Goal: Task Accomplishment & Management: Use online tool/utility

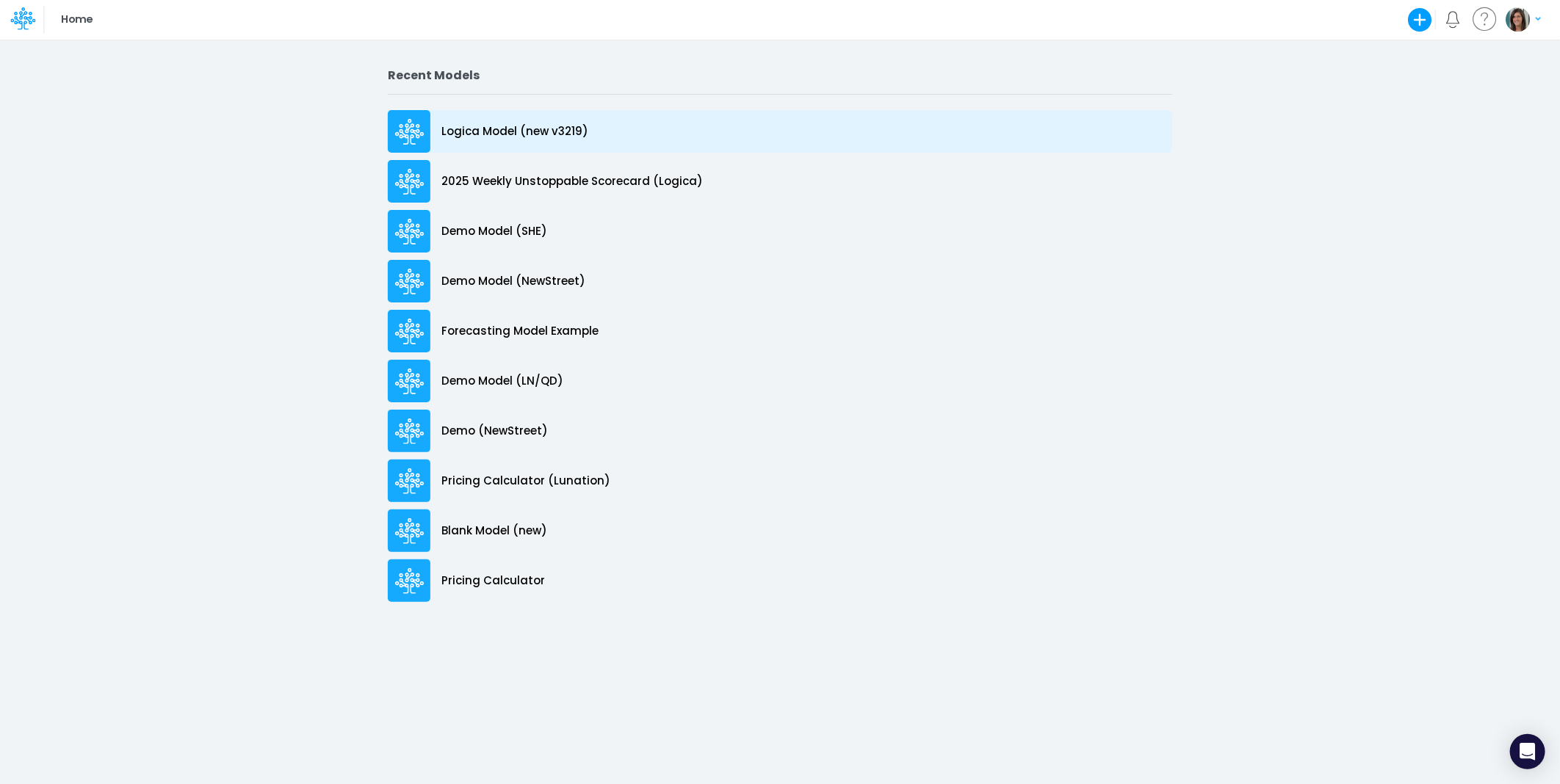
click at [619, 126] on div "Logica Model (new v3219)" at bounding box center [780, 131] width 784 height 42
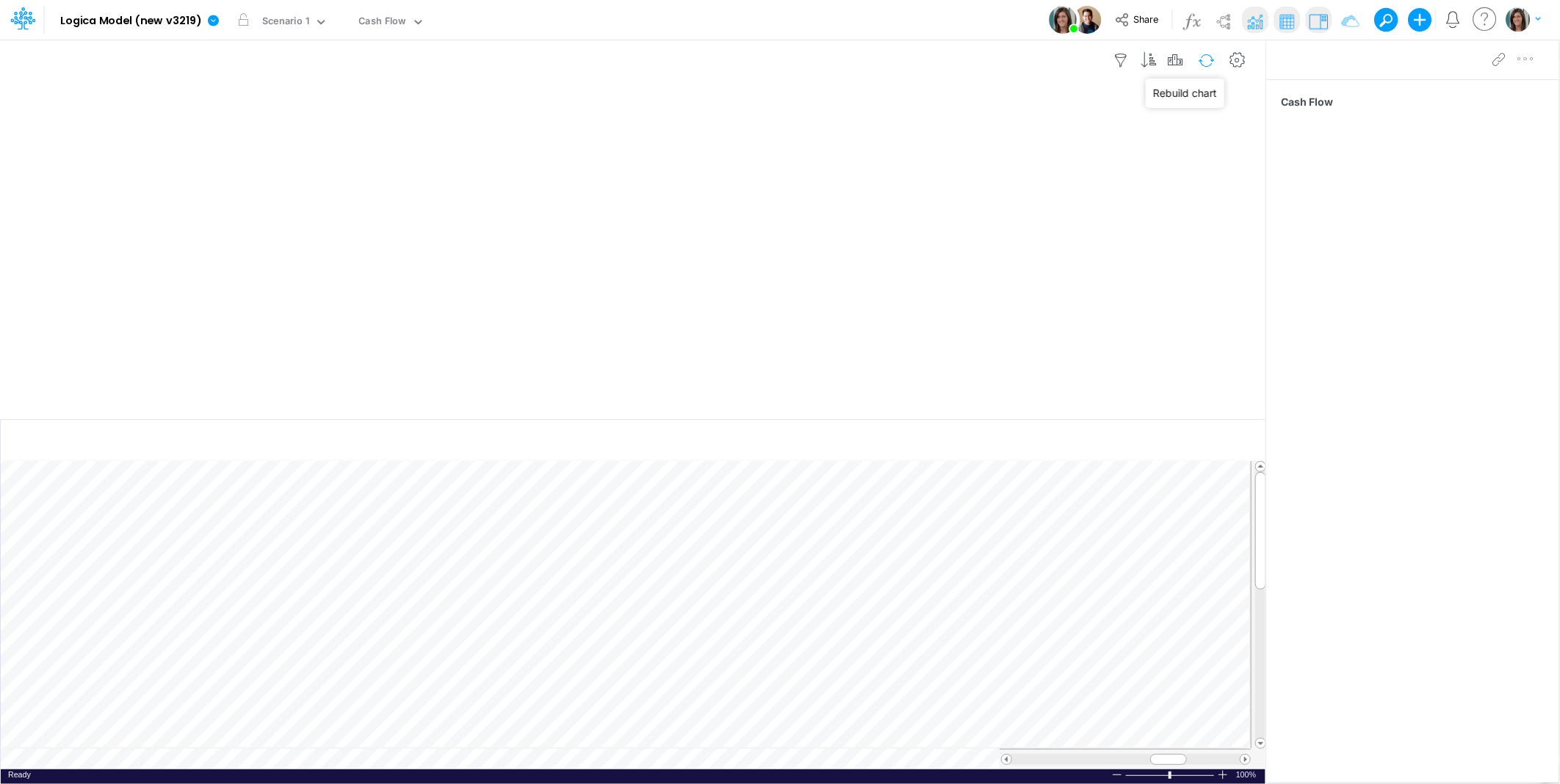
click at [1205, 53] on button "button" at bounding box center [1206, 60] width 34 height 26
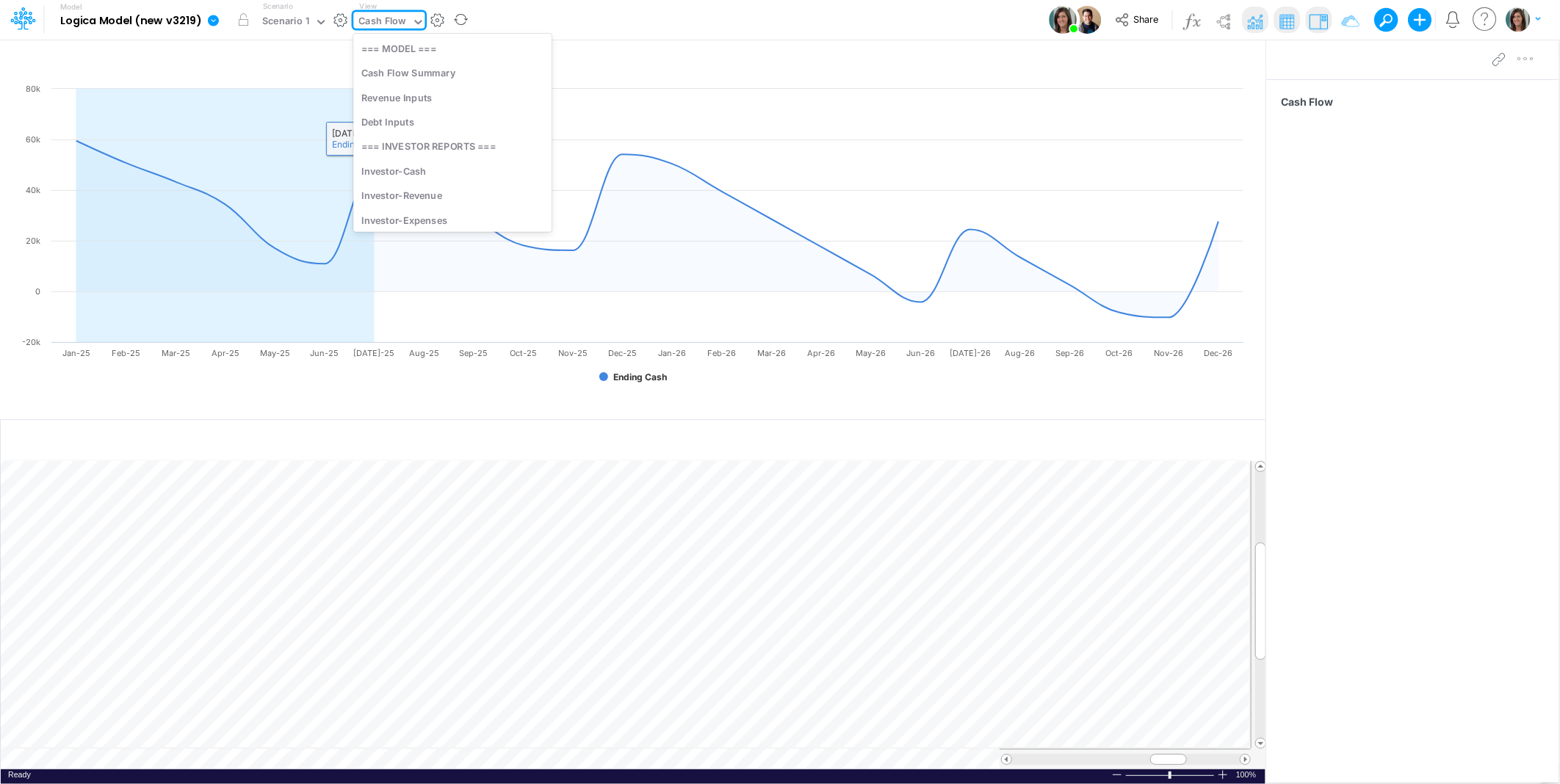
click at [383, 12] on div "Cash Flow" at bounding box center [382, 23] width 58 height 22
click at [439, 96] on div "Revenue Inputs" at bounding box center [452, 97] width 198 height 25
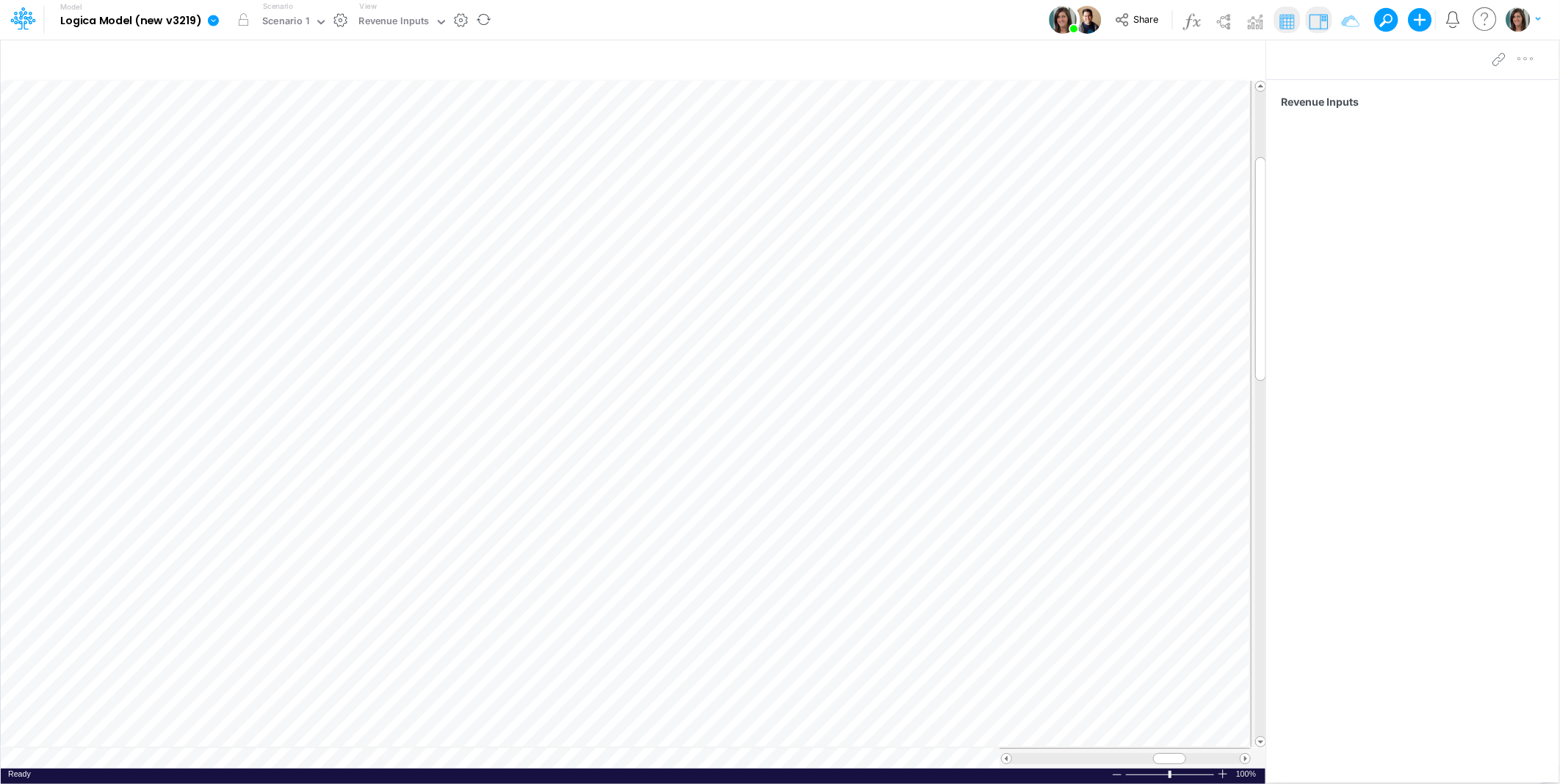
scroll to position [0, 1]
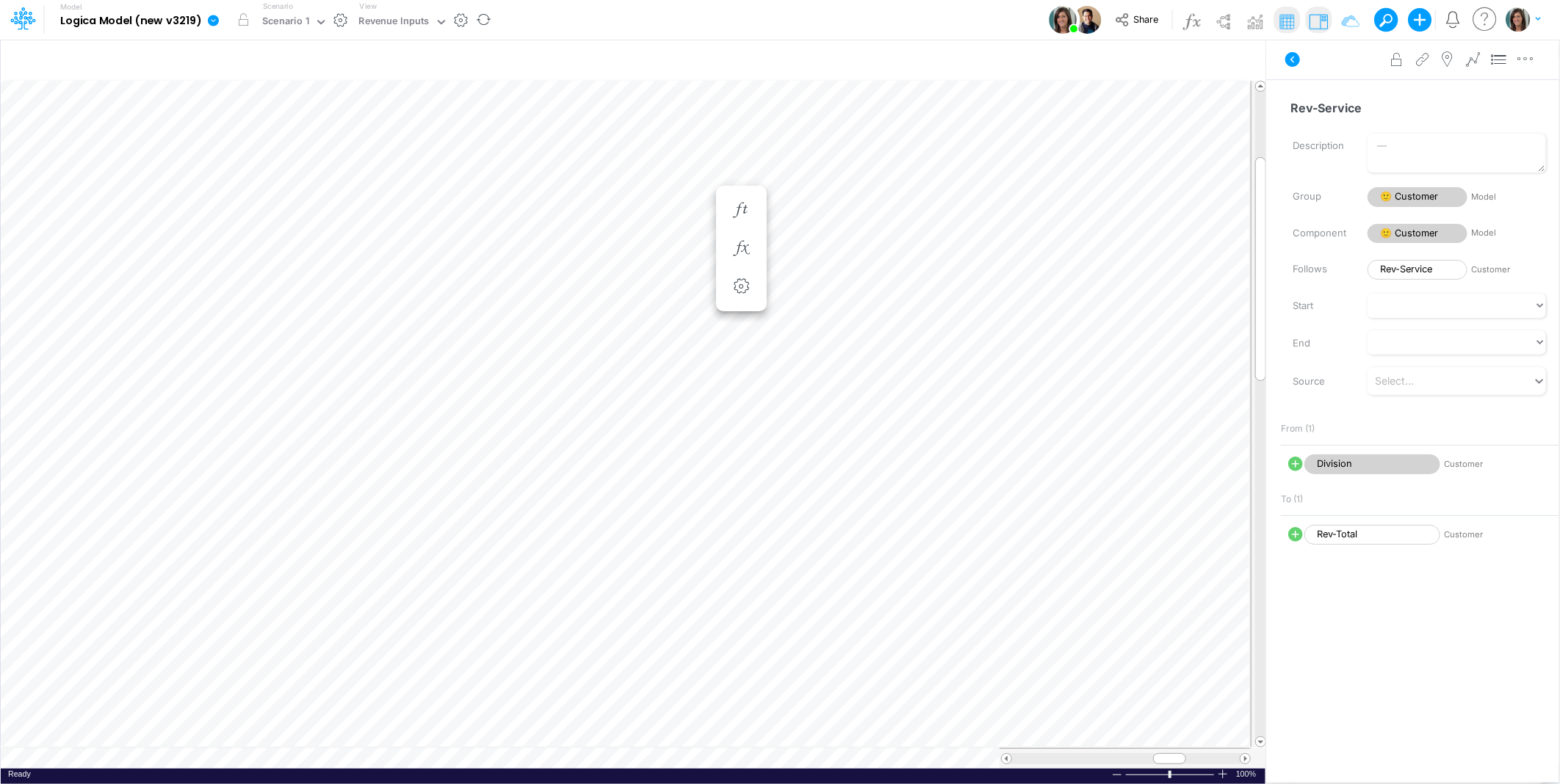
scroll to position [0, 1]
click at [1280, 56] on button at bounding box center [1293, 59] width 35 height 27
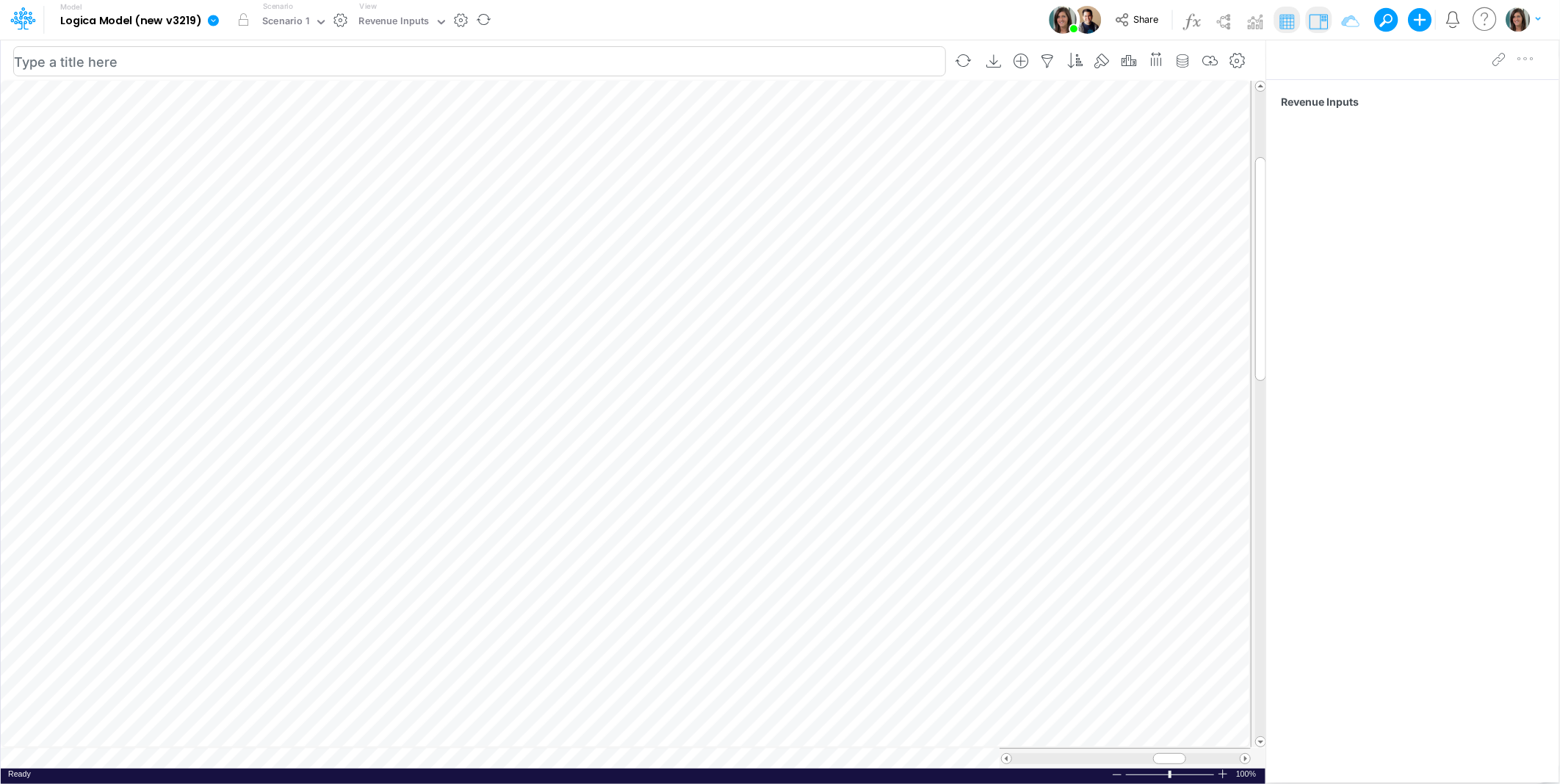
click at [103, 756] on table at bounding box center [634, 425] width 1266 height 688
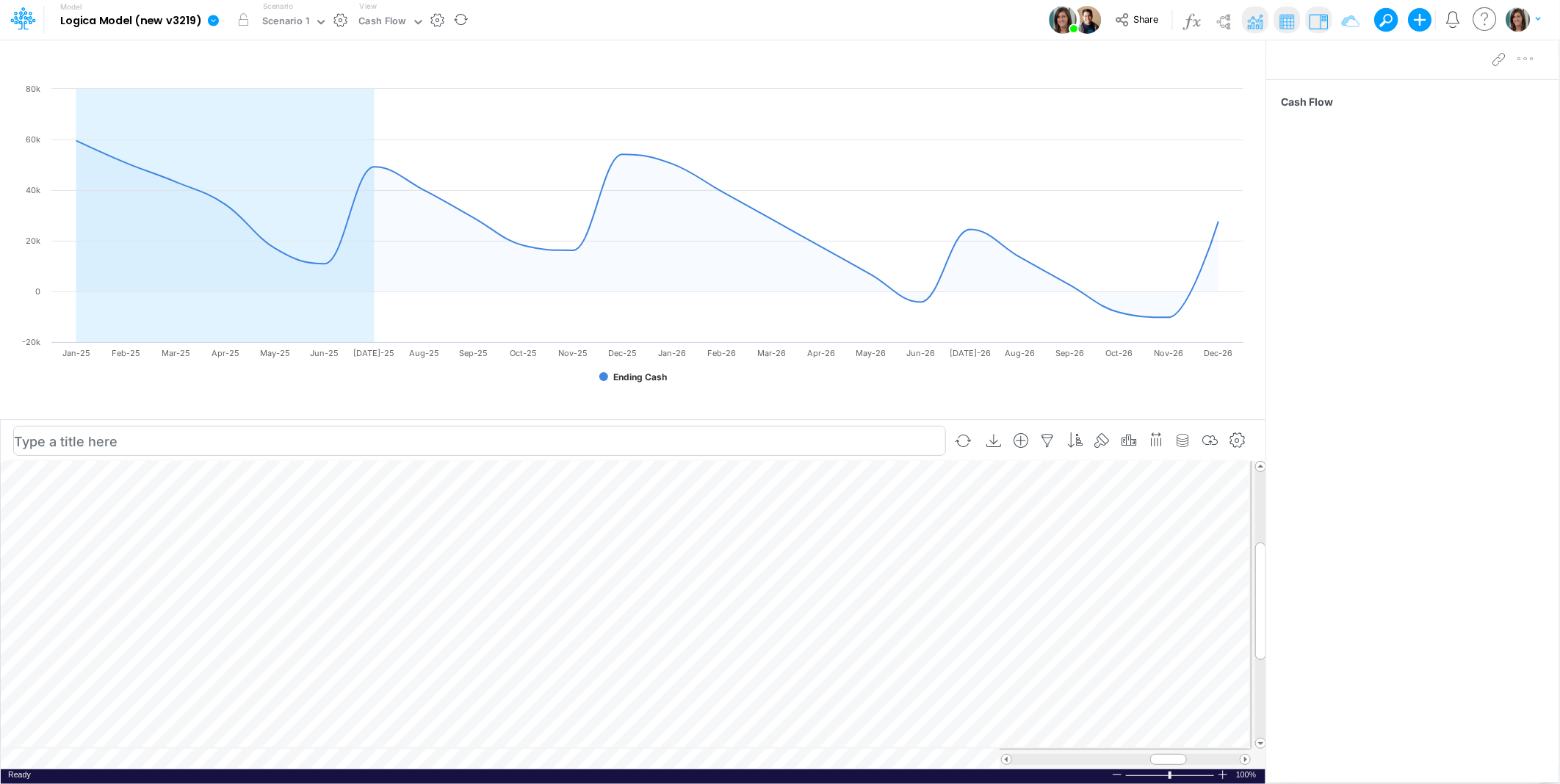
scroll to position [0, 1]
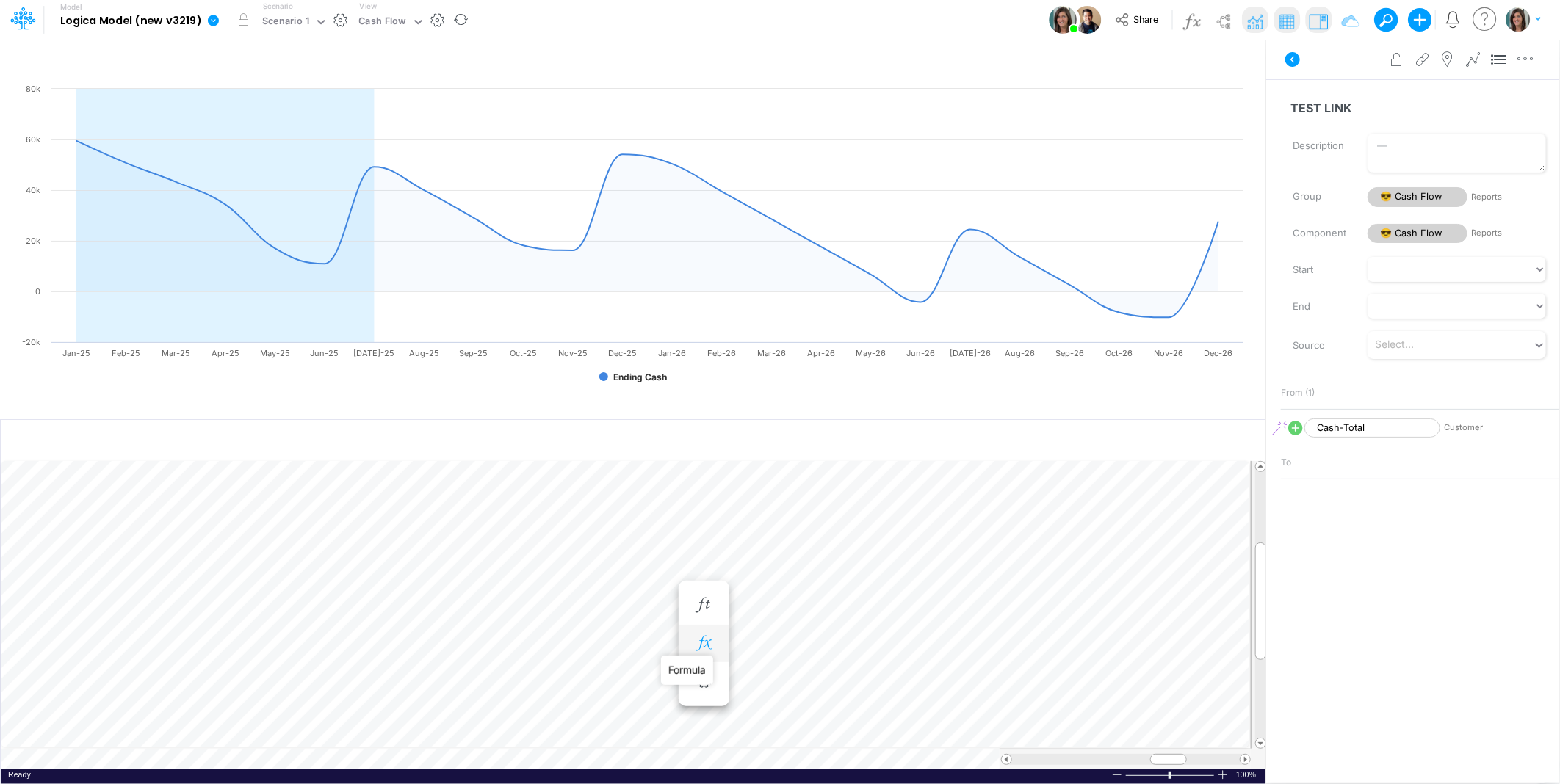
click at [709, 640] on icon "button" at bounding box center [704, 644] width 22 height 16
click at [755, 686] on icon at bounding box center [757, 682] width 17 height 17
select select "1"
select select "Multiply"
select select "Add"
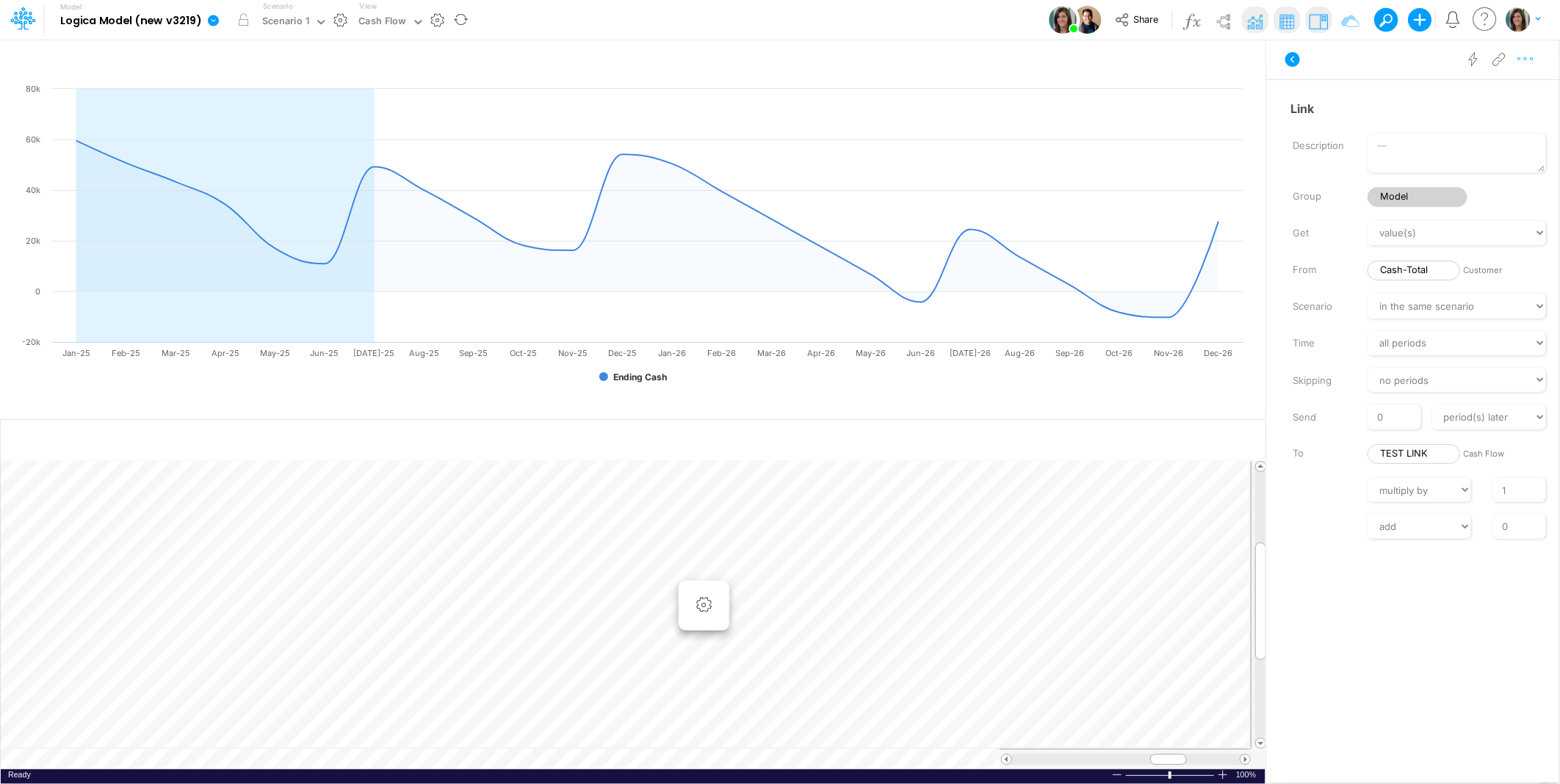
click at [1529, 61] on icon "button" at bounding box center [1526, 59] width 22 height 16
click at [1448, 120] on button "Delete" at bounding box center [1449, 120] width 174 height 25
click at [212, 757] on td at bounding box center [626, 758] width 1251 height 21
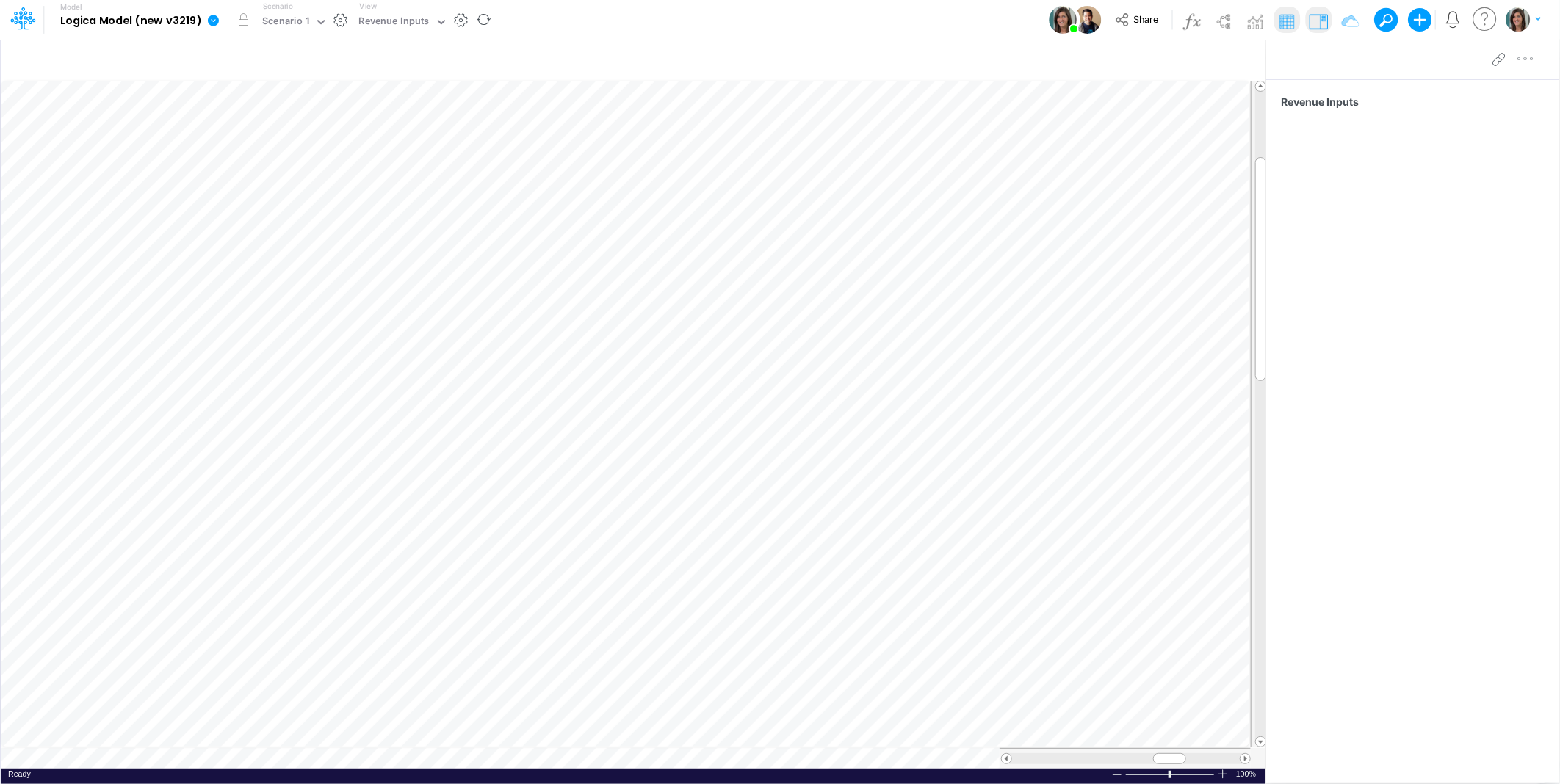
scroll to position [0, 1]
click at [94, 757] on table at bounding box center [634, 425] width 1266 height 688
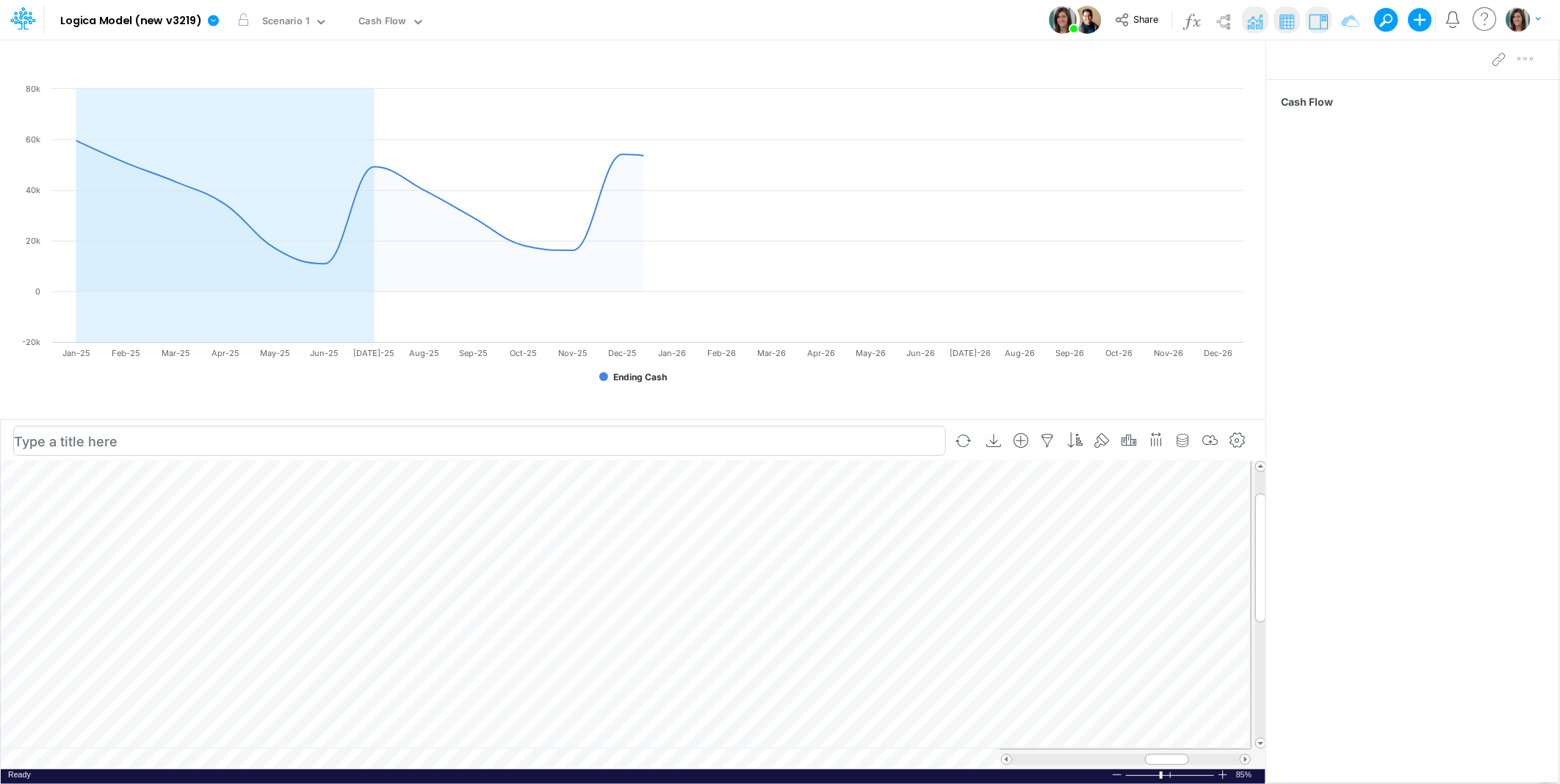
scroll to position [0, 1]
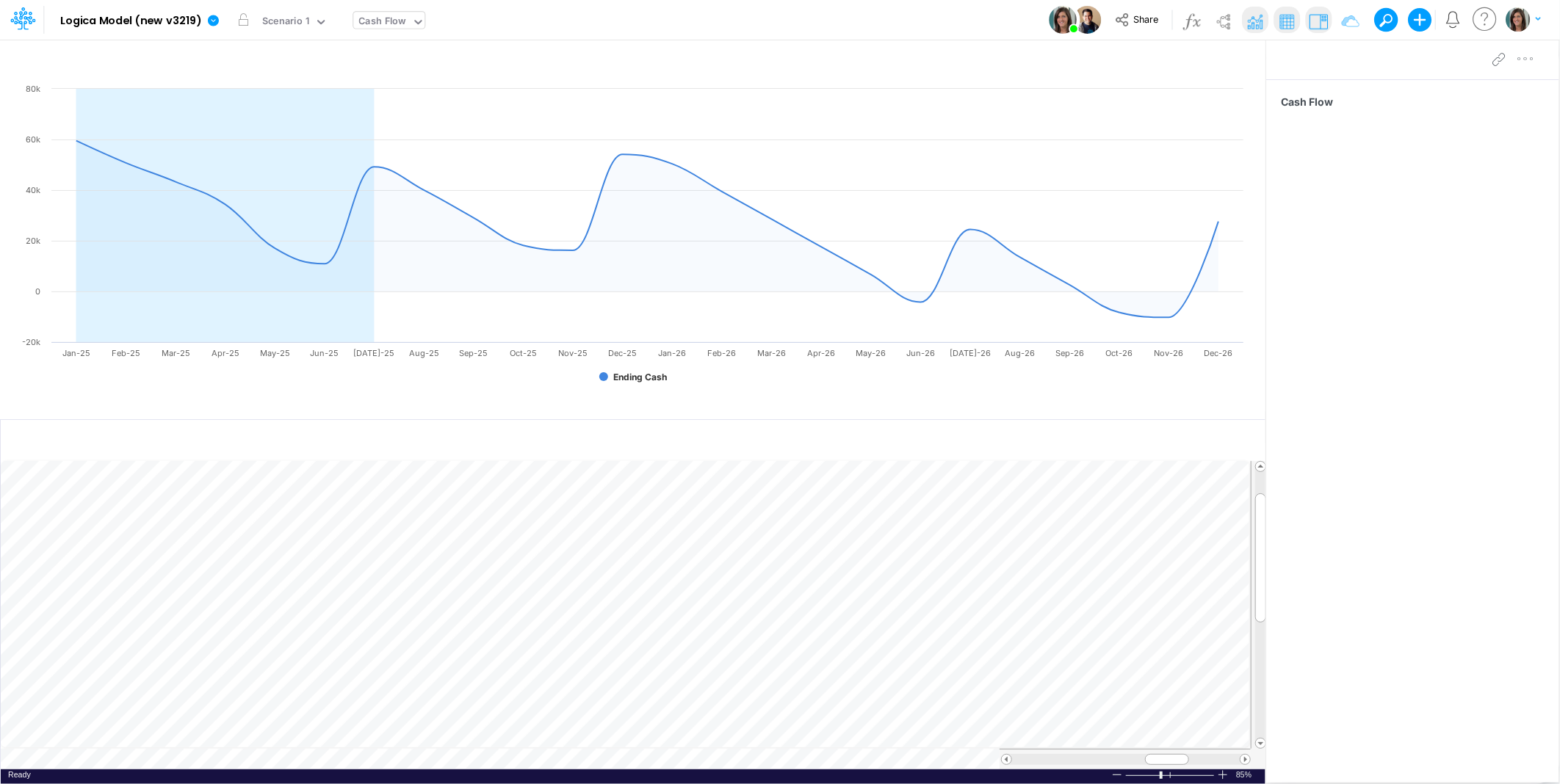
click at [393, 19] on div "Cash Flow" at bounding box center [383, 22] width 47 height 17
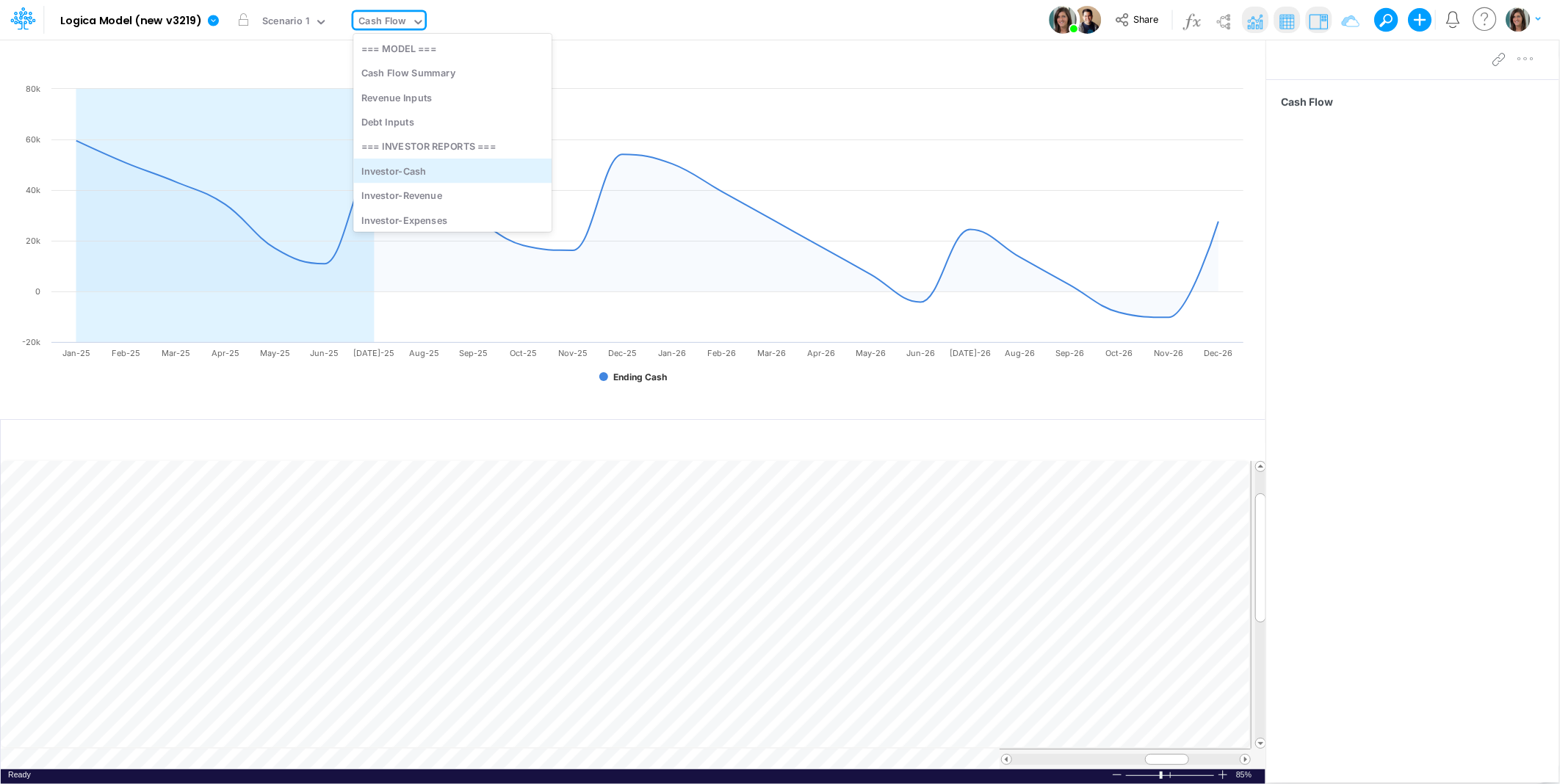
click at [414, 166] on div "Investor-Cash" at bounding box center [452, 170] width 198 height 25
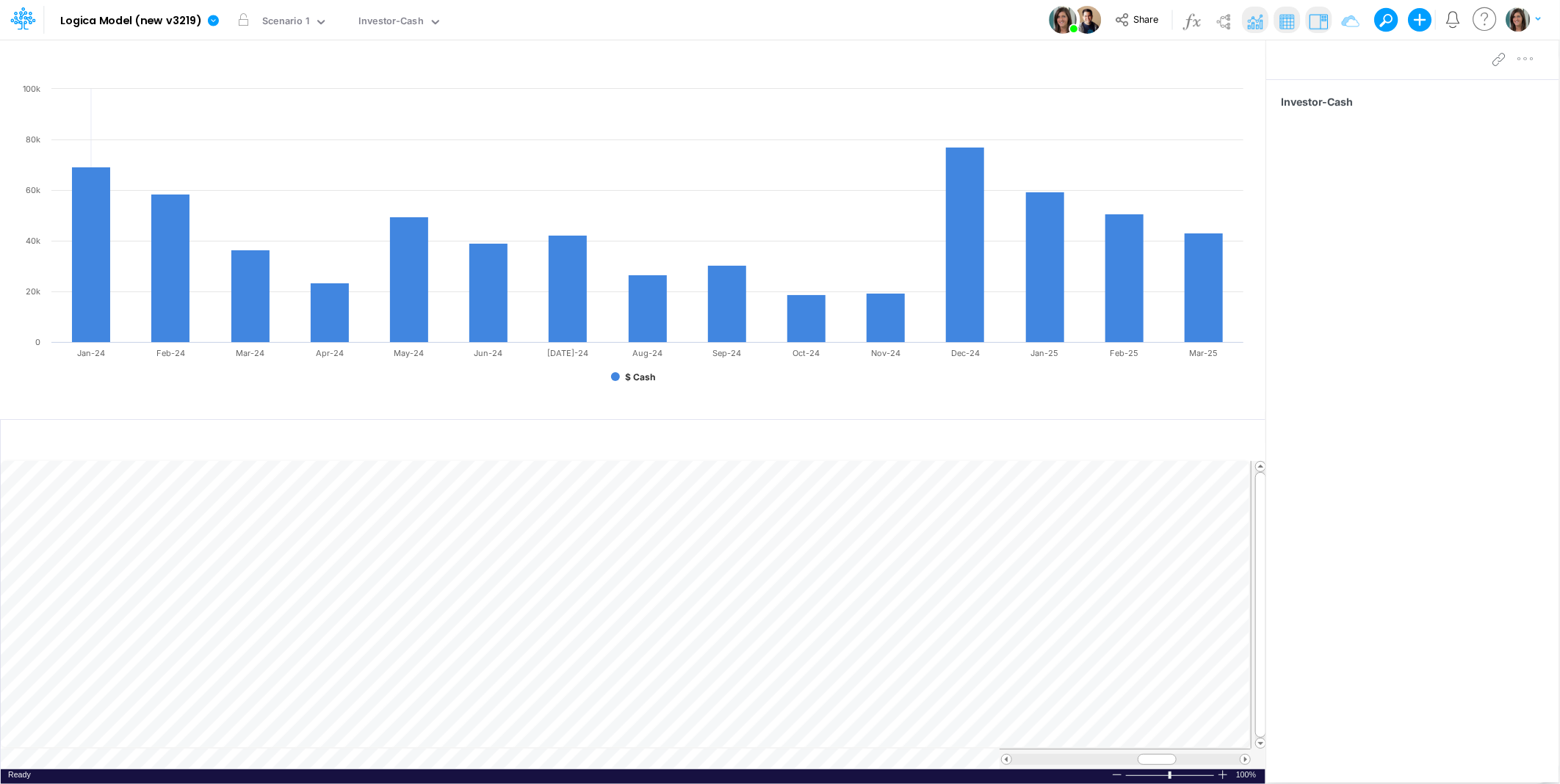
click at [523, 16] on div "Model Logica Model (new v3219) Edit model settings Duplicate Import QuickBooks …" at bounding box center [780, 20] width 1404 height 39
click at [1240, 57] on icon "button" at bounding box center [1238, 61] width 22 height 16
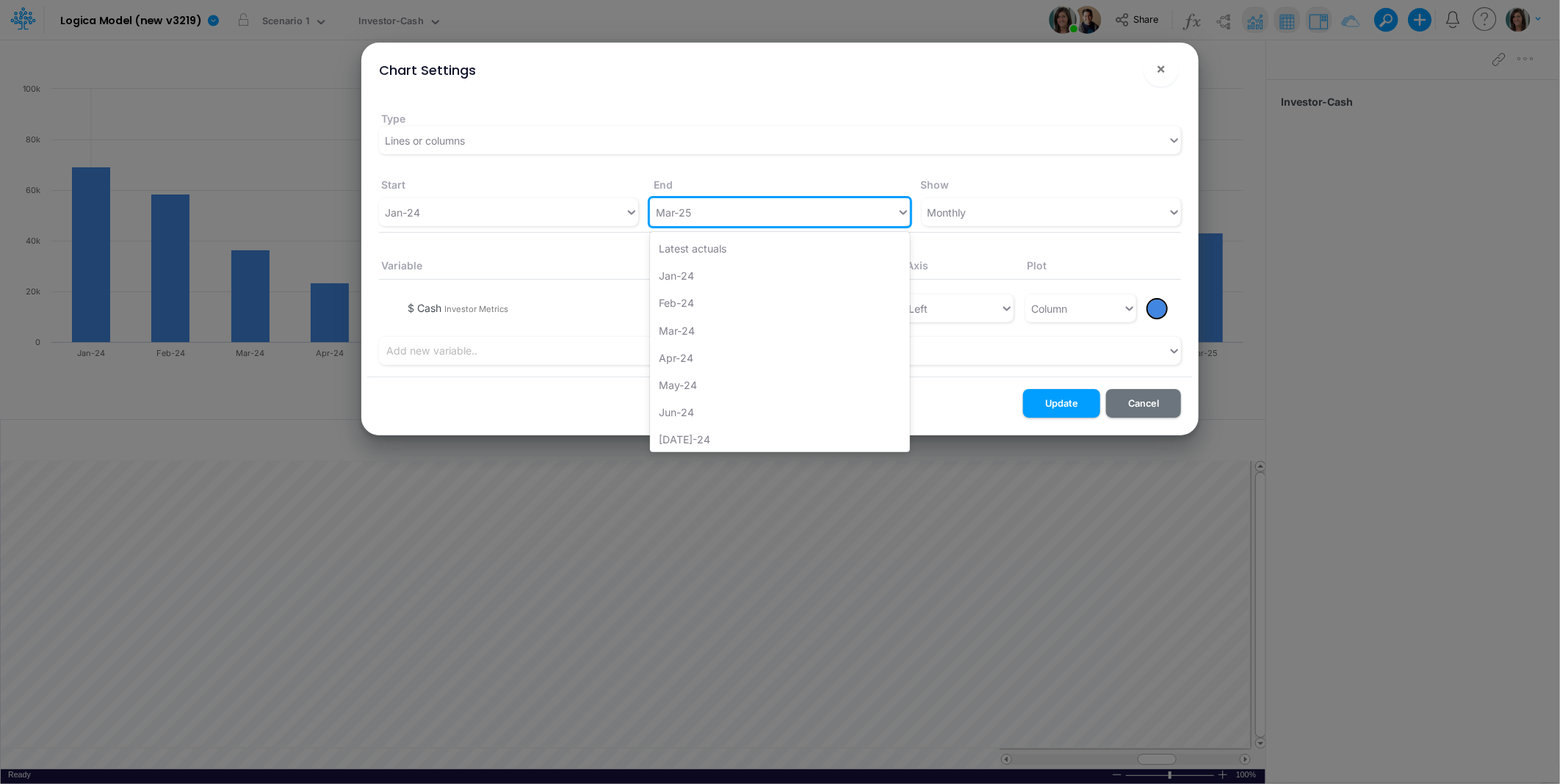
click at [757, 213] on div "Mar-25" at bounding box center [774, 213] width 246 height 25
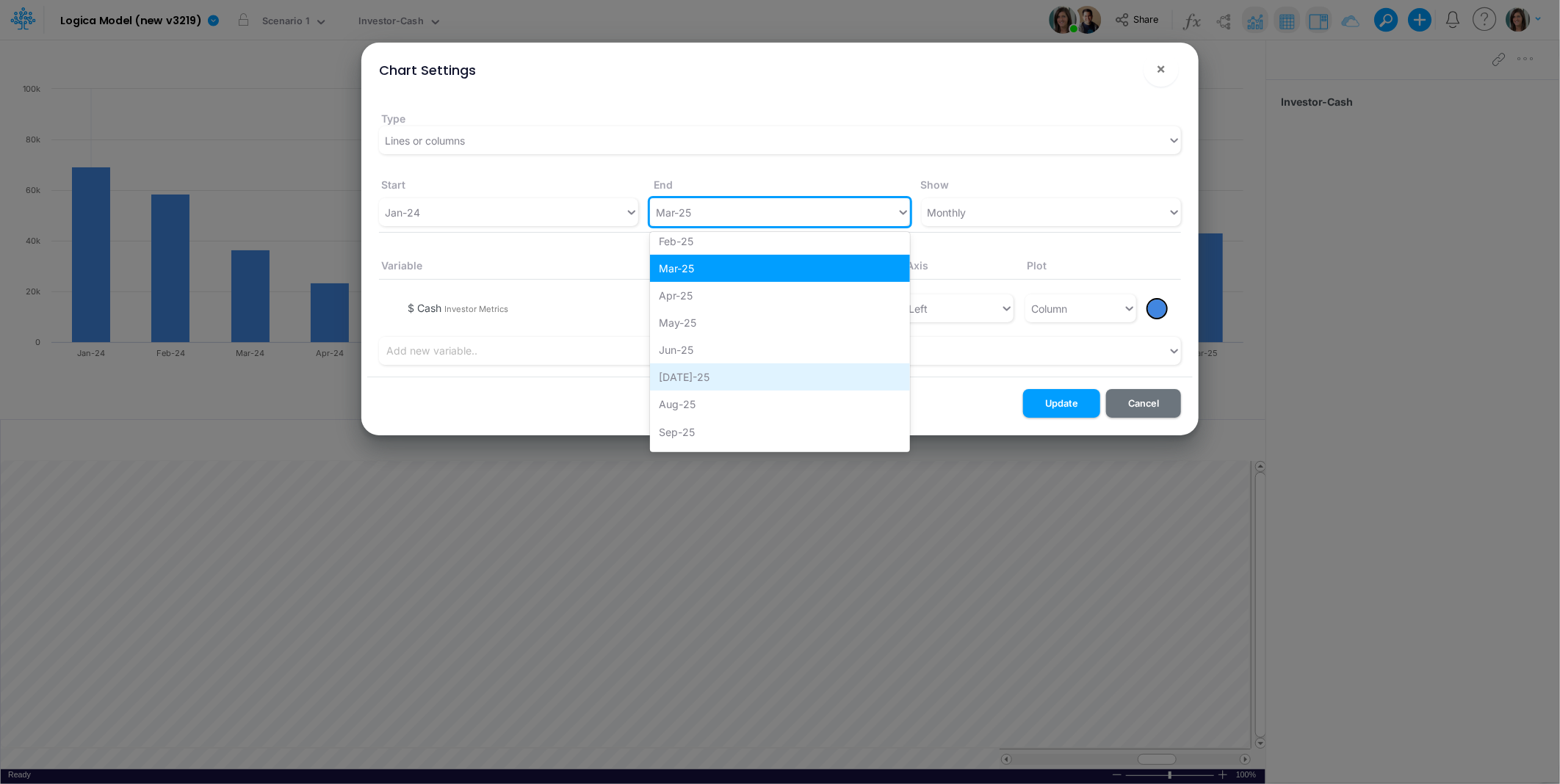
scroll to position [444, 0]
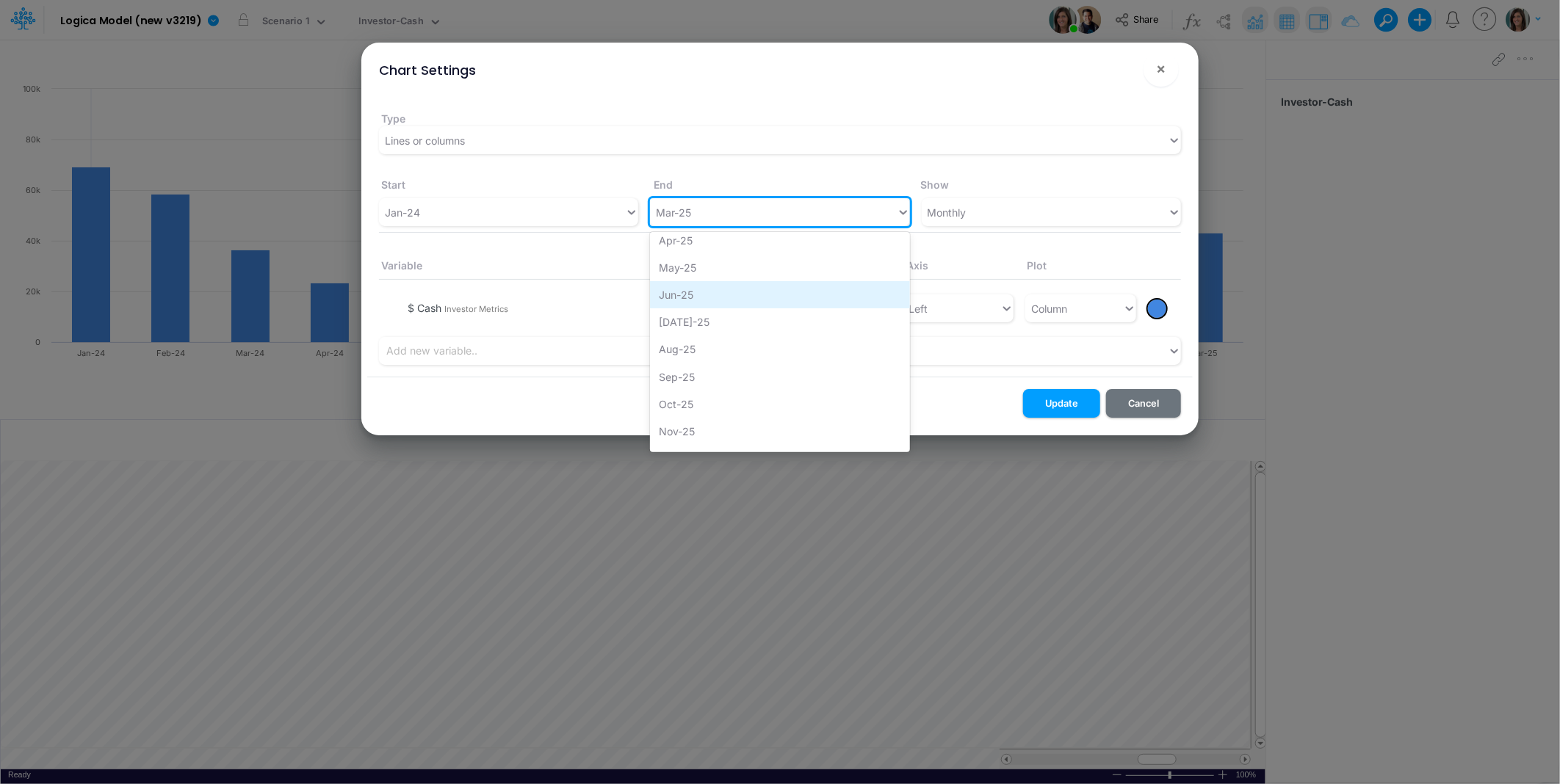
click at [710, 294] on div "Jun-25" at bounding box center [780, 295] width 259 height 28
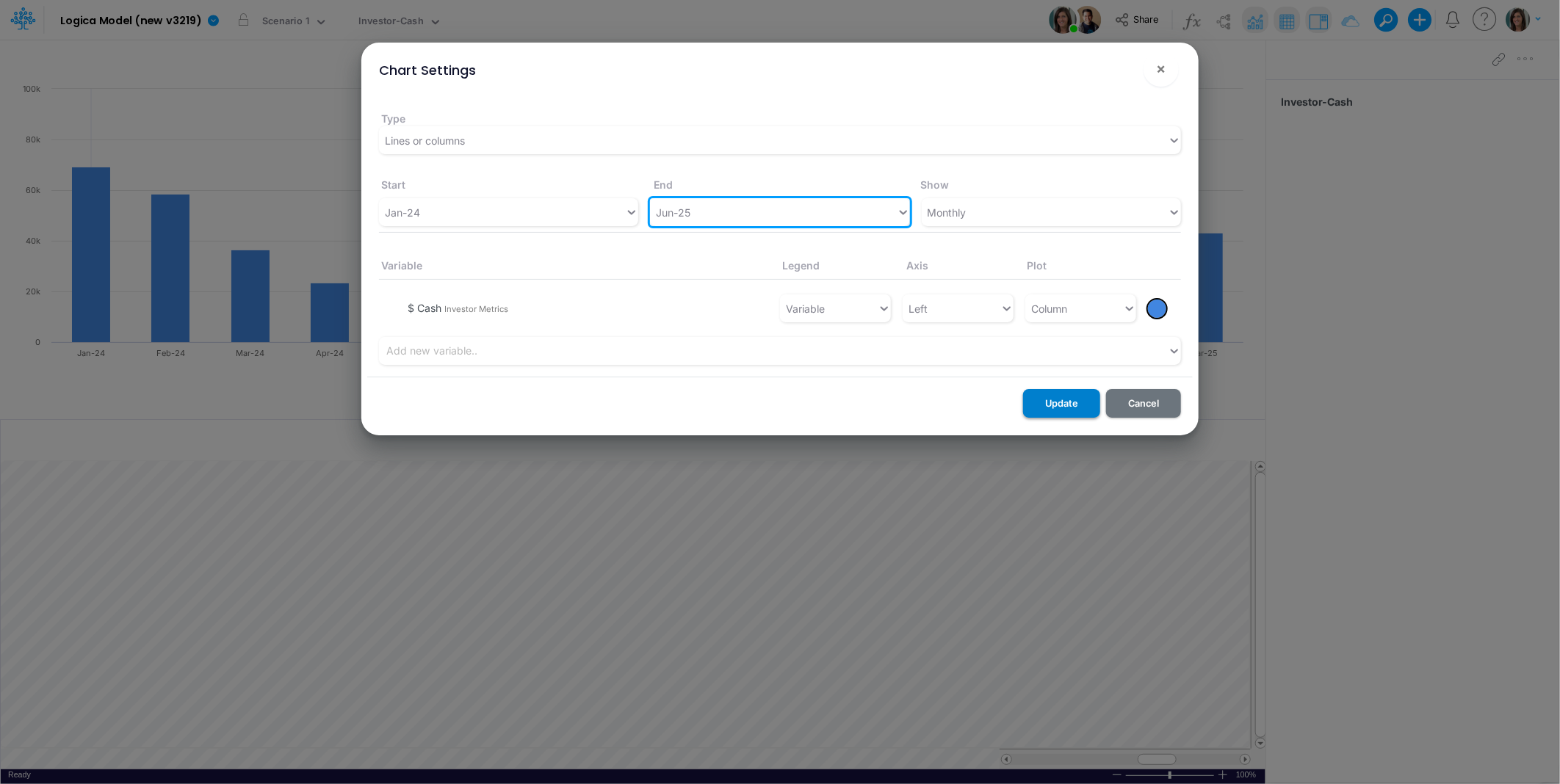
click at [1062, 402] on button "Update" at bounding box center [1061, 403] width 77 height 29
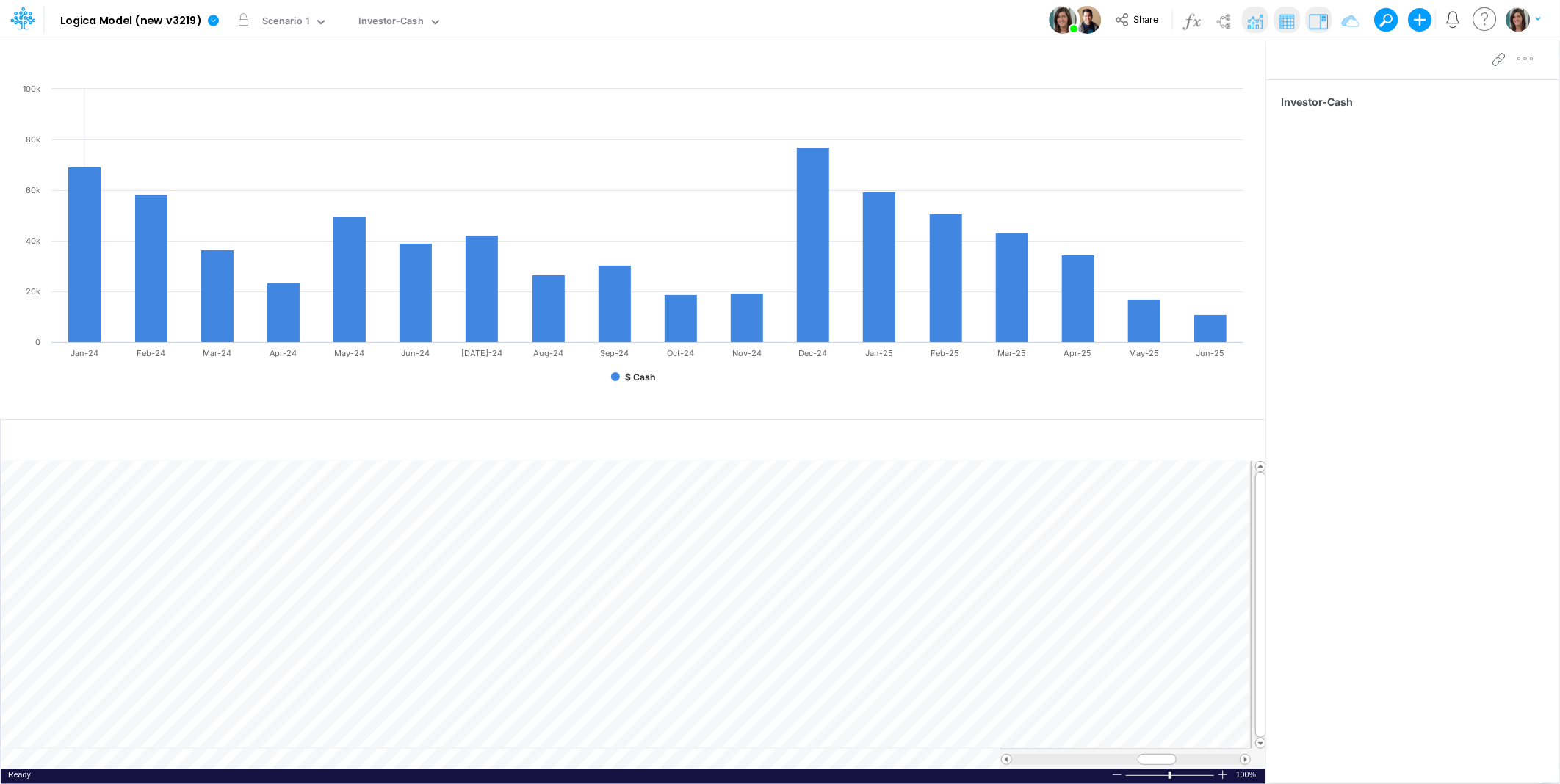
scroll to position [0, 1]
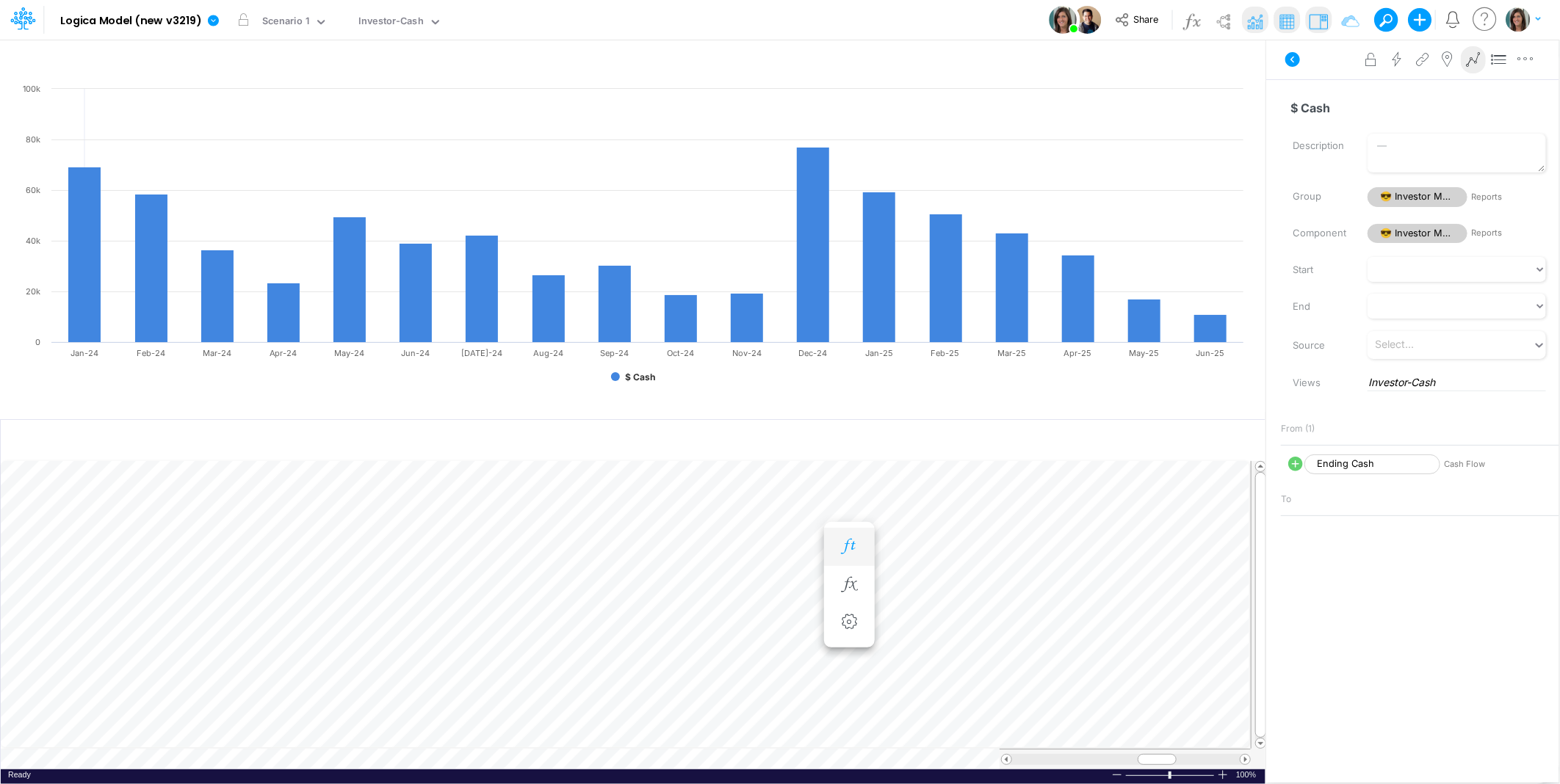
click at [850, 544] on icon "button" at bounding box center [849, 547] width 22 height 16
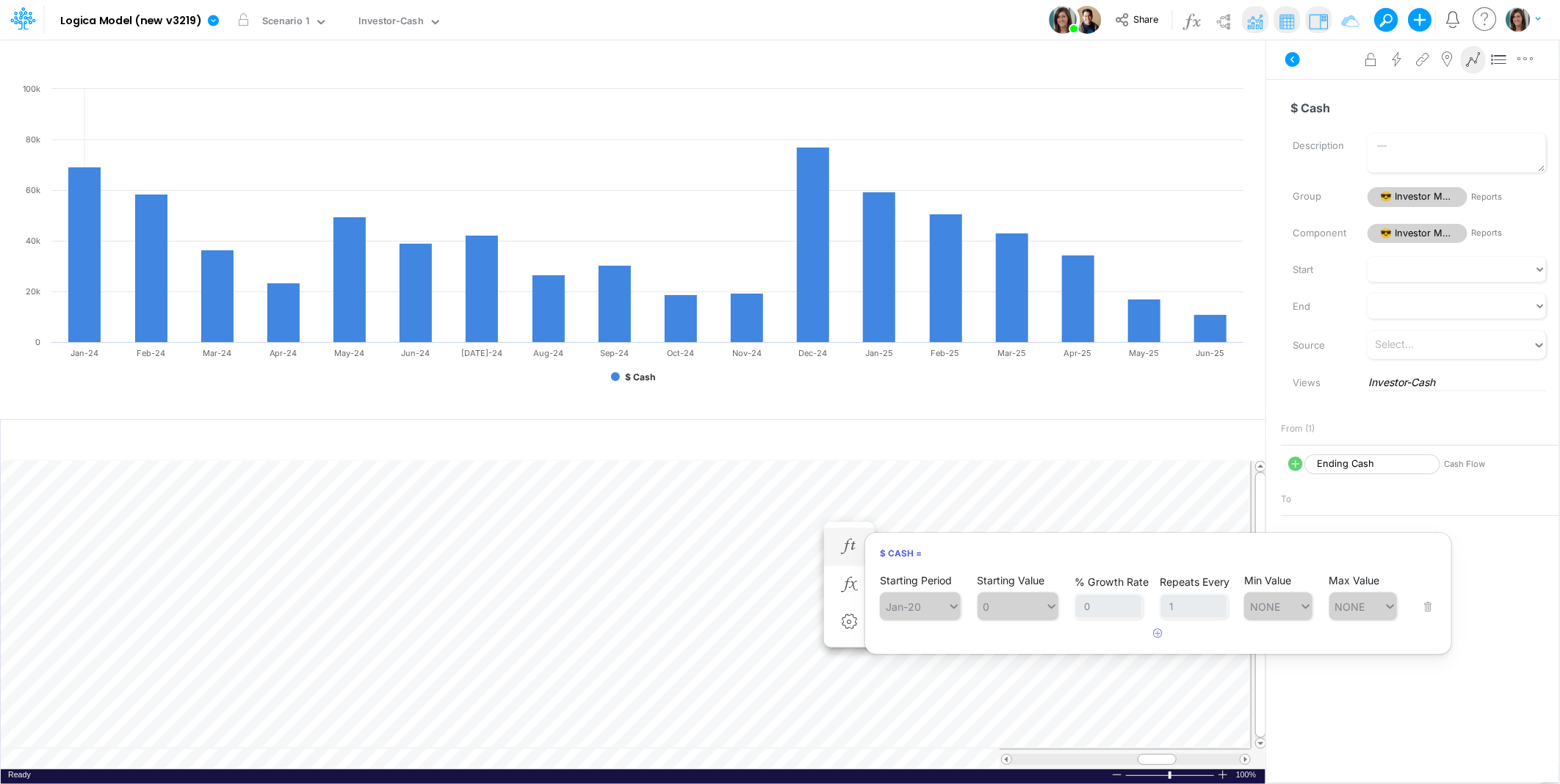
scroll to position [0, 1]
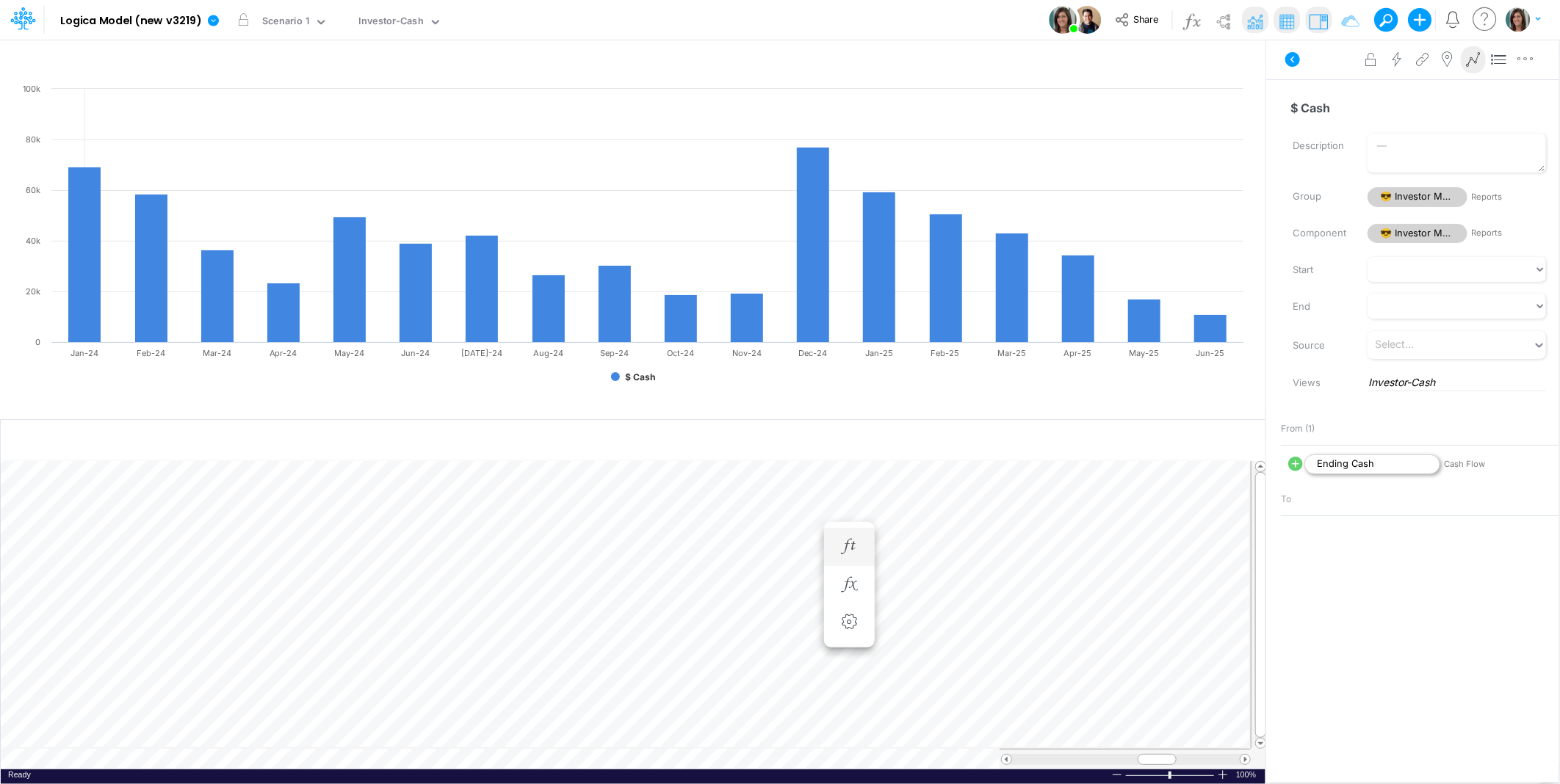
click at [1390, 465] on span "Ending Cash" at bounding box center [1373, 464] width 136 height 20
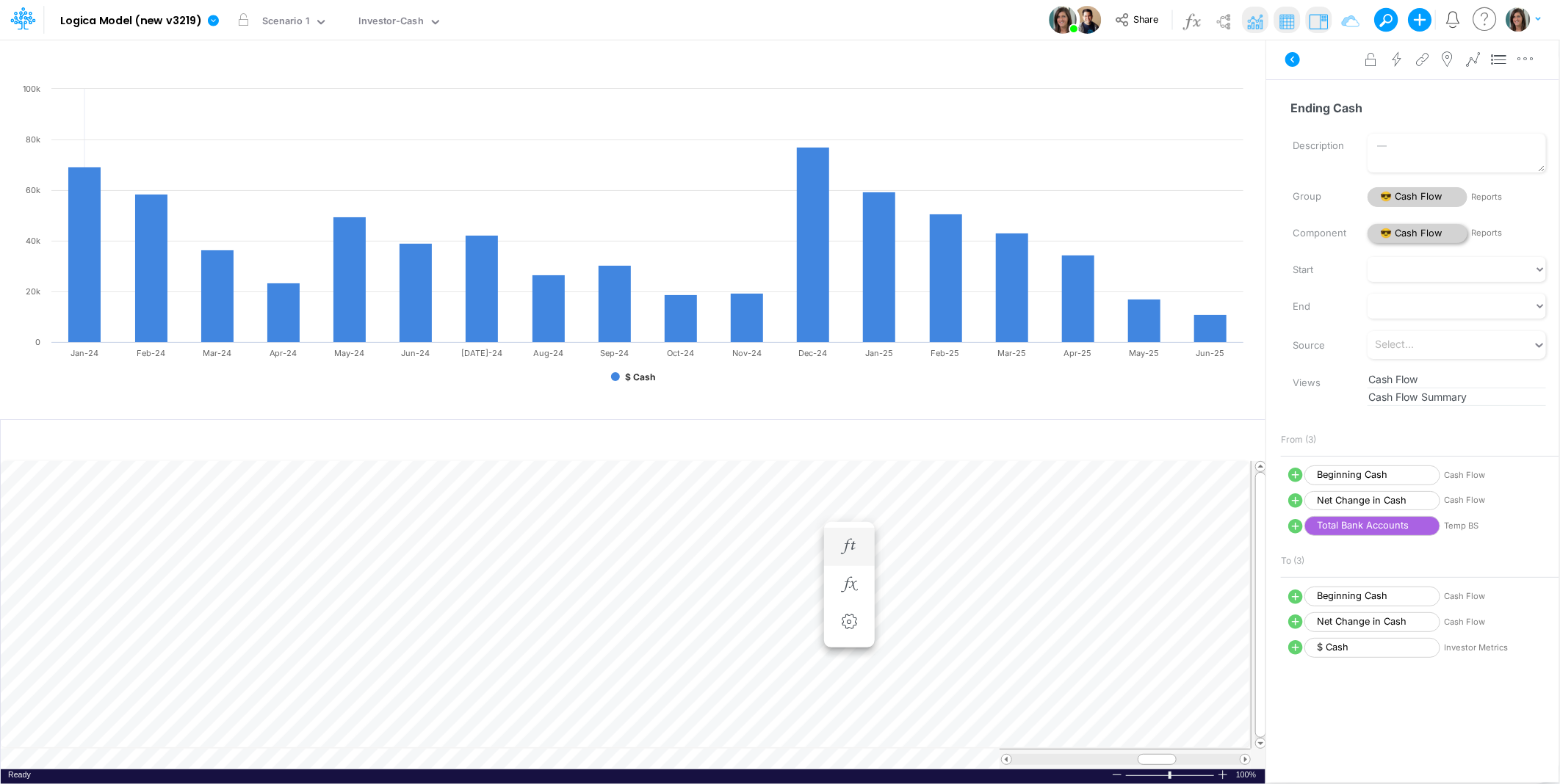
click at [1421, 235] on span "😎 Cash Flow" at bounding box center [1417, 233] width 100 height 20
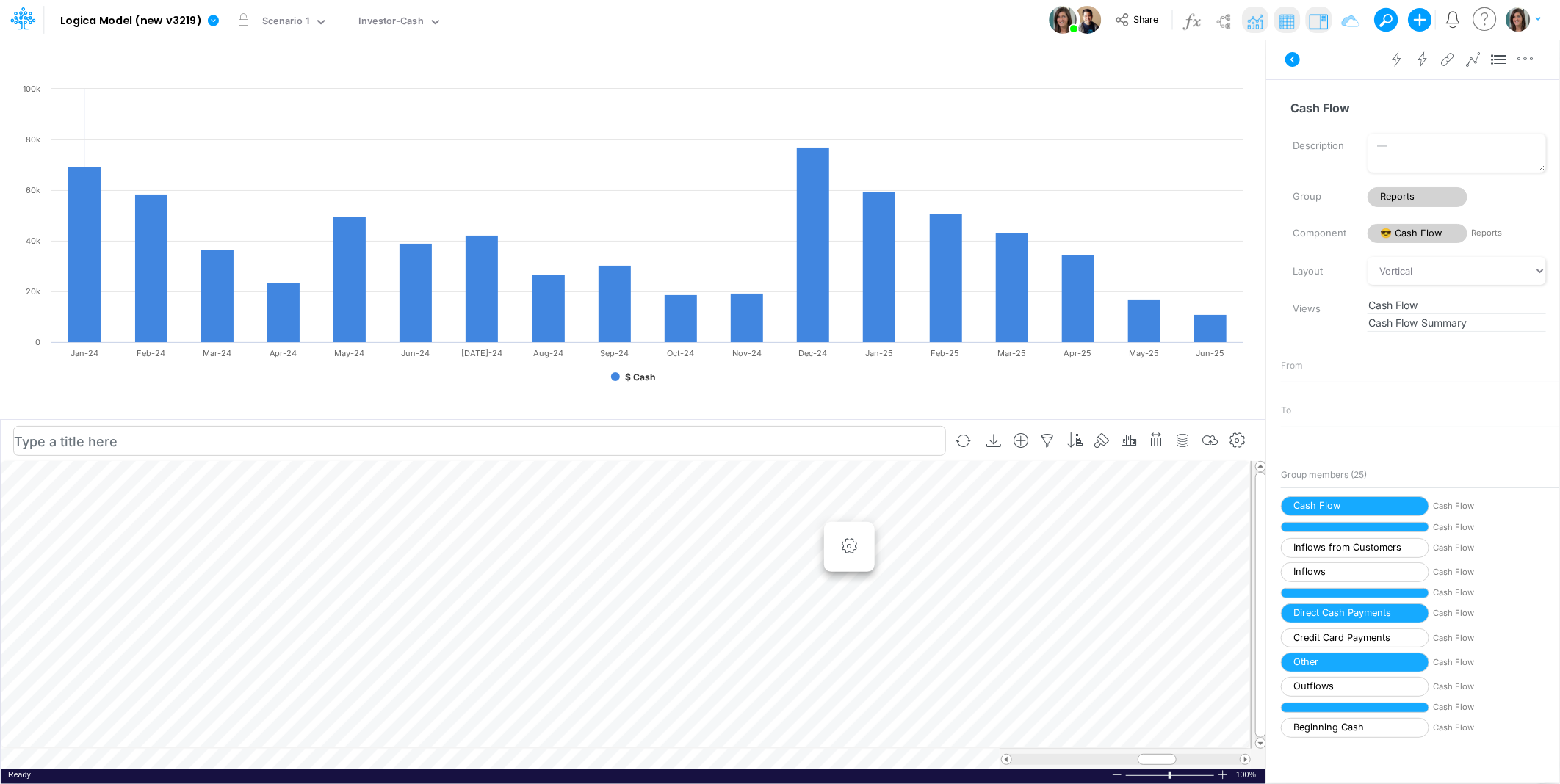
scroll to position [0, 1]
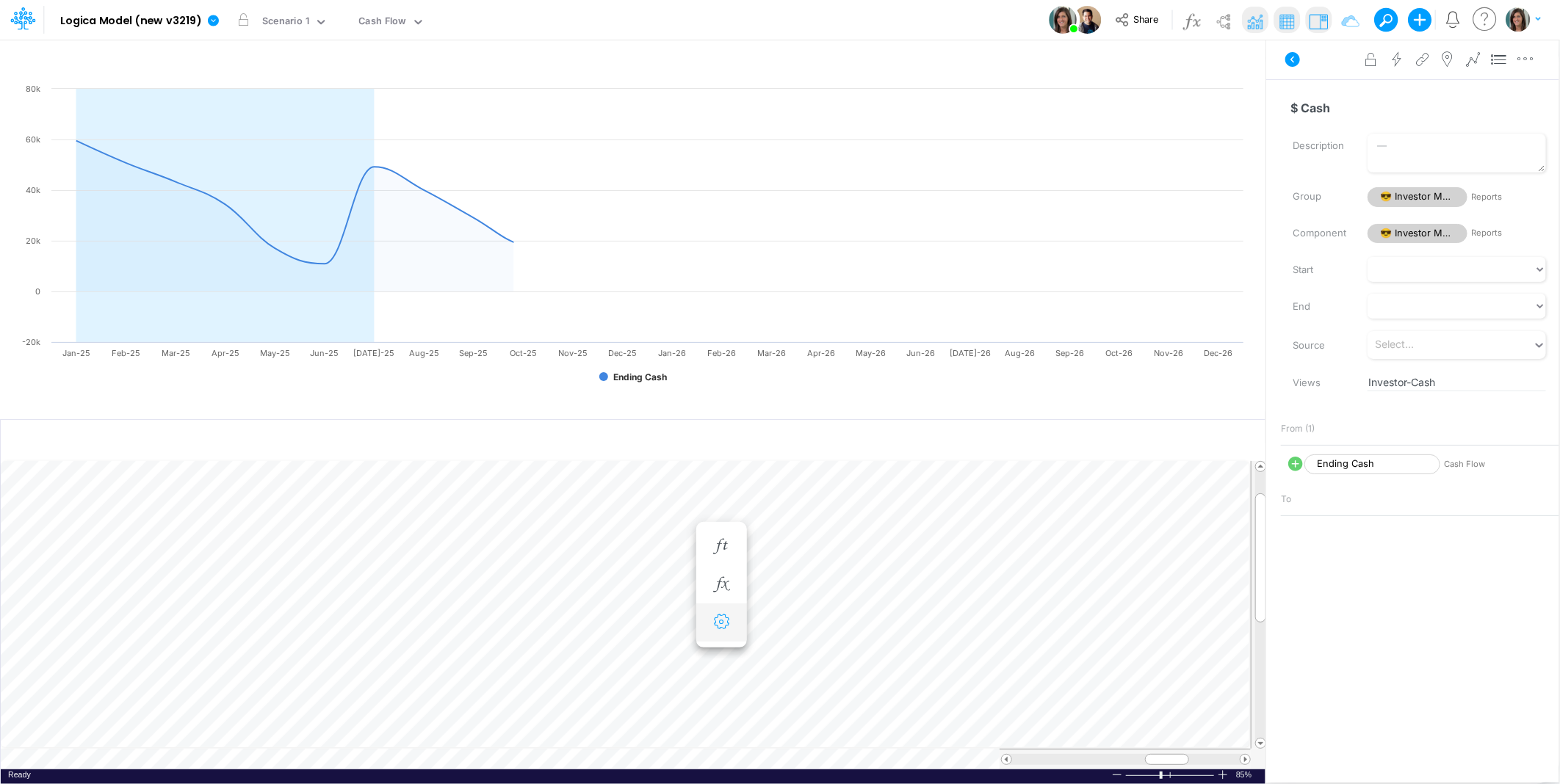
scroll to position [0, 1]
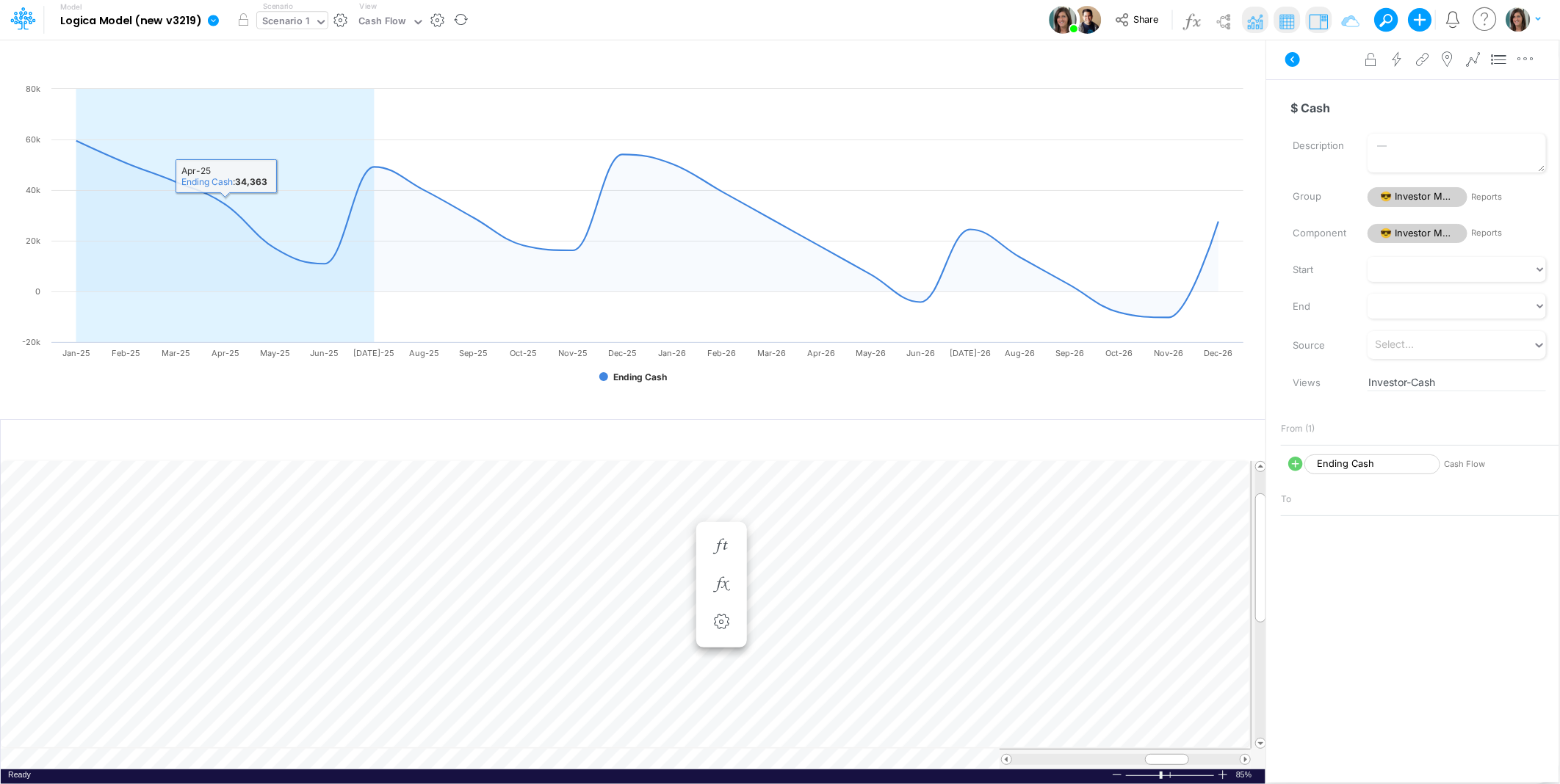
click at [292, 32] on div "Scenario 1" at bounding box center [286, 23] width 57 height 22
click at [294, 48] on div "Scenario 1" at bounding box center [289, 48] width 47 height 14
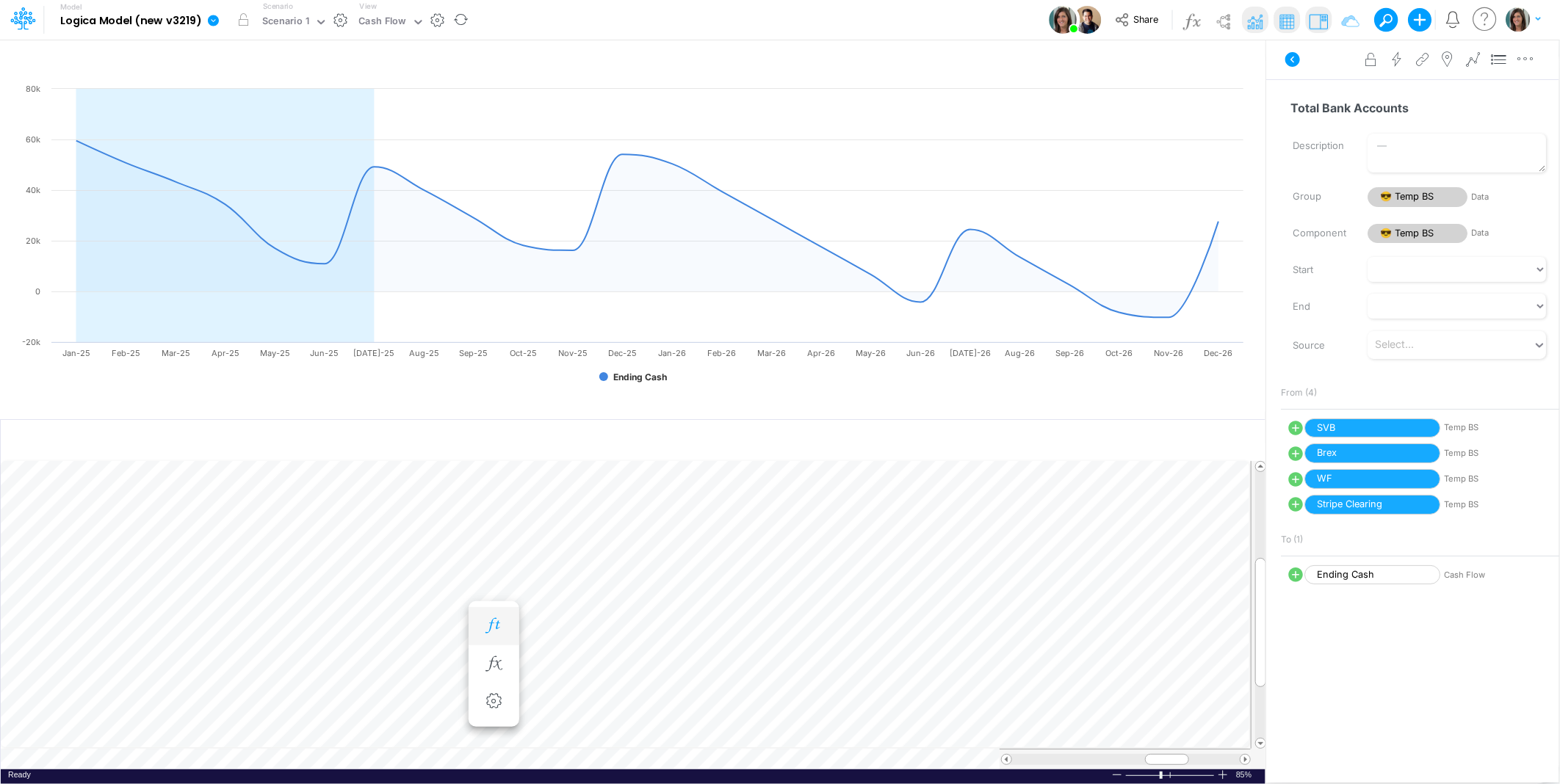
click at [498, 621] on icon "button" at bounding box center [494, 626] width 22 height 16
click at [486, 624] on icon "button" at bounding box center [494, 626] width 22 height 16
click at [498, 621] on icon "button" at bounding box center [494, 626] width 22 height 16
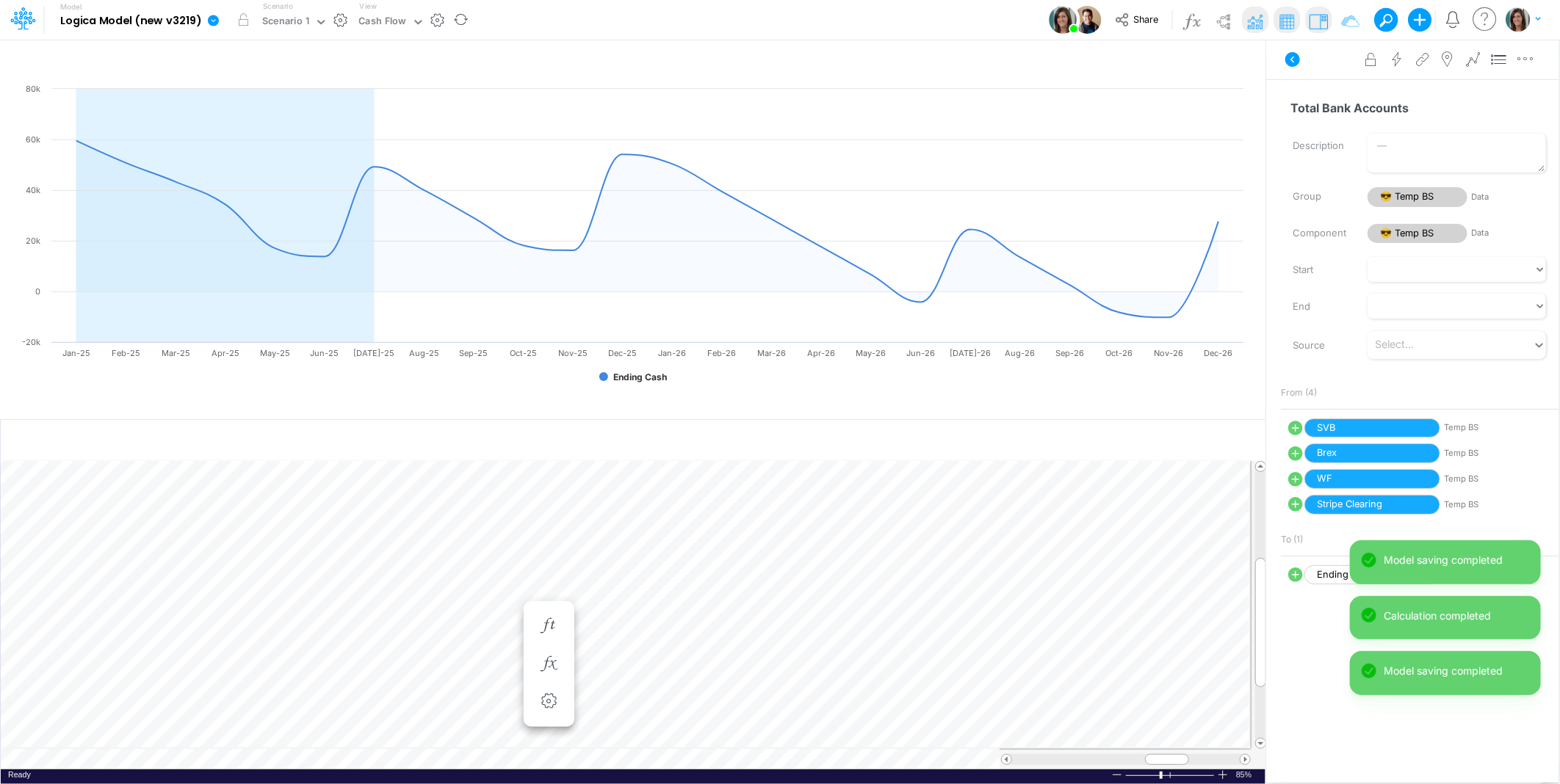
scroll to position [0, 1]
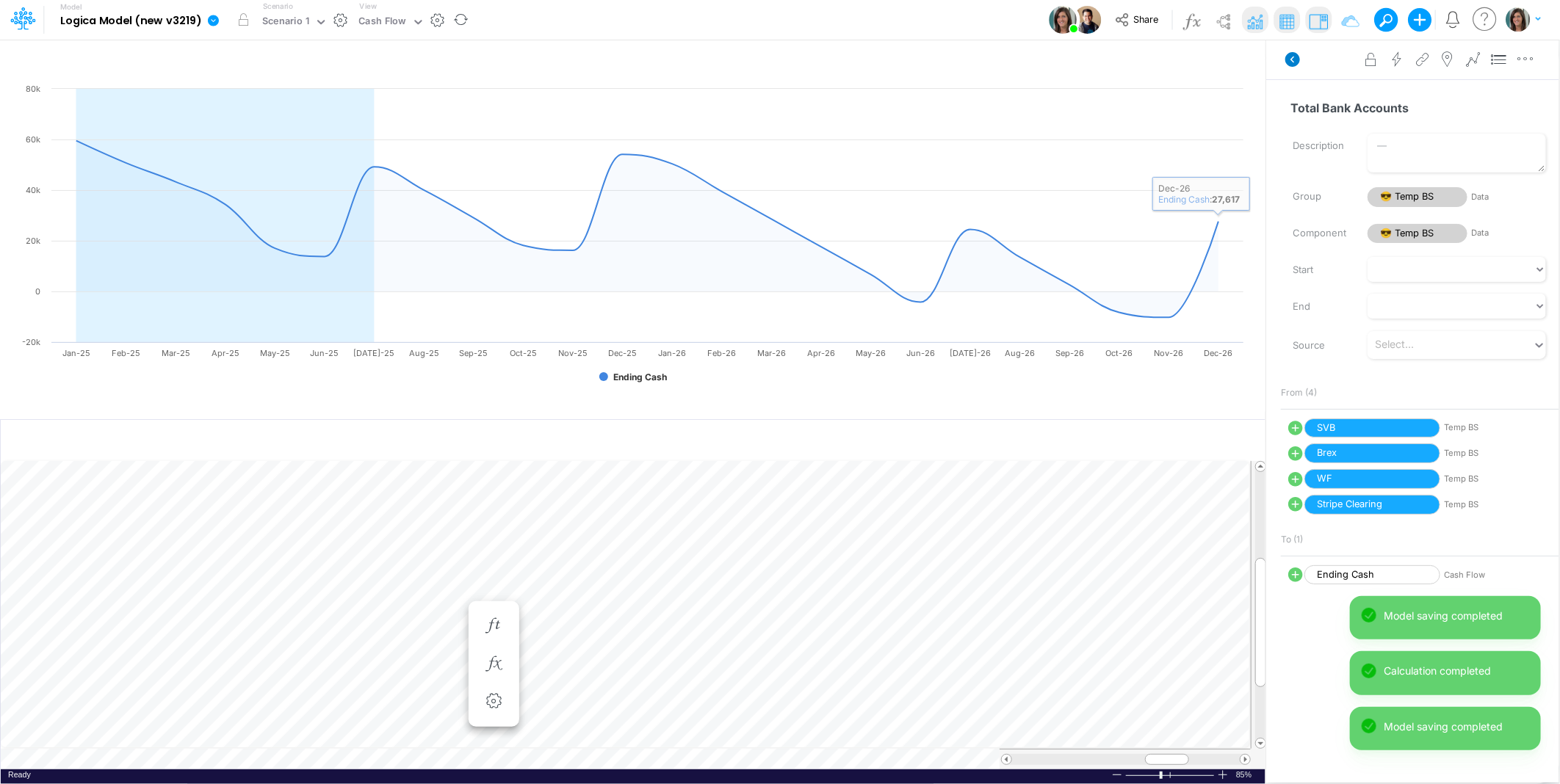
click at [1294, 62] on icon at bounding box center [1293, 59] width 15 height 15
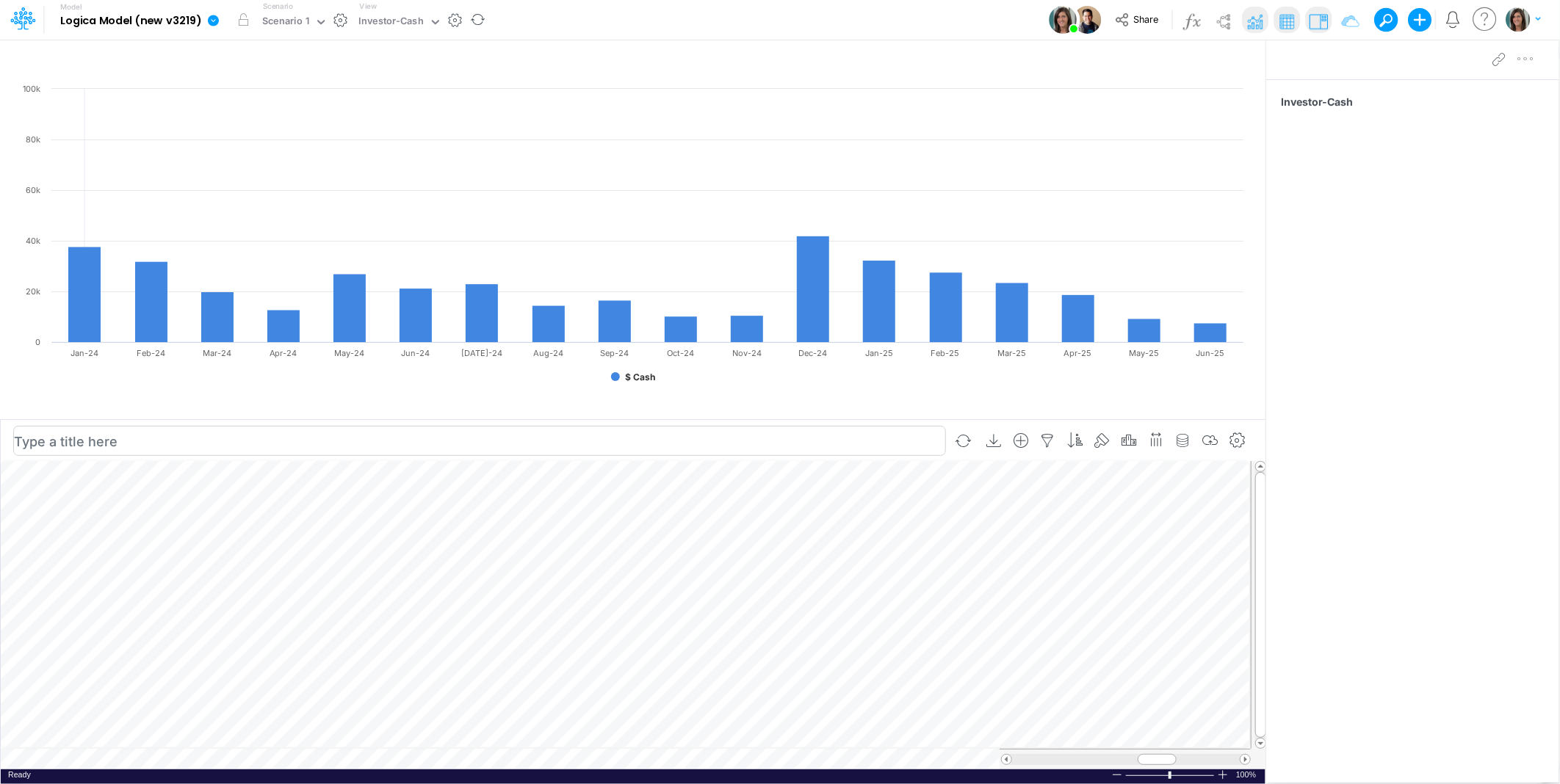
scroll to position [0, 1]
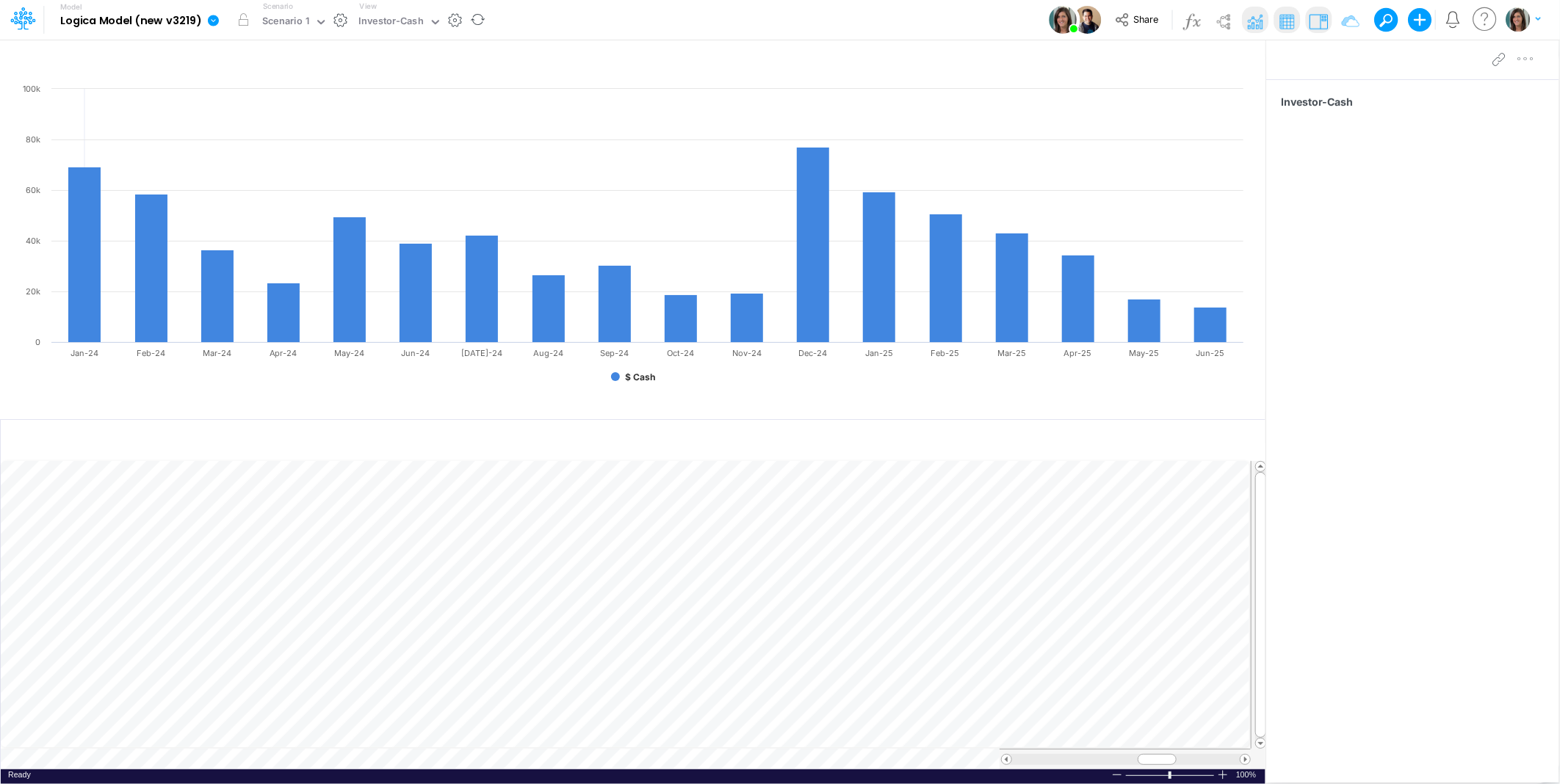
click at [196, 759] on td at bounding box center [626, 758] width 1251 height 21
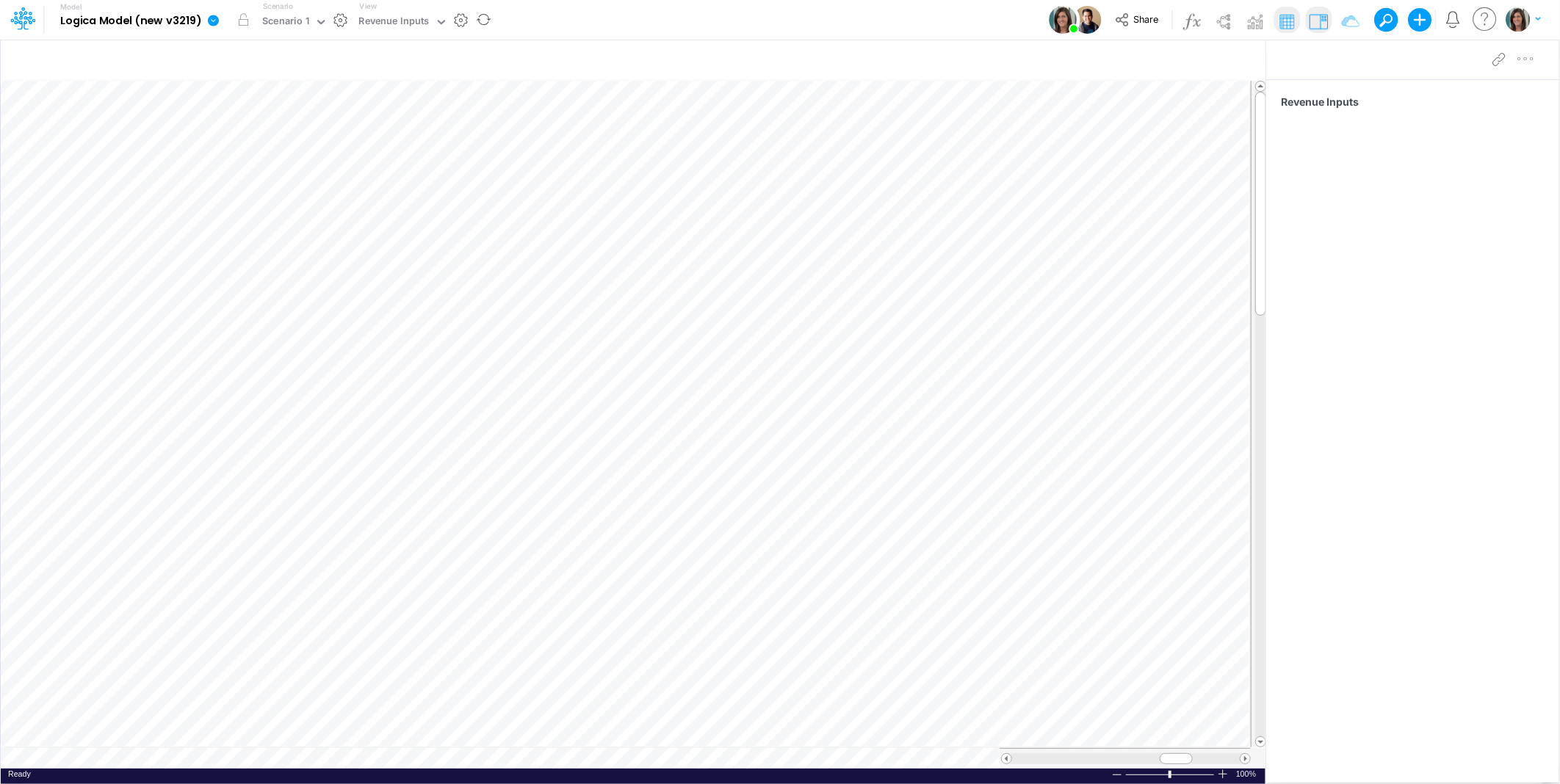
scroll to position [0, 1]
click at [122, 759] on table at bounding box center [634, 425] width 1266 height 688
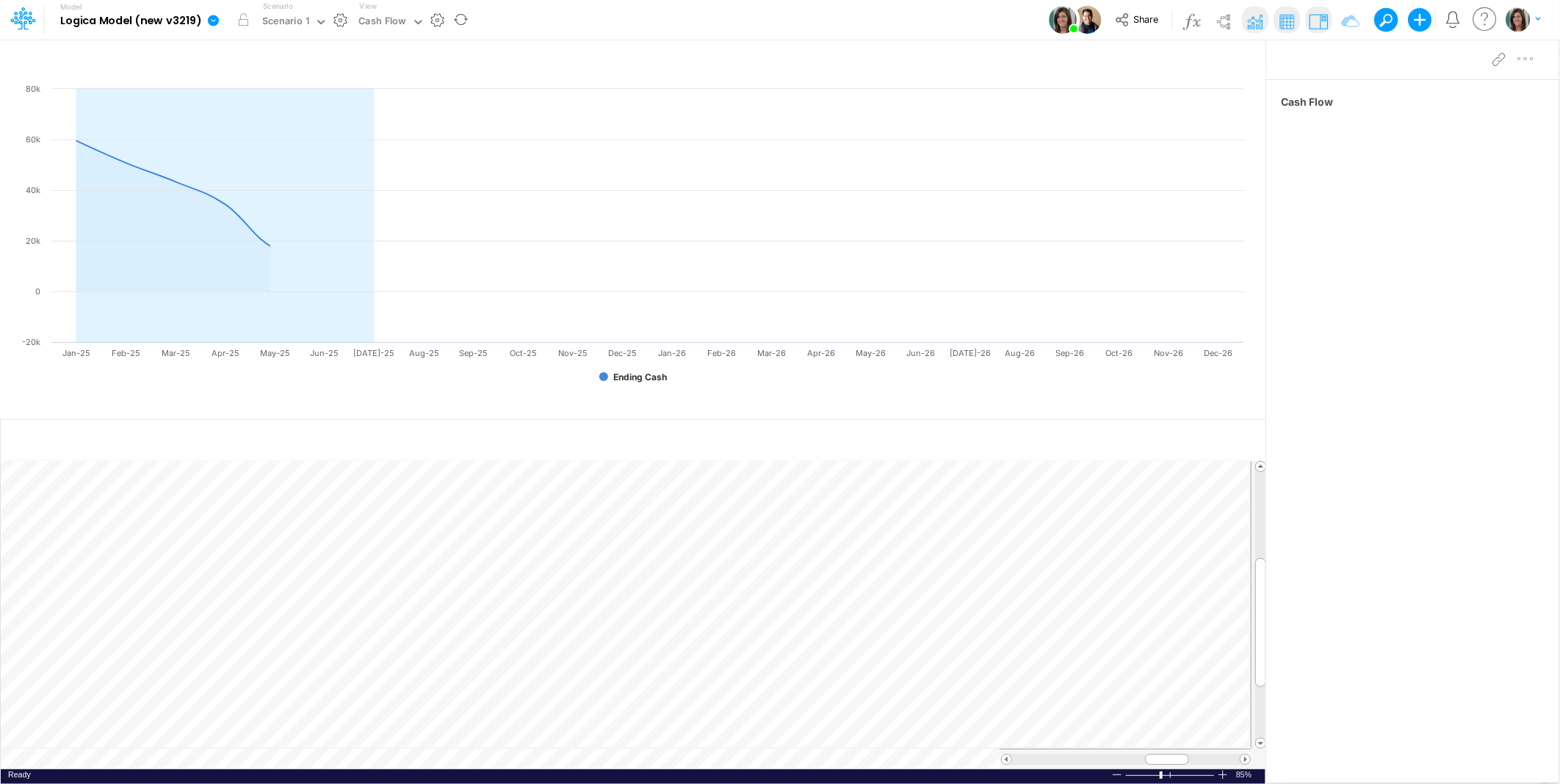
scroll to position [0, 1]
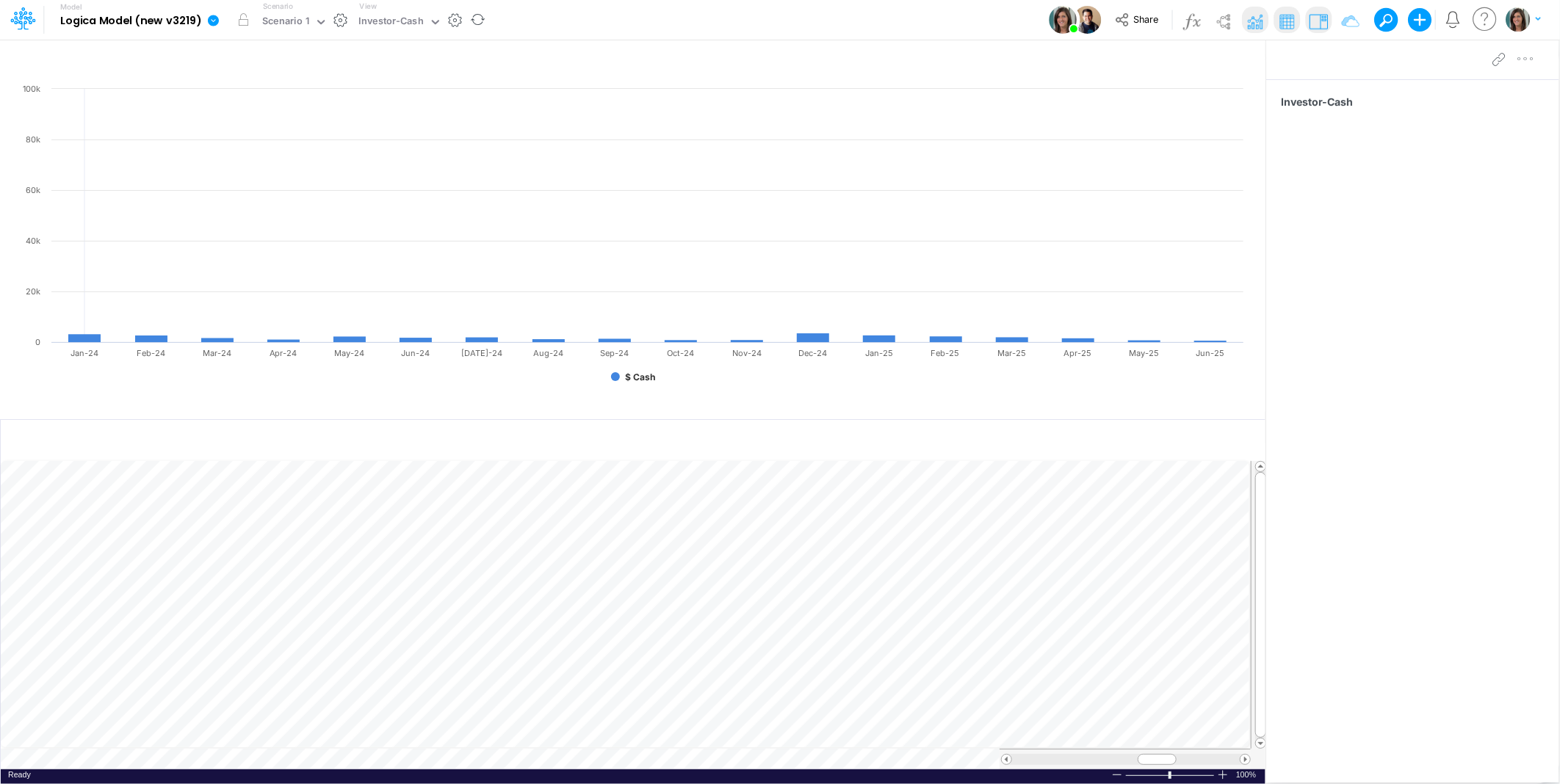
scroll to position [0, 1]
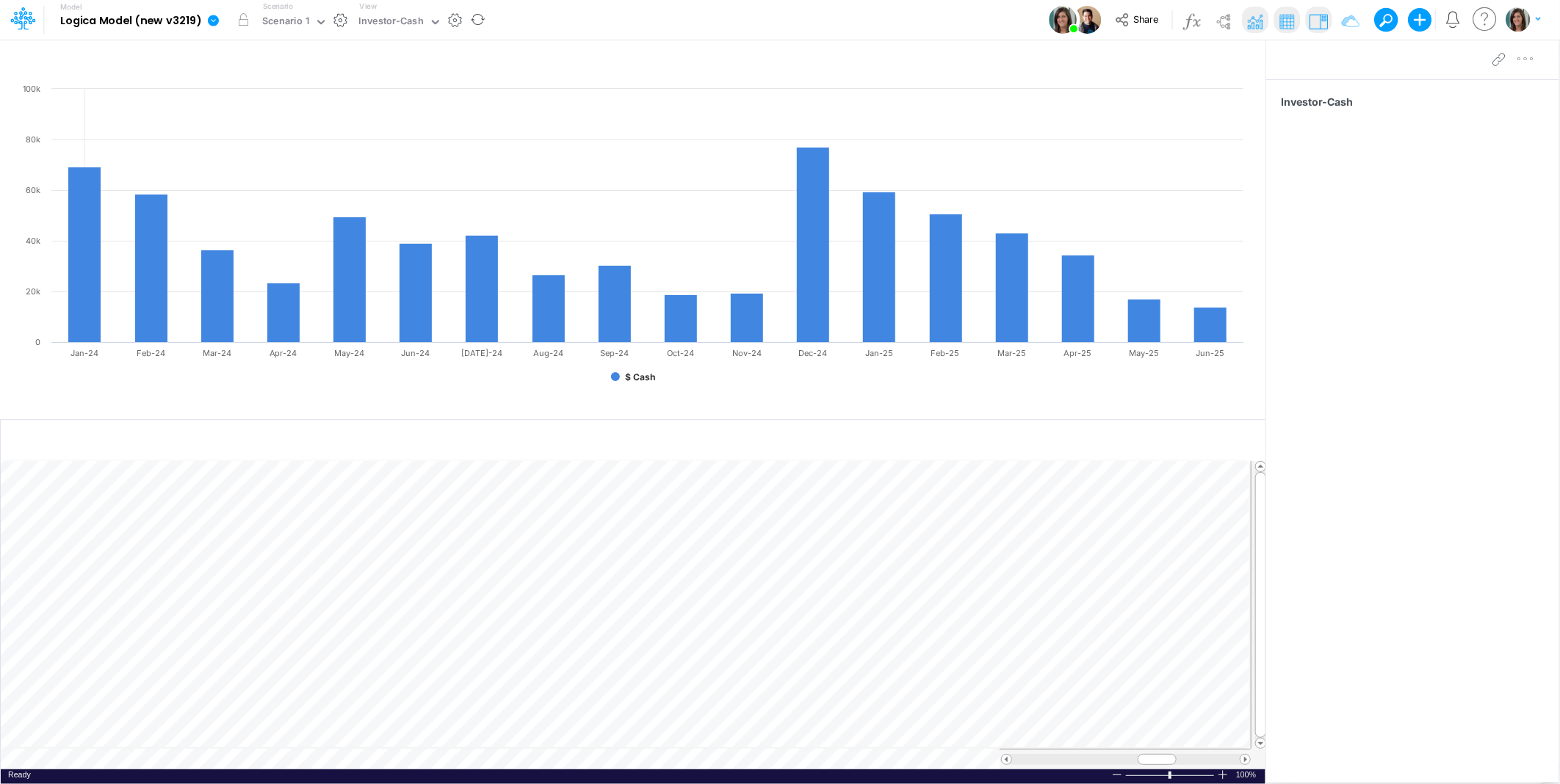
click at [162, 757] on td at bounding box center [626, 758] width 1251 height 21
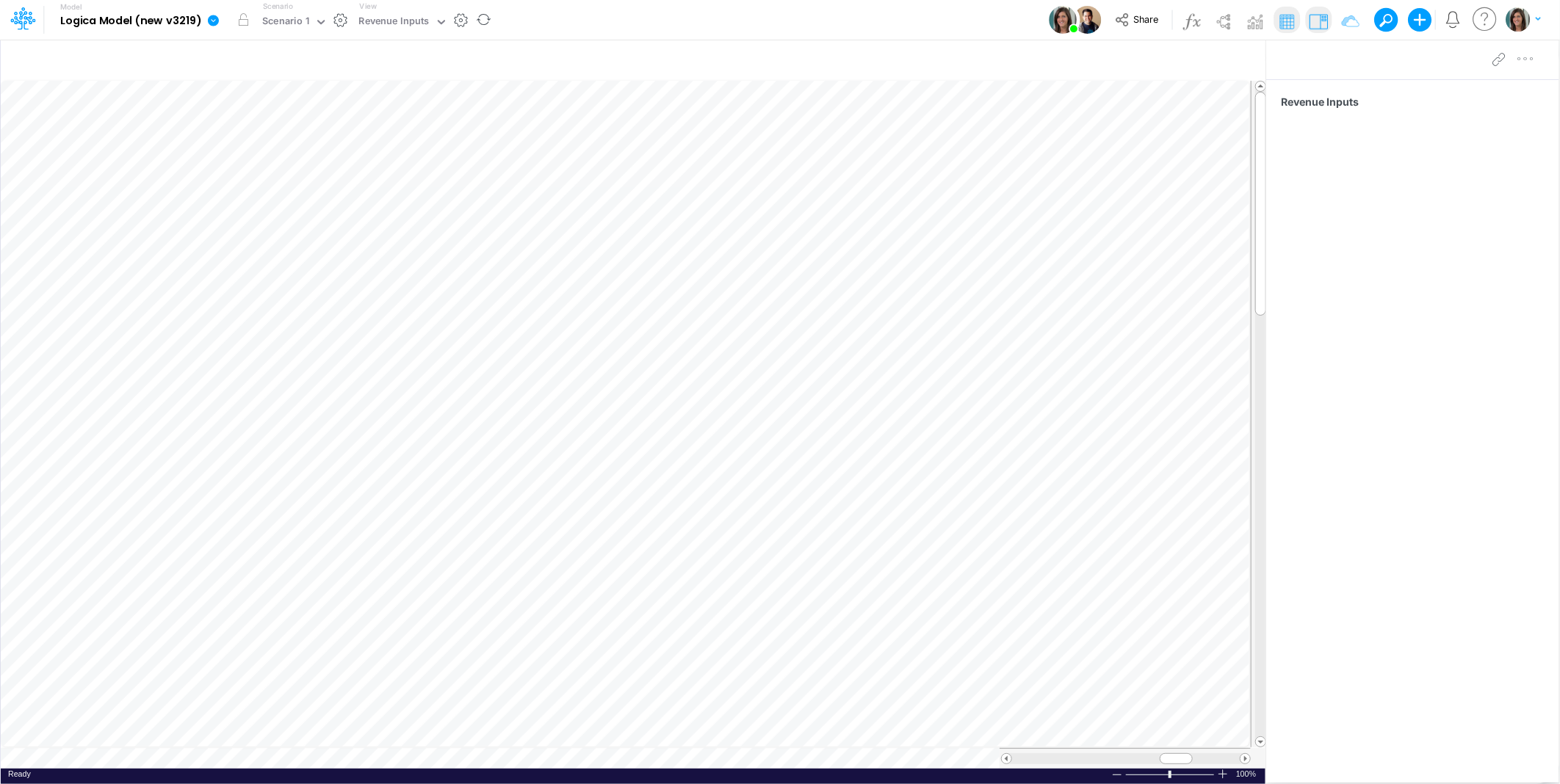
scroll to position [0, 1]
click at [114, 760] on table at bounding box center [634, 425] width 1266 height 688
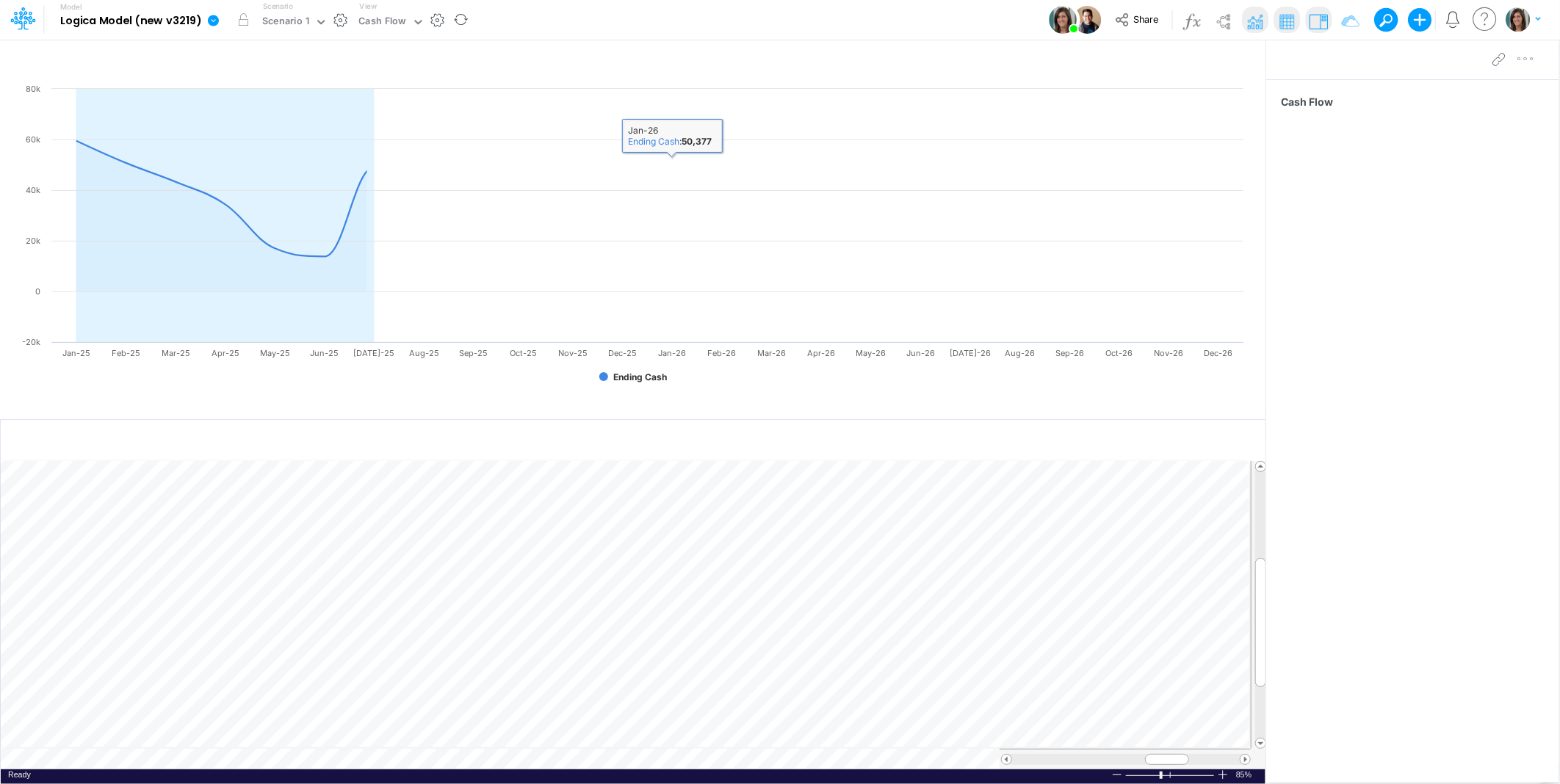
scroll to position [0, 1]
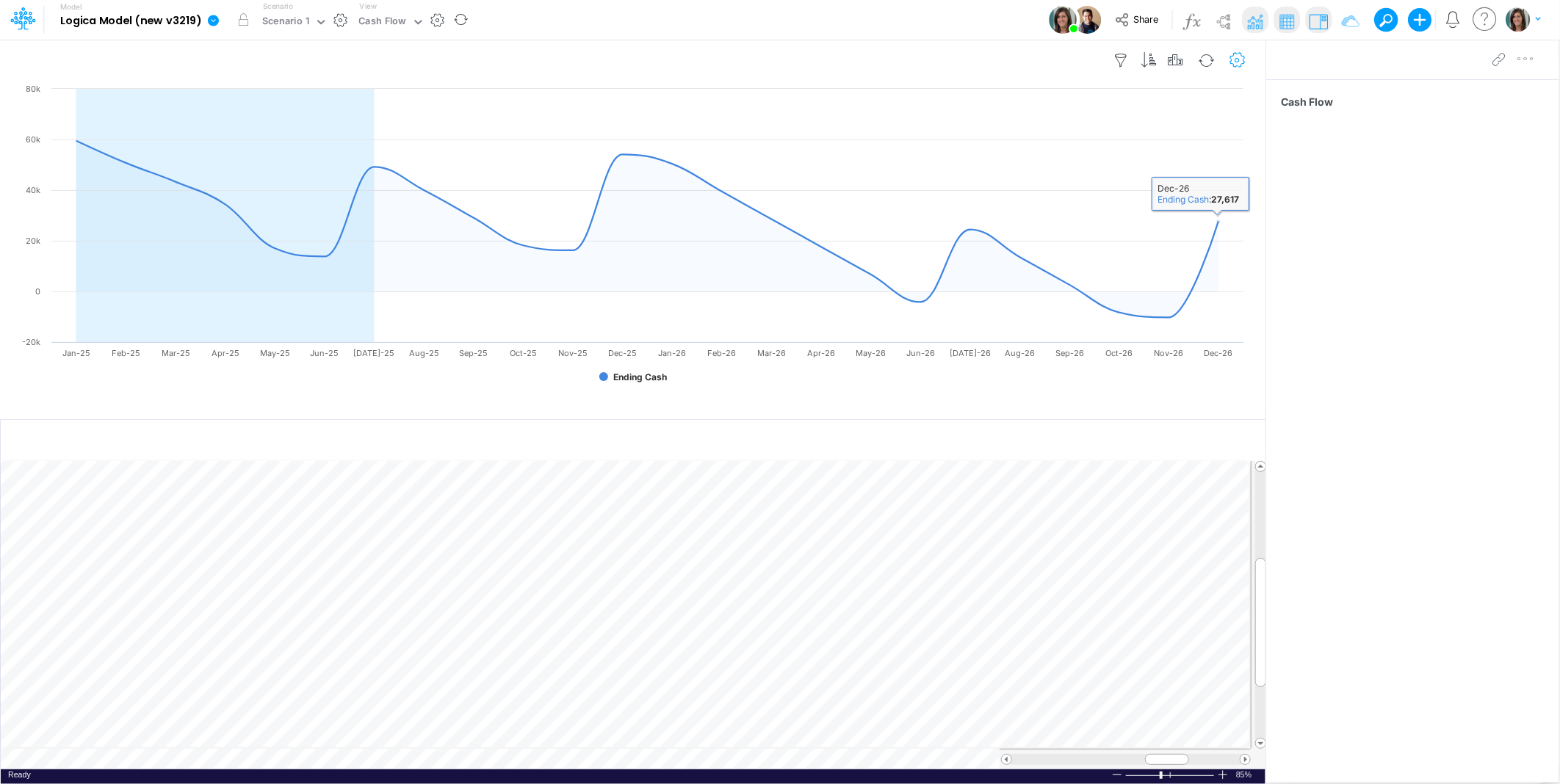
click at [1238, 57] on icon "button" at bounding box center [1238, 61] width 22 height 16
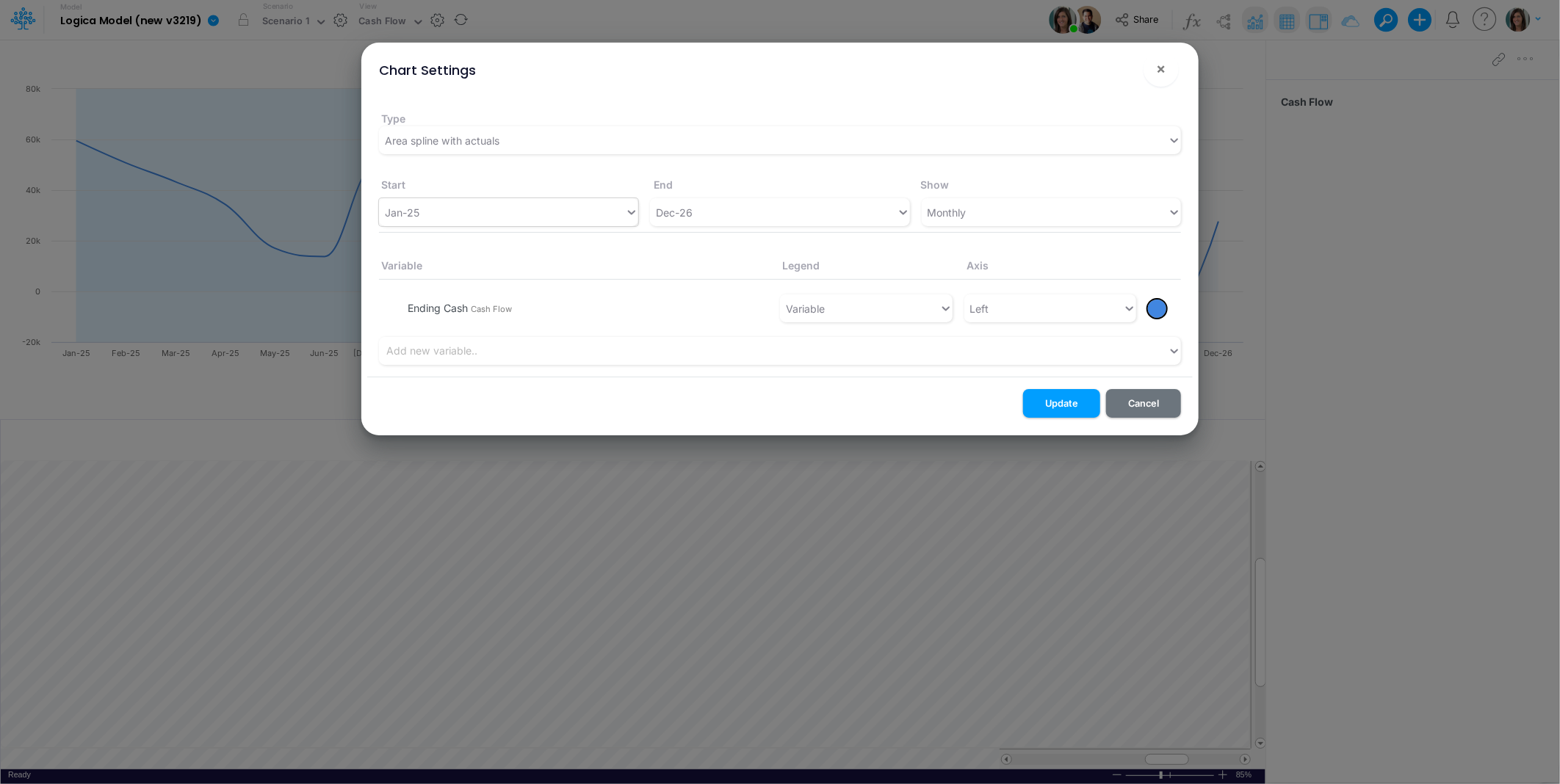
click at [435, 222] on div "Jan-25" at bounding box center [503, 213] width 246 height 25
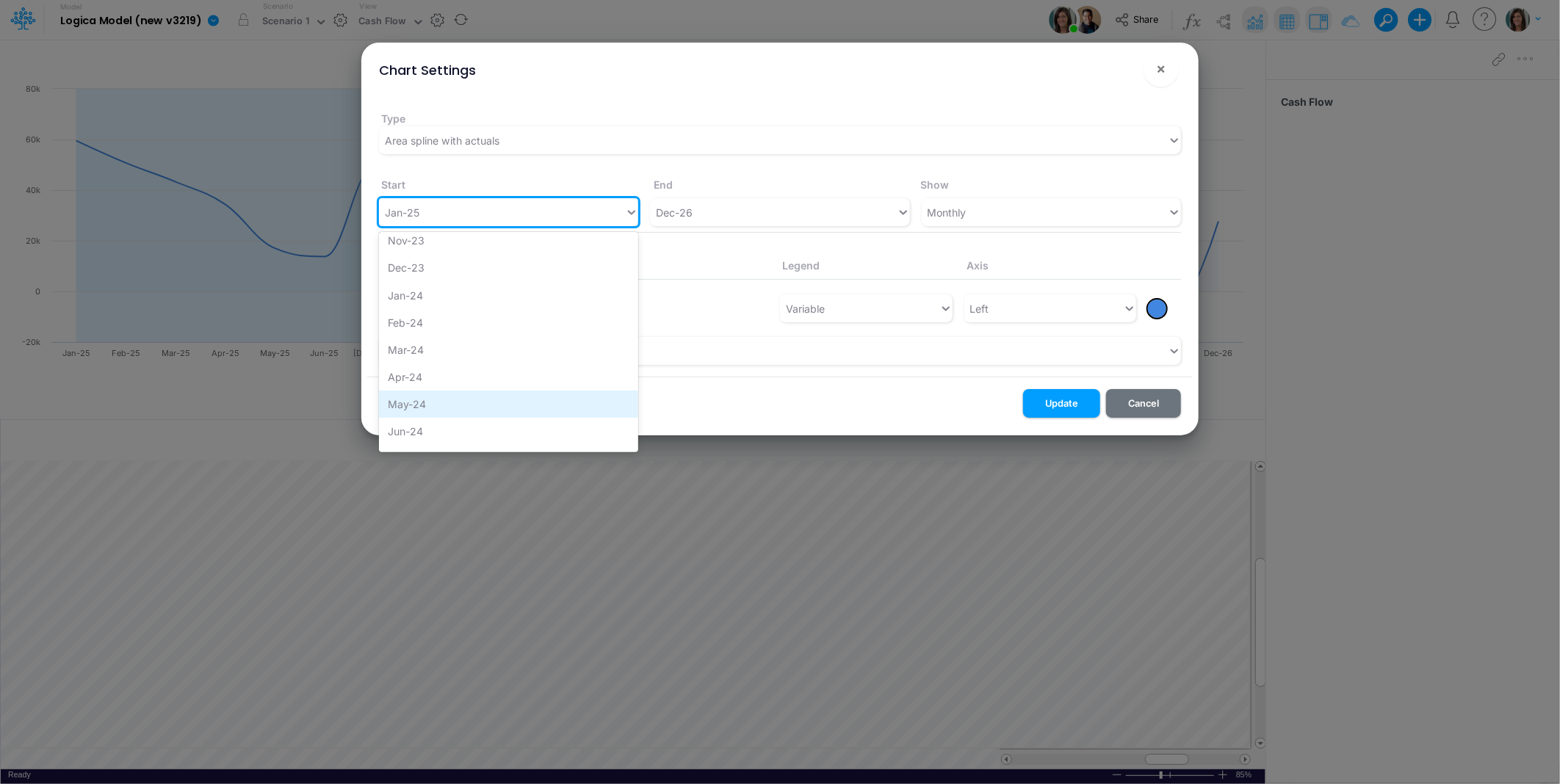
scroll to position [1262, 0]
click at [423, 316] on div "Jan-24" at bounding box center [509, 323] width 259 height 28
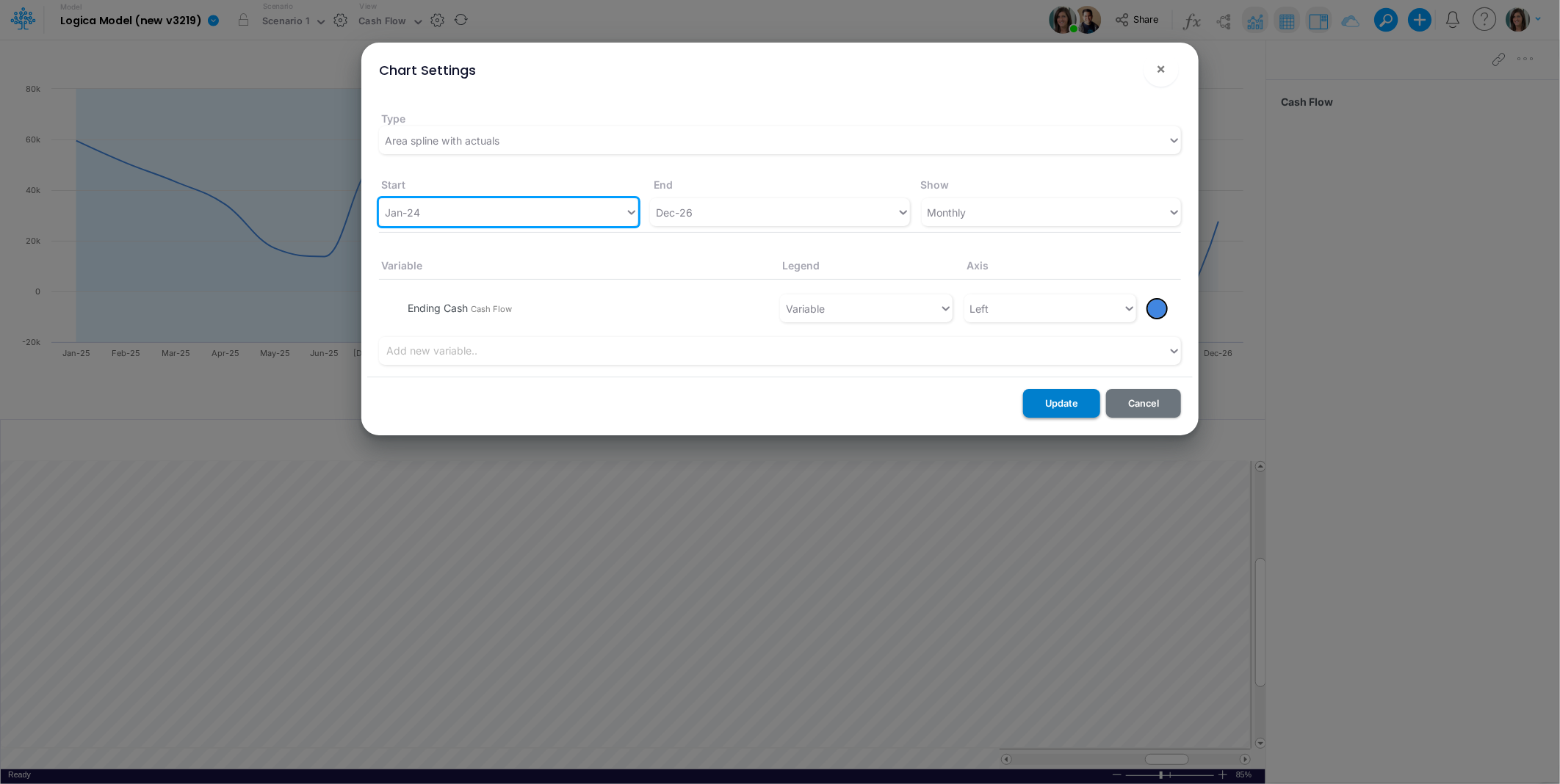
click at [1080, 408] on button "Update" at bounding box center [1061, 403] width 77 height 29
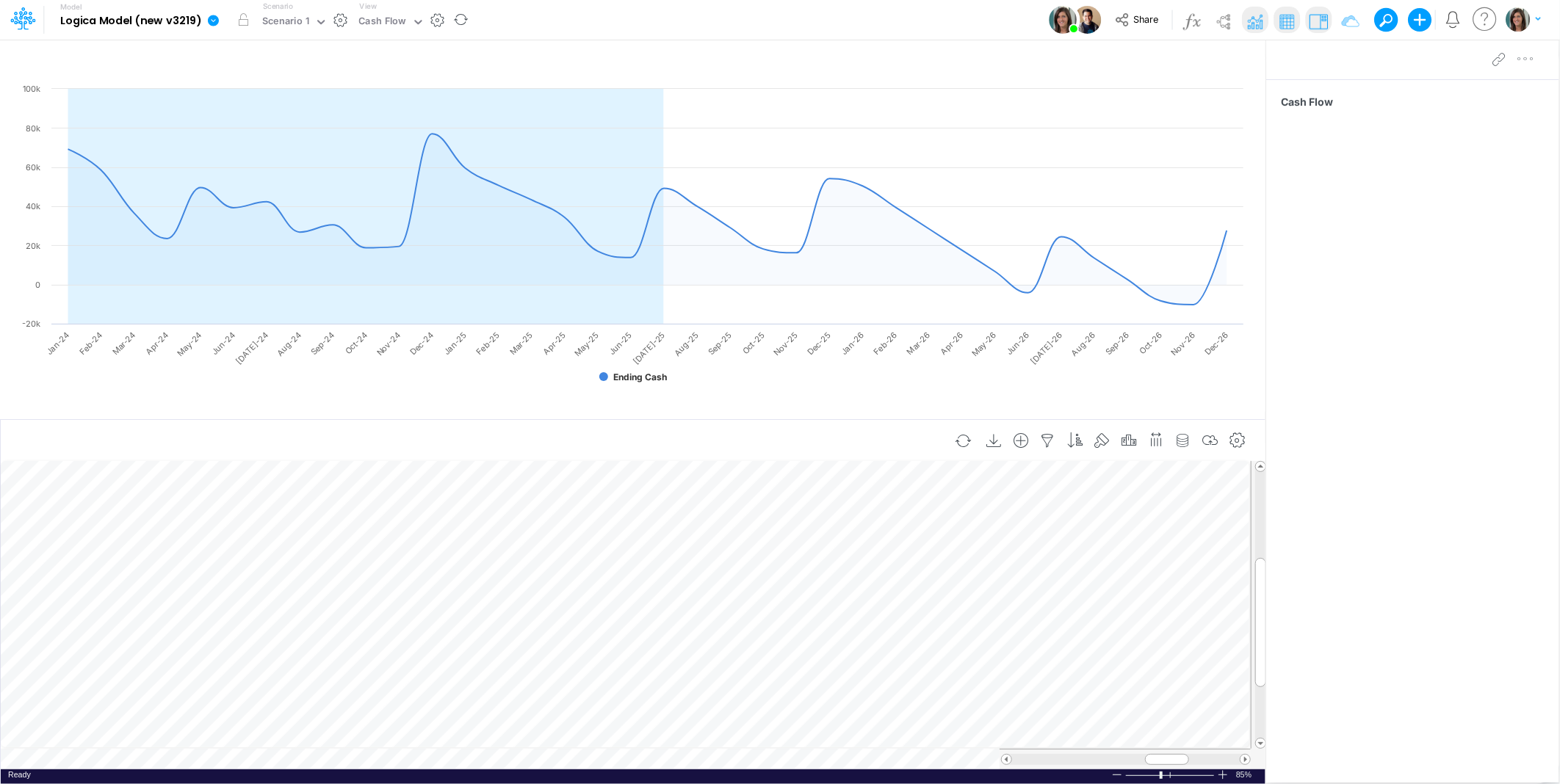
click at [189, 761] on td at bounding box center [626, 758] width 1251 height 21
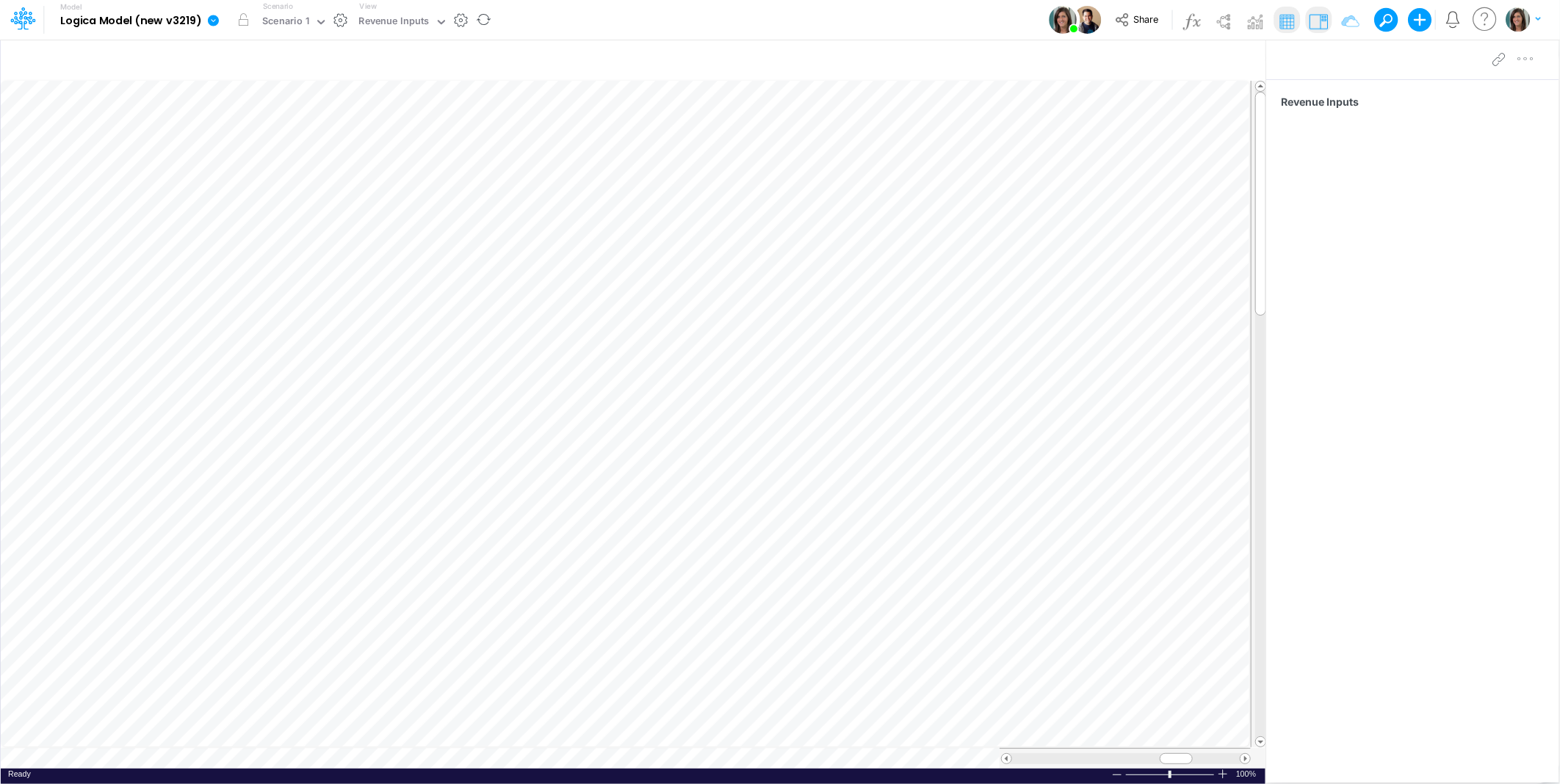
scroll to position [0, 1]
click at [264, 760] on table at bounding box center [634, 425] width 1266 height 688
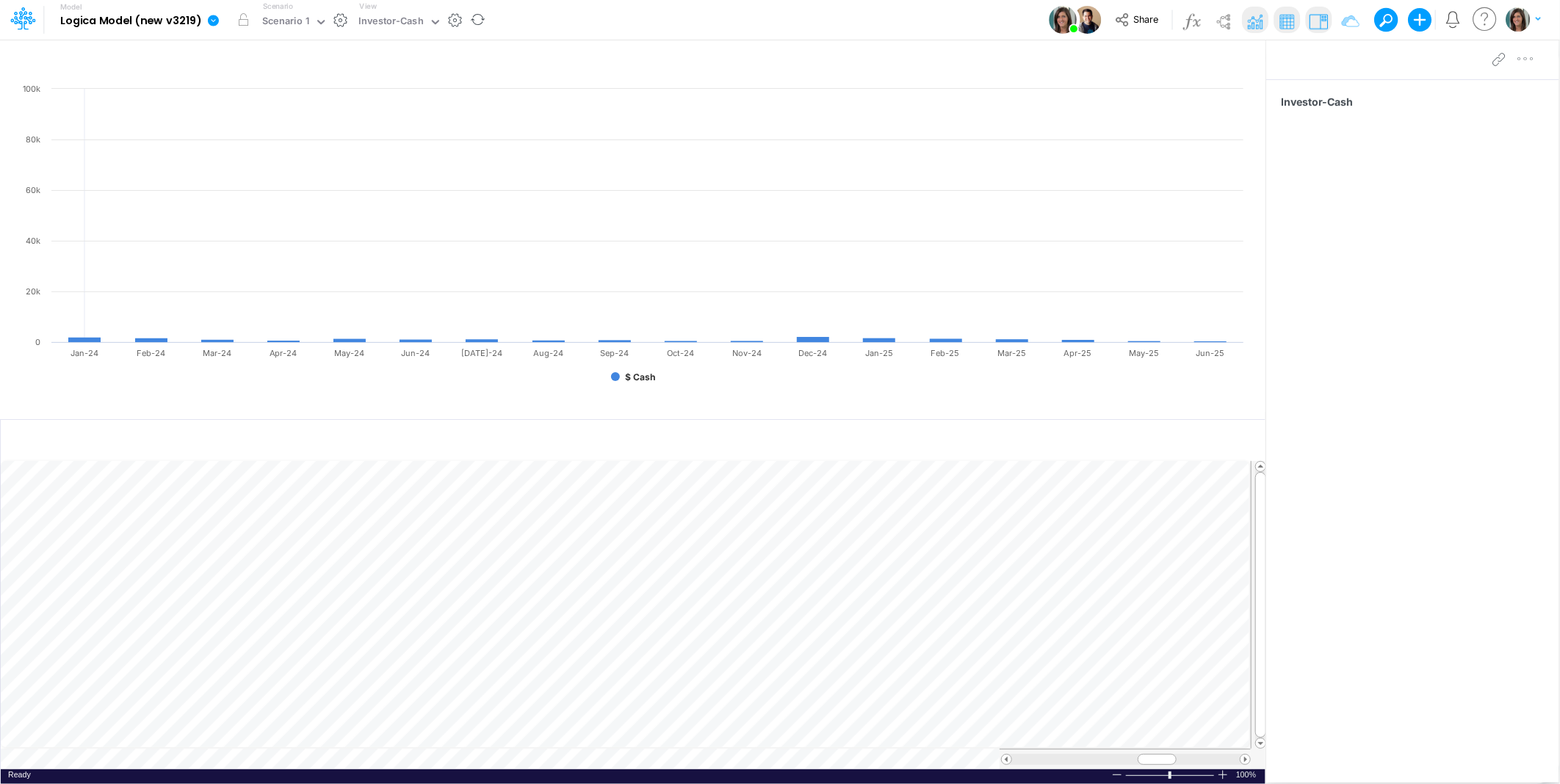
scroll to position [0, 1]
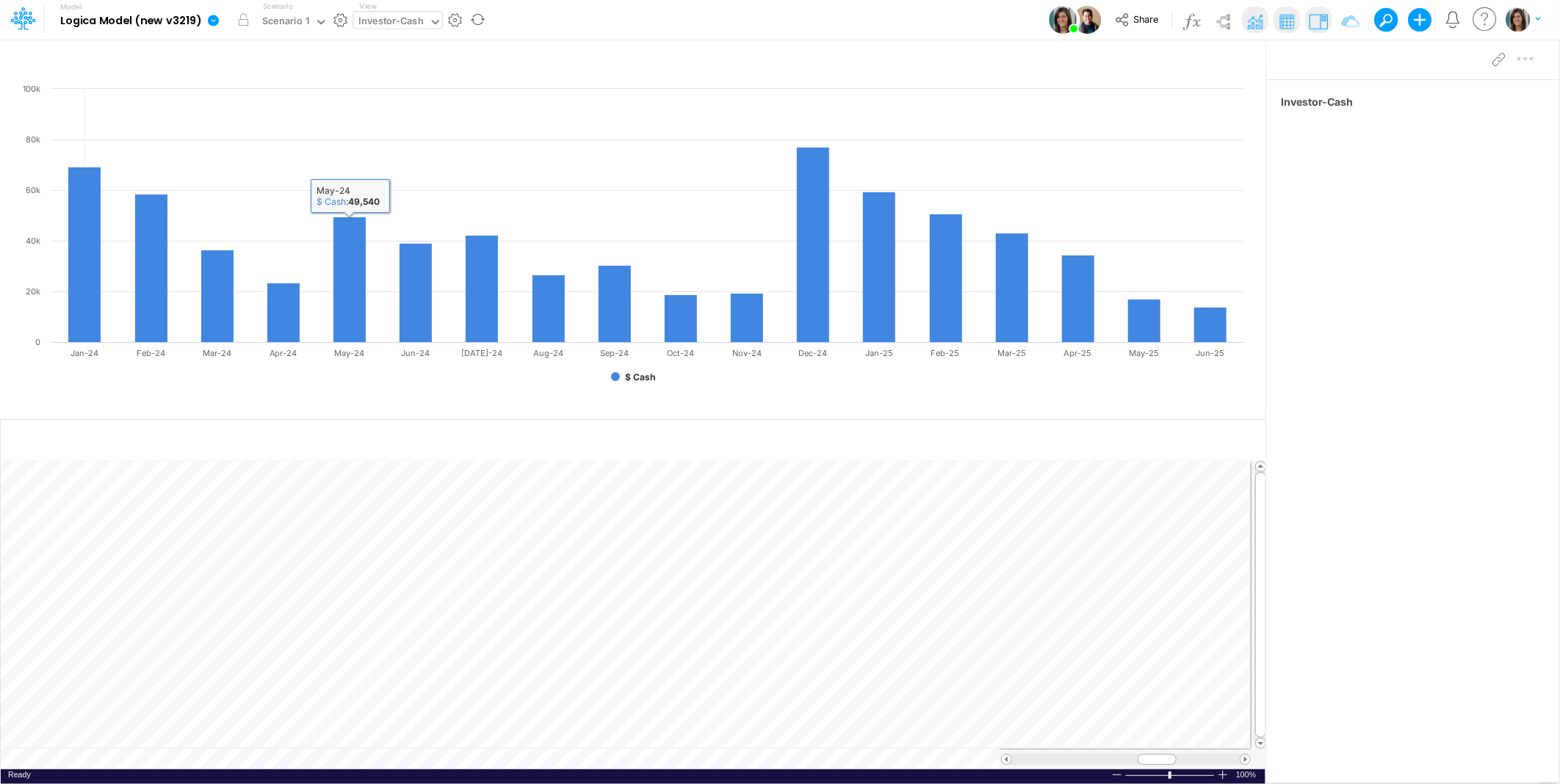
click at [387, 21] on div "Investor-Cash" at bounding box center [392, 22] width 65 height 17
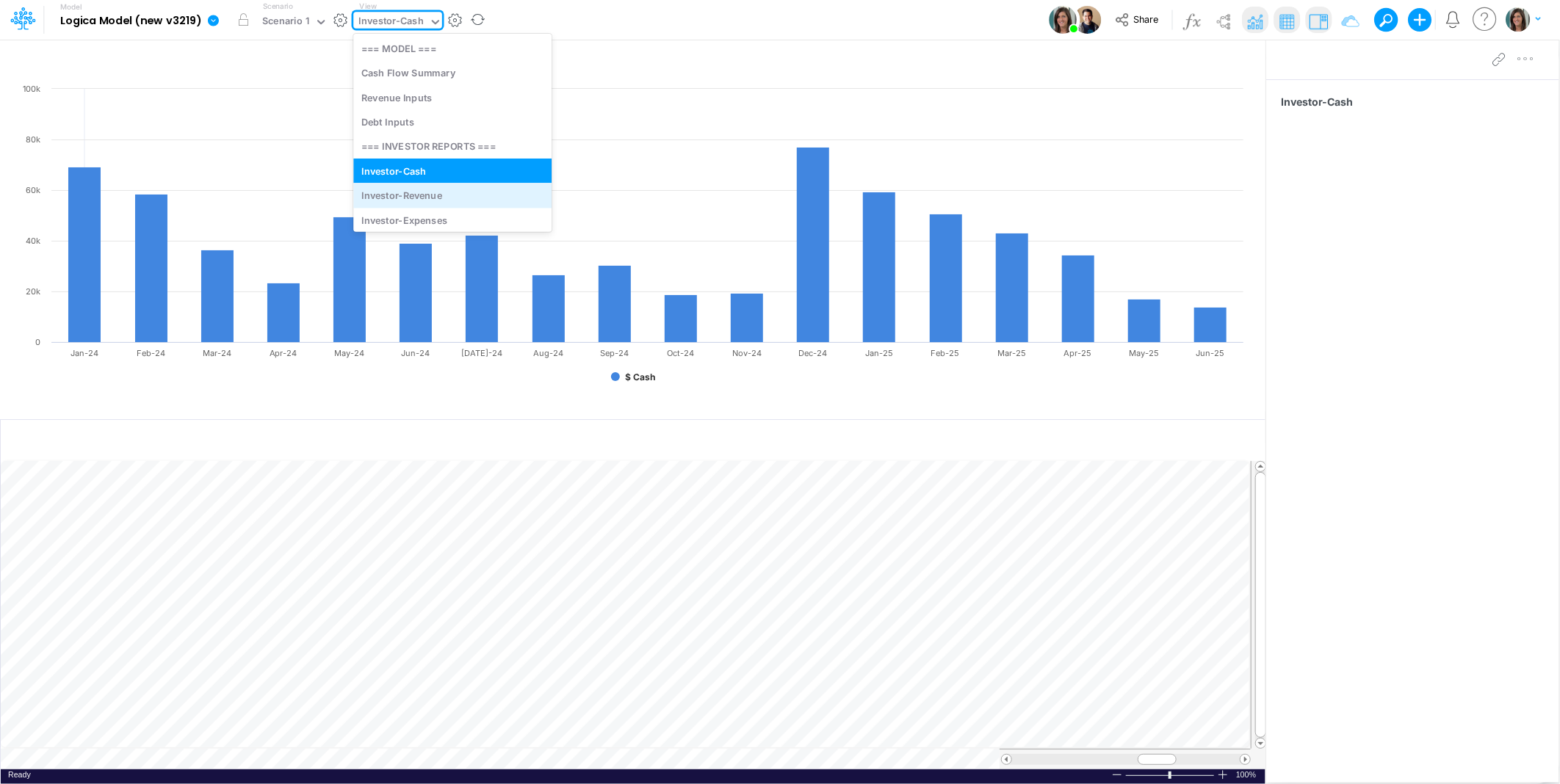
click at [397, 195] on div "Investor-Revenue" at bounding box center [452, 195] width 198 height 25
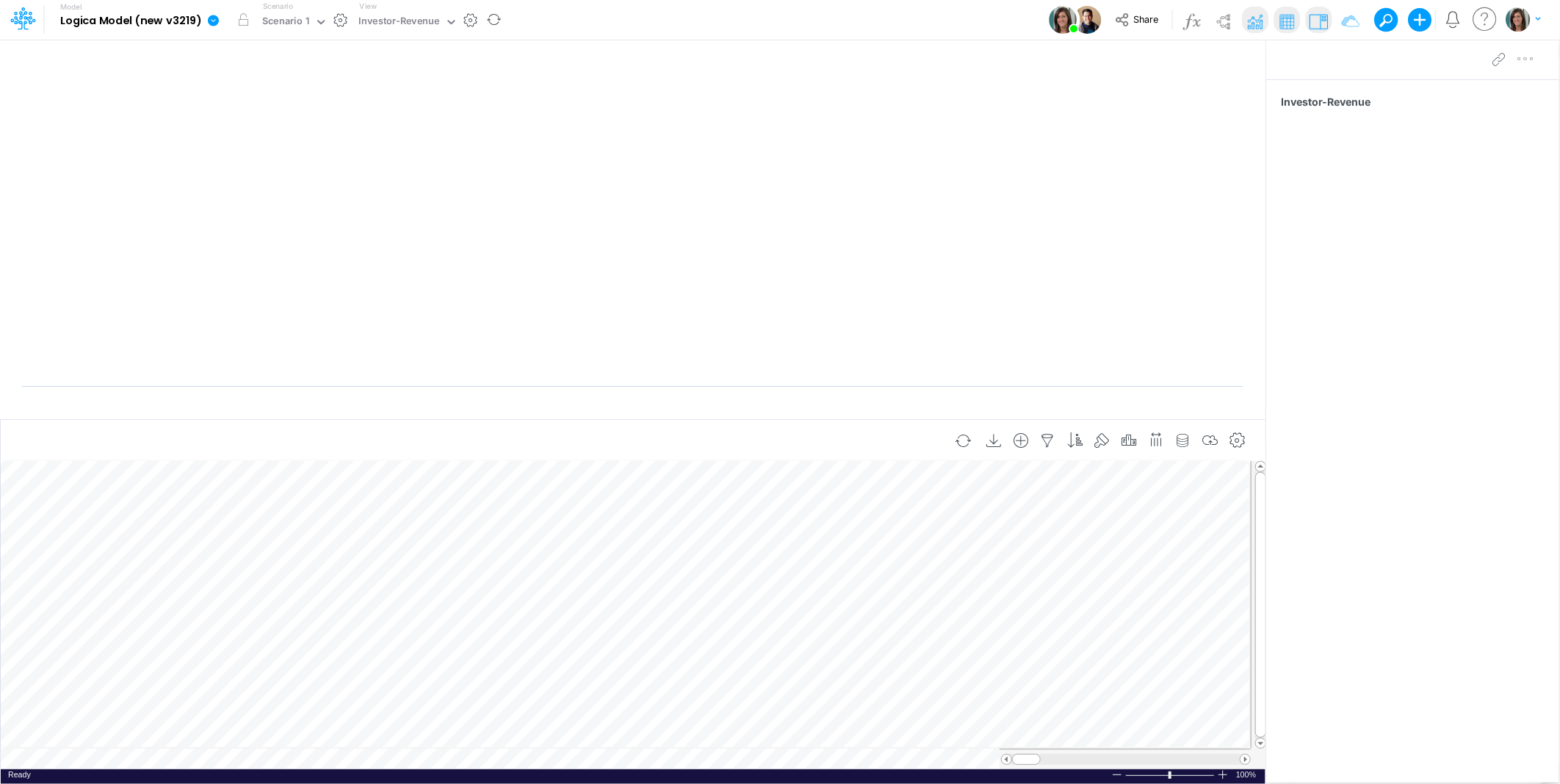
scroll to position [0, 1]
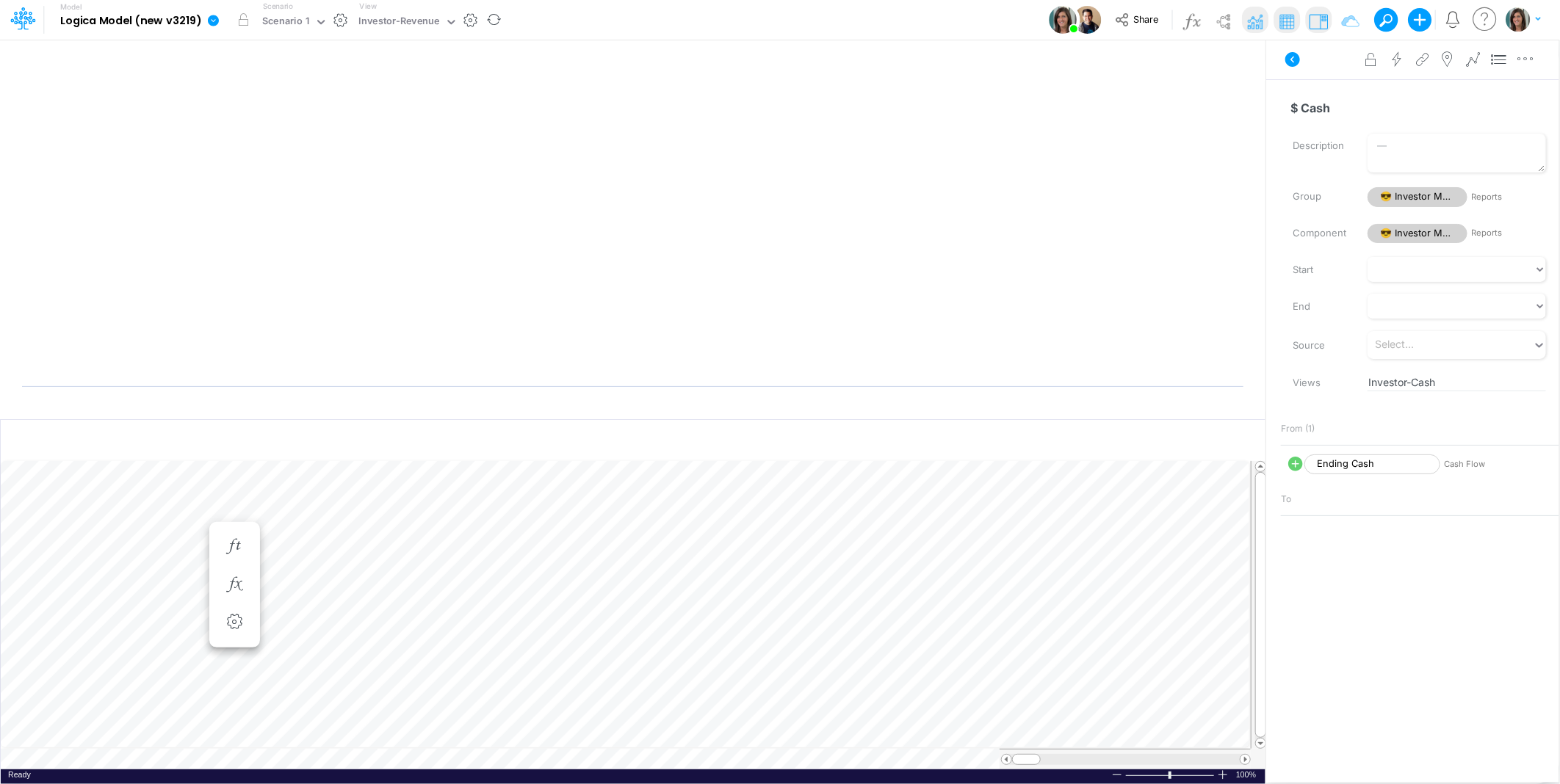
click at [1404, 221] on div "Component 😎 Investor Metrics Reports" at bounding box center [1420, 232] width 301 height 25
click at [1404, 230] on span "😎 Investor Metrics" at bounding box center [1417, 233] width 100 height 20
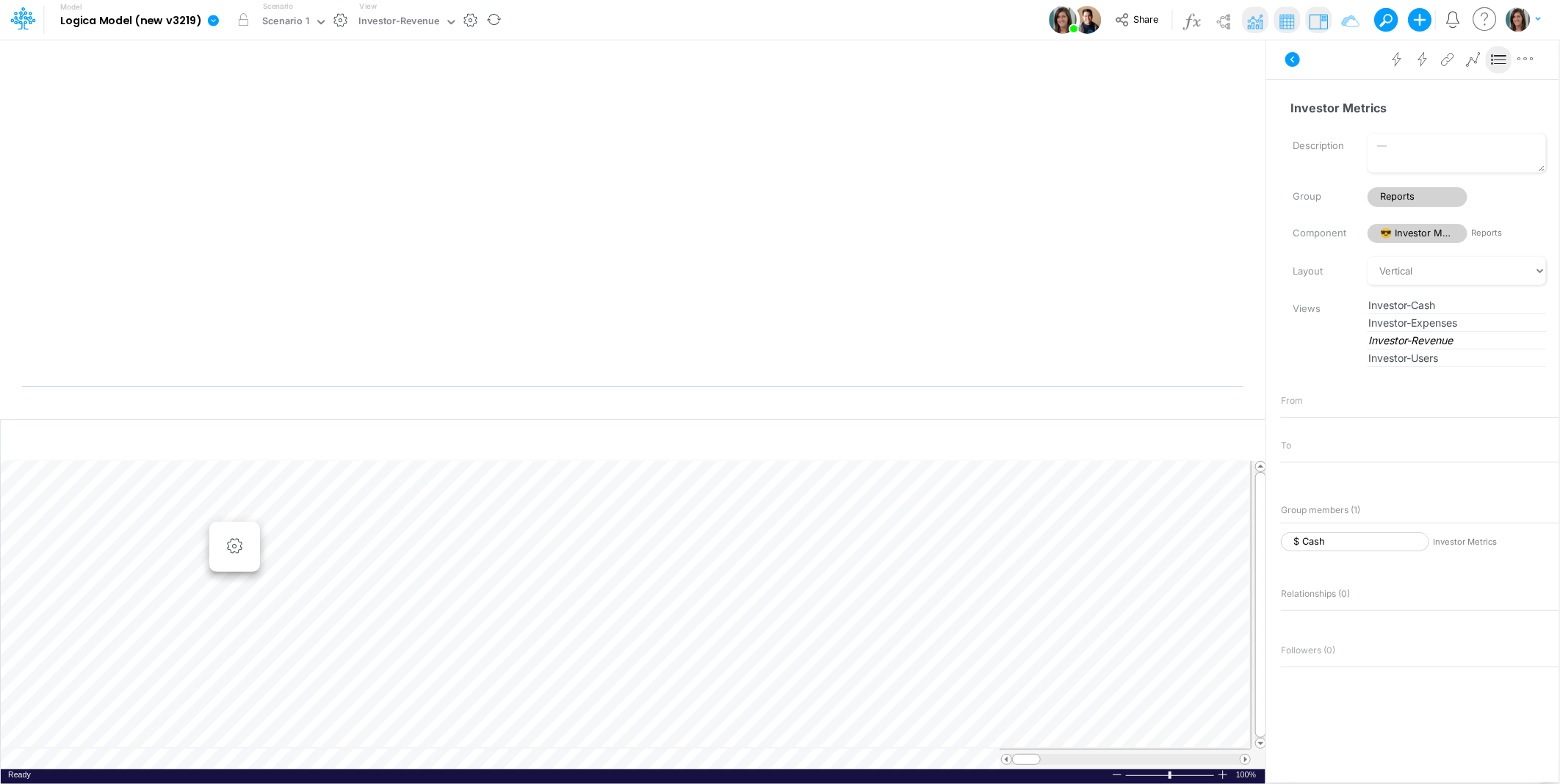
click at [1246, 23] on img at bounding box center [1255, 22] width 24 height 24
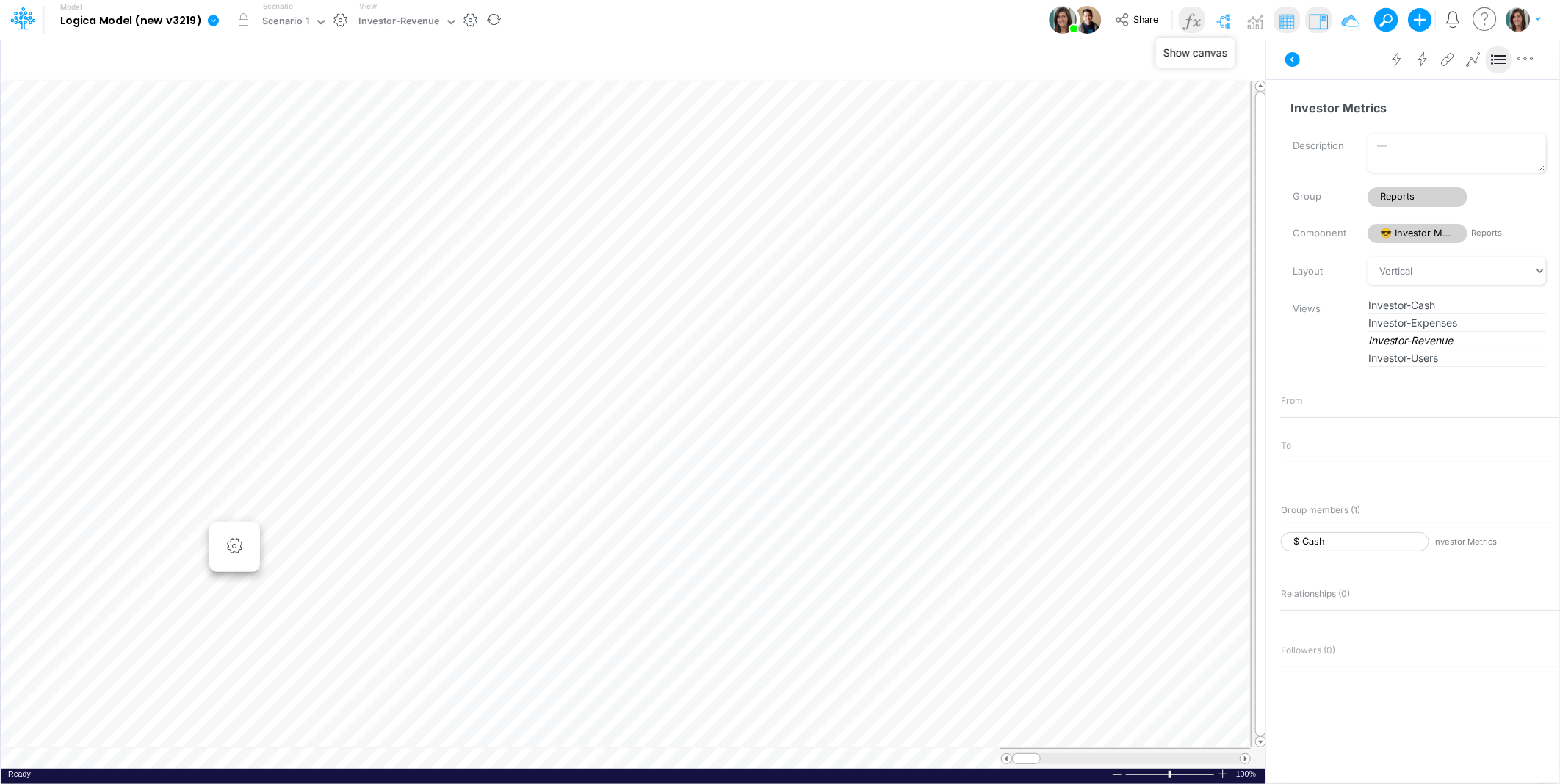
drag, startPoint x: 1230, startPoint y: 13, endPoint x: 1185, endPoint y: 32, distance: 48.8
click at [1230, 15] on img at bounding box center [1223, 22] width 24 height 24
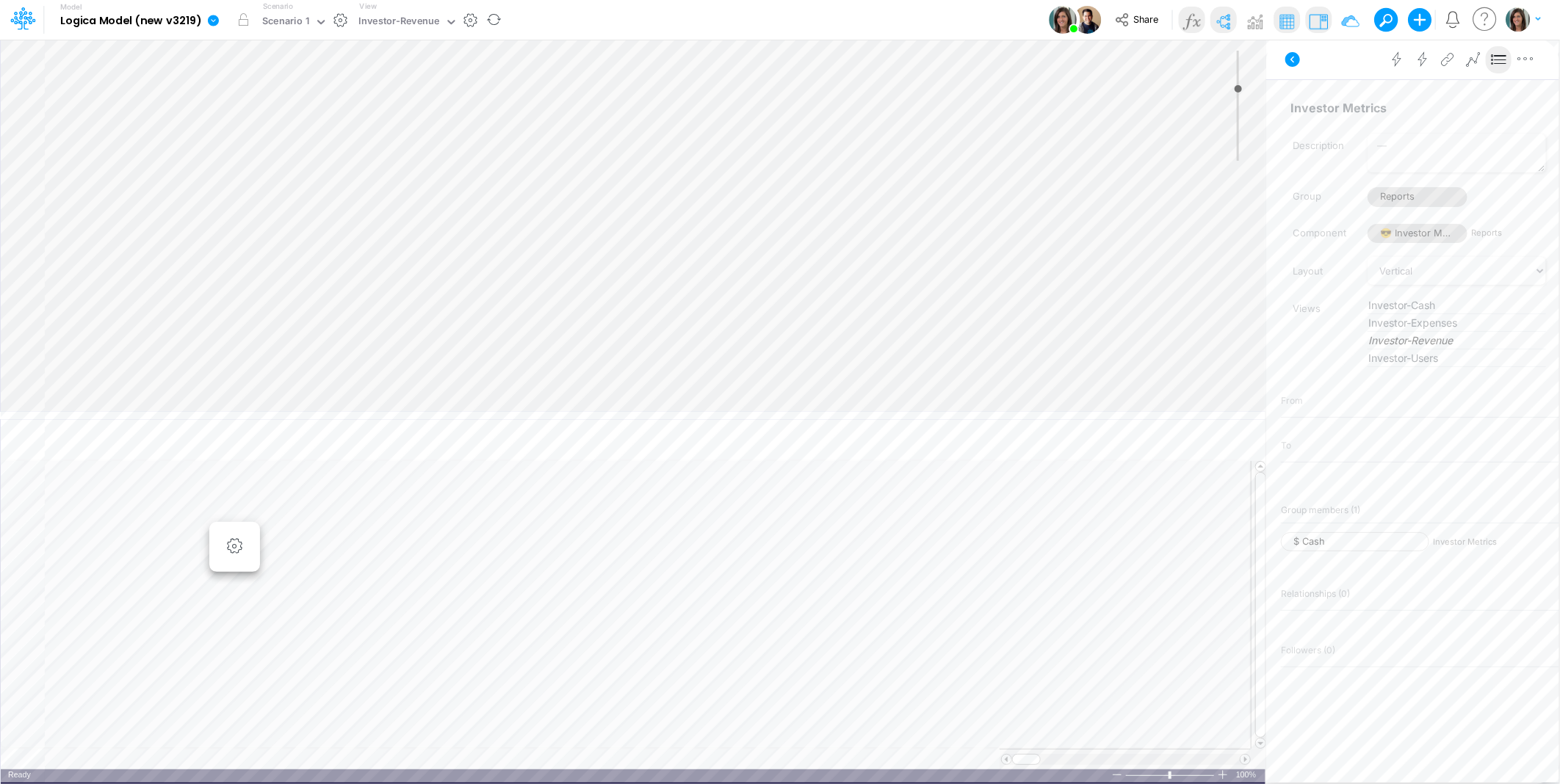
type input "0"
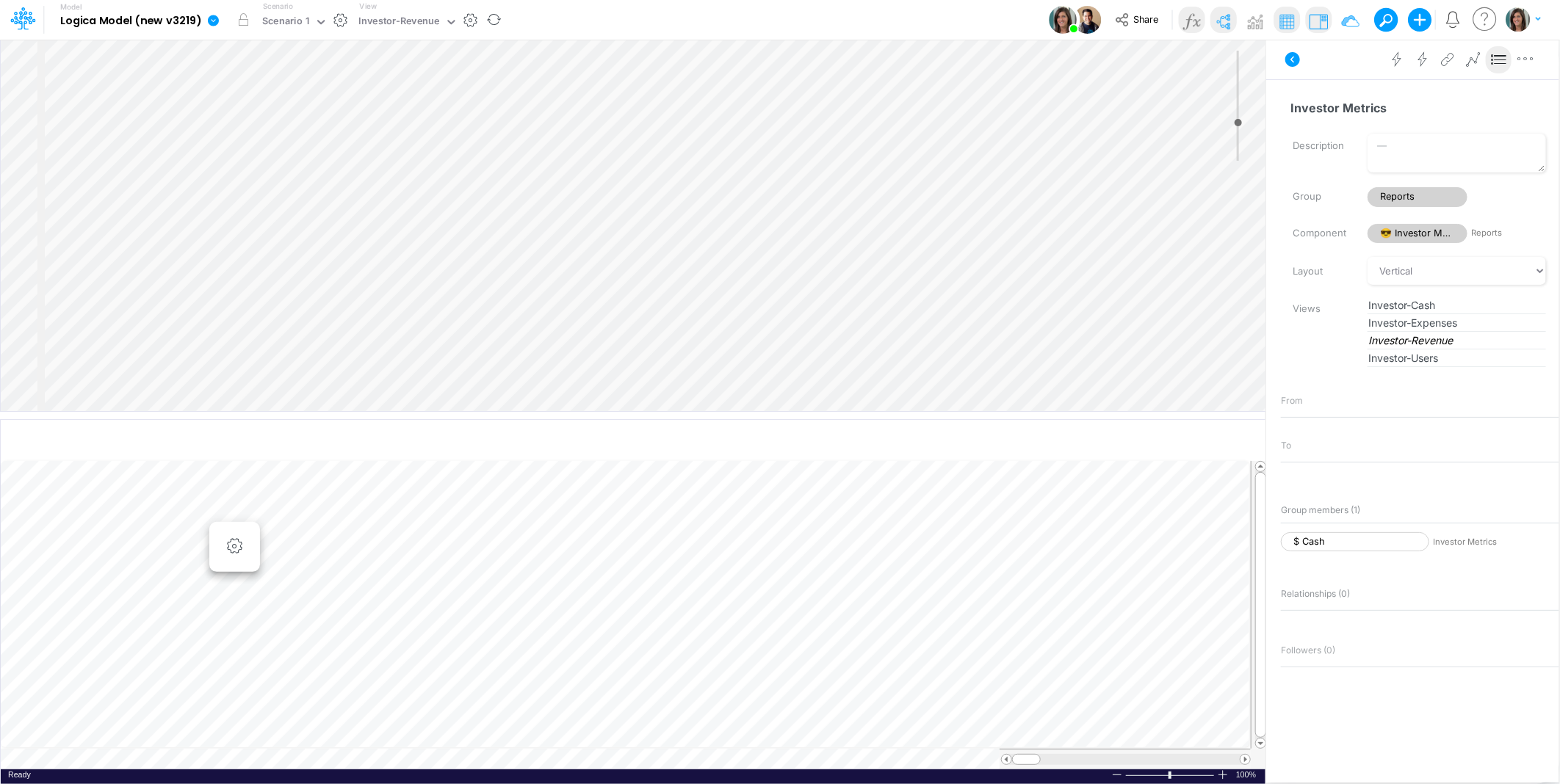
select select "Horizontal"
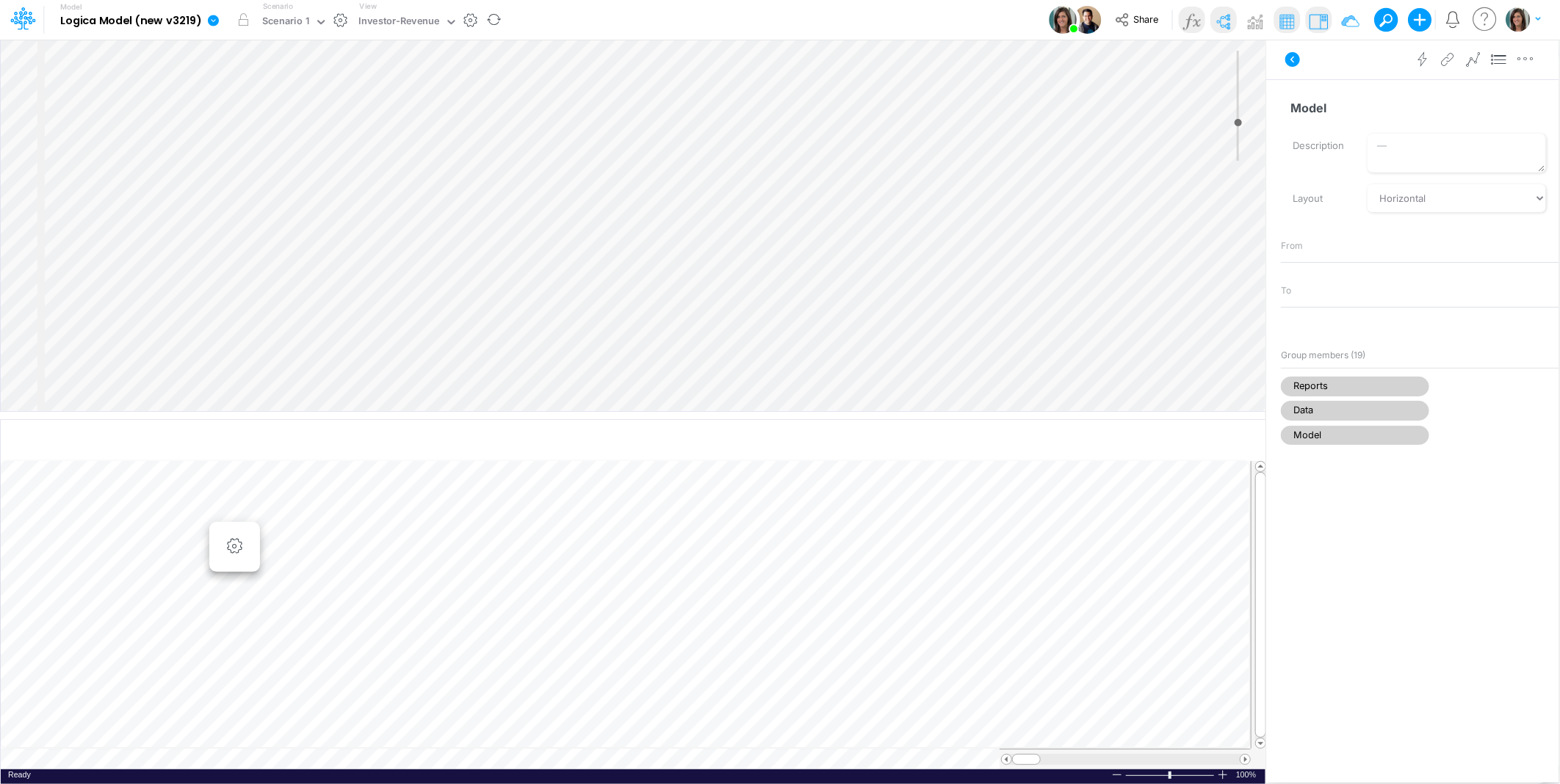
select select "Horizontal"
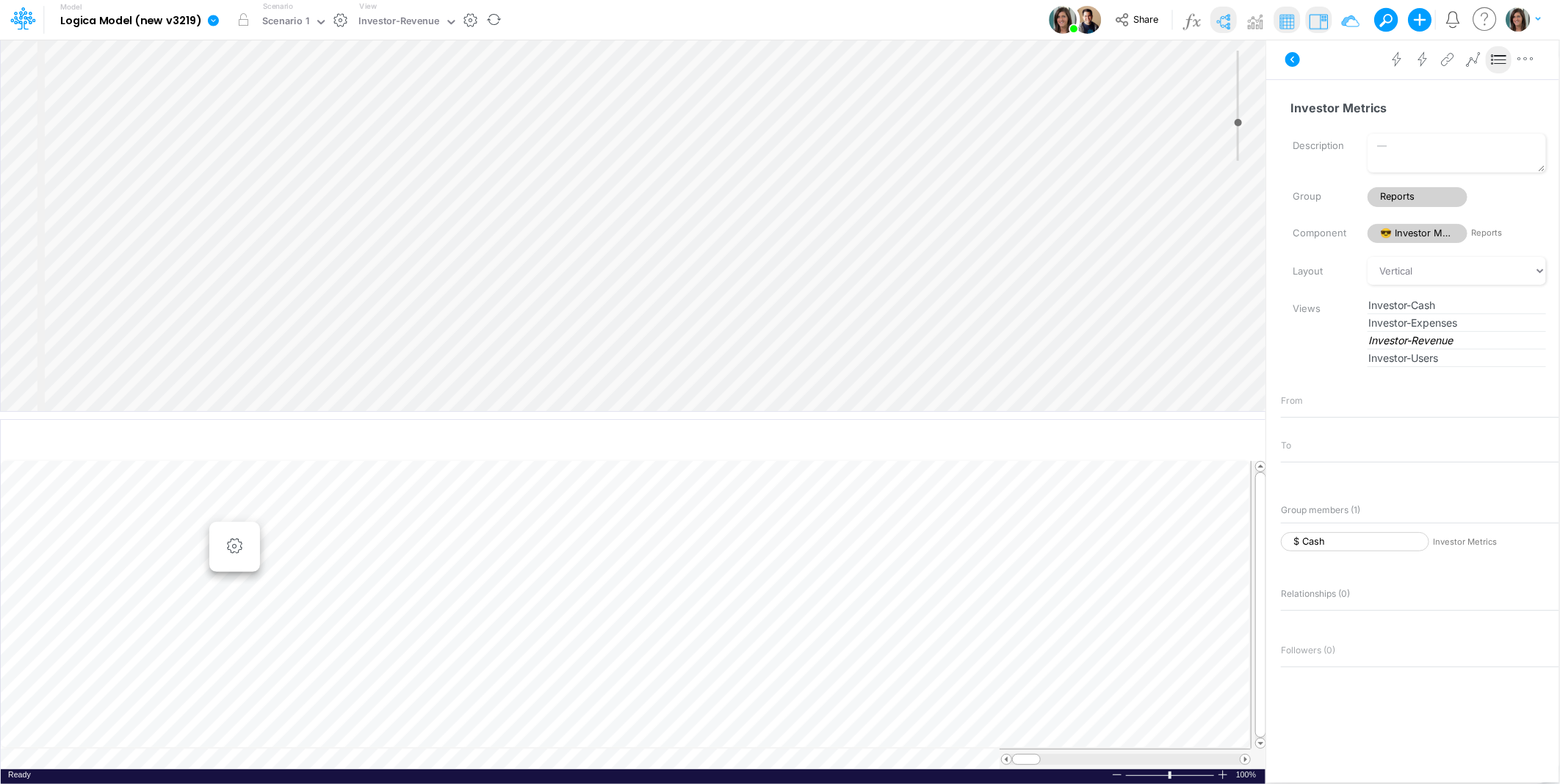
click at [181, 122] on div "Insert node Variable Constant Group Addition Subtraction Multiplication Divisio…" at bounding box center [634, 225] width 1265 height 371
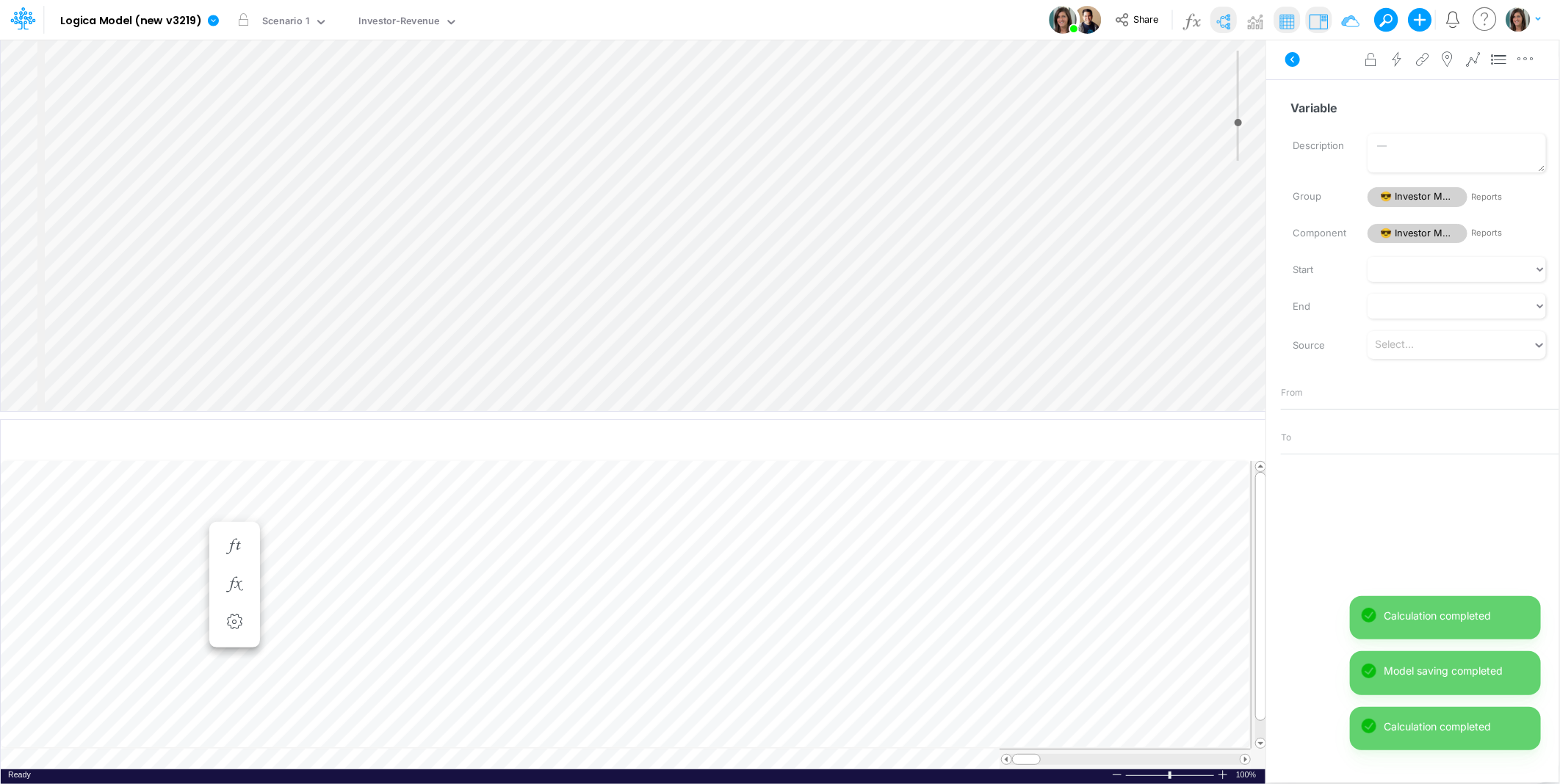
click at [189, 137] on div "Insert child node Variable Constant Group Addition Subtraction Multiplication D…" at bounding box center [634, 225] width 1265 height 371
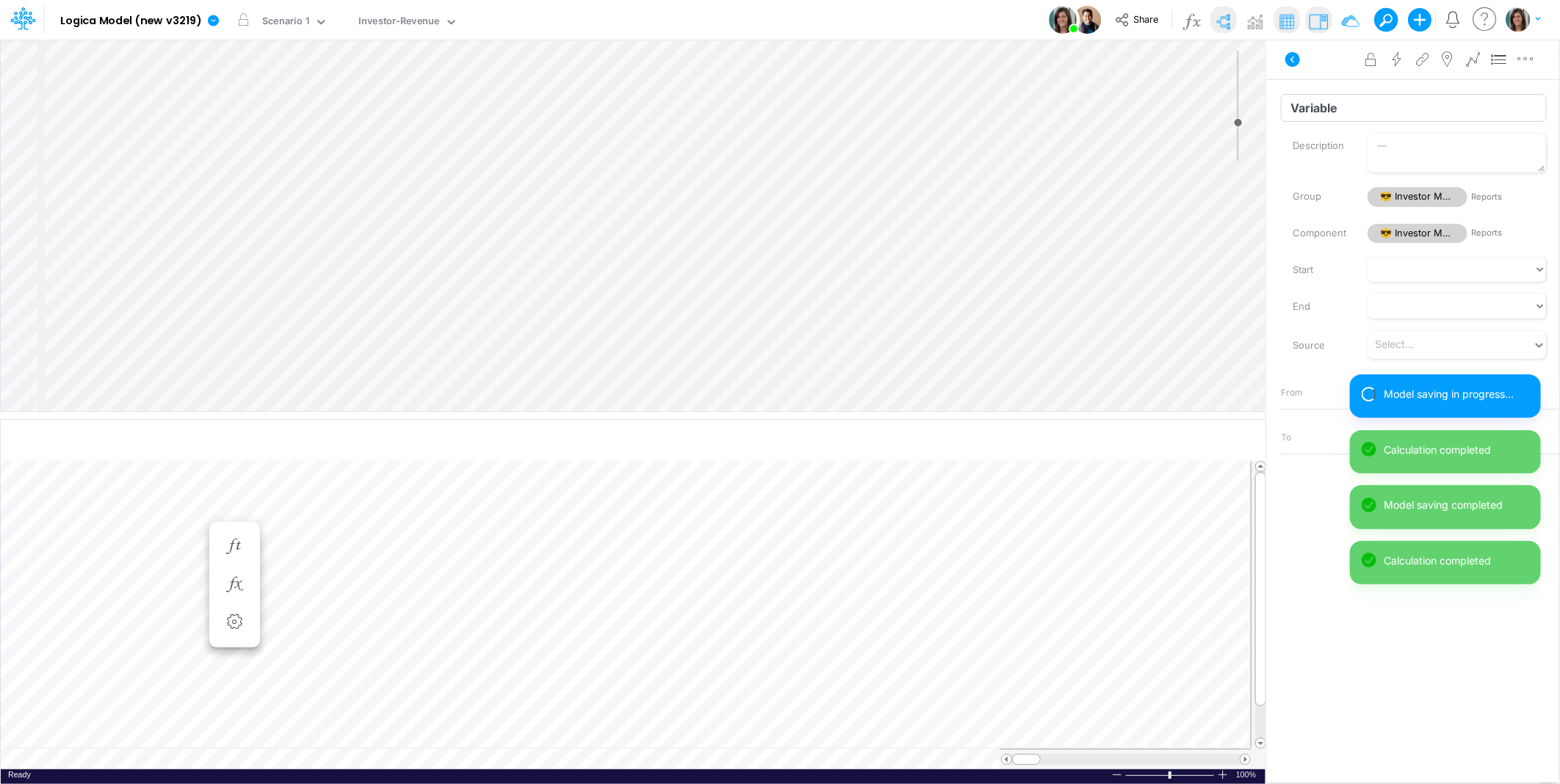
click at [1398, 108] on input "Variable" at bounding box center [1414, 107] width 266 height 28
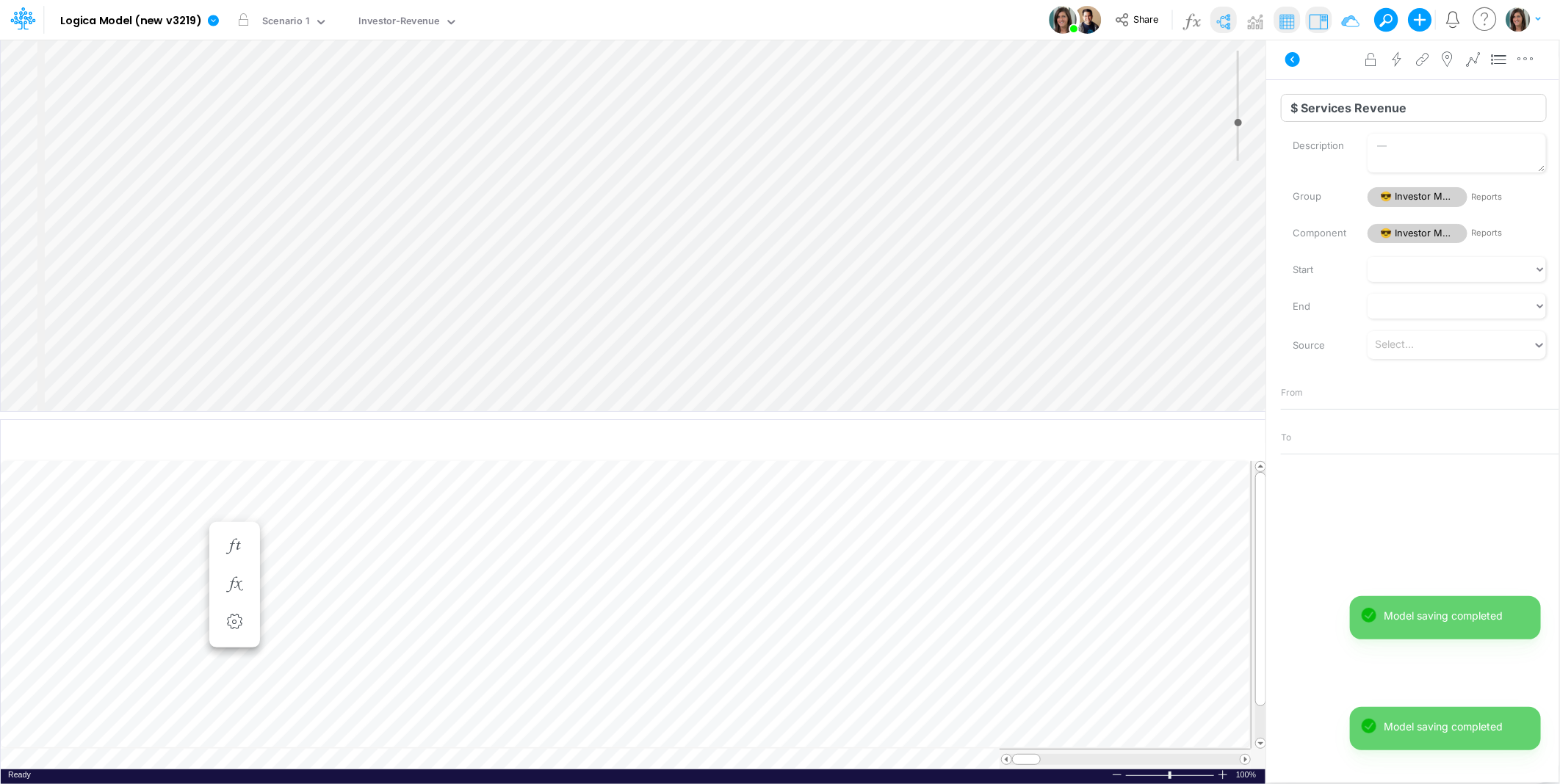
click at [1321, 105] on input "$ Services Revenue" at bounding box center [1414, 107] width 266 height 28
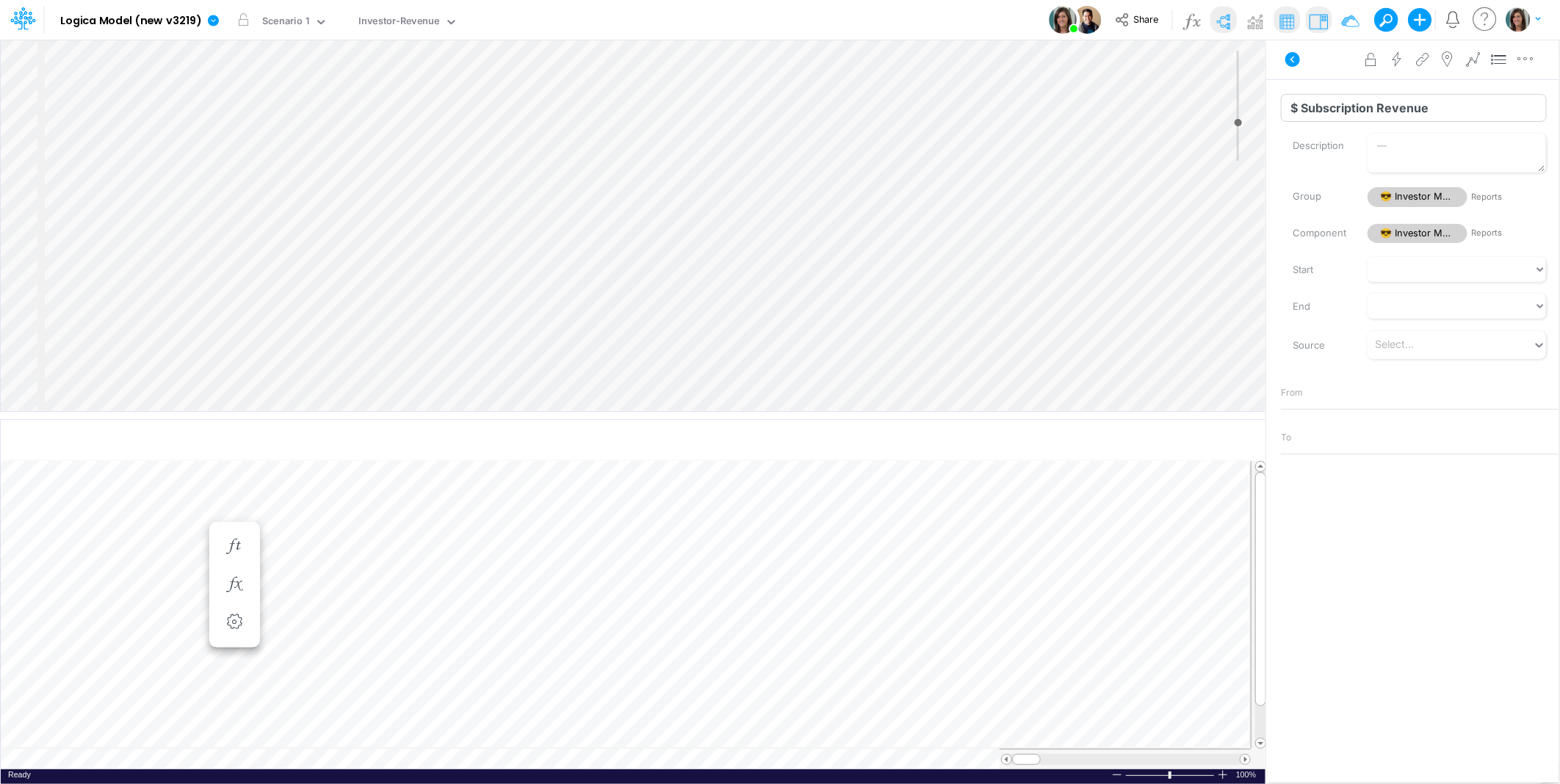
click at [1321, 105] on input "$ Subscription Revenue" at bounding box center [1414, 107] width 266 height 28
type input "$ Subscription Revenue"
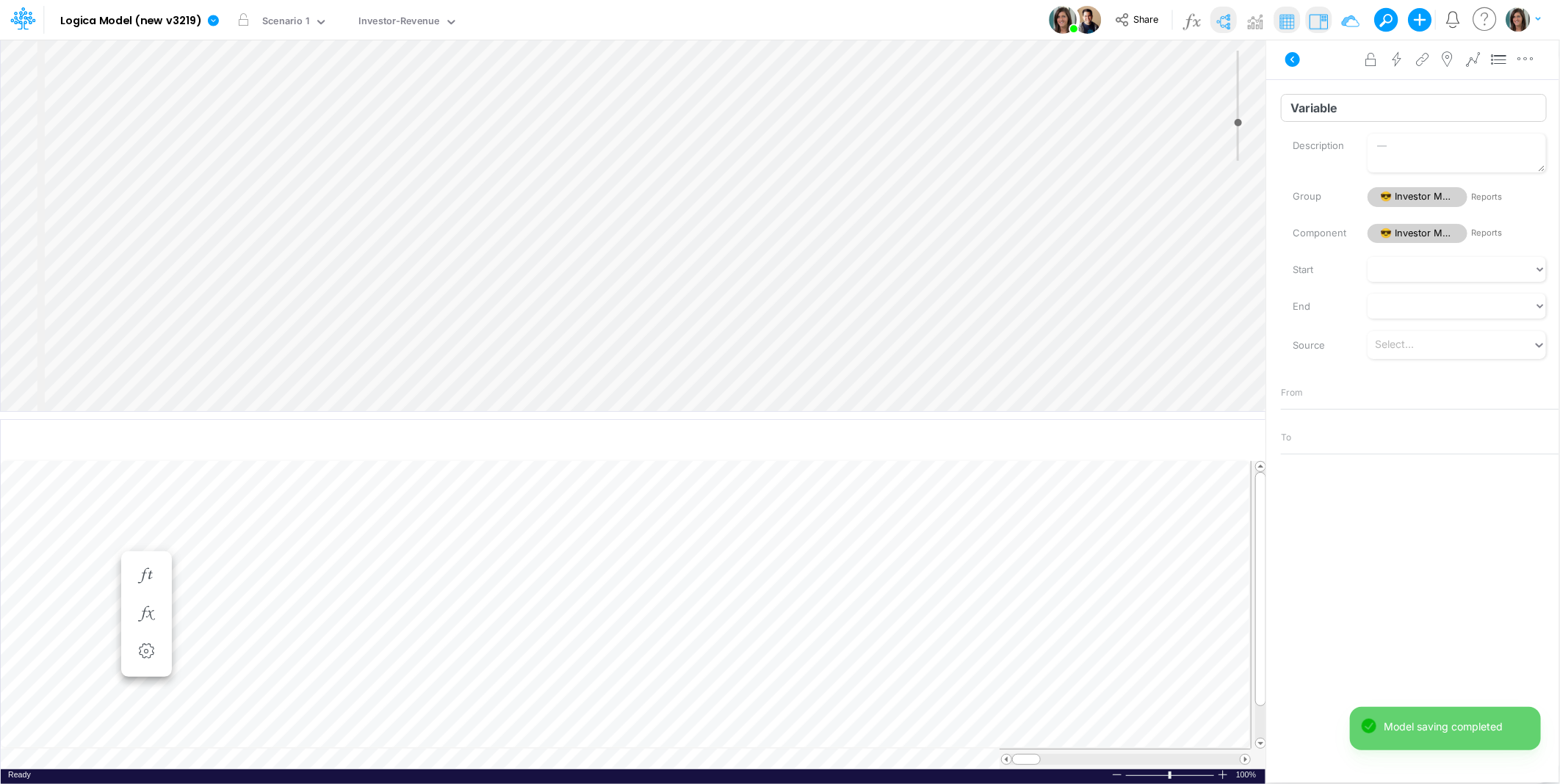
click at [1306, 113] on input "Variable" at bounding box center [1414, 107] width 266 height 28
paste input "$ Subscription Revenu"
click at [1334, 108] on input "$ Subscription Revenue" at bounding box center [1414, 107] width 266 height 28
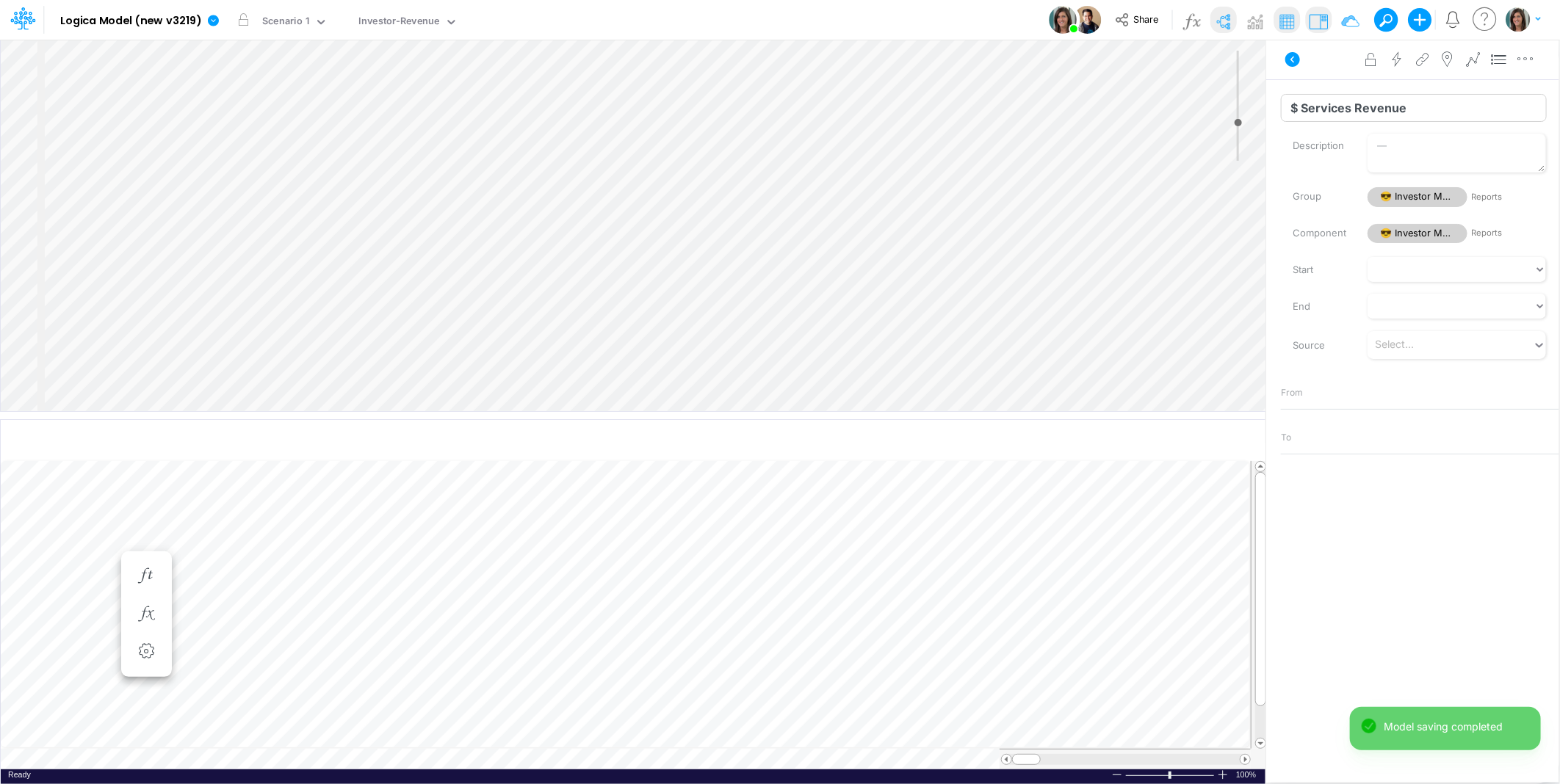
type input "$ Services Revenue"
click at [1213, 440] on icon "button" at bounding box center [1210, 441] width 22 height 16
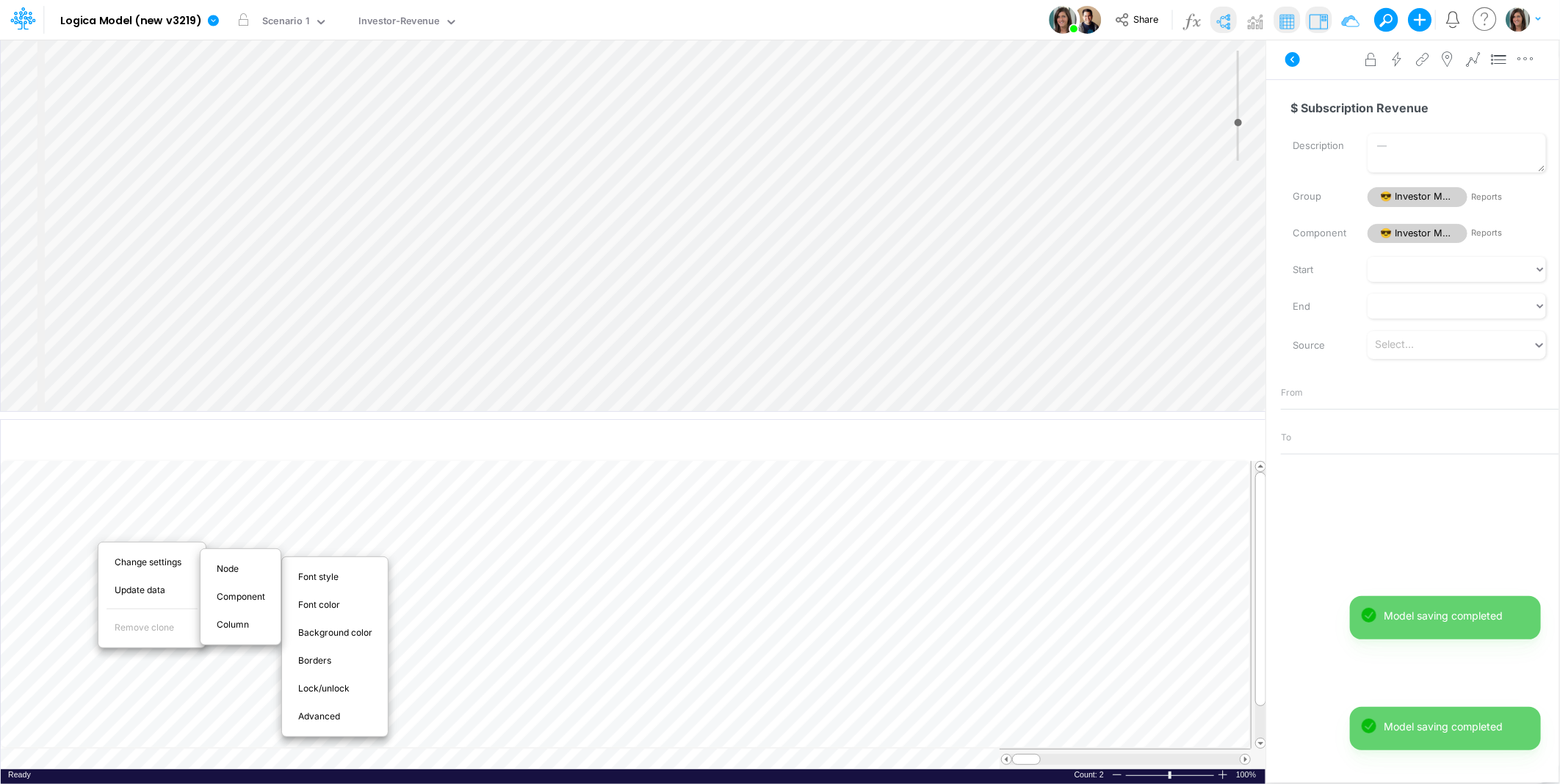
click at [332, 717] on span "Advanced" at bounding box center [328, 716] width 59 height 13
select select "sum"
select select "field"
select select "Number"
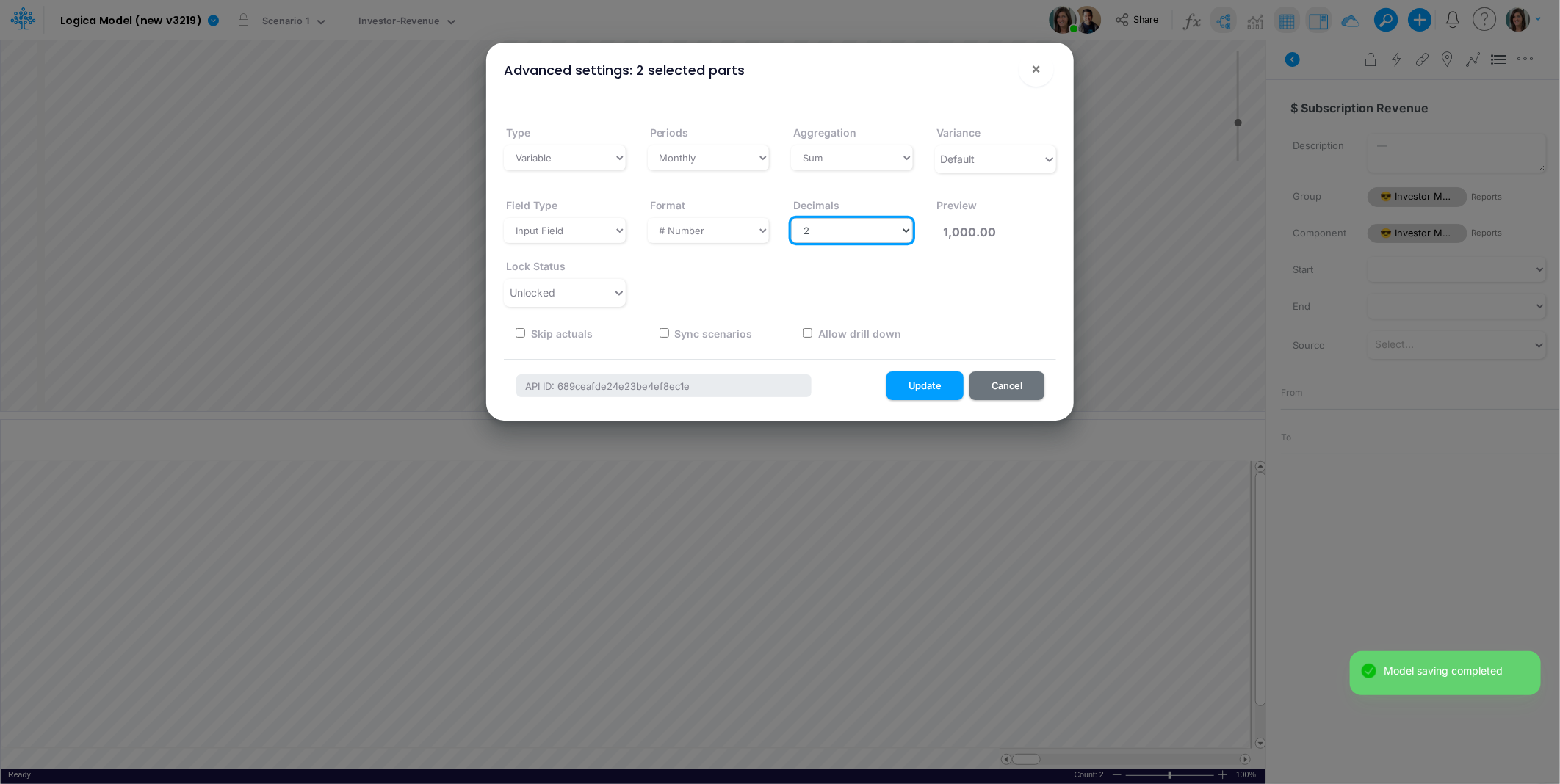
click at [842, 219] on select "Select decimals places 0 1 2 3 4 5 6 7 8 9 10" at bounding box center [852, 229] width 122 height 25
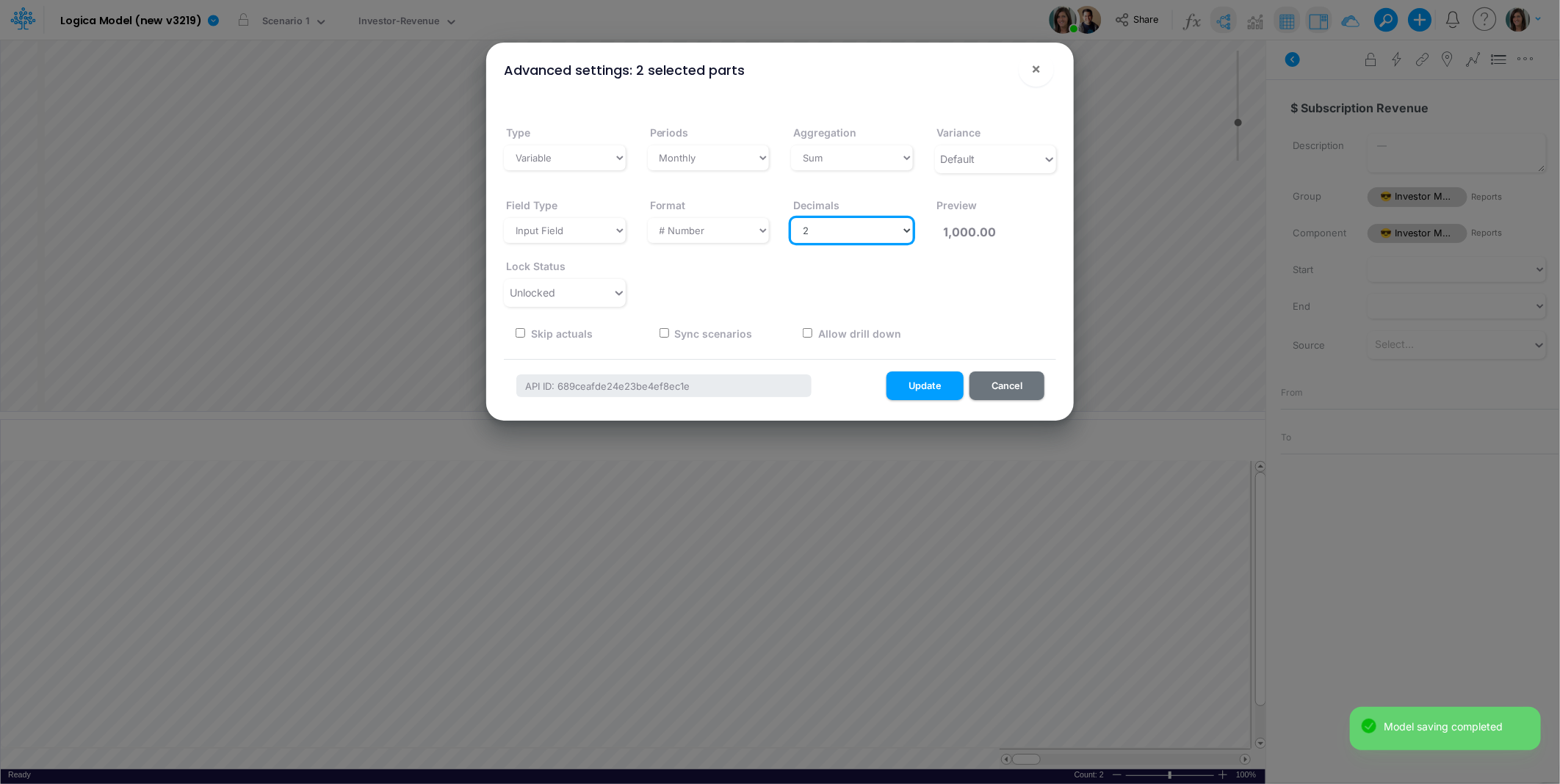
select select "0"
click at [791, 218] on select "Select decimals places 0 1 2 3 4 5 6 7 8 9 10" at bounding box center [852, 229] width 122 height 25
type input "1,000"
click at [933, 386] on button "Update" at bounding box center [925, 385] width 77 height 29
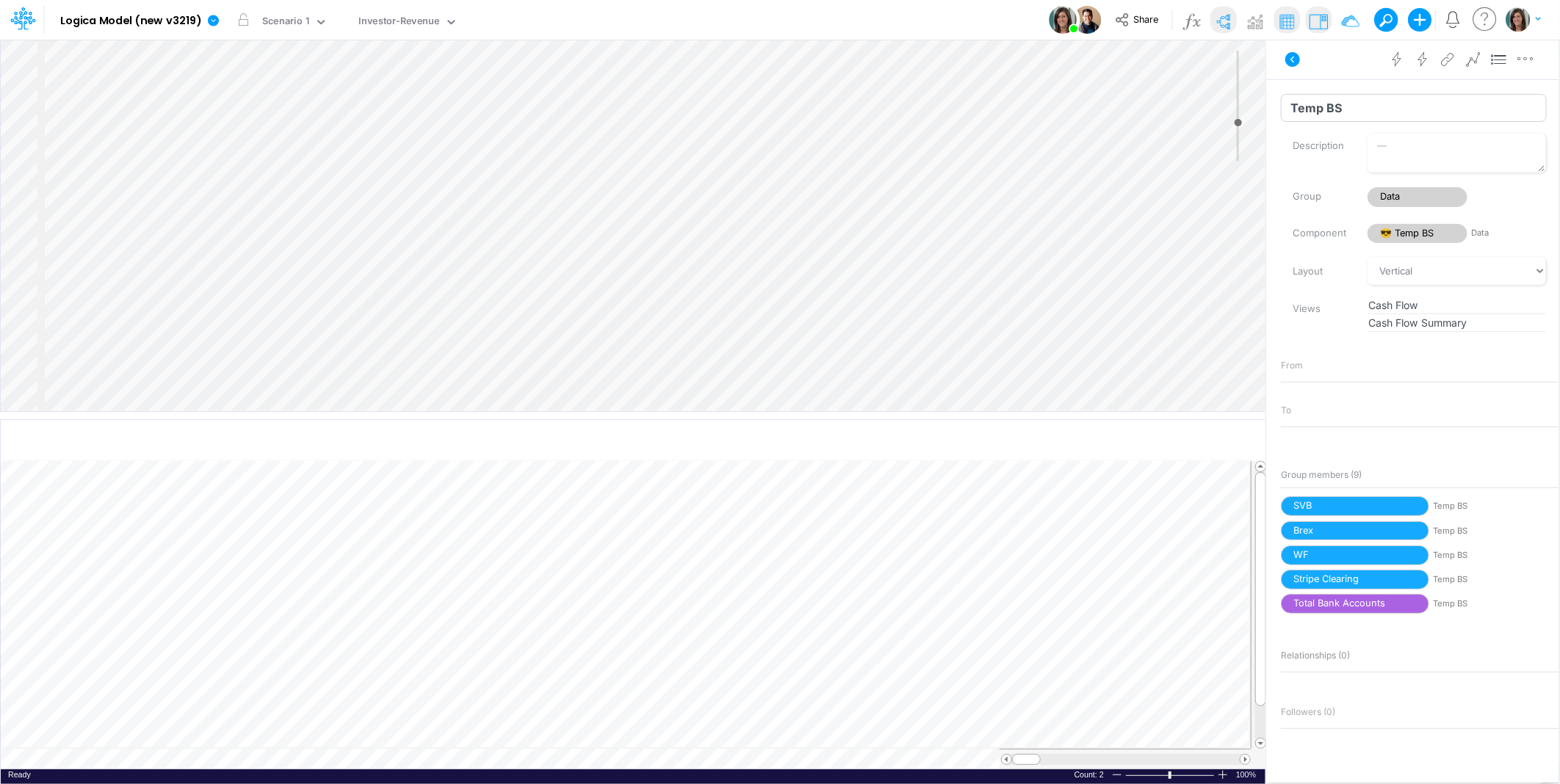
click at [1334, 108] on input "Temp BS" at bounding box center [1414, 107] width 266 height 28
type input "Temp QBO"
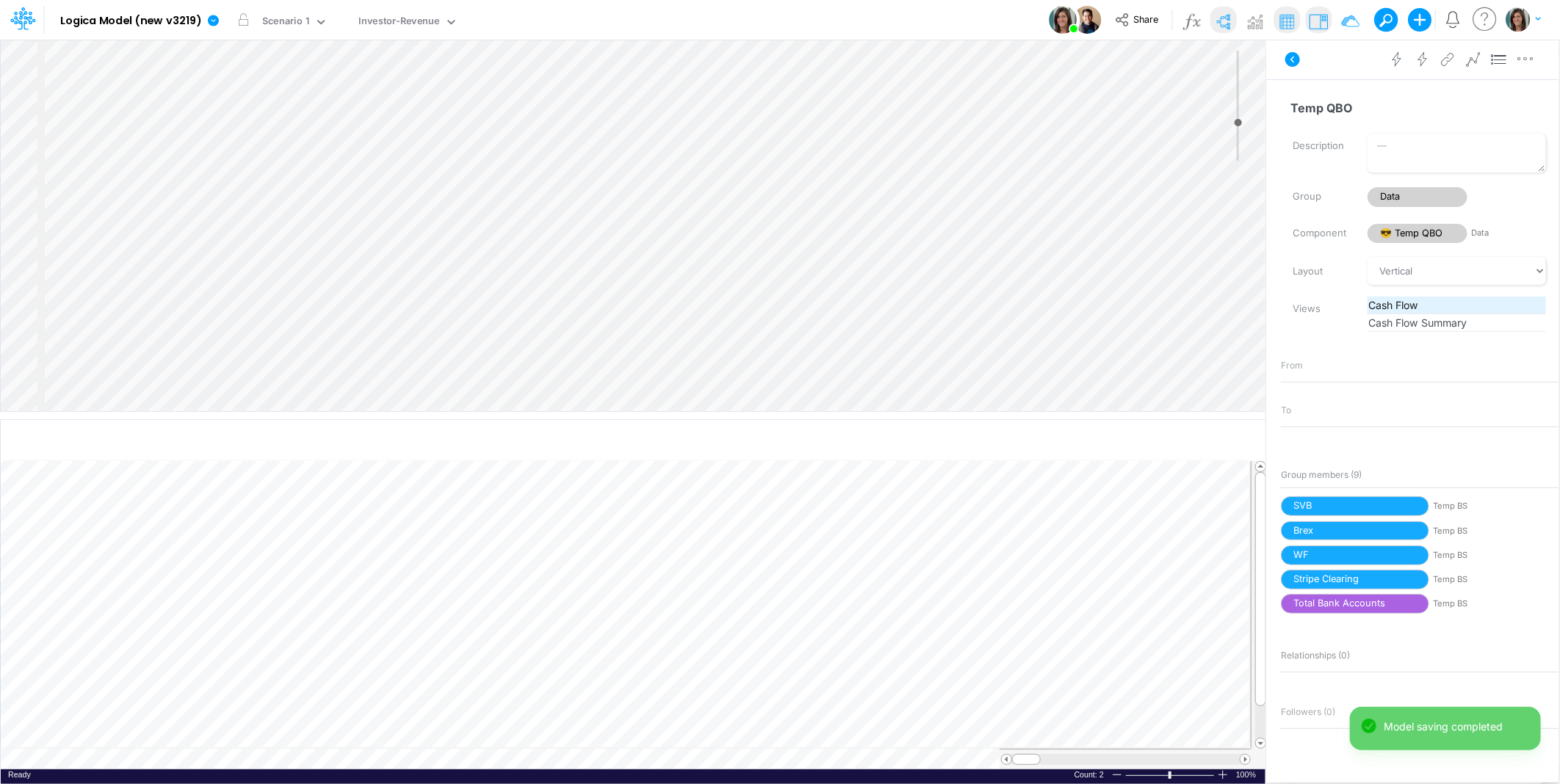
click at [1401, 301] on span "Cash Flow" at bounding box center [1458, 305] width 177 height 16
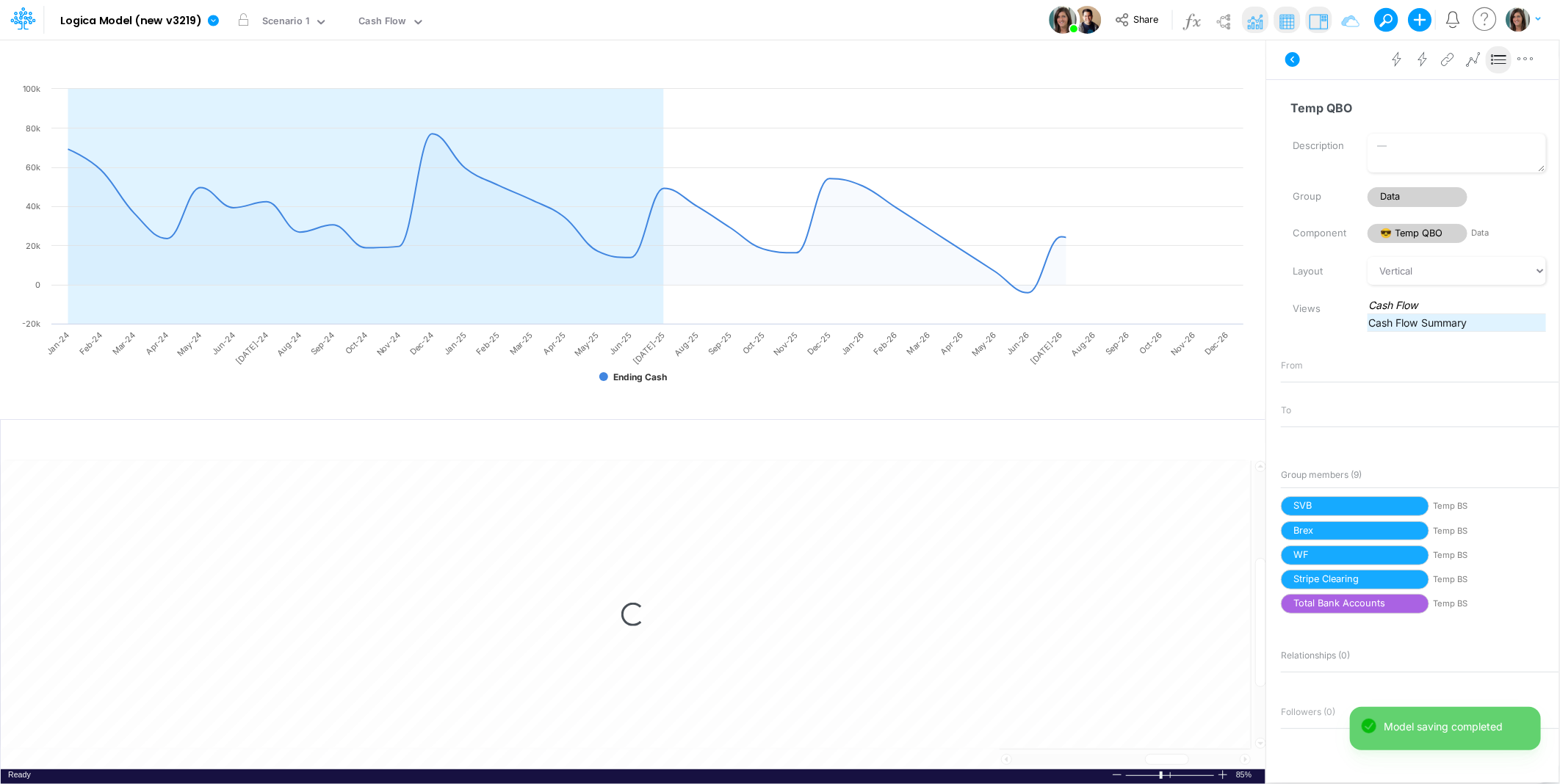
click at [1413, 324] on span "Cash Flow Summary" at bounding box center [1458, 323] width 177 height 16
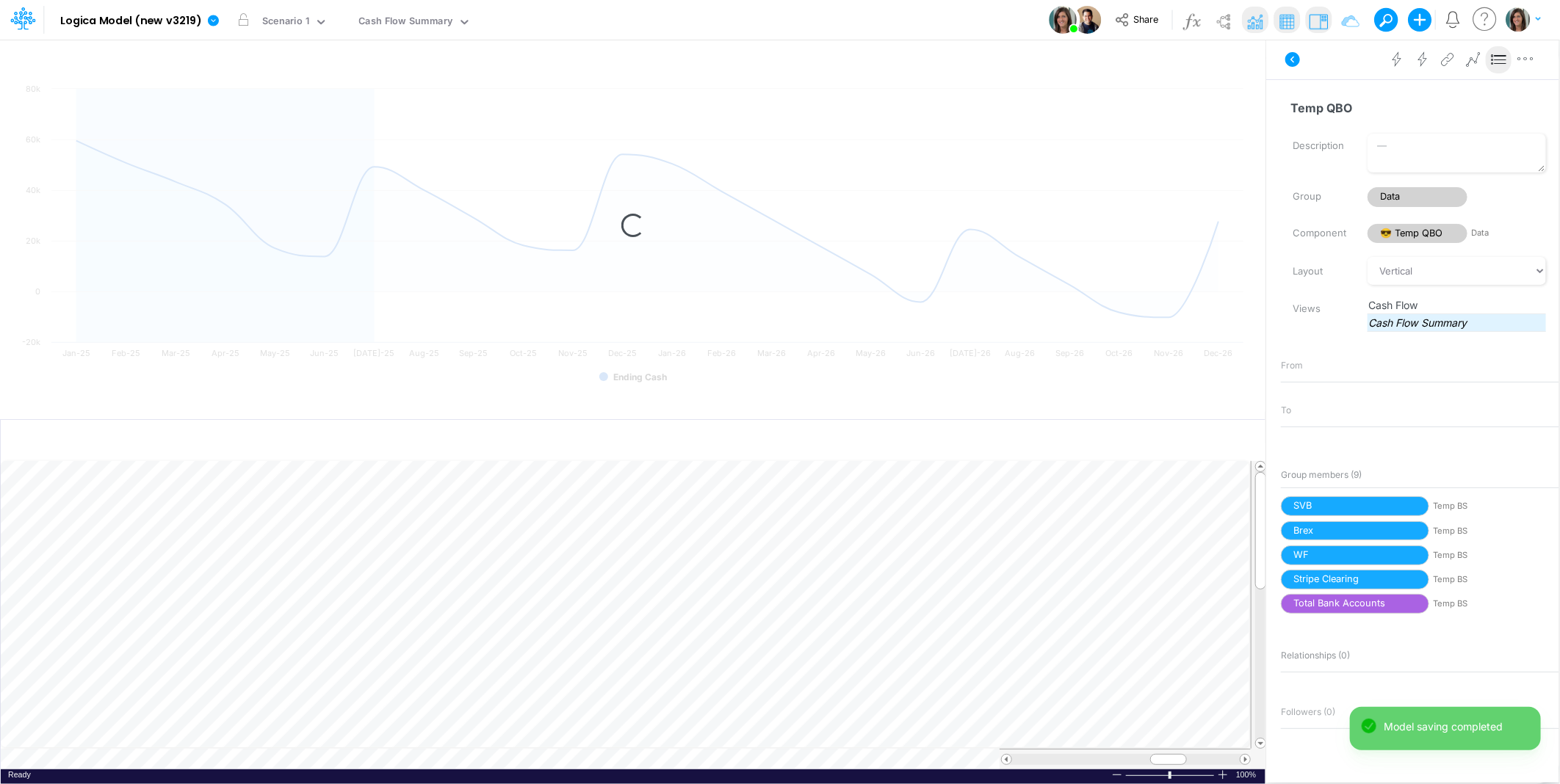
click at [1413, 324] on span "Cash Flow Summary" at bounding box center [1458, 323] width 177 height 16
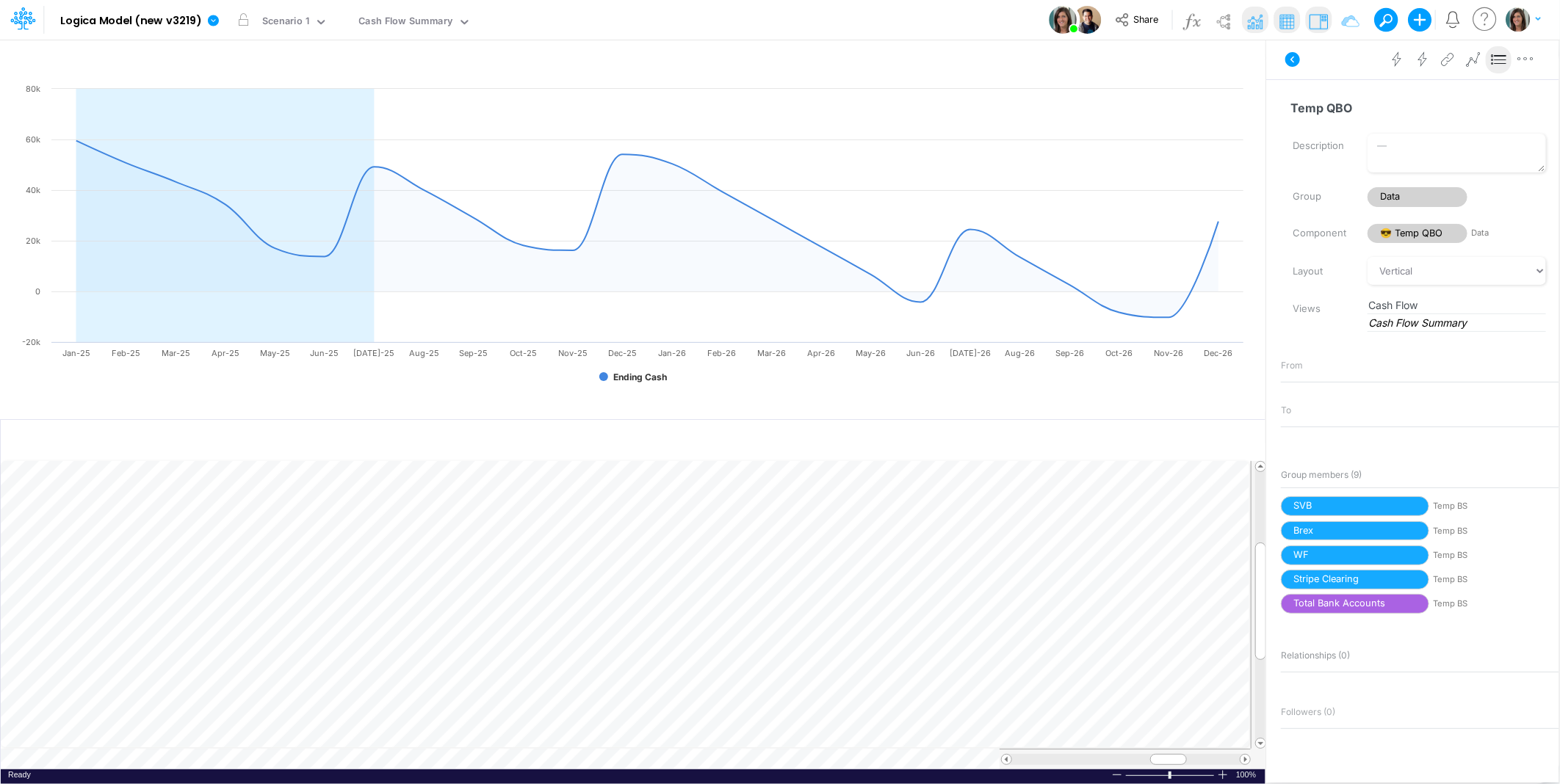
click at [1408, 301] on span "Cash Flow" at bounding box center [1458, 305] width 177 height 16
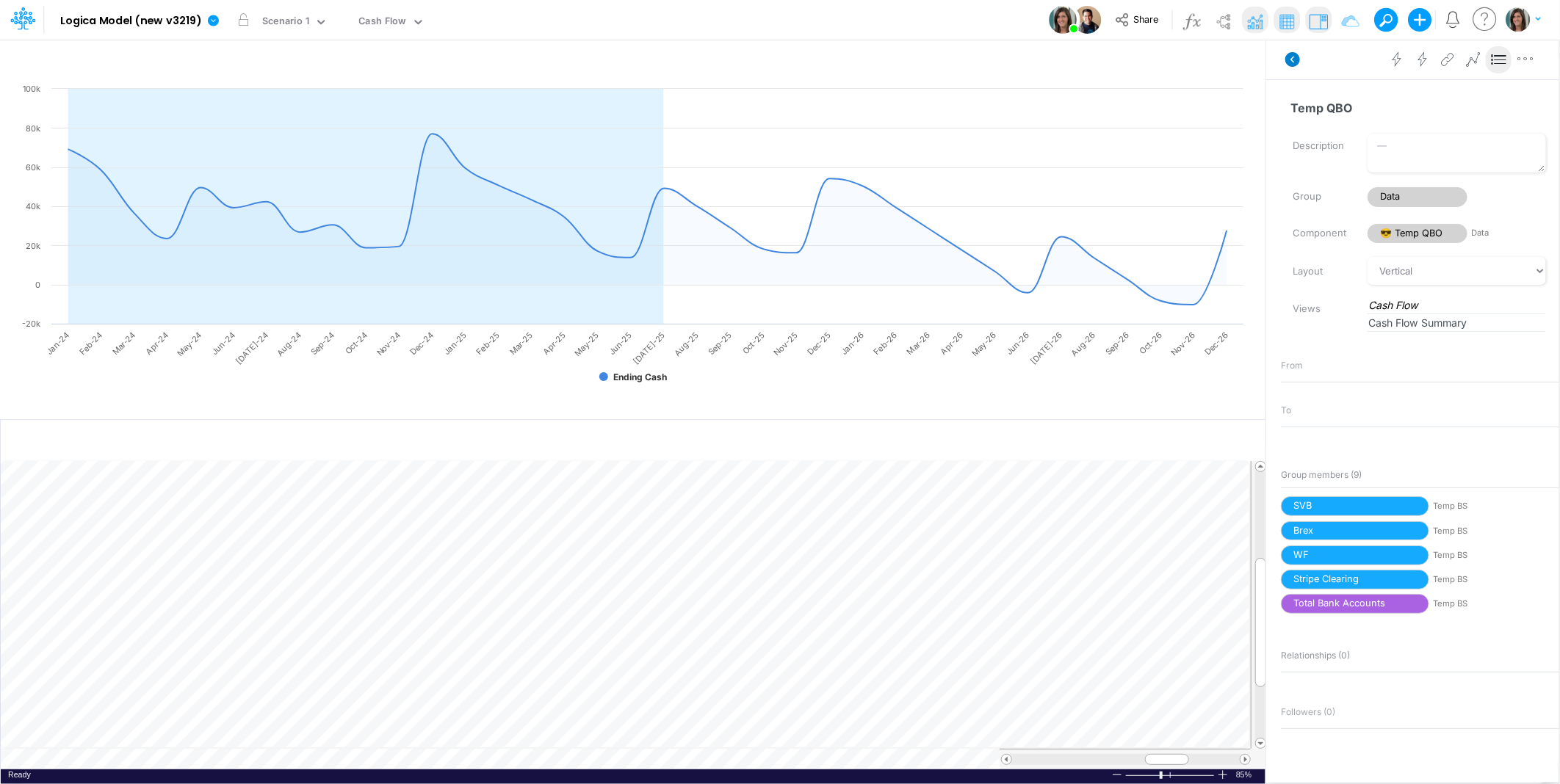
click at [1299, 57] on icon at bounding box center [1293, 59] width 15 height 15
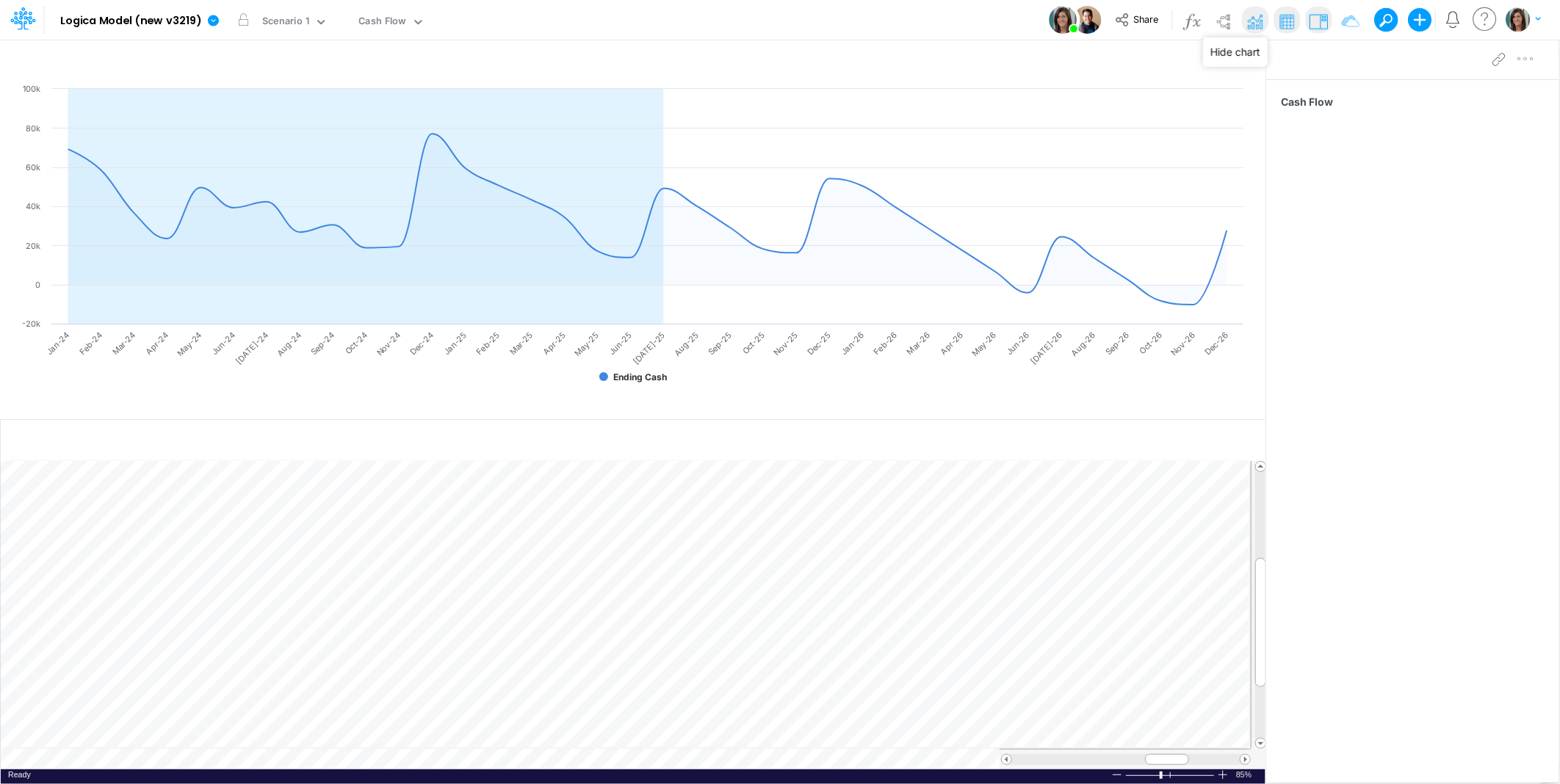
click at [1252, 13] on img at bounding box center [1255, 22] width 24 height 24
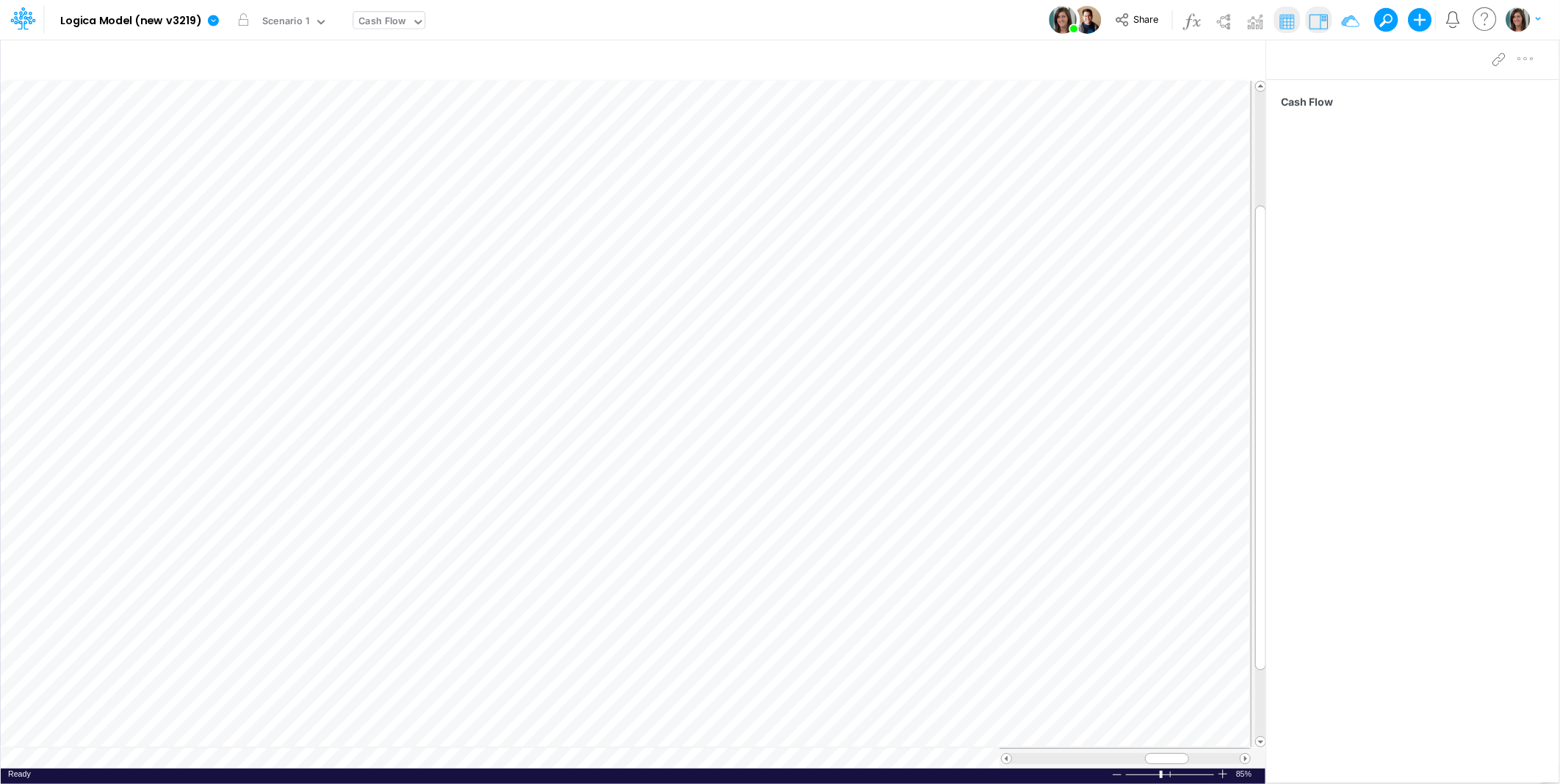
click at [385, 12] on div "Cash Flow" at bounding box center [382, 23] width 58 height 22
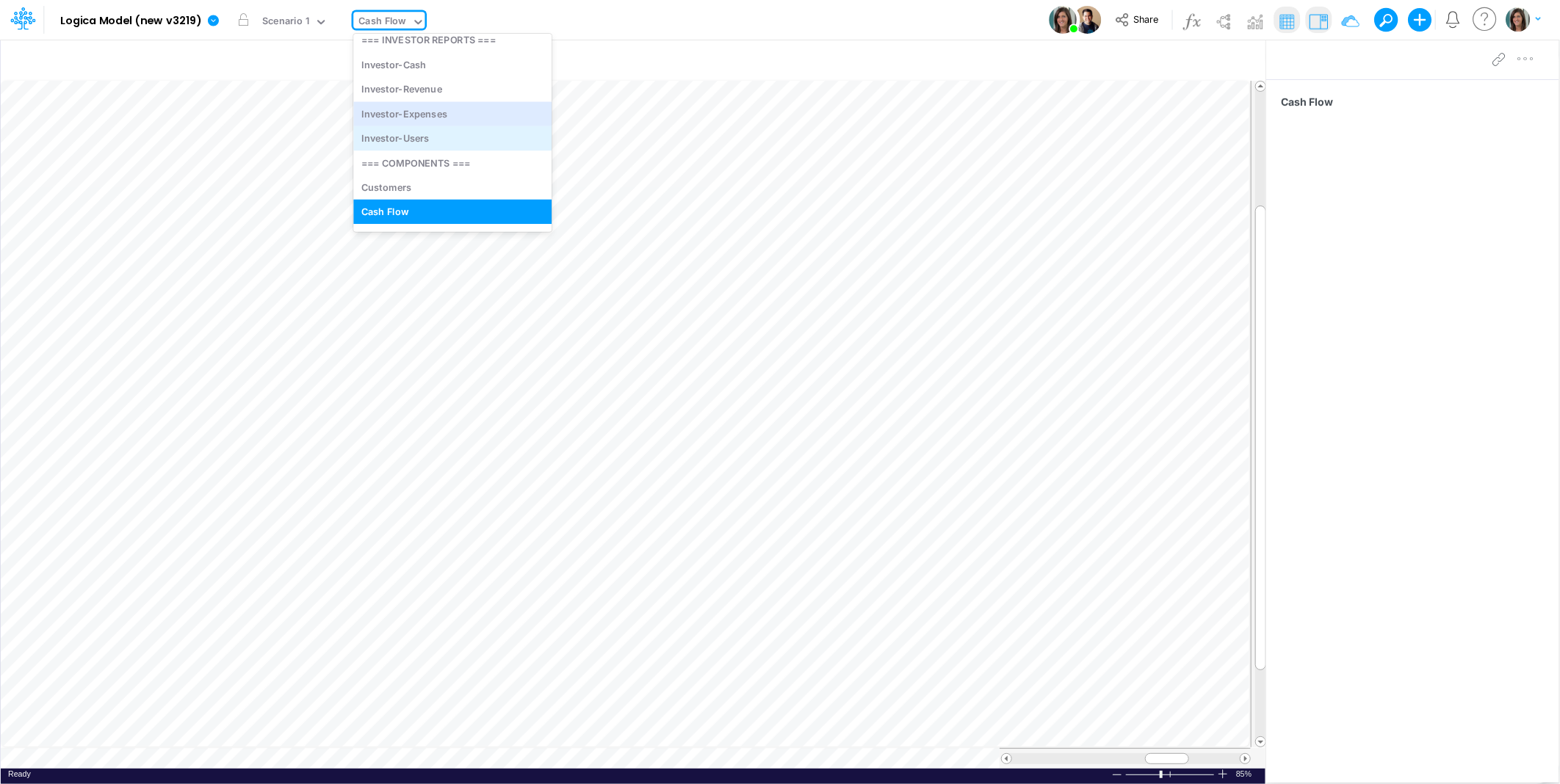
scroll to position [165, 0]
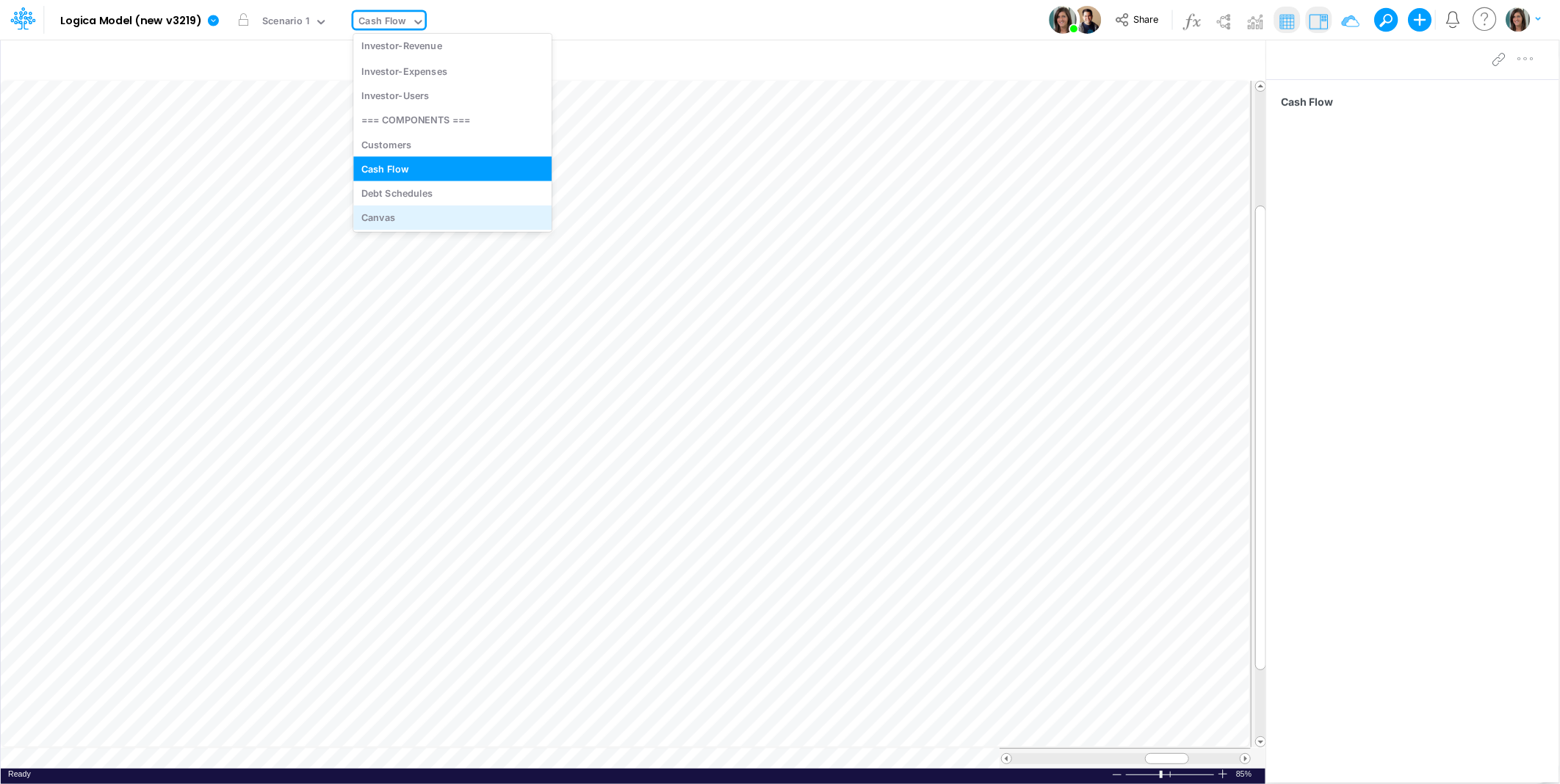
click at [397, 225] on div "Canvas" at bounding box center [452, 218] width 198 height 25
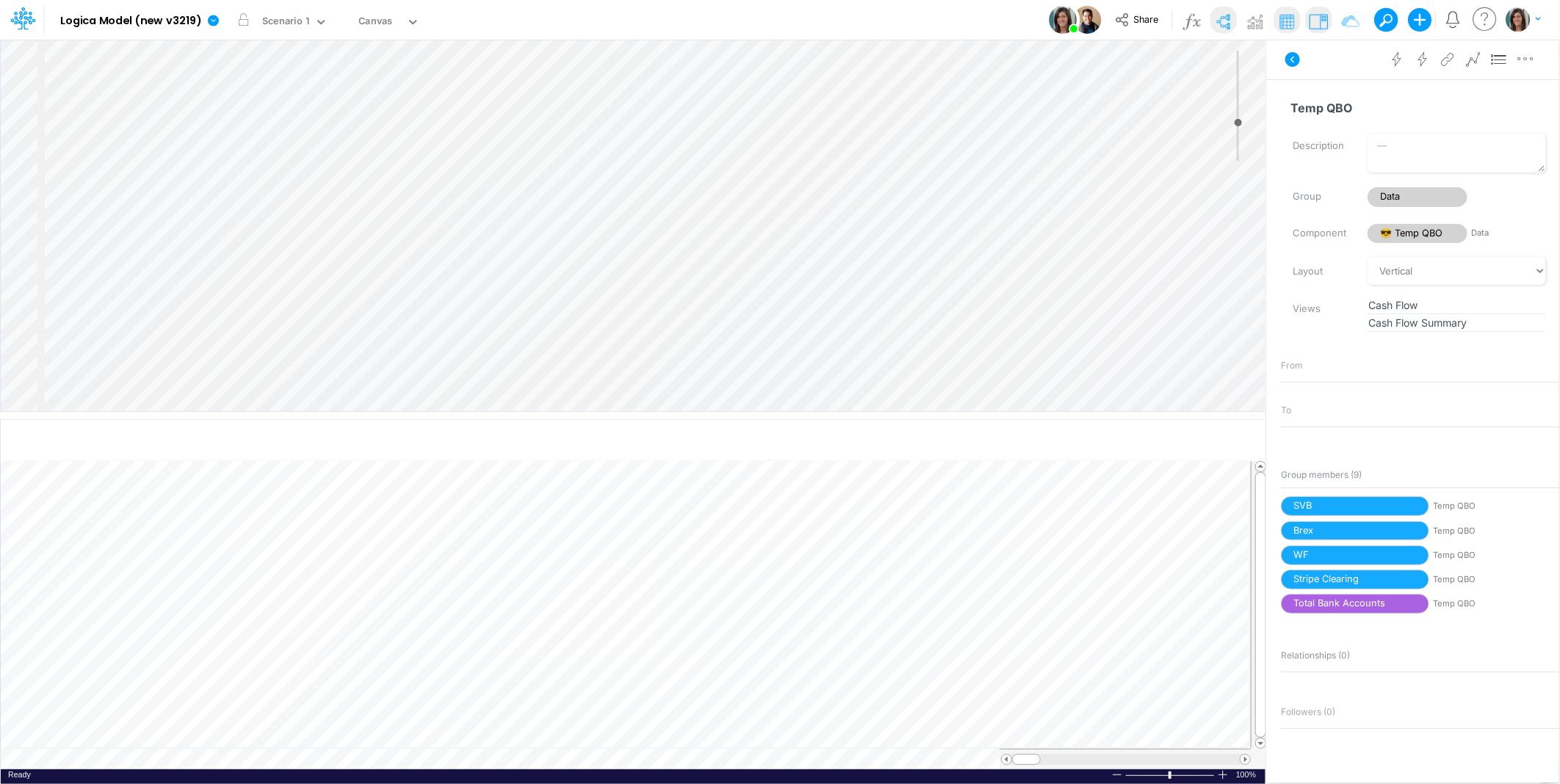
click at [583, 137] on div "Insert node Variable Constant Group Addition Subtraction Multiplication Divisio…" at bounding box center [634, 225] width 1265 height 371
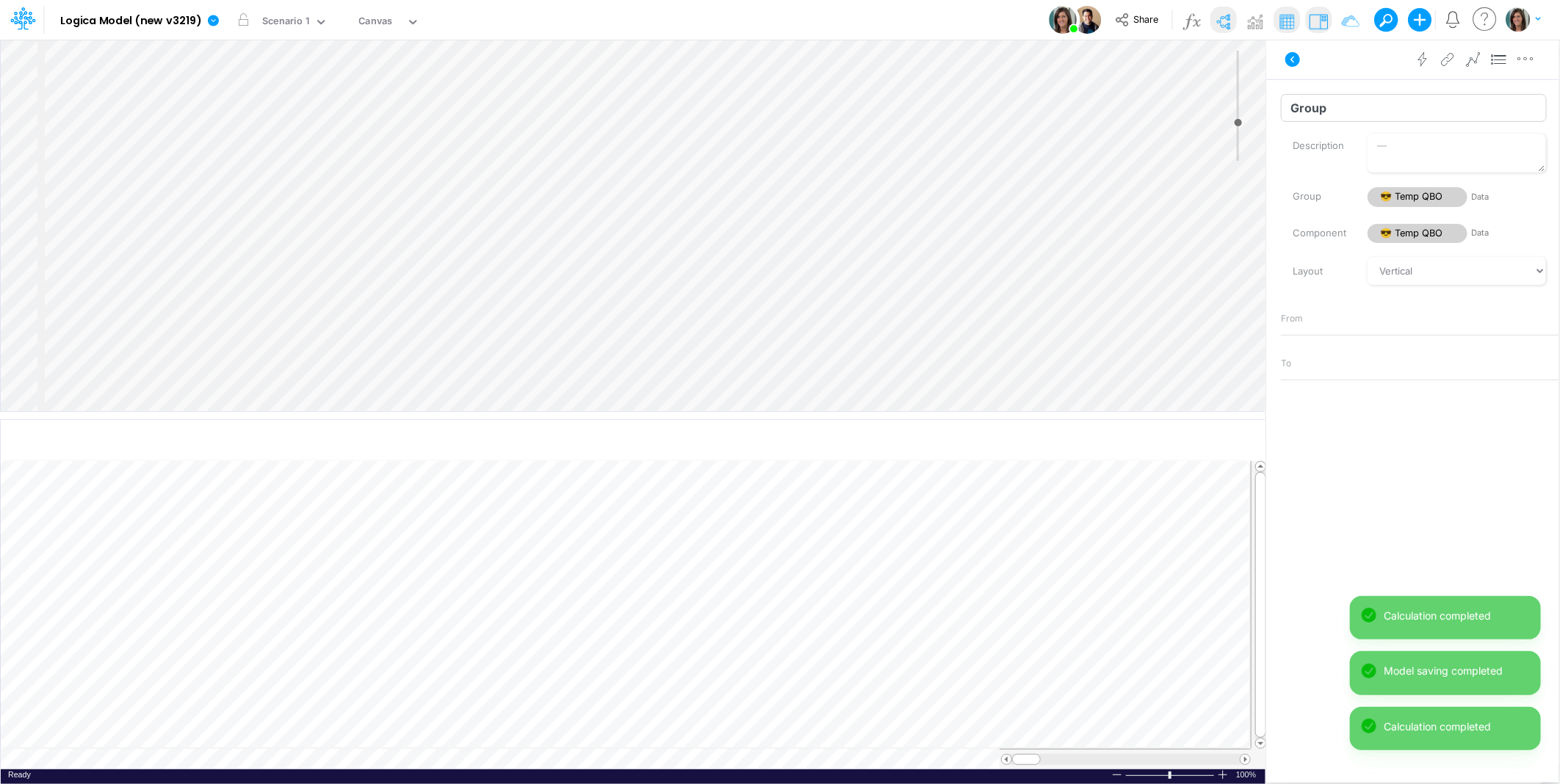
click at [1353, 105] on input "Group" at bounding box center [1414, 107] width 266 height 28
type input "BS"
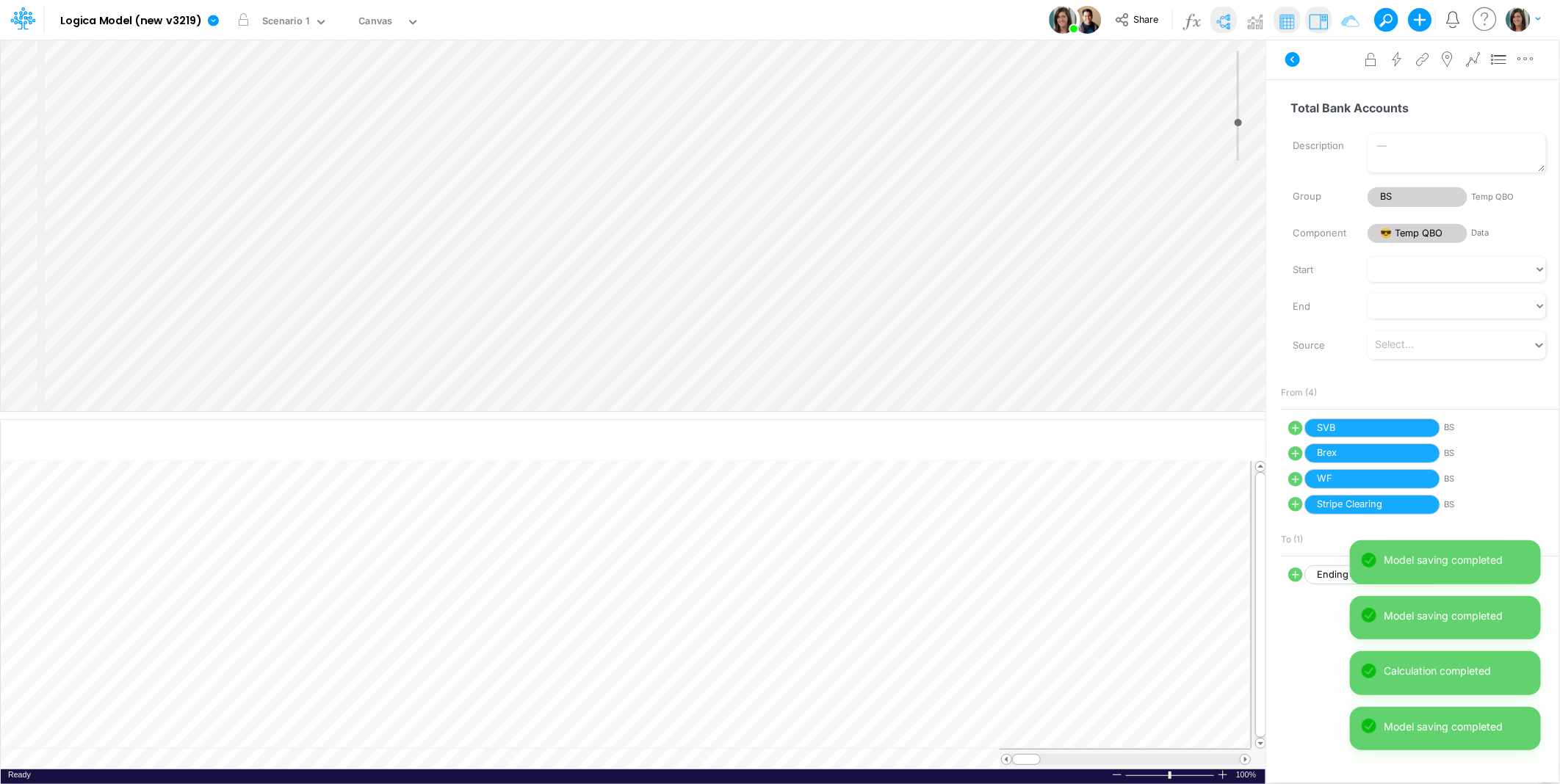
click at [549, 149] on div "Insert child node Variable Constant Group Addition Subtraction Multiplication D…" at bounding box center [634, 225] width 1265 height 371
click at [1340, 105] on input "Total Bank Accounts" at bounding box center [1414, 107] width 266 height 28
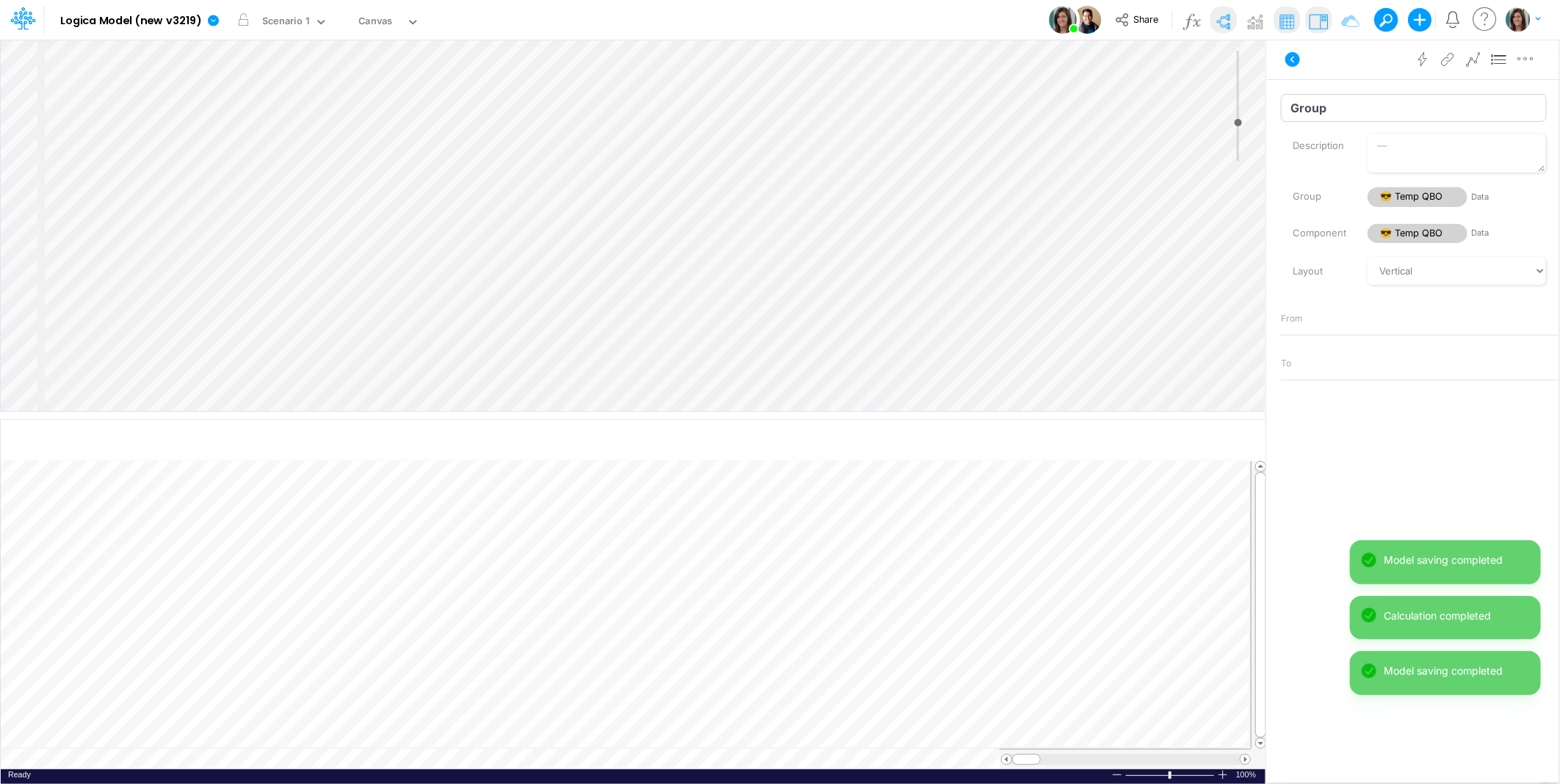
click at [1352, 110] on input "Group" at bounding box center [1414, 107] width 266 height 28
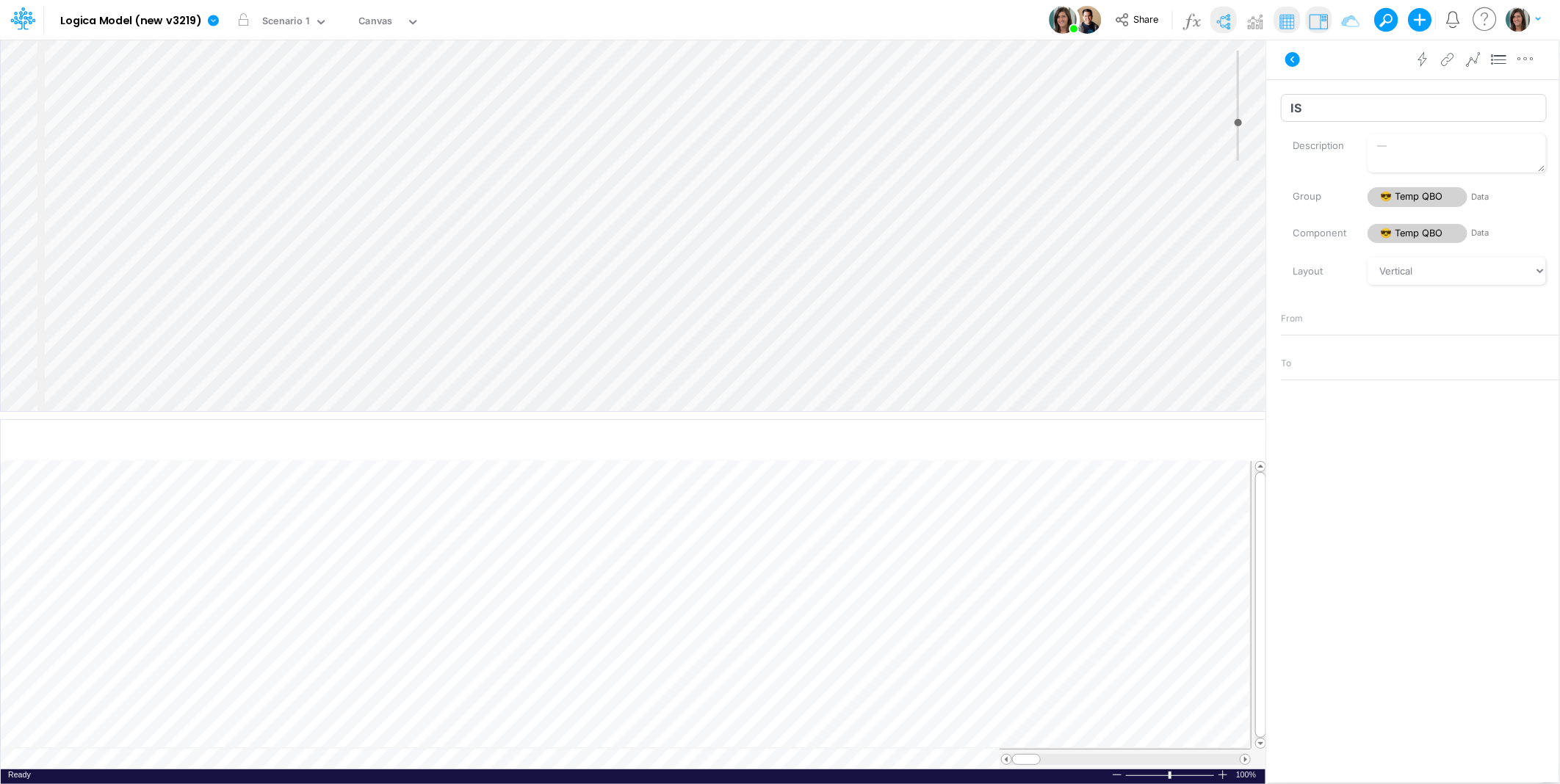
type input "IS"
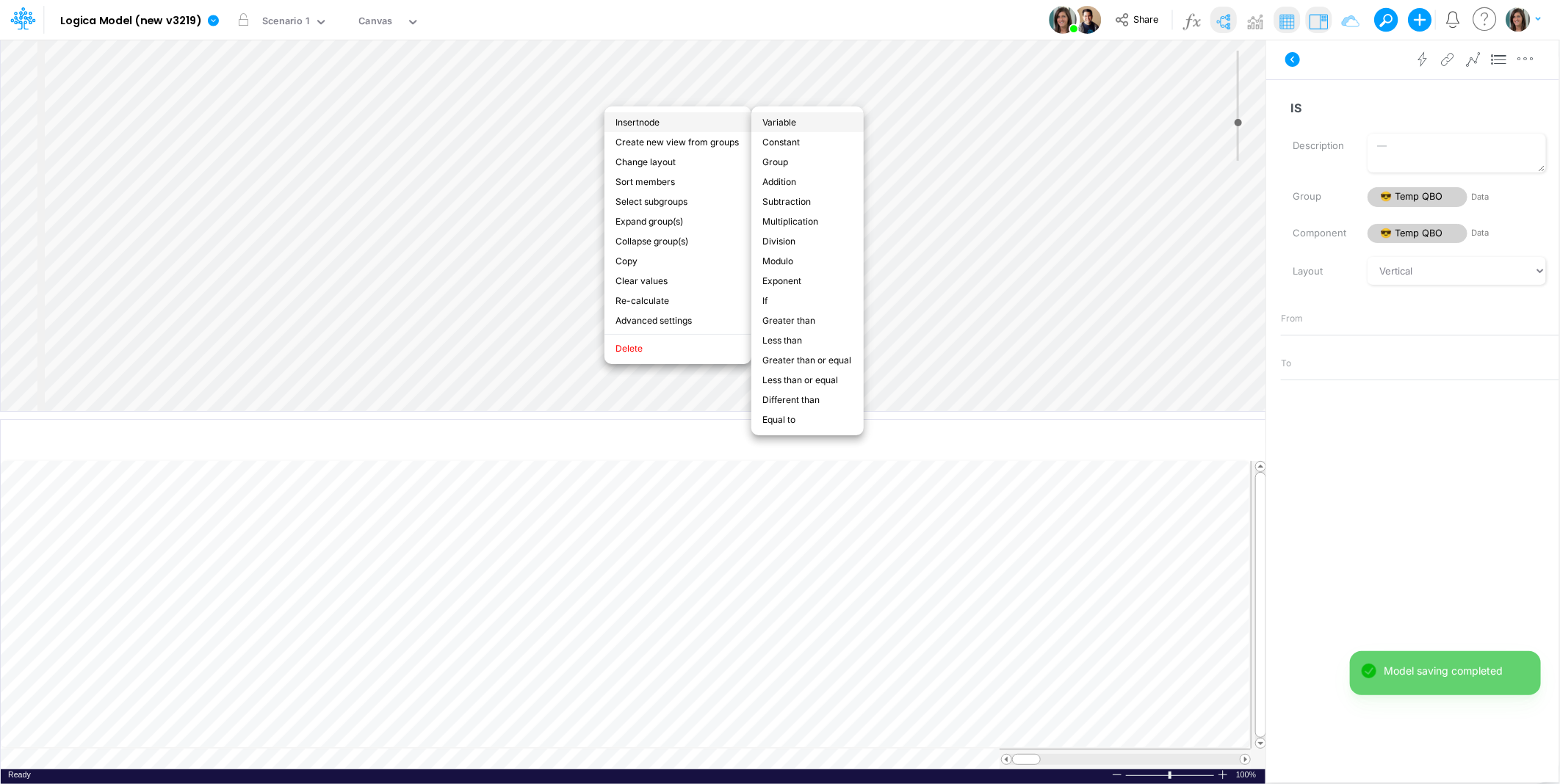
click at [784, 122] on li "Variable" at bounding box center [808, 122] width 112 height 20
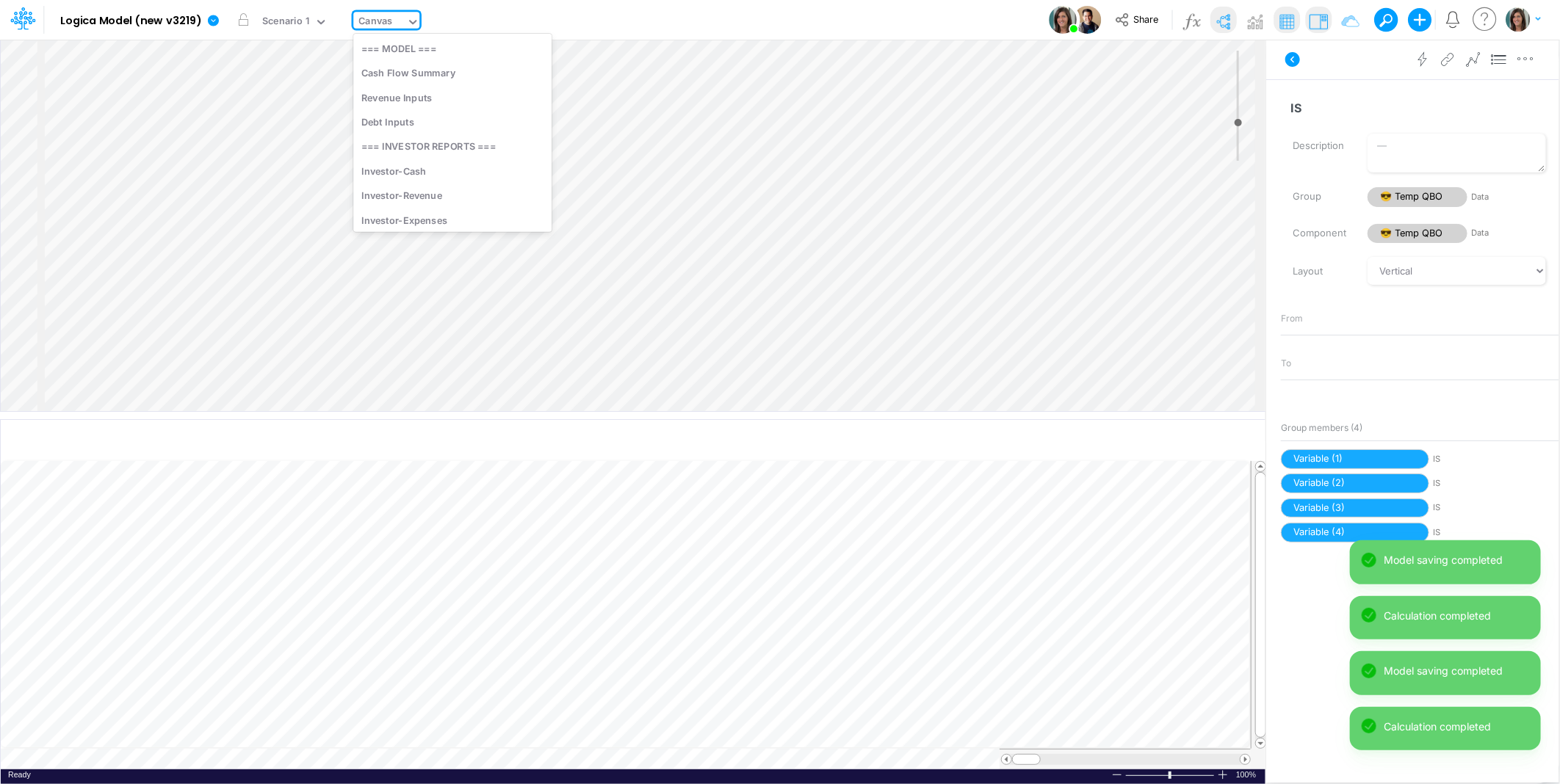
click at [365, 23] on div "Canvas" at bounding box center [376, 22] width 34 height 17
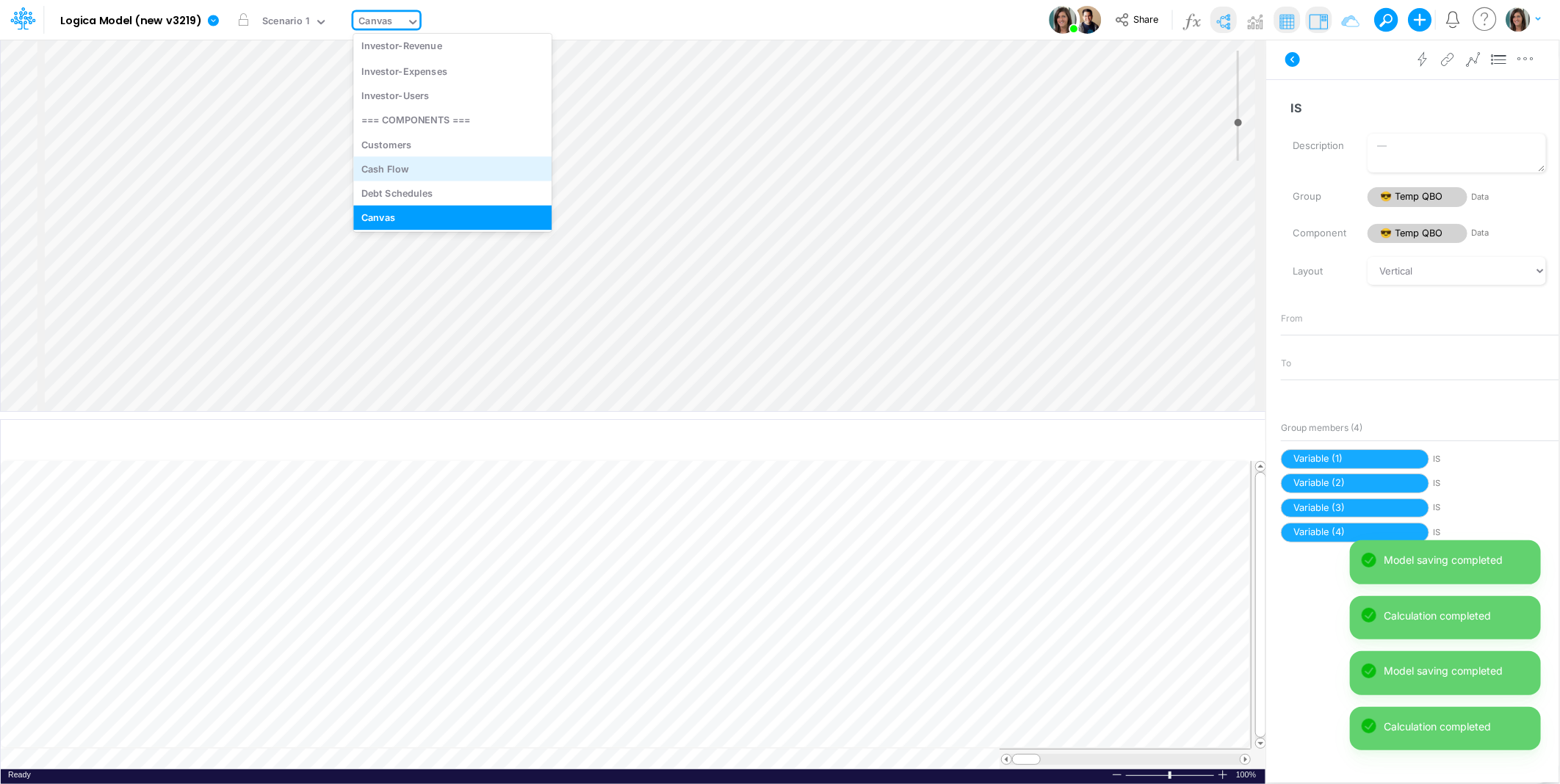
click at [427, 165] on div "Cash Flow" at bounding box center [452, 168] width 198 height 25
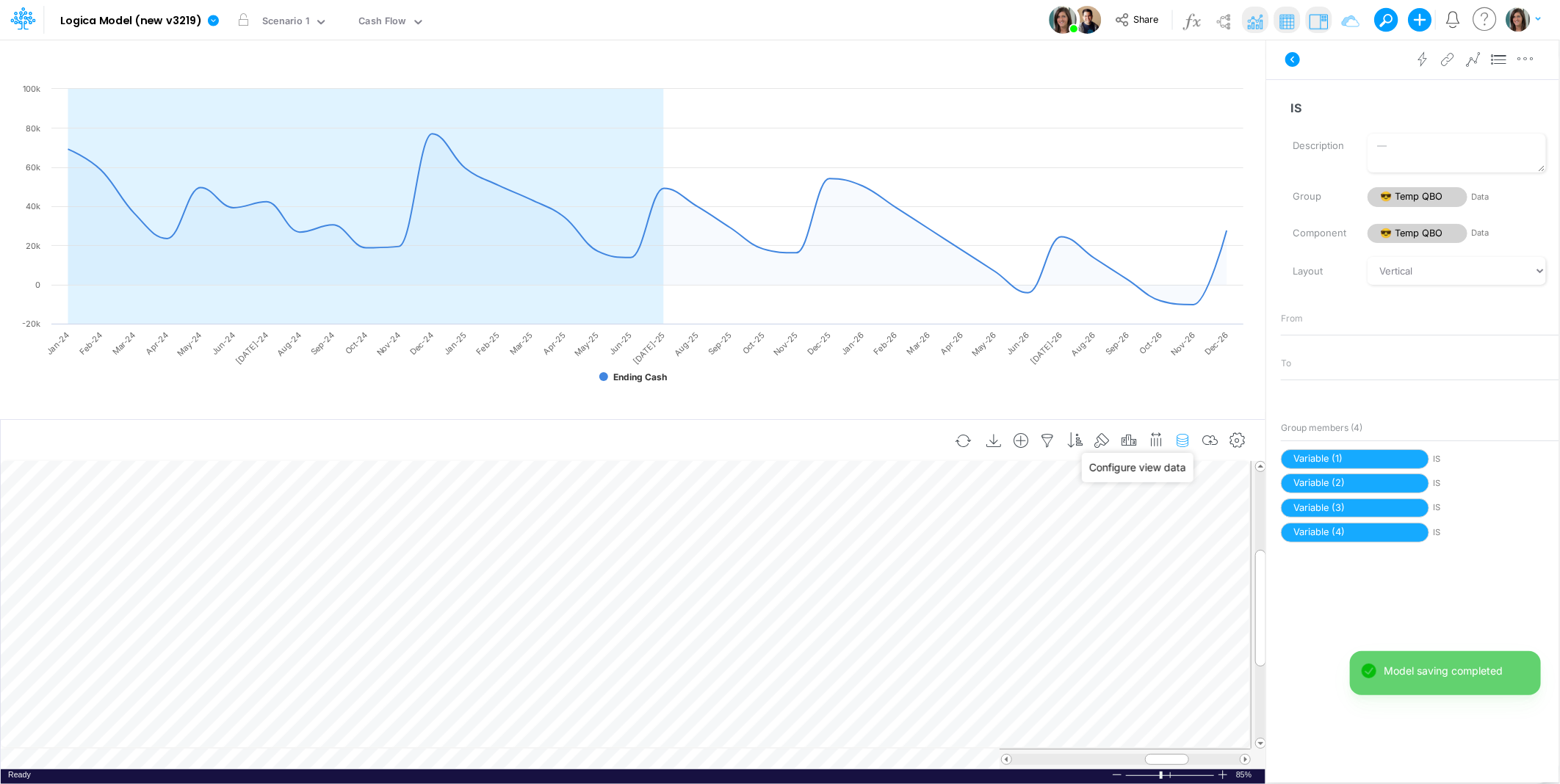
click at [1184, 445] on icon "button" at bounding box center [1184, 441] width 22 height 16
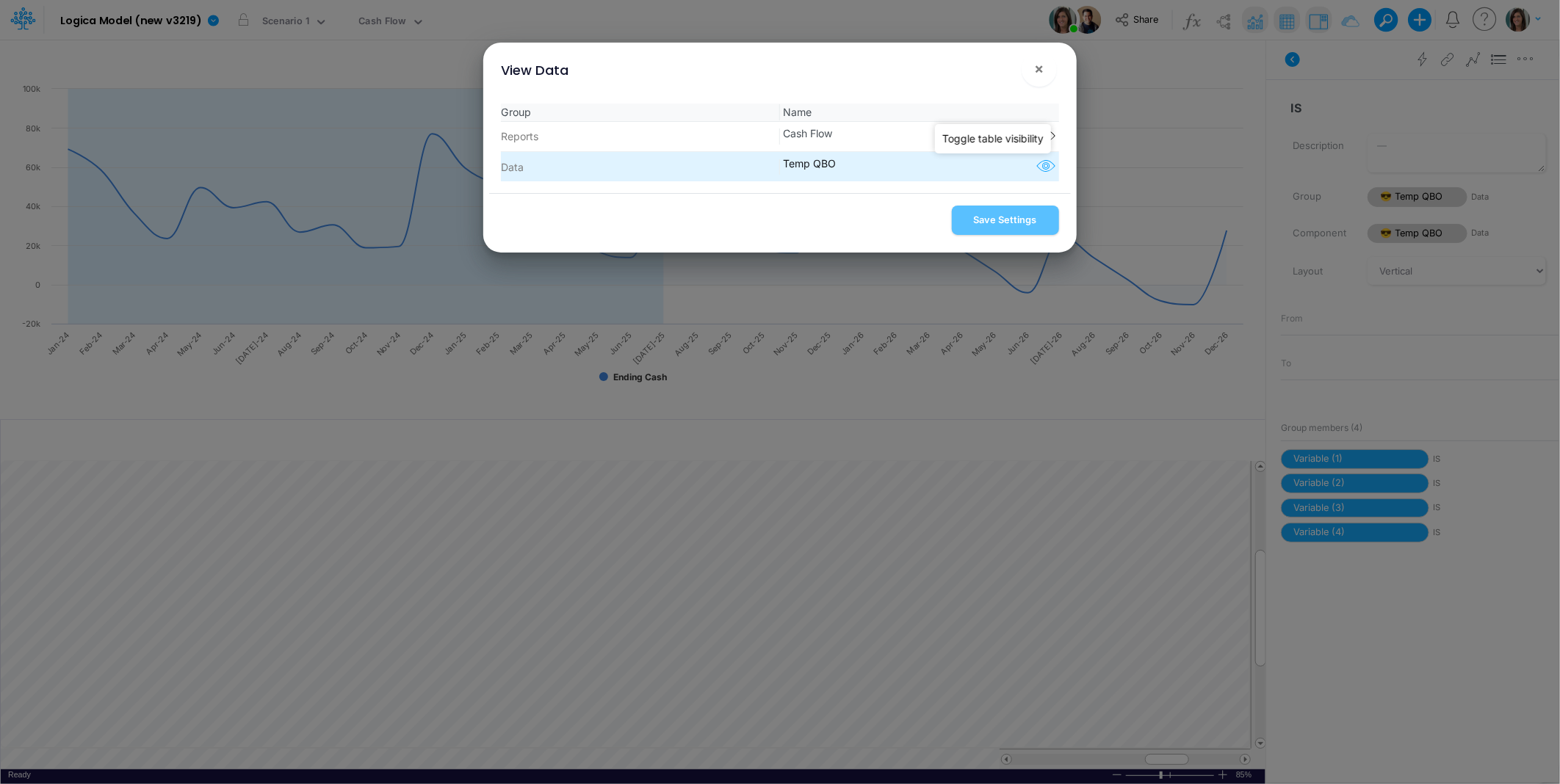
click at [1041, 166] on icon "button" at bounding box center [1046, 166] width 22 height 19
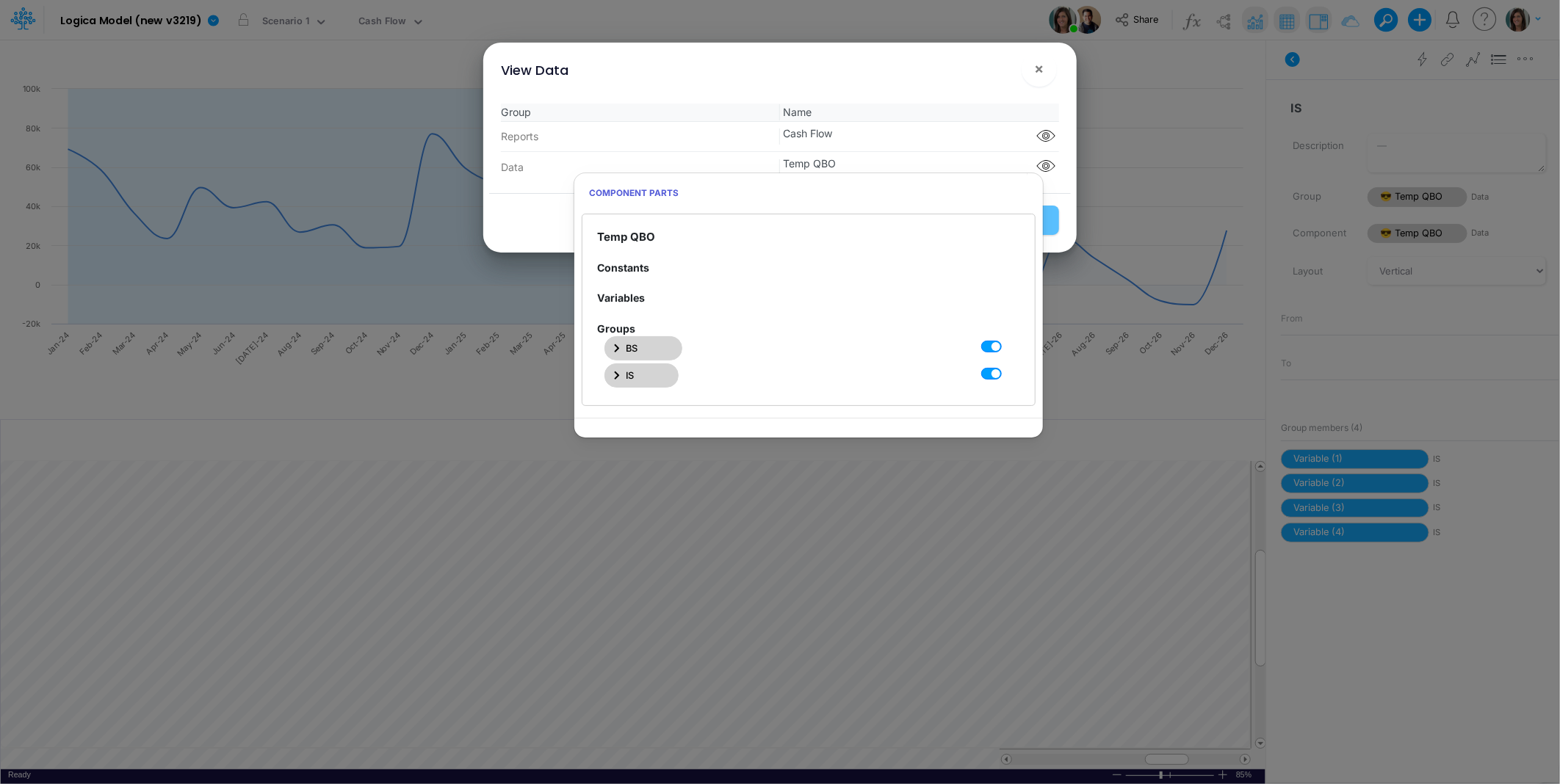
click at [1008, 365] on label at bounding box center [1008, 365] width 0 height 0
click at [1008, 374] on QBO1 "checkbox" at bounding box center [1013, 370] width 10 height 10
checkbox QBO1 "false"
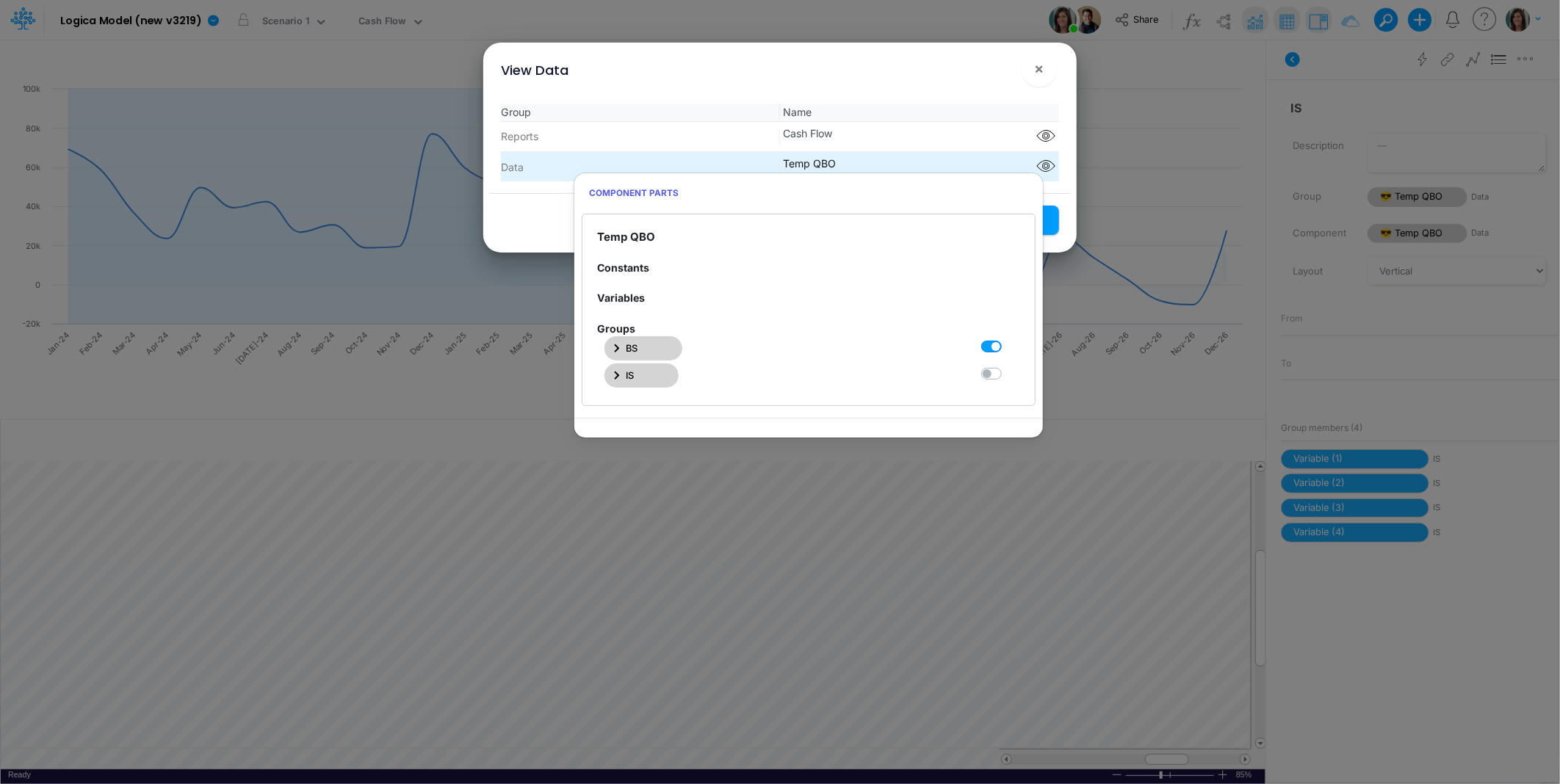
drag, startPoint x: 983, startPoint y: 74, endPoint x: 995, endPoint y: 180, distance: 106.7
click at [983, 77] on div "View Data ×" at bounding box center [780, 67] width 581 height 49
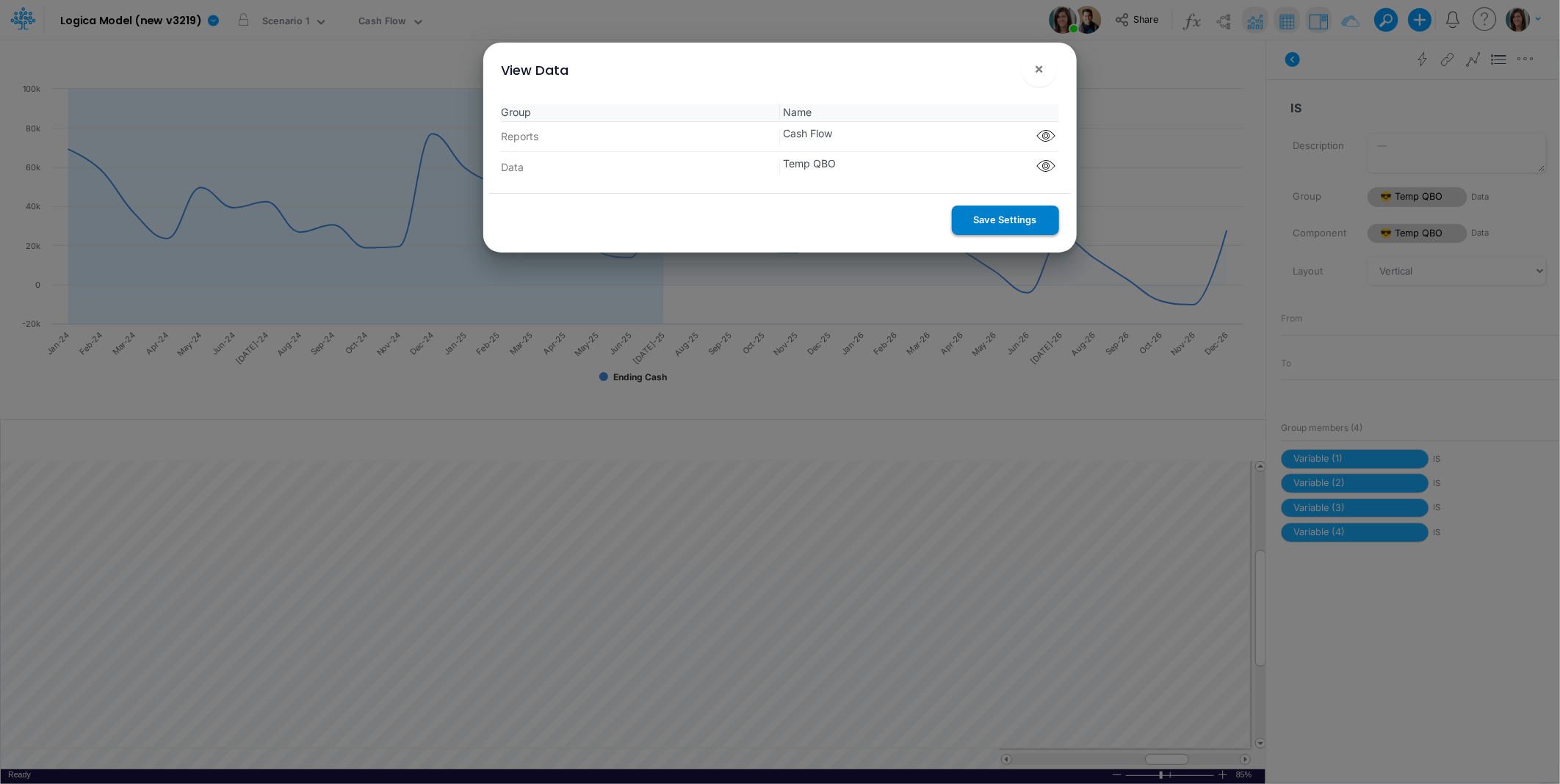
click at [1009, 218] on button "Save Settings" at bounding box center [1005, 220] width 107 height 29
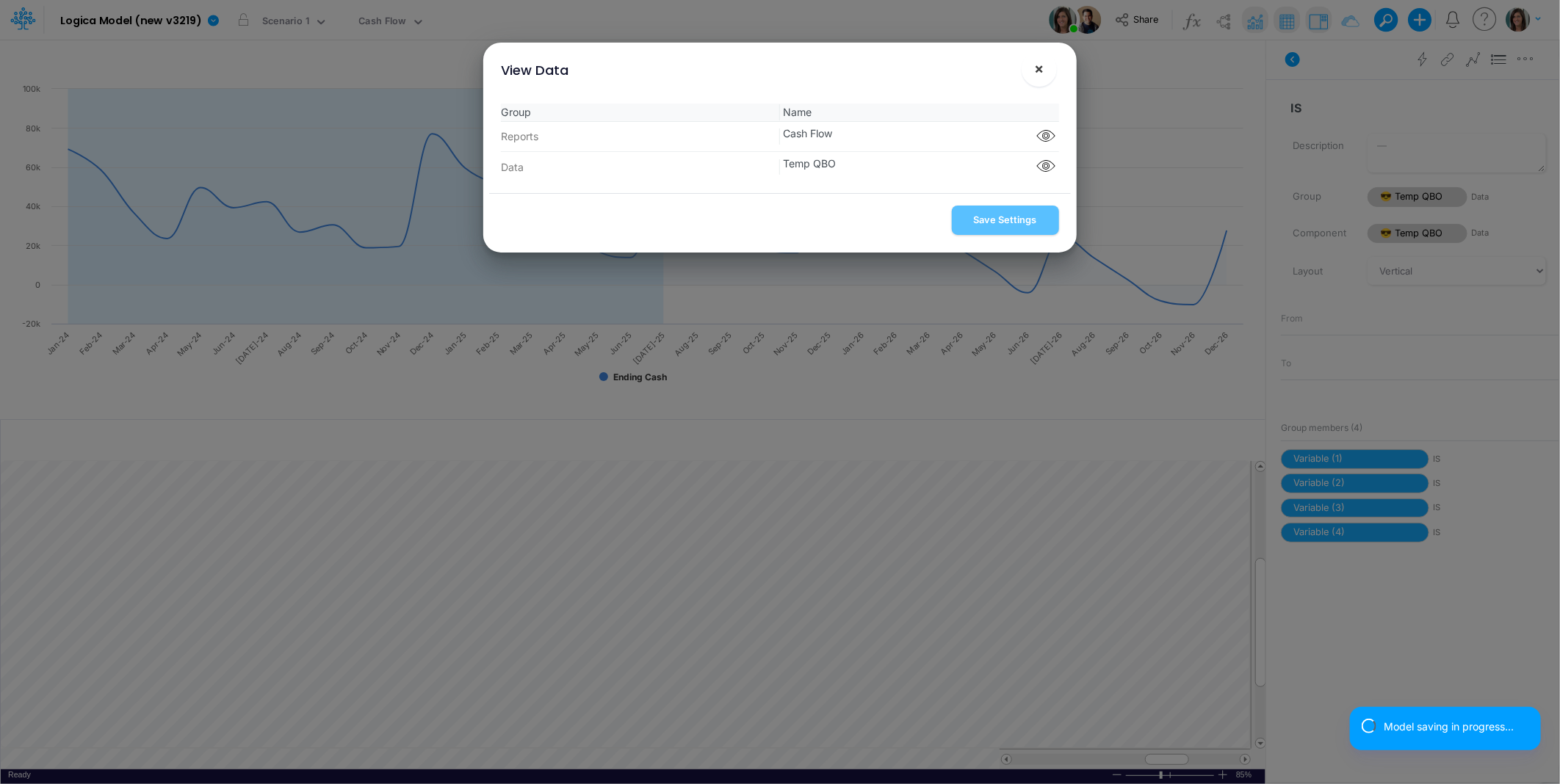
click at [1041, 74] on span "×" at bounding box center [1040, 68] width 10 height 18
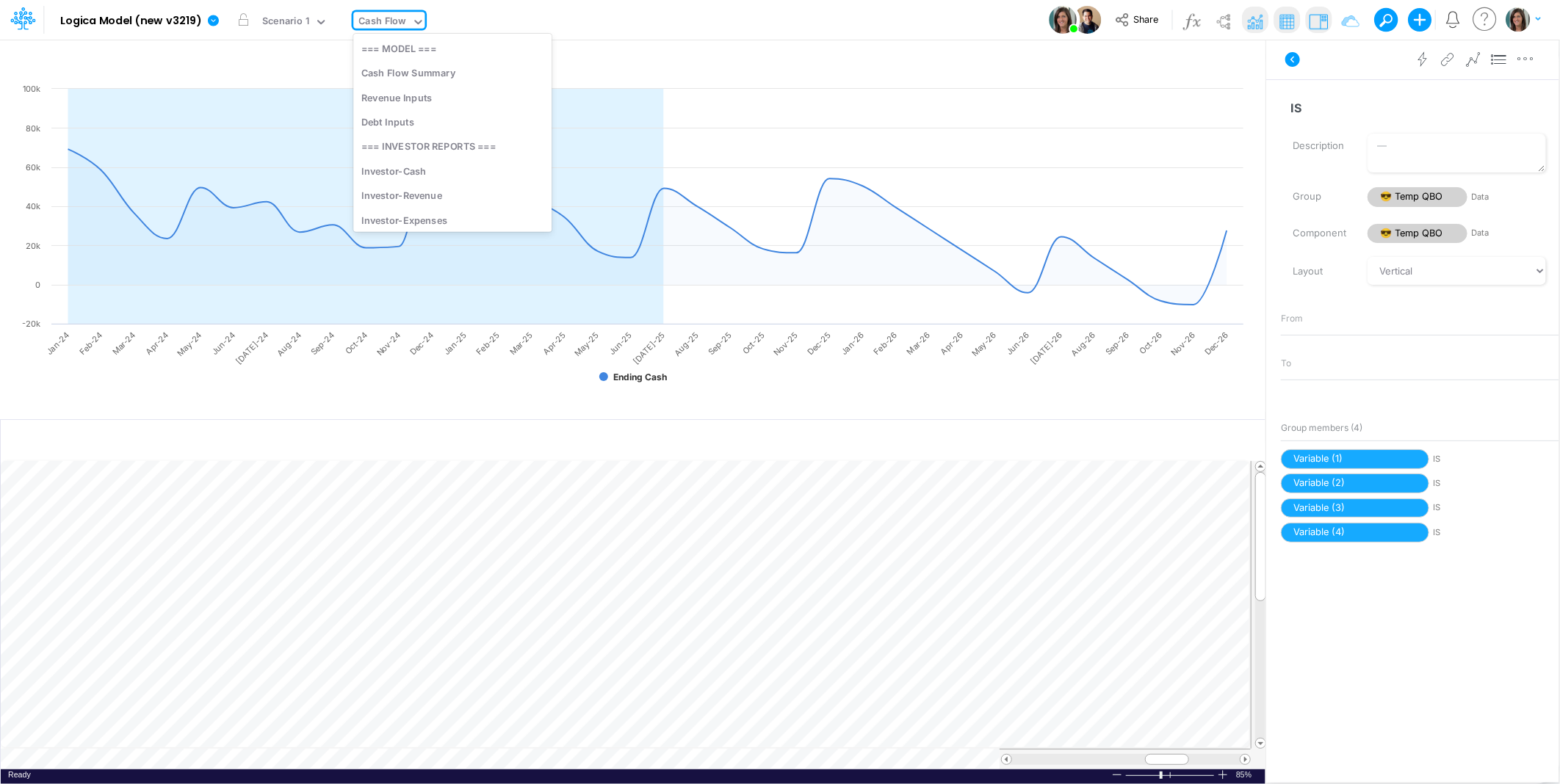
click at [405, 18] on div "Cash Flow" at bounding box center [382, 23] width 58 height 22
click at [438, 19] on button "button" at bounding box center [439, 21] width 16 height 16
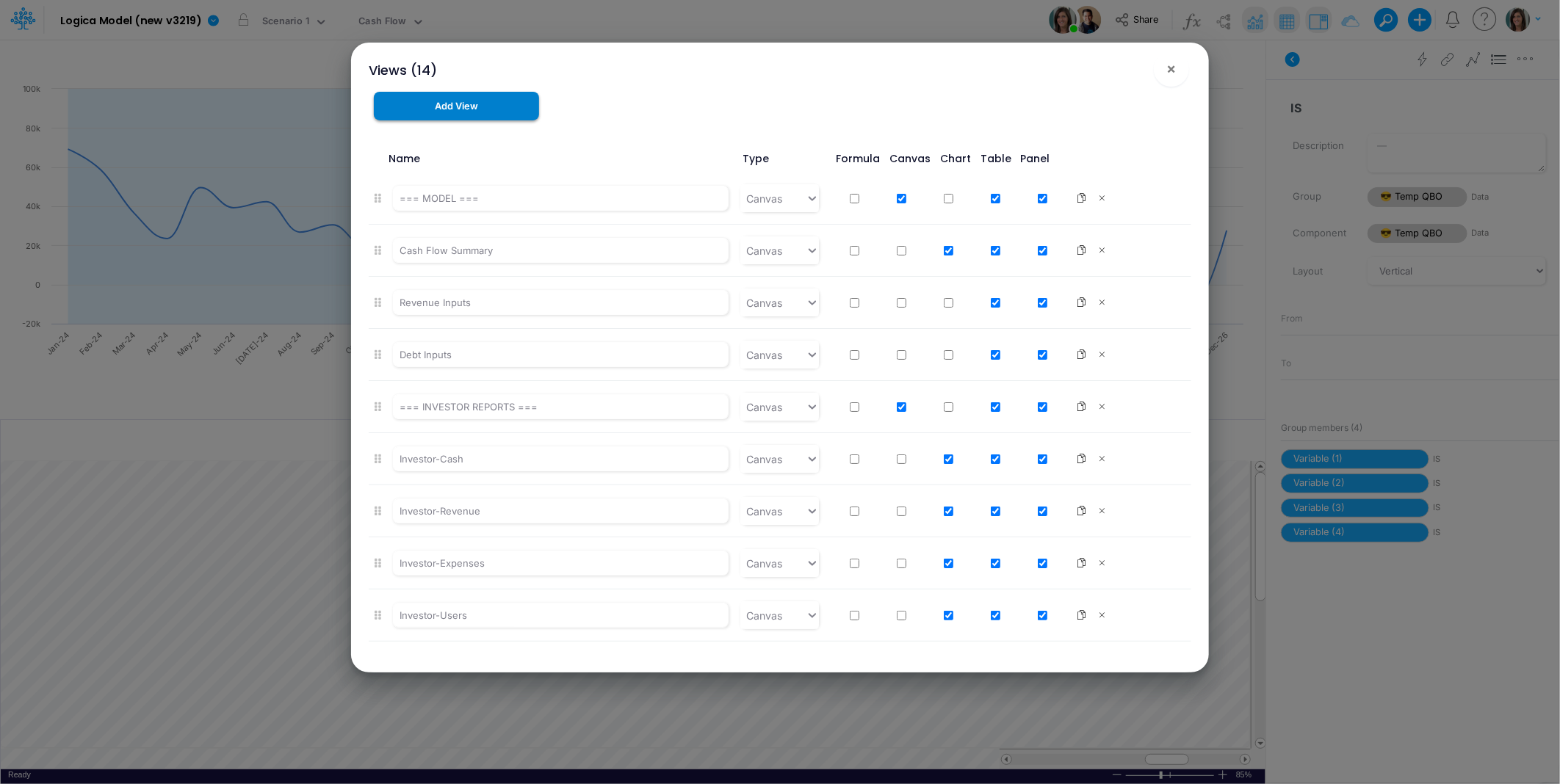
click at [485, 107] on button "Add View" at bounding box center [456, 105] width 166 height 29
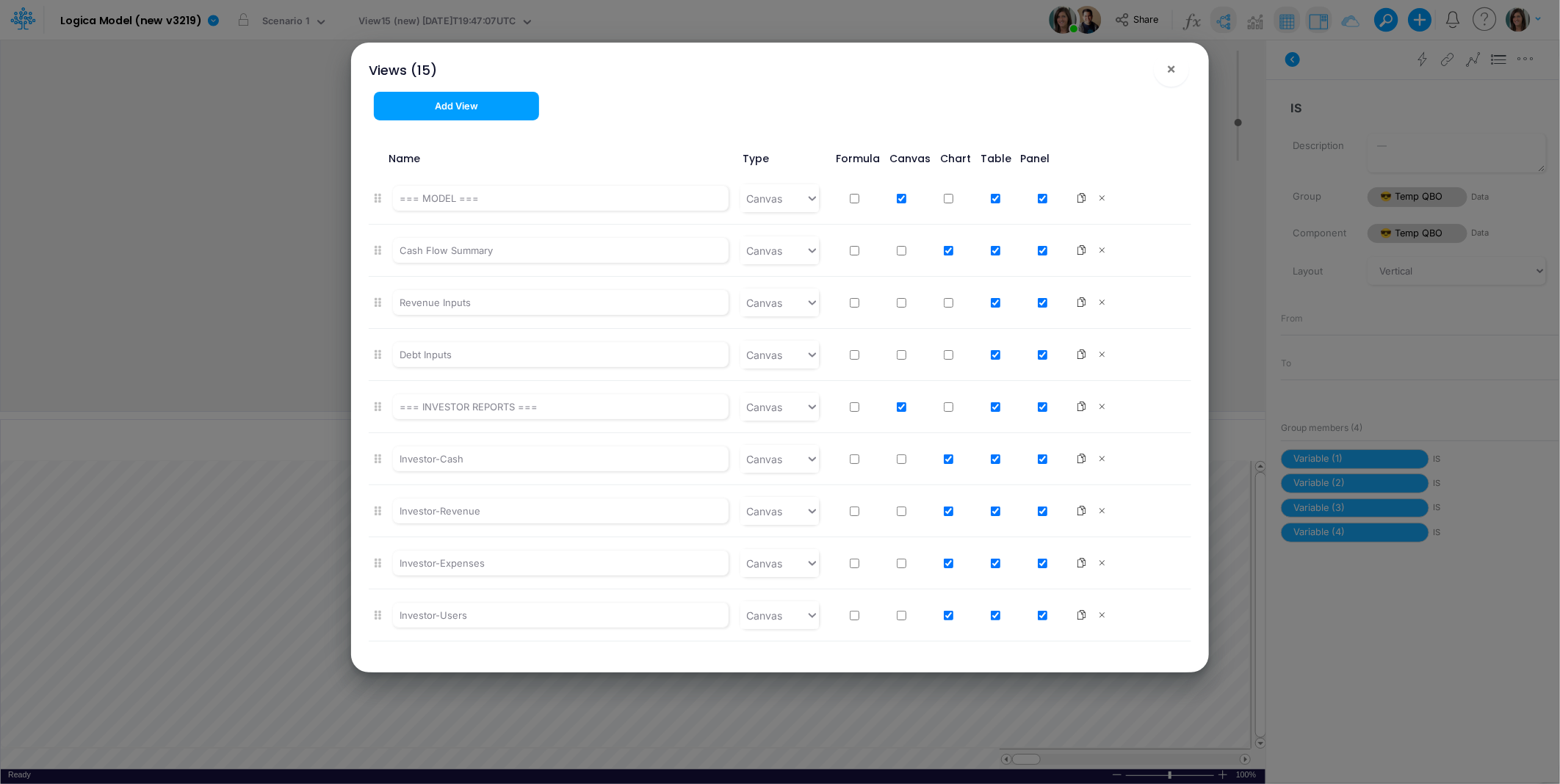
scroll to position [310, 0]
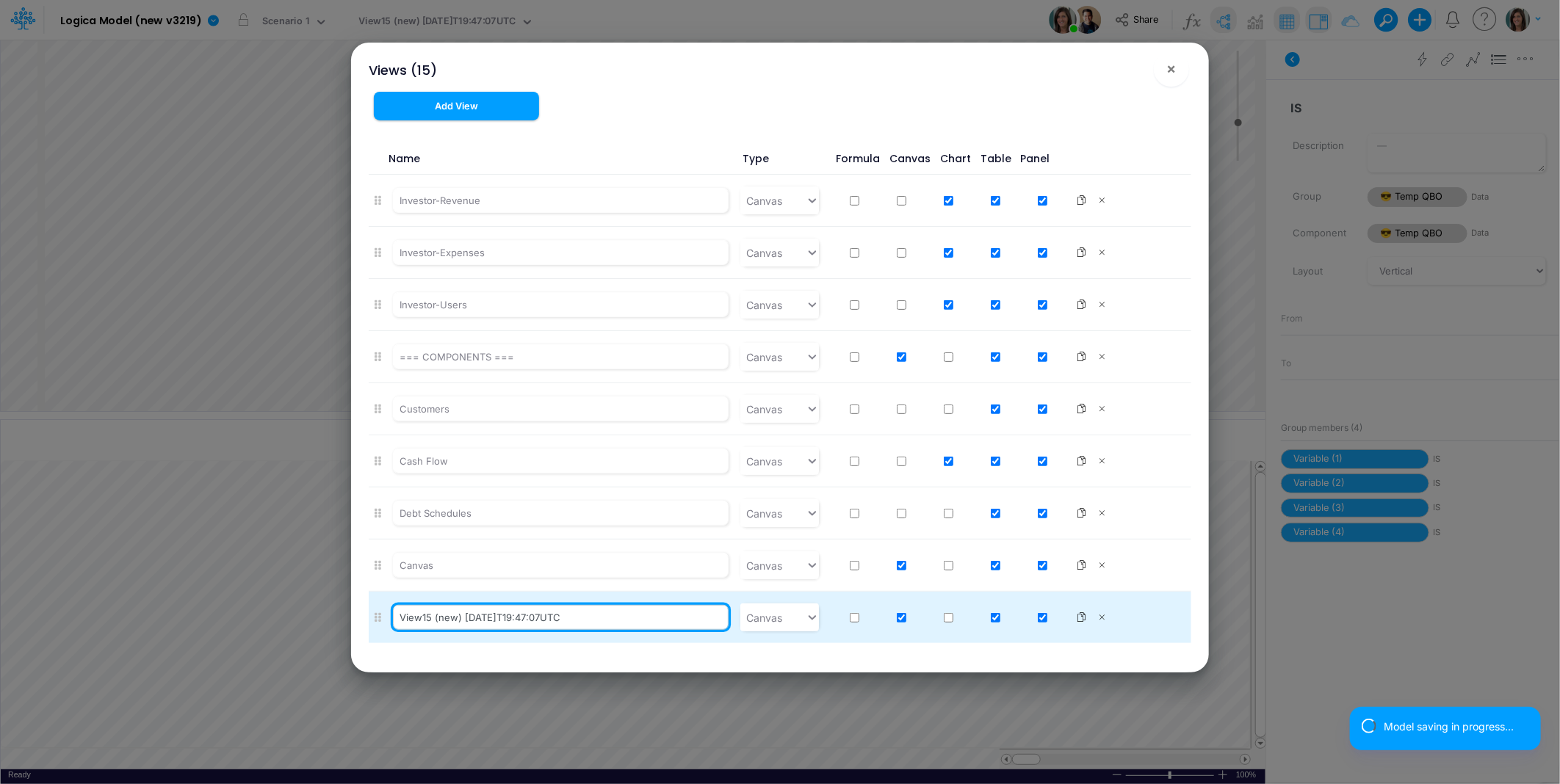
click at [452, 625] on input "View15 (new) 2025-08-13T19:47:07UTC" at bounding box center [561, 617] width 336 height 25
type input "Temp QBO"
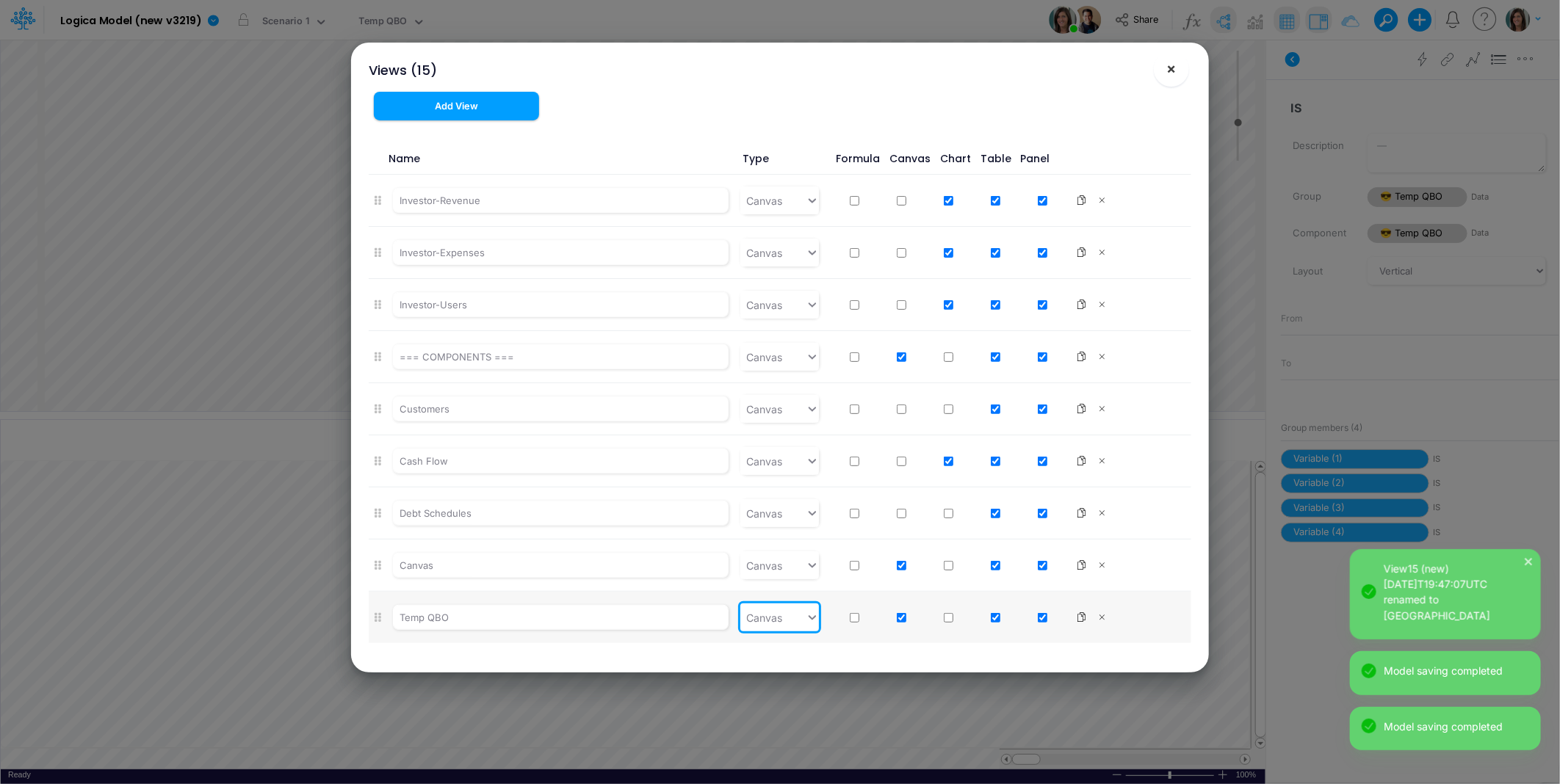
click at [1170, 71] on span "×" at bounding box center [1173, 68] width 10 height 18
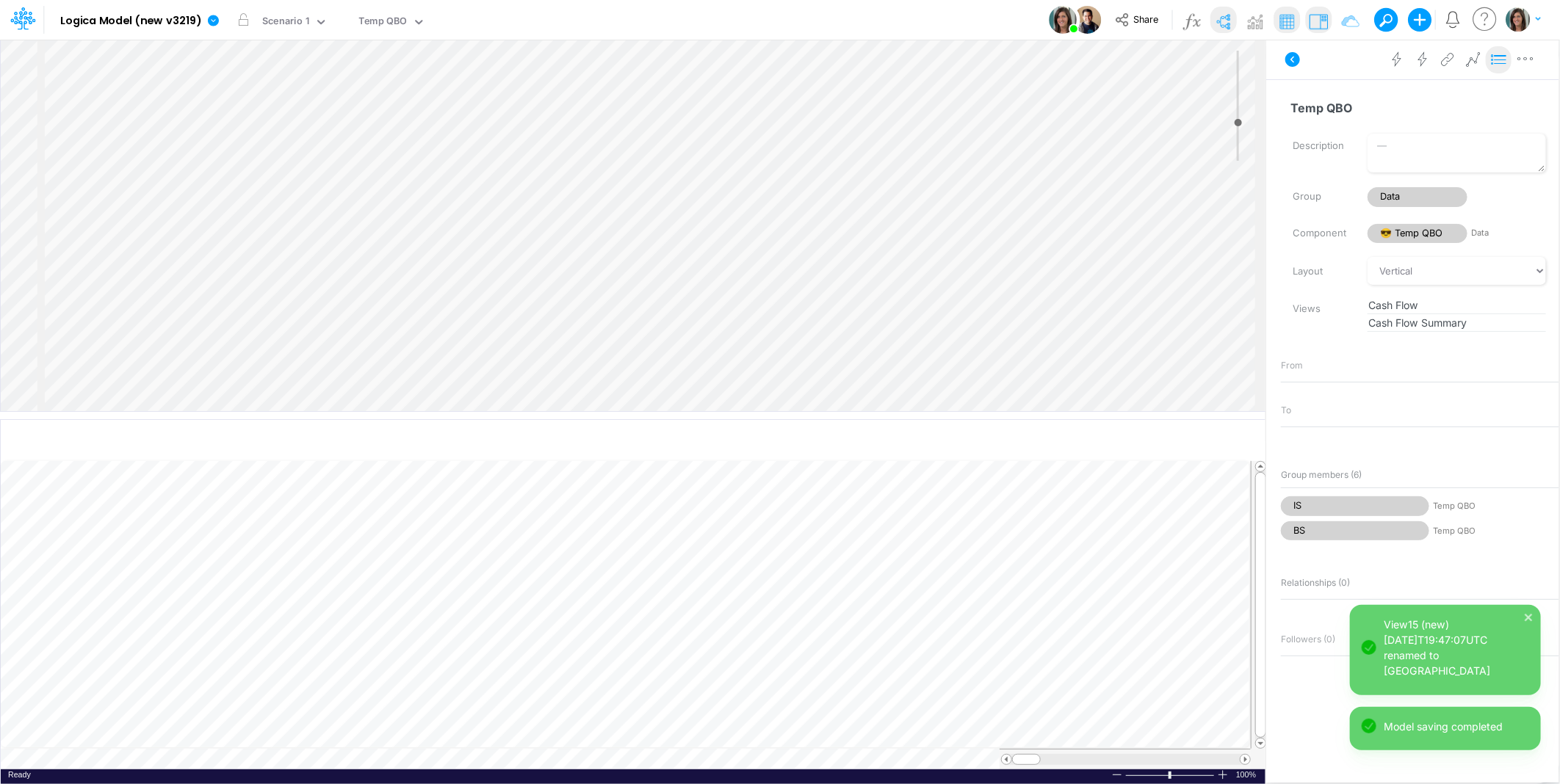
click at [1496, 59] on icon at bounding box center [1499, 60] width 22 height 16
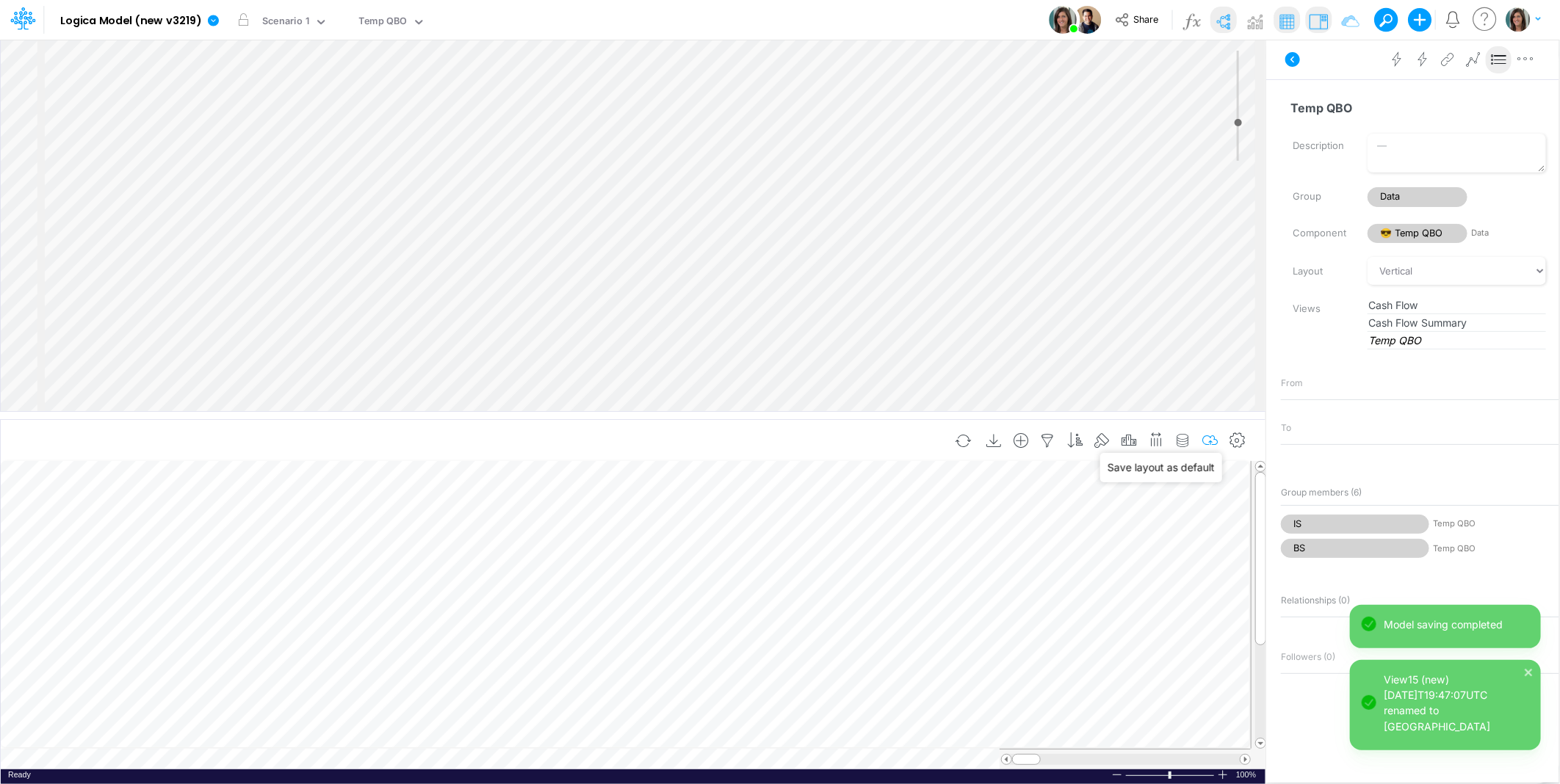
click at [1216, 443] on icon "button" at bounding box center [1210, 441] width 22 height 16
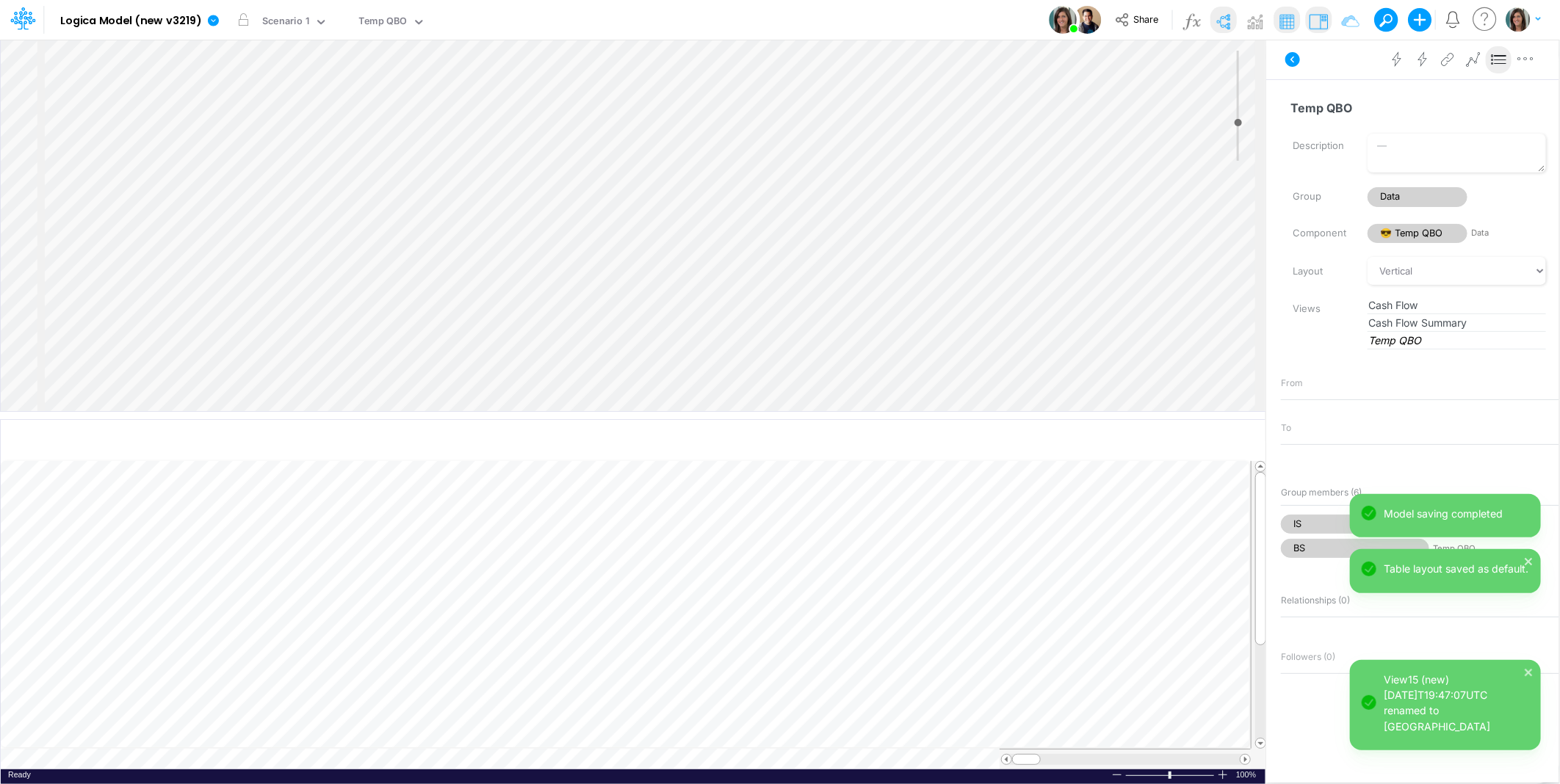
click at [665, 229] on div "Insert node Variable Constant Group Addition Subtraction Multiplication Divisio…" at bounding box center [634, 225] width 1265 height 371
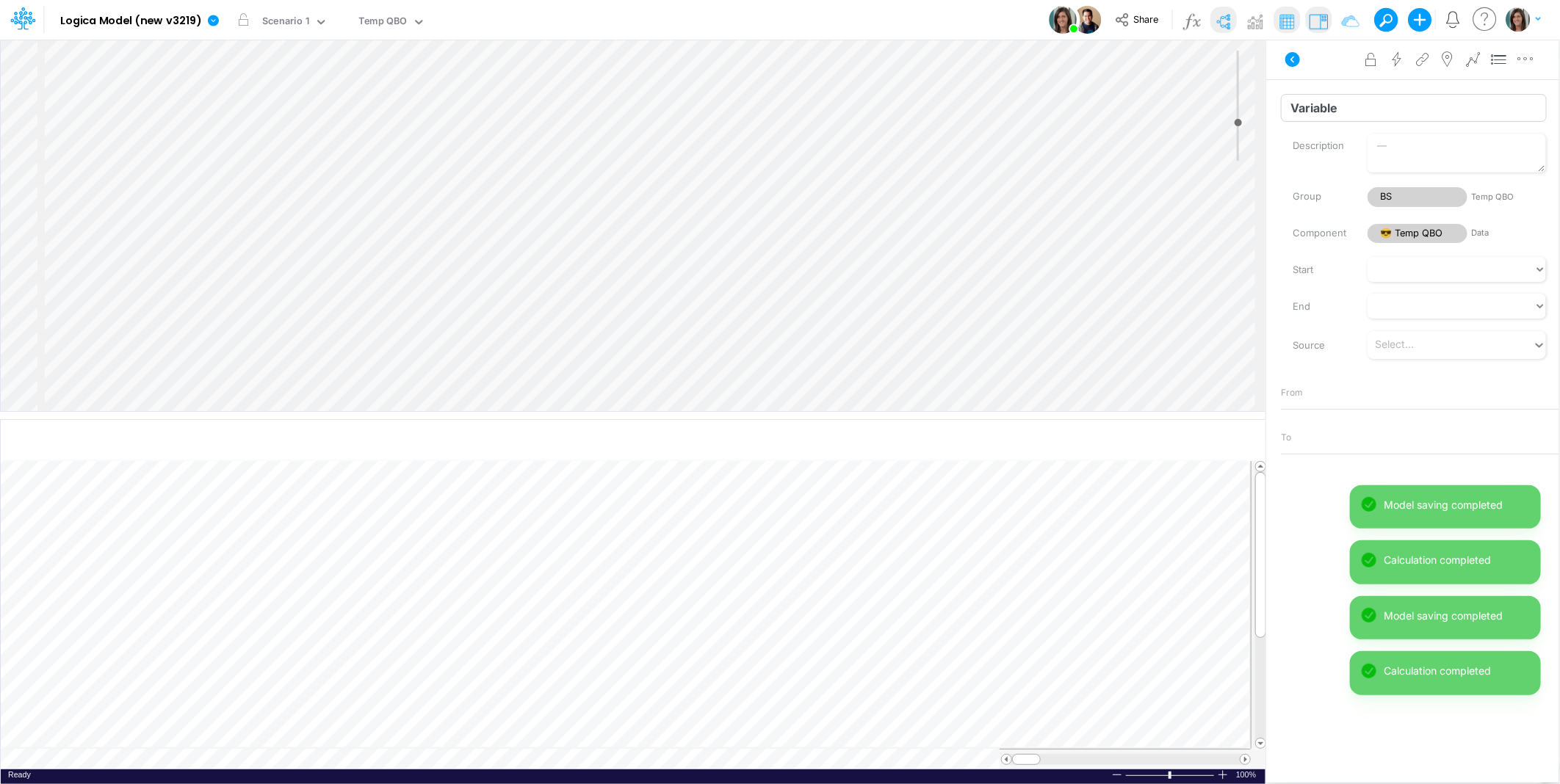
click at [1321, 111] on input "Variable" at bounding box center [1414, 107] width 266 height 28
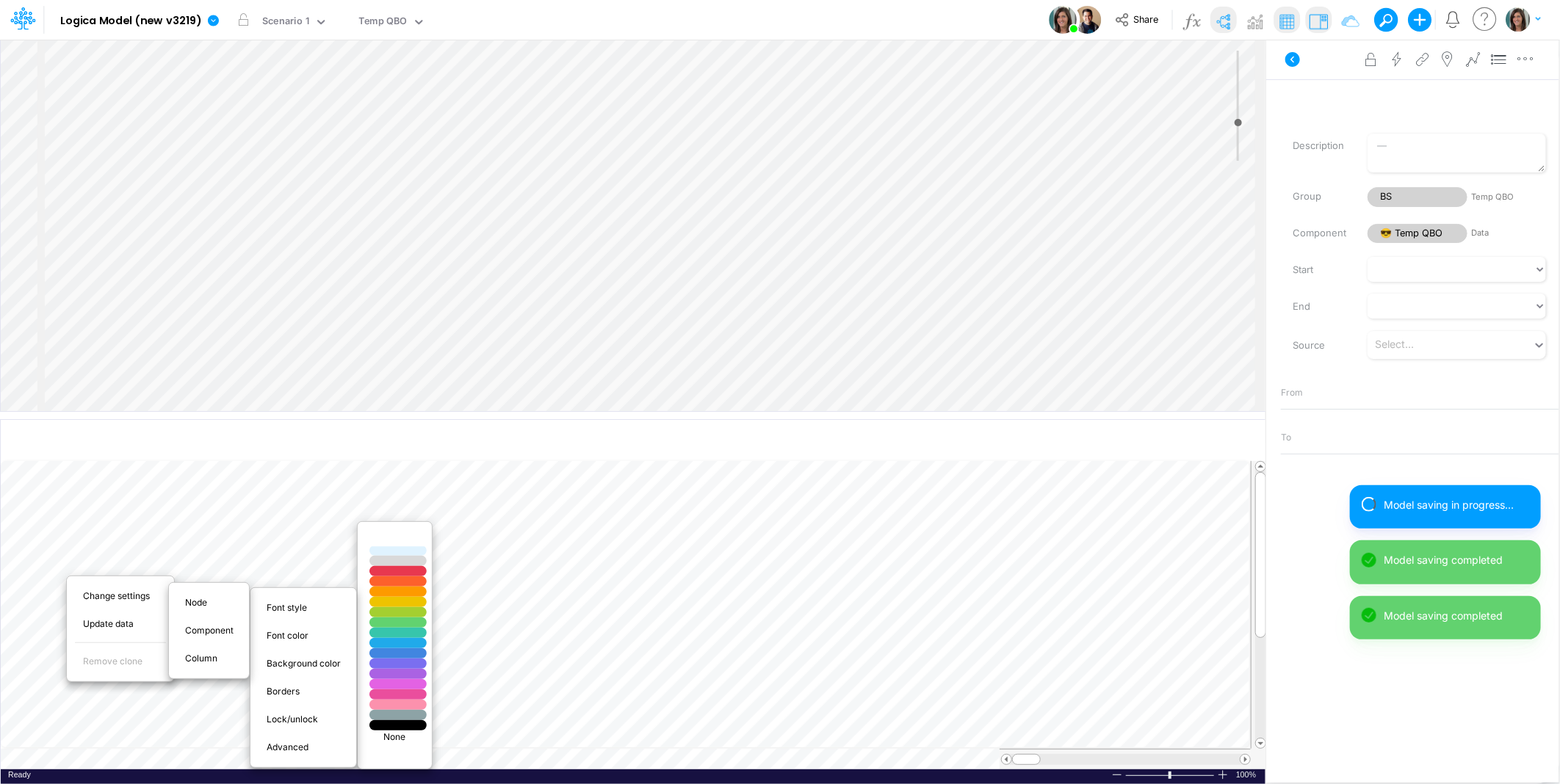
click at [401, 538] on div at bounding box center [398, 540] width 69 height 13
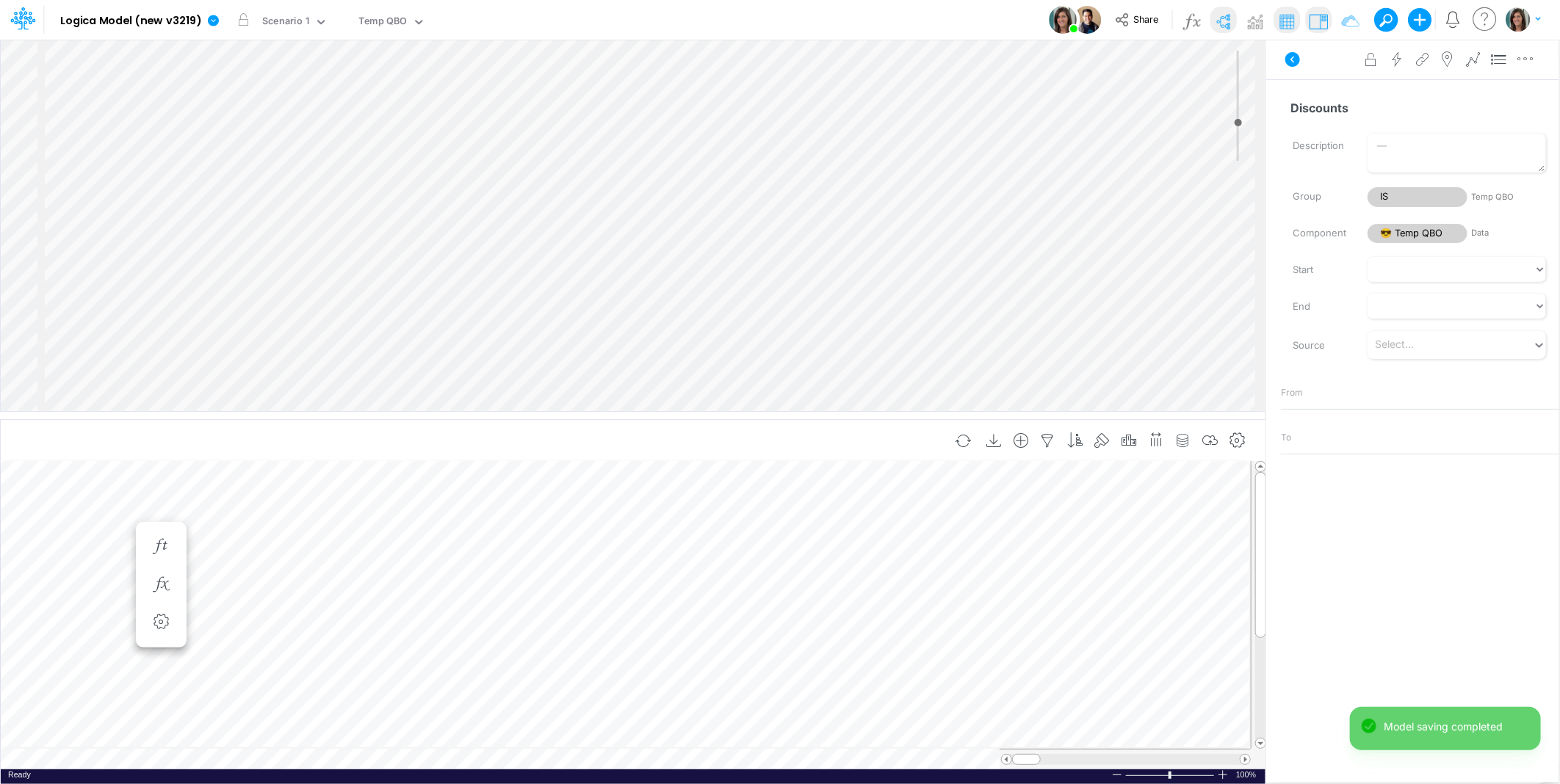
type input "Discounts"
type input "Services Rev"
type input "Subscription Rev"
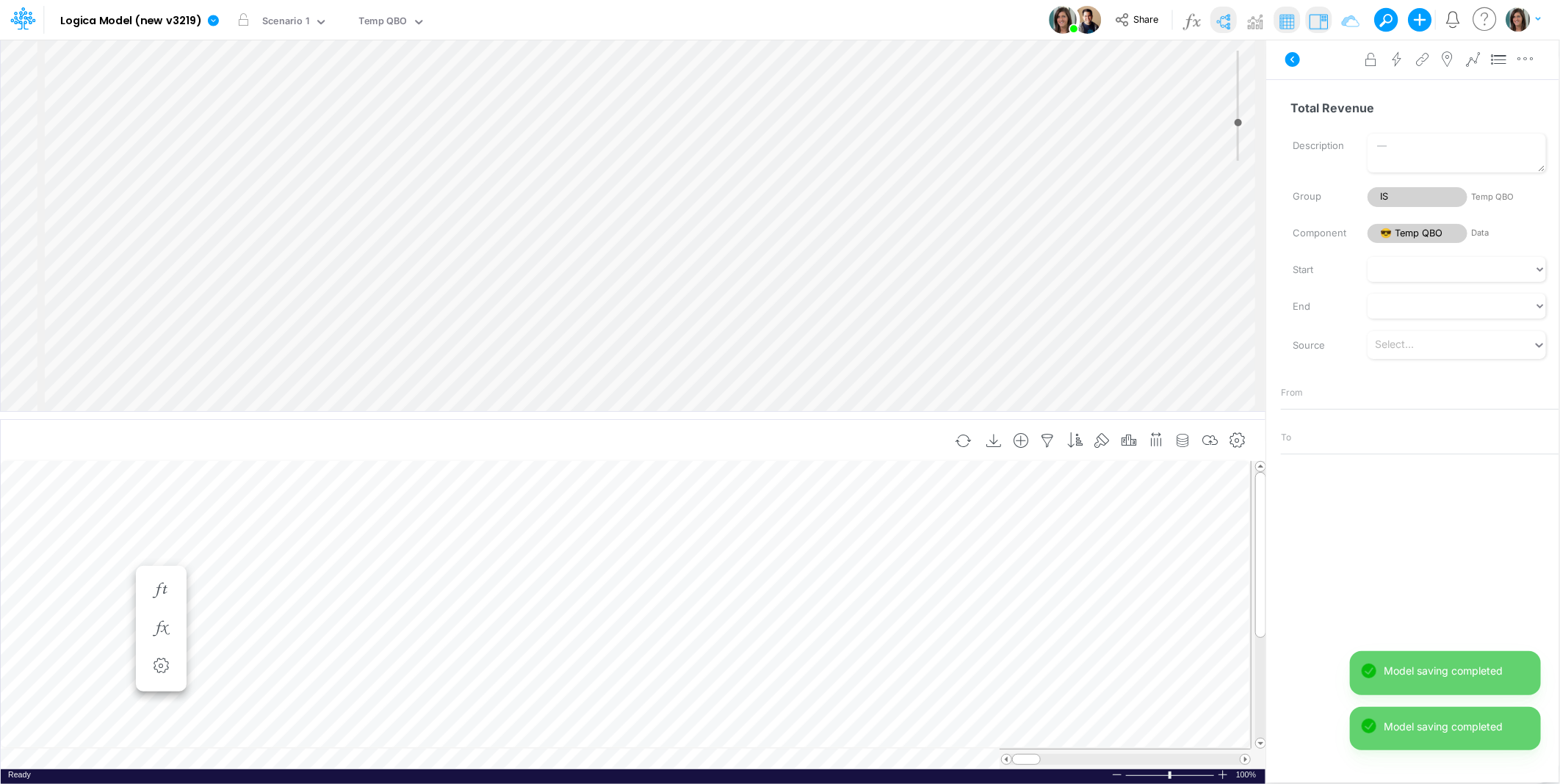
type input "Total Revenue"
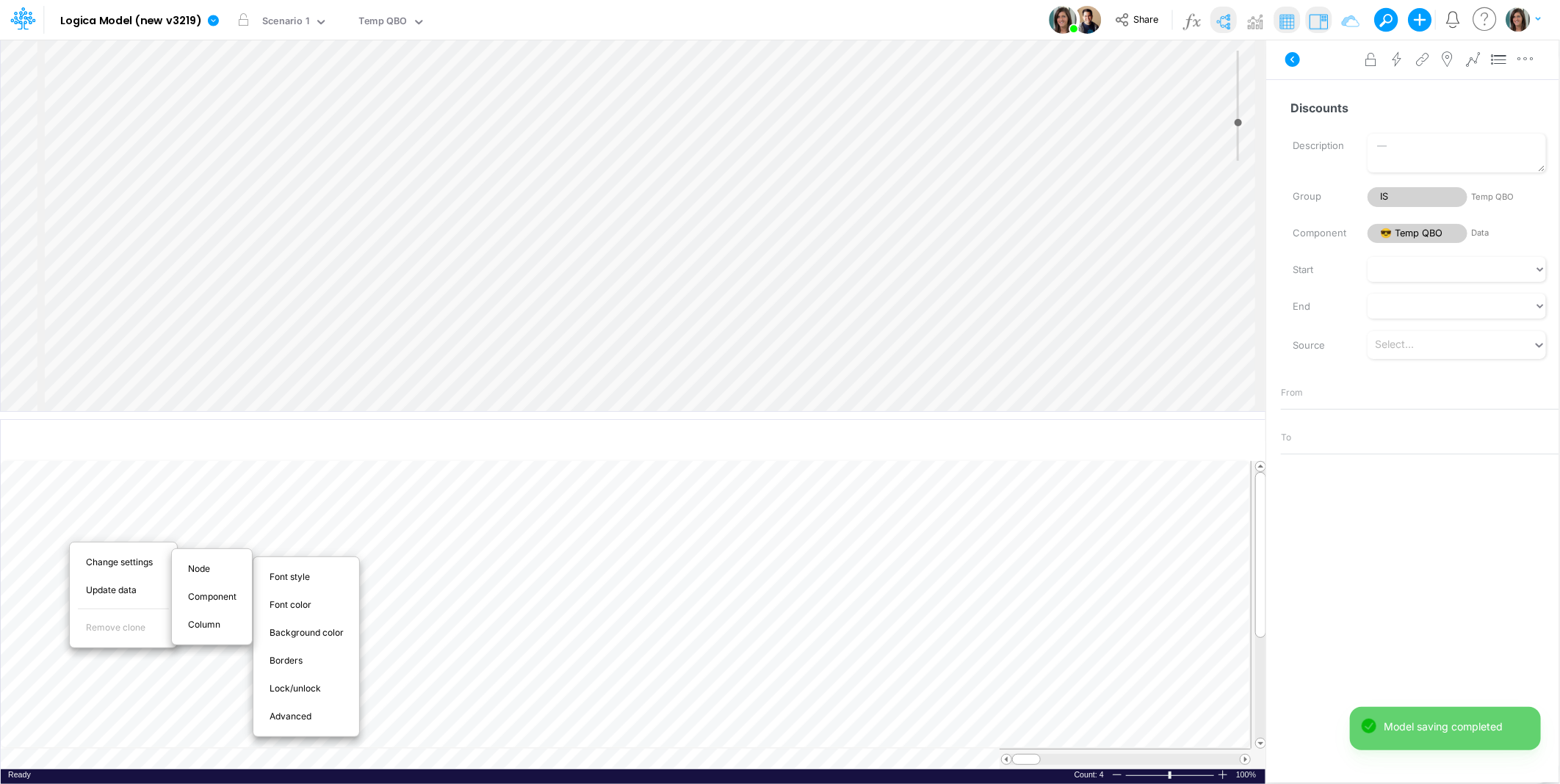
click at [317, 717] on span "Advanced" at bounding box center [300, 716] width 59 height 13
select select "sum"
select select "field"
select select "Number"
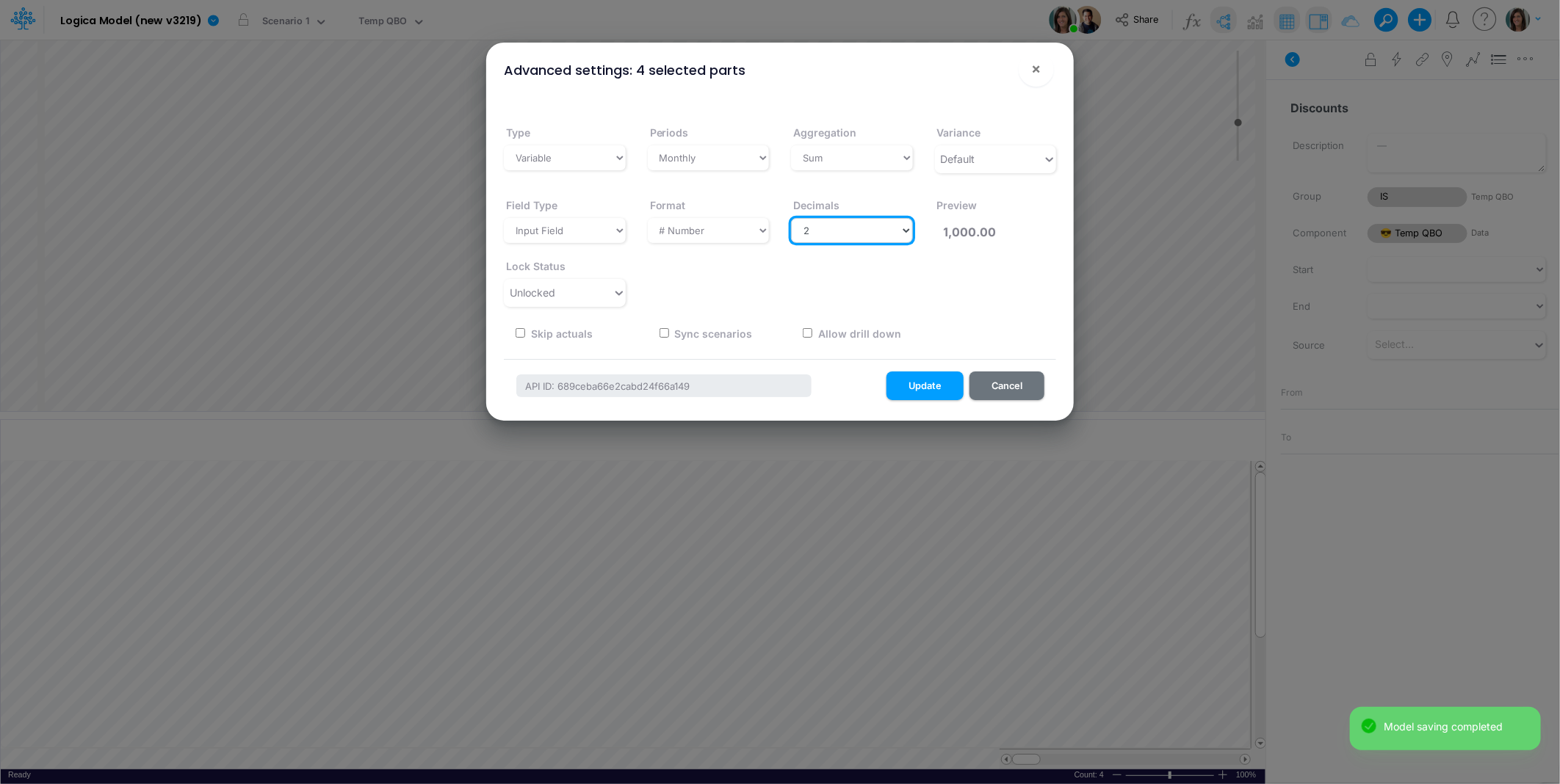
click at [891, 235] on select "Select decimals places 0 1 2 3 4 5 6 7 8 9 10" at bounding box center [852, 229] width 122 height 25
select select "0"
click at [791, 218] on select "Select decimals places 0 1 2 3 4 5 6 7 8 9 10" at bounding box center [852, 229] width 122 height 25
type input "1,000"
click at [882, 224] on select "Select decimals places 0 1 2 3 4 5 6 7 8 9 10" at bounding box center [852, 229] width 122 height 25
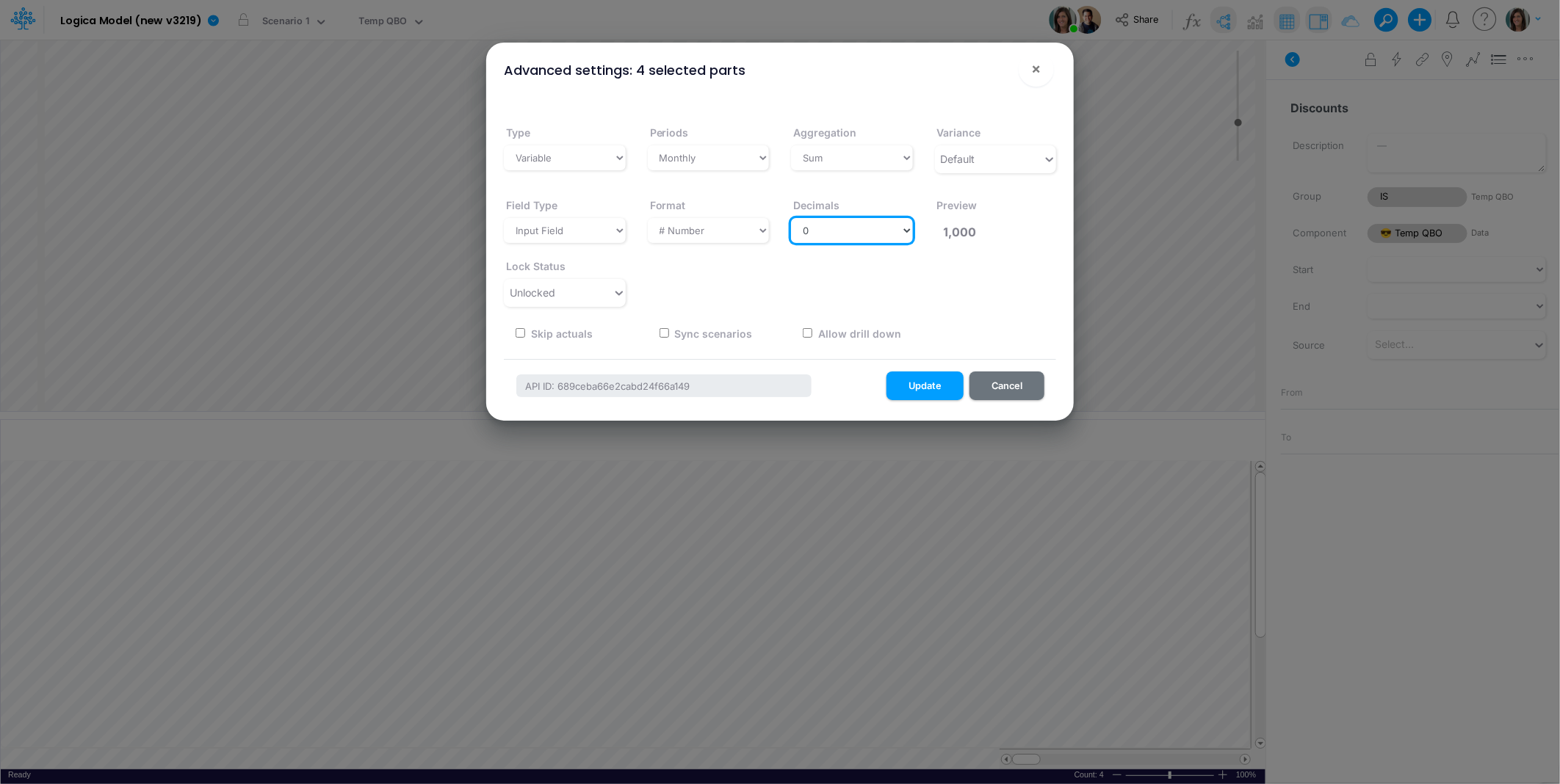
select select "2"
click at [791, 218] on select "Select decimals places 0 1 2 3 4 5 6 7 8 9 10" at bounding box center [852, 229] width 122 height 25
type input "1,000.00"
click at [1042, 76] on button "×" at bounding box center [1037, 69] width 35 height 35
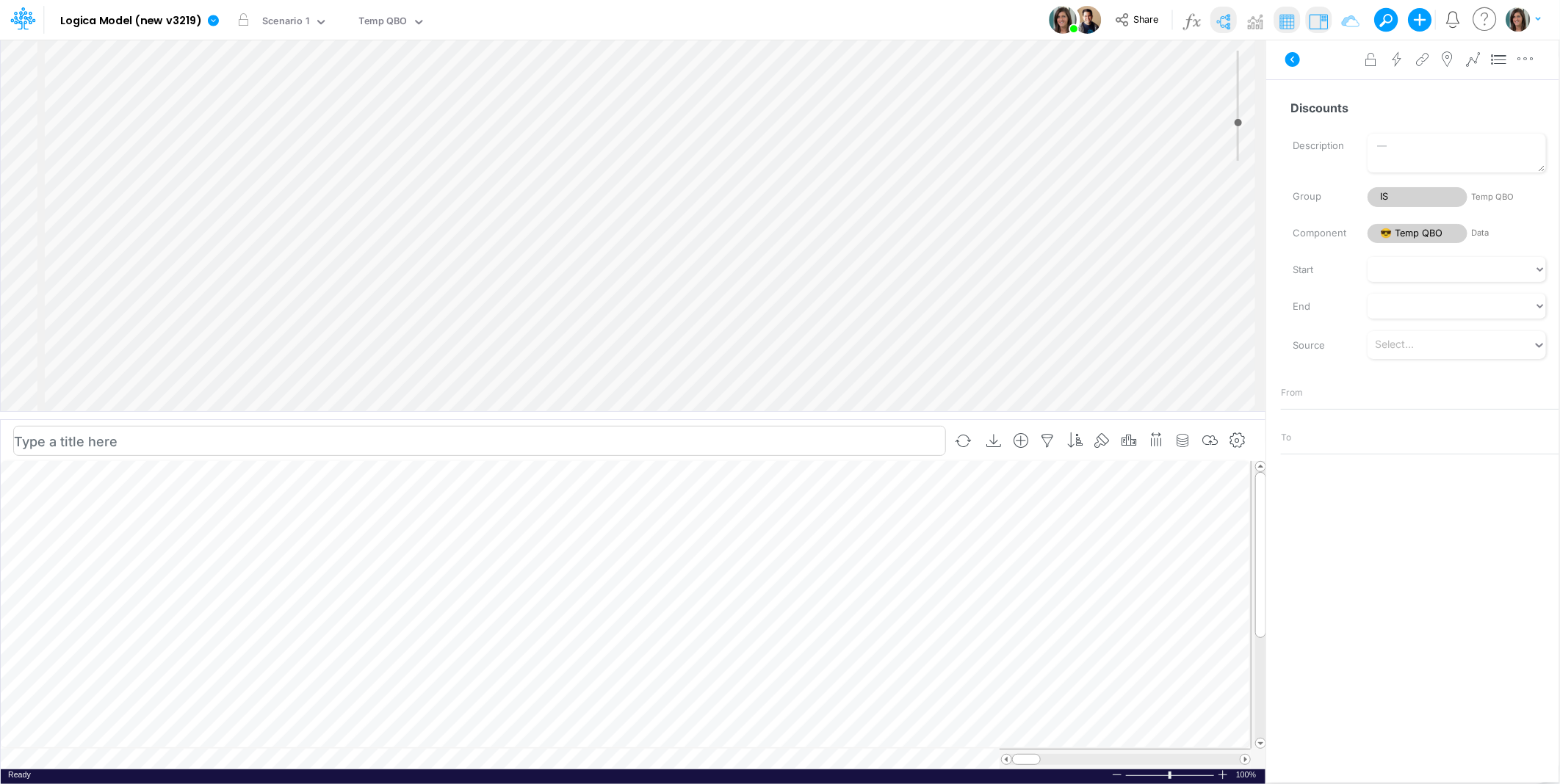
scroll to position [0, 1]
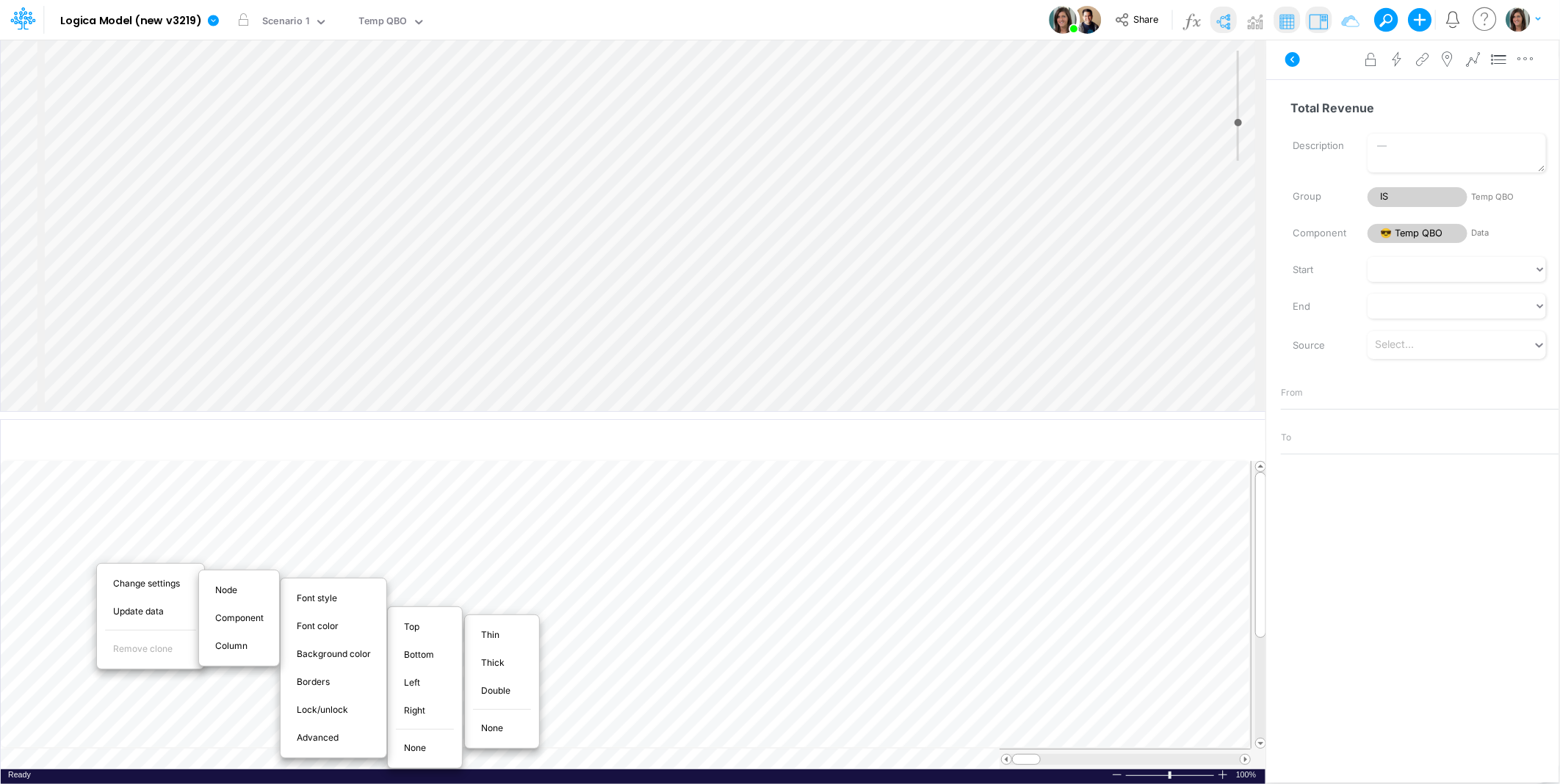
click at [509, 632] on span "Thin" at bounding box center [499, 634] width 35 height 13
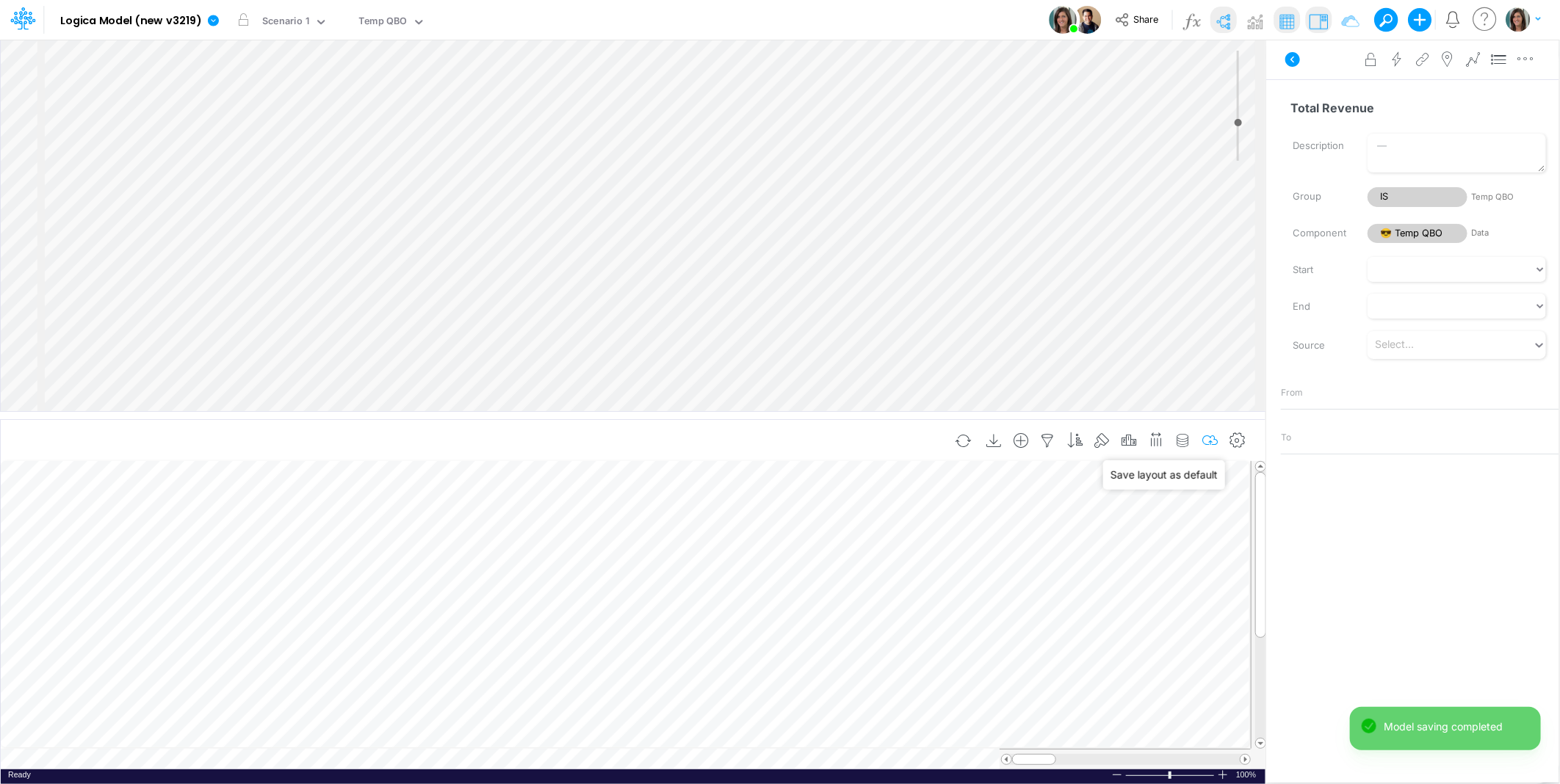
click at [1209, 437] on icon "button" at bounding box center [1210, 441] width 22 height 16
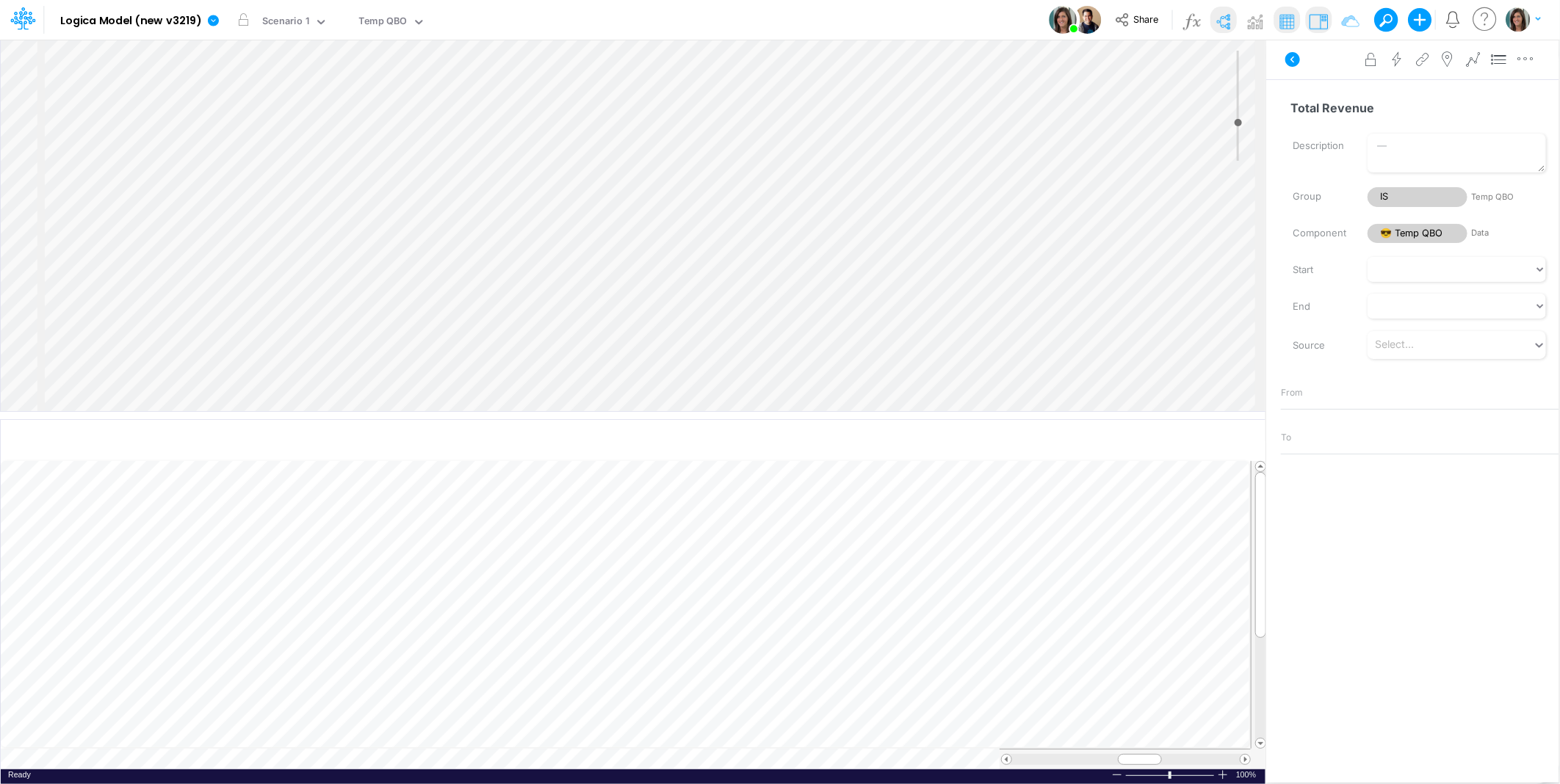
scroll to position [0, 1]
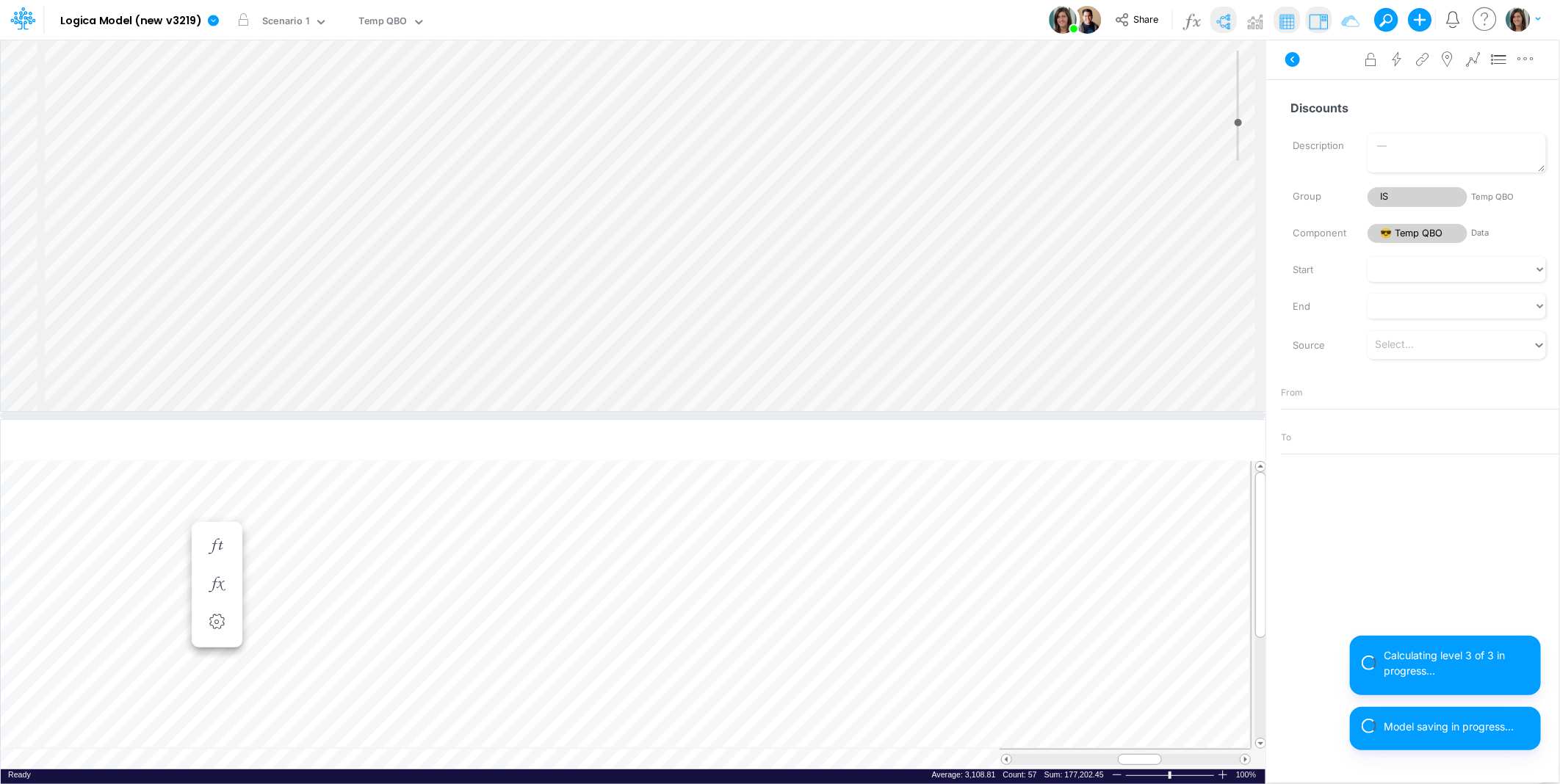
select select "1"
select select "Multiply"
select select "Add"
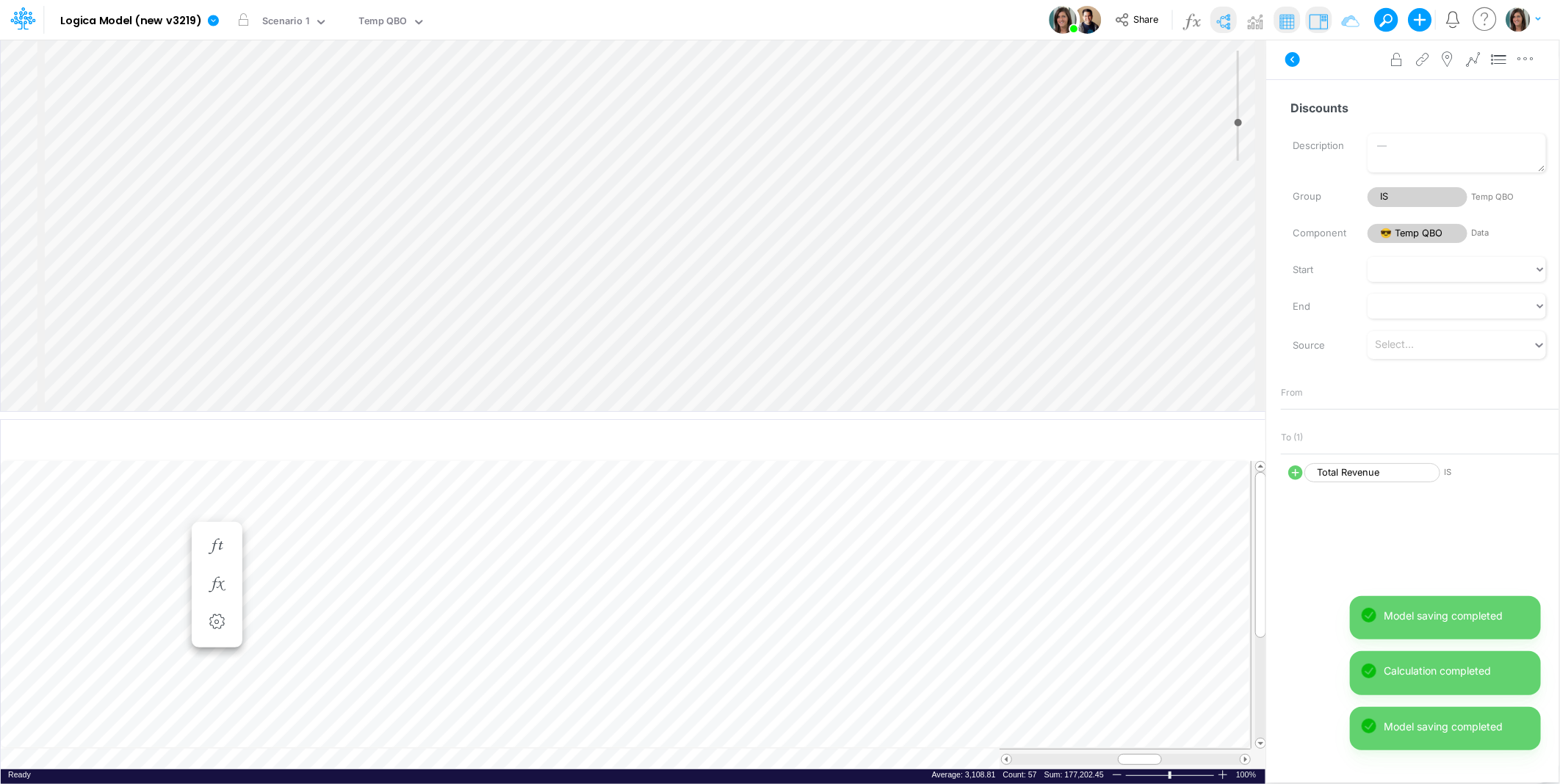
select select "1"
select select "Multiply"
select select "Add"
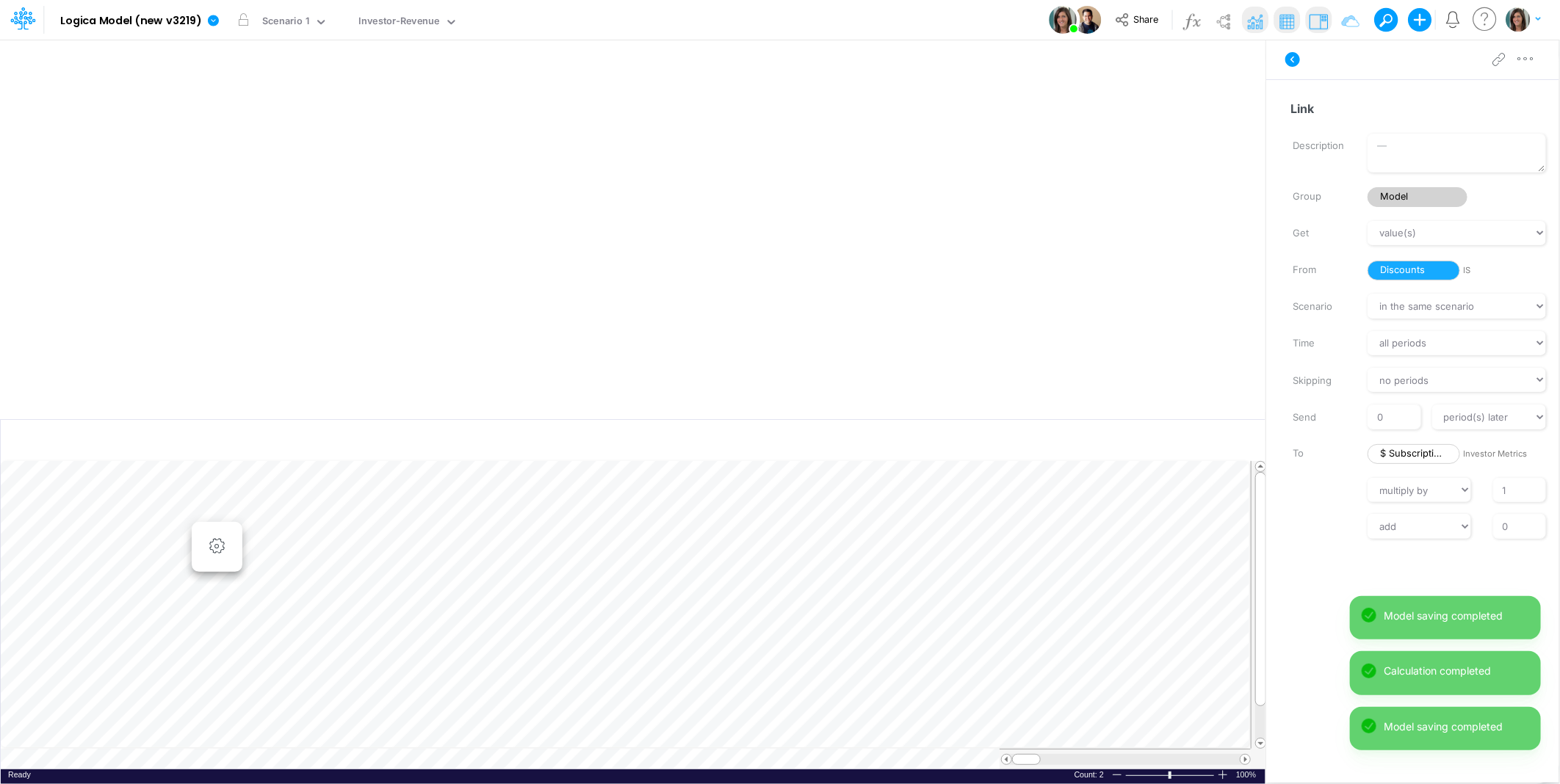
scroll to position [0, 1]
click at [1294, 48] on button at bounding box center [1293, 59] width 35 height 27
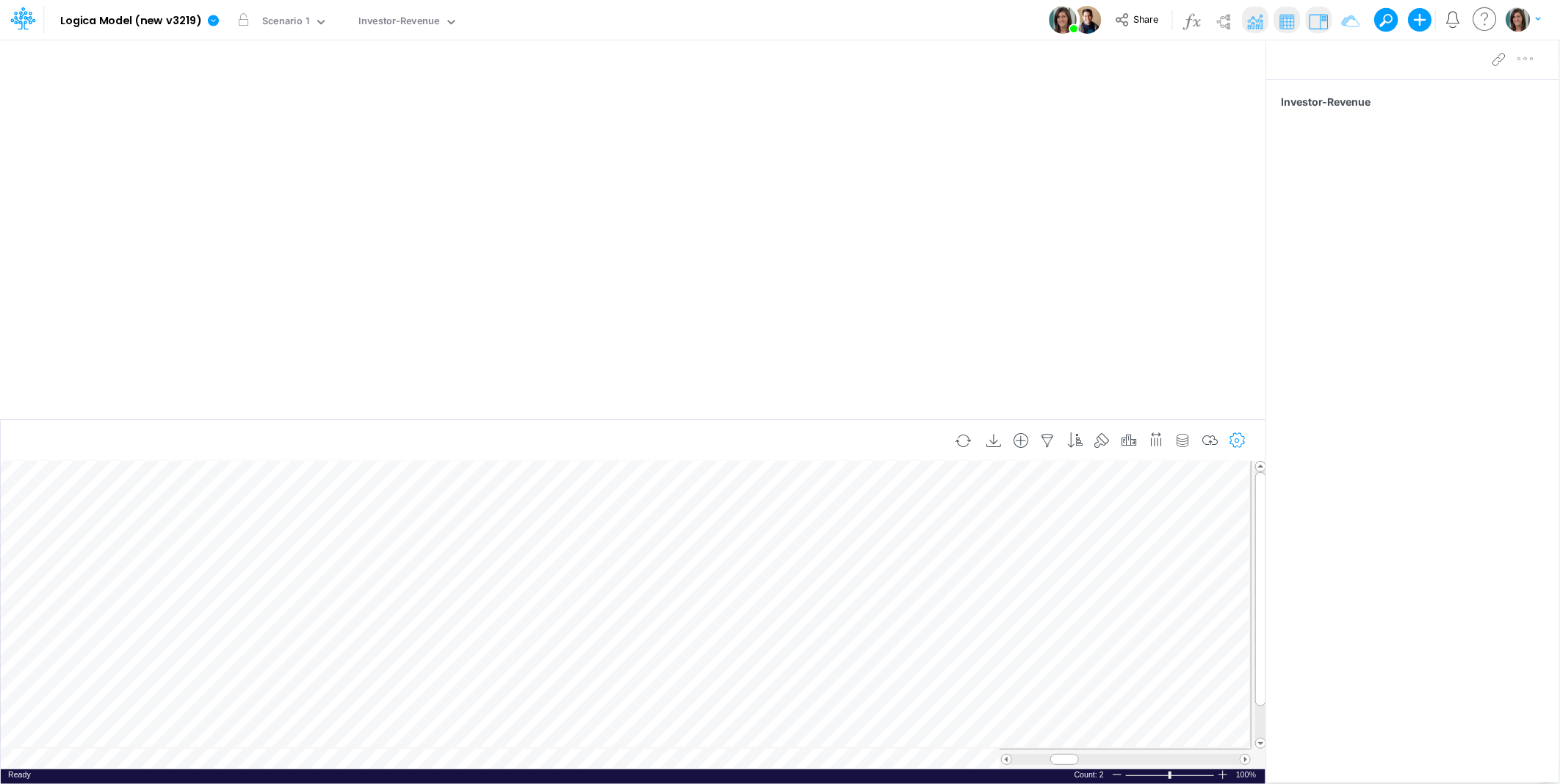
click at [1234, 443] on icon "button" at bounding box center [1238, 441] width 22 height 16
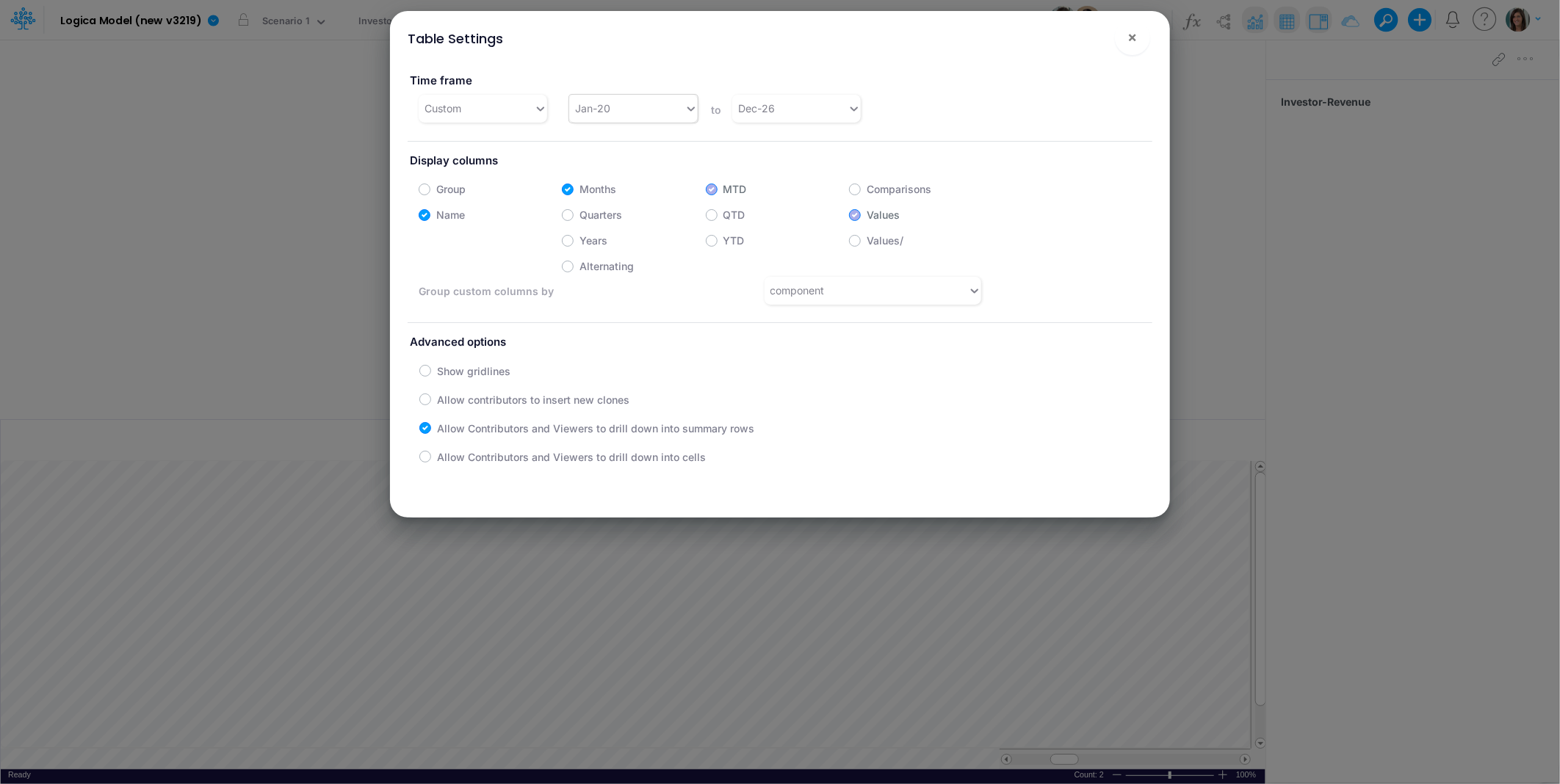
click at [602, 102] on div "Jan-20" at bounding box center [593, 108] width 35 height 16
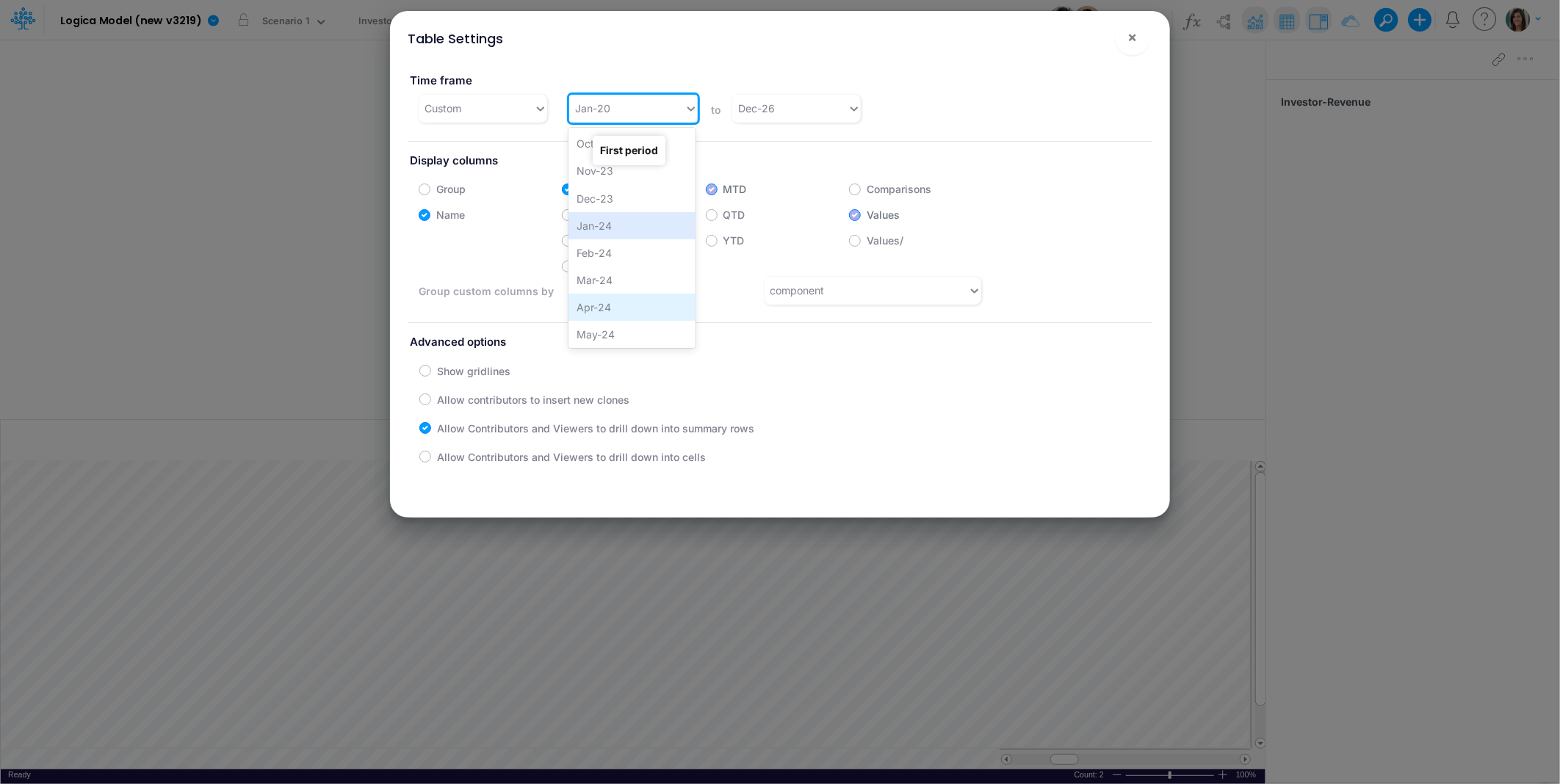
scroll to position [1197, 0]
click at [615, 246] on div "Jan-24" at bounding box center [632, 256] width 127 height 28
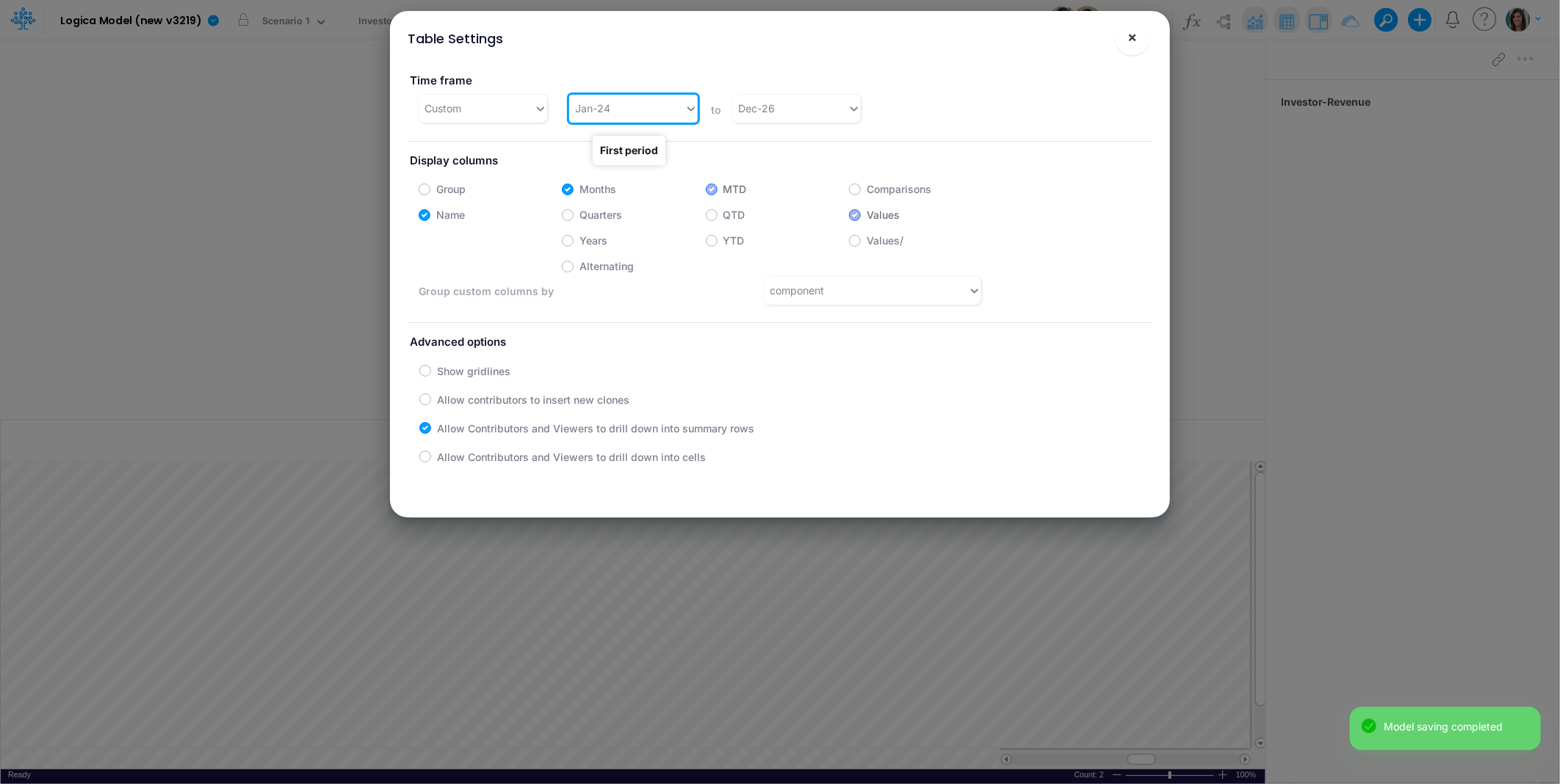
click at [1121, 40] on button "×" at bounding box center [1133, 37] width 35 height 35
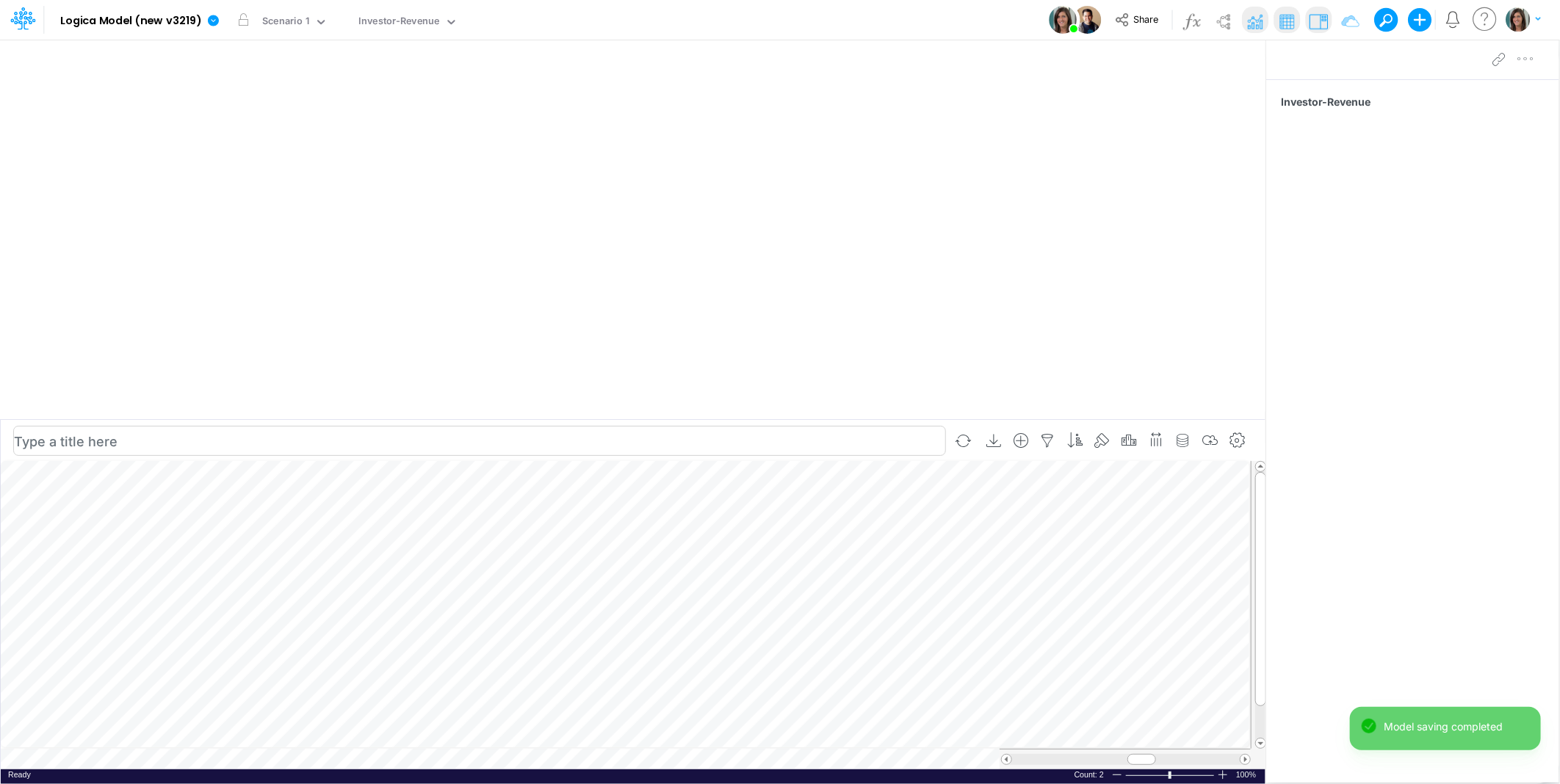
scroll to position [0, 1]
click at [1208, 443] on icon "button" at bounding box center [1210, 441] width 22 height 16
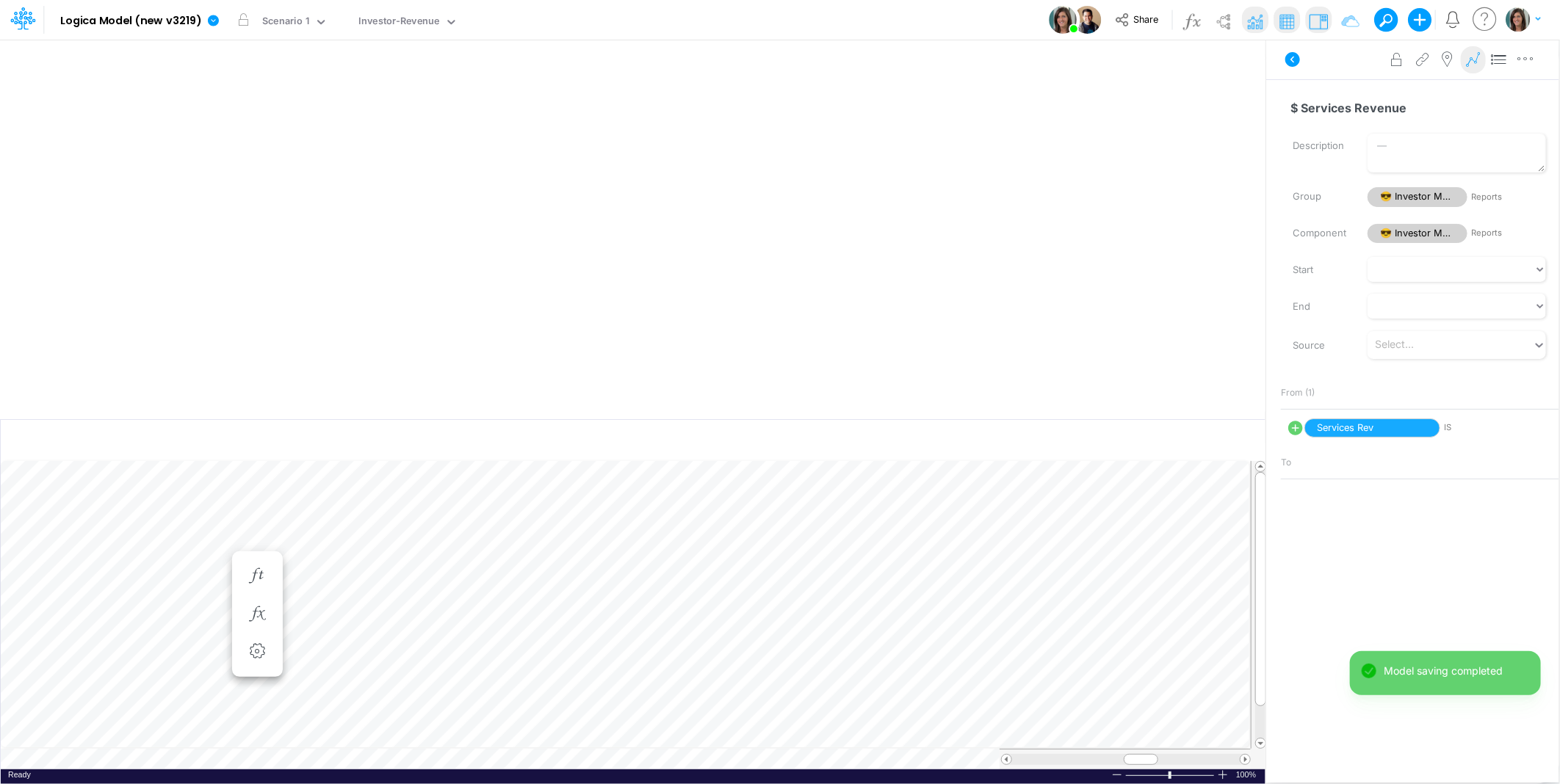
click at [1473, 59] on icon at bounding box center [1473, 60] width 22 height 16
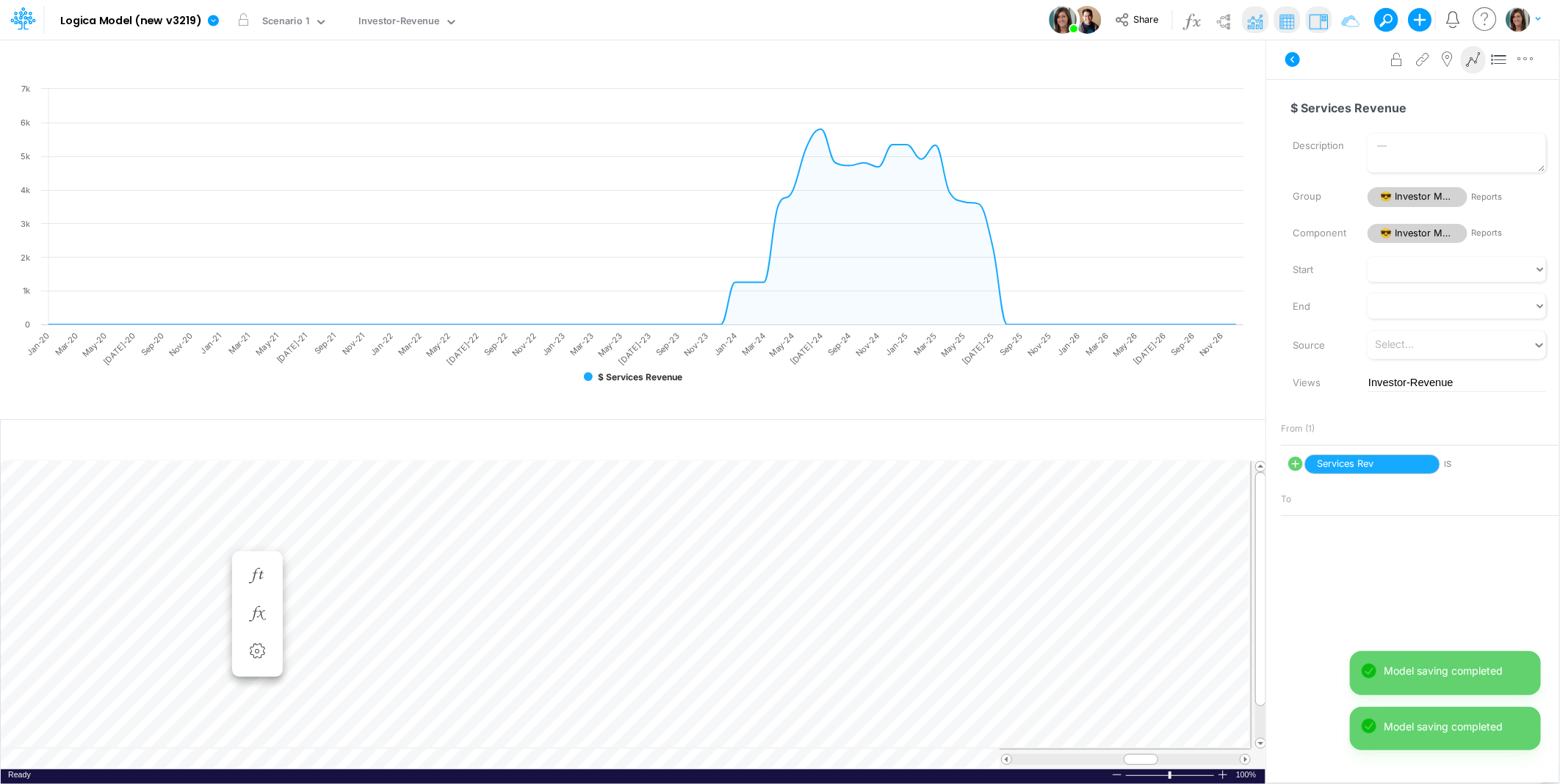
scroll to position [0, 1]
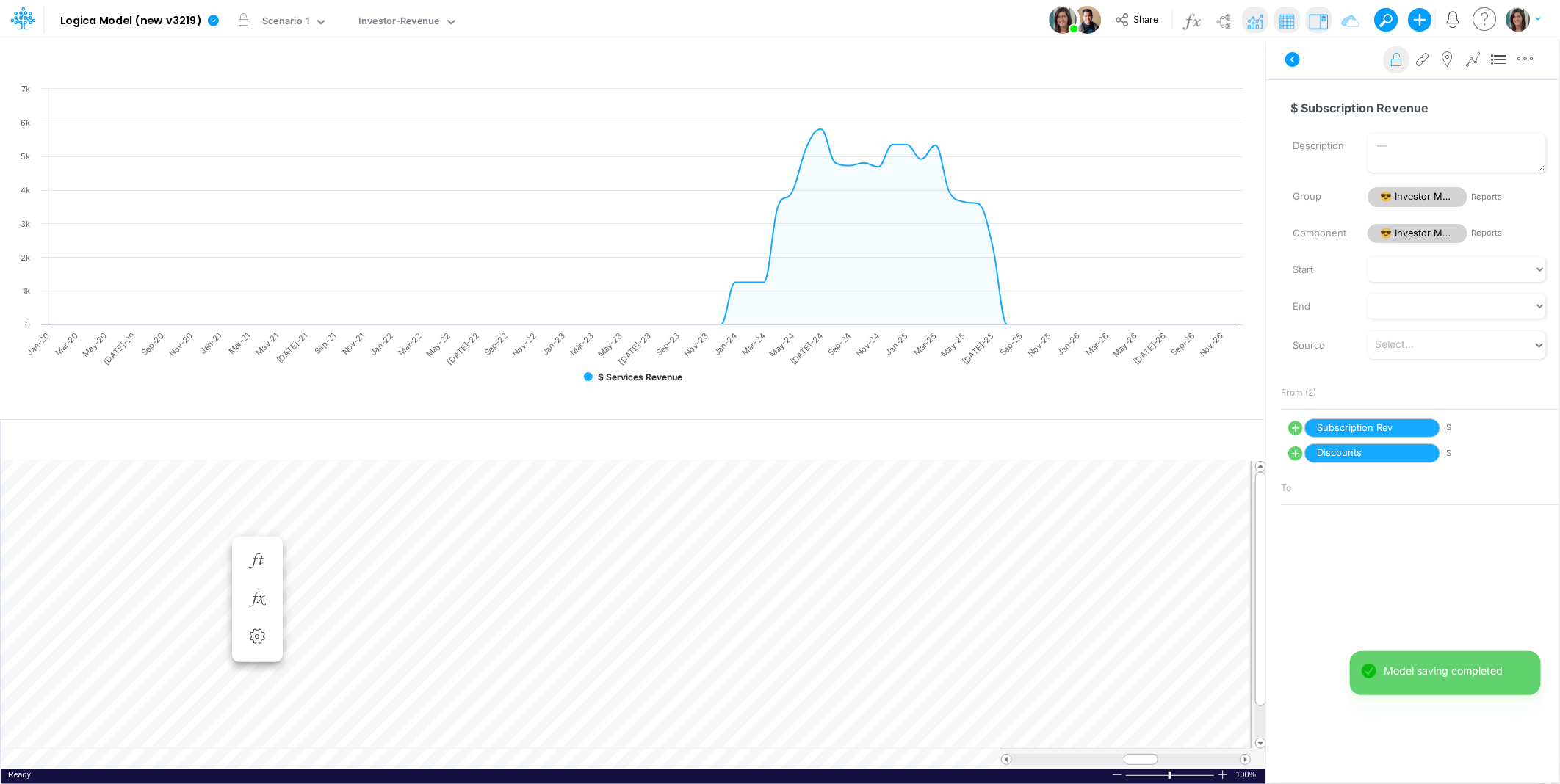
click at [1473, 61] on icon at bounding box center [1473, 60] width 22 height 16
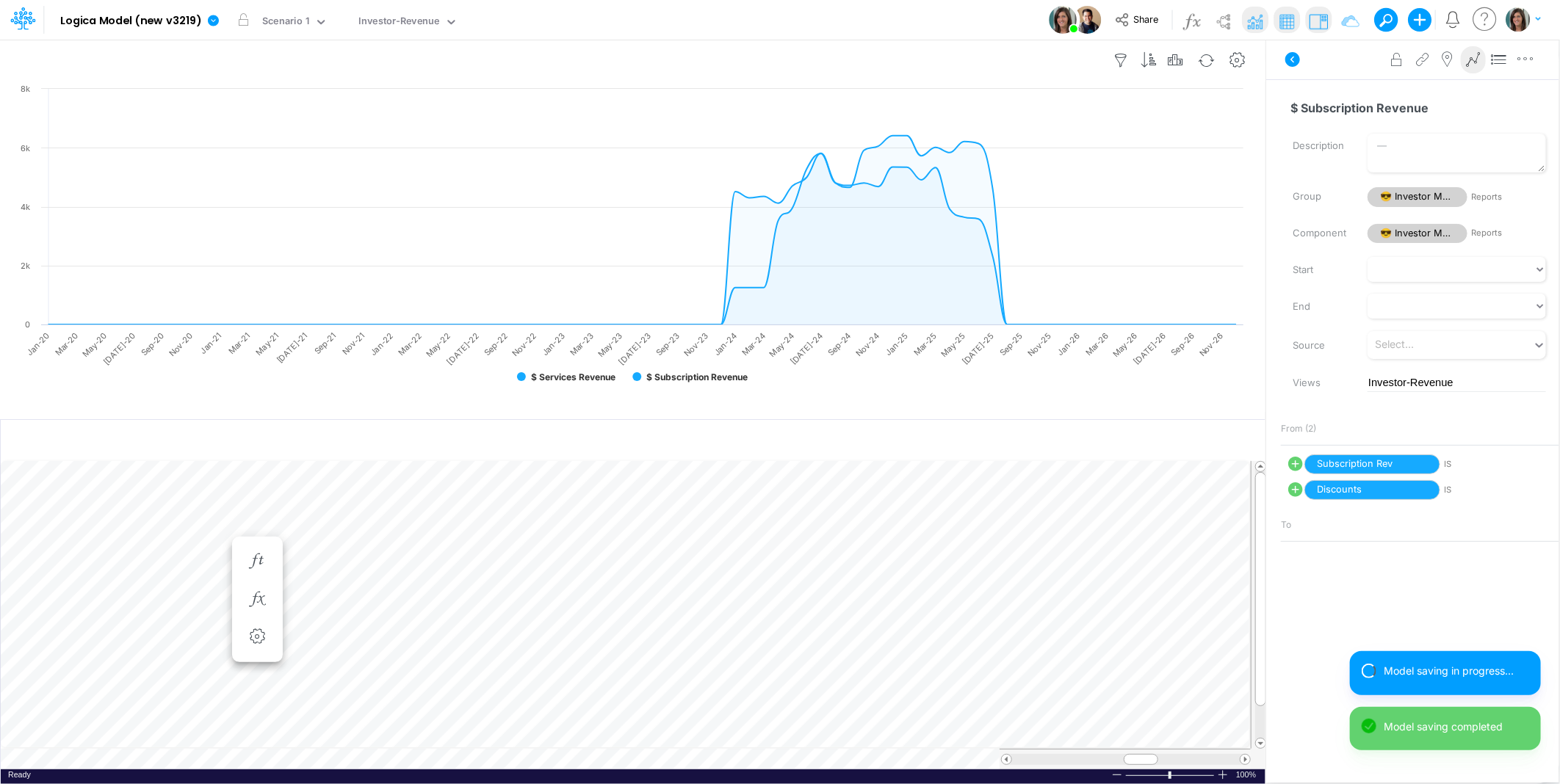
drag, startPoint x: 1289, startPoint y: 59, endPoint x: 1265, endPoint y: 59, distance: 24.0
click at [1289, 59] on icon at bounding box center [1293, 59] width 15 height 15
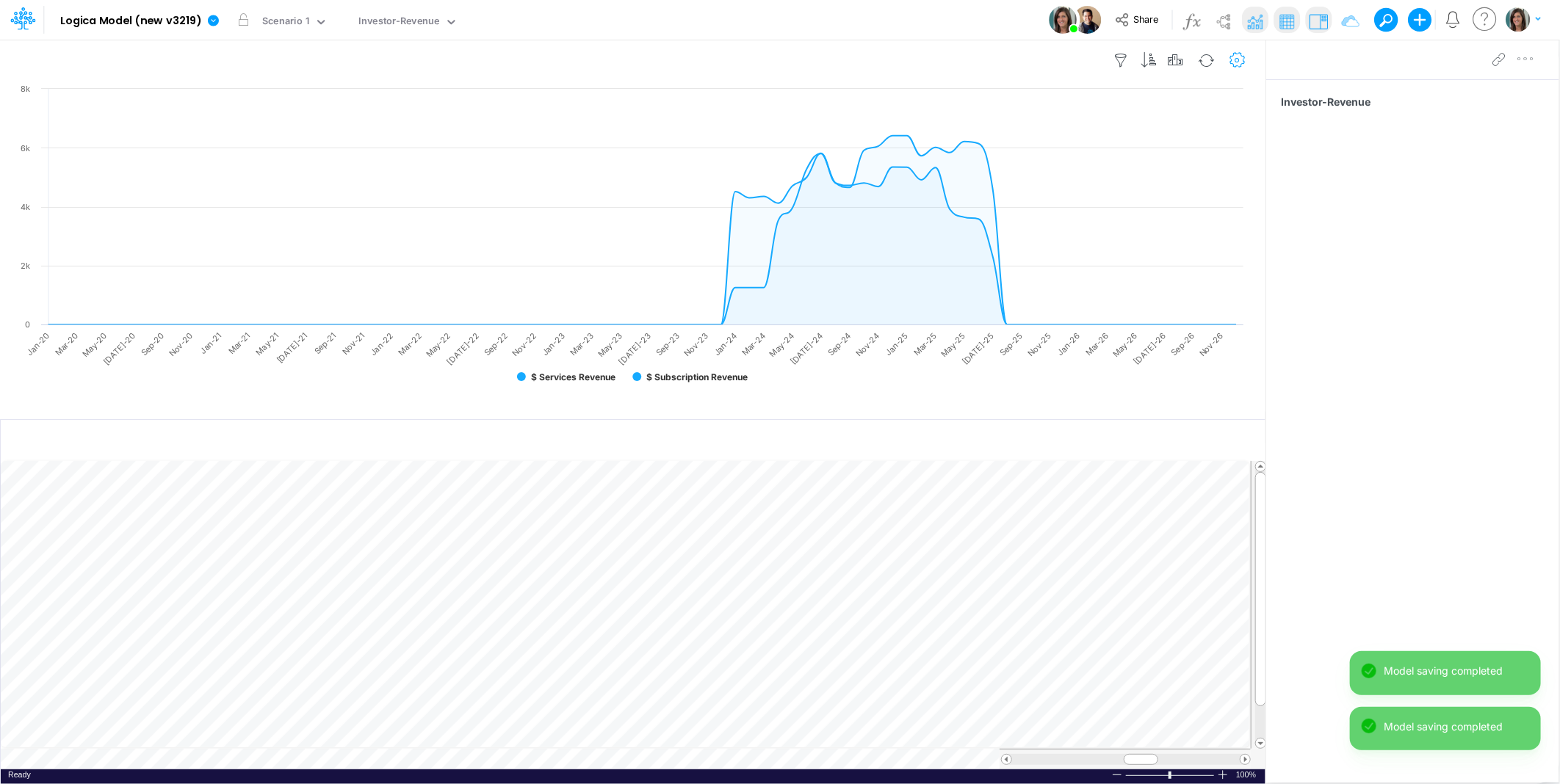
click at [1238, 54] on icon "button" at bounding box center [1238, 61] width 22 height 16
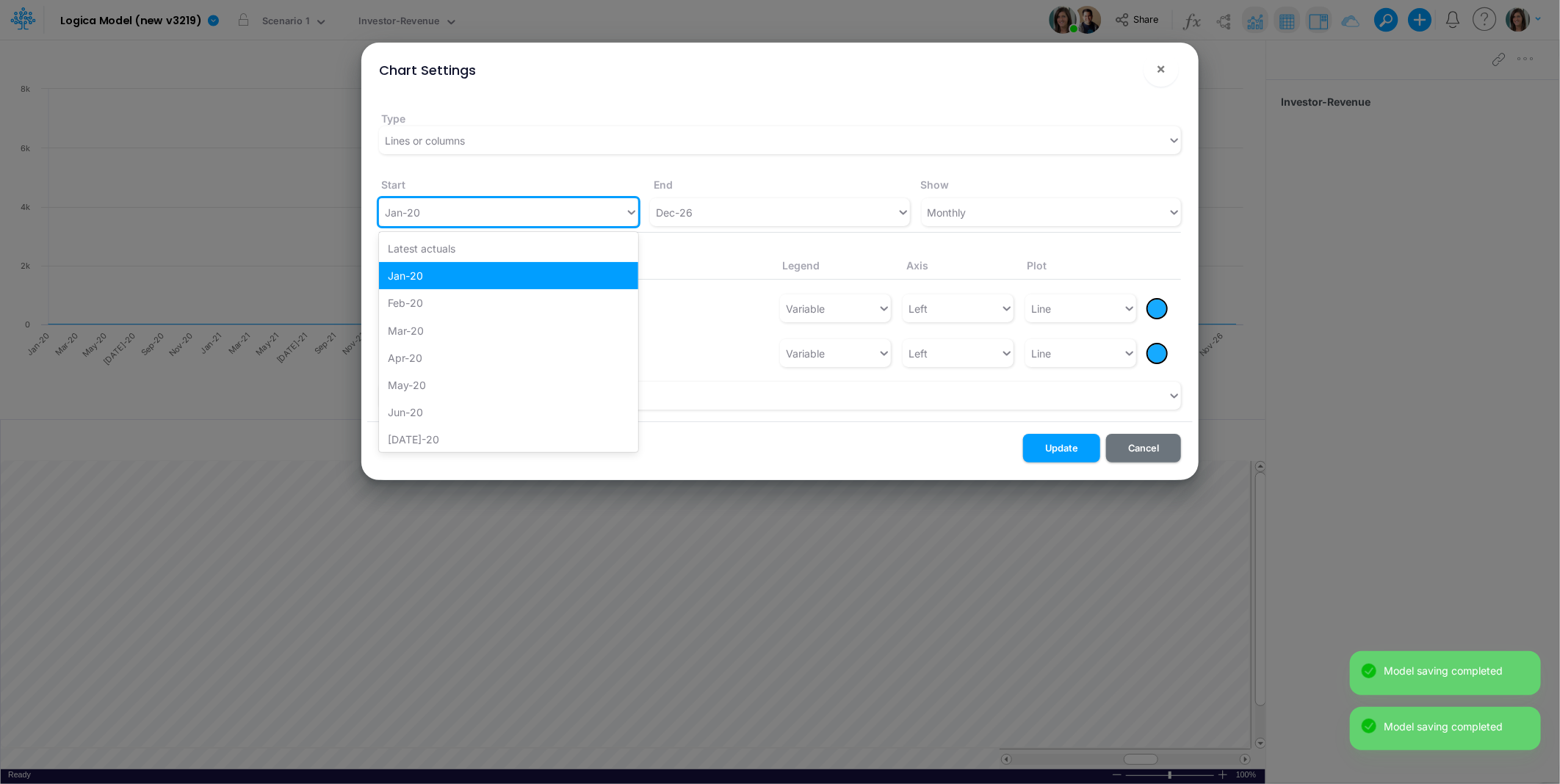
click at [487, 216] on div "Jan-20" at bounding box center [503, 213] width 246 height 25
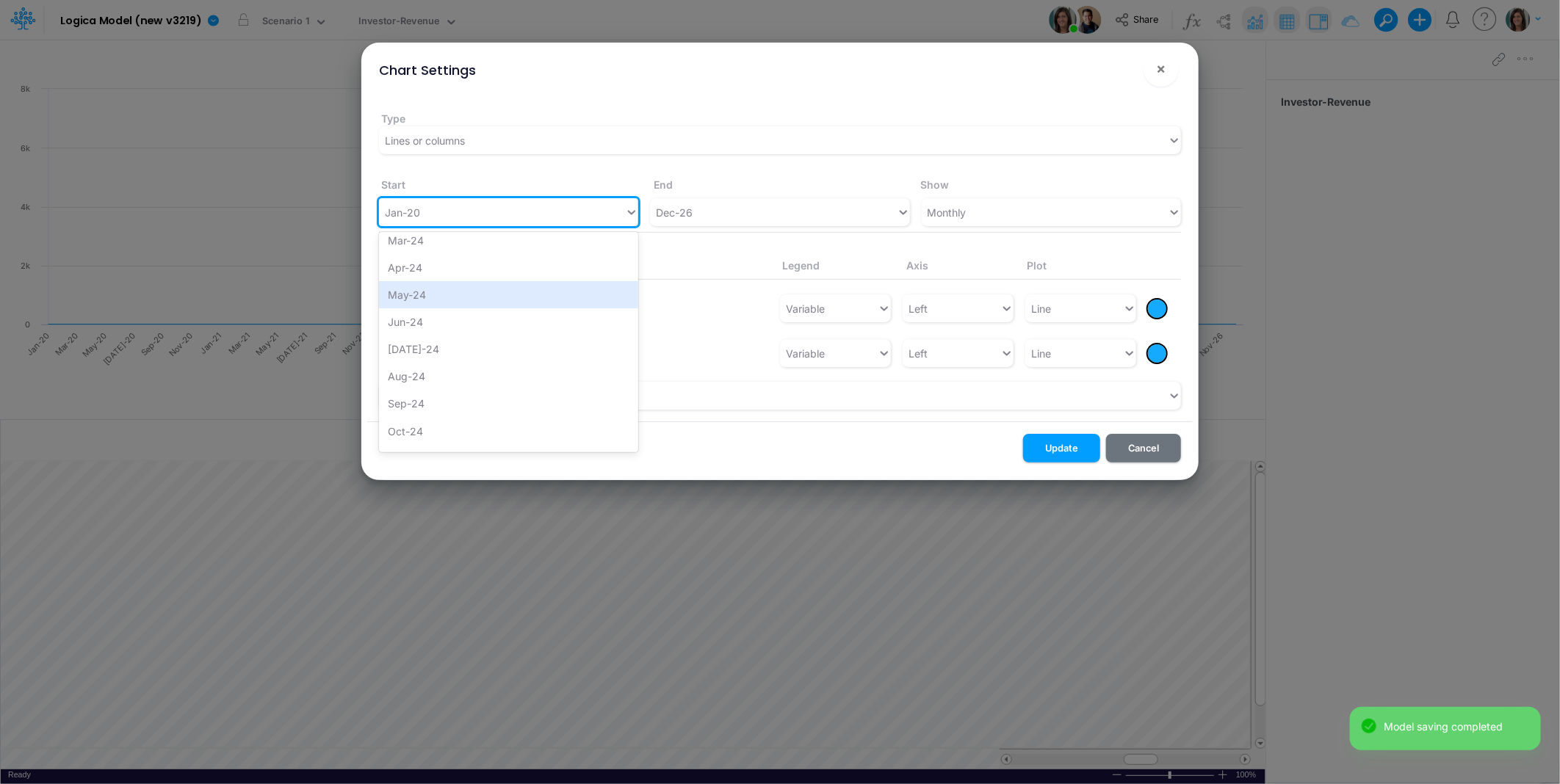
scroll to position [1305, 0]
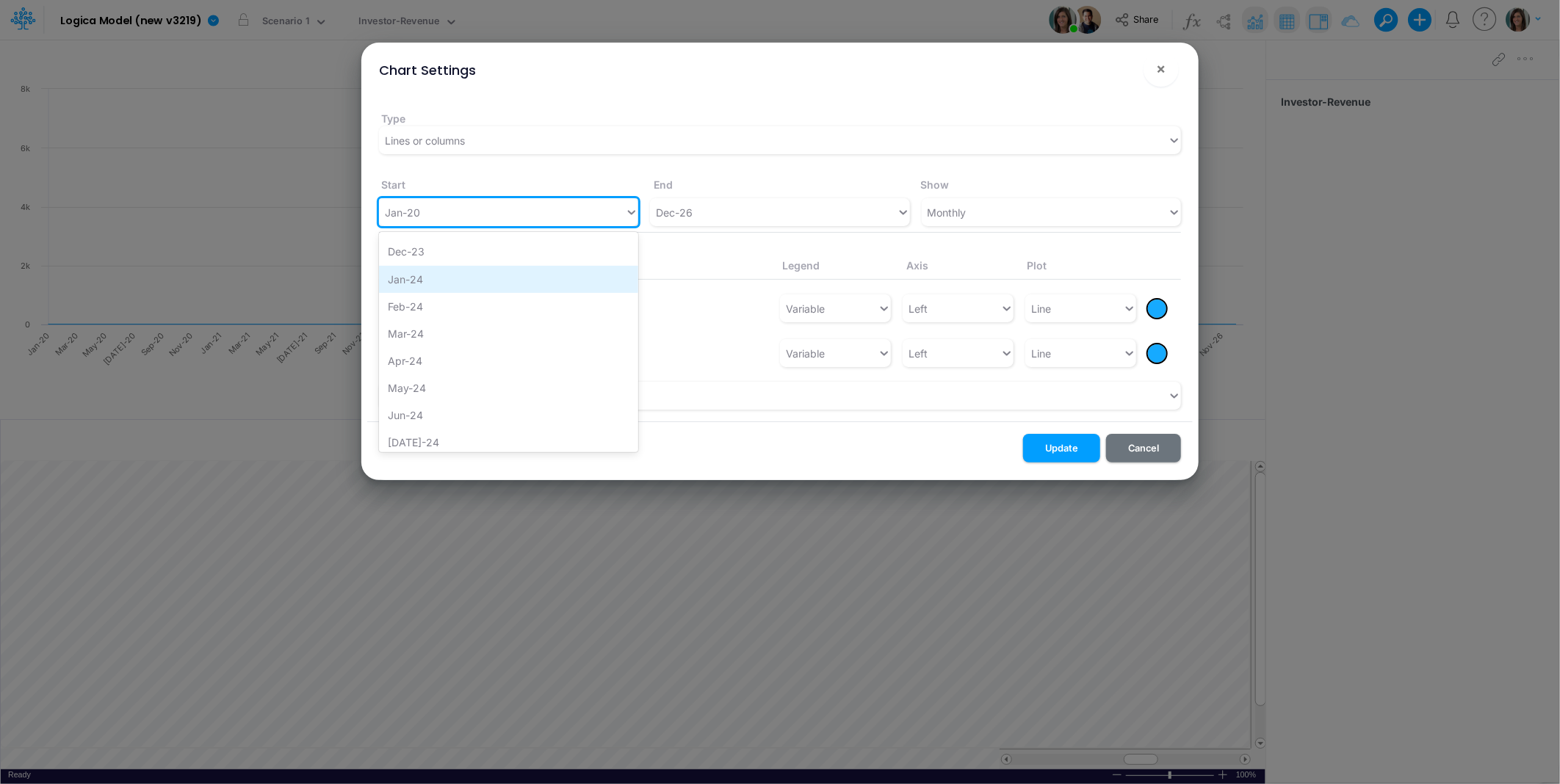
click at [422, 277] on div "Jan-24" at bounding box center [509, 280] width 259 height 28
click at [723, 212] on div "Dec-26" at bounding box center [774, 213] width 246 height 25
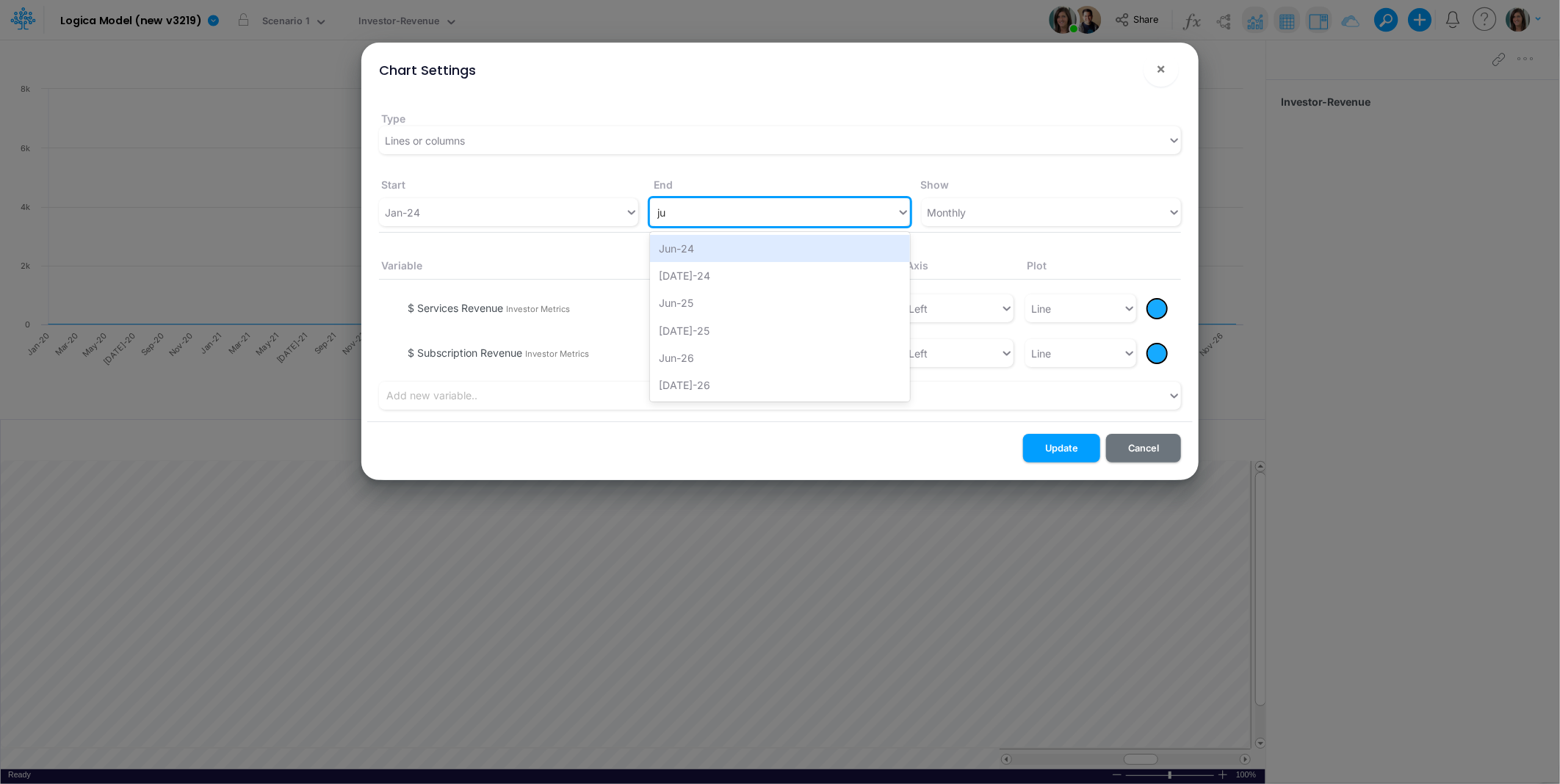
scroll to position [0, 0]
type input "jun-25"
click at [728, 251] on div "Jun-25" at bounding box center [780, 249] width 259 height 28
click at [538, 136] on div "Lines or columns" at bounding box center [774, 140] width 789 height 25
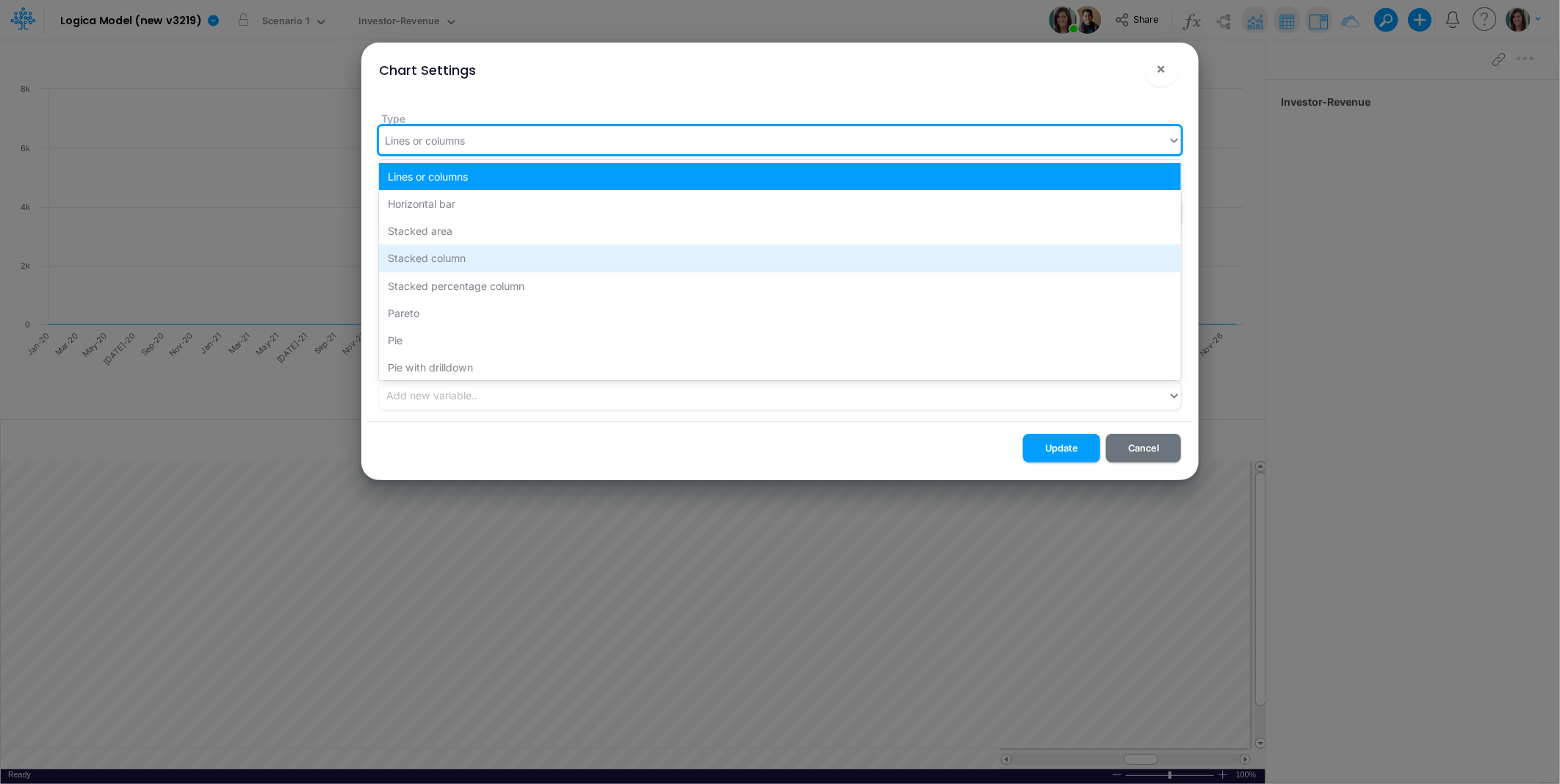
click at [505, 255] on div "Stacked column" at bounding box center [780, 258] width 802 height 28
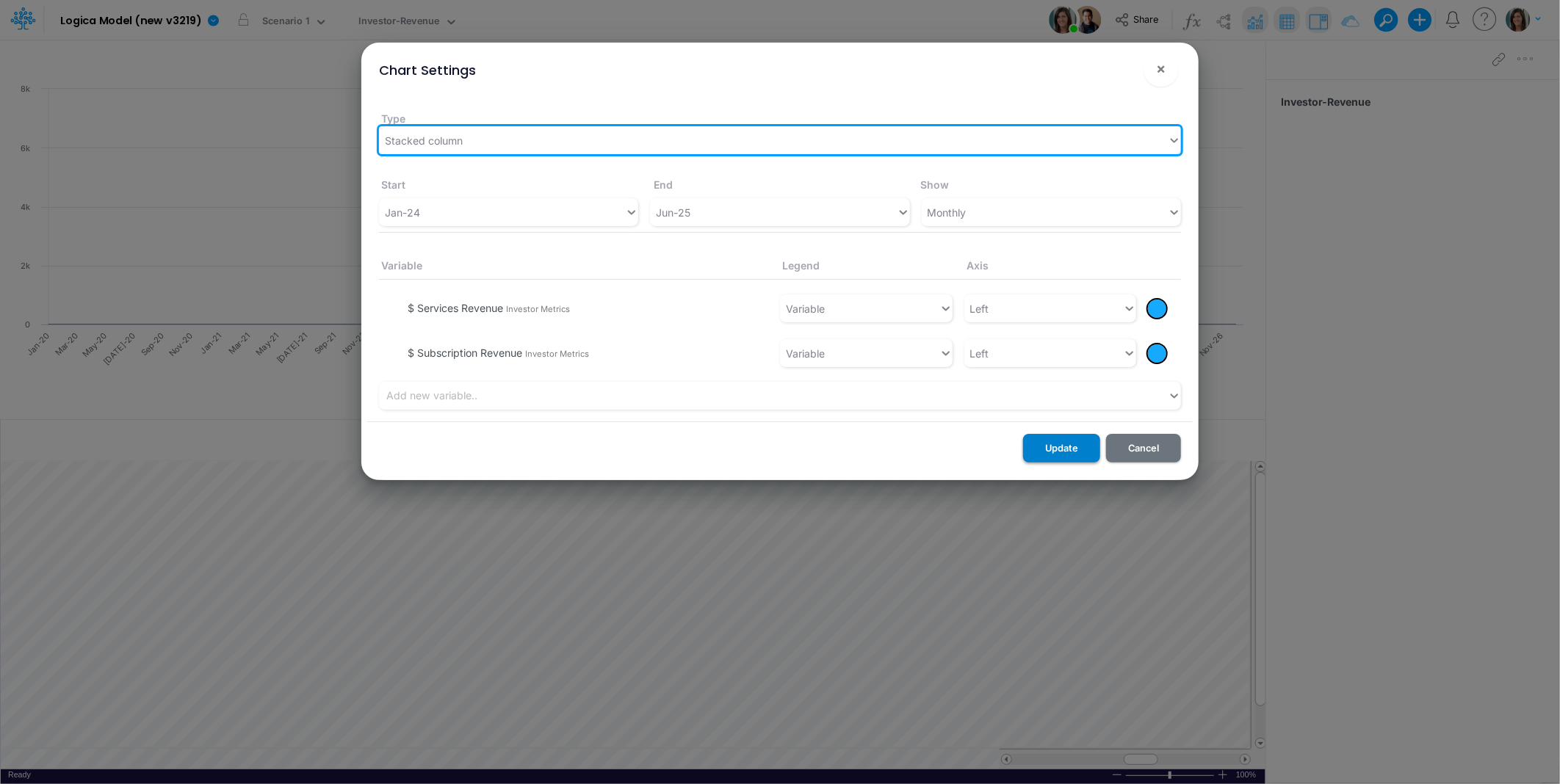
click at [1075, 448] on button "Update" at bounding box center [1061, 448] width 77 height 29
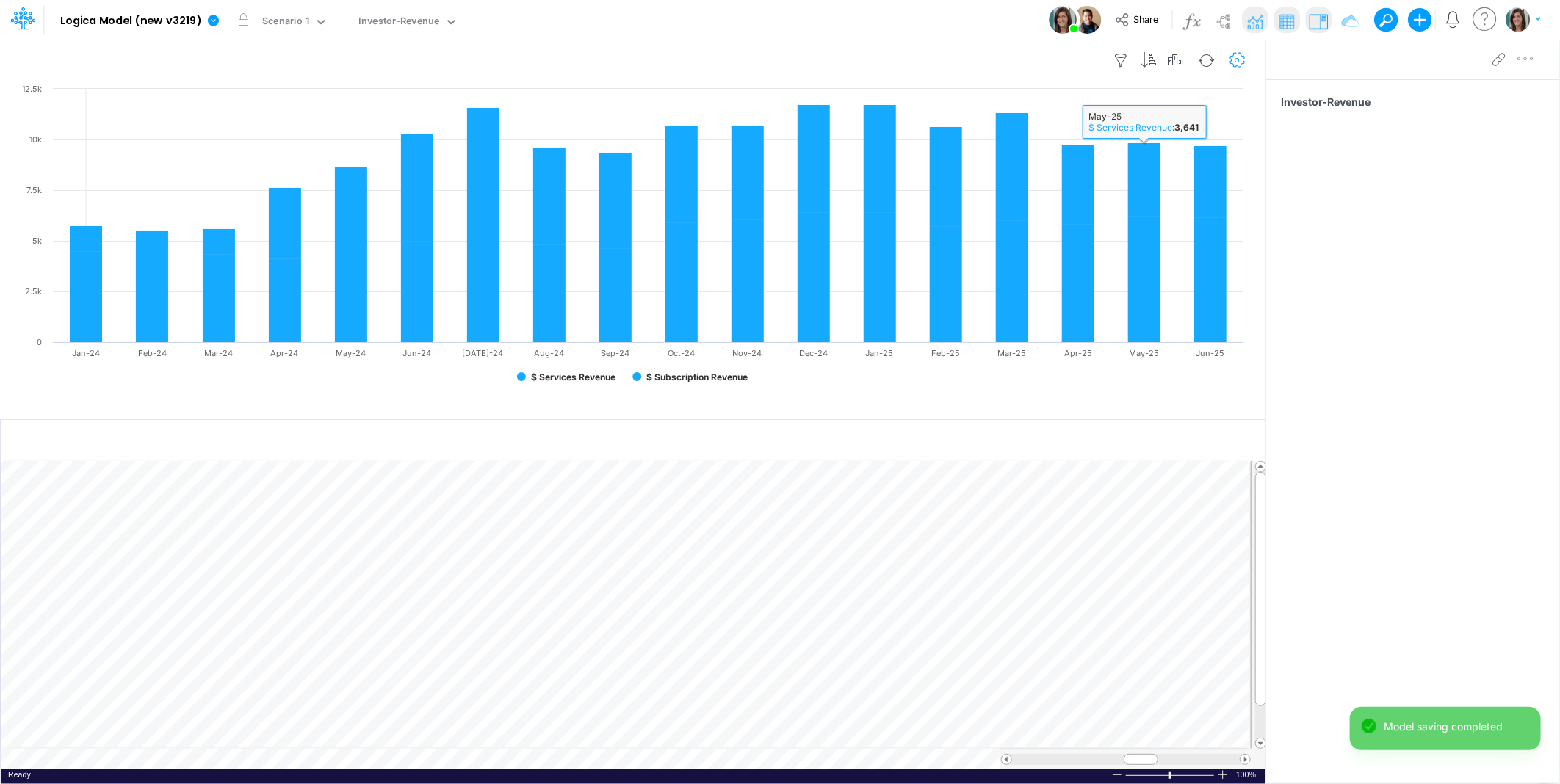
click at [1236, 55] on icon "button" at bounding box center [1238, 61] width 22 height 16
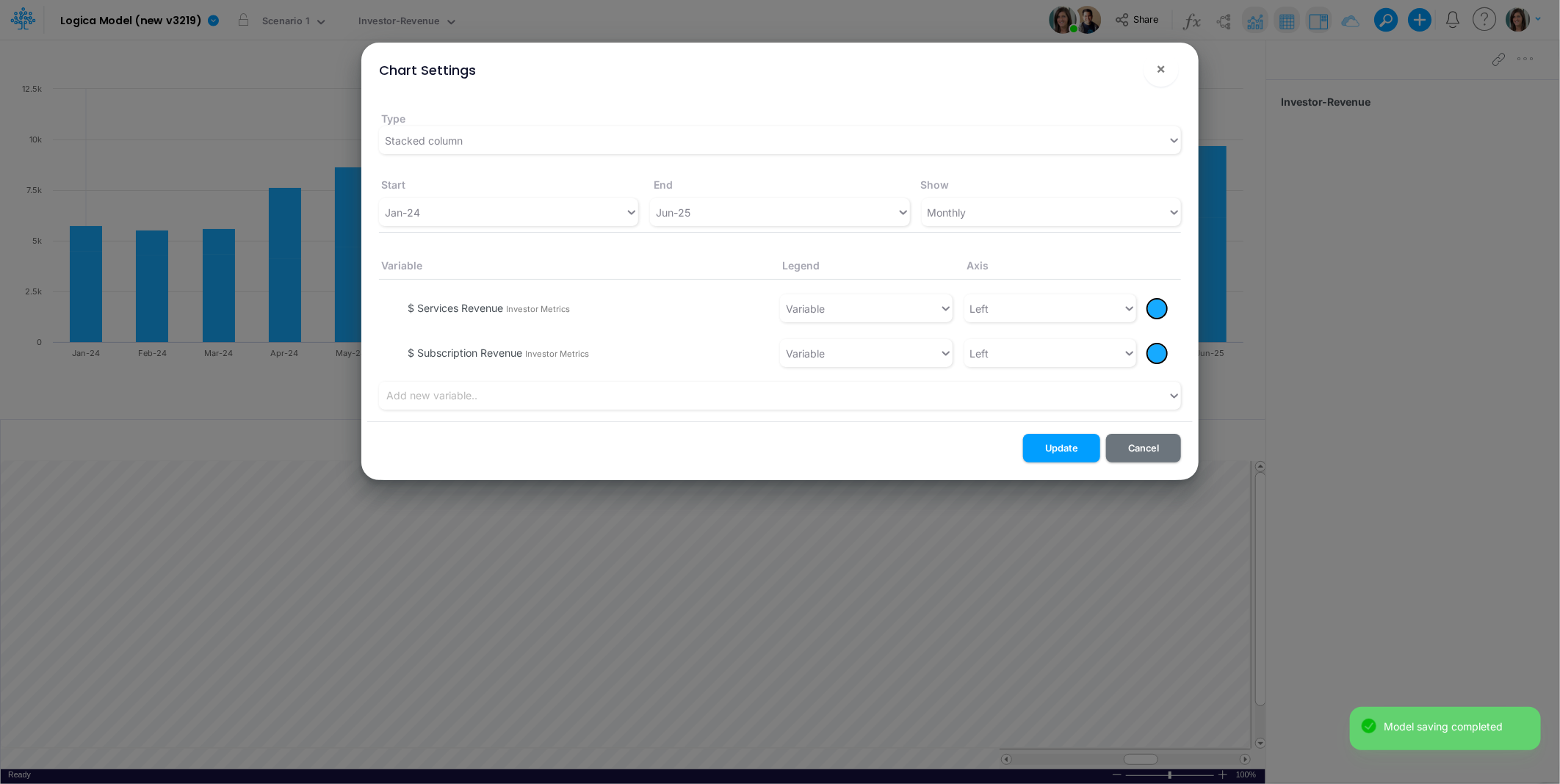
click at [1162, 356] on div at bounding box center [1157, 354] width 19 height 19
click at [1268, 376] on div at bounding box center [1271, 376] width 19 height 19
click at [1075, 450] on button "Update" at bounding box center [1061, 448] width 77 height 29
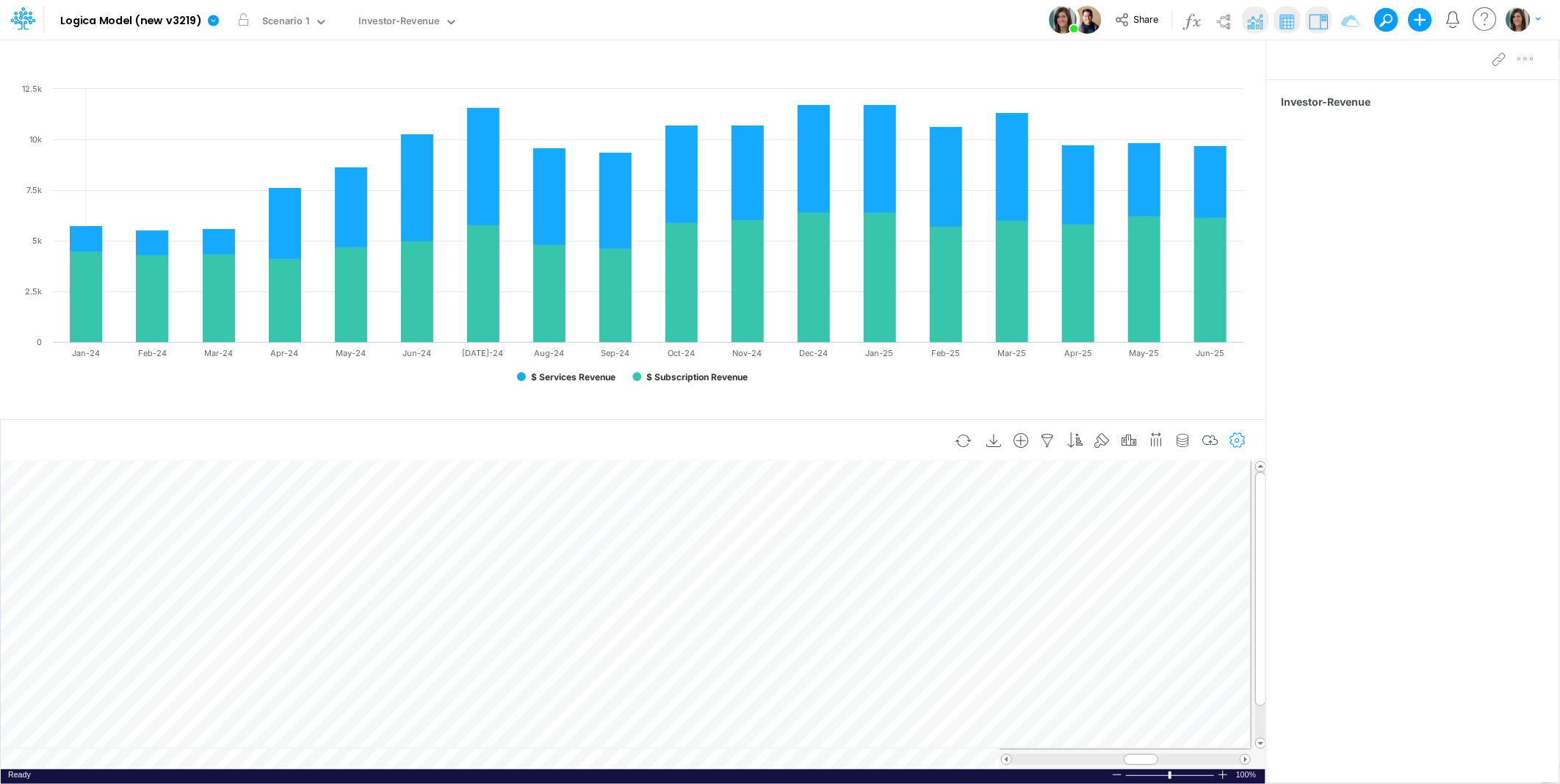
scroll to position [0, 1]
click at [1209, 434] on icon "button" at bounding box center [1210, 441] width 22 height 16
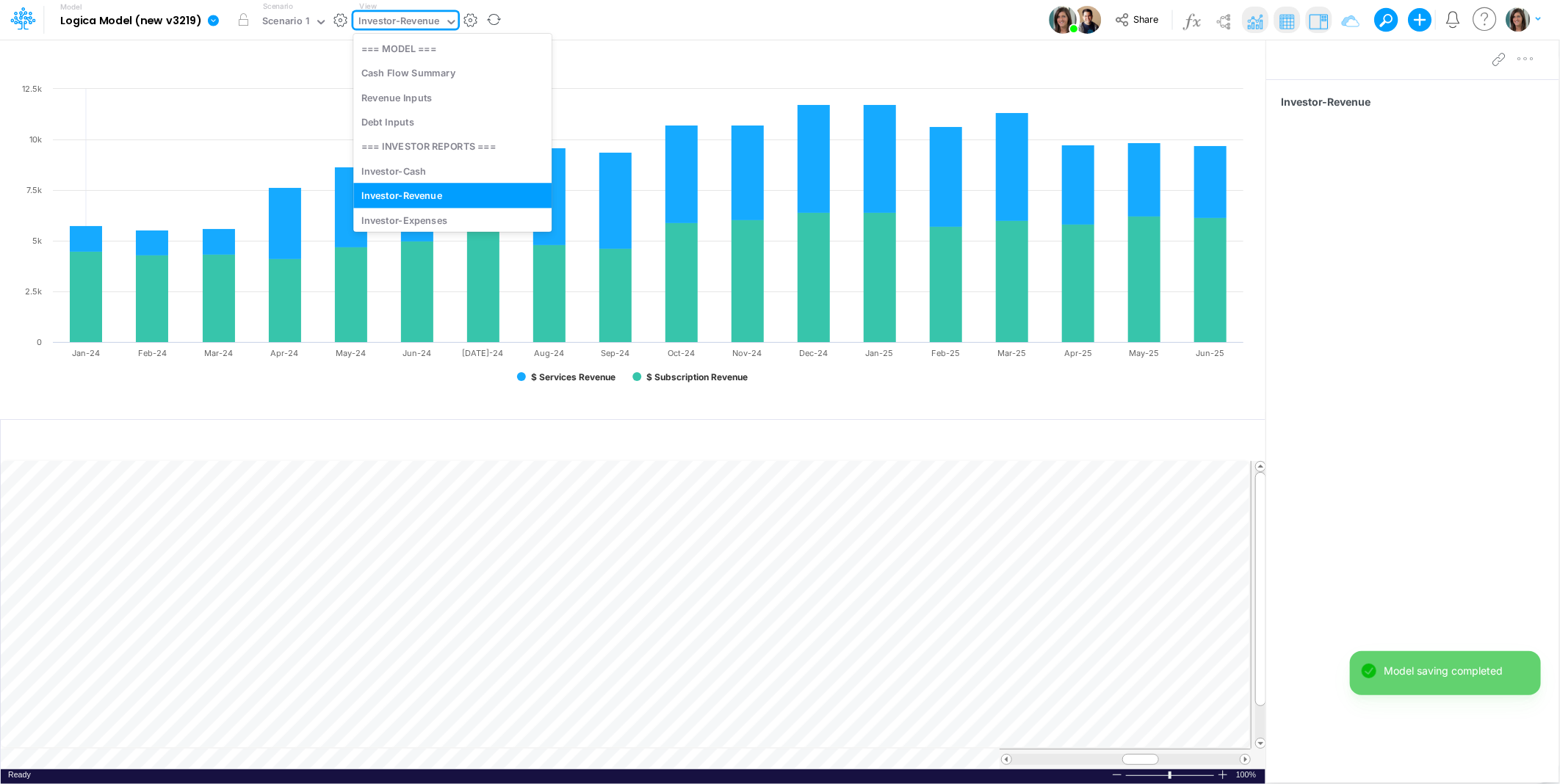
click at [407, 16] on div "Investor-Revenue" at bounding box center [400, 22] width 81 height 17
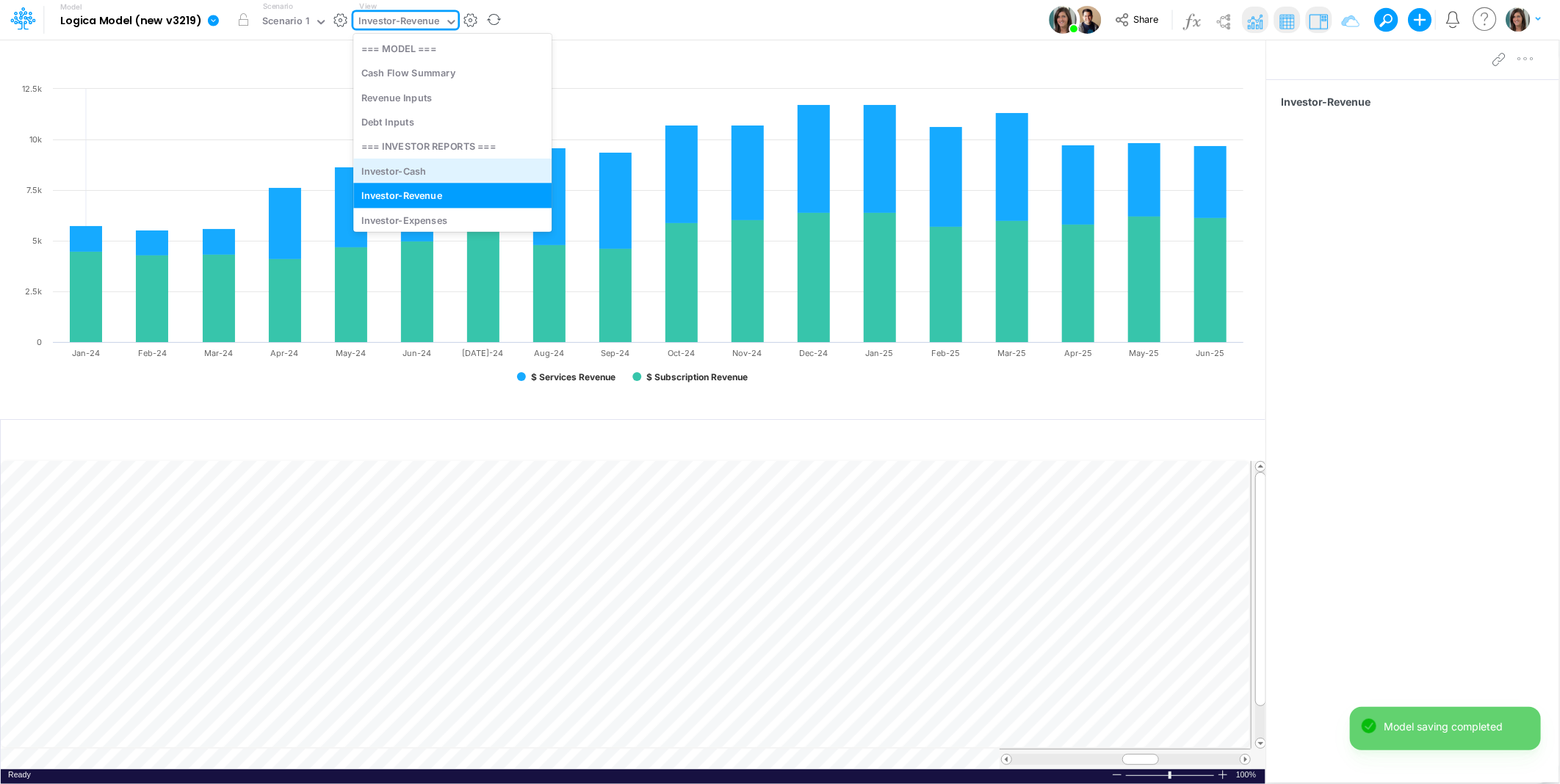
click at [400, 170] on div "Investor-Cash" at bounding box center [452, 170] width 198 height 25
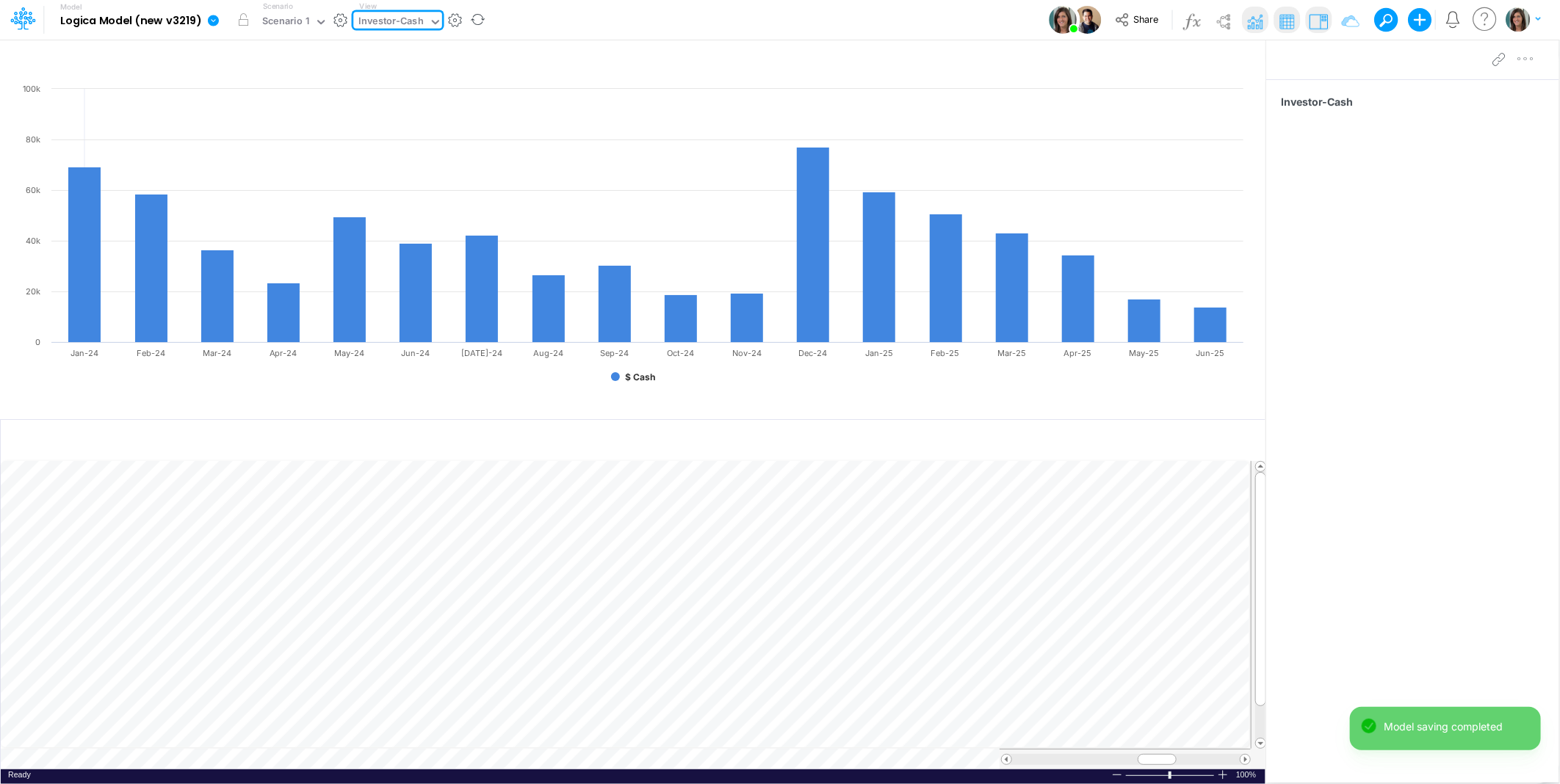
click at [386, 22] on div "Investor-Cash" at bounding box center [392, 22] width 65 height 17
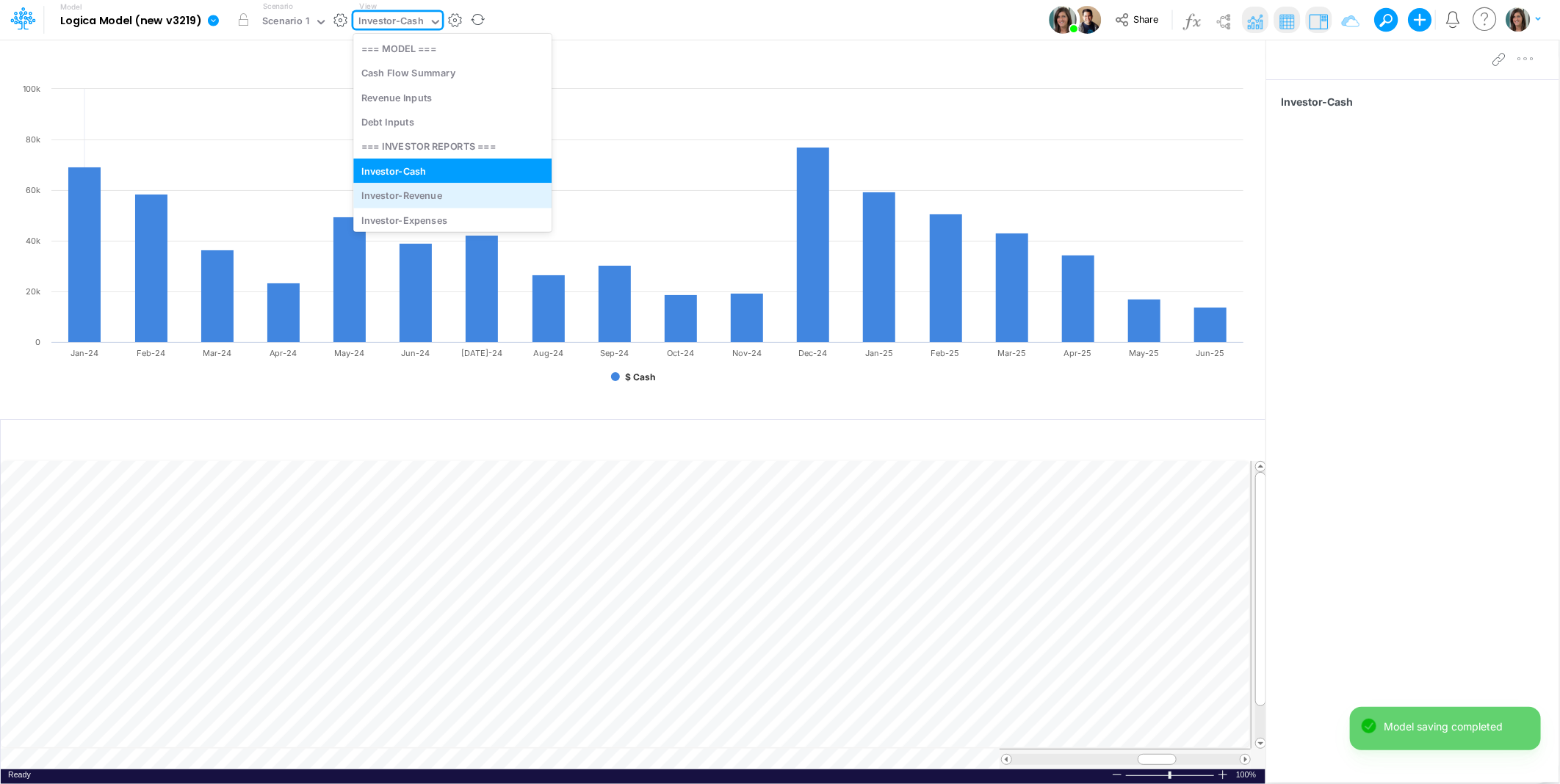
click at [408, 201] on div "Investor-Revenue" at bounding box center [452, 195] width 198 height 25
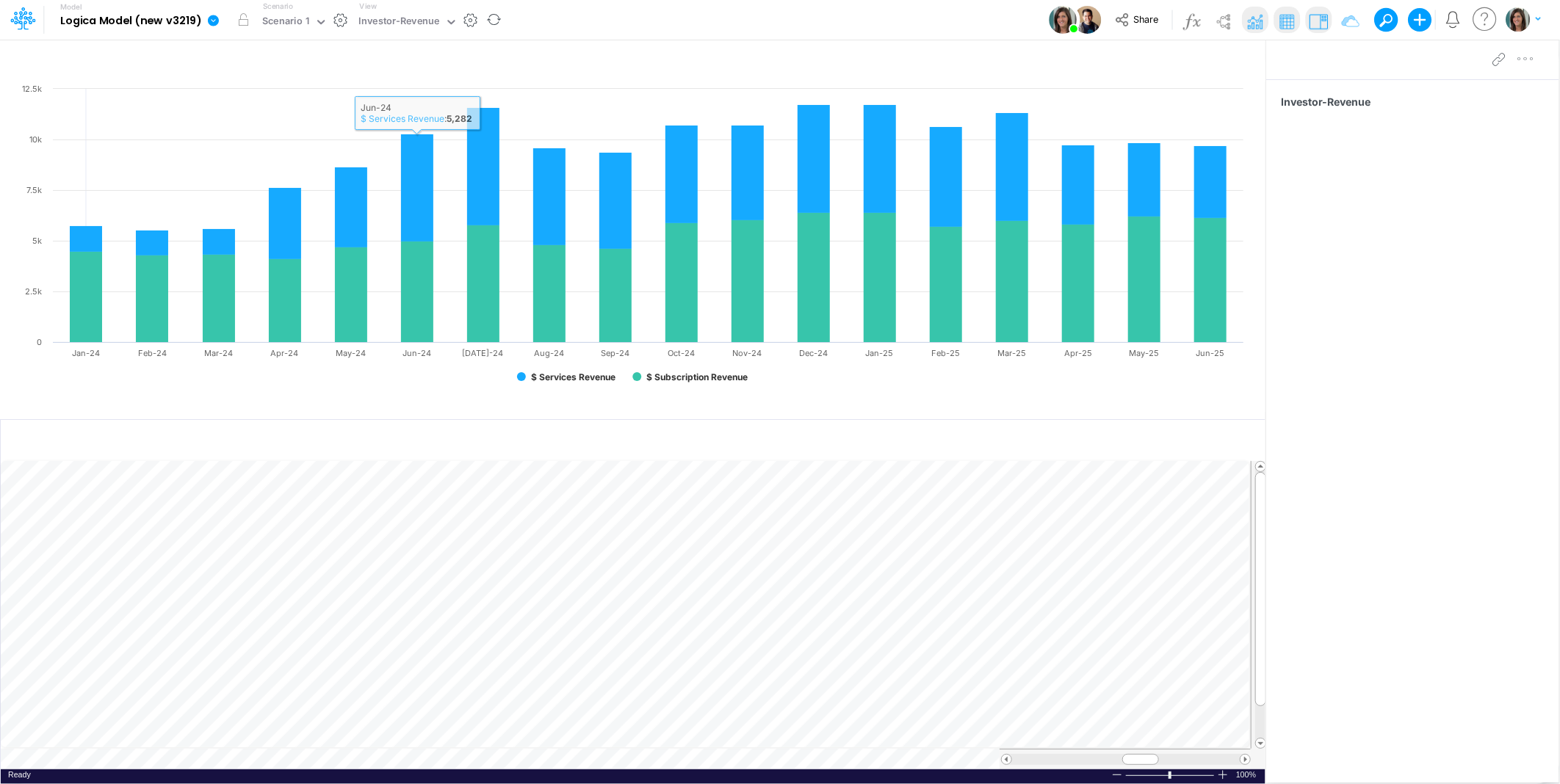
click at [599, 20] on div "Model Logica Model (new v3219) Edit model settings Duplicate Import QuickBooks …" at bounding box center [780, 20] width 1404 height 39
click at [402, 14] on div "Investor-Revenue" at bounding box center [400, 22] width 81 height 17
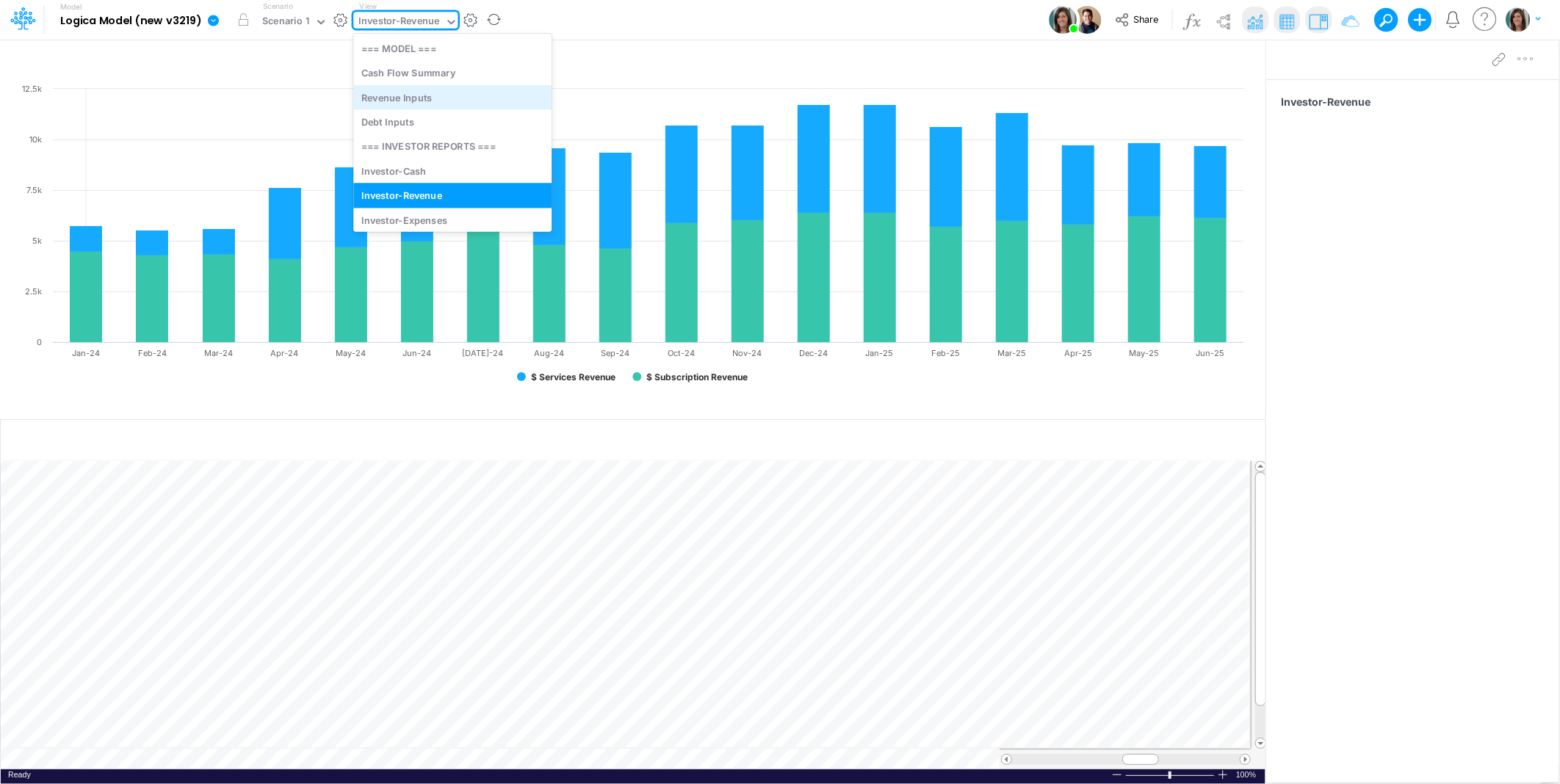
scroll to position [108, 0]
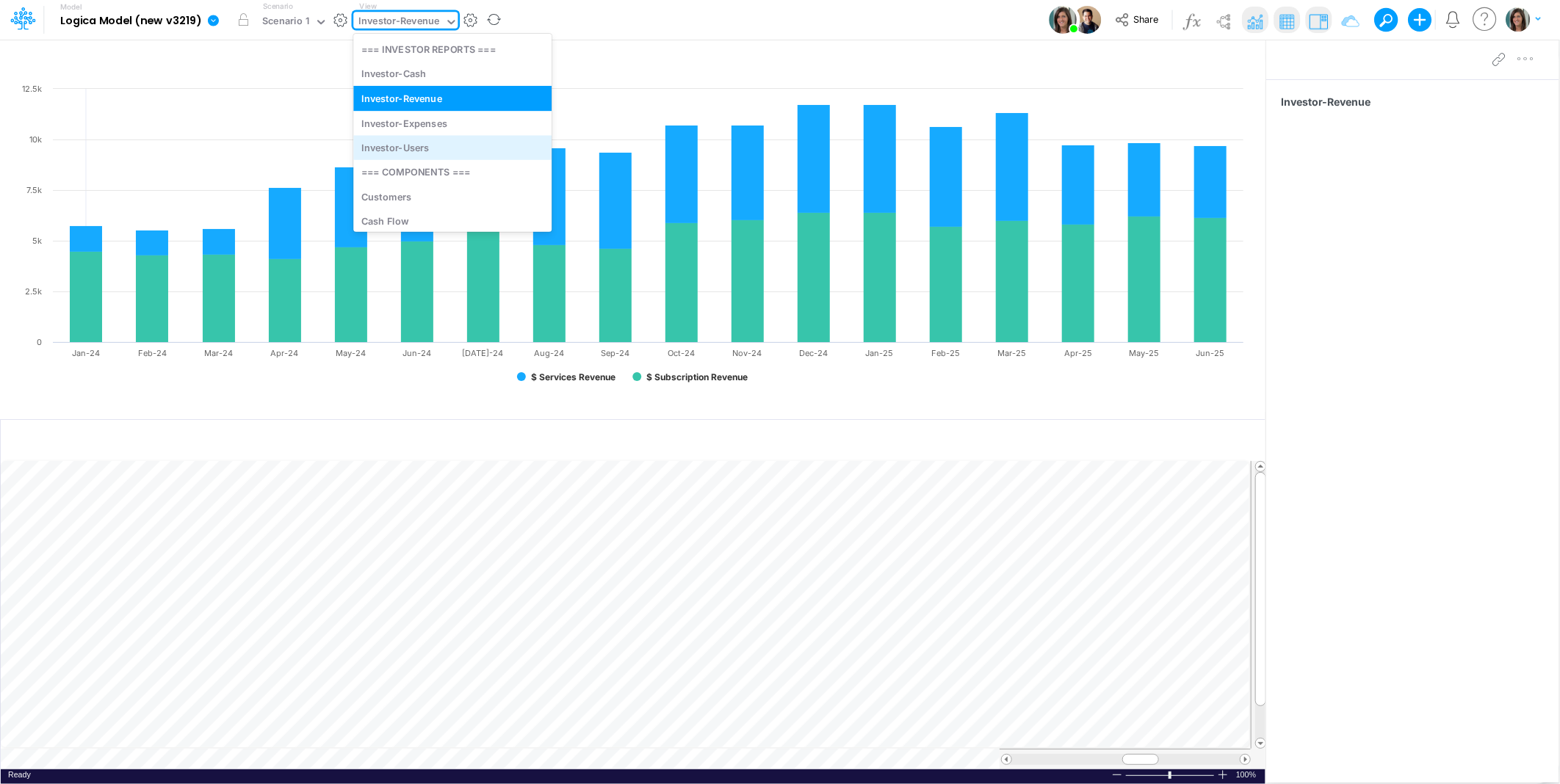
click at [435, 149] on div "Investor-Users" at bounding box center [452, 147] width 198 height 25
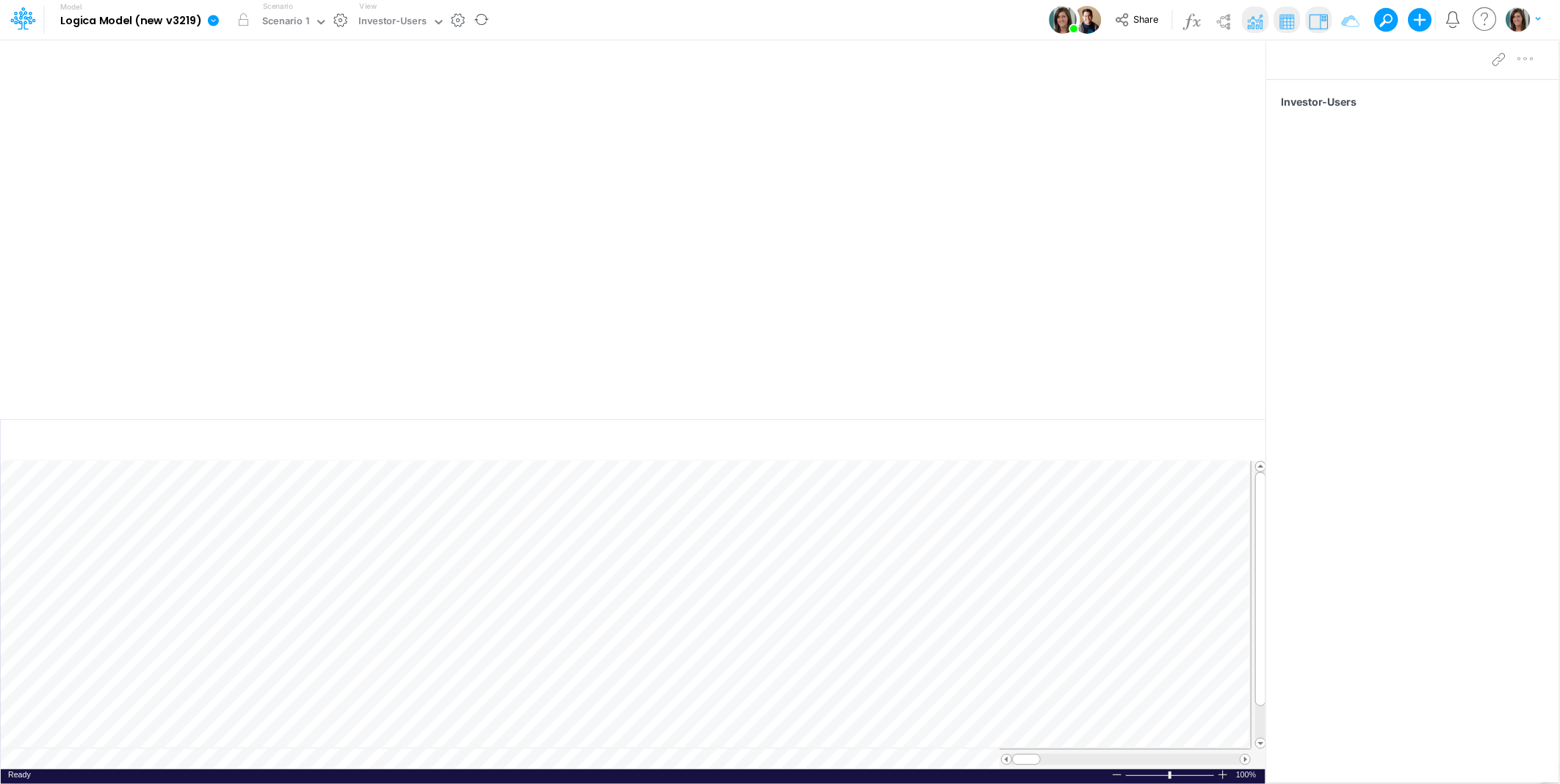
click at [517, 27] on div "Model Logica Model (new v3219) Edit model settings Duplicate Import QuickBooks …" at bounding box center [780, 20] width 1404 height 39
click at [435, 21] on icon at bounding box center [438, 22] width 13 height 13
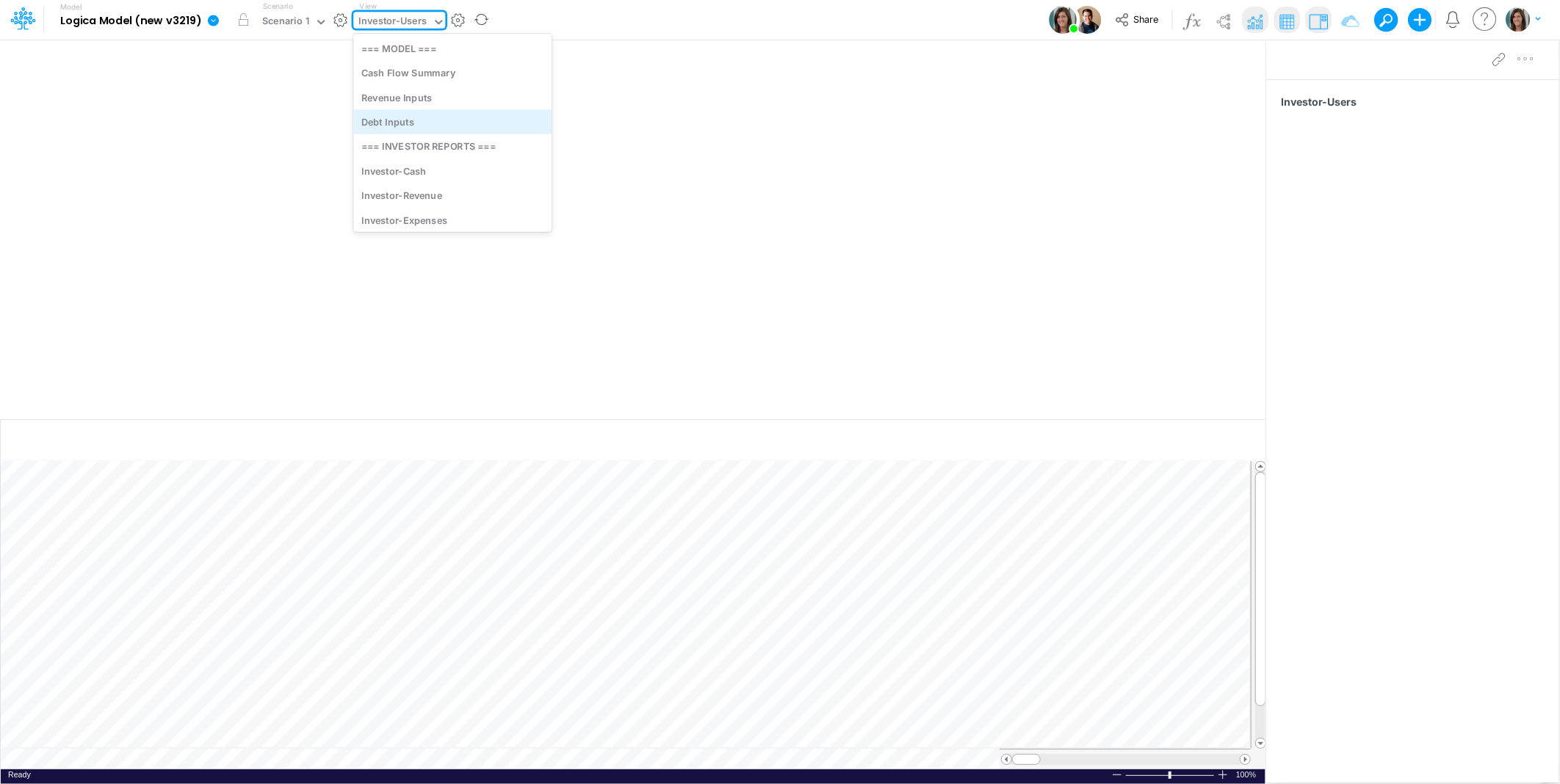
scroll to position [36, 0]
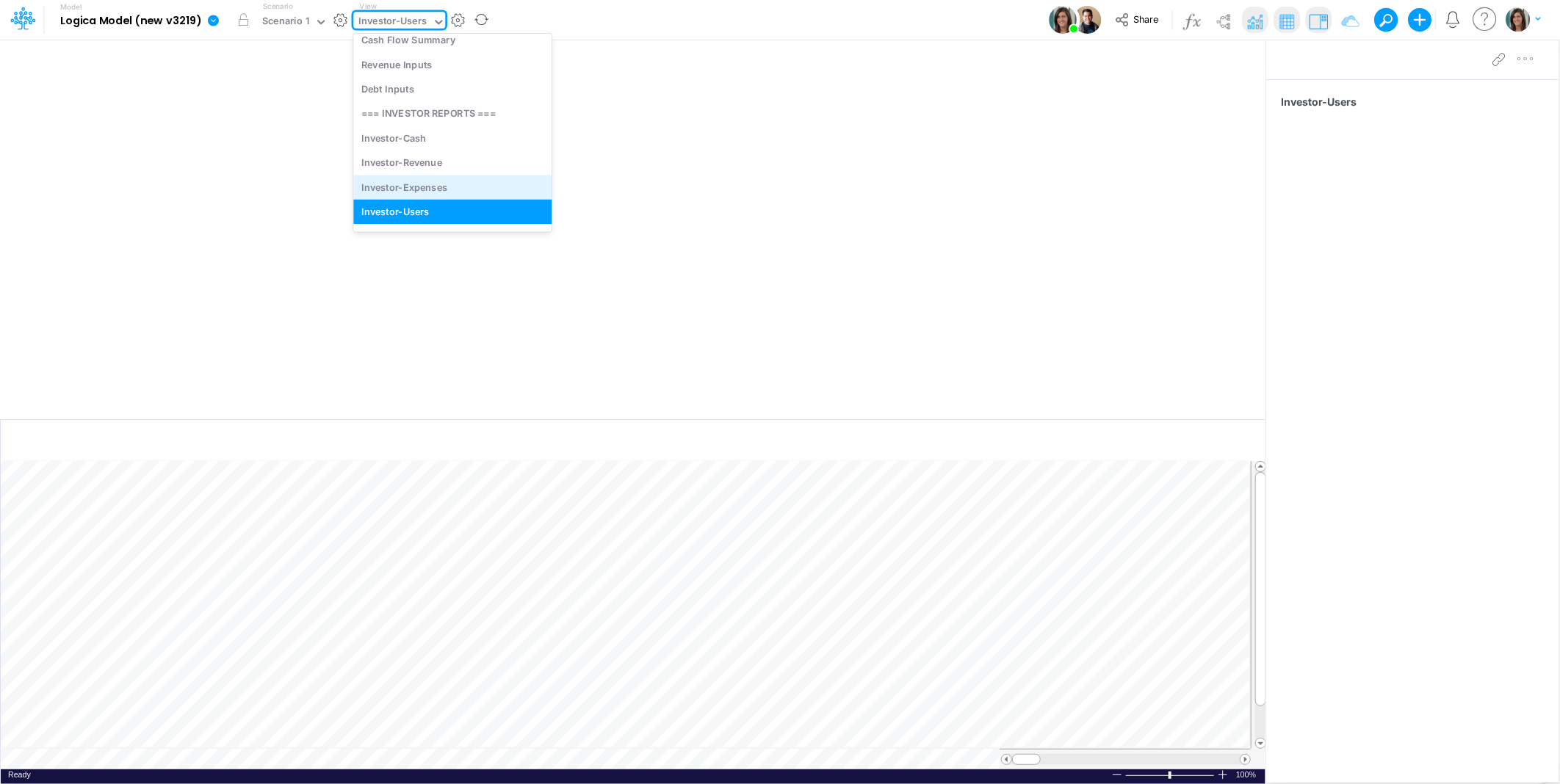
click at [424, 186] on div "Investor-Expenses" at bounding box center [452, 186] width 198 height 25
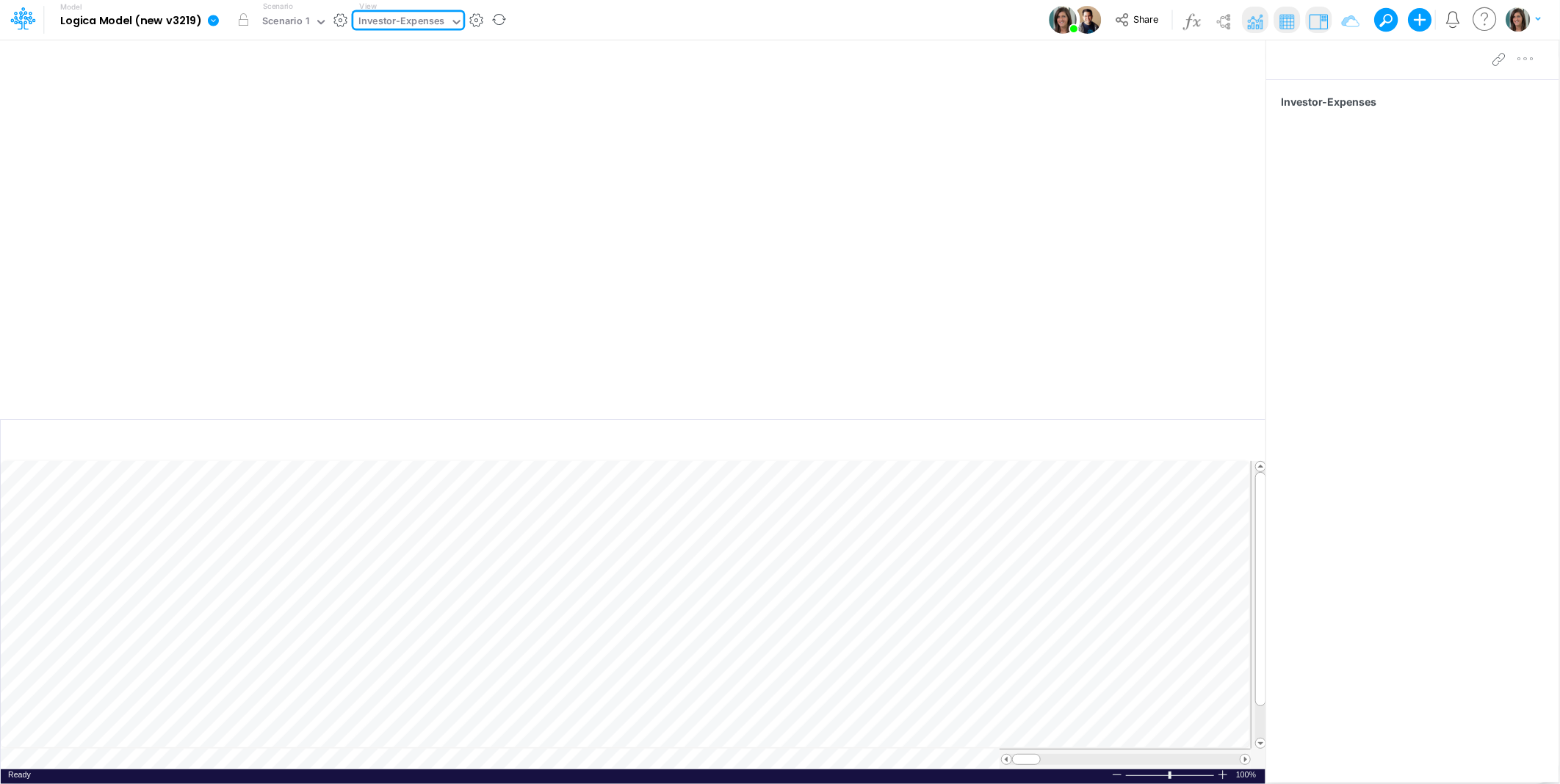
drag, startPoint x: 570, startPoint y: 25, endPoint x: 1203, endPoint y: 8, distance: 633.2
click at [578, 20] on div "Model Logica Model (new v3219) Edit model settings Duplicate Import QuickBooks …" at bounding box center [780, 20] width 1404 height 39
click at [1259, 25] on img at bounding box center [1255, 22] width 24 height 24
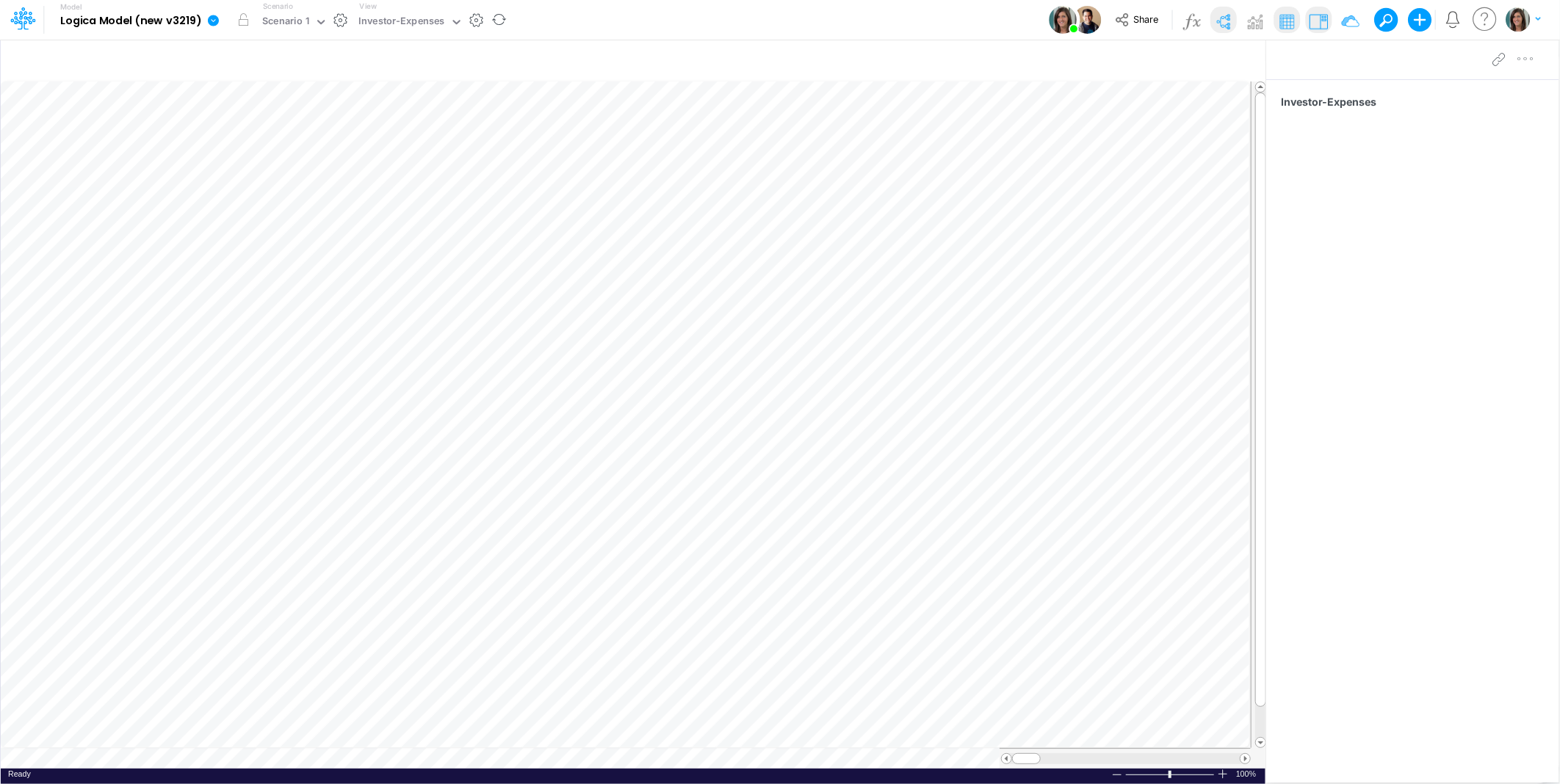
click at [1228, 17] on img at bounding box center [1223, 22] width 24 height 24
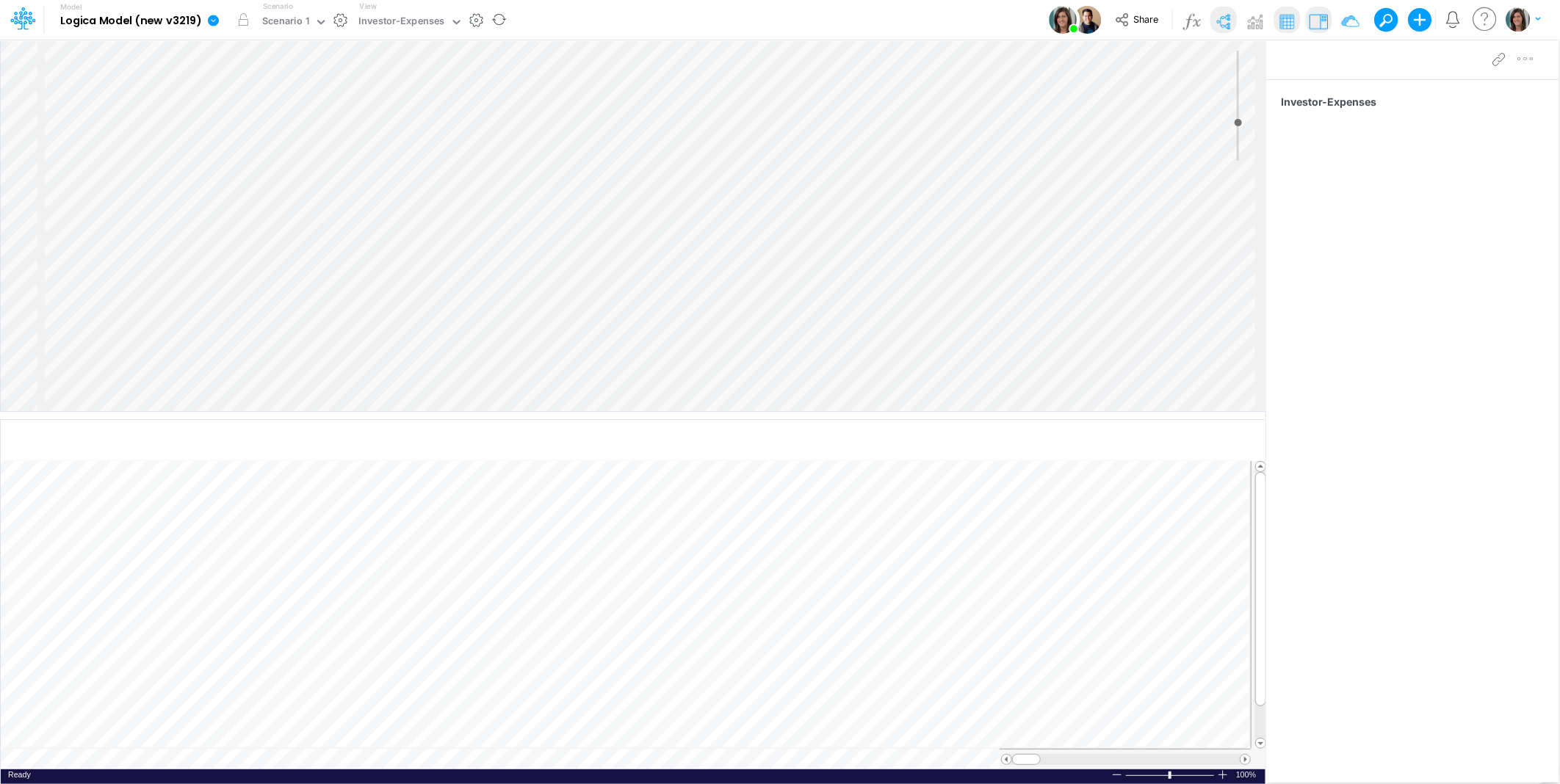
click at [174, 151] on div "Insert node Component Variable Constant Group Addition Subtraction Multiplicati…" at bounding box center [634, 225] width 1265 height 371
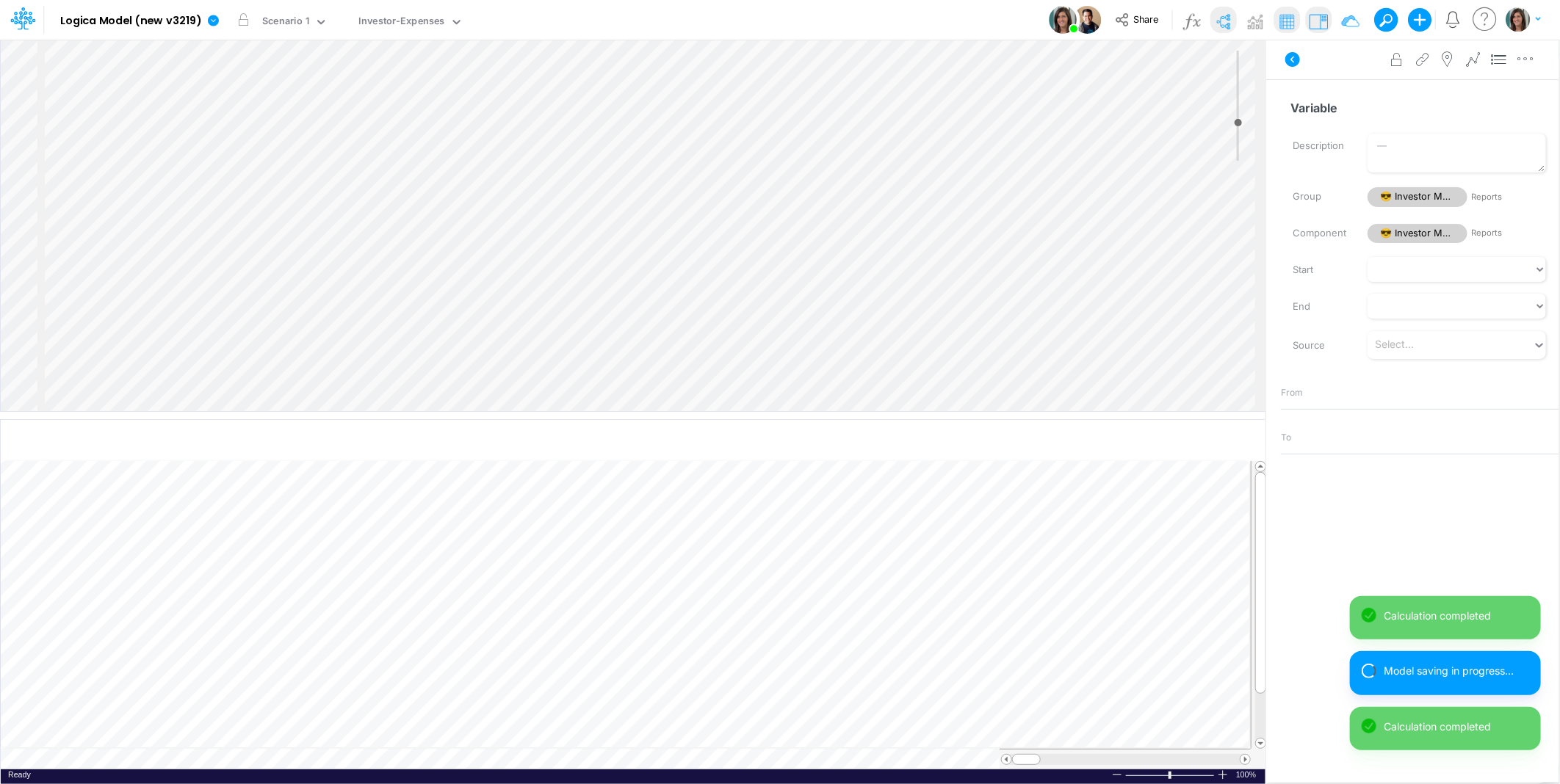
click at [193, 174] on div "Insert child node Variable Constant Group Addition Subtraction Multiplication D…" at bounding box center [634, 225] width 1265 height 371
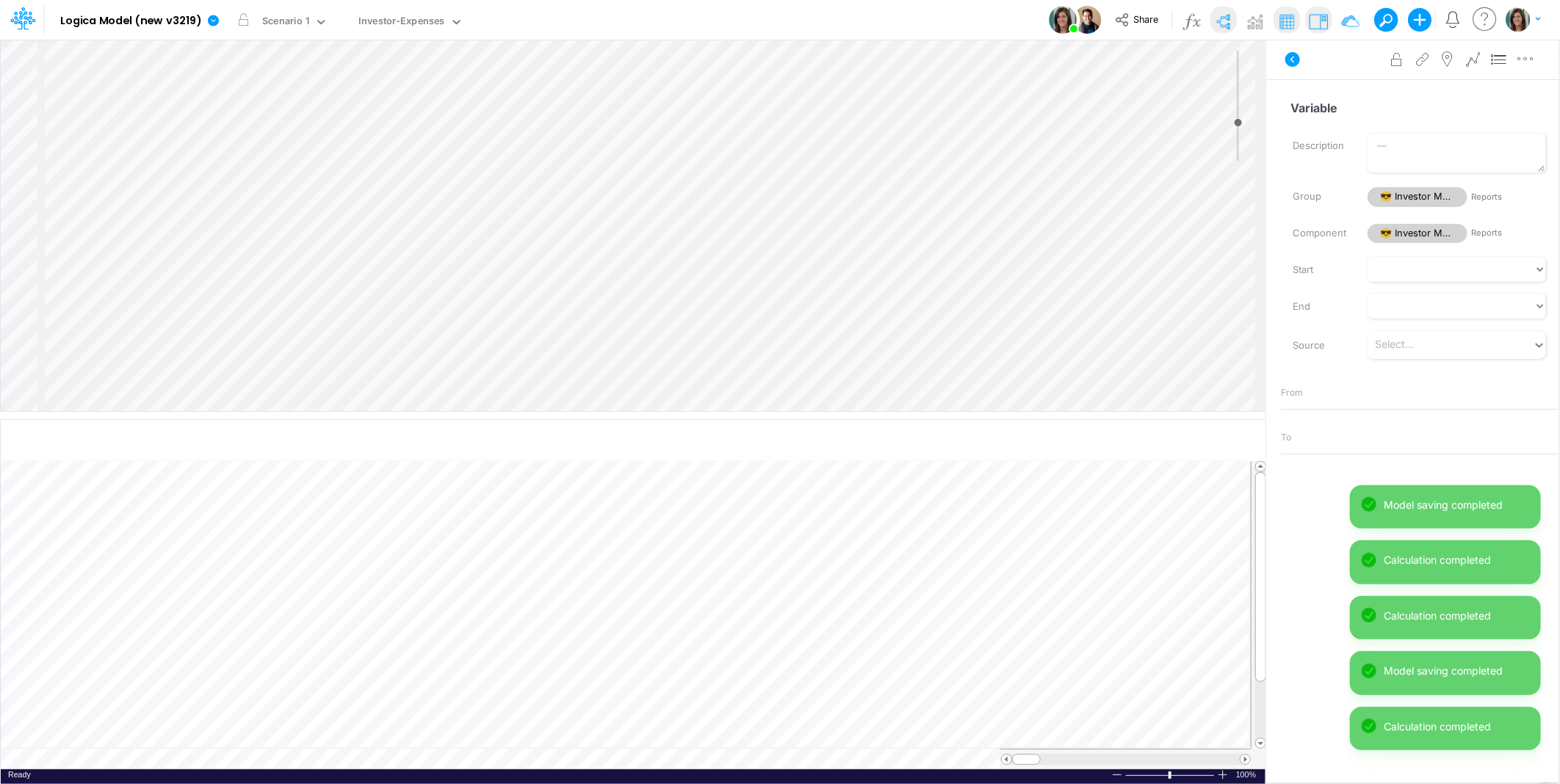
click at [179, 182] on div "Insert child node Variable Constant Group Addition Subtraction Multiplication D…" at bounding box center [634, 225] width 1265 height 371
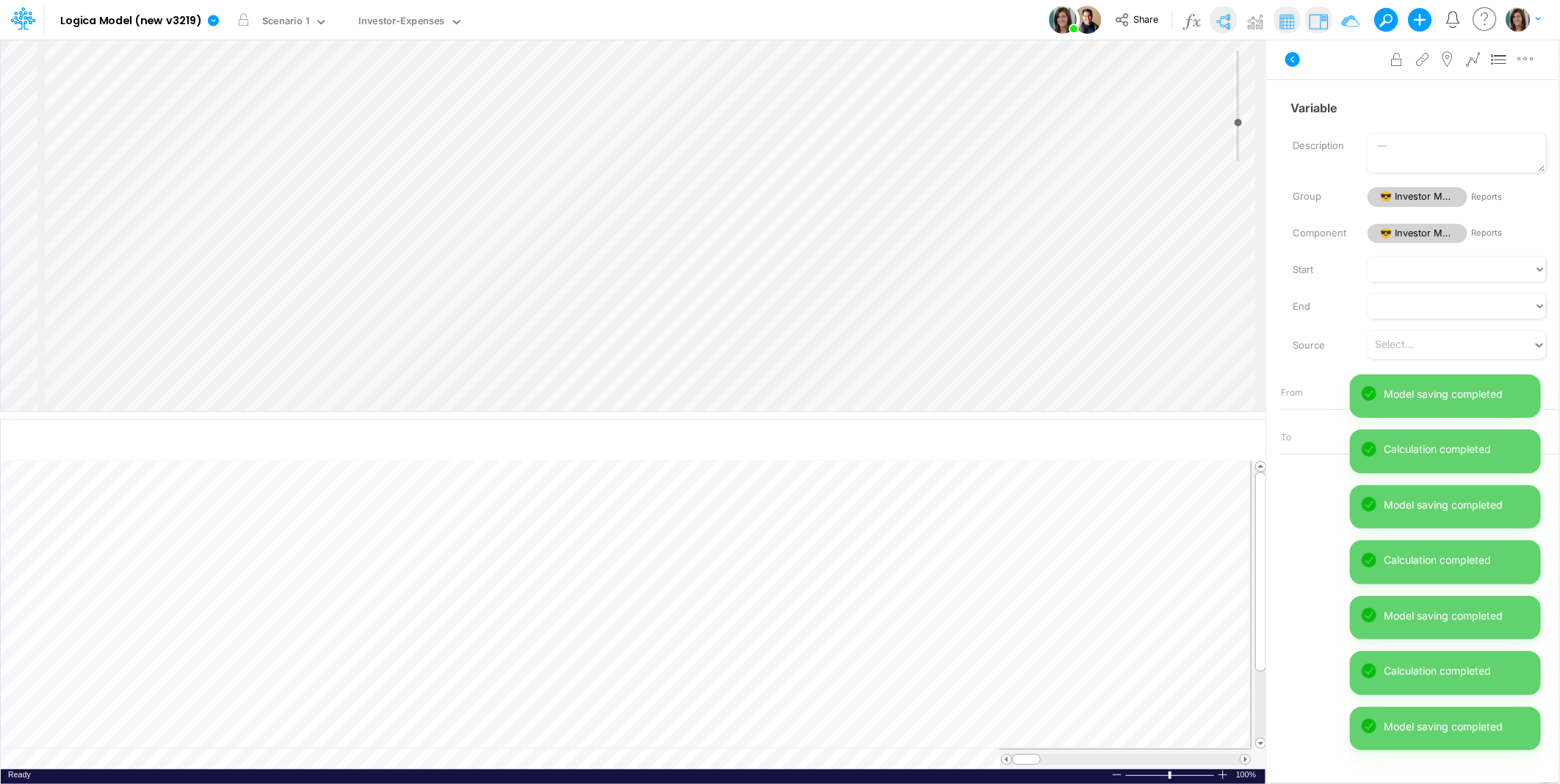
click at [209, 224] on div "Insert child node Variable Constant Group Addition Subtraction Multiplication D…" at bounding box center [634, 225] width 1265 height 371
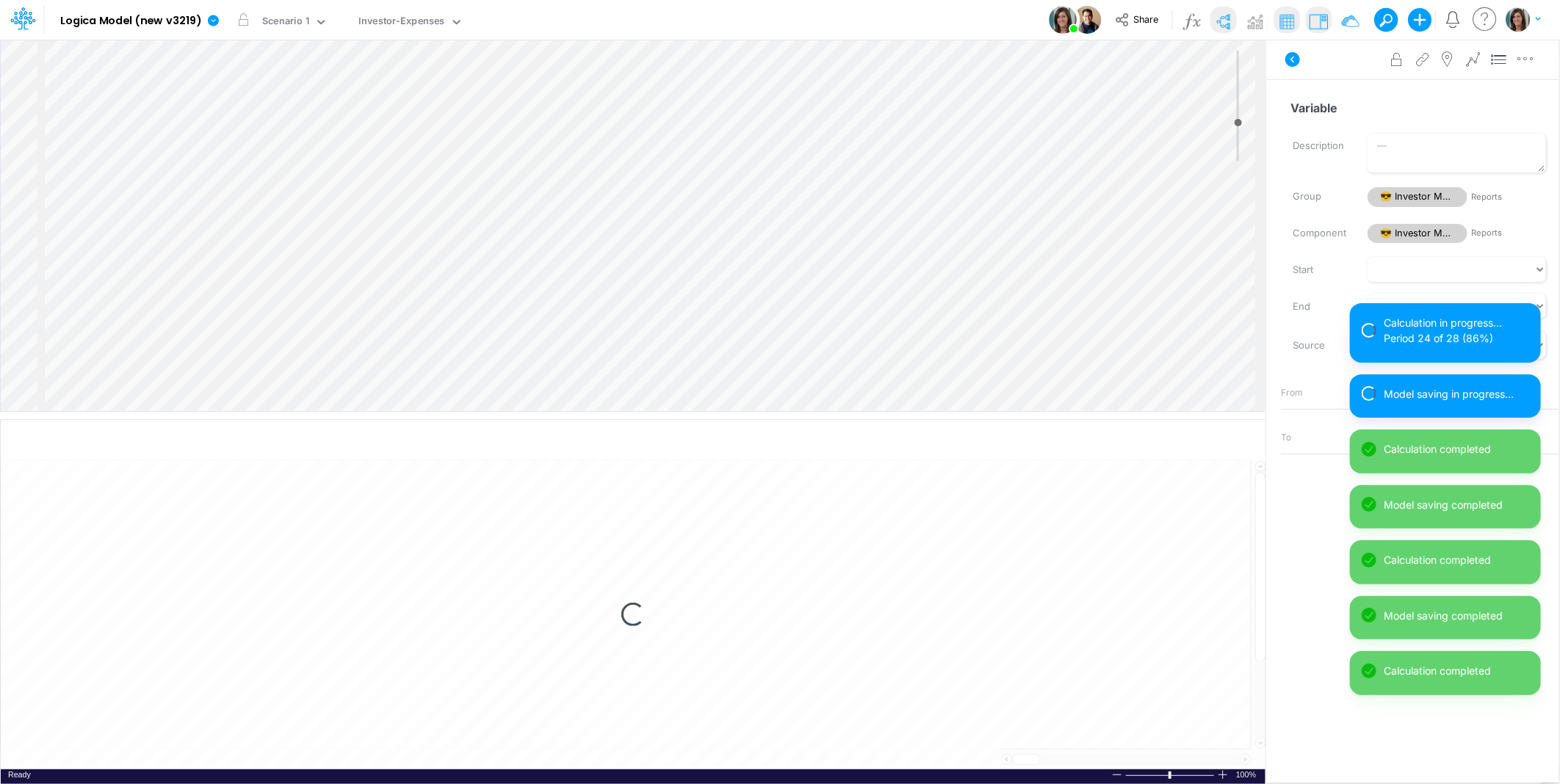
click at [193, 244] on div "Insert child node Variable Constant Group Addition Subtraction Multiplication D…" at bounding box center [634, 225] width 1265 height 371
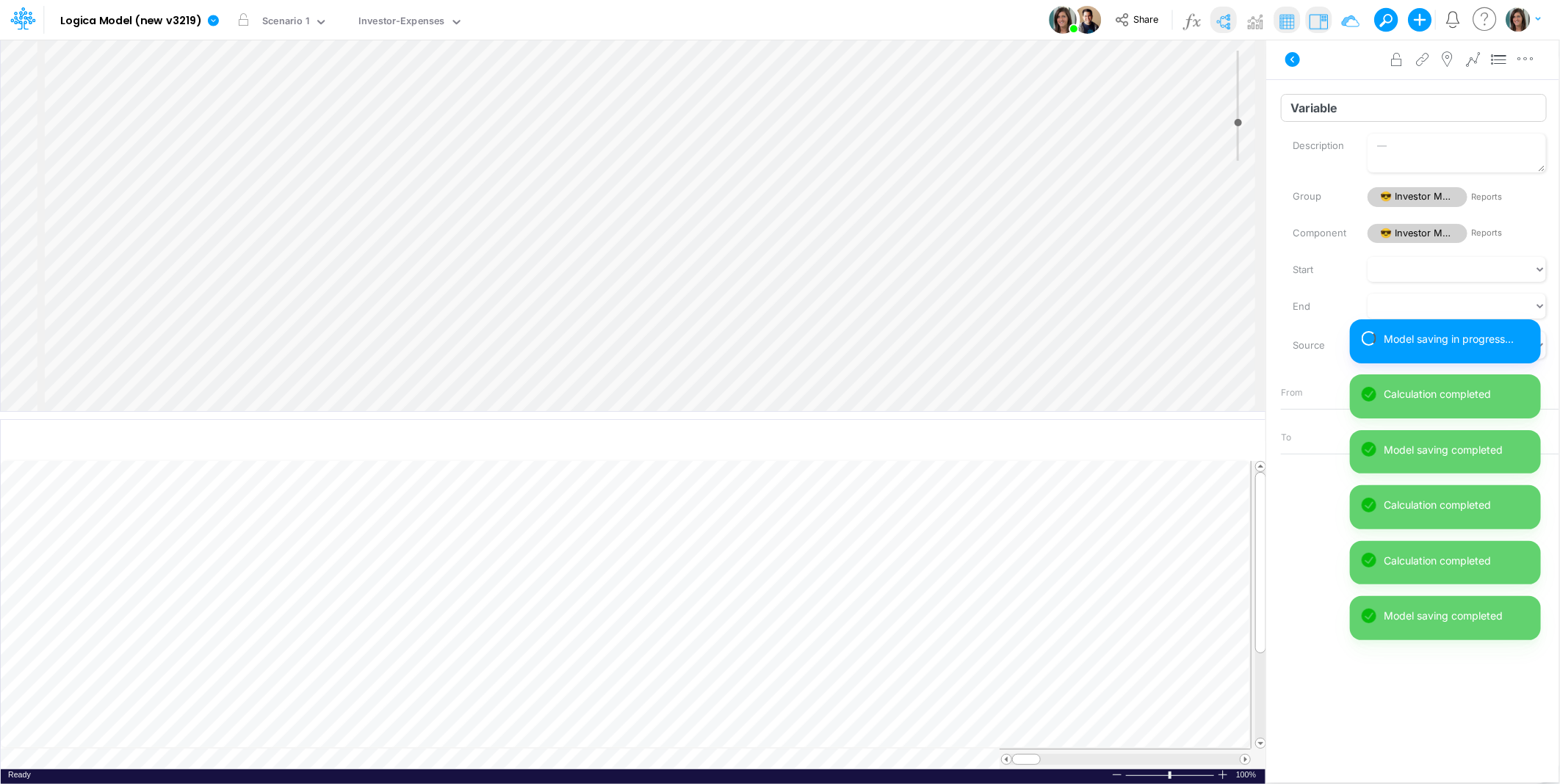
click at [1355, 110] on input "Variable" at bounding box center [1414, 107] width 266 height 28
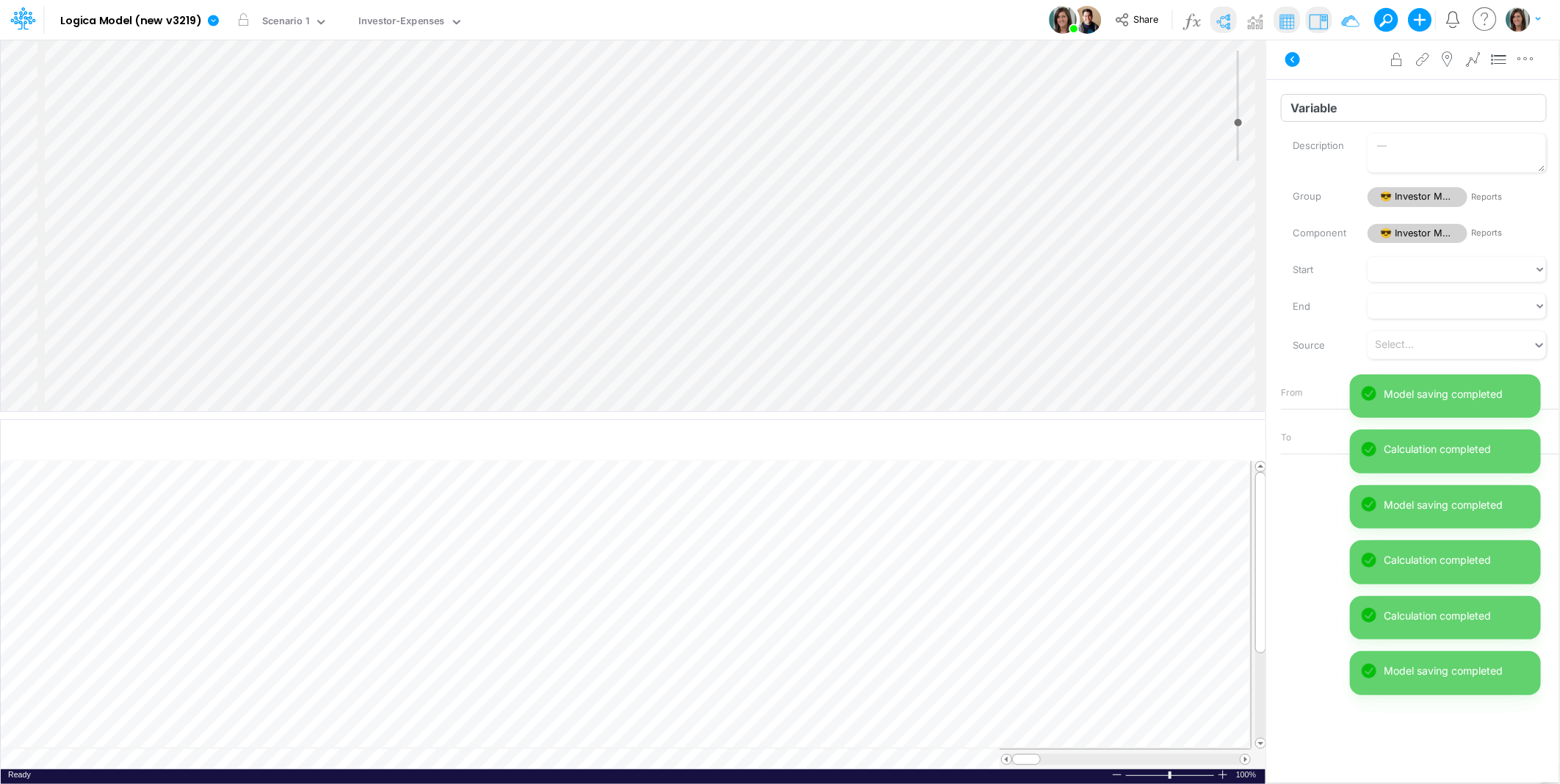
click at [1355, 110] on input "Variable" at bounding box center [1414, 107] width 266 height 28
type input "Total Revenue"
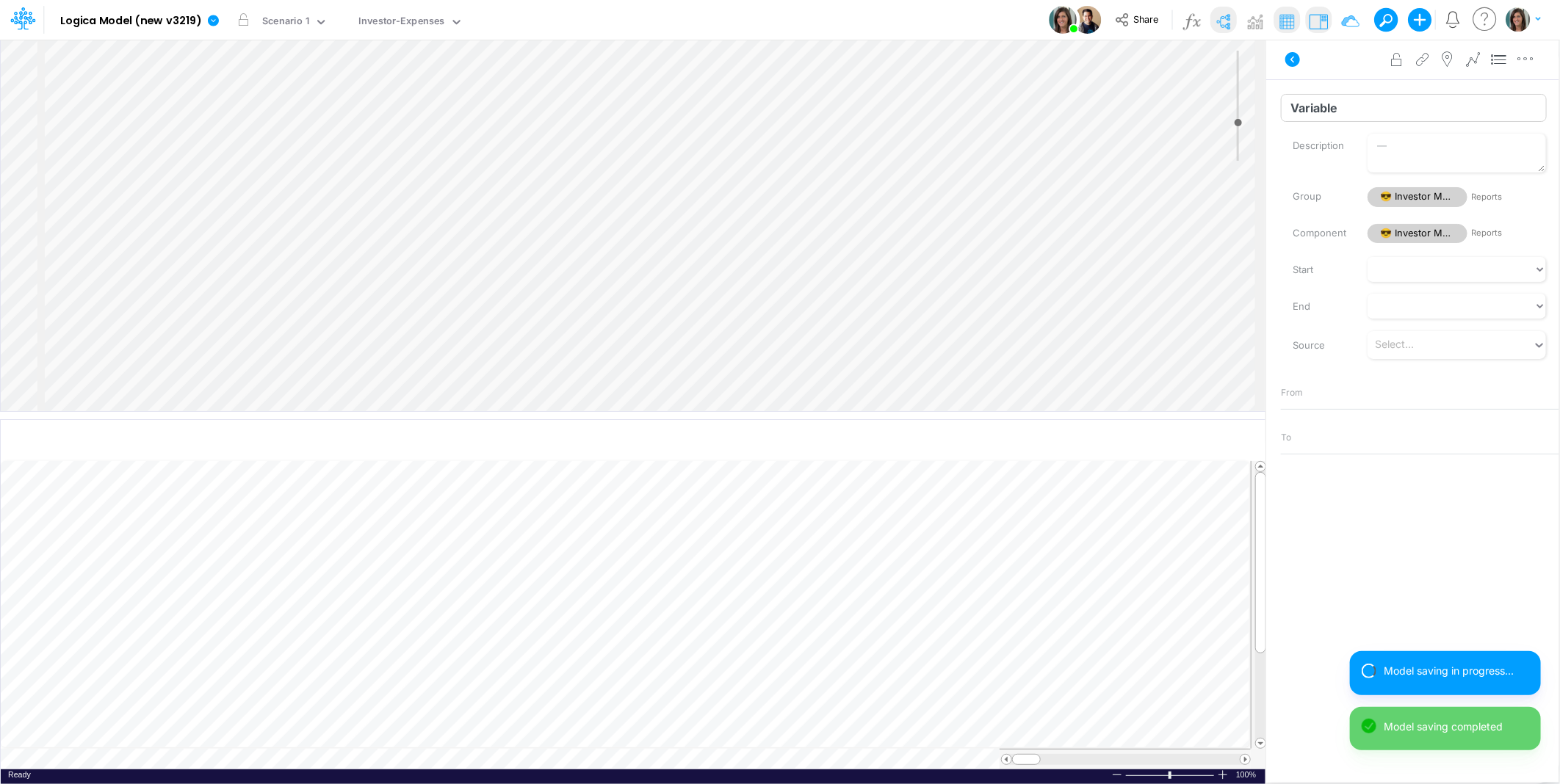
click at [1353, 99] on input "Variable" at bounding box center [1414, 107] width 266 height 28
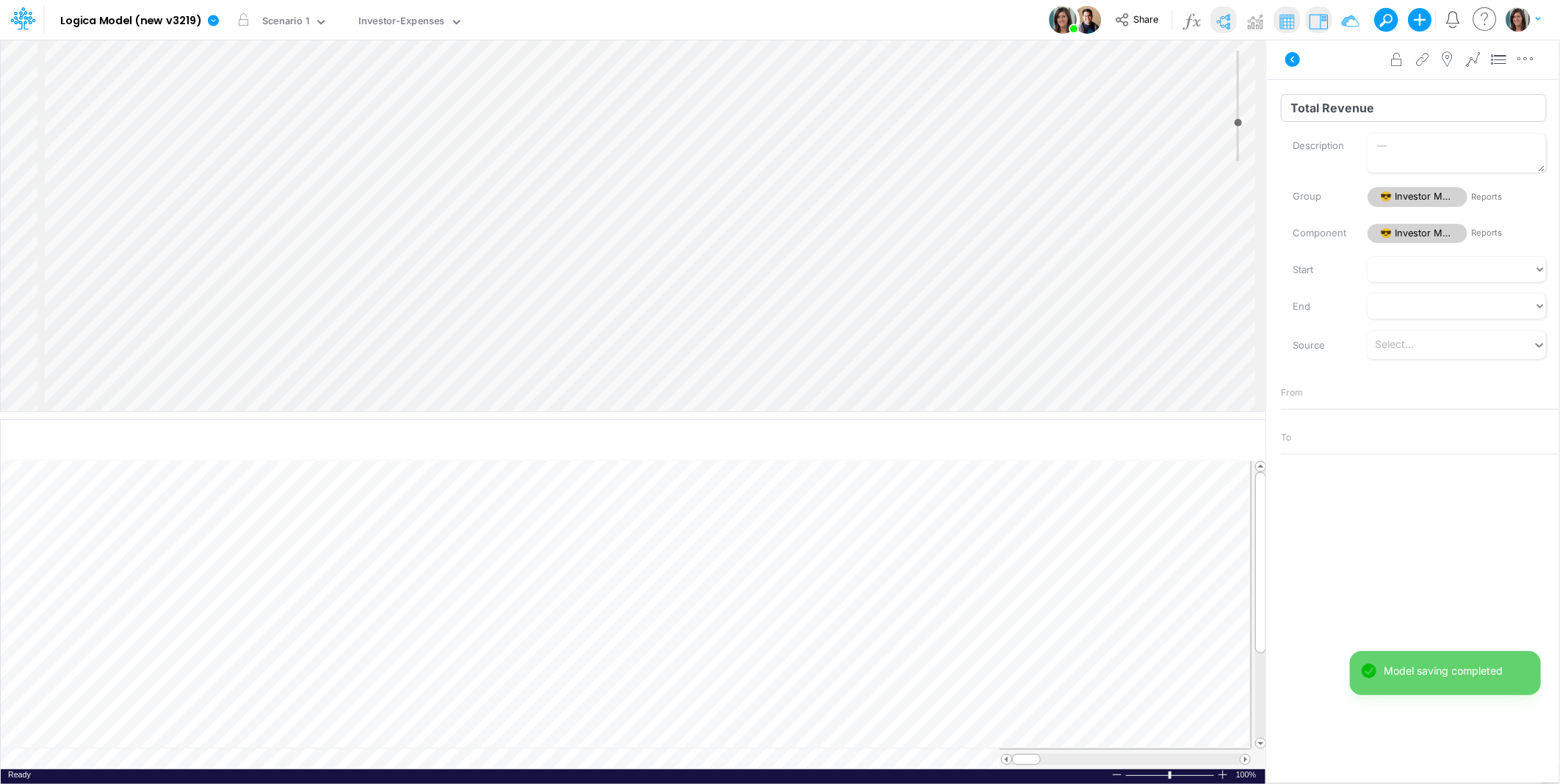
type input "Total Revenue"
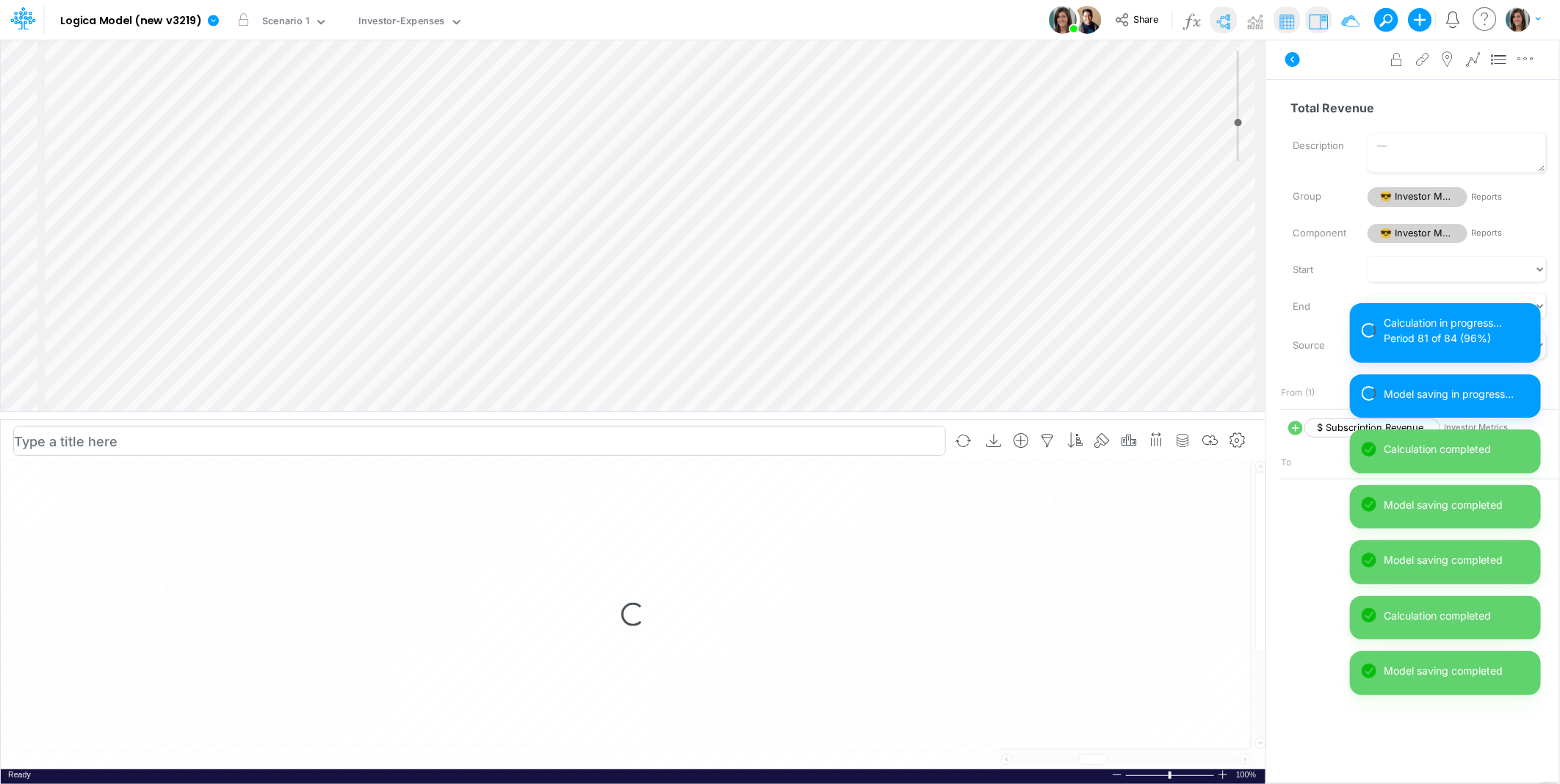
select select "1"
select select "Multiply"
select select "Add"
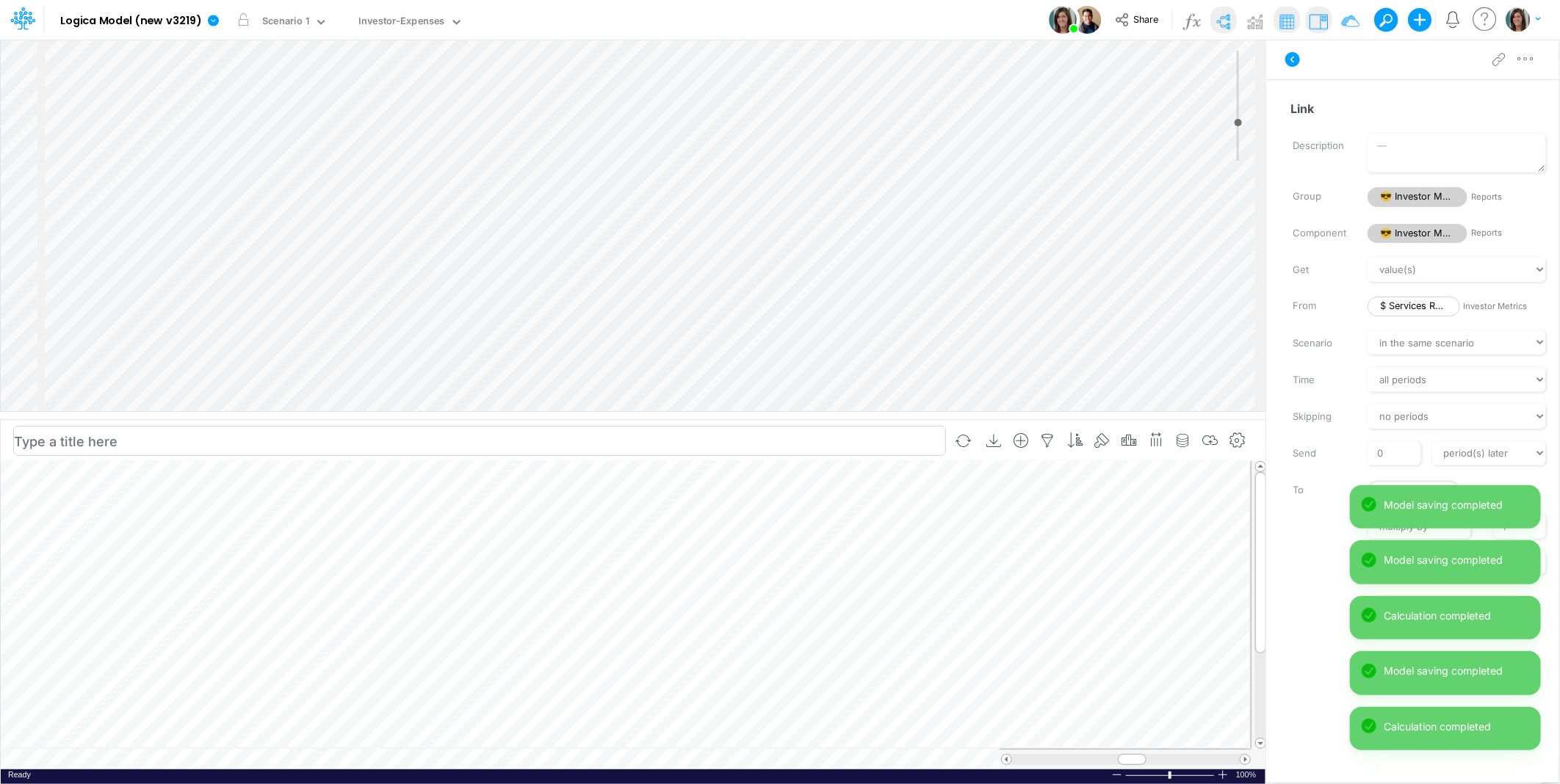
scroll to position [0, 1]
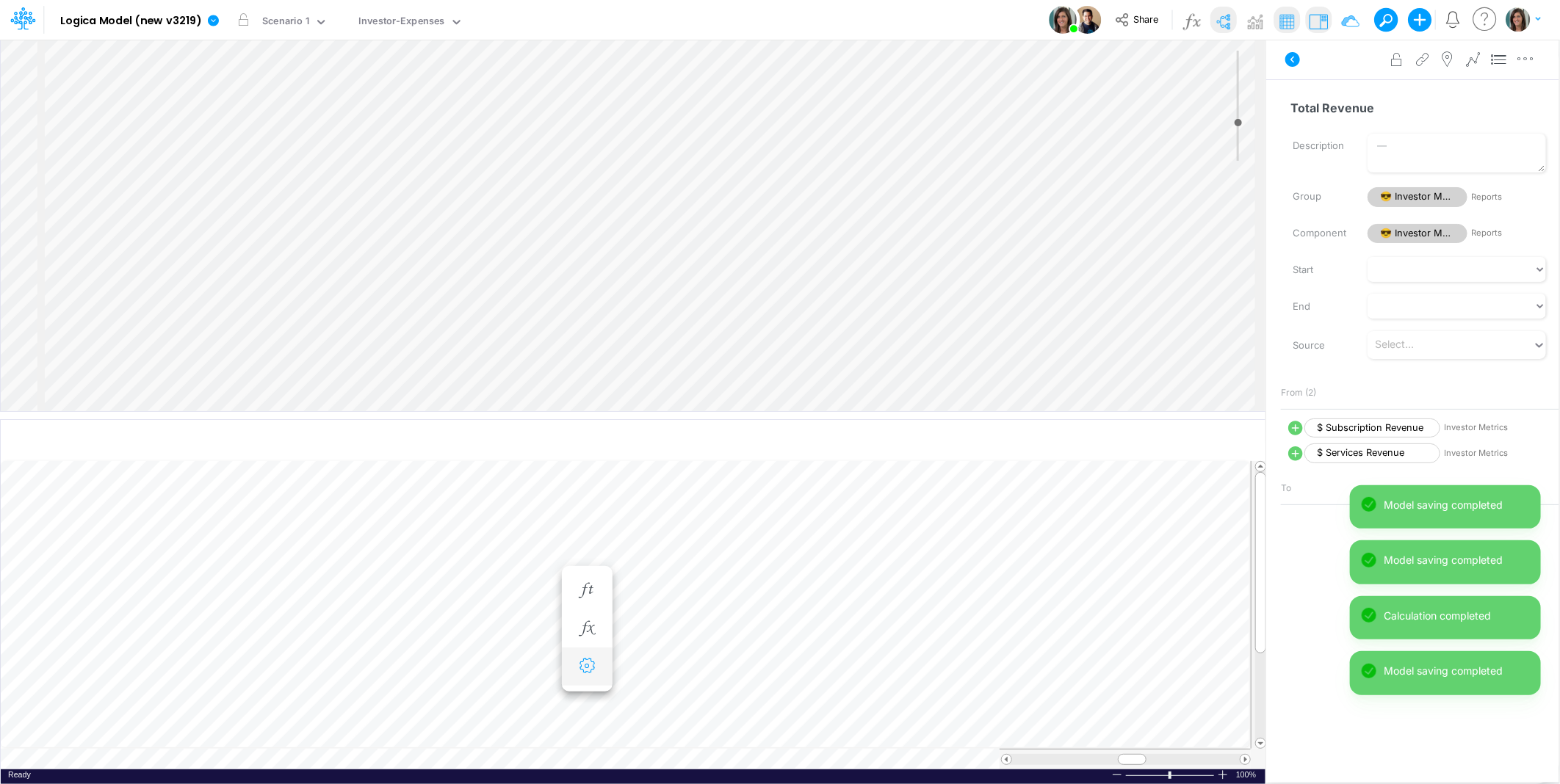
click at [593, 678] on button "button" at bounding box center [587, 667] width 28 height 30
select select "sum"
select select "field"
select select "Number"
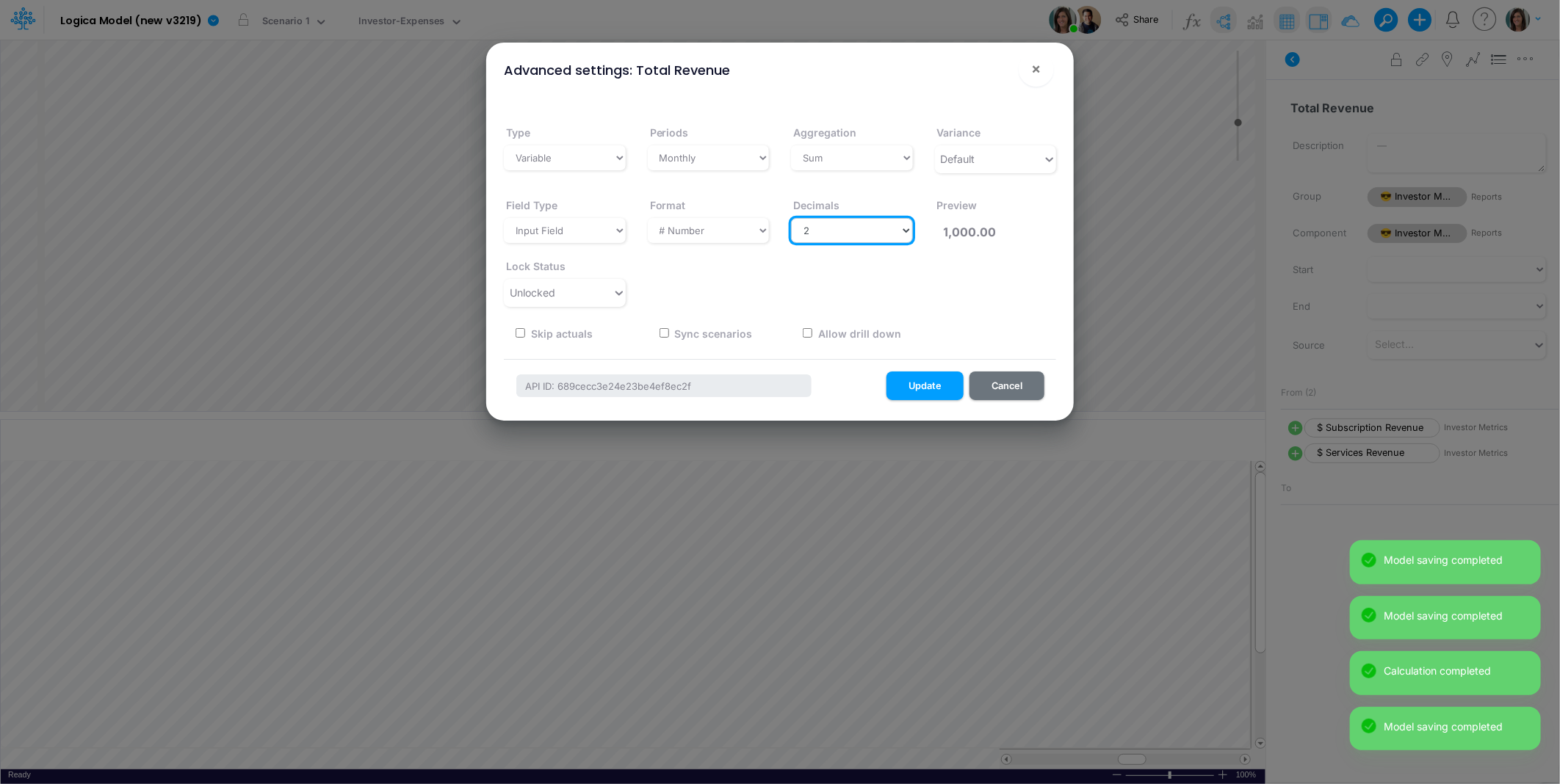
click at [838, 231] on select "Select decimals places 0 1 2 3 4 5 6 7 8 9 10" at bounding box center [852, 229] width 122 height 25
select select "0"
click at [791, 218] on select "Select decimals places 0 1 2 3 4 5 6 7 8 9 10" at bounding box center [852, 229] width 122 height 25
type input "1,000"
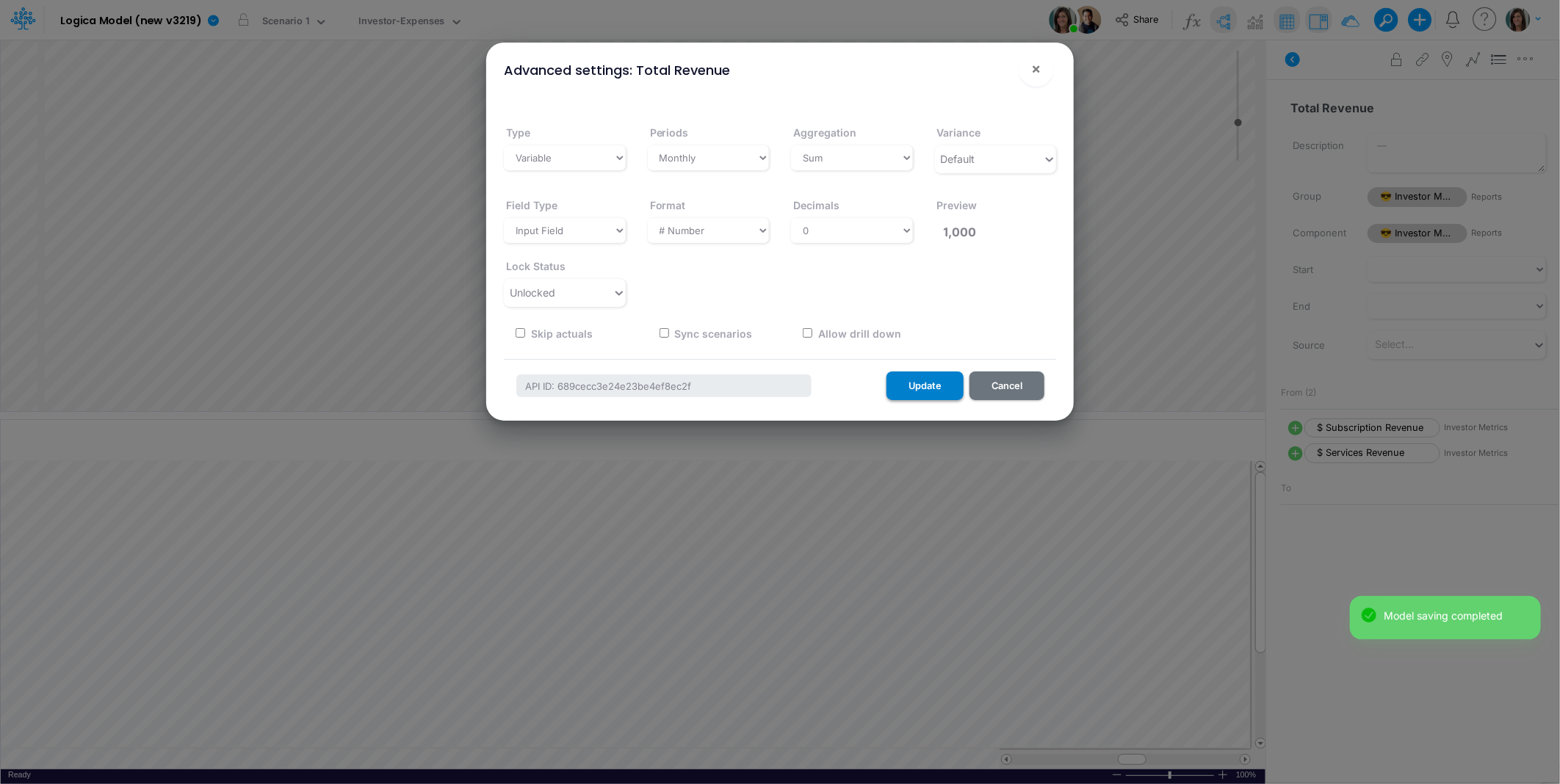
click at [939, 387] on button "Update" at bounding box center [925, 385] width 77 height 29
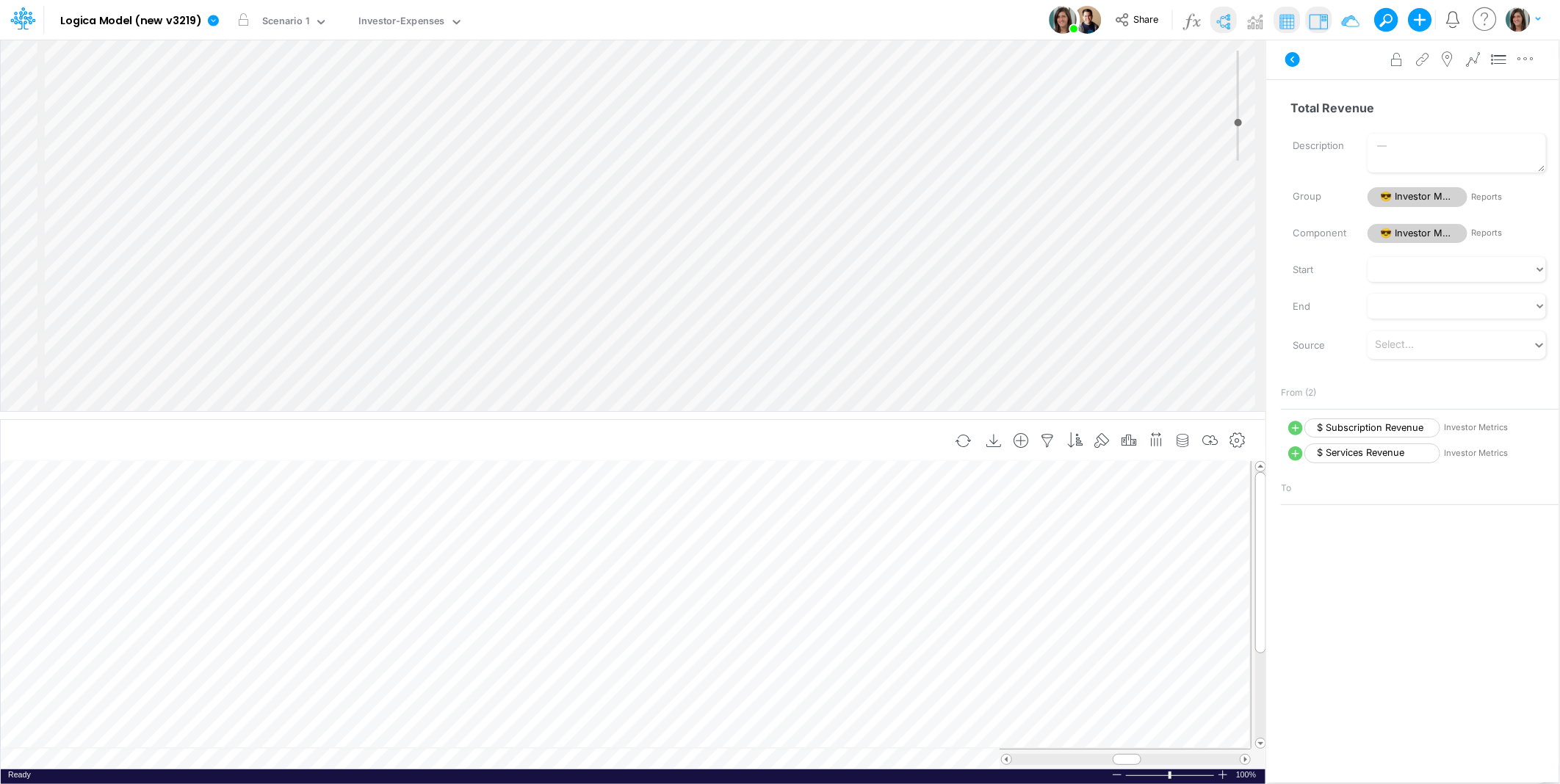
scroll to position [0, 1]
click at [1217, 437] on icon "button" at bounding box center [1210, 441] width 22 height 16
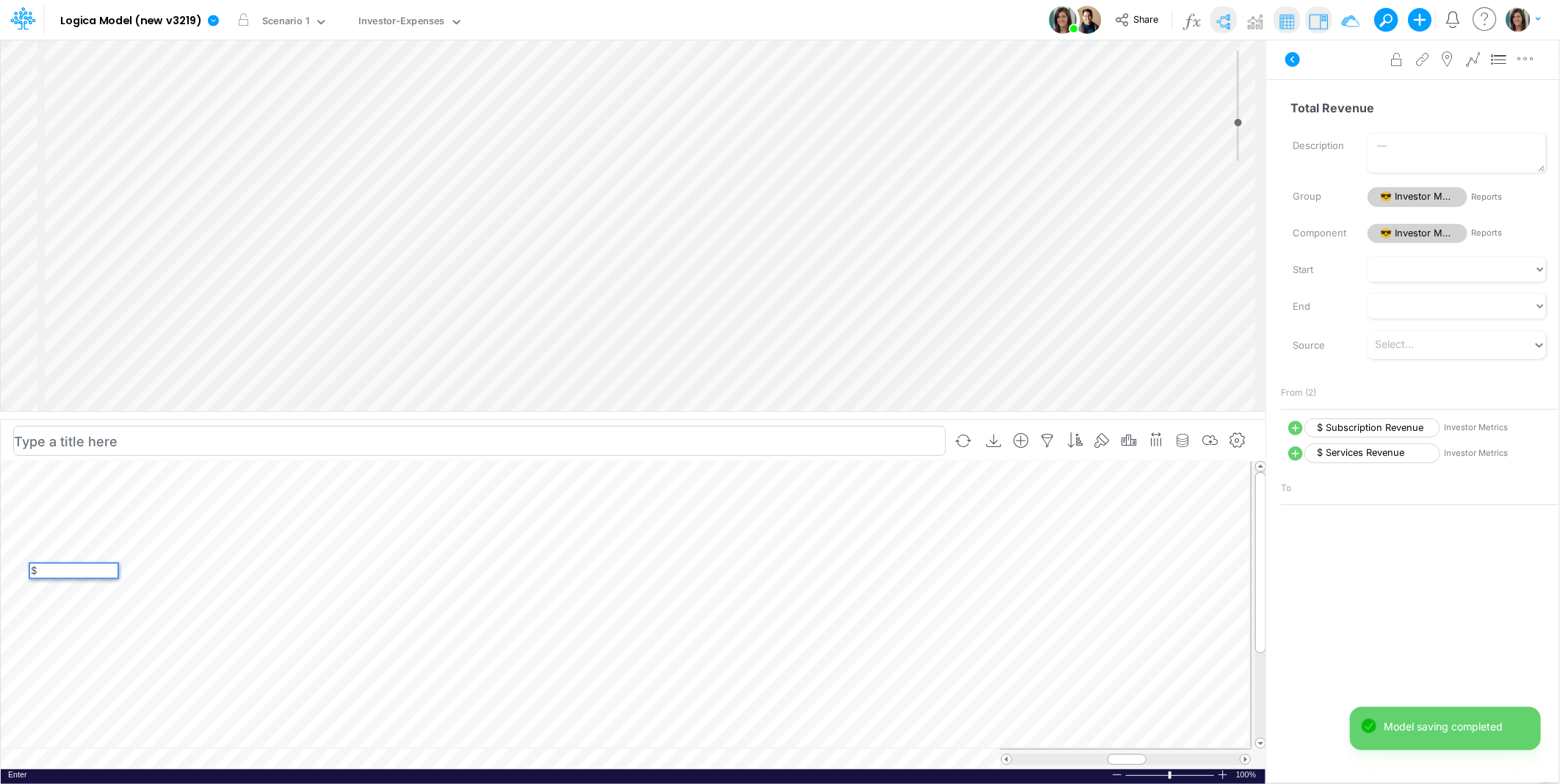
scroll to position [0, 0]
type input "$ COGS"
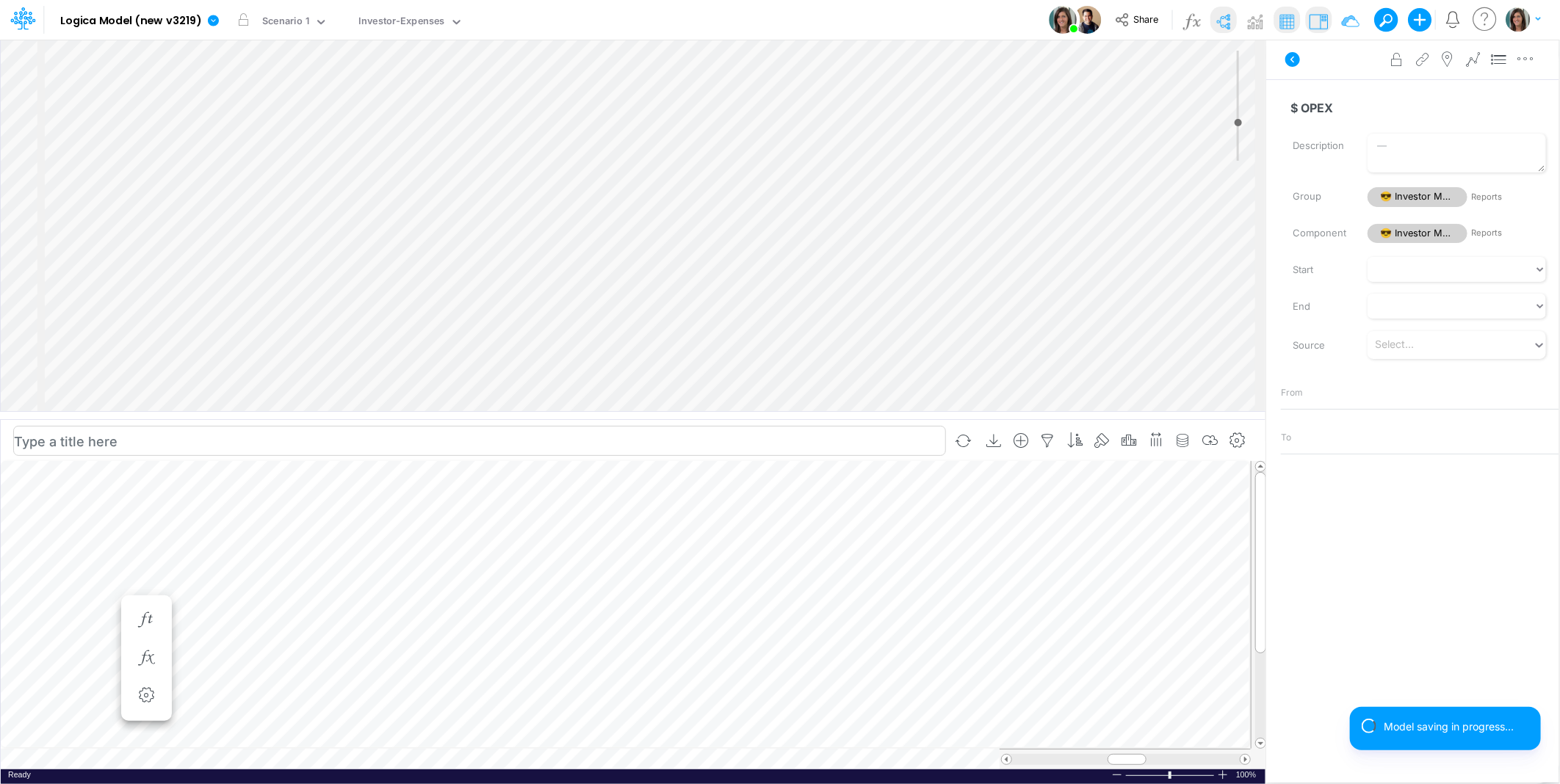
type input "$ OPEX"
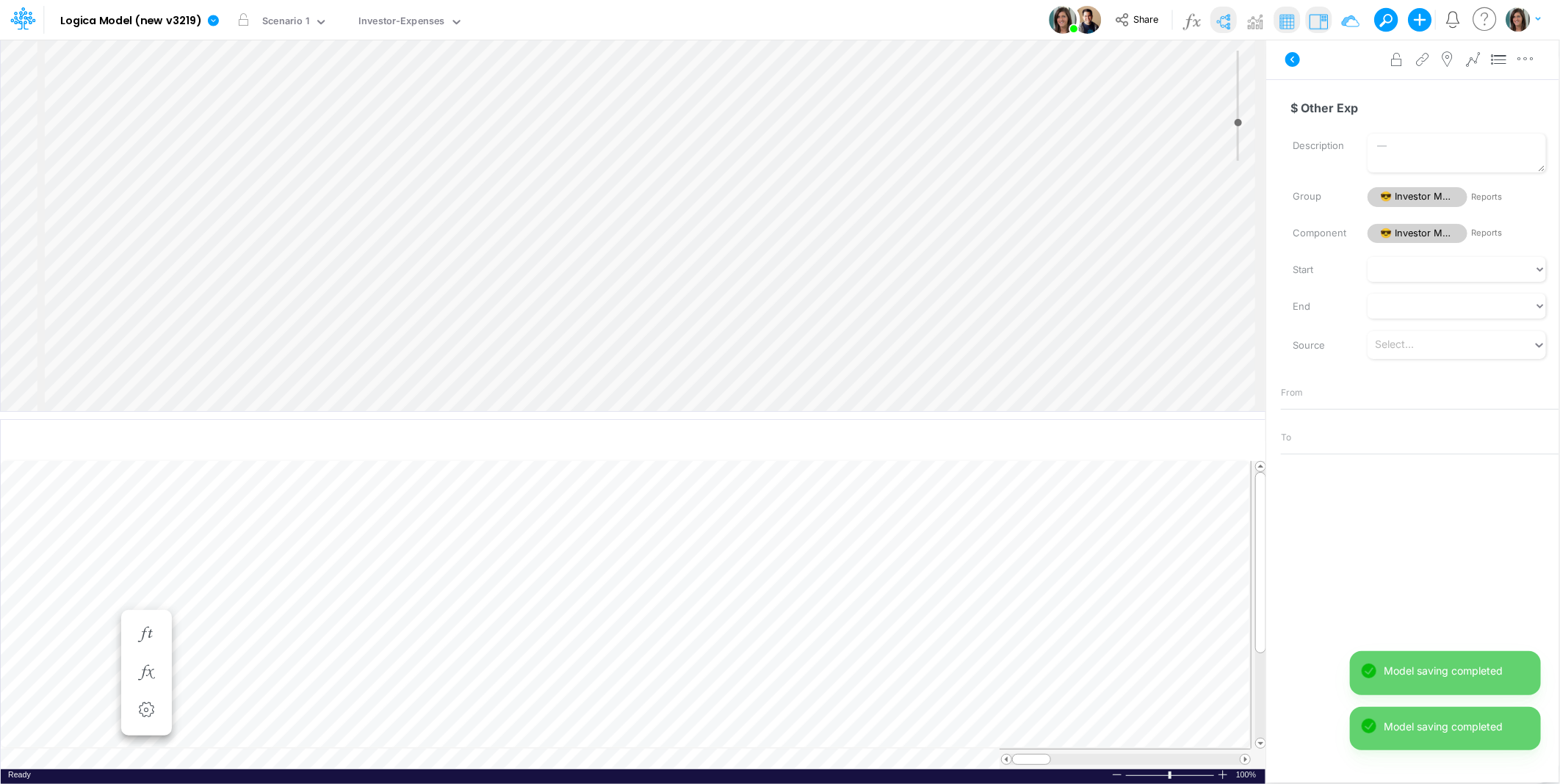
type input "$ Other Exp"
type input "$ Other Expenses"
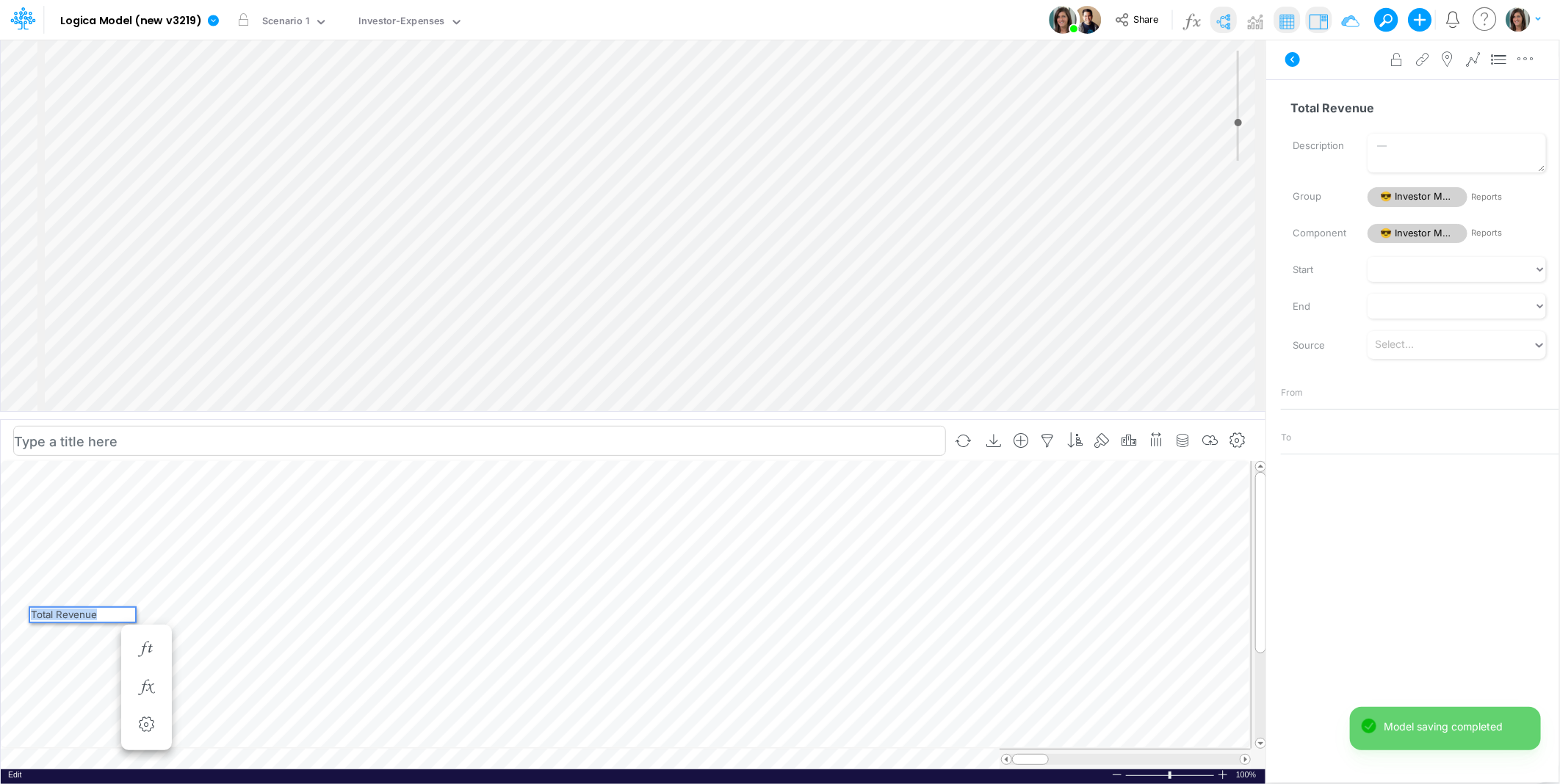
click at [68, 619] on div "Total Revenue" at bounding box center [83, 615] width 105 height 14
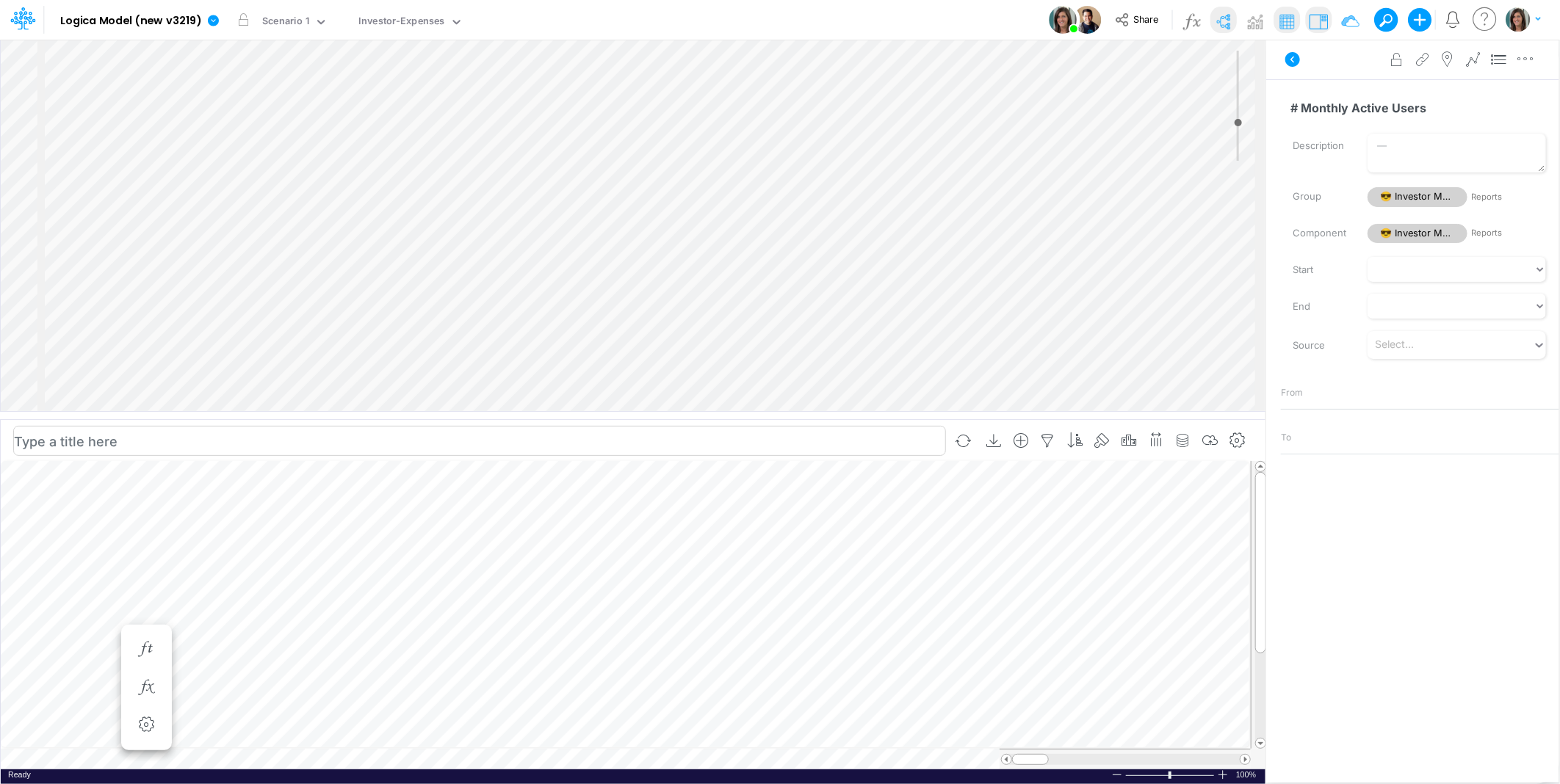
type input "# Monthly Active Users"
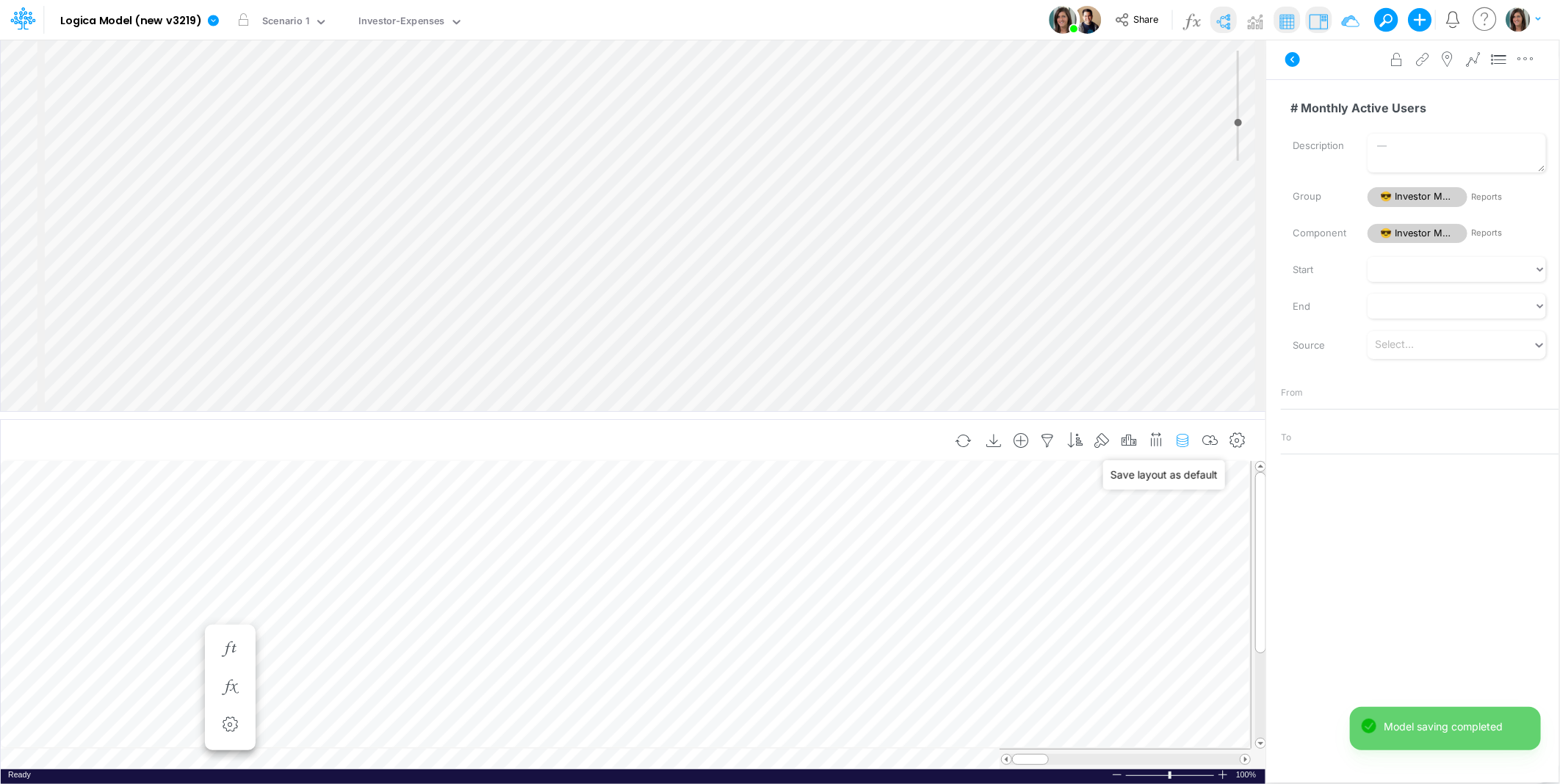
drag, startPoint x: 1210, startPoint y: 437, endPoint x: 1182, endPoint y: 448, distance: 30.1
click at [1210, 437] on icon "button" at bounding box center [1210, 441] width 22 height 16
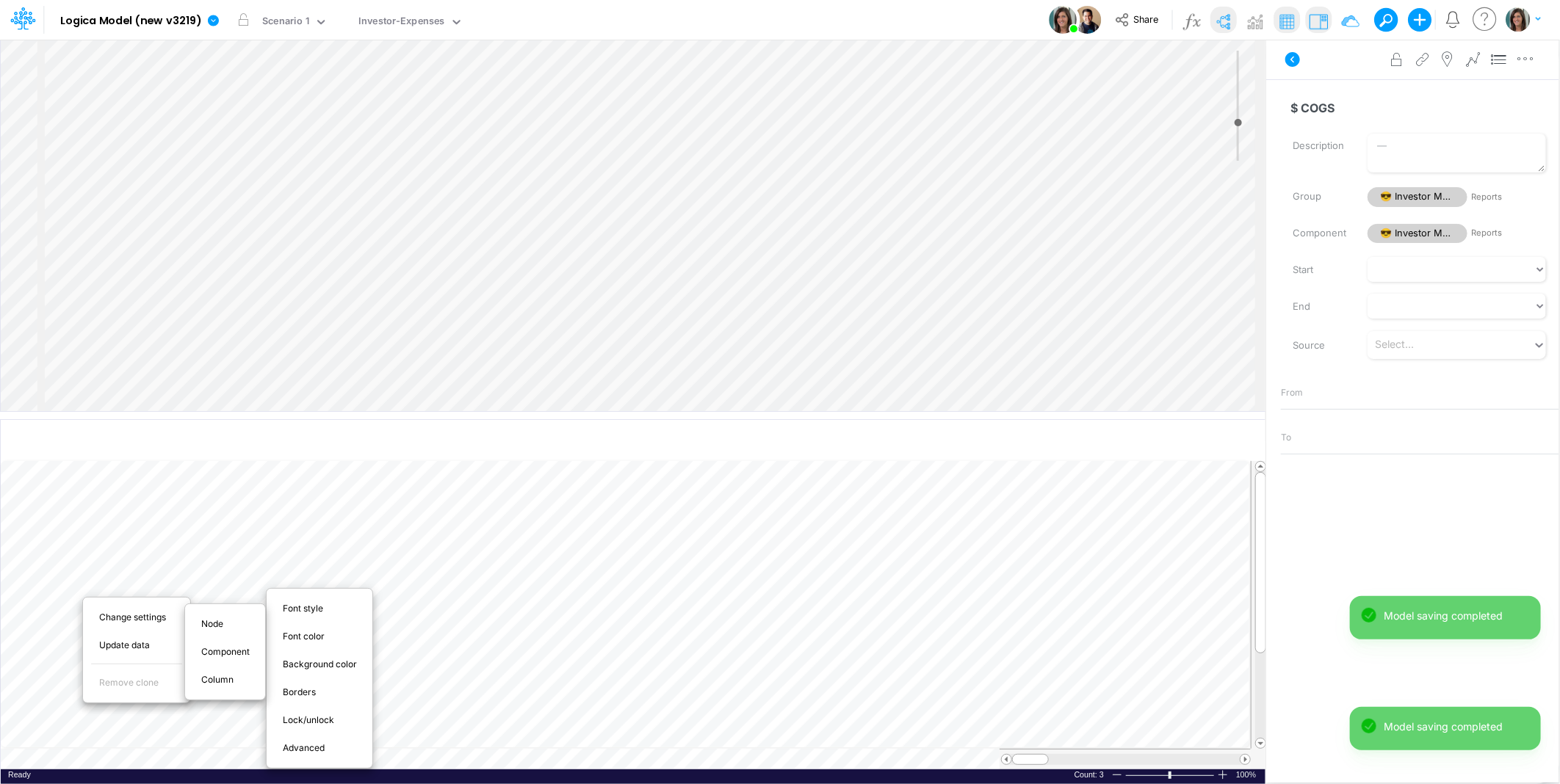
click at [327, 747] on span "Advanced" at bounding box center [312, 748] width 59 height 13
select select "sum"
select select "field"
select select "Number"
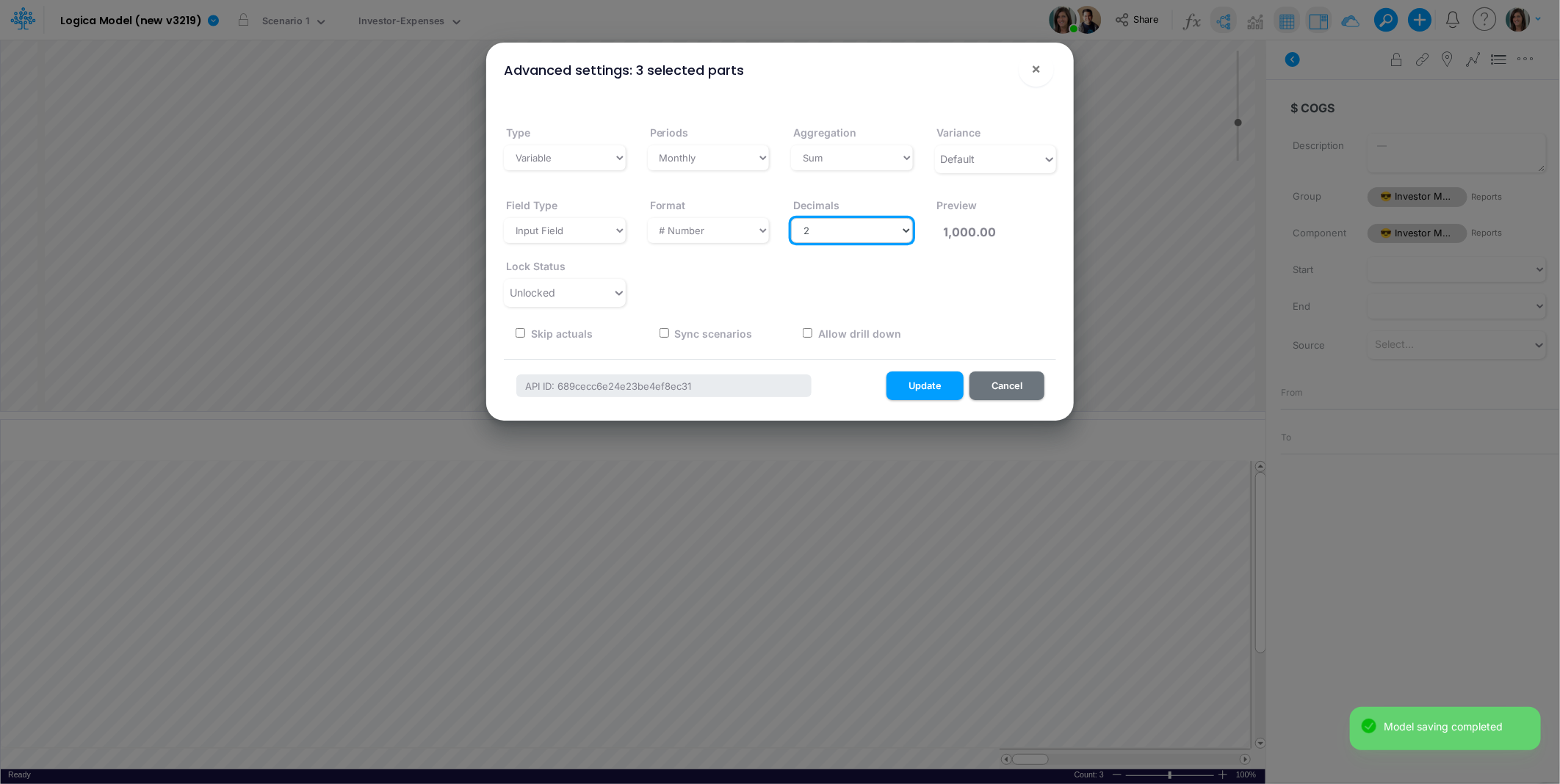
click at [867, 231] on select "Select decimals places 0 1 2 3 4 5 6 7 8 9 10" at bounding box center [852, 229] width 122 height 25
select select "0"
click at [791, 218] on select "Select decimals places 0 1 2 3 4 5 6 7 8 9 10" at bounding box center [852, 229] width 122 height 25
type input "1,000"
click at [919, 378] on button "Update" at bounding box center [925, 385] width 77 height 29
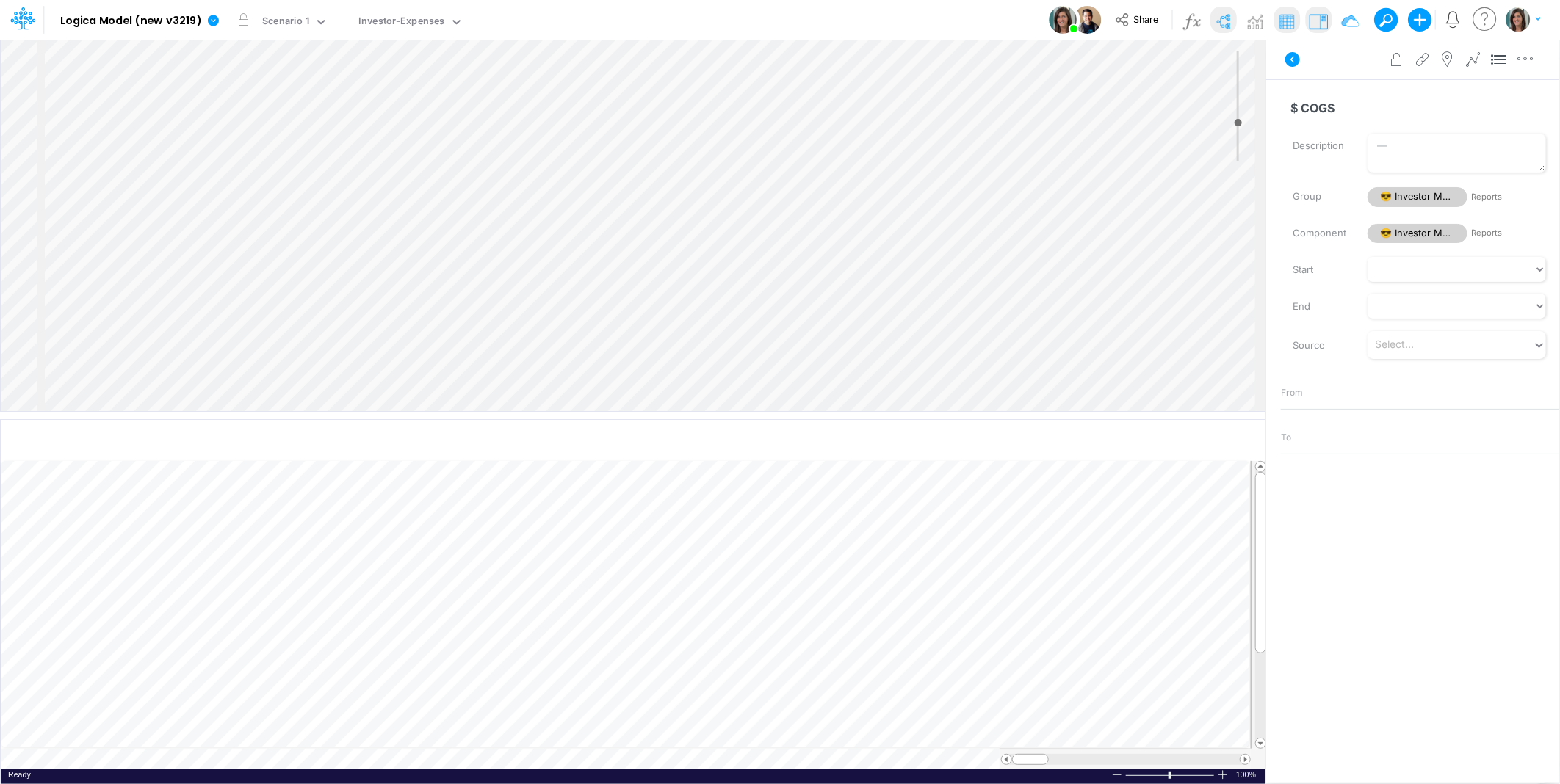
scroll to position [0, 1]
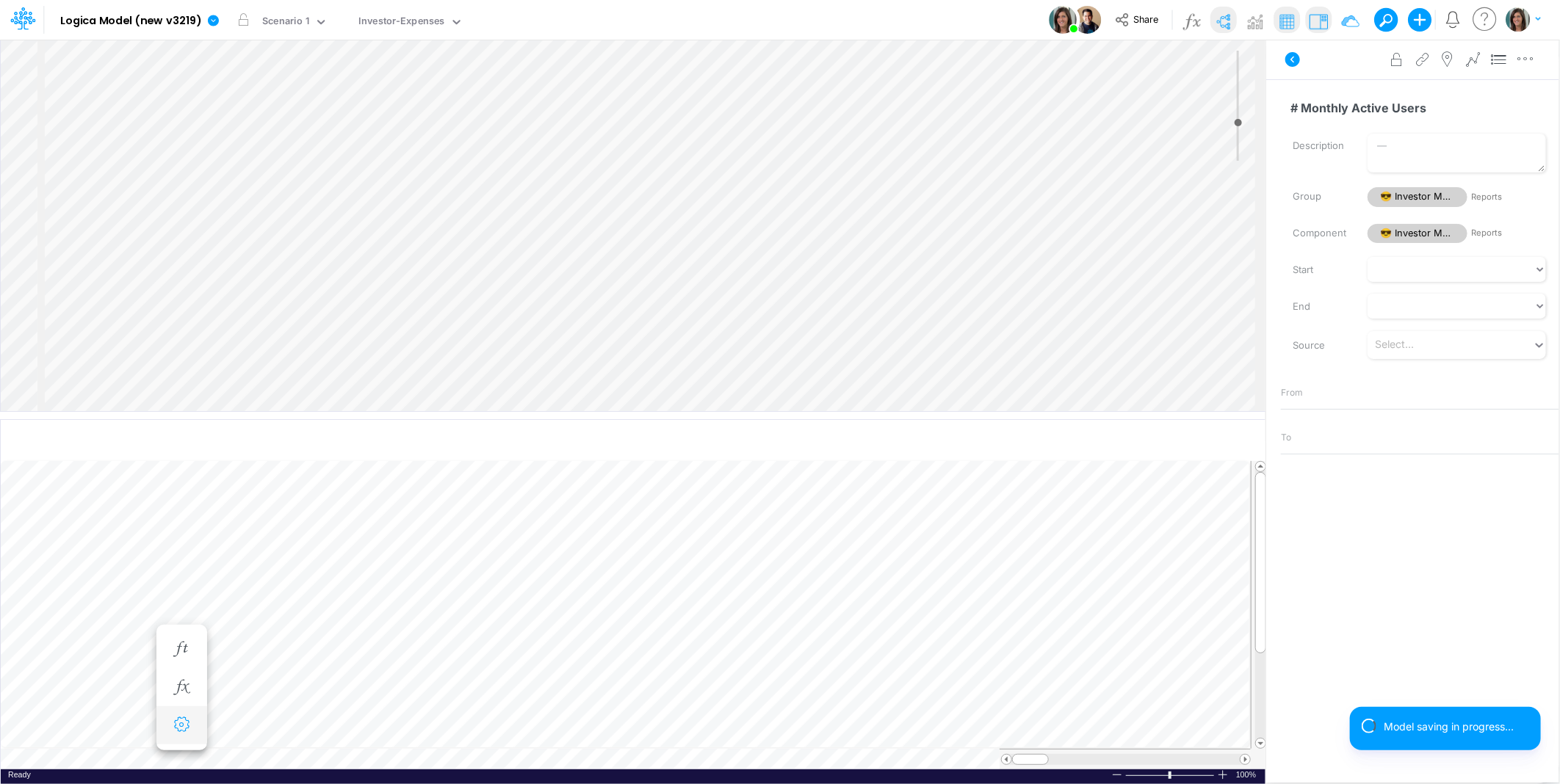
click at [174, 729] on icon "button" at bounding box center [181, 725] width 22 height 16
select select "sum"
select select "field"
select select "Number"
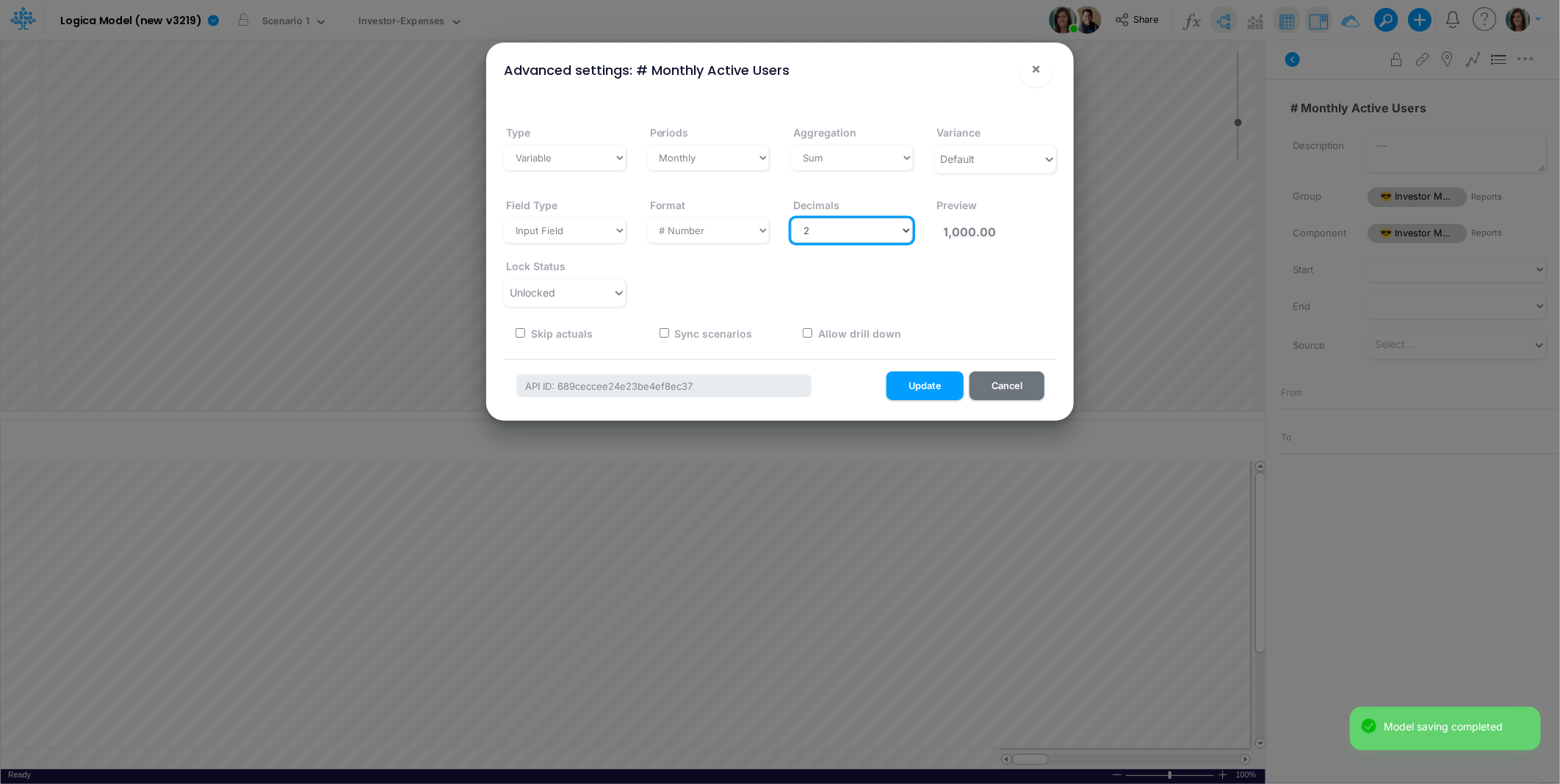
drag, startPoint x: 875, startPoint y: 221, endPoint x: 868, endPoint y: 240, distance: 20.2
click at [875, 221] on select "Select decimals places 0 1 2 3 4 5 6 7 8 9 10" at bounding box center [852, 229] width 122 height 25
select select "0"
click at [791, 218] on select "Select decimals places 0 1 2 3 4 5 6 7 8 9 10" at bounding box center [852, 229] width 122 height 25
type input "1,000"
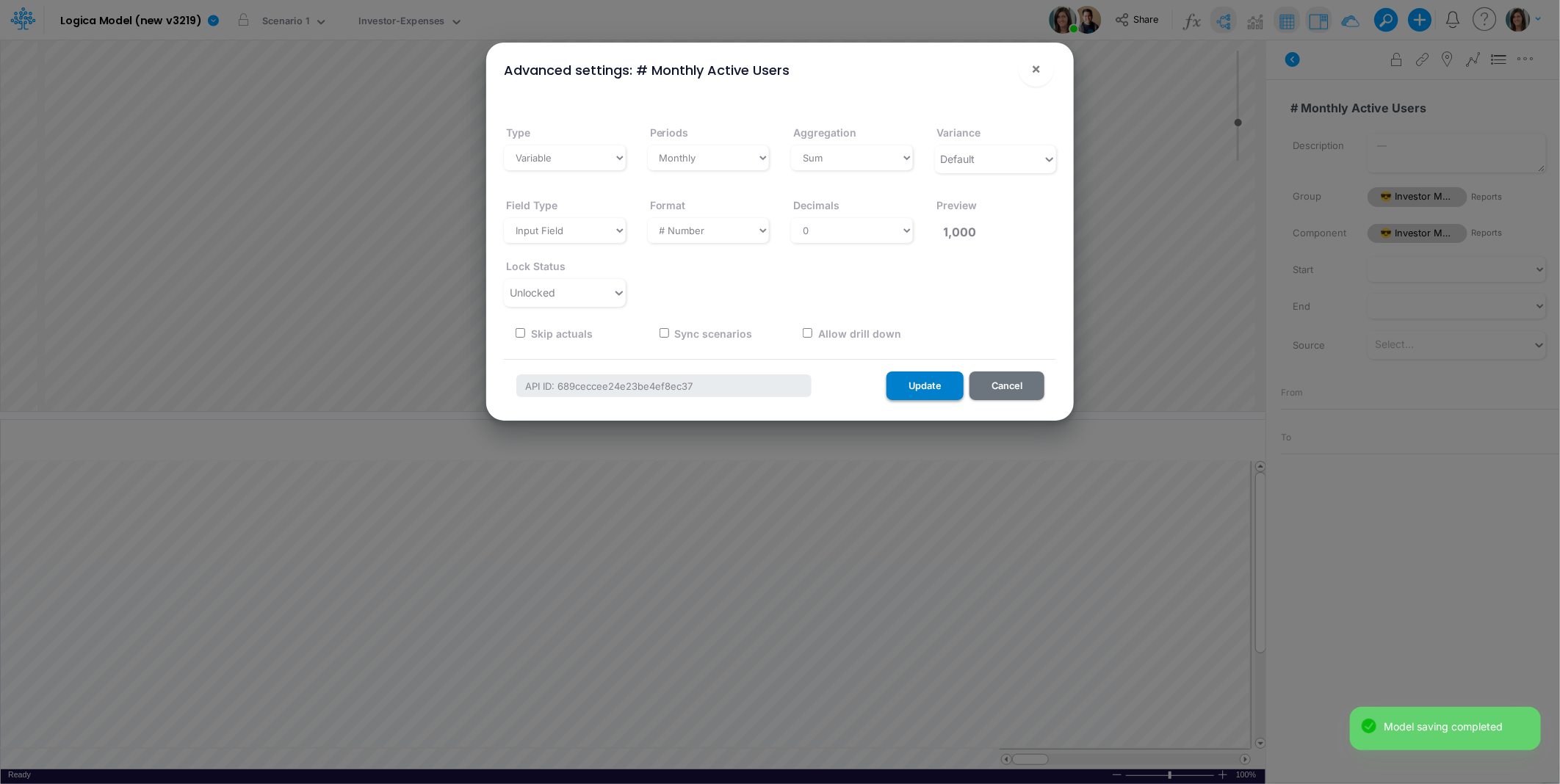
click at [927, 387] on button "Update" at bounding box center [925, 385] width 77 height 29
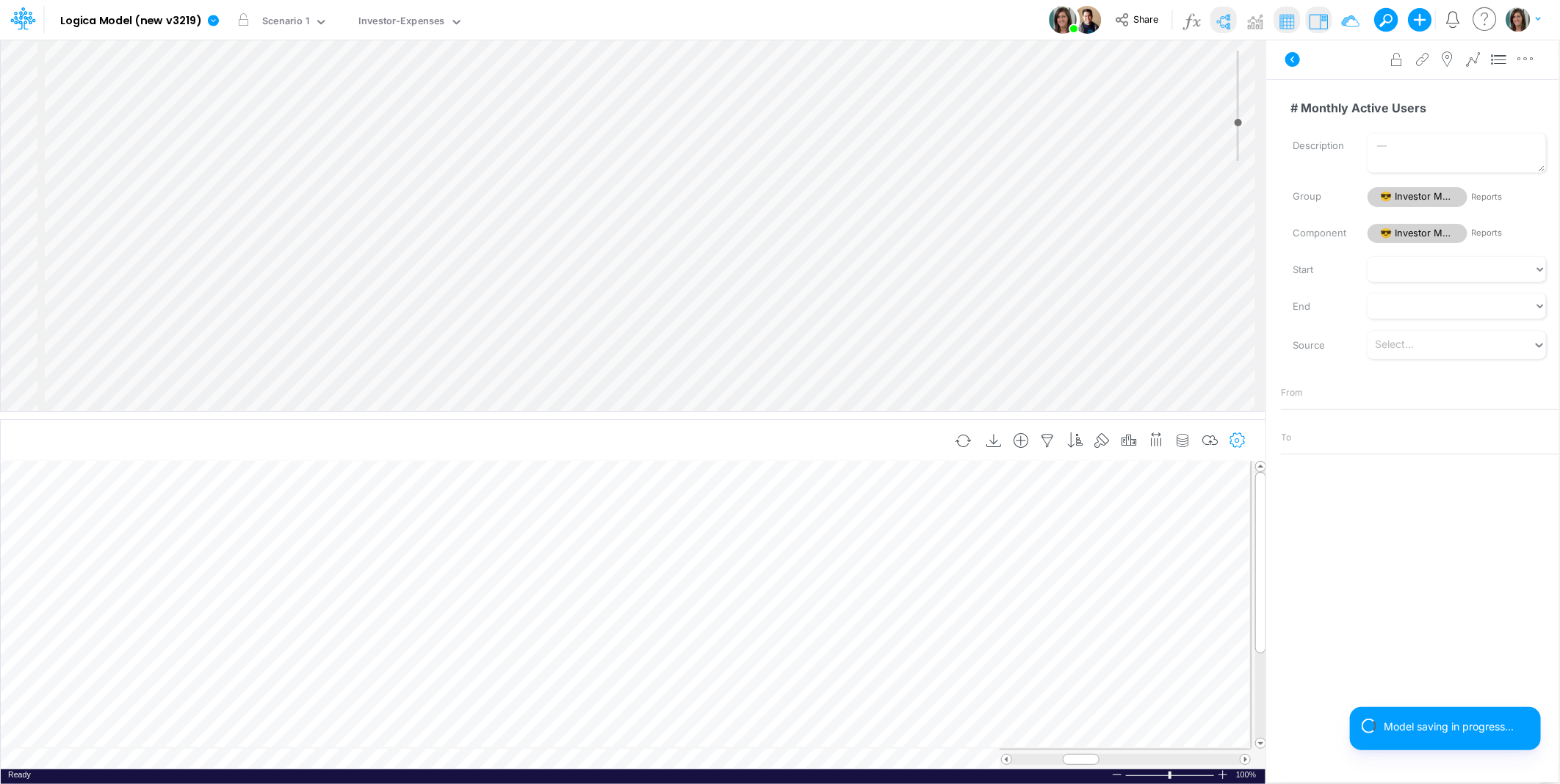
click at [1227, 443] on icon "button" at bounding box center [1238, 441] width 22 height 16
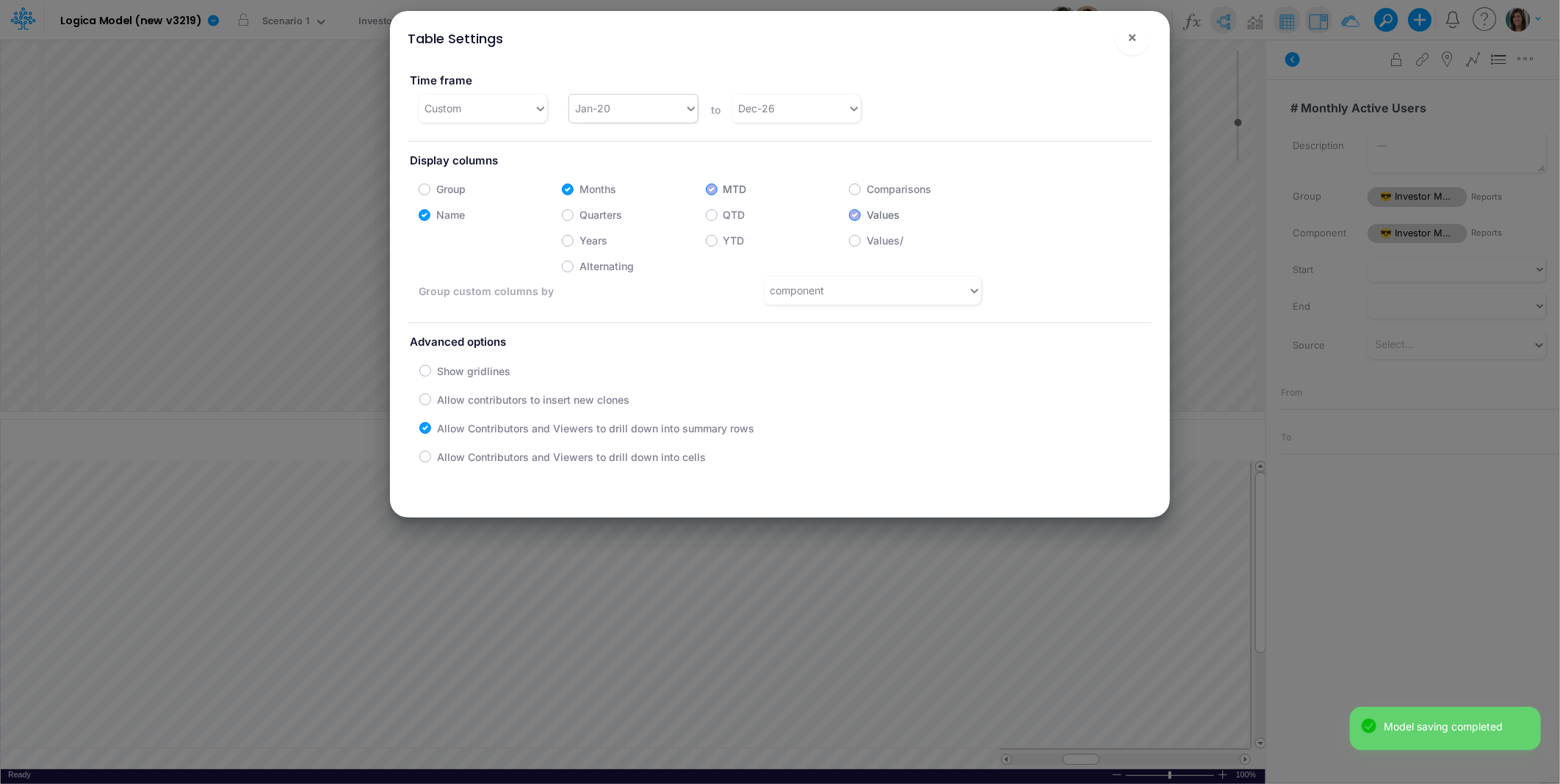
click at [601, 121] on div "Jan-20" at bounding box center [634, 108] width 128 height 28
type input "jan-24"
click at [614, 148] on div "Jan-24" at bounding box center [632, 145] width 127 height 28
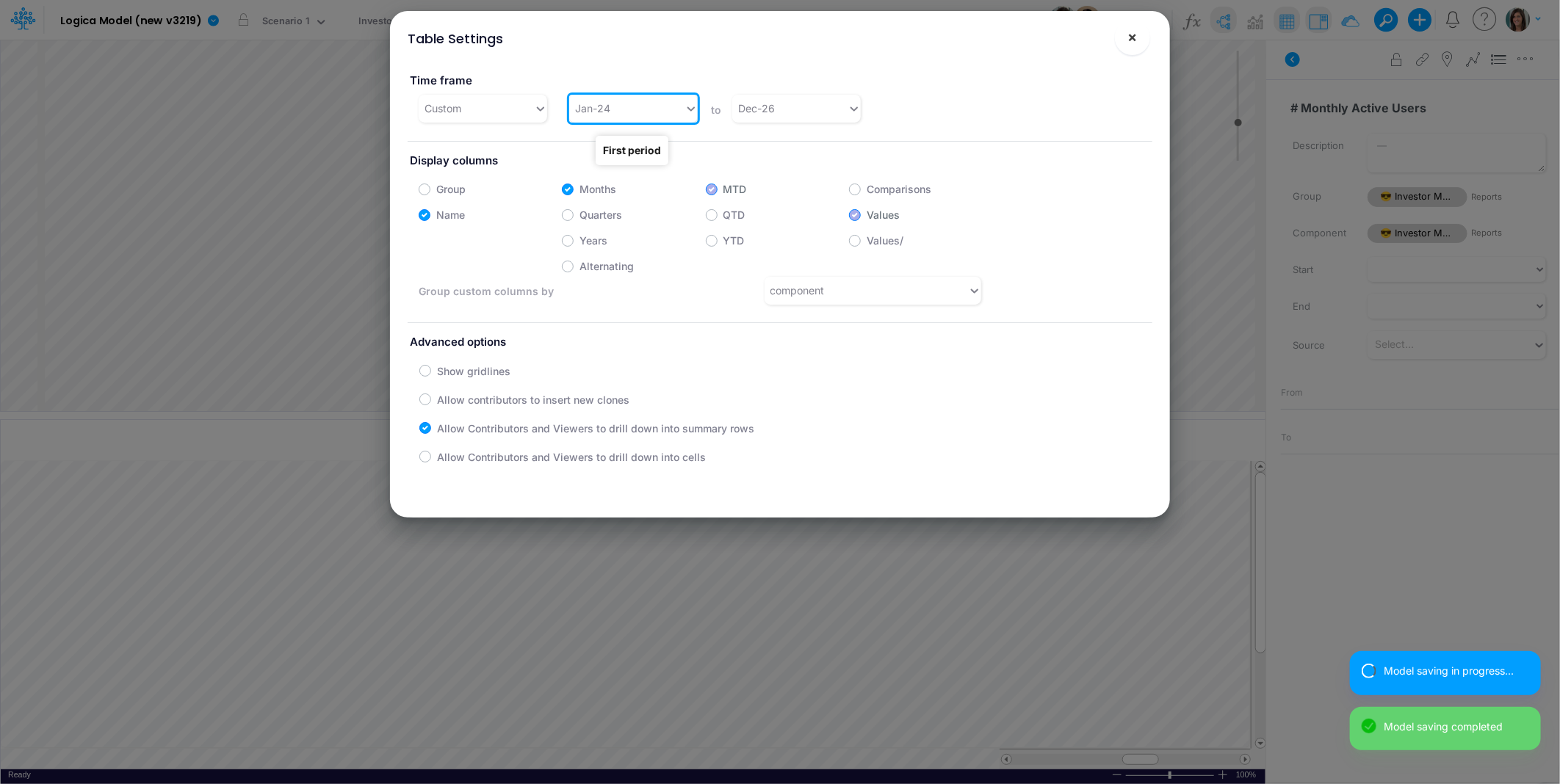
click at [1132, 41] on span "×" at bounding box center [1133, 36] width 10 height 18
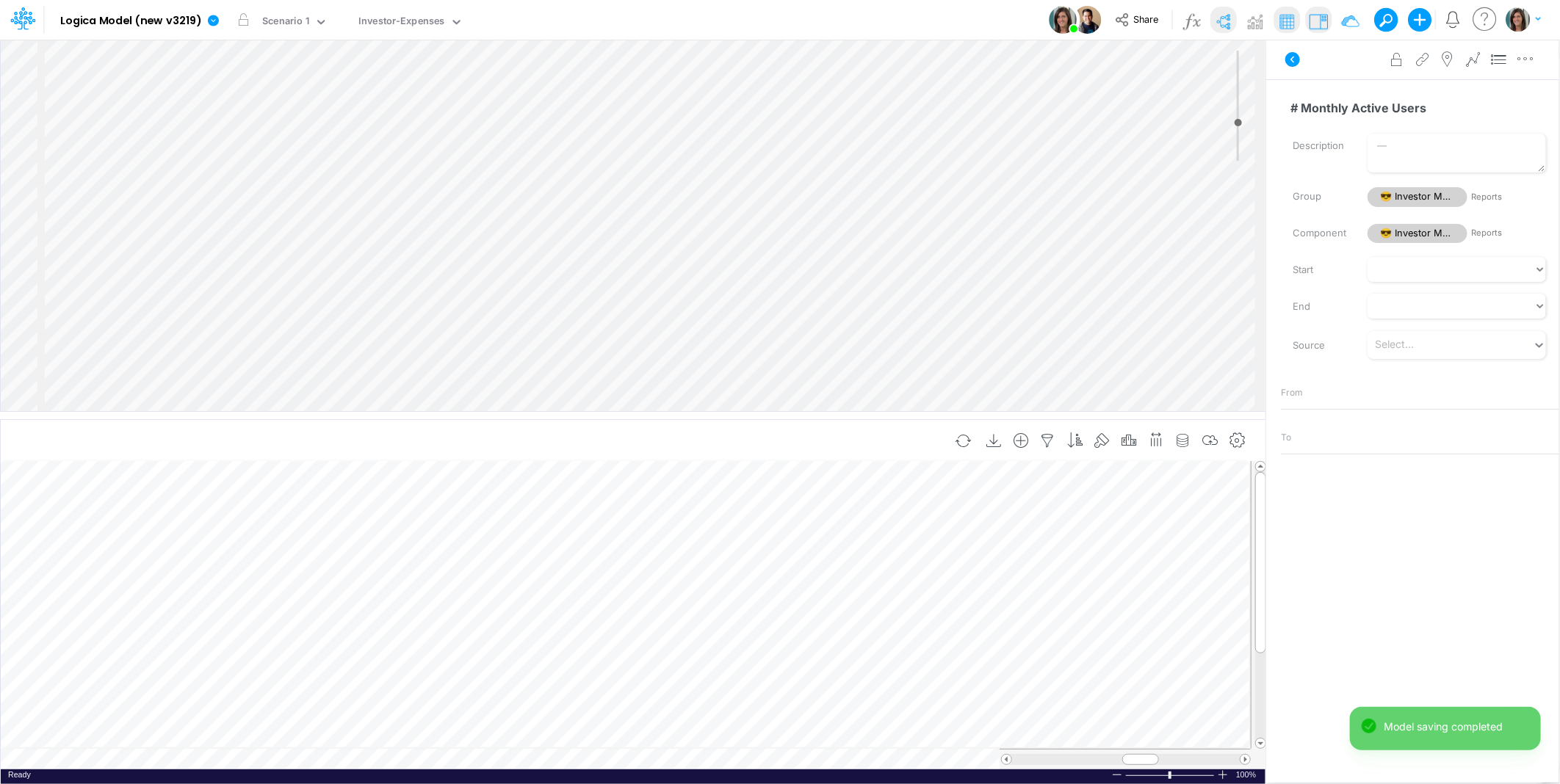
scroll to position [0, 1]
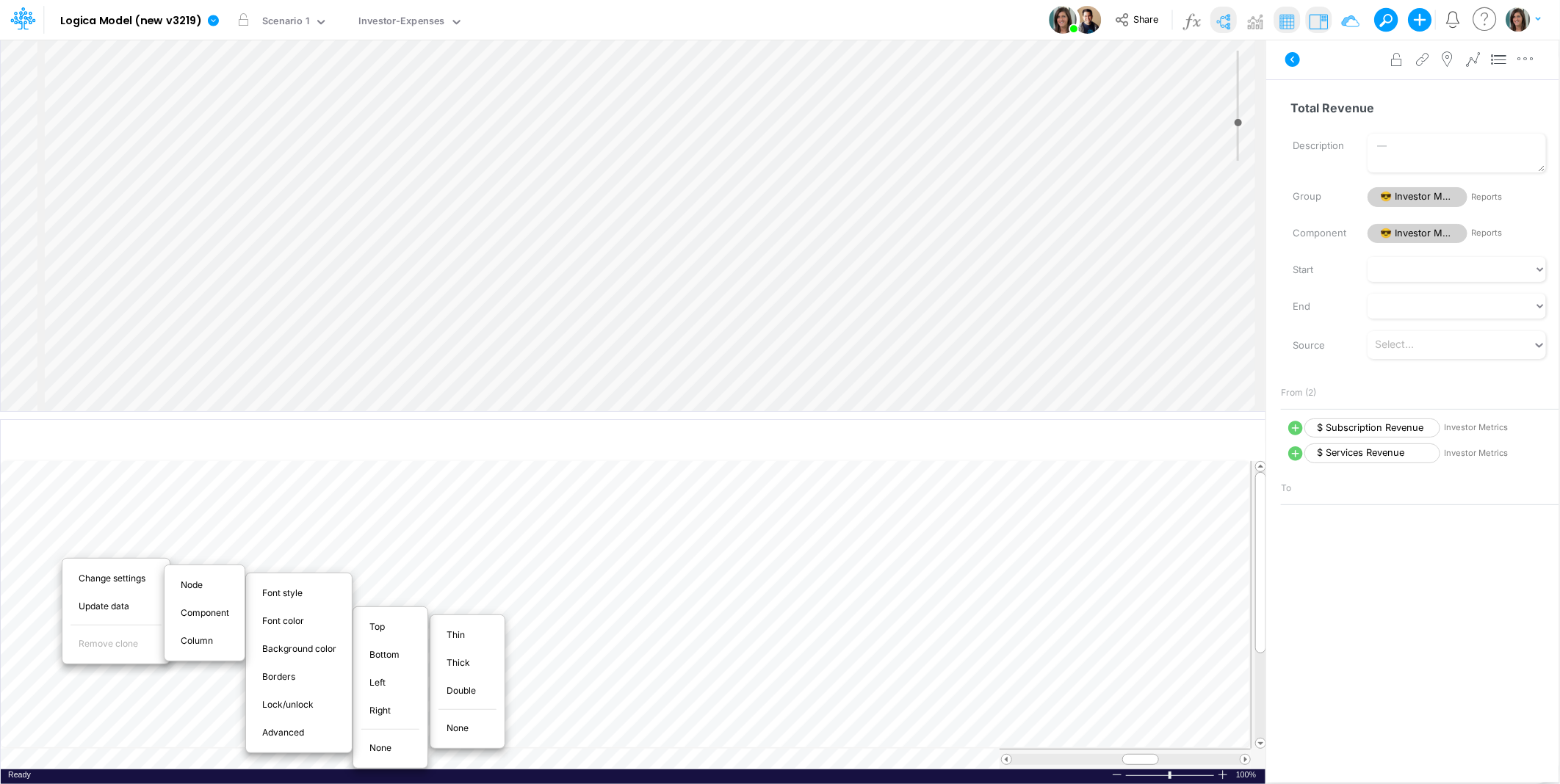
click at [466, 635] on span "Thin" at bounding box center [464, 634] width 35 height 13
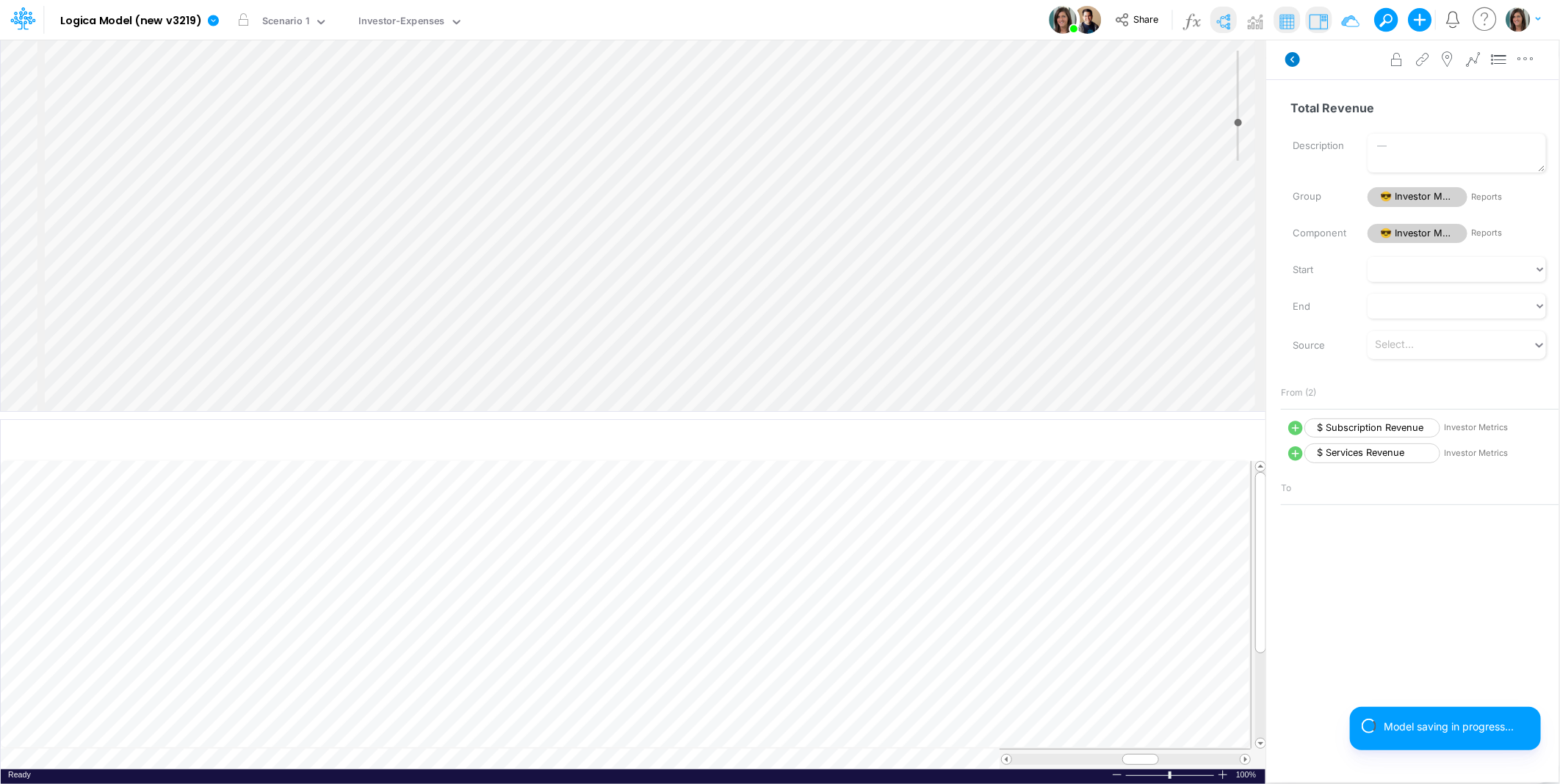
click at [1289, 57] on icon at bounding box center [1293, 59] width 15 height 15
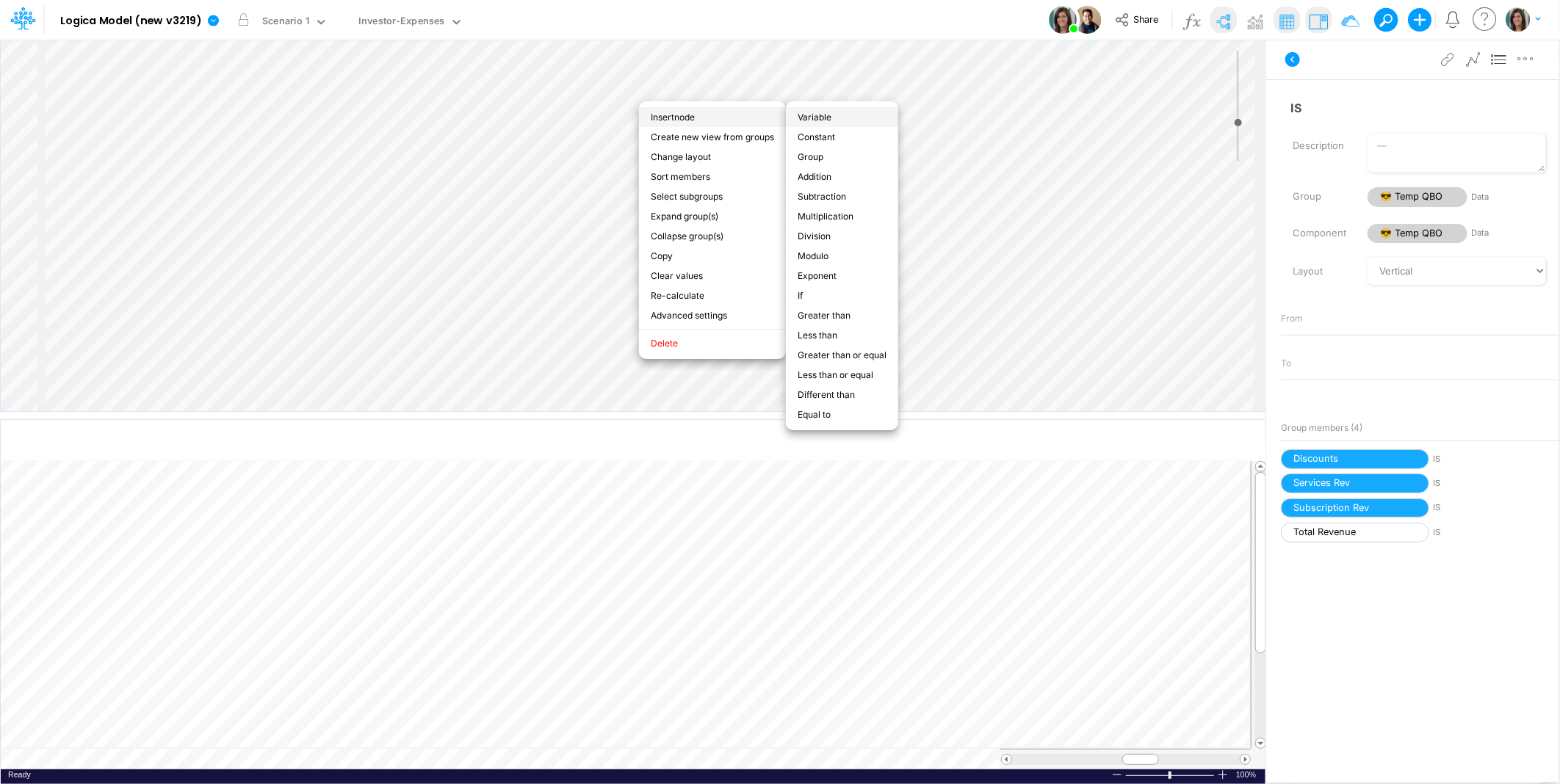
click at [848, 116] on li "Variable" at bounding box center [843, 117] width 112 height 20
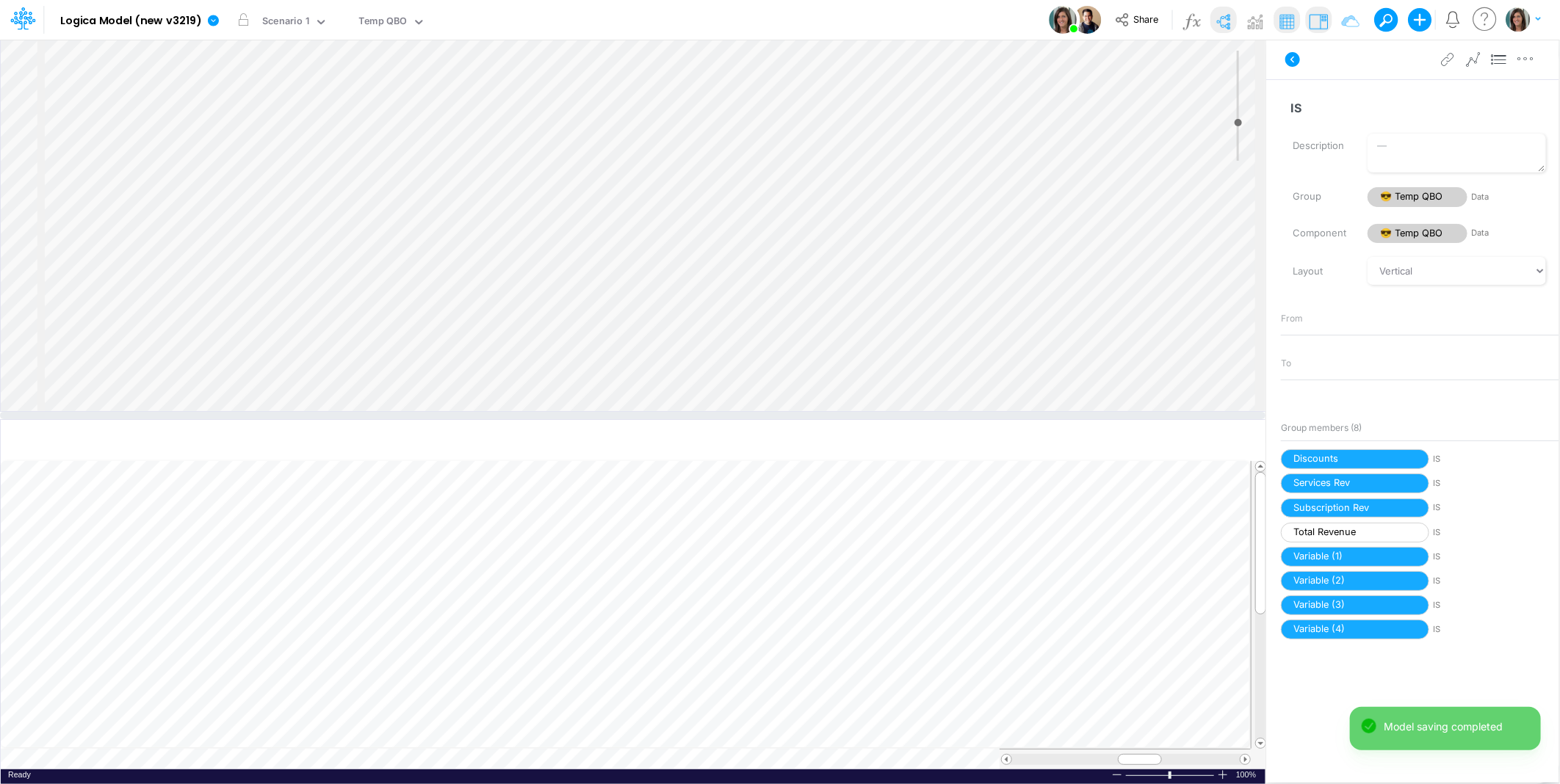
scroll to position [0, 1]
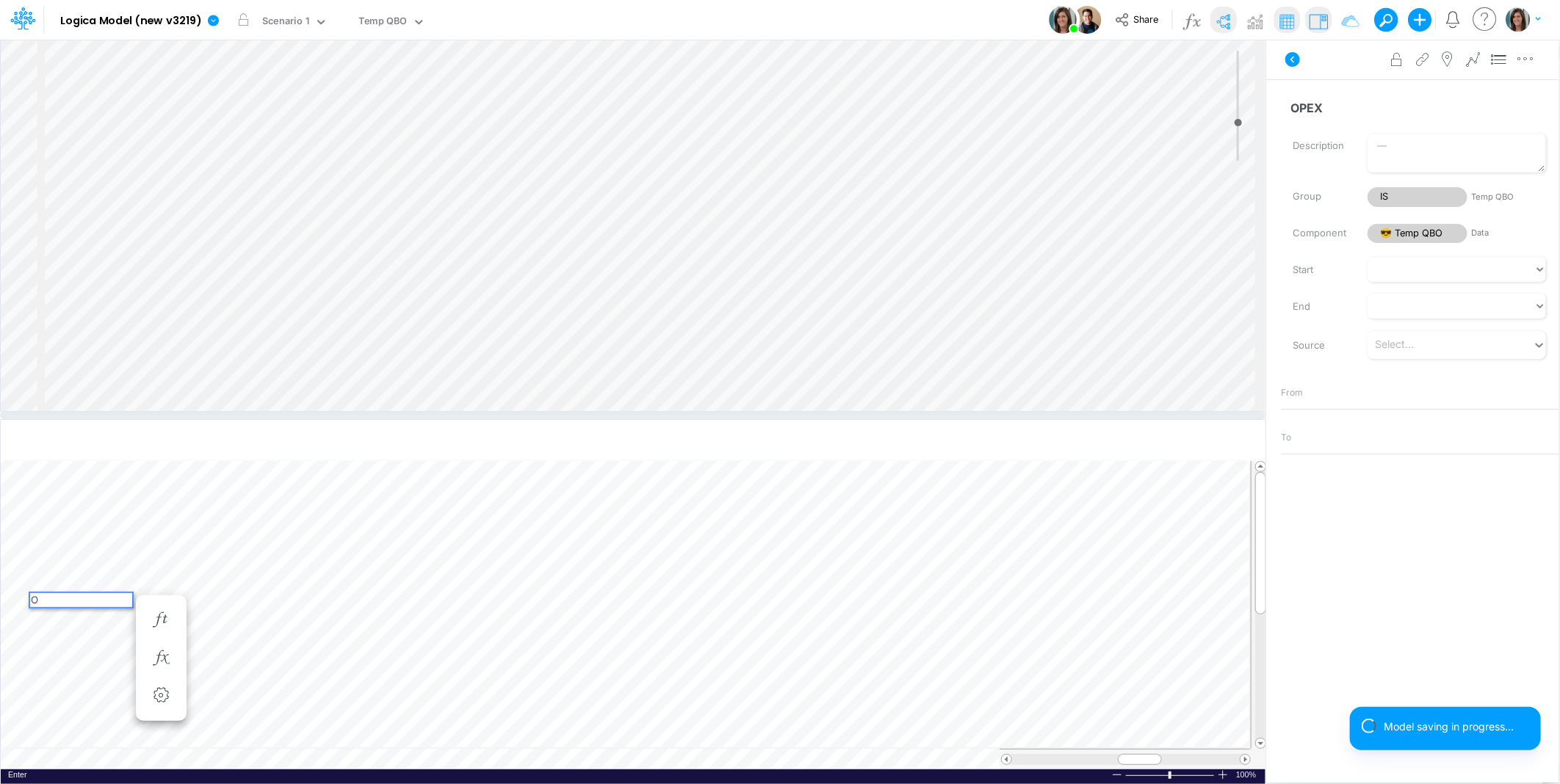
type input "OPEX"
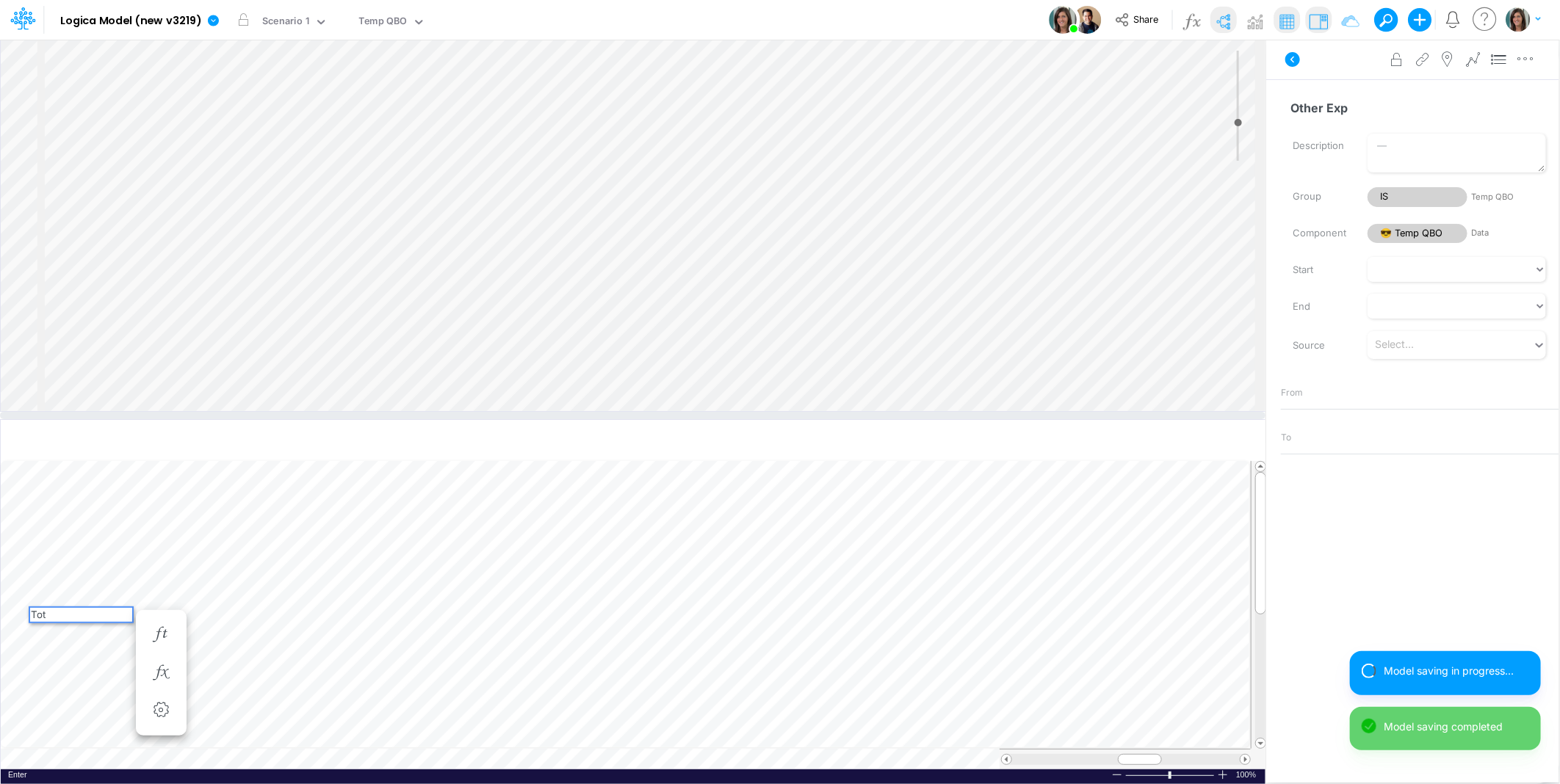
type input "Other Exp"
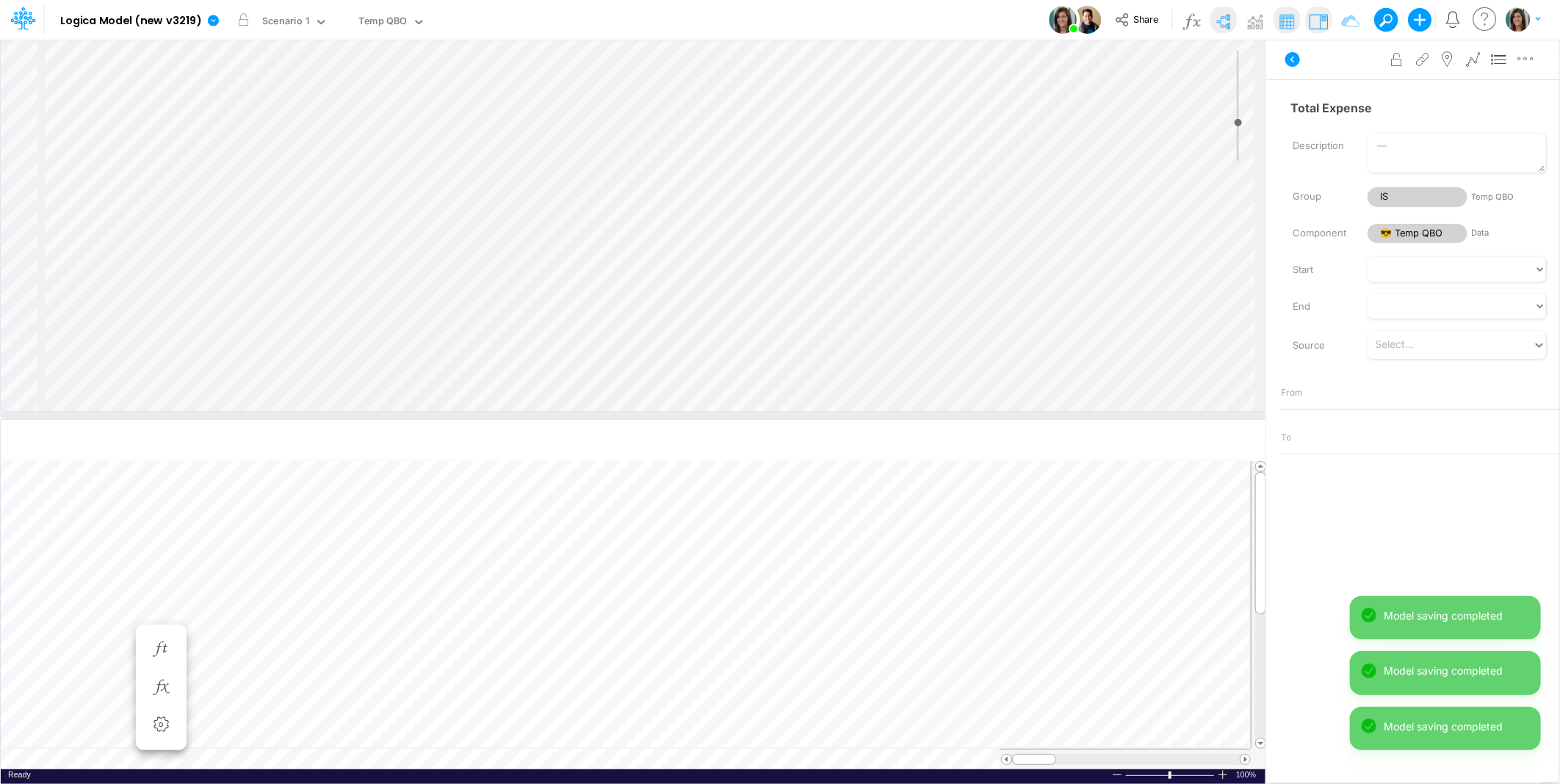
type input "Total Expense"
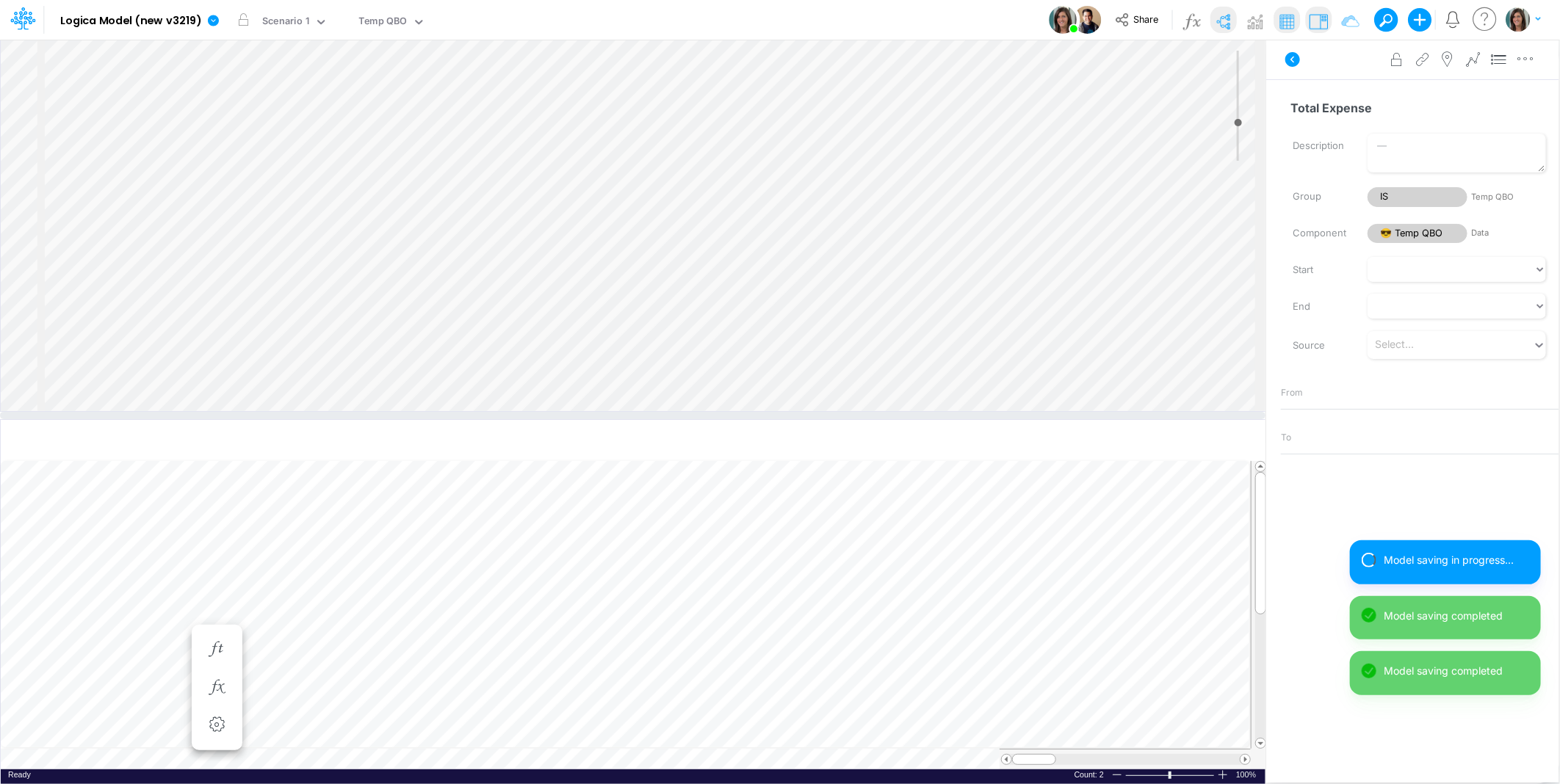
scroll to position [0, 1]
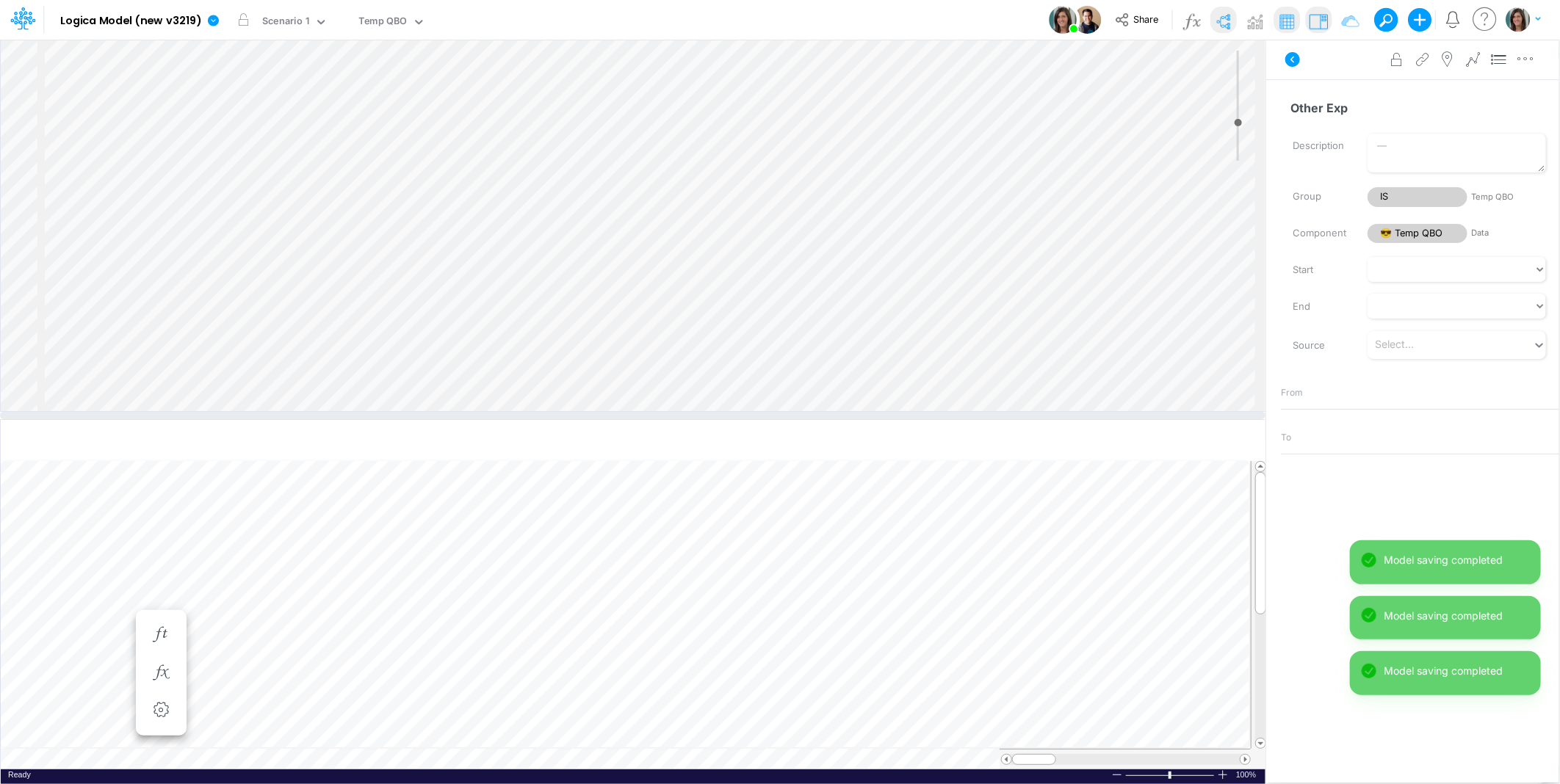
scroll to position [0, 1]
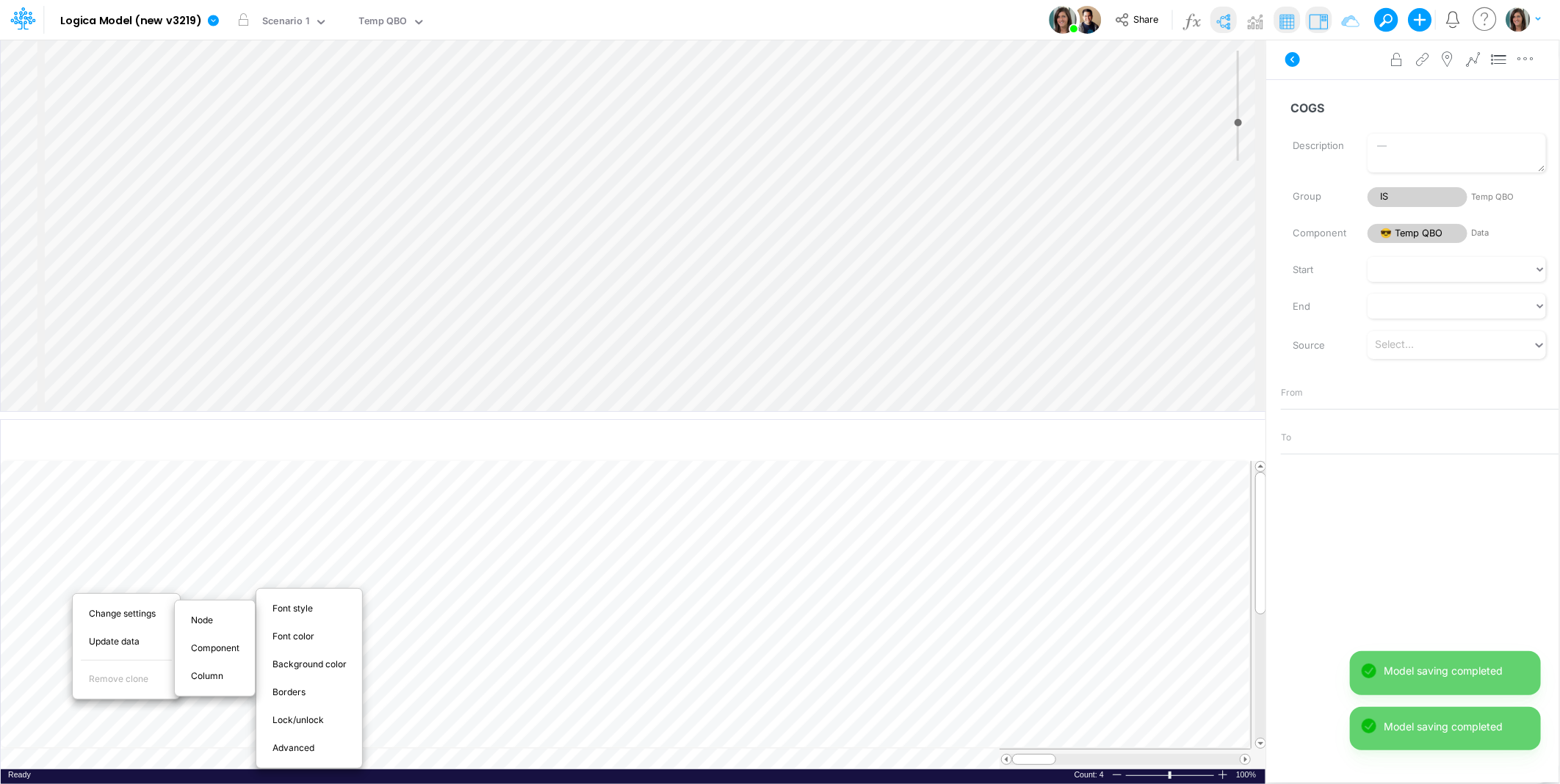
click at [298, 746] on span "Advanced" at bounding box center [303, 748] width 59 height 13
select select "sum"
select select "field"
select select "Number"
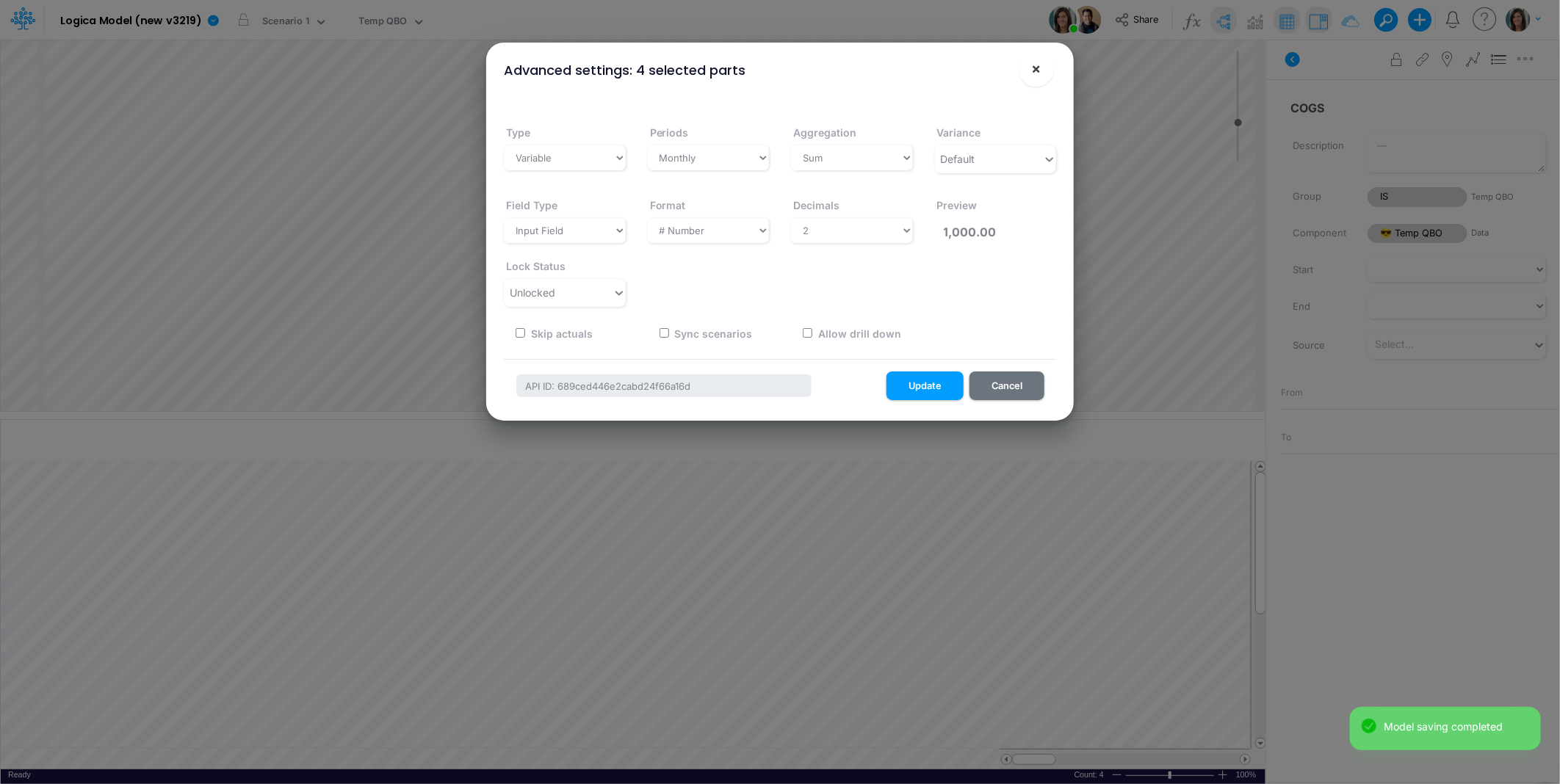
click at [1047, 69] on button "×" at bounding box center [1037, 69] width 35 height 35
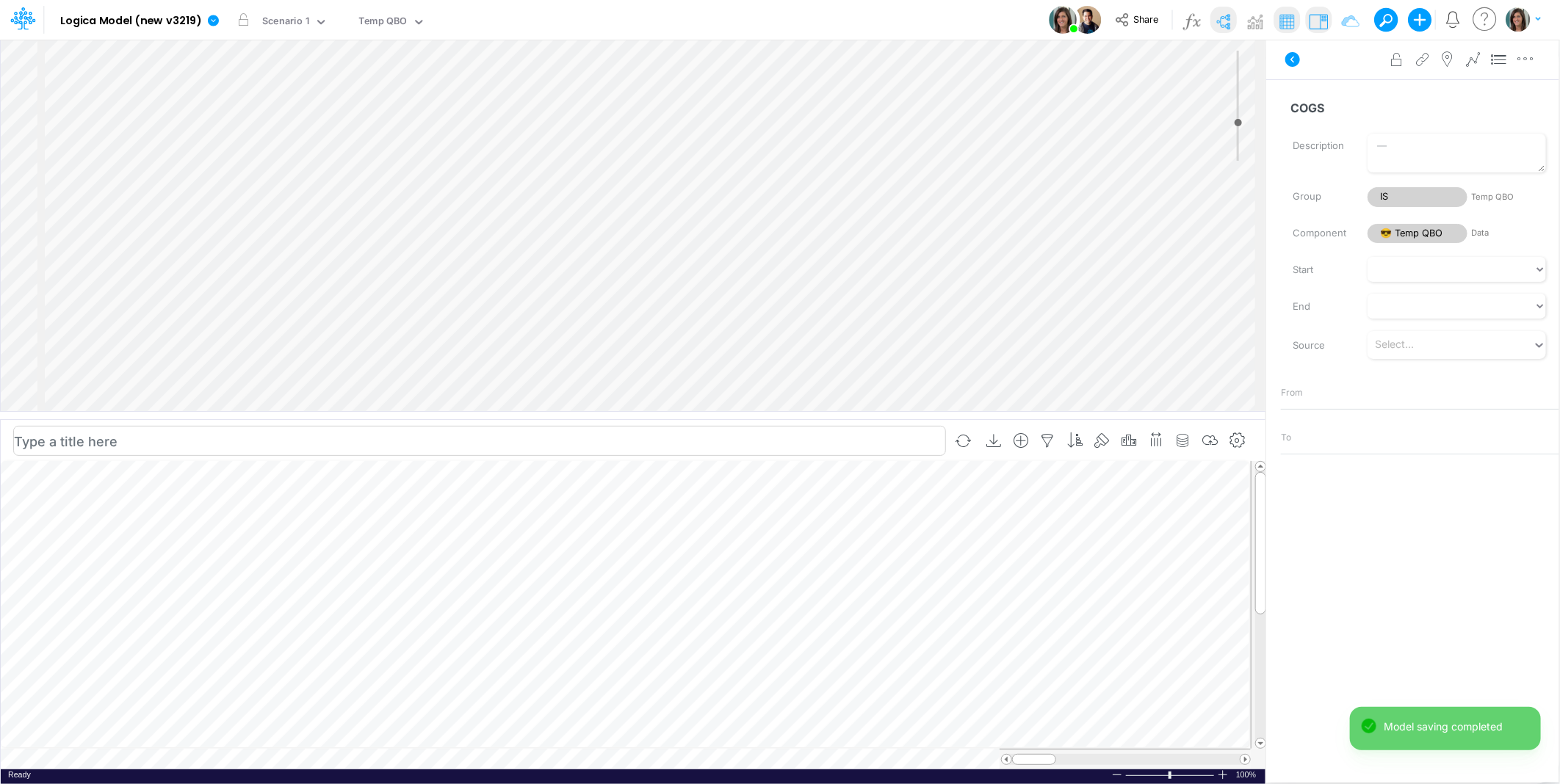
scroll to position [0, 1]
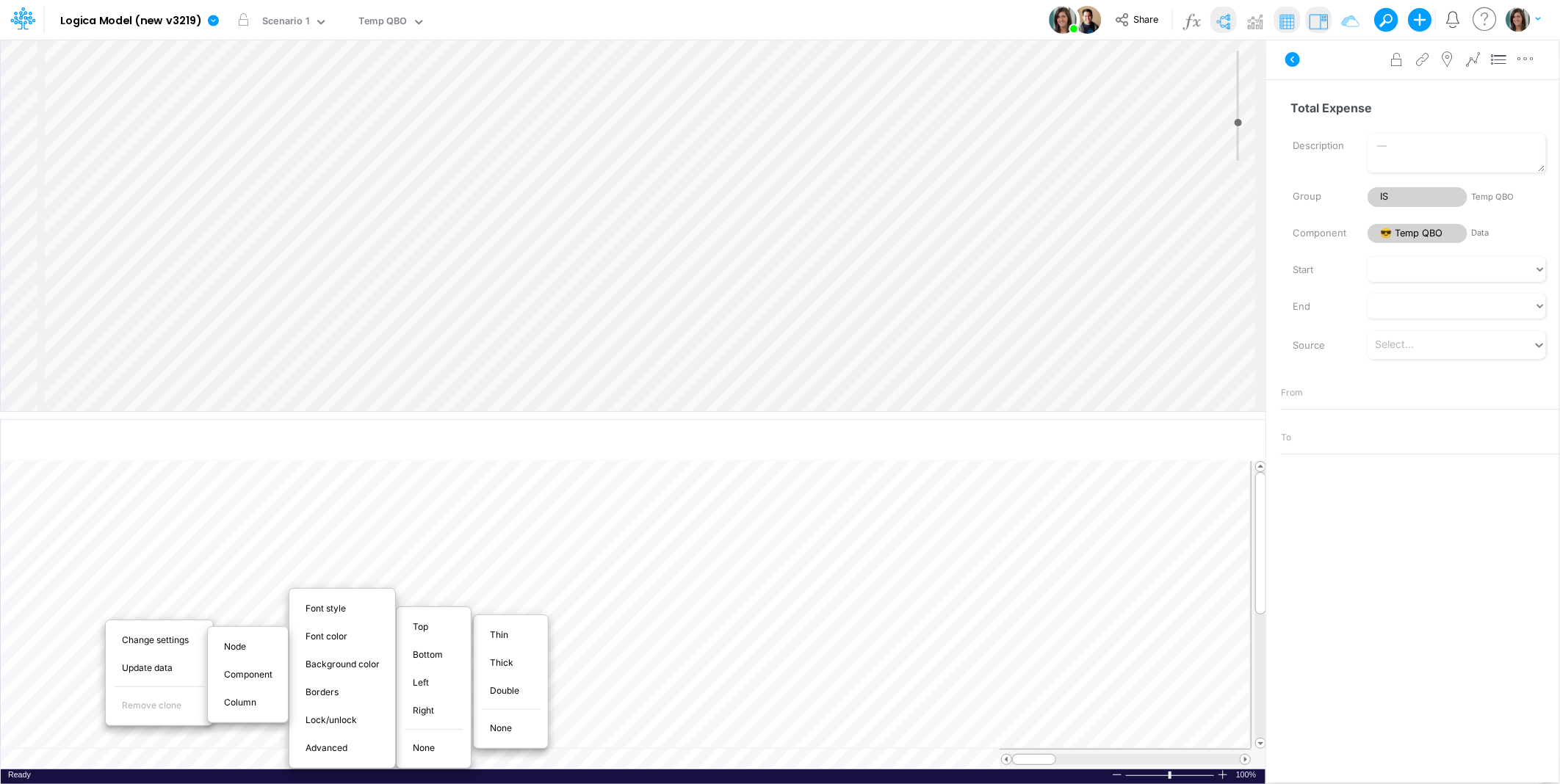
click at [525, 639] on div "Thin" at bounding box center [511, 635] width 65 height 18
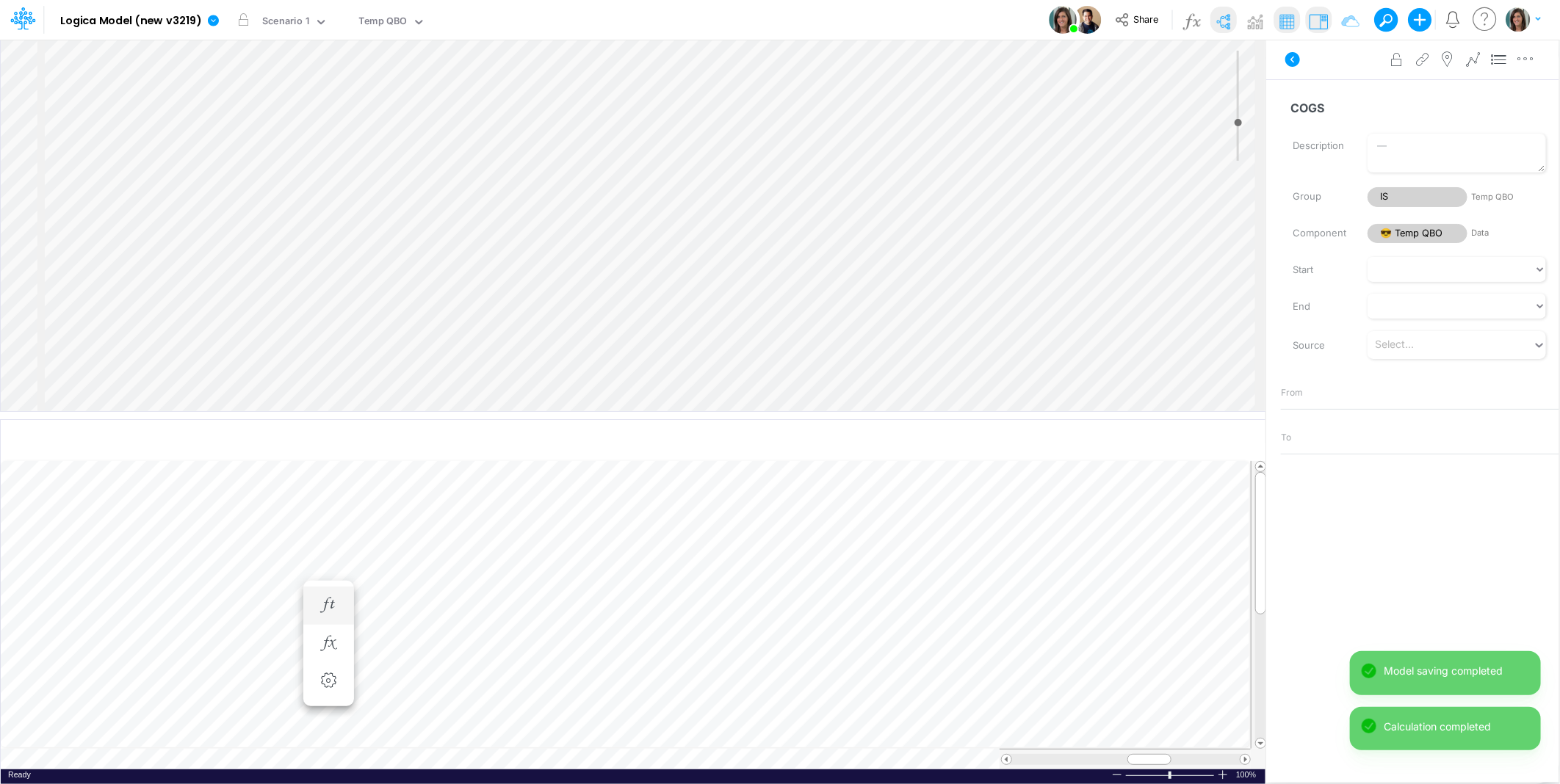
scroll to position [0, 1]
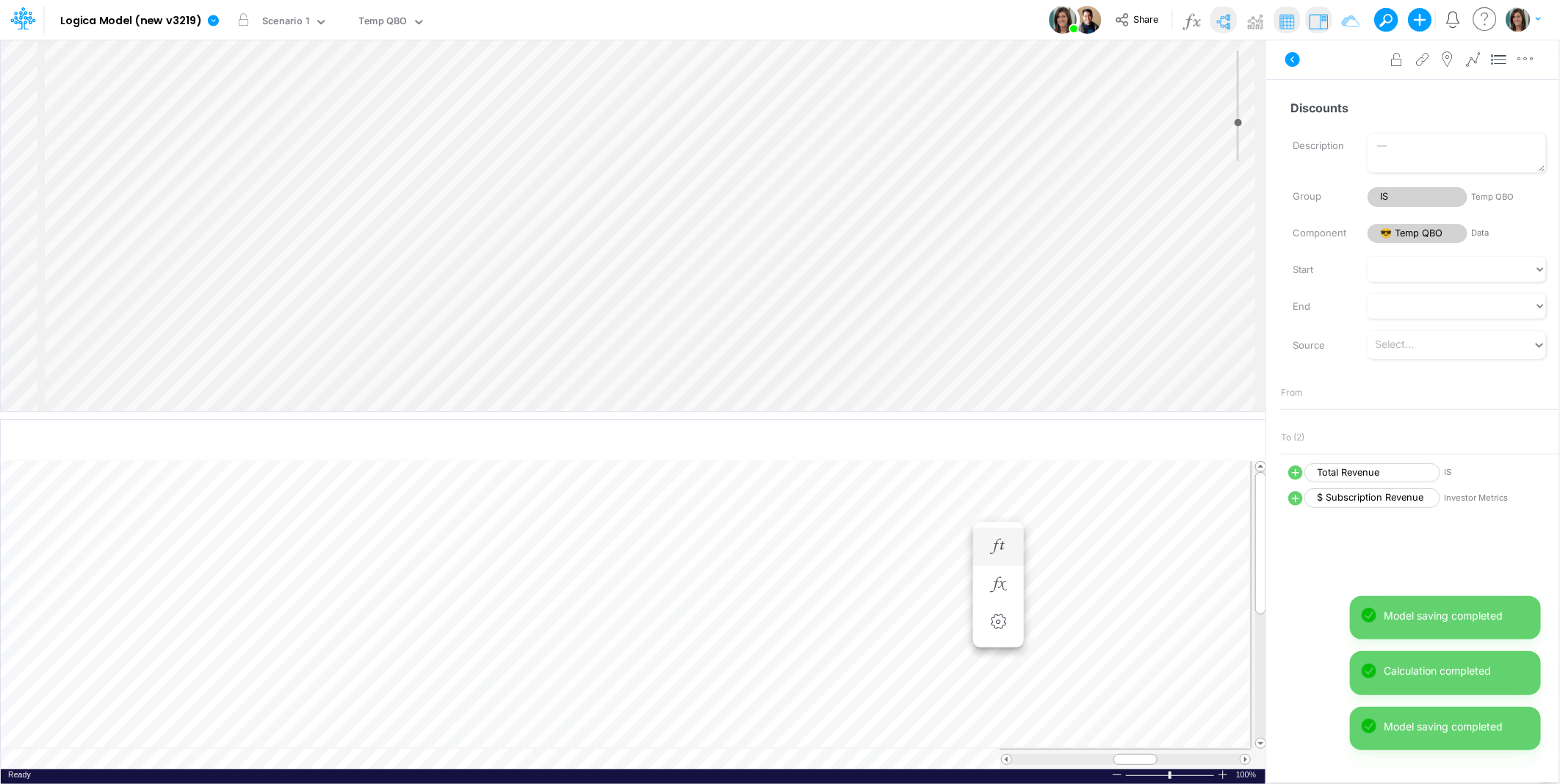
scroll to position [0, 1]
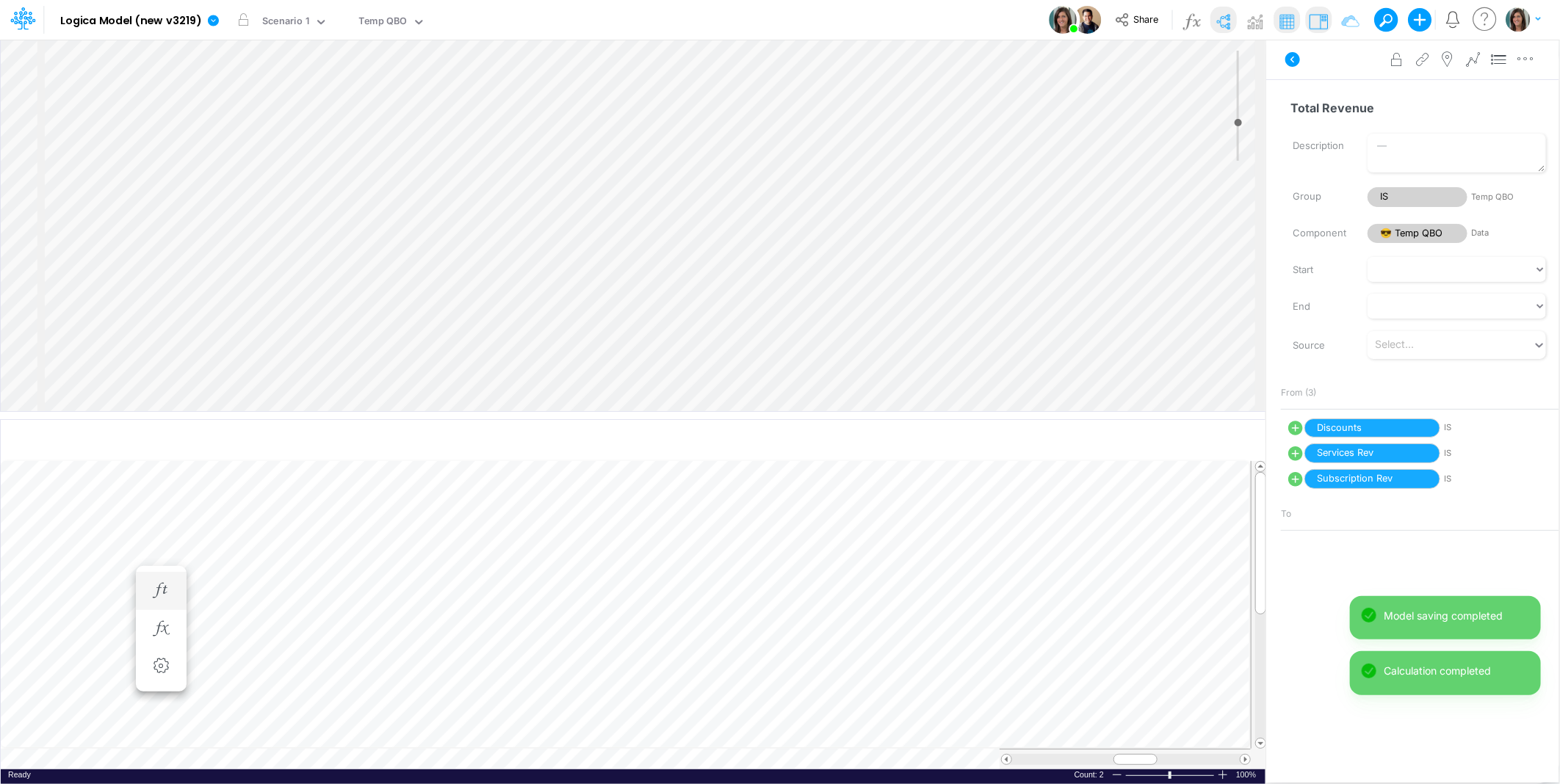
scroll to position [0, 1]
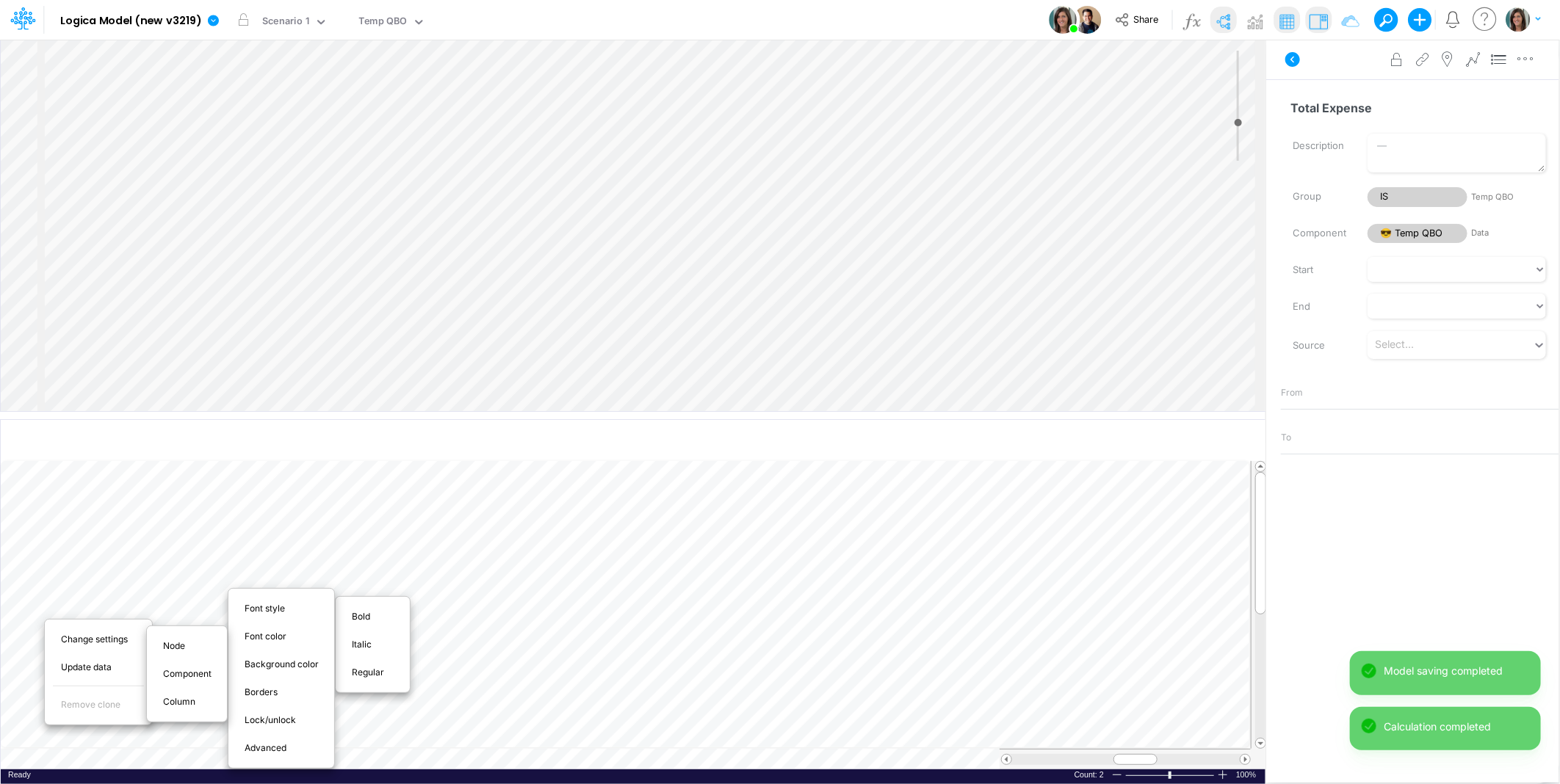
click at [365, 614] on span "Bold" at bounding box center [370, 616] width 35 height 13
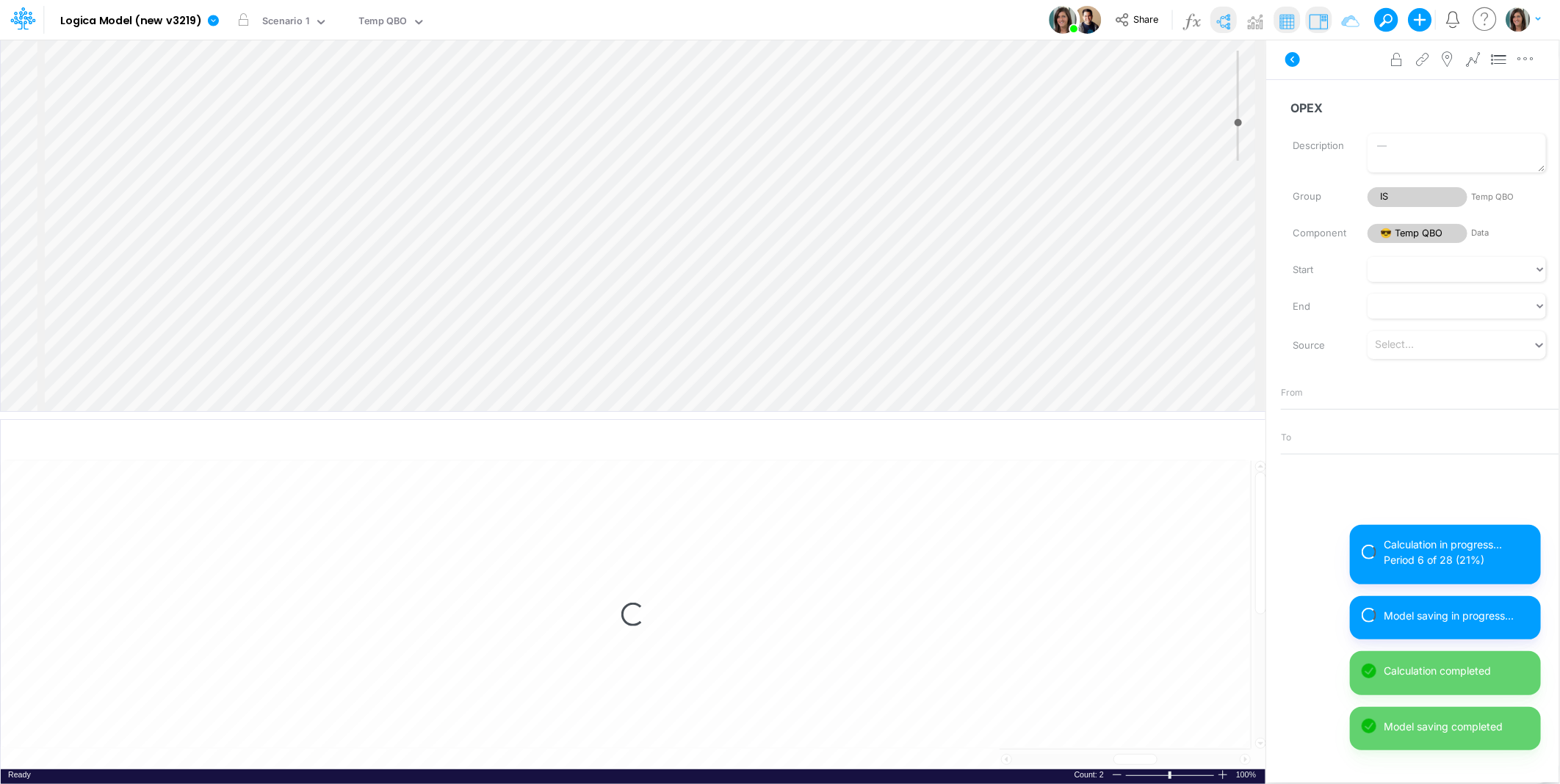
select select "1"
select select "Multiply"
select select "Add"
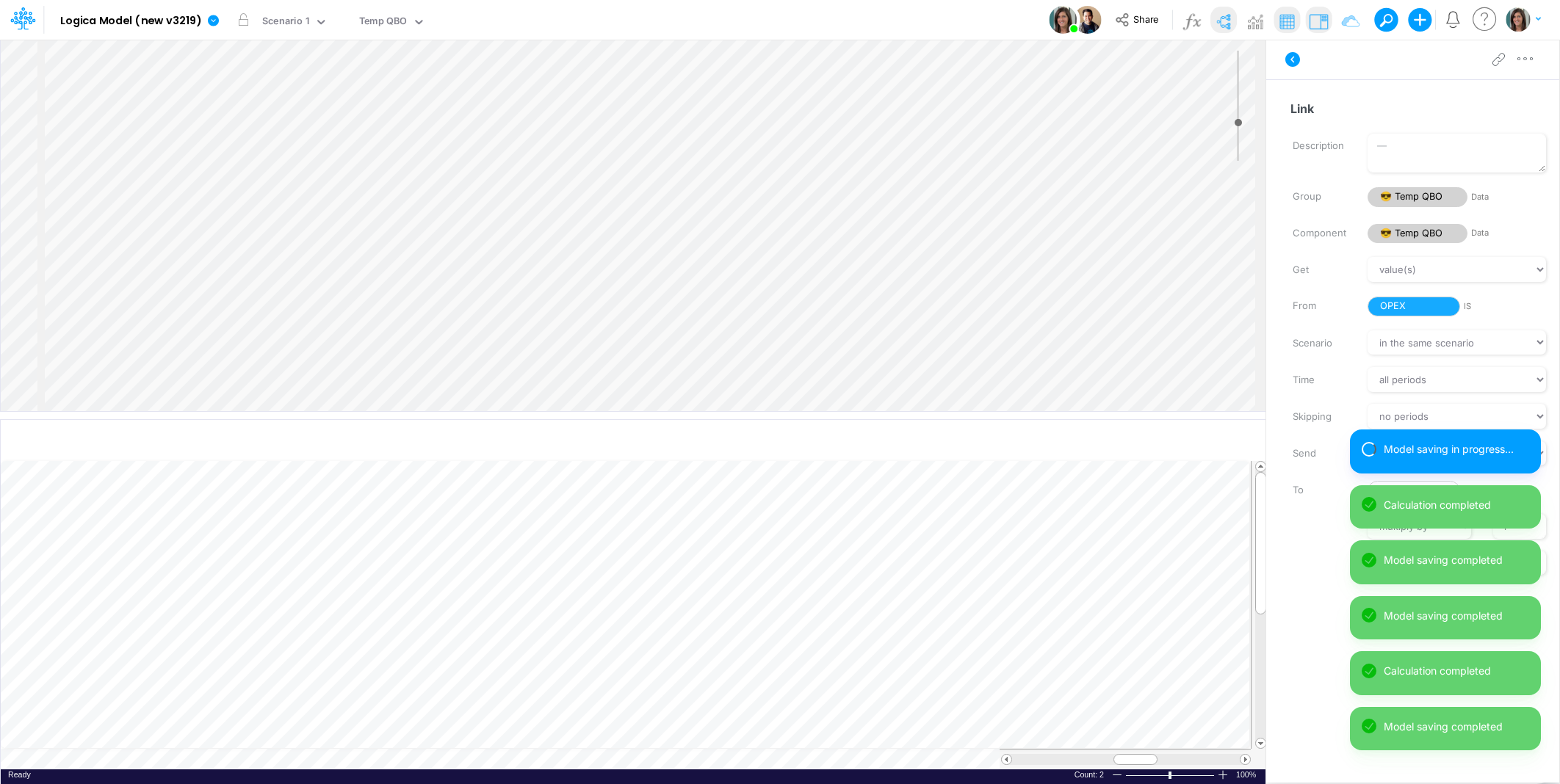
select select "1"
select select "Multiply"
select select "Add"
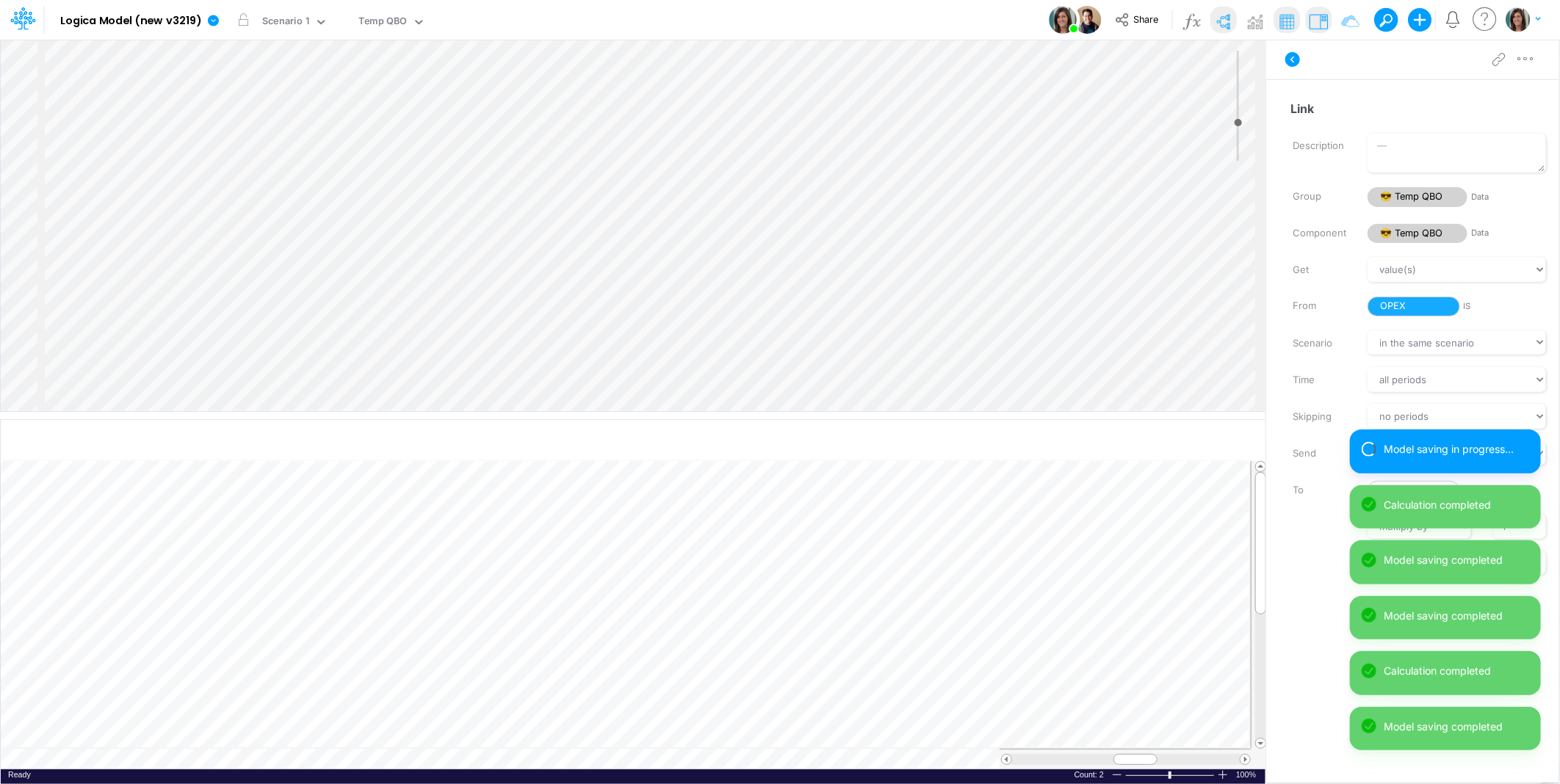
scroll to position [0, 1]
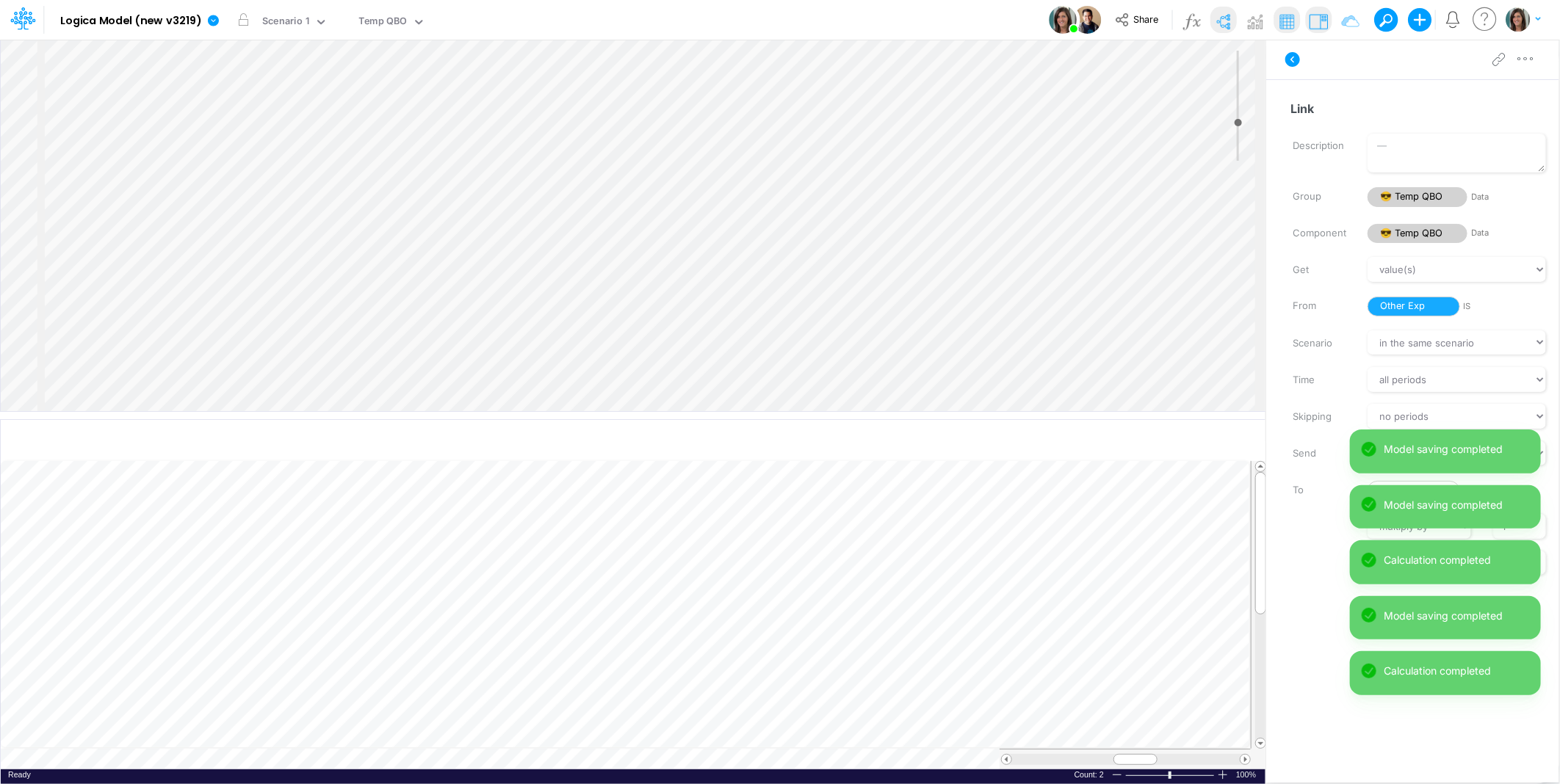
scroll to position [0, 1]
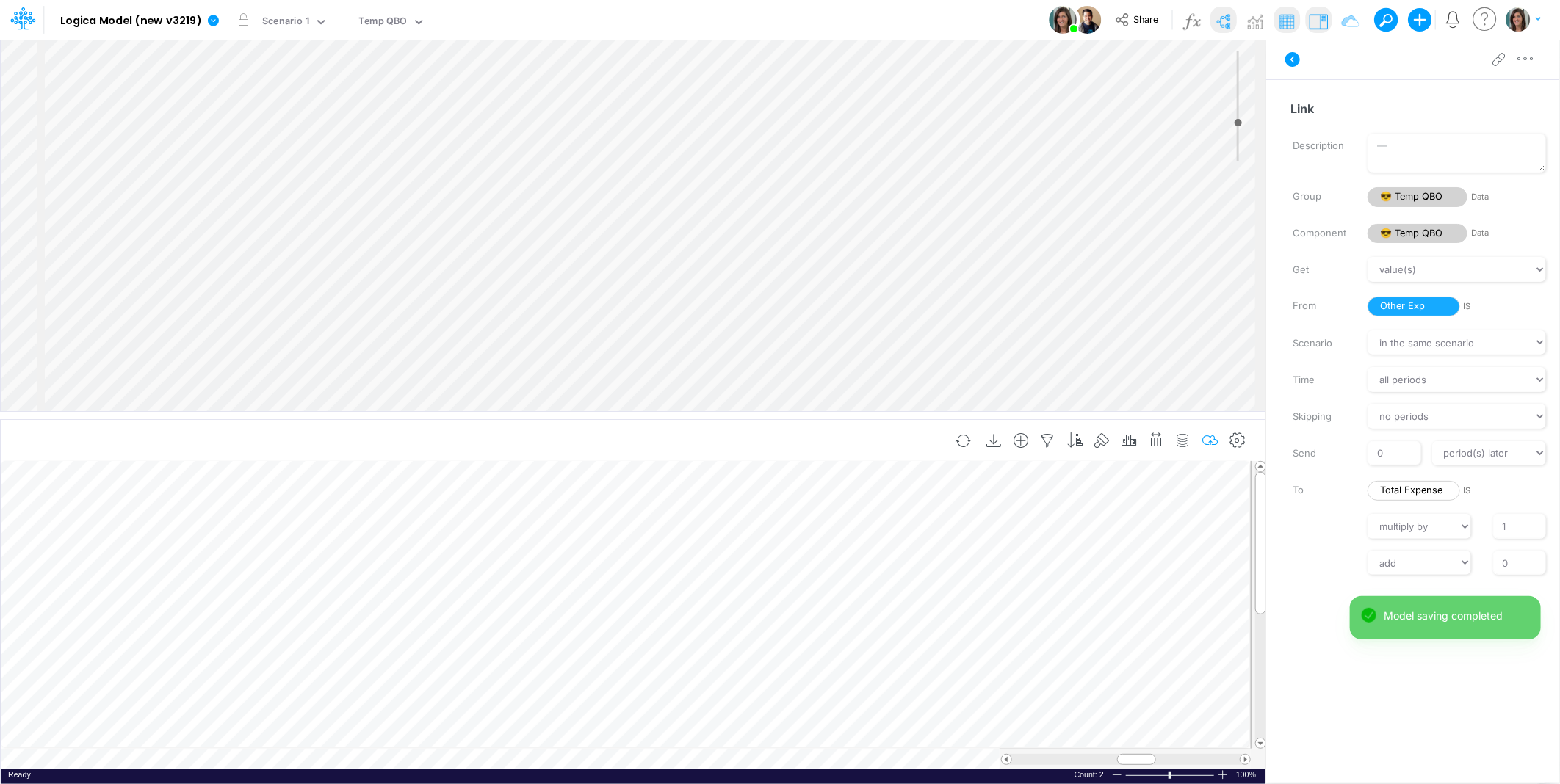
click at [1207, 434] on icon "button" at bounding box center [1210, 441] width 22 height 16
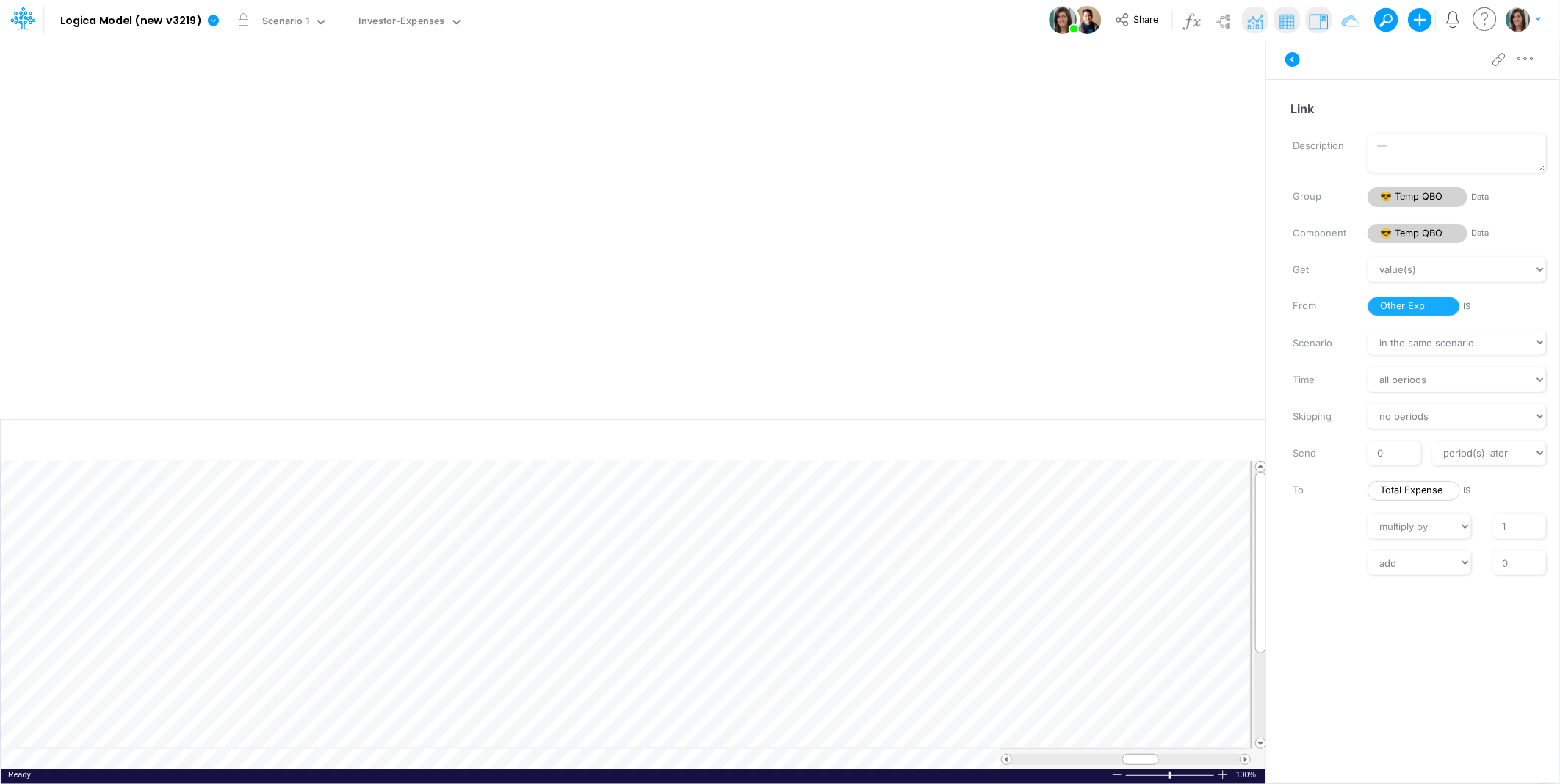
scroll to position [0, 1]
click at [1301, 59] on icon at bounding box center [1293, 59] width 18 height 18
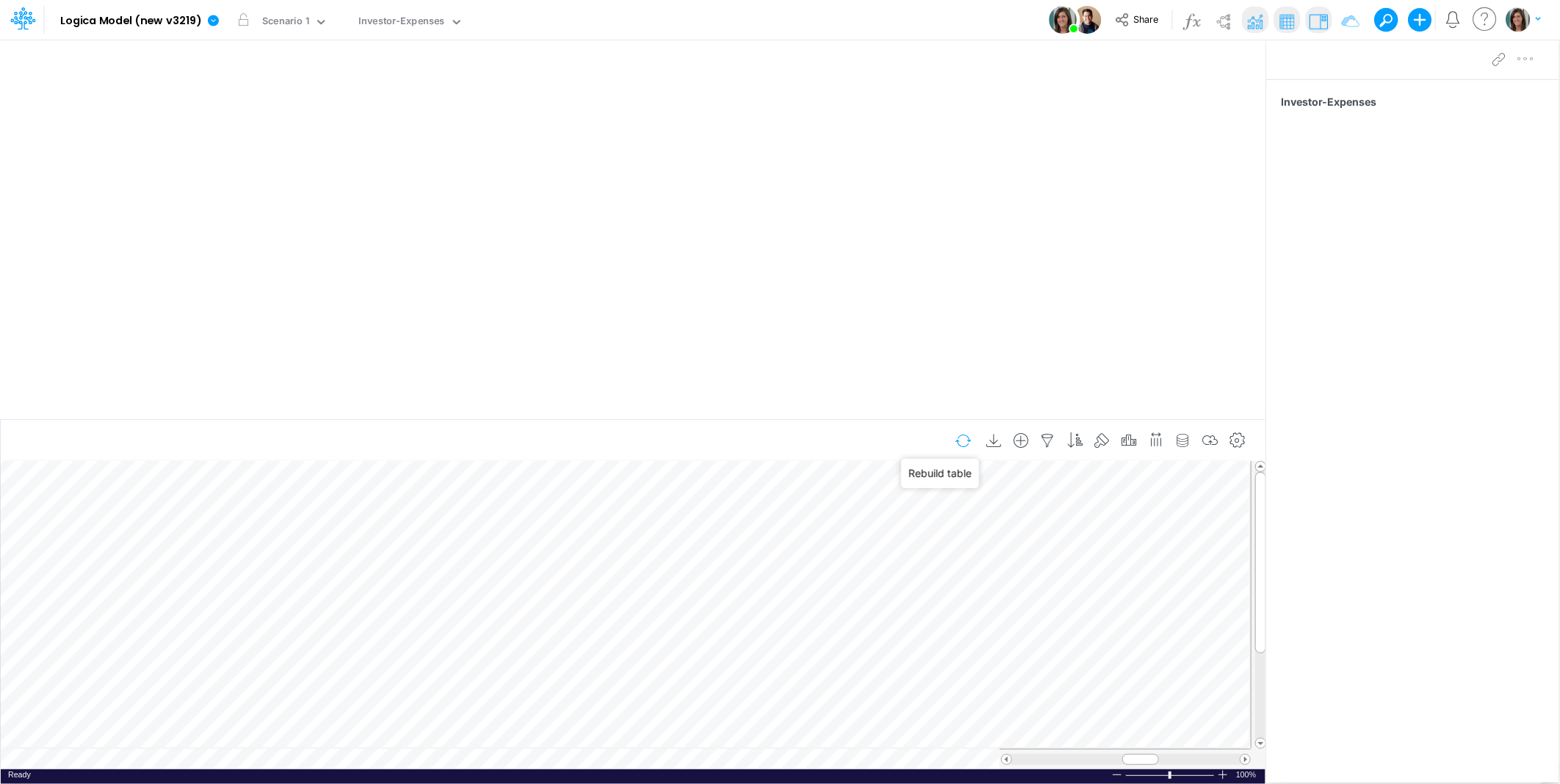
click at [969, 436] on button "button" at bounding box center [963, 441] width 34 height 26
click at [1257, 19] on img at bounding box center [1255, 22] width 24 height 24
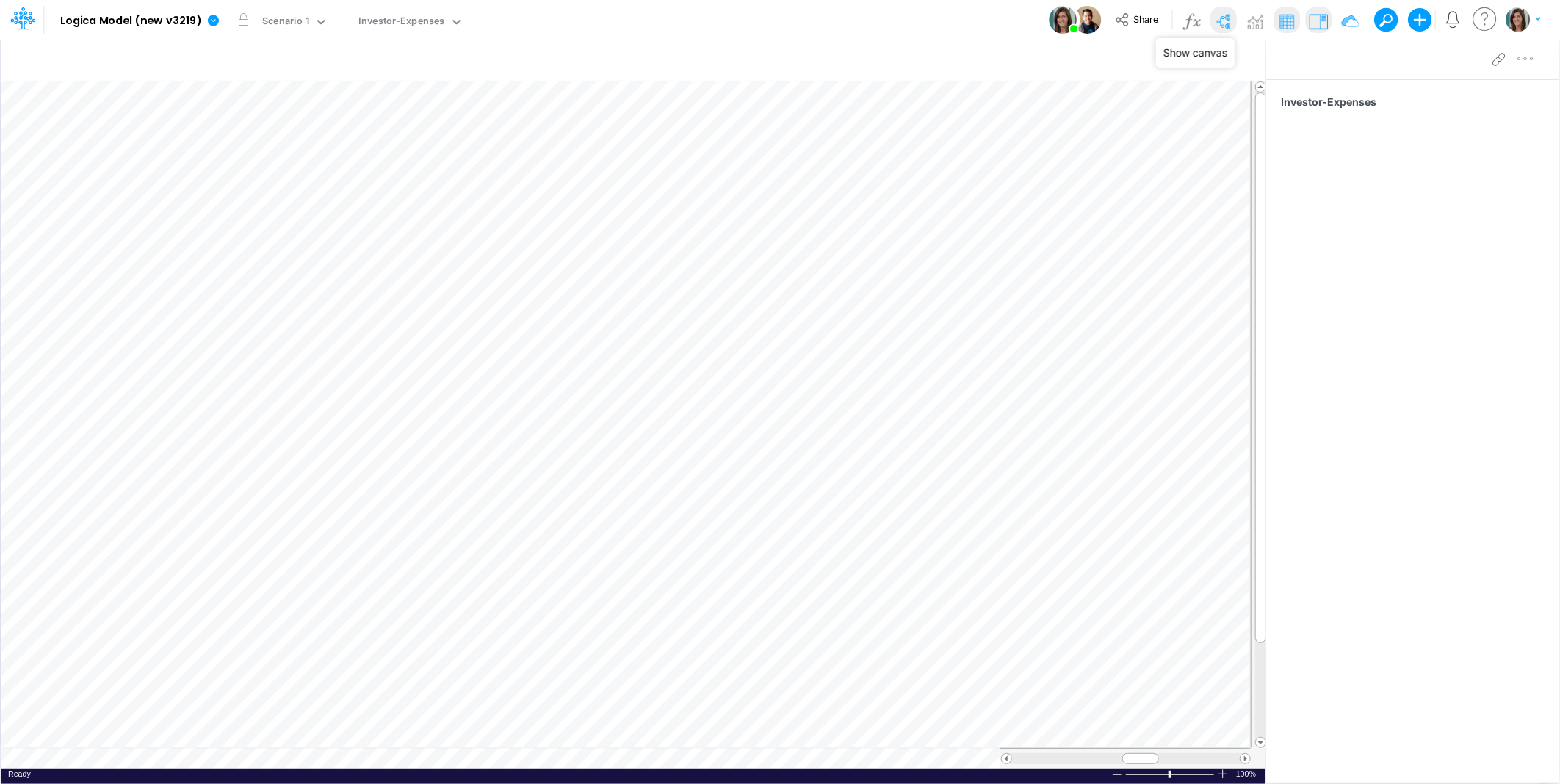
click at [1224, 19] on img at bounding box center [1223, 22] width 24 height 24
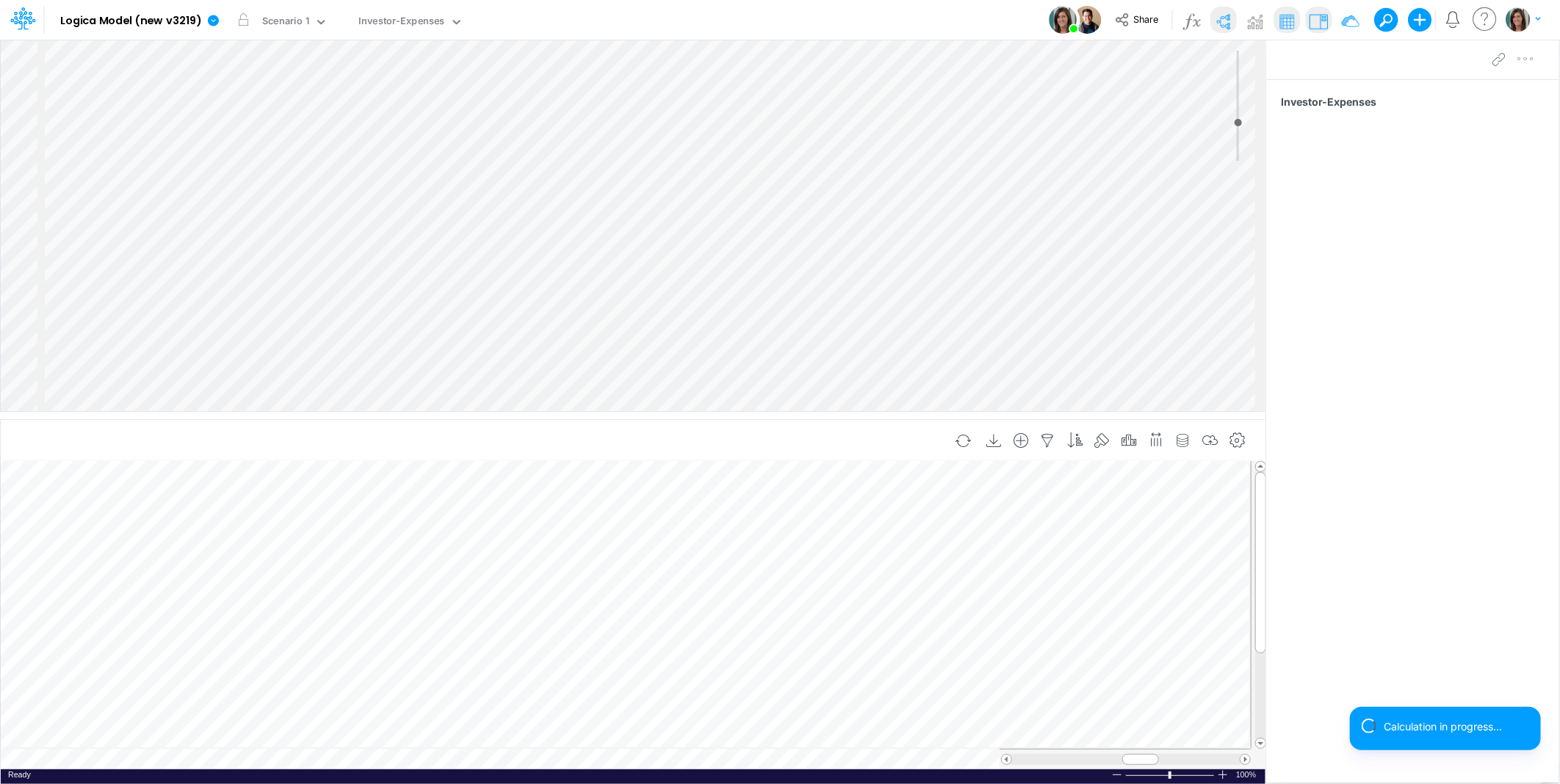
select select "1"
select select "Multiply"
select select "Add"
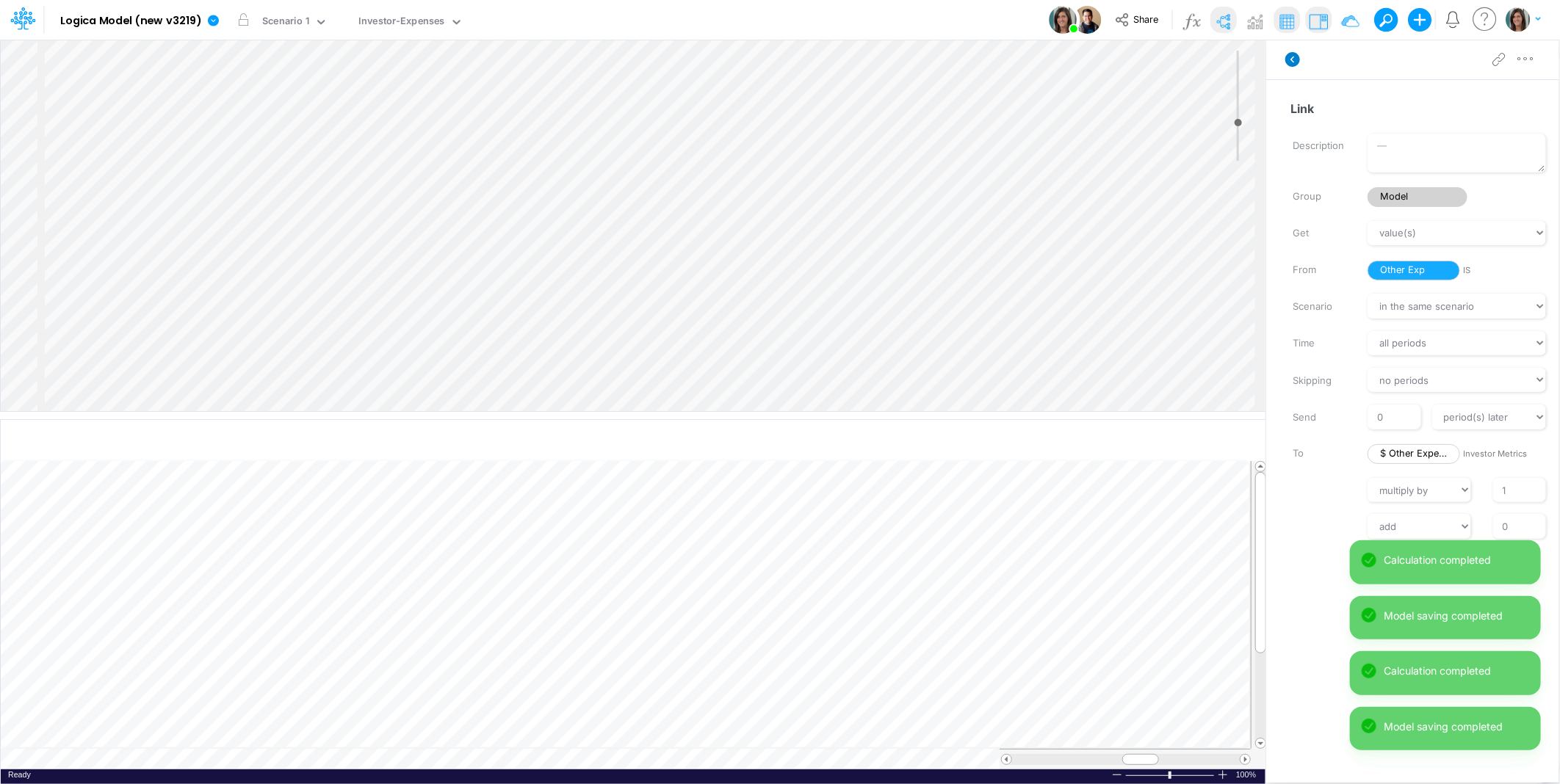
click at [1298, 60] on icon at bounding box center [1293, 59] width 15 height 15
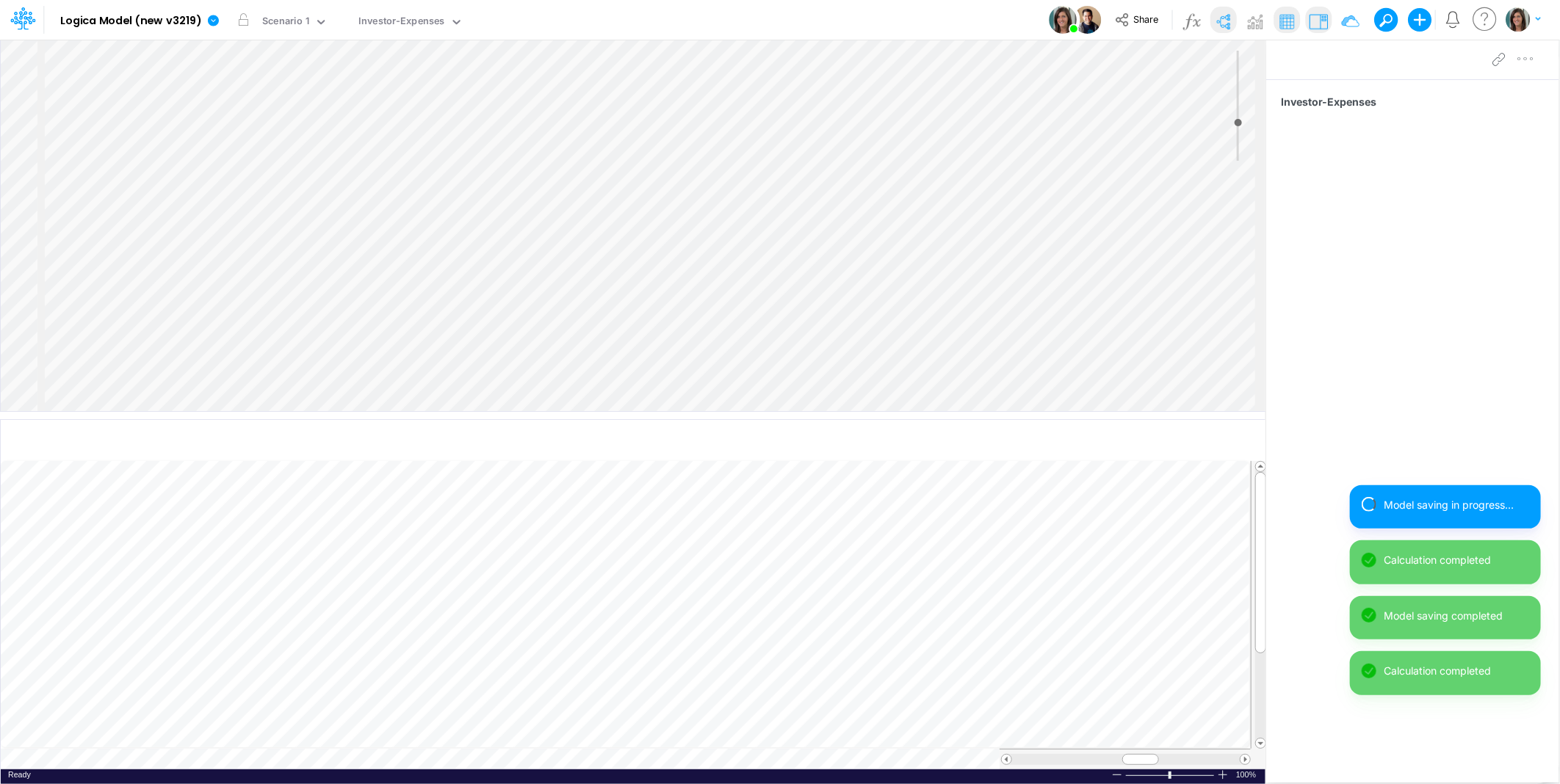
click at [1222, 23] on img at bounding box center [1223, 22] width 24 height 24
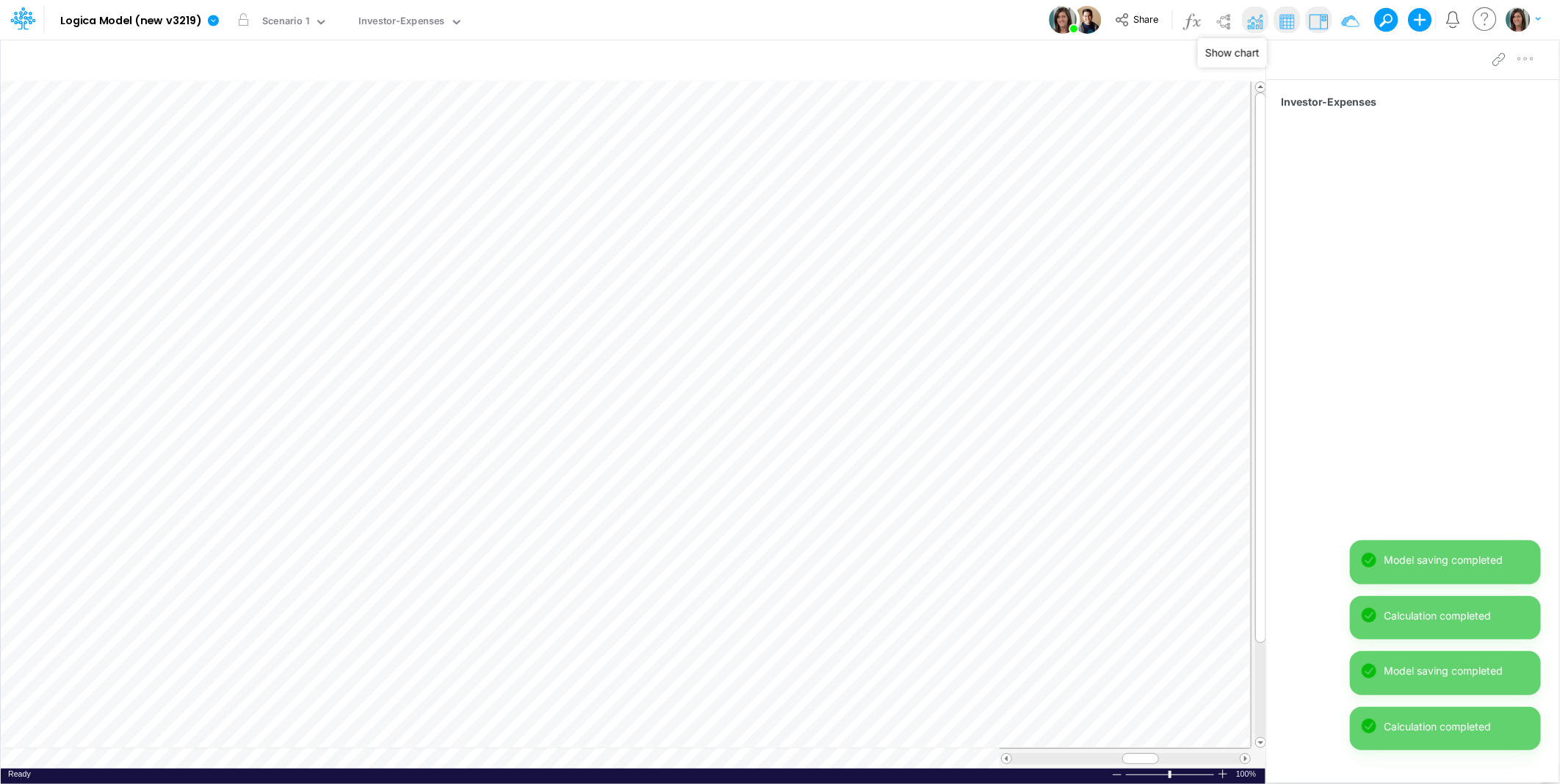
click at [1254, 15] on img at bounding box center [1255, 22] width 24 height 24
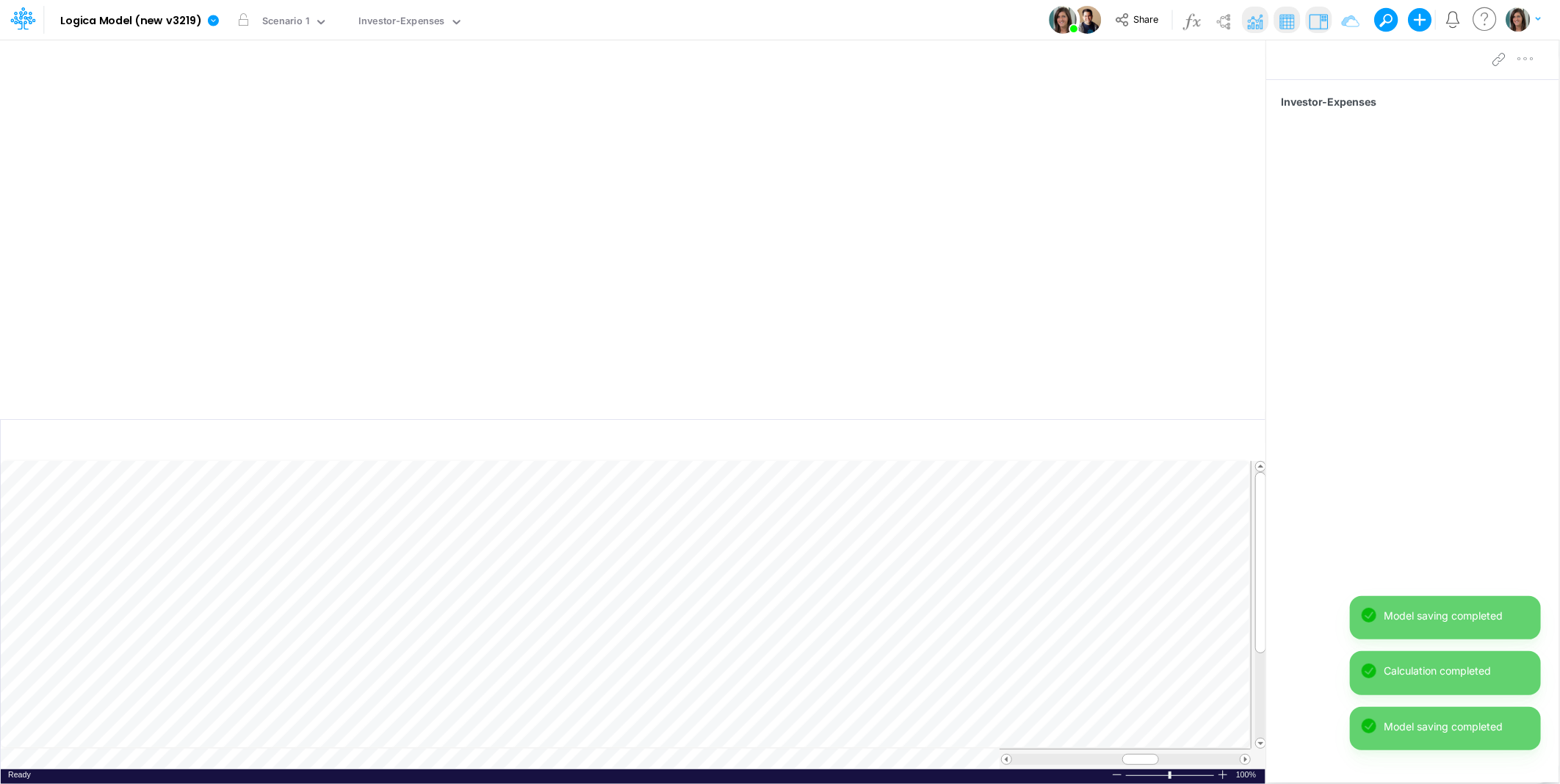
scroll to position [0, 1]
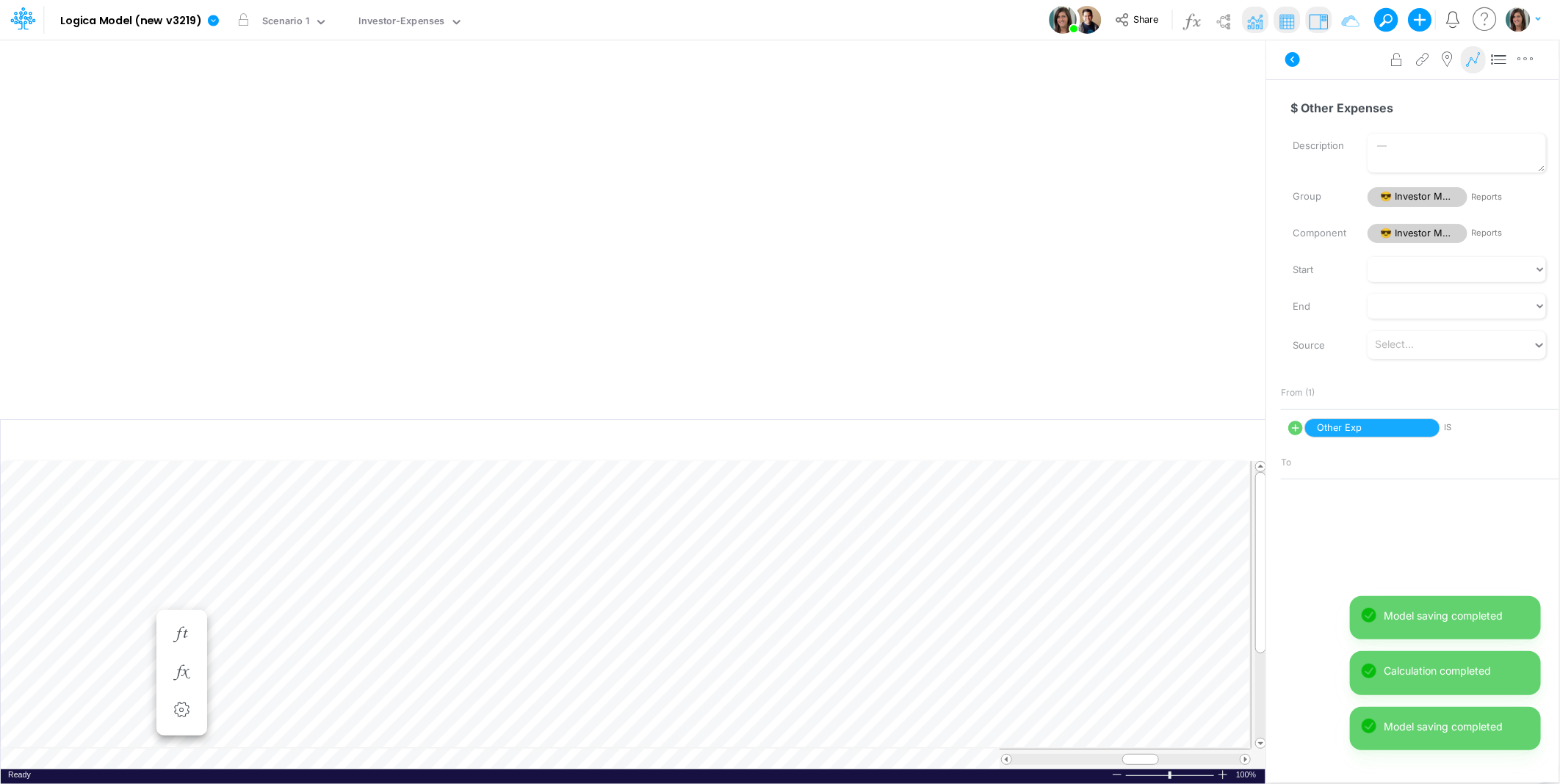
click at [1472, 56] on icon at bounding box center [1473, 60] width 22 height 16
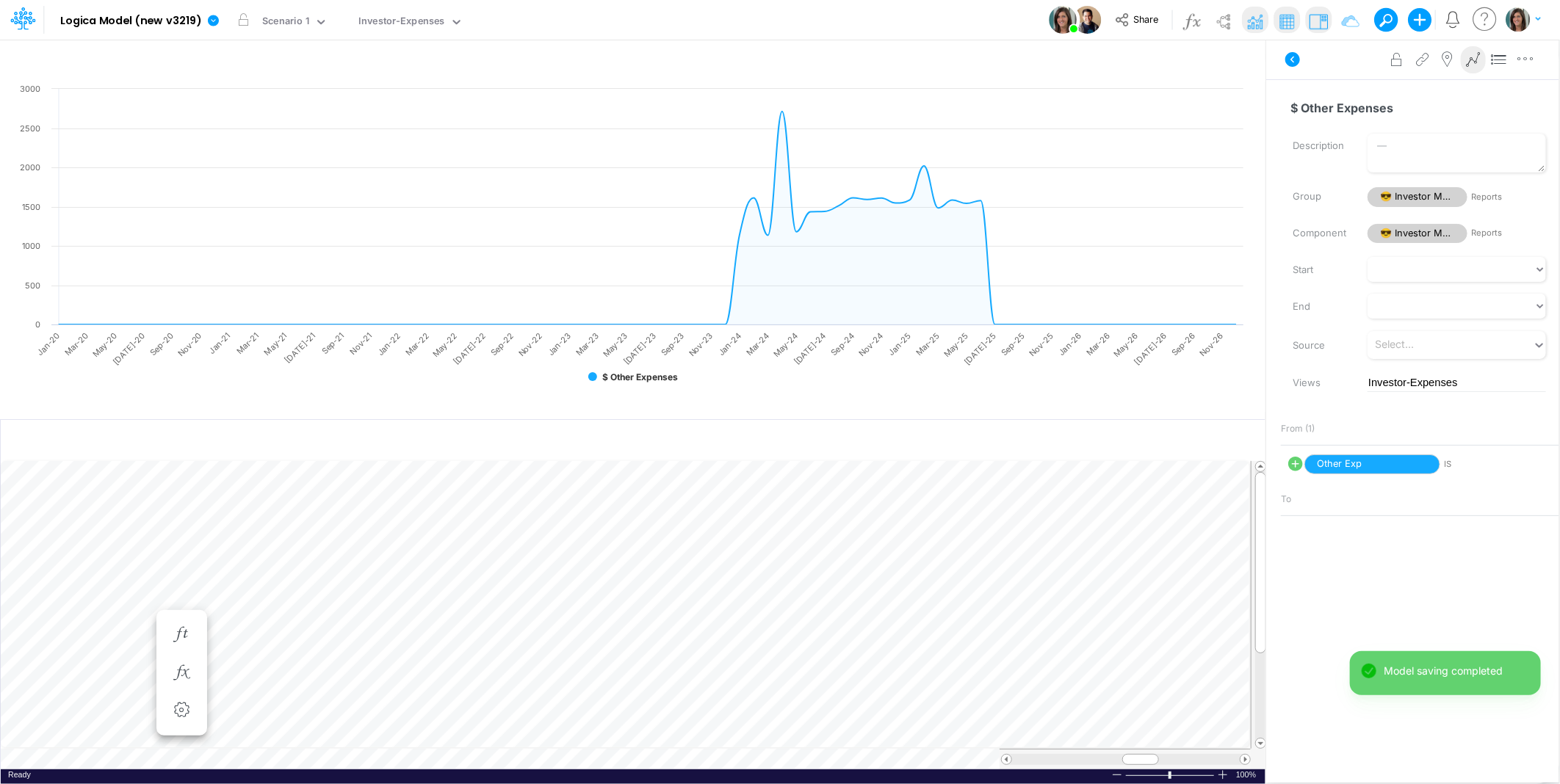
scroll to position [0, 1]
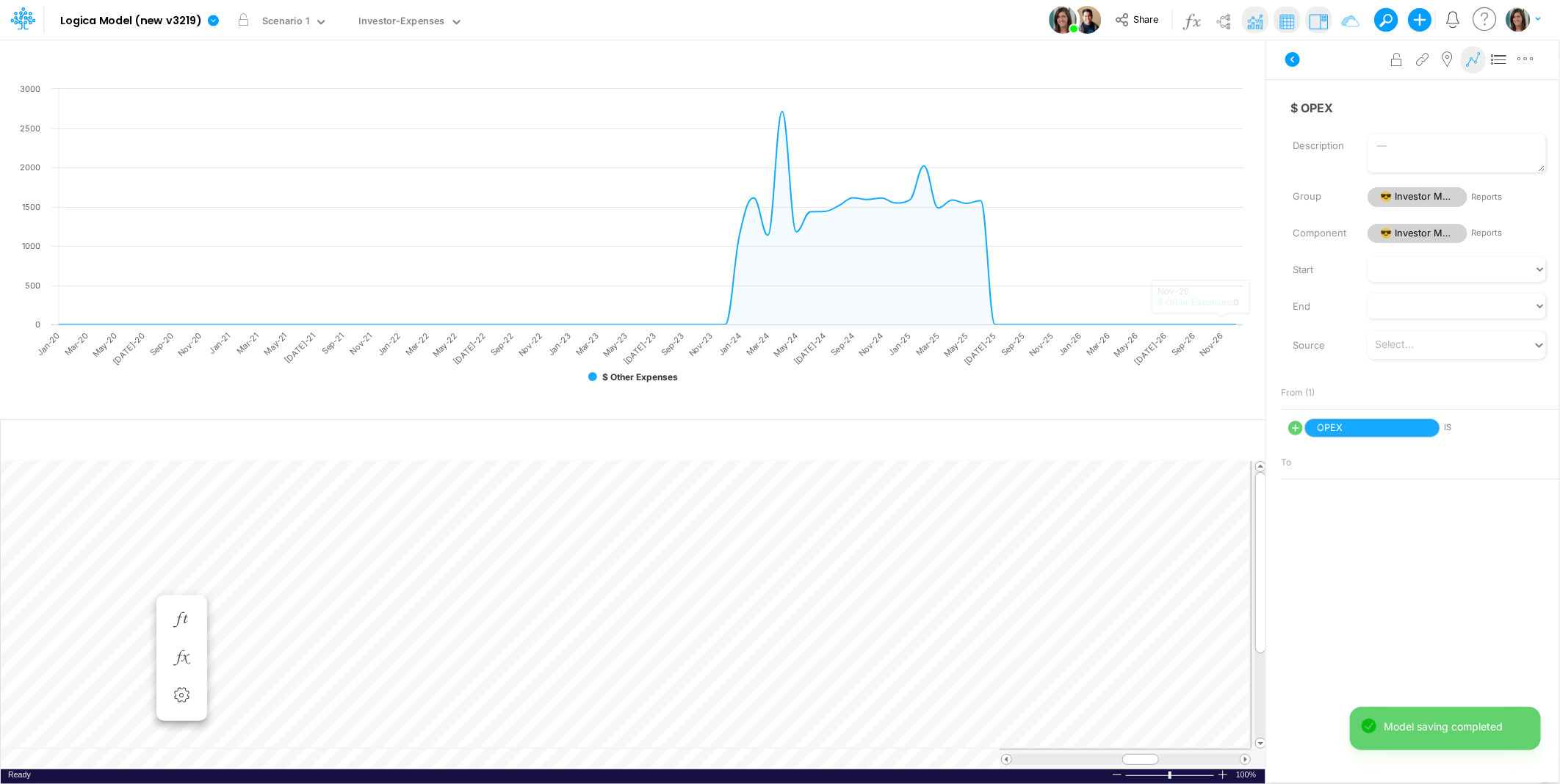
click at [1473, 56] on icon at bounding box center [1473, 60] width 22 height 16
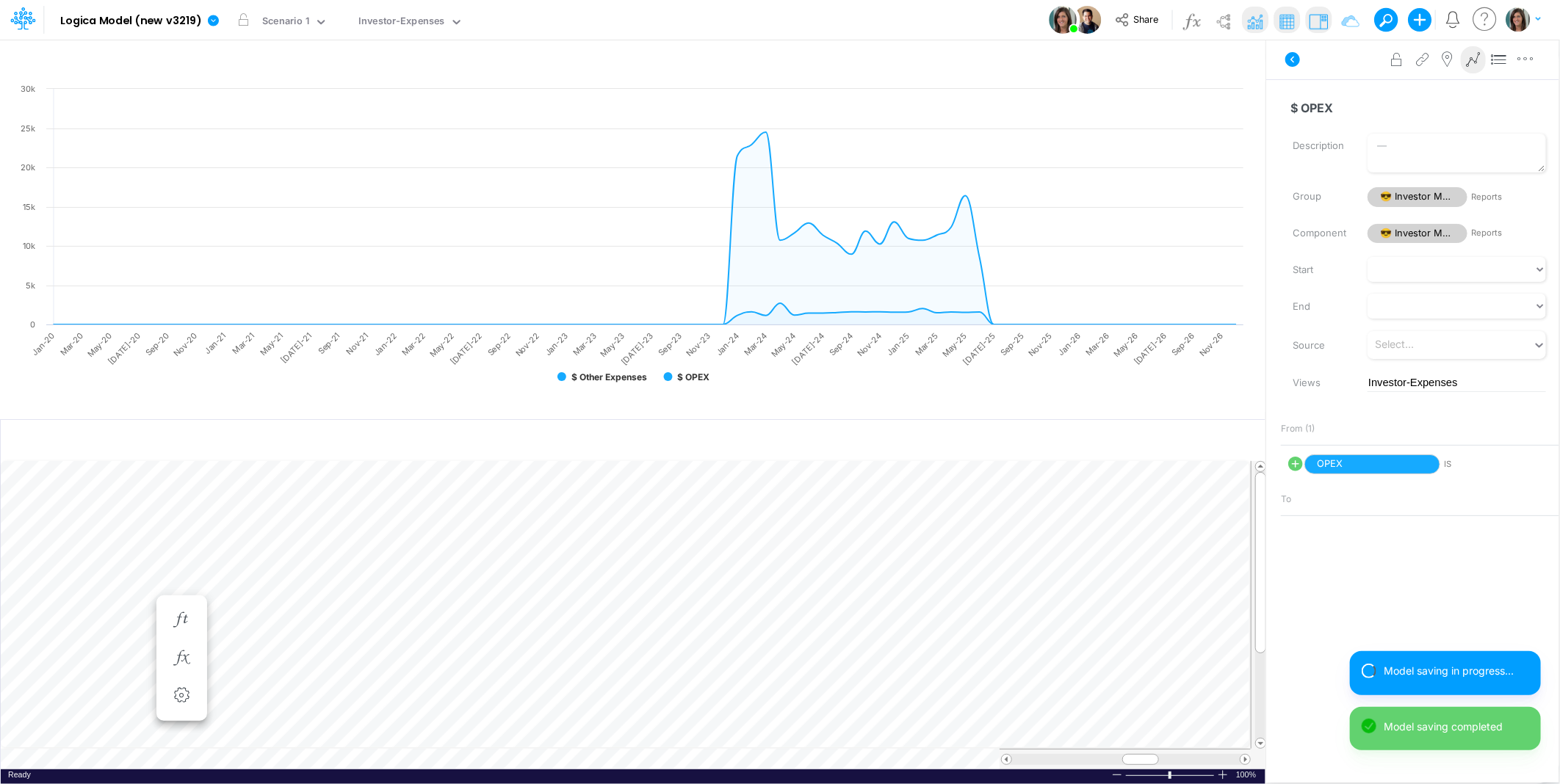
scroll to position [0, 1]
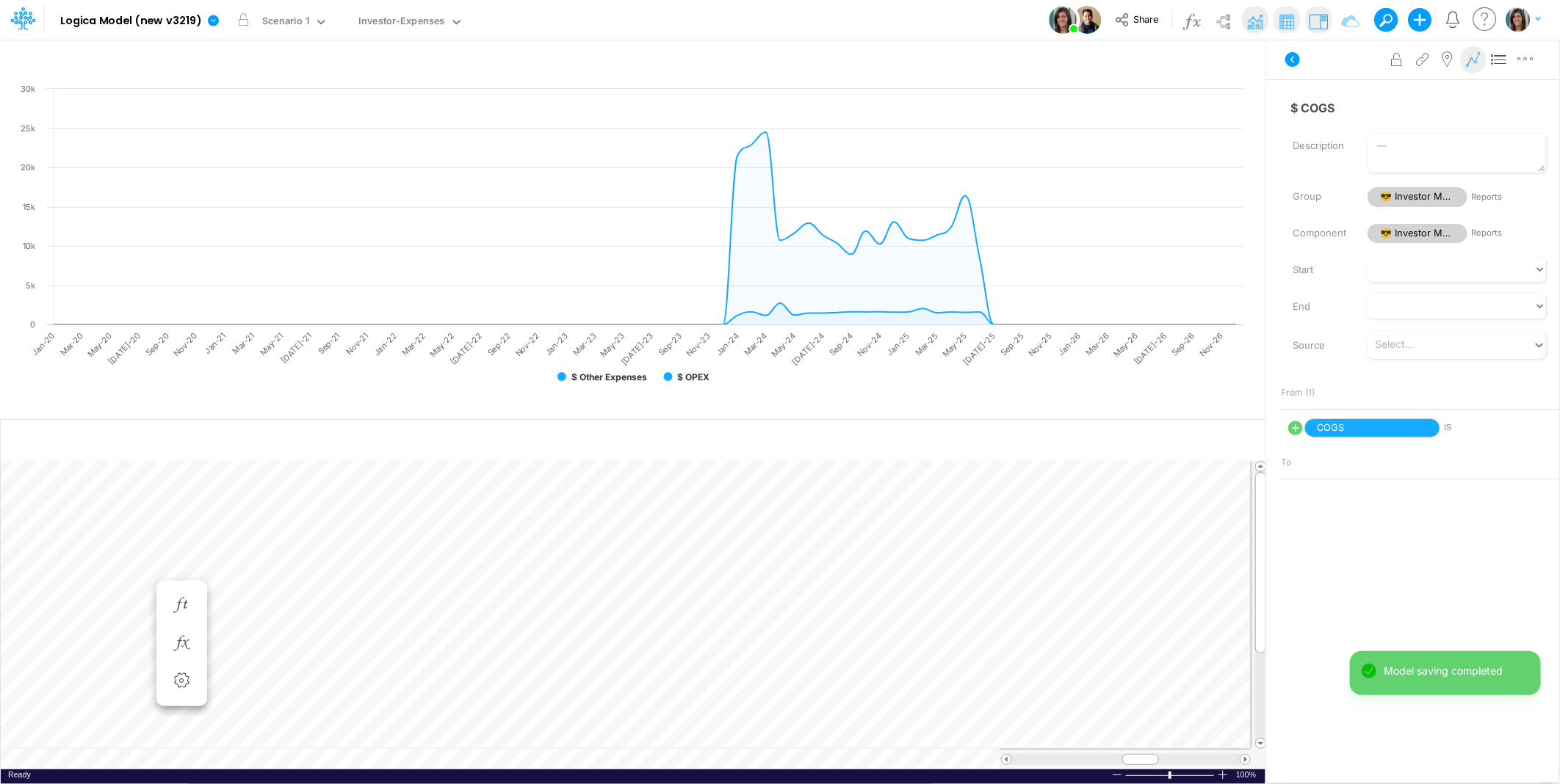
click at [1472, 53] on icon at bounding box center [1473, 60] width 22 height 16
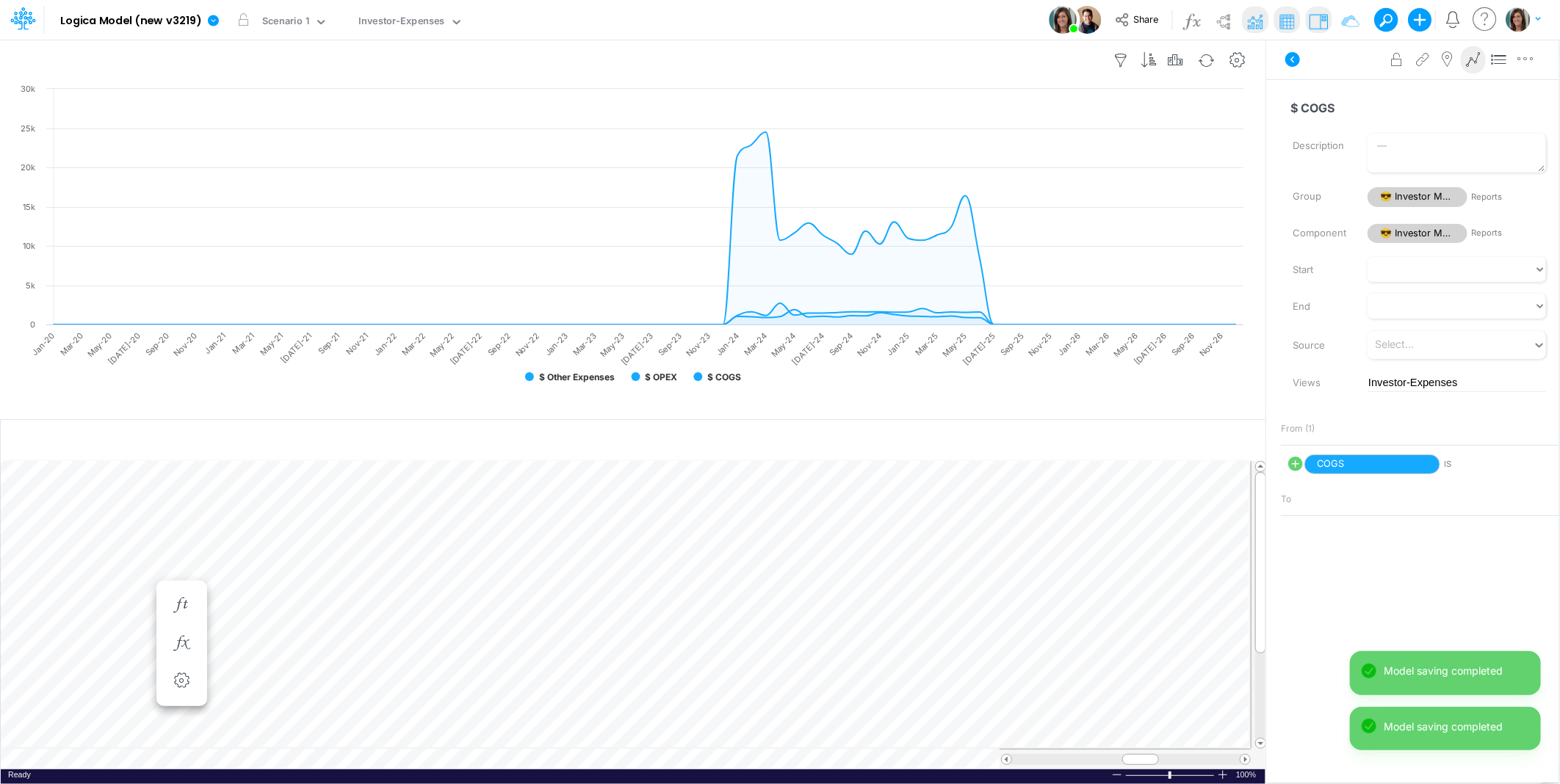
drag, startPoint x: 1289, startPoint y: 54, endPoint x: 1255, endPoint y: 63, distance: 35.2
click at [1290, 54] on icon at bounding box center [1293, 59] width 15 height 15
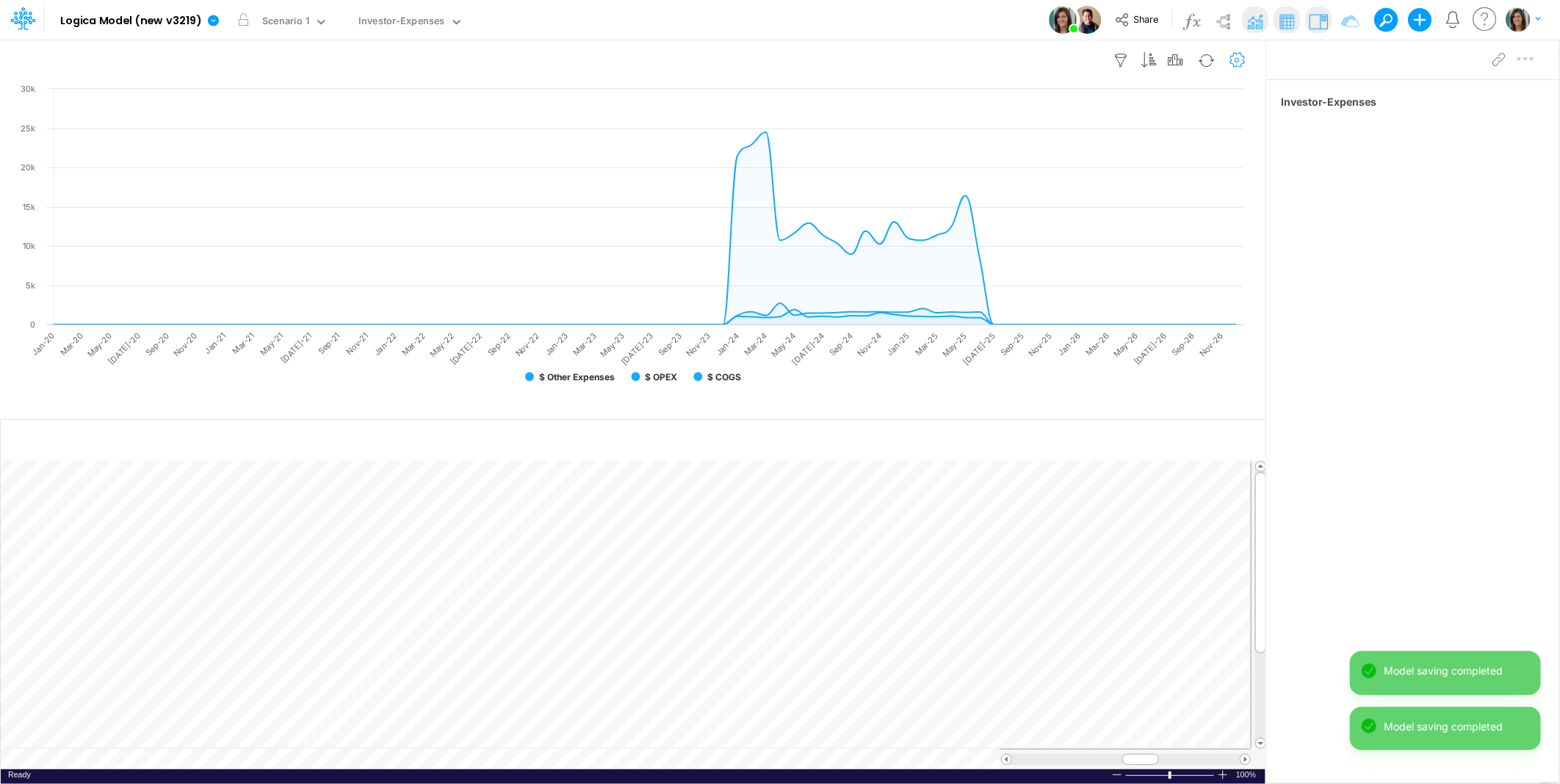
click at [1232, 62] on icon "button" at bounding box center [1238, 61] width 22 height 16
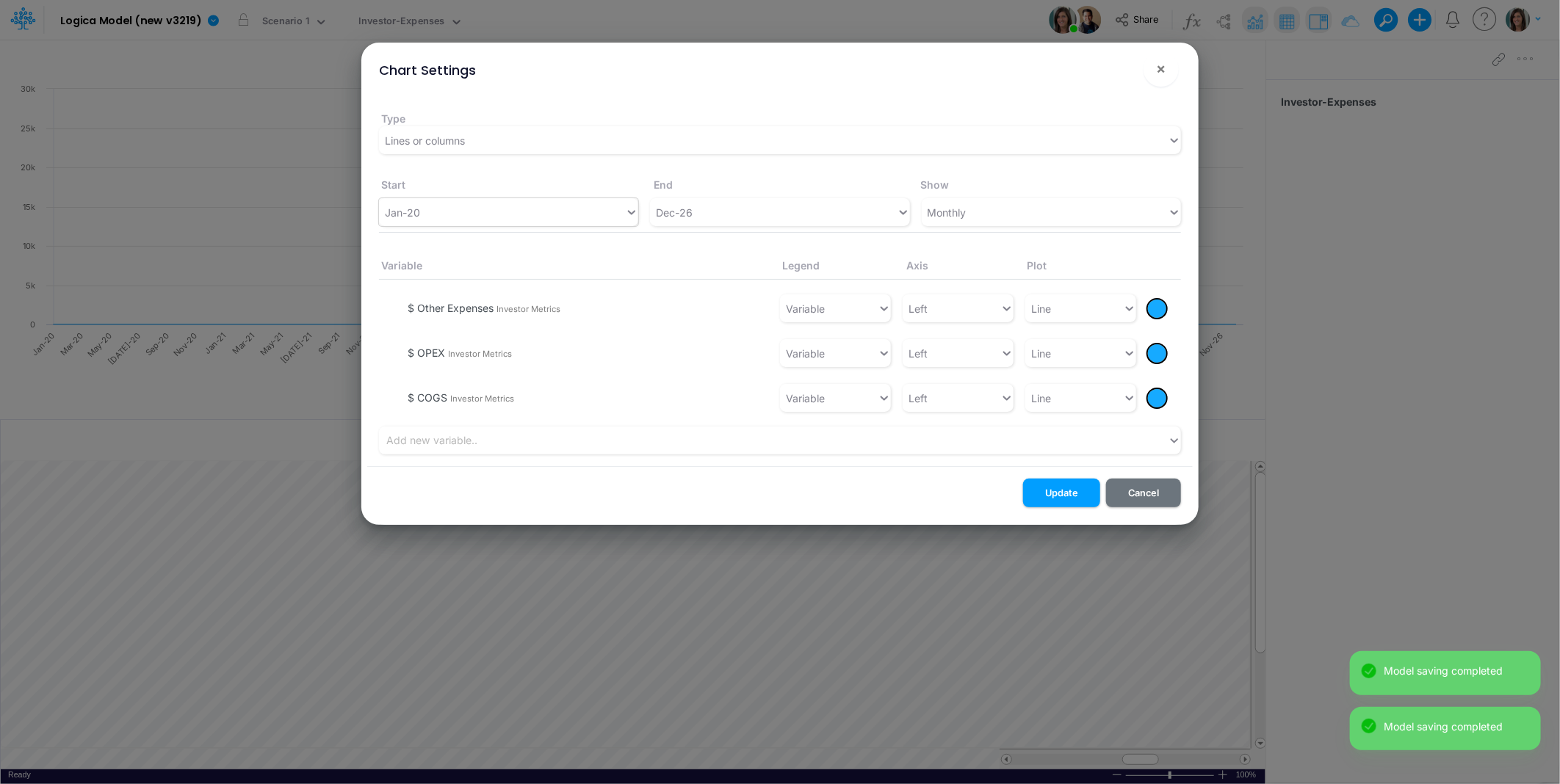
click at [478, 215] on div "Jan-20" at bounding box center [503, 213] width 246 height 25
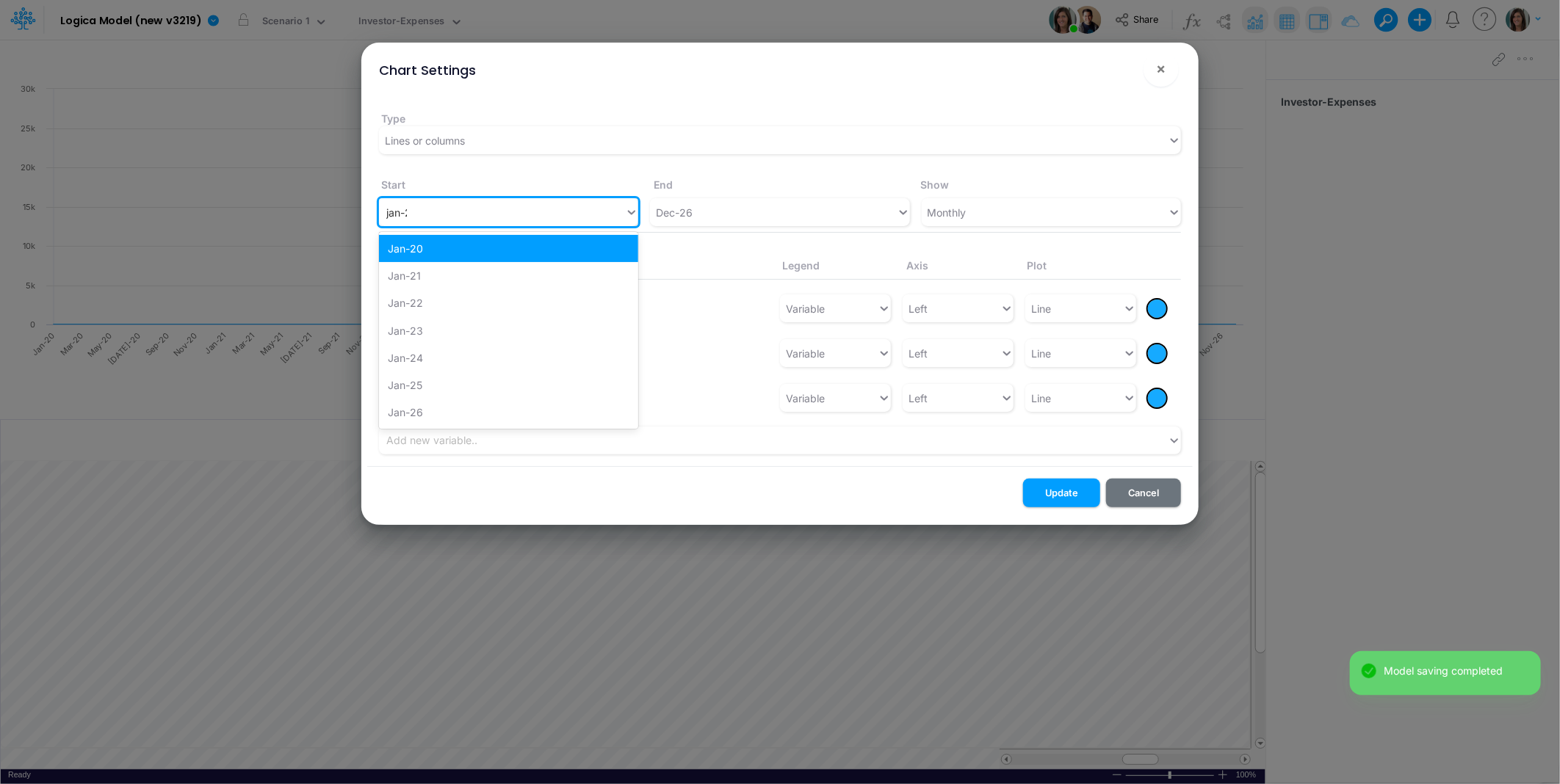
type input "jan-24"
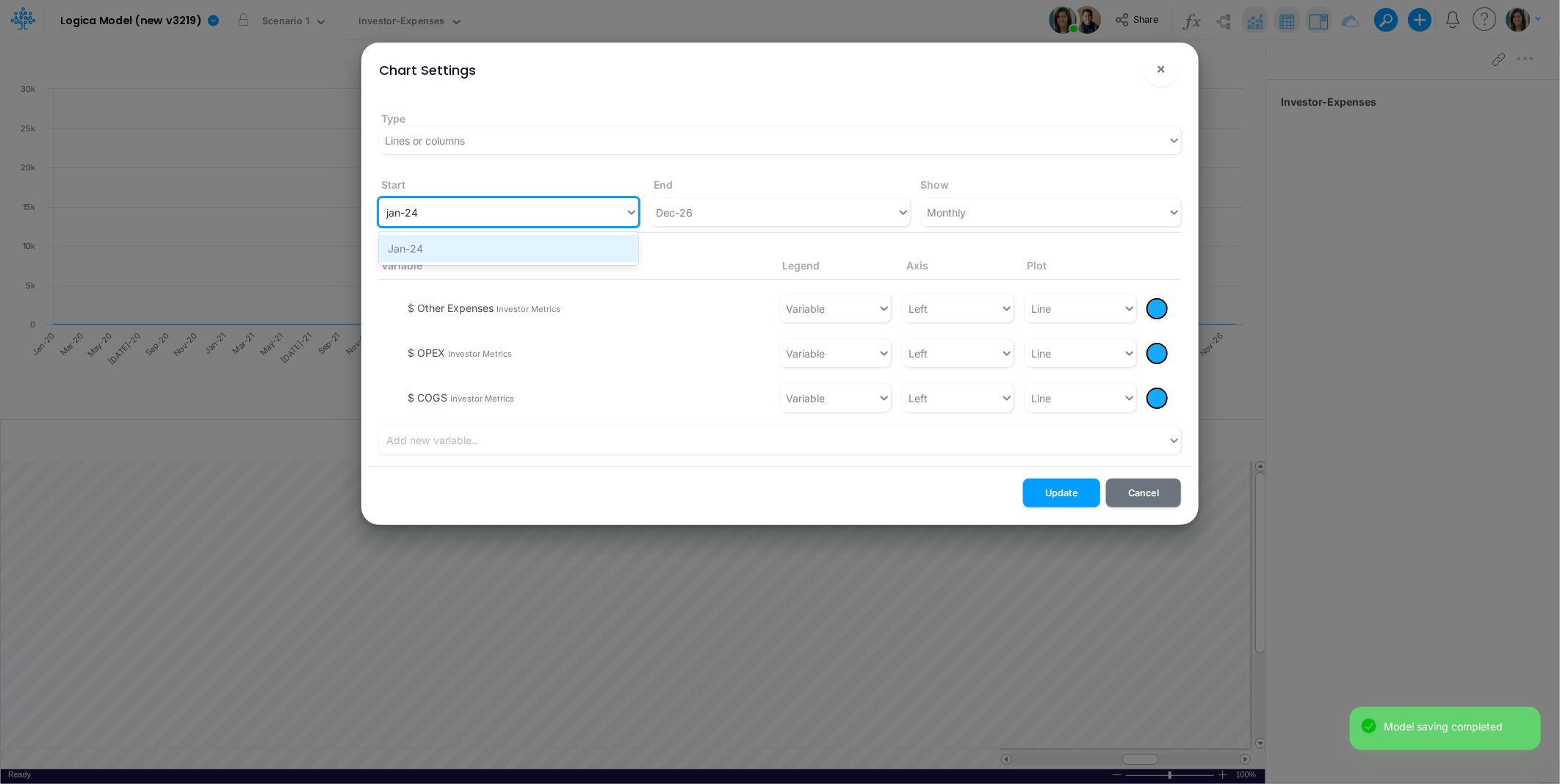
drag, startPoint x: 465, startPoint y: 252, endPoint x: 686, endPoint y: 212, distance: 224.6
click at [466, 252] on div "Jan-24" at bounding box center [509, 249] width 259 height 28
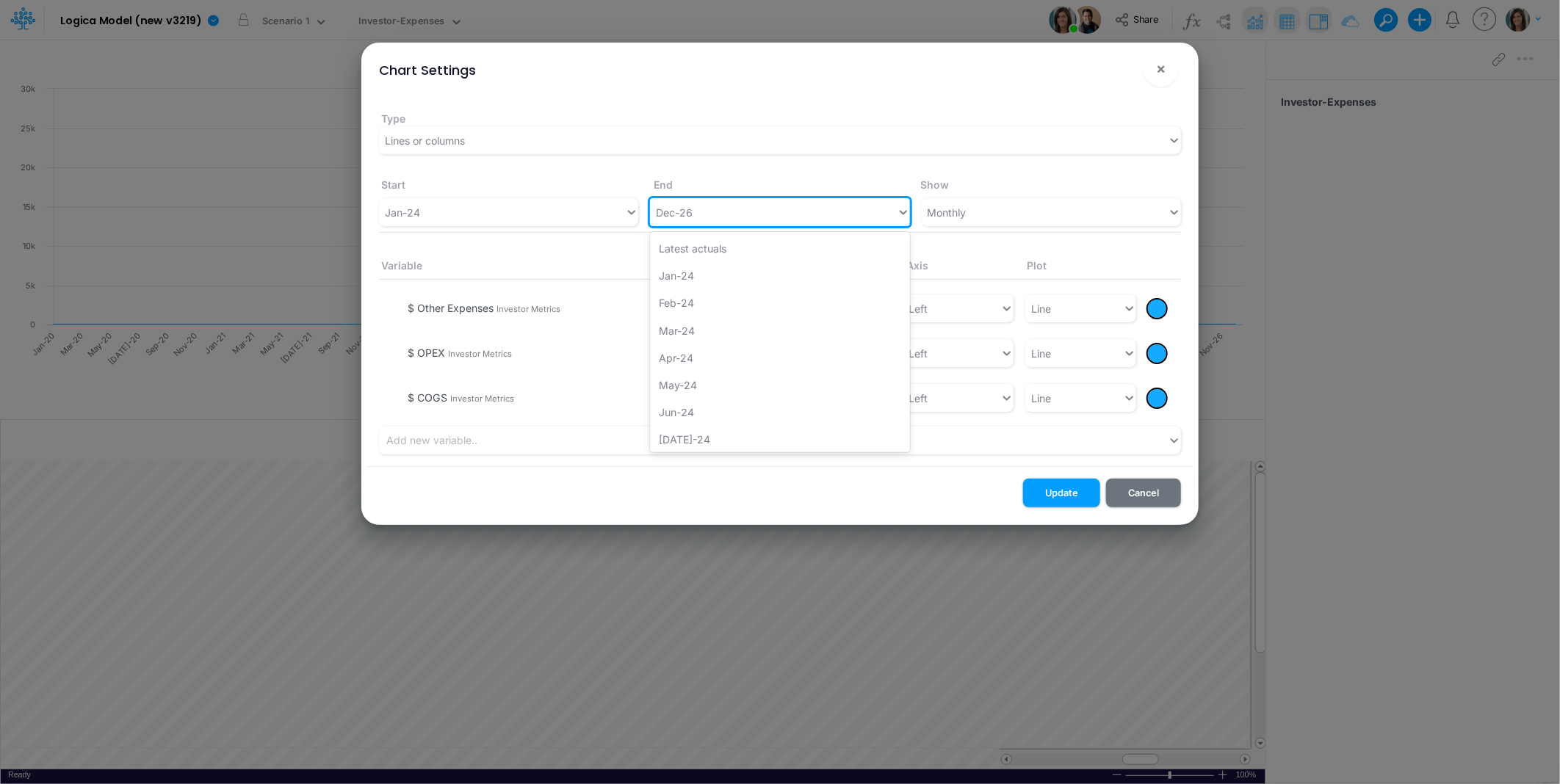
click at [738, 221] on div "Dec-26" at bounding box center [774, 213] width 246 height 25
type input "jun-25"
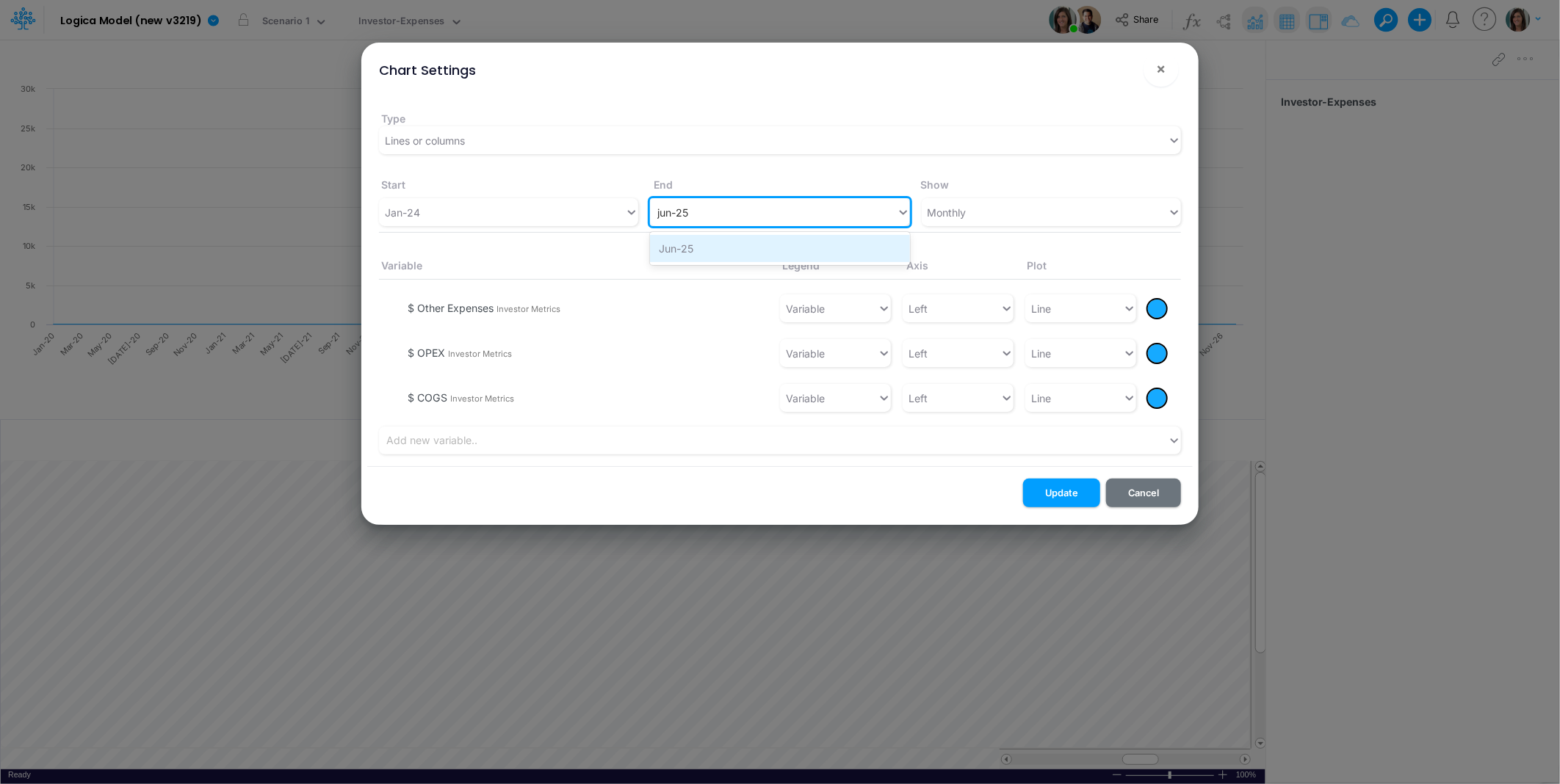
click at [723, 252] on div "Jun-25" at bounding box center [780, 249] width 259 height 28
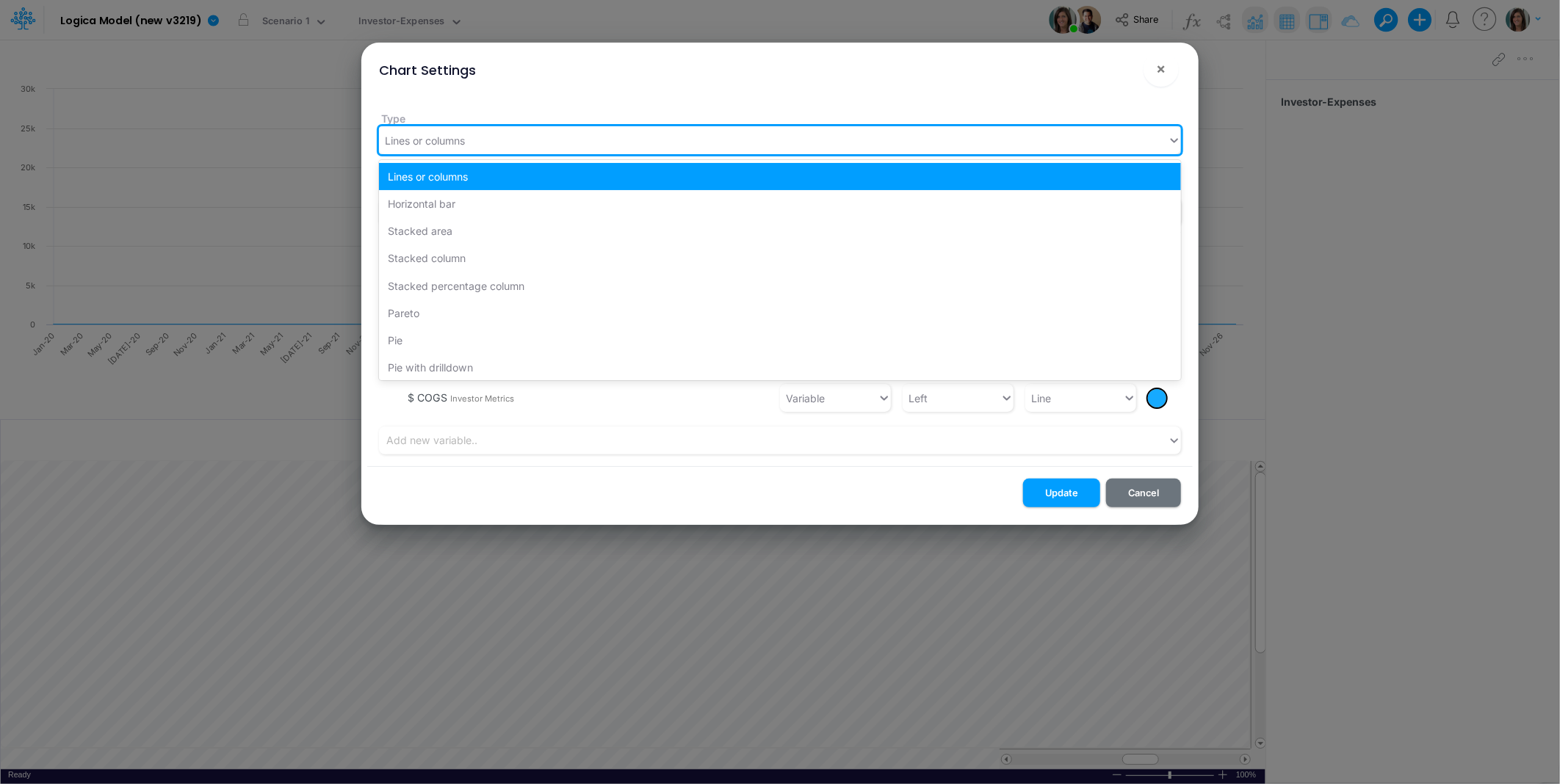
click at [701, 143] on div "Lines or columns" at bounding box center [774, 140] width 789 height 25
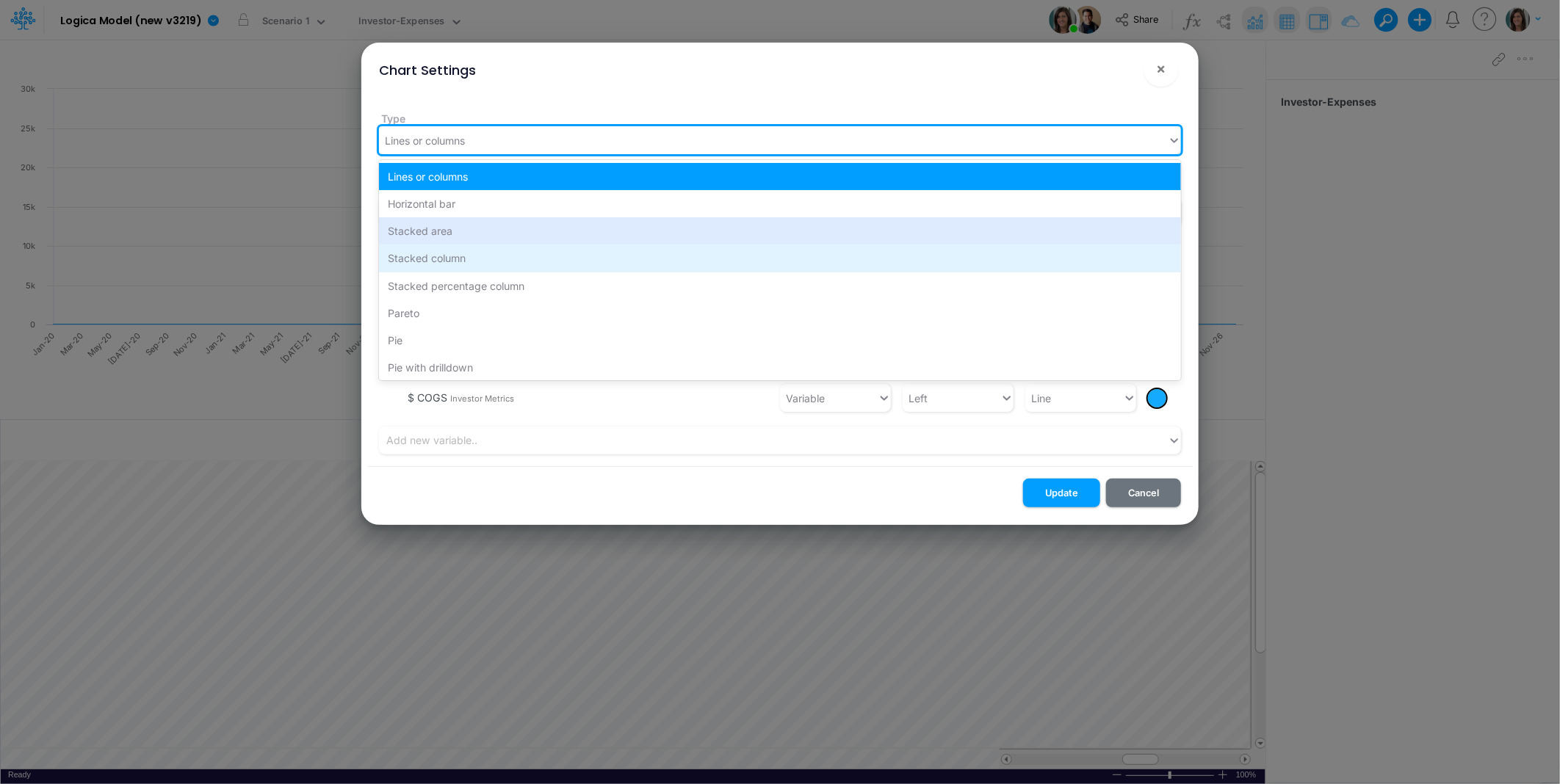
click at [568, 255] on div "Stacked column" at bounding box center [780, 258] width 802 height 28
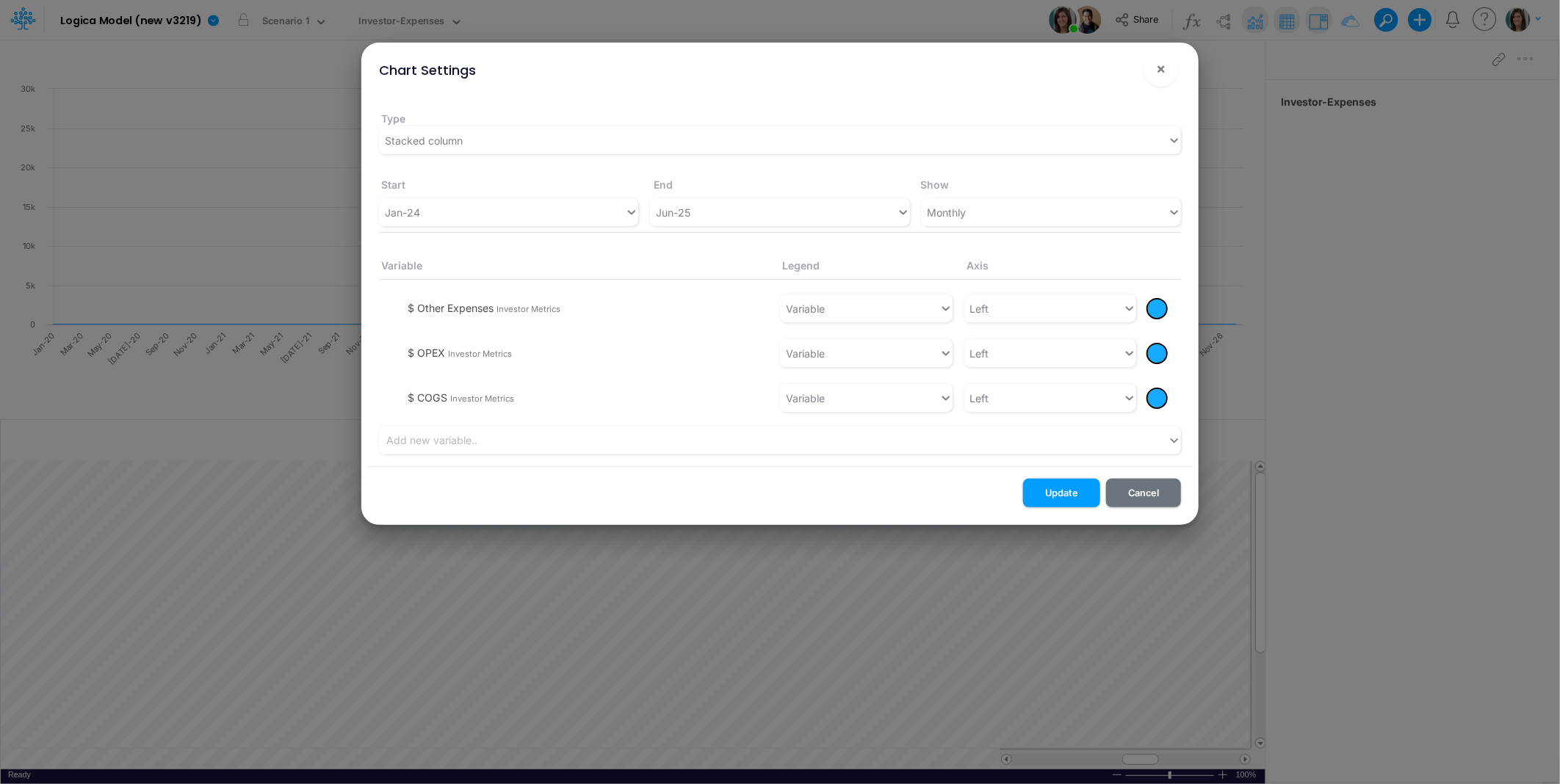
click at [1156, 307] on div at bounding box center [1157, 308] width 19 height 19
click at [1214, 332] on div at bounding box center [1217, 331] width 19 height 19
click at [1158, 357] on div at bounding box center [1157, 354] width 19 height 19
drag, startPoint x: 1252, startPoint y: 395, endPoint x: 1190, endPoint y: 386, distance: 62.6
click at [1252, 395] on div at bounding box center [1254, 394] width 19 height 19
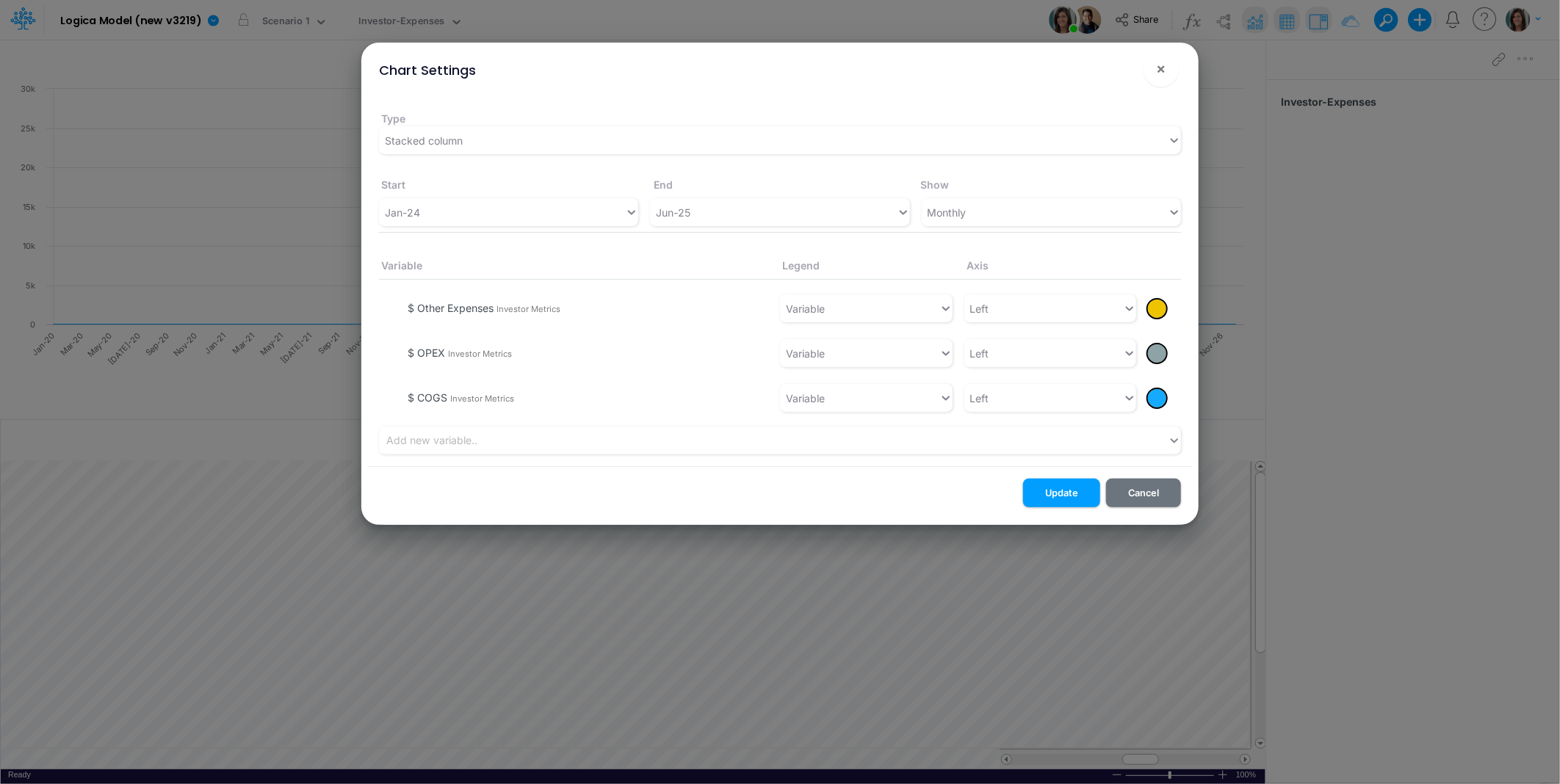
click at [1156, 395] on div at bounding box center [1157, 398] width 19 height 19
click at [1179, 424] on div at bounding box center [1180, 421] width 19 height 19
click at [1061, 491] on button "Update" at bounding box center [1061, 492] width 77 height 29
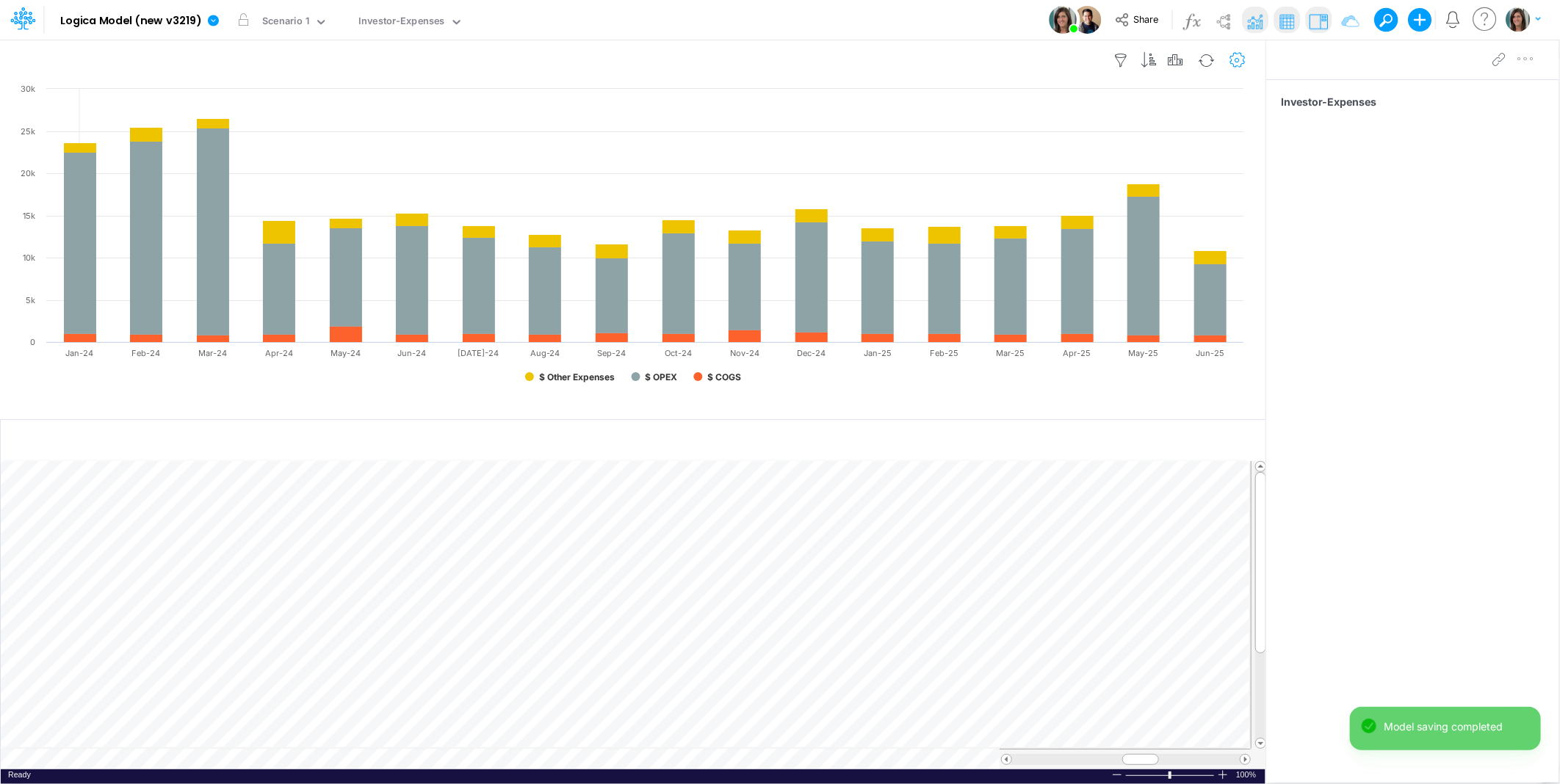
click at [1239, 63] on icon "button" at bounding box center [1238, 61] width 22 height 16
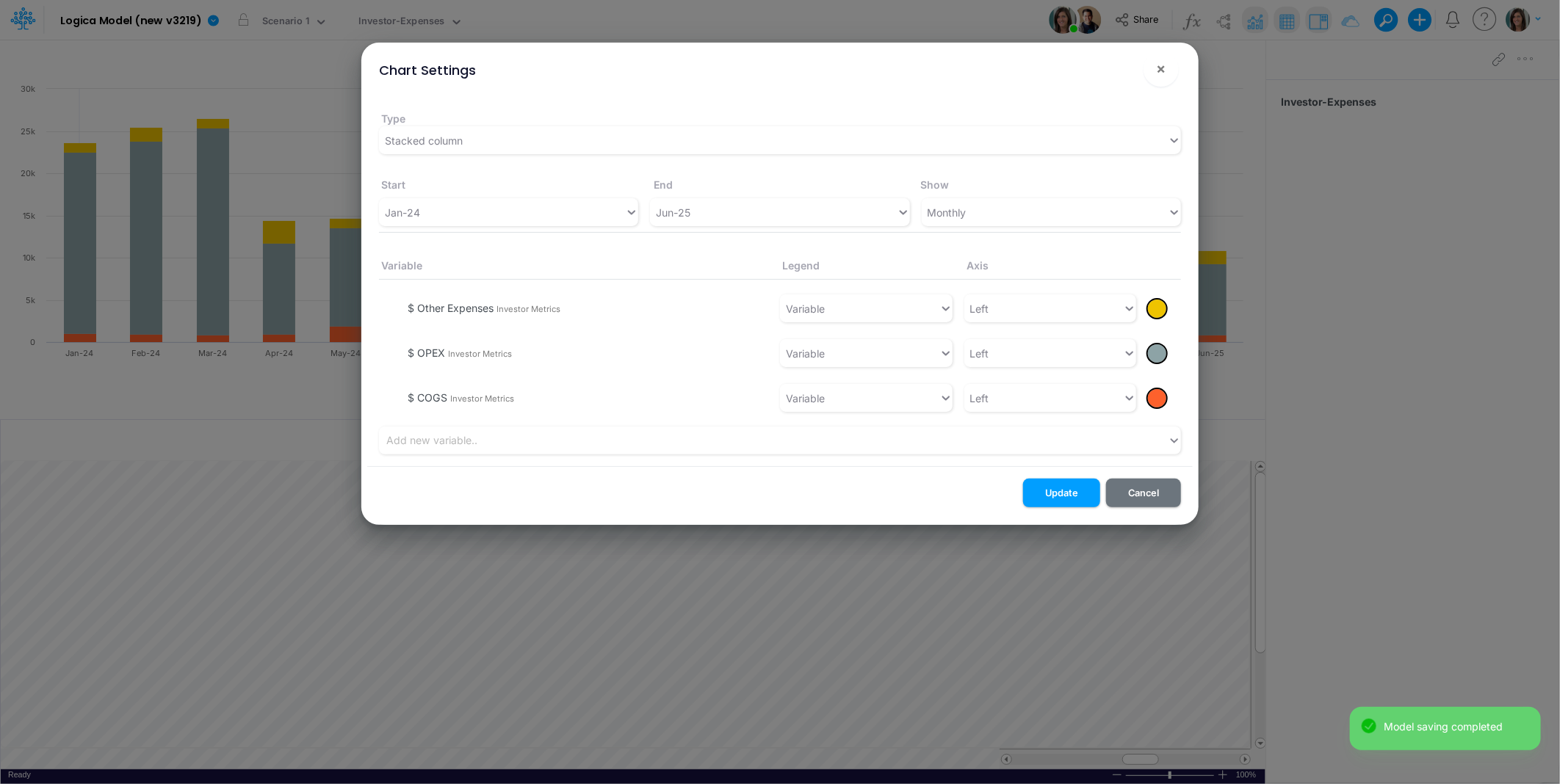
click at [1159, 313] on div at bounding box center [1157, 308] width 19 height 19
click at [1287, 333] on div at bounding box center [1290, 331] width 19 height 19
click at [1157, 355] on div at bounding box center [1157, 354] width 19 height 19
click at [1193, 377] on div at bounding box center [1198, 376] width 19 height 19
click at [1159, 402] on div at bounding box center [1157, 398] width 19 height 19
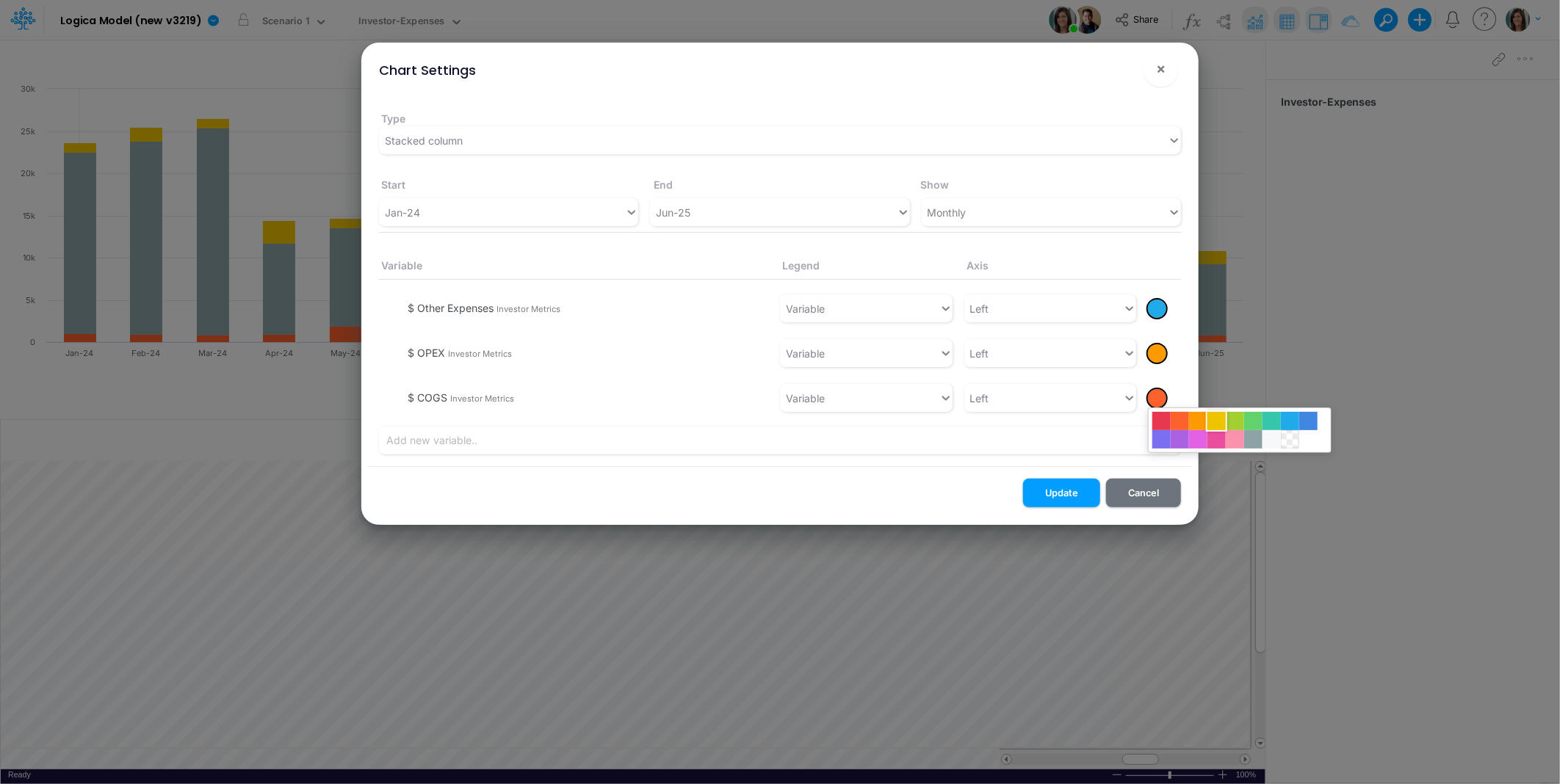
click at [1214, 420] on div at bounding box center [1217, 421] width 19 height 19
click at [1070, 495] on button "Update" at bounding box center [1061, 492] width 77 height 29
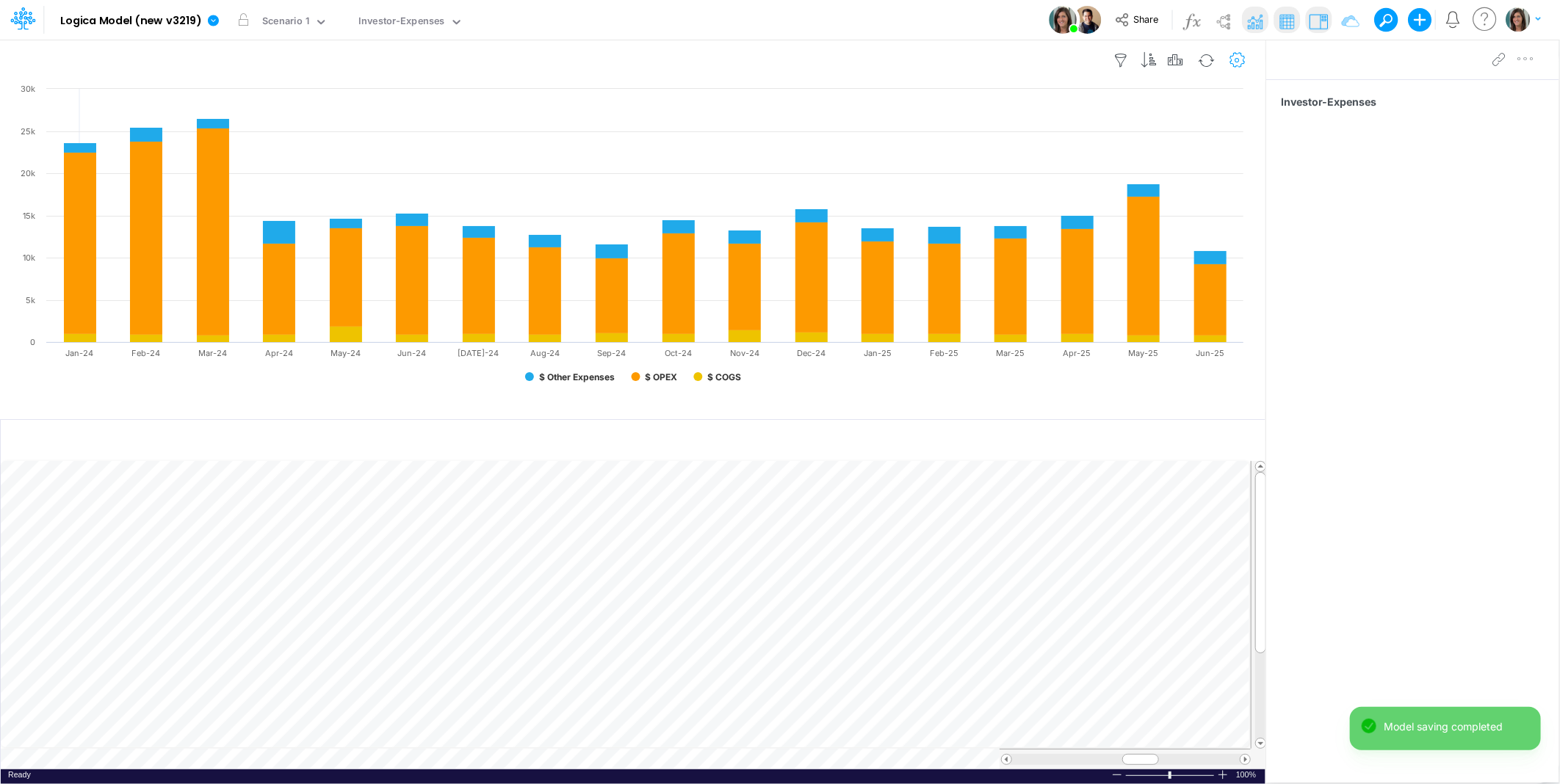
click at [1246, 59] on icon "button" at bounding box center [1238, 61] width 22 height 16
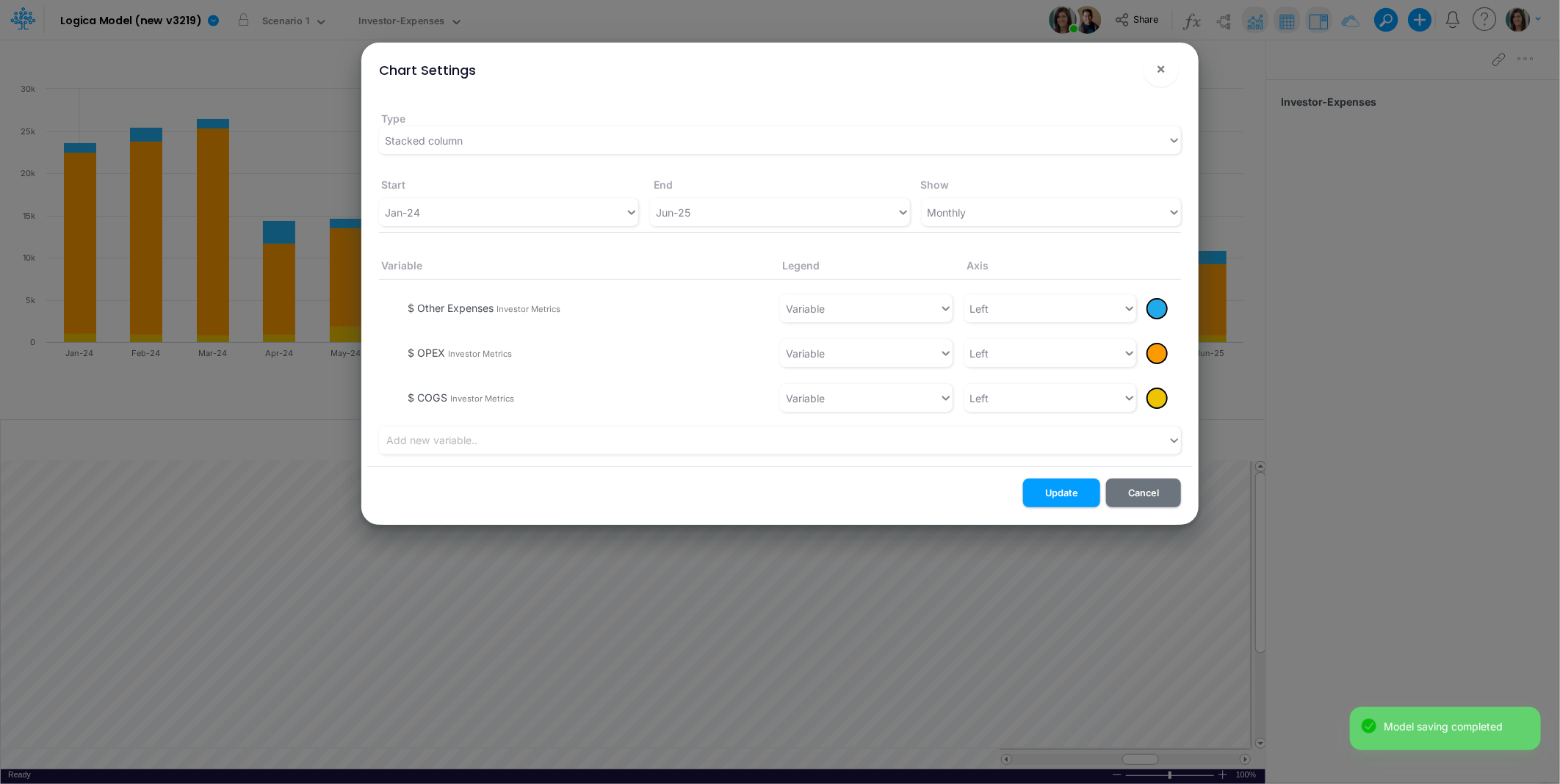
click at [1158, 351] on div at bounding box center [1157, 354] width 19 height 19
click at [1182, 374] on div at bounding box center [1180, 376] width 19 height 19
click at [1058, 490] on button "Update" at bounding box center [1061, 492] width 77 height 29
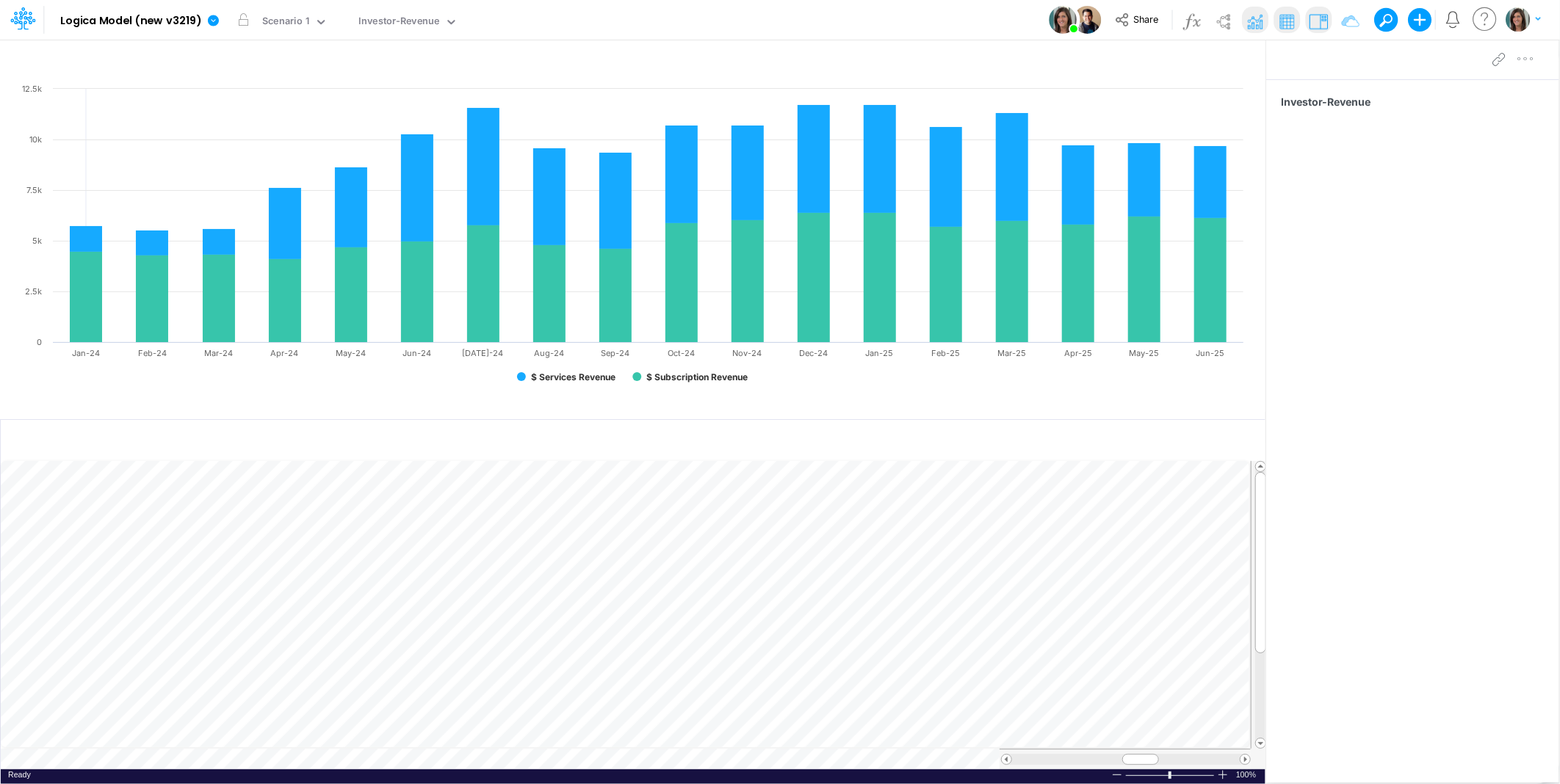
scroll to position [0, 1]
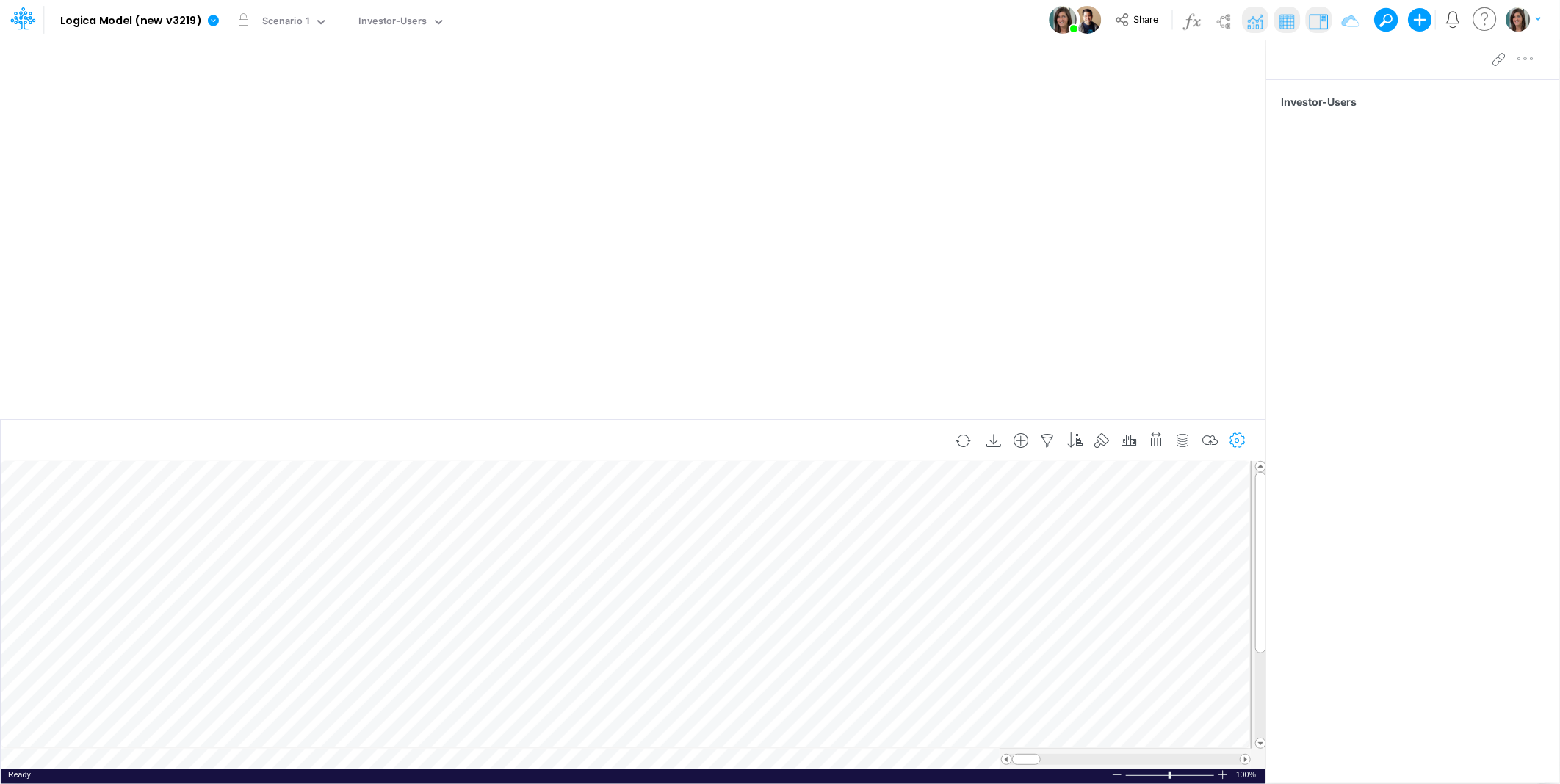
click at [1232, 442] on icon "button" at bounding box center [1238, 441] width 22 height 16
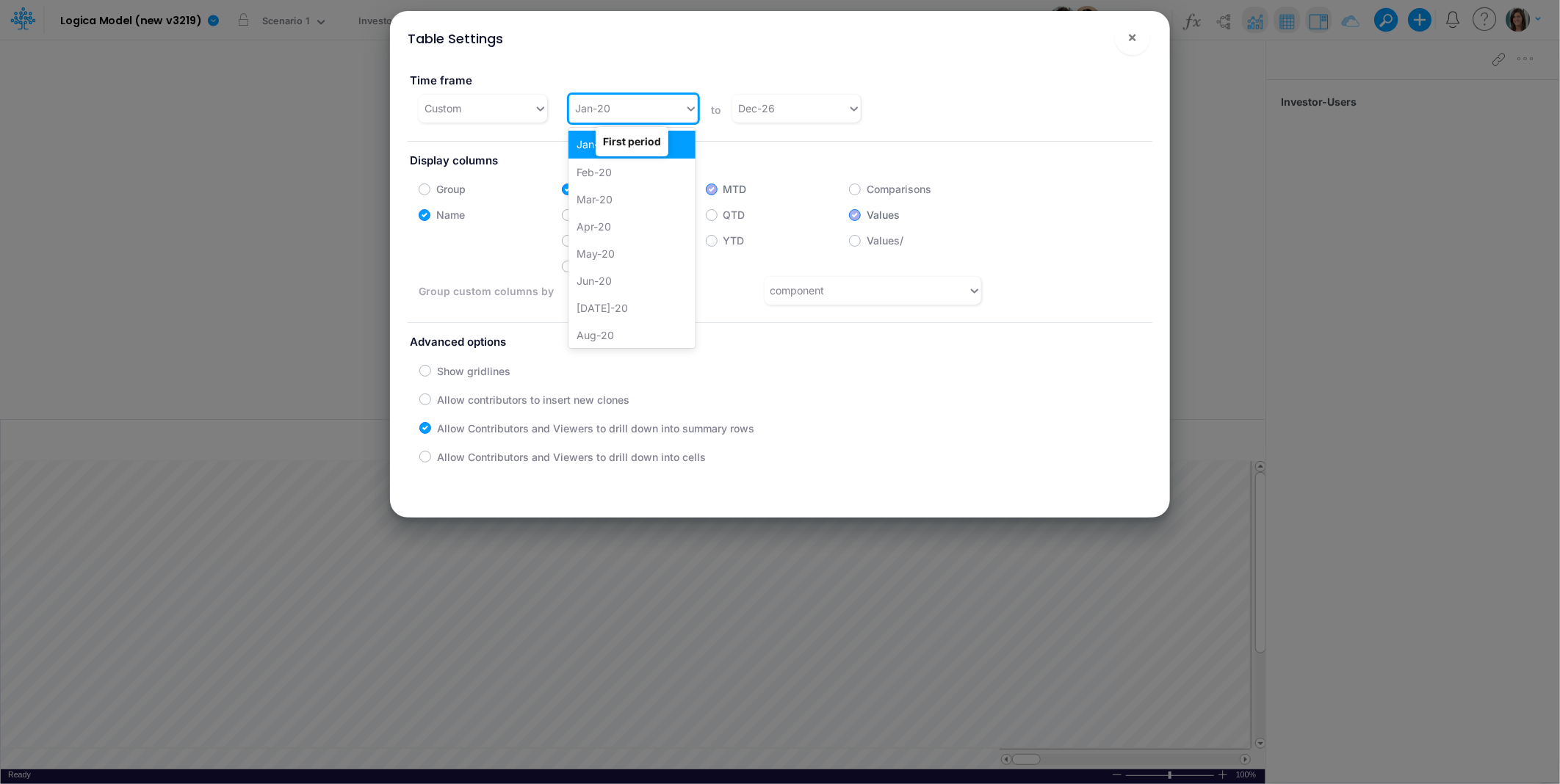
click at [605, 111] on div "Jan-20" at bounding box center [593, 108] width 35 height 16
type input "jan-24"
click at [593, 147] on div "Jan-24" at bounding box center [632, 145] width 127 height 28
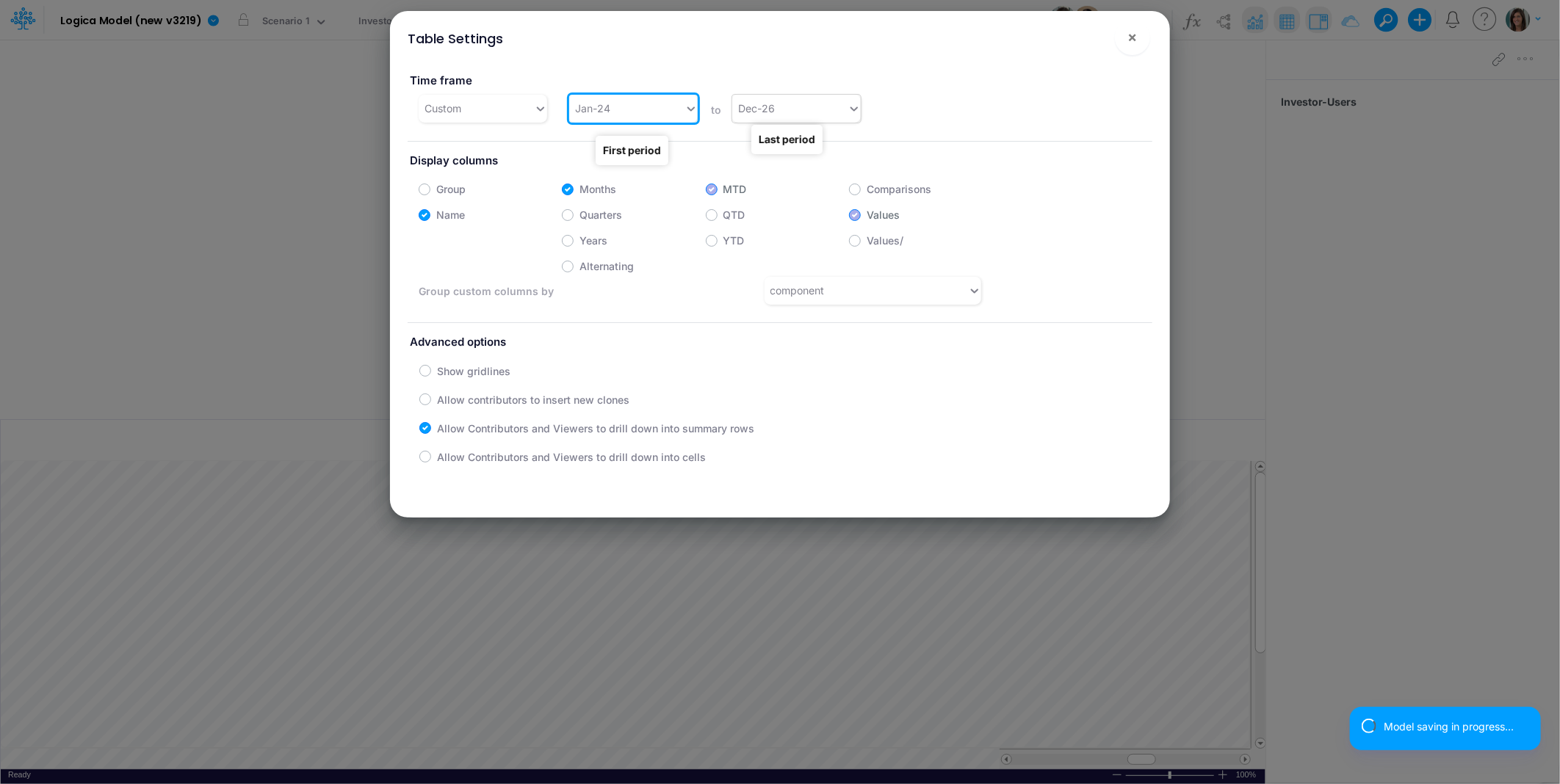
click at [831, 98] on div "Dec-26" at bounding box center [789, 108] width 115 height 25
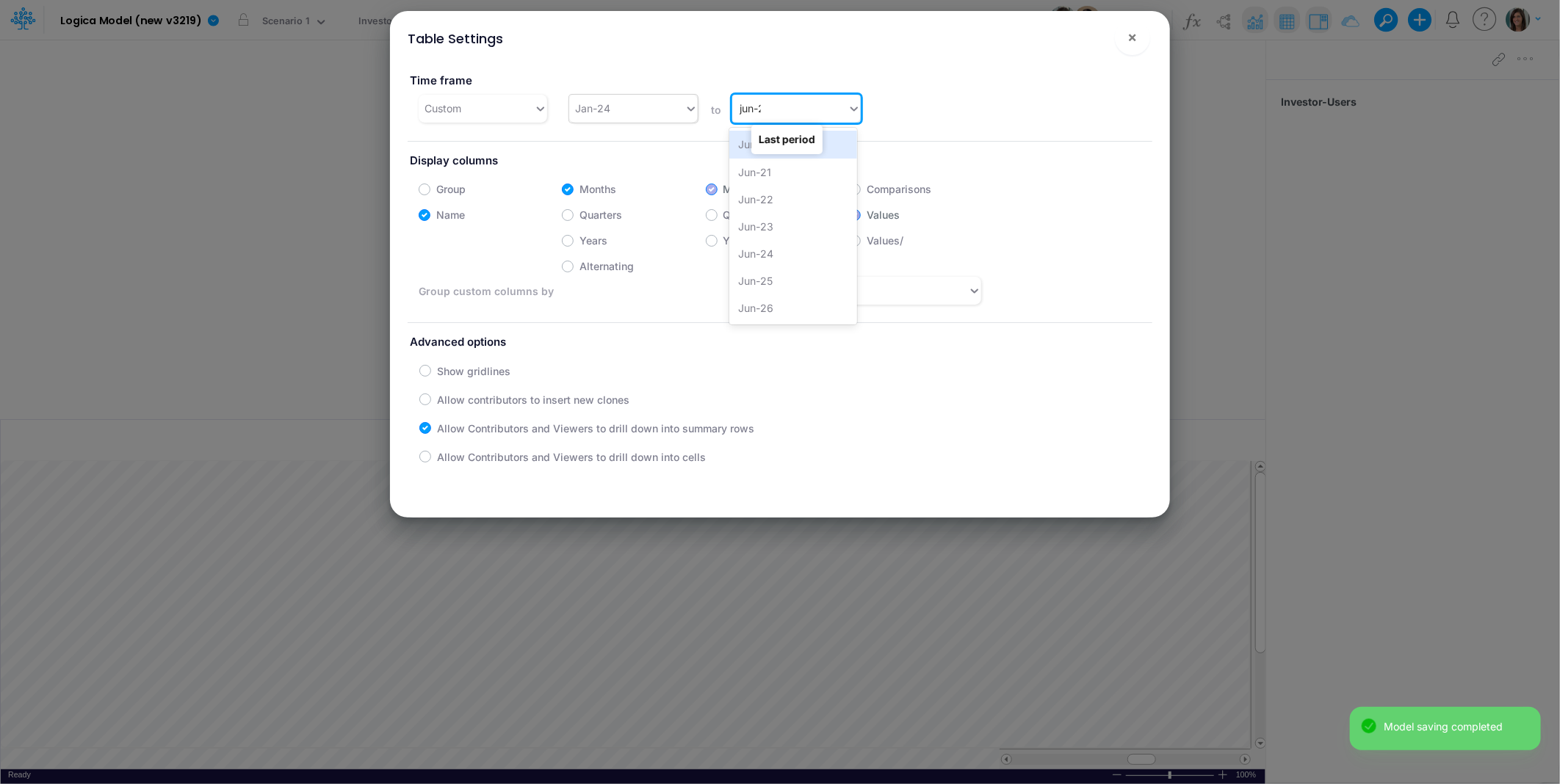
type input "jun-25"
click at [846, 152] on div "Jun-25" at bounding box center [792, 145] width 127 height 28
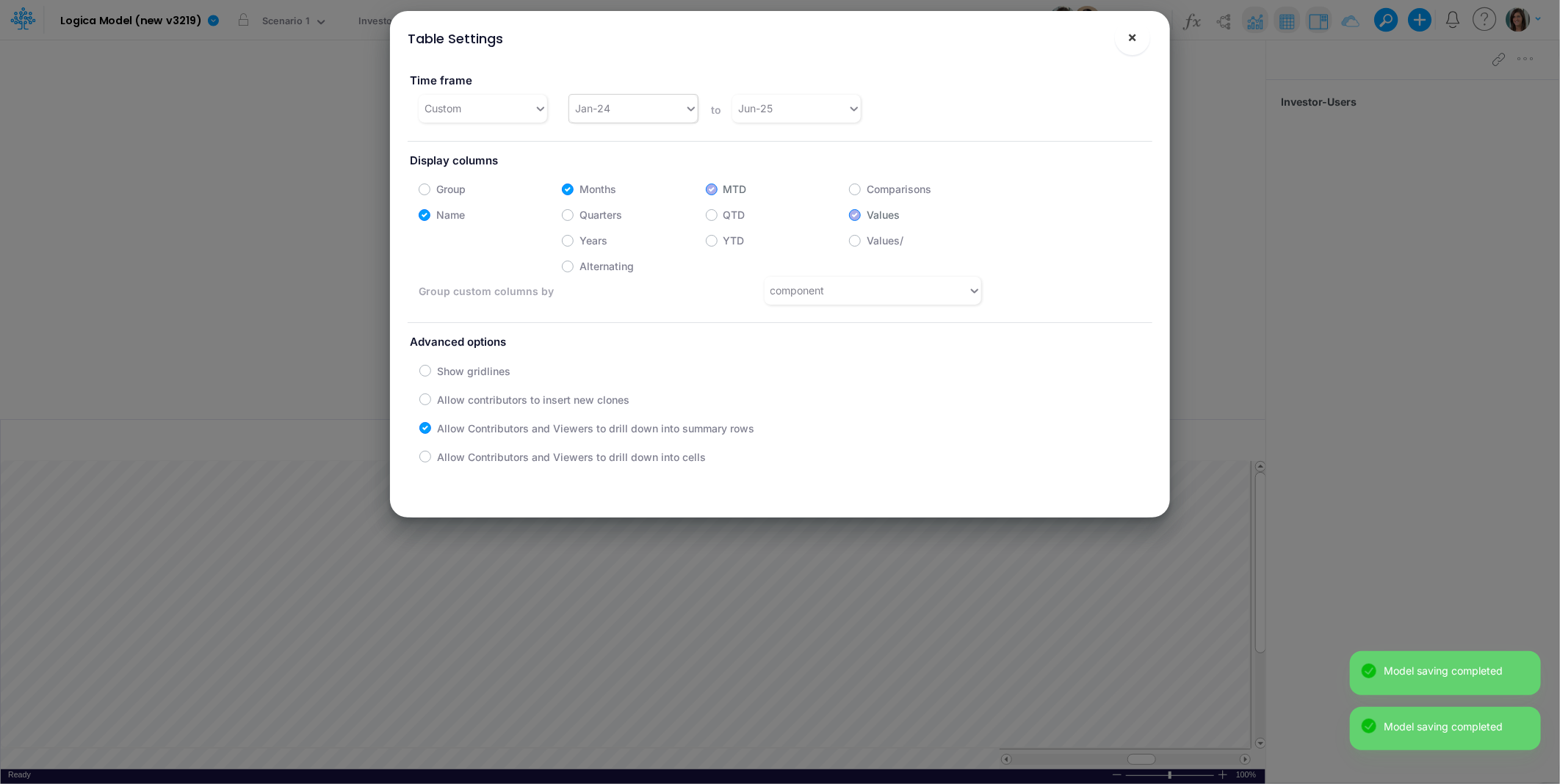
click at [1133, 40] on span "×" at bounding box center [1133, 36] width 10 height 18
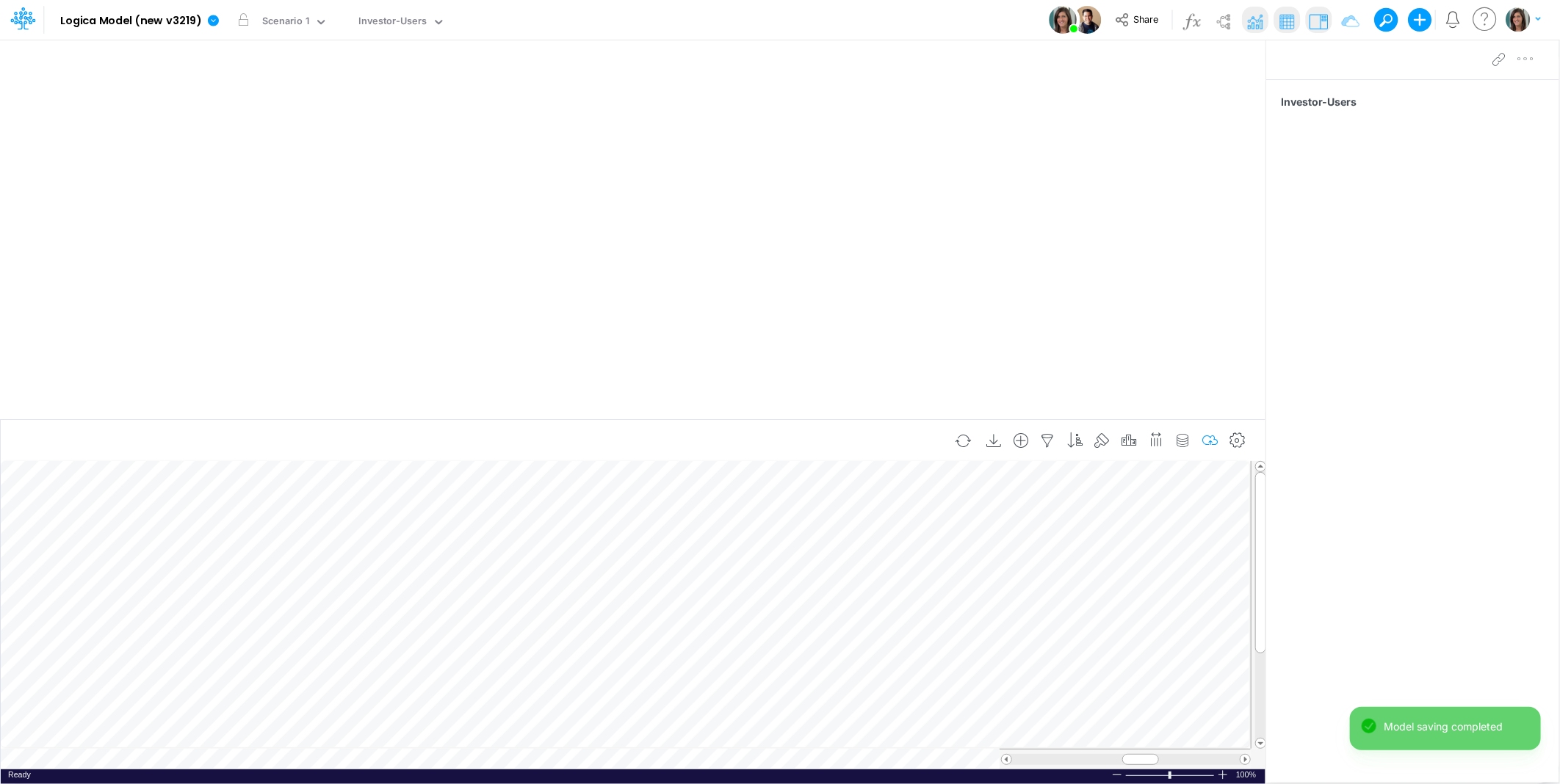
click at [1208, 443] on icon "button" at bounding box center [1210, 441] width 22 height 16
click at [1210, 439] on icon "button" at bounding box center [1210, 441] width 22 height 16
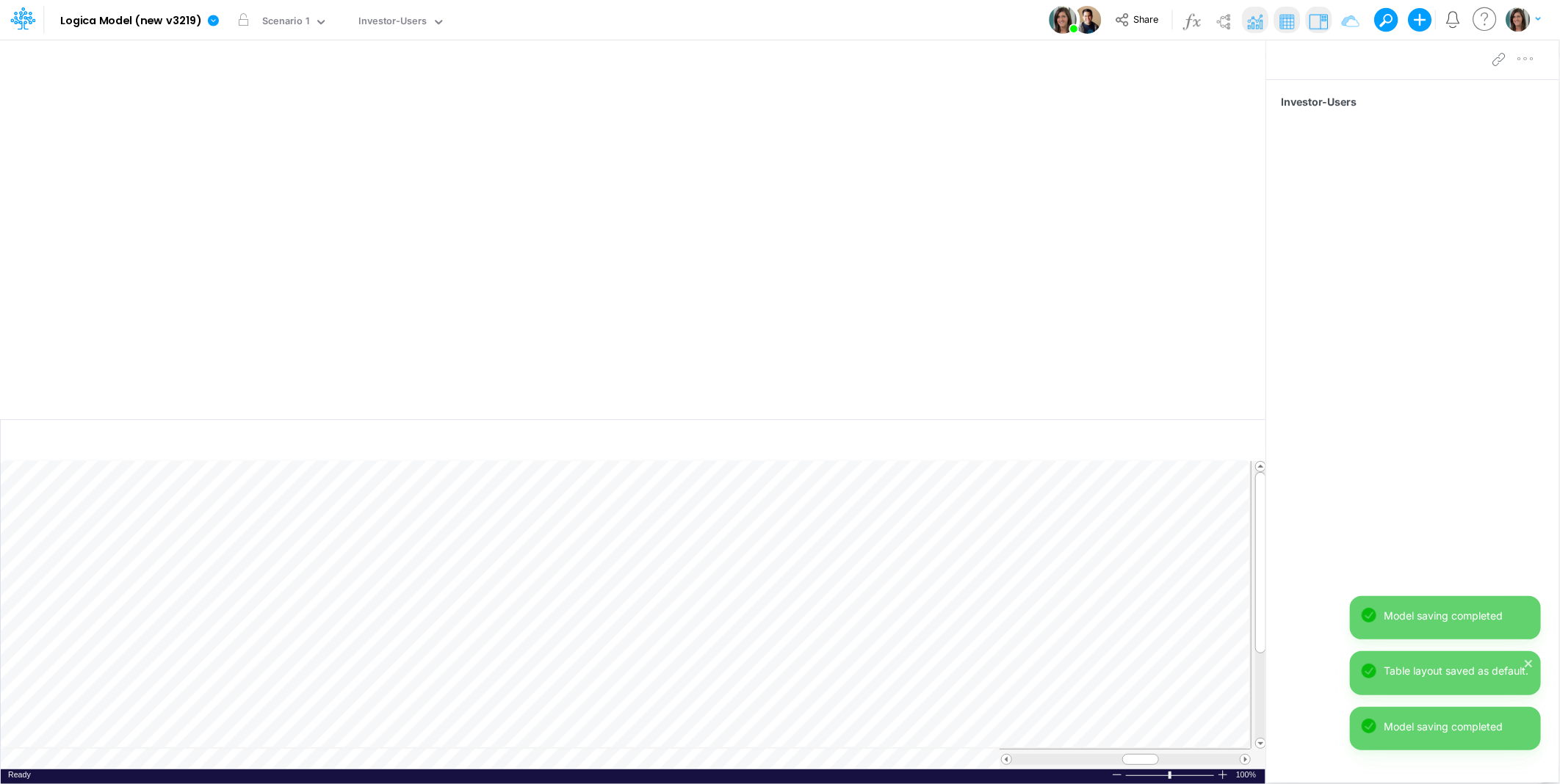
scroll to position [0, 1]
click at [1471, 57] on icon at bounding box center [1473, 60] width 22 height 16
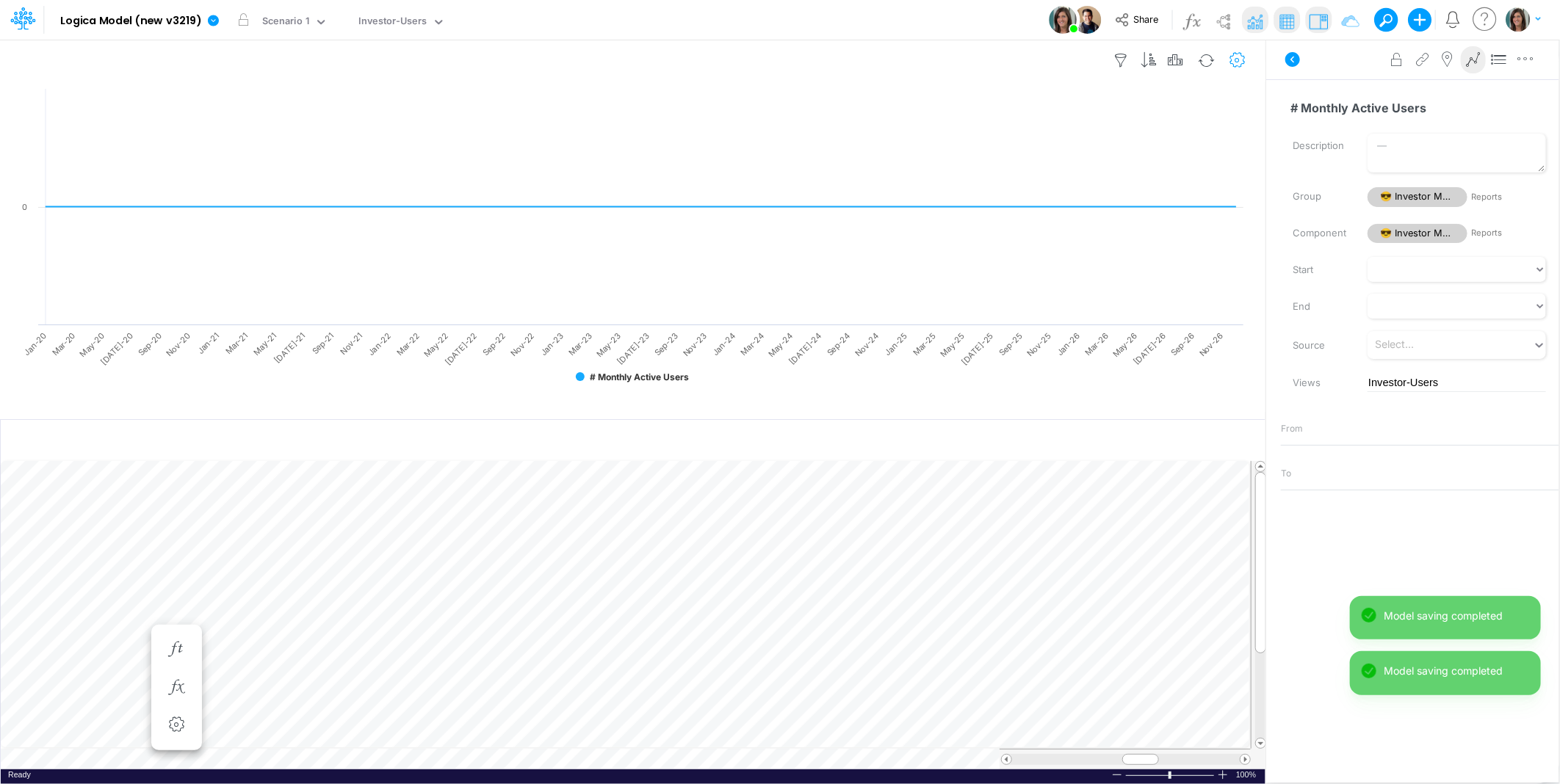
drag, startPoint x: 1295, startPoint y: 54, endPoint x: 1237, endPoint y: 59, distance: 58.2
click at [1293, 56] on icon at bounding box center [1293, 59] width 15 height 15
click at [1232, 57] on icon "button" at bounding box center [1238, 61] width 22 height 16
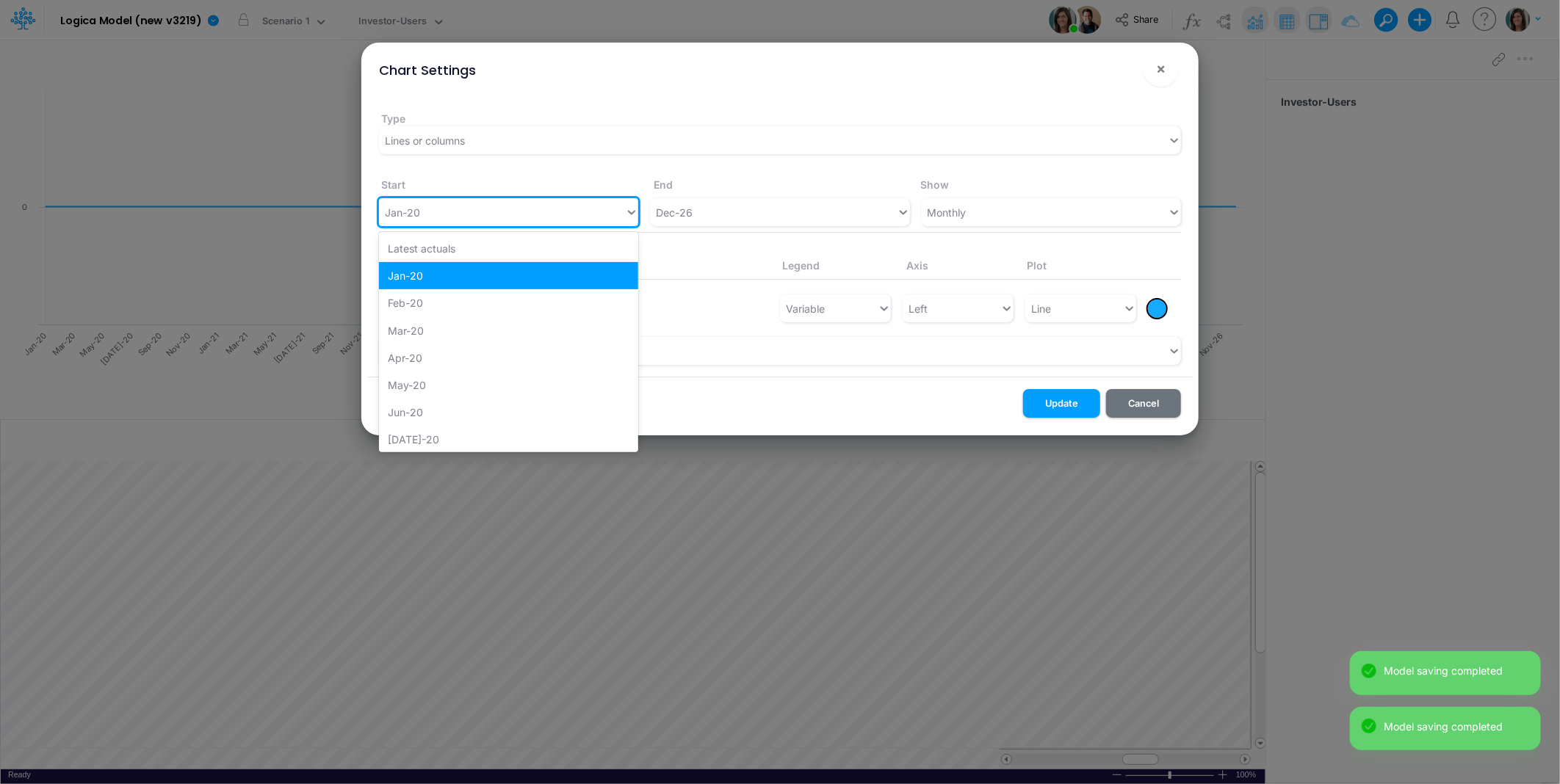
click at [457, 221] on div "Jan-20" at bounding box center [503, 213] width 246 height 25
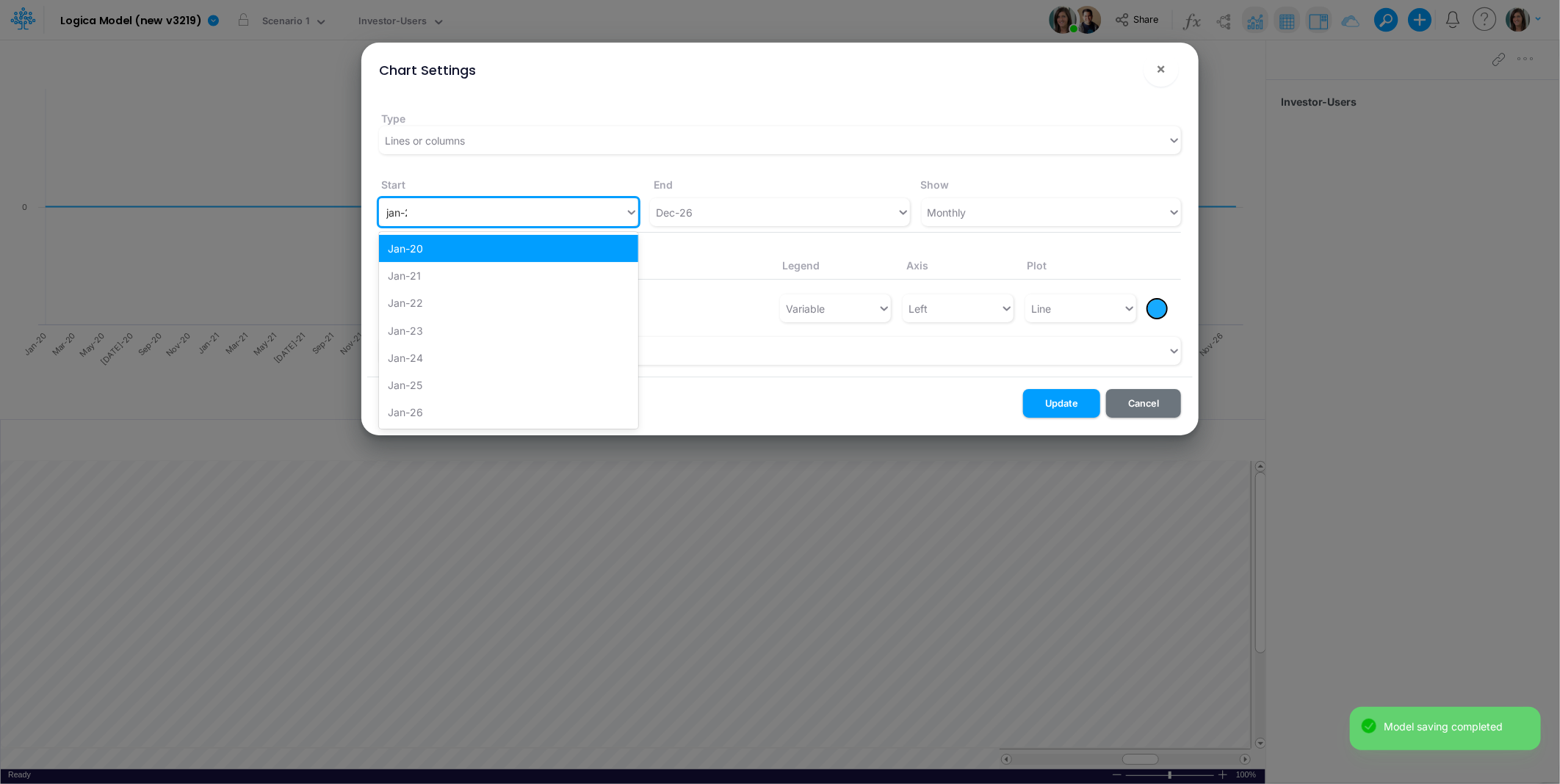
type input "jan-24"
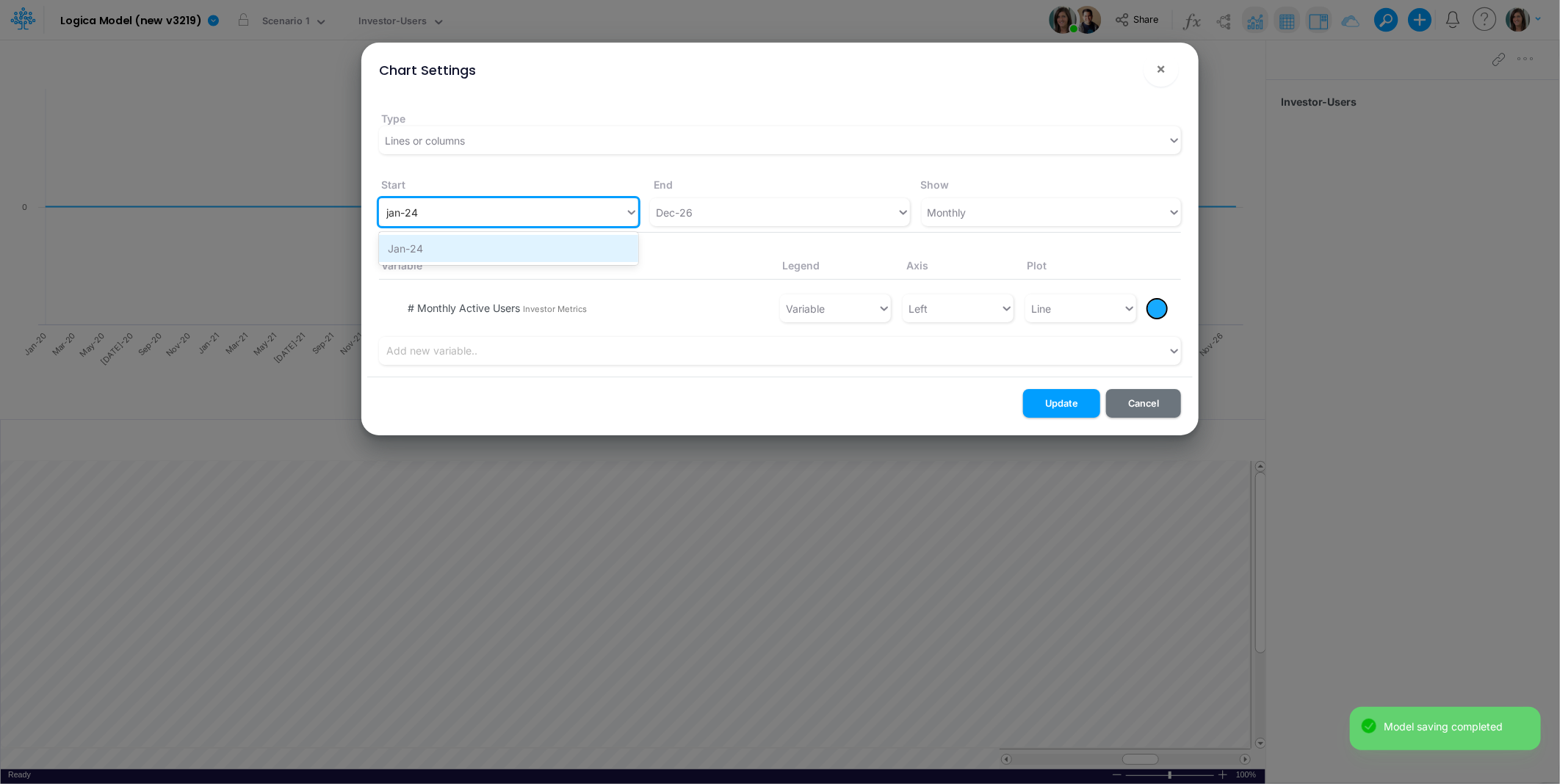
drag, startPoint x: 494, startPoint y: 261, endPoint x: 596, endPoint y: 238, distance: 104.6
click at [495, 261] on div "Jan-24" at bounding box center [509, 249] width 259 height 28
click at [737, 215] on div "Dec-26" at bounding box center [774, 213] width 246 height 25
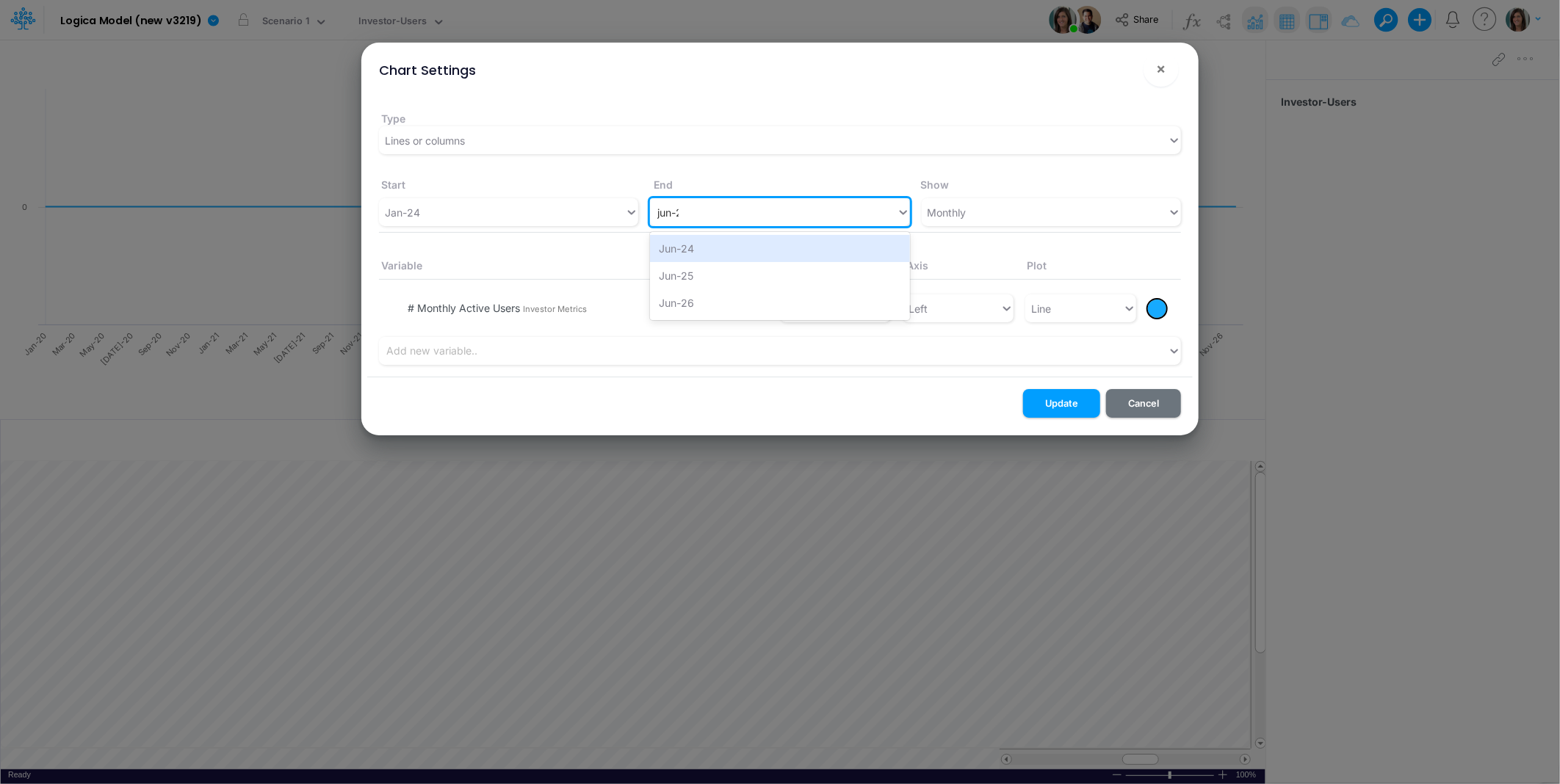
type input "jun-25"
click at [736, 244] on div "Jun-25" at bounding box center [780, 249] width 259 height 28
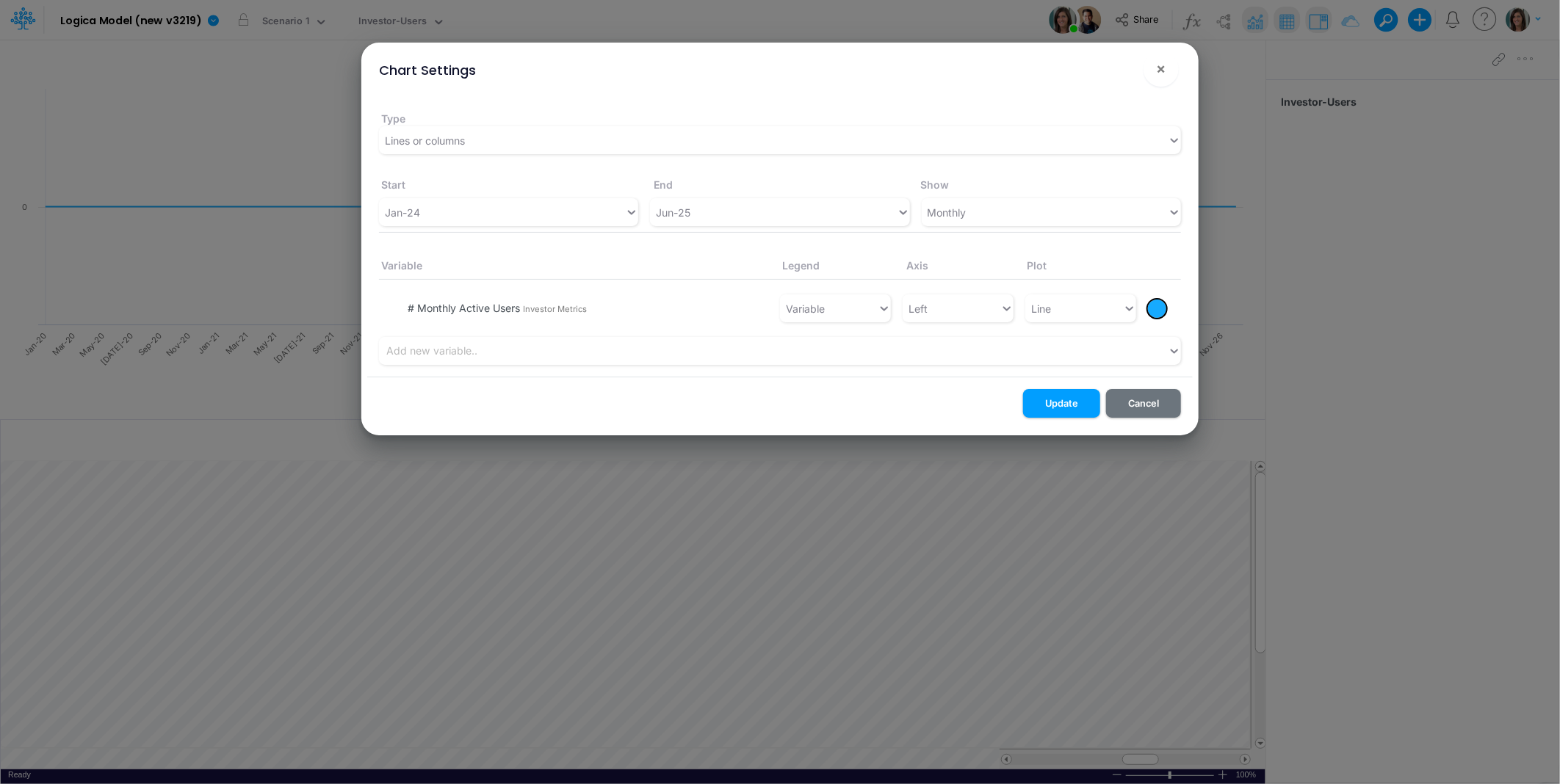
click at [1158, 307] on div at bounding box center [1157, 308] width 19 height 19
click at [1179, 351] on div at bounding box center [1180, 350] width 19 height 19
click at [1029, 308] on div "Line" at bounding box center [1074, 308] width 98 height 25
drag, startPoint x: 1051, startPoint y: 339, endPoint x: 1047, endPoint y: 380, distance: 41.2
click at [1051, 339] on div "Column" at bounding box center [1081, 345] width 111 height 28
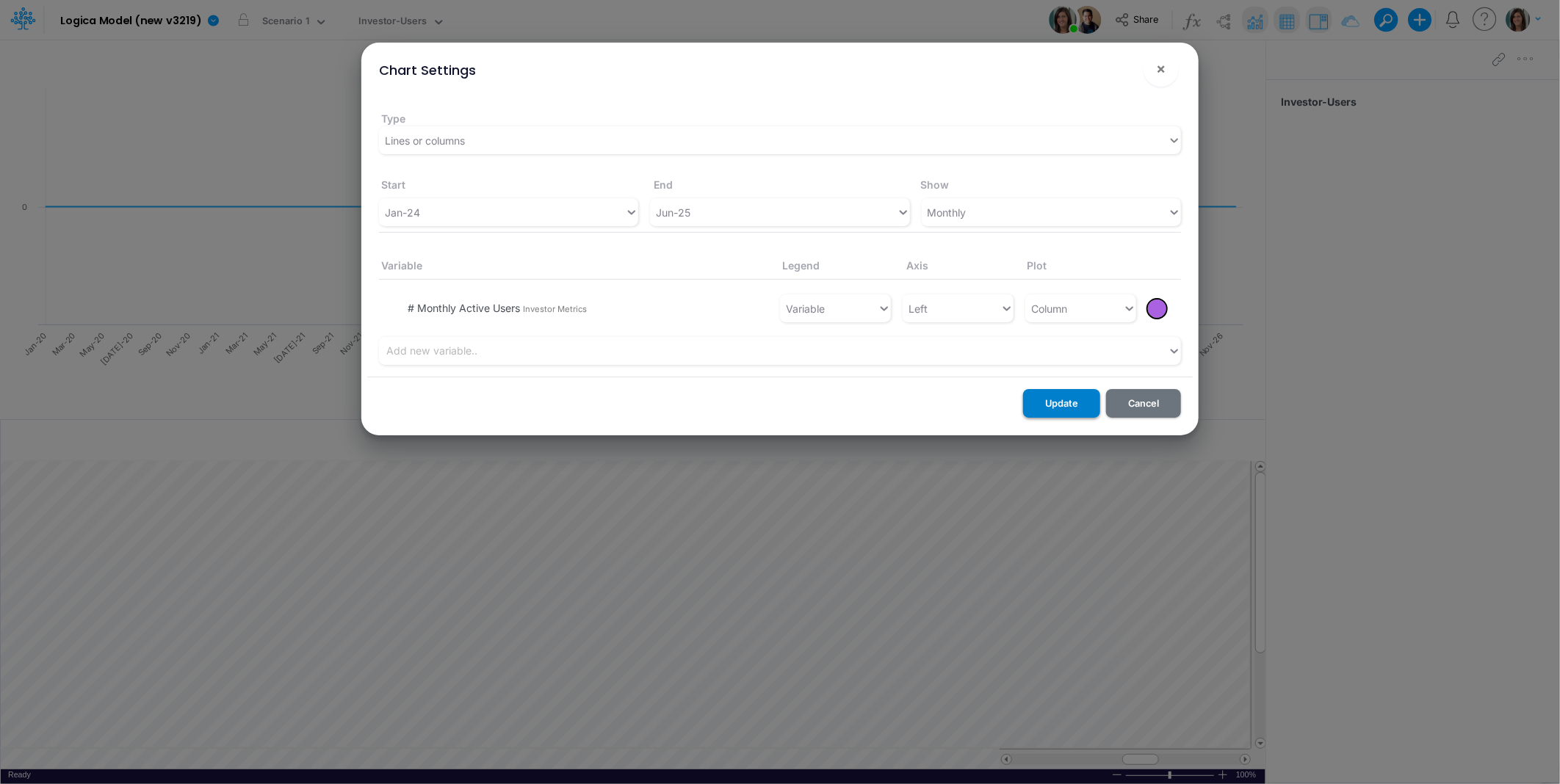
click at [1052, 406] on button "Update" at bounding box center [1061, 403] width 77 height 29
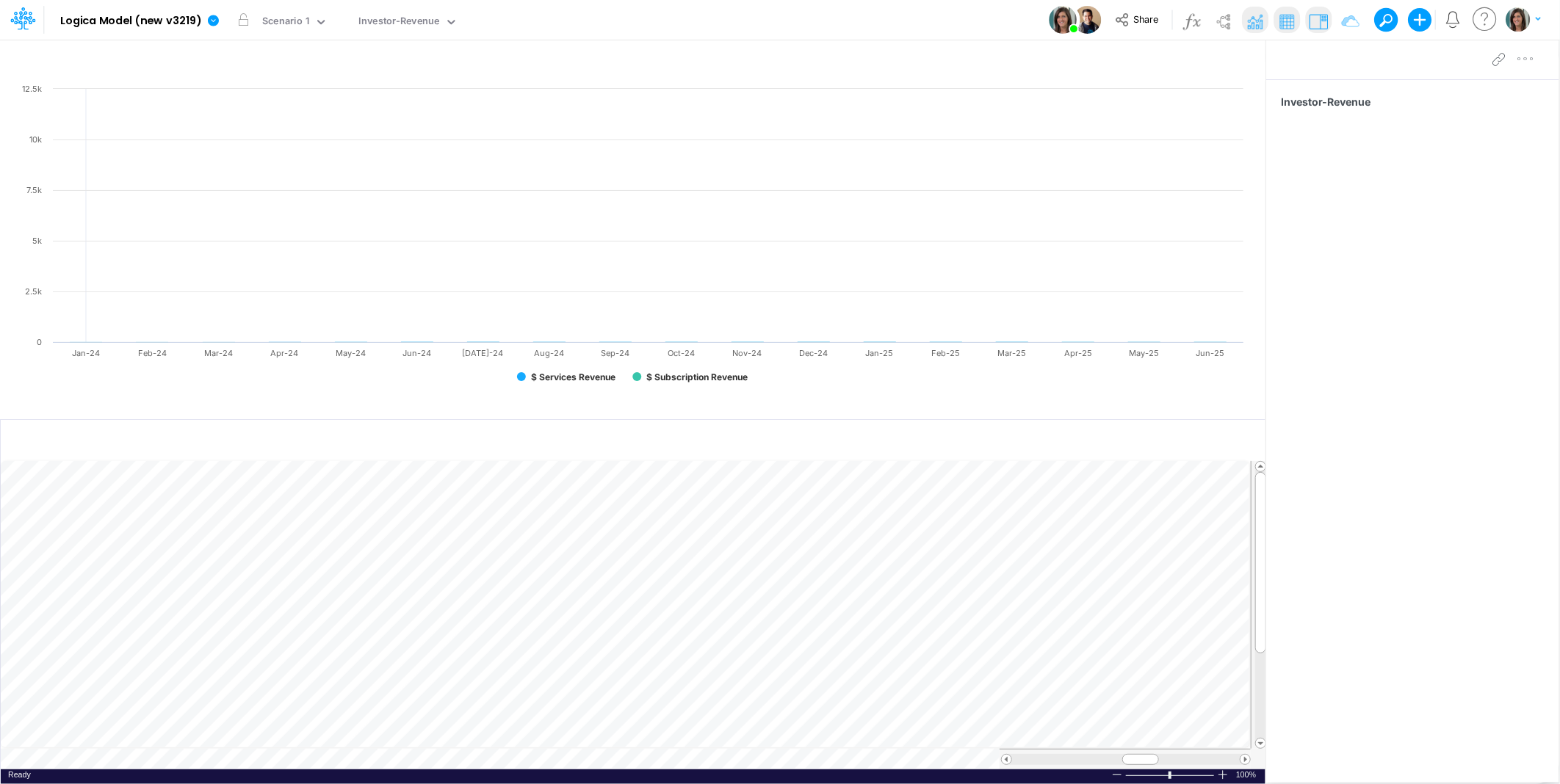
scroll to position [0, 1]
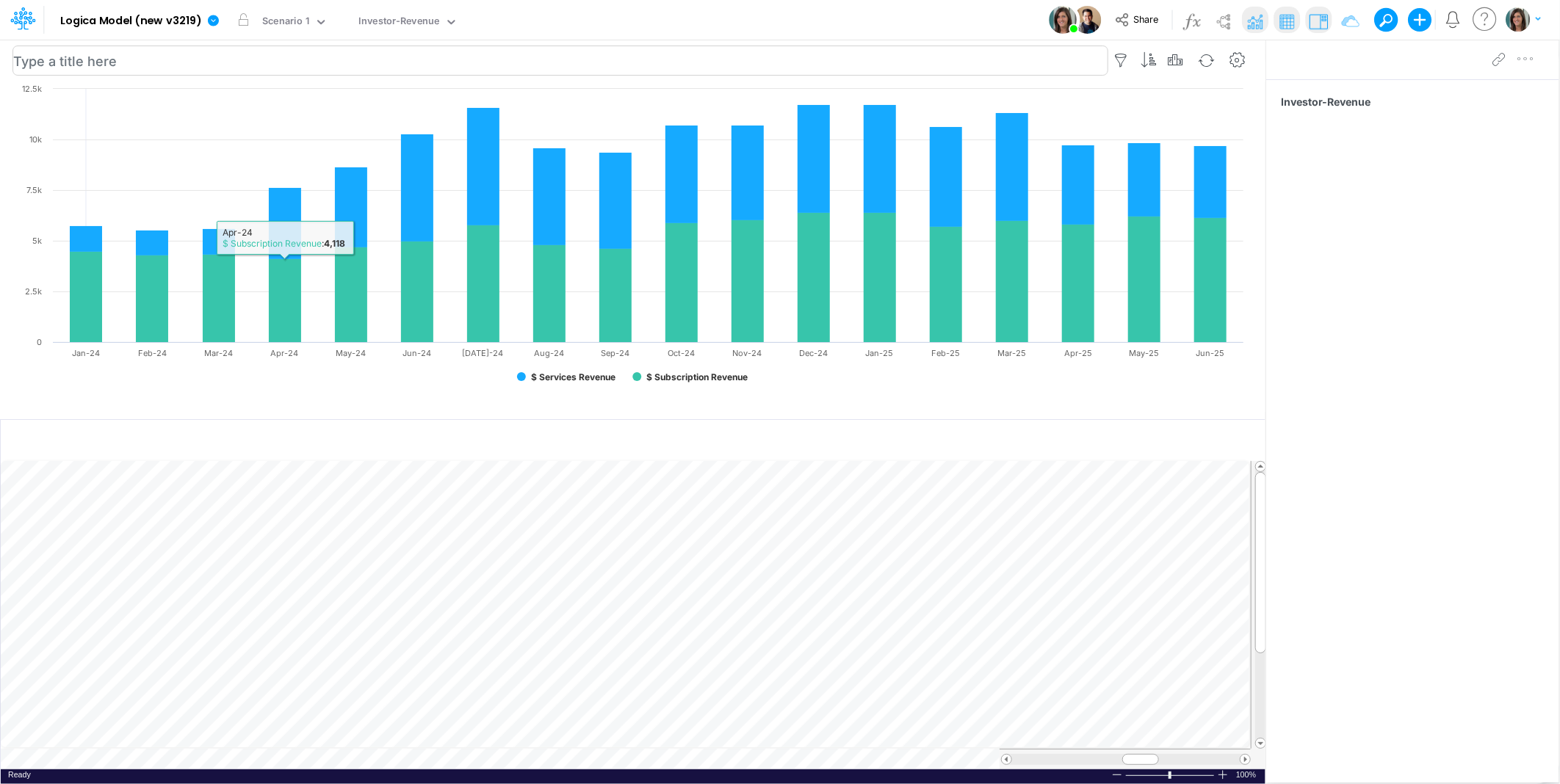
click at [65, 68] on input "text" at bounding box center [561, 60] width 1096 height 31
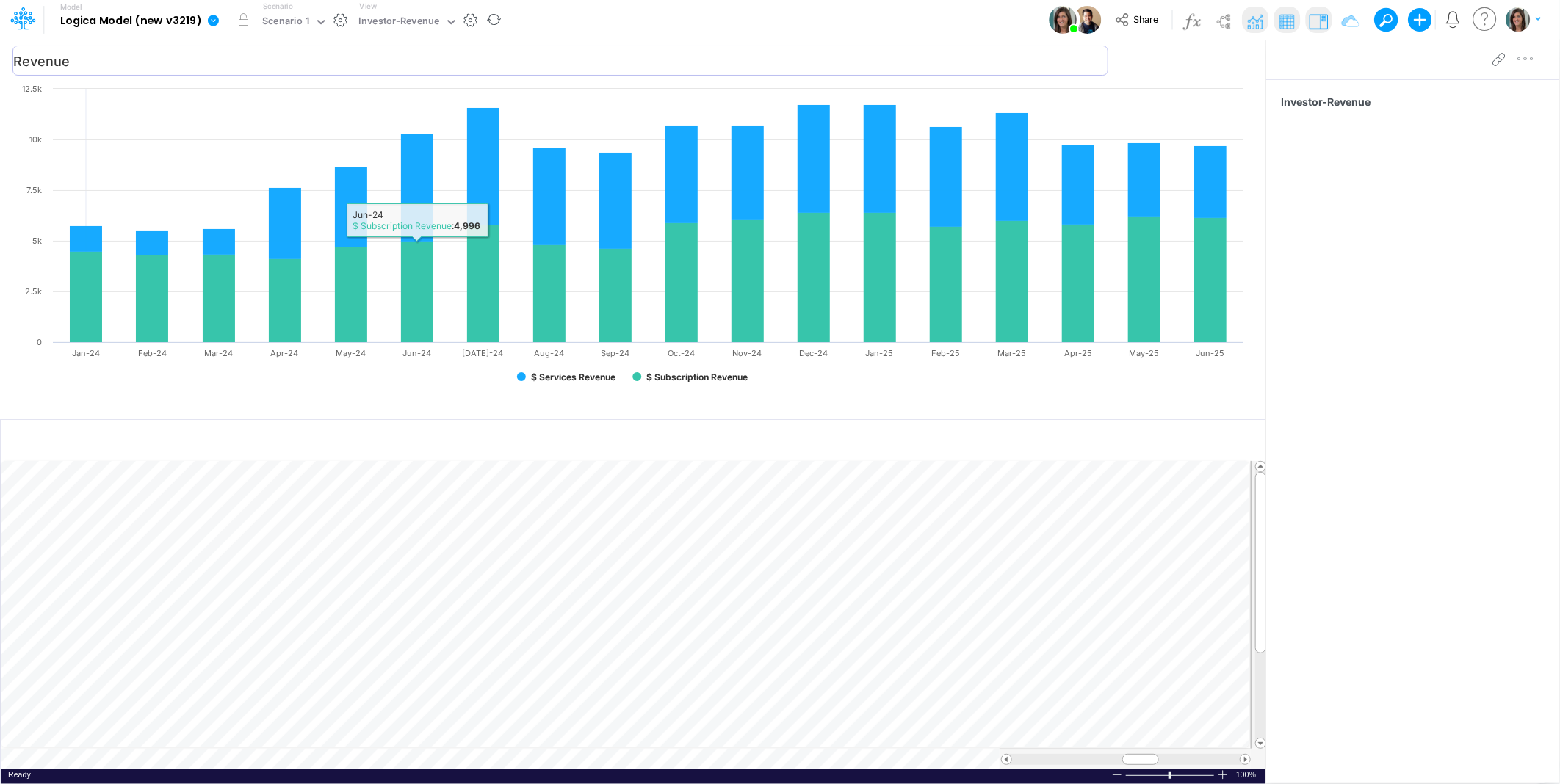
type input "Revenue"
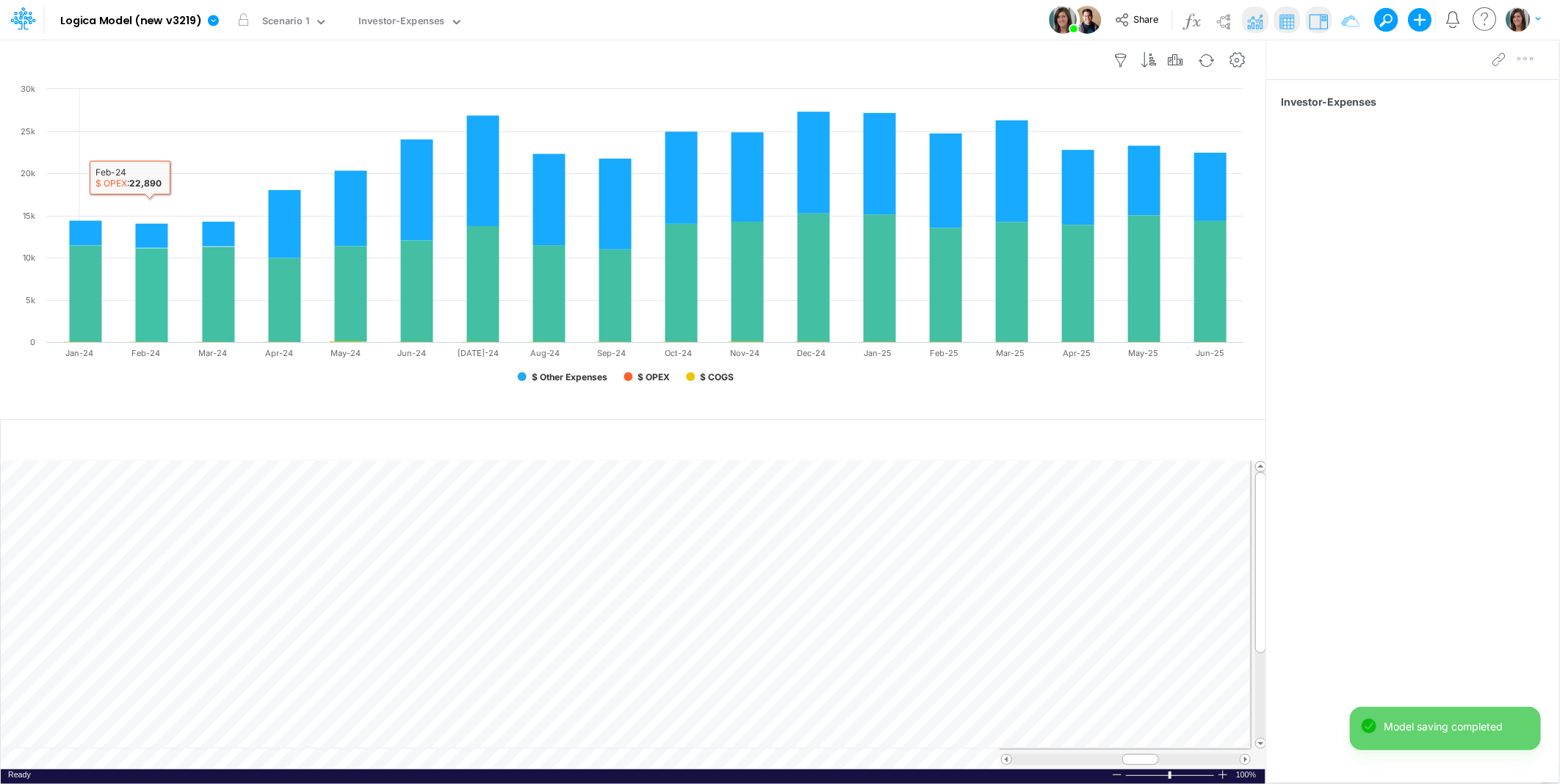
scroll to position [0, 1]
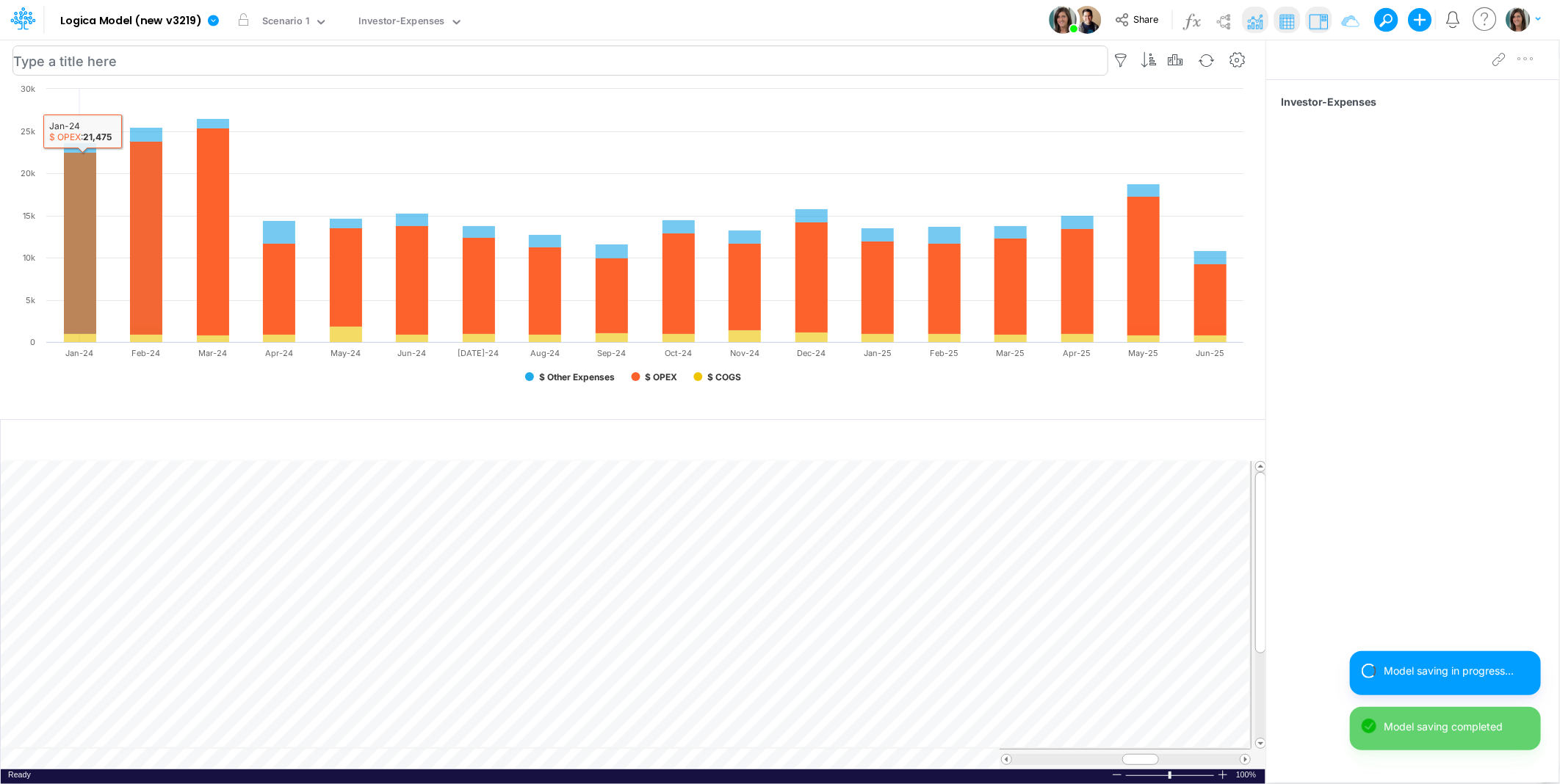
click at [77, 68] on input "text" at bounding box center [561, 60] width 1096 height 31
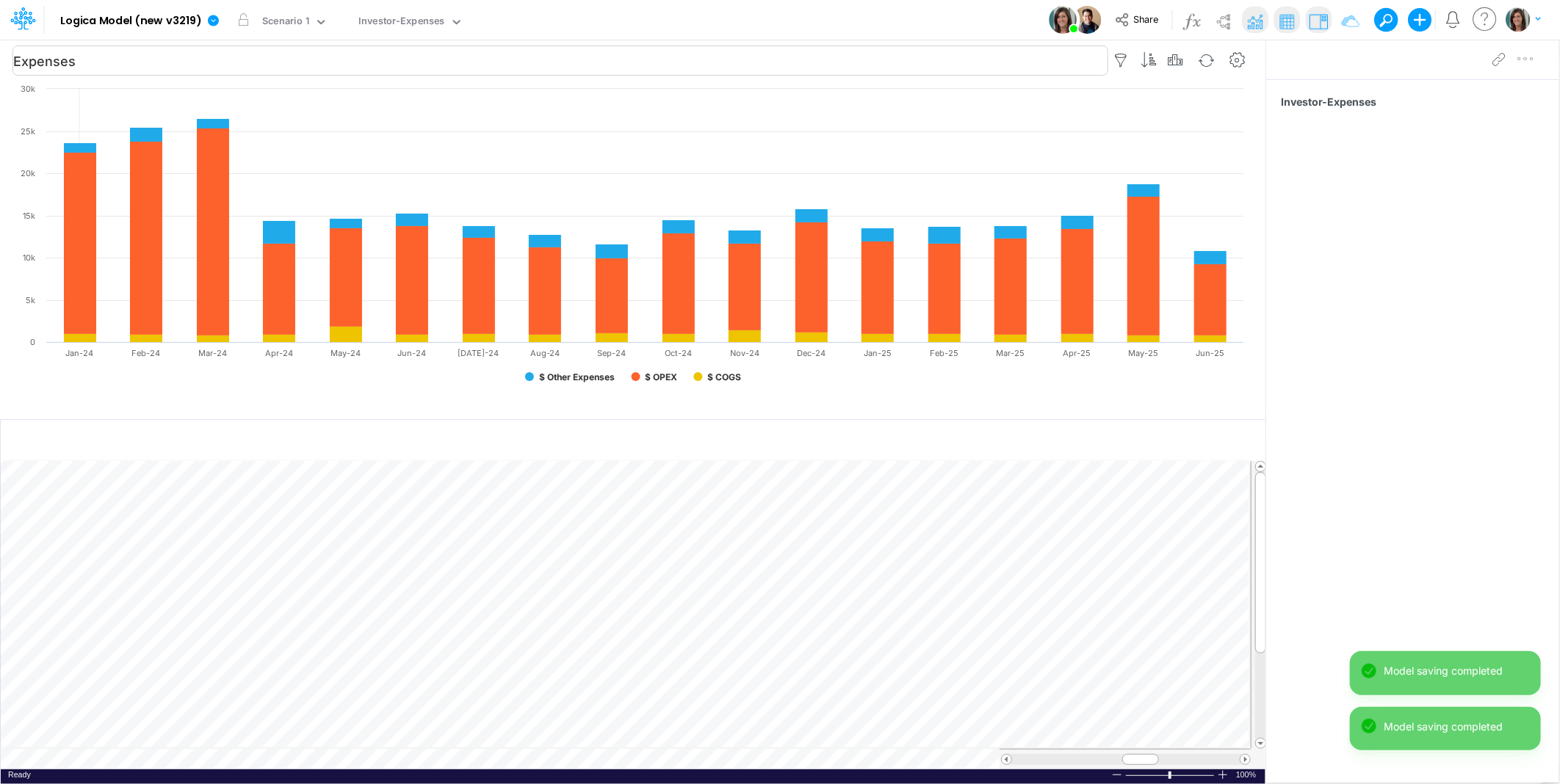
type input "Expenses"
click at [420, 22] on div "Investor-Expenses" at bounding box center [402, 22] width 86 height 17
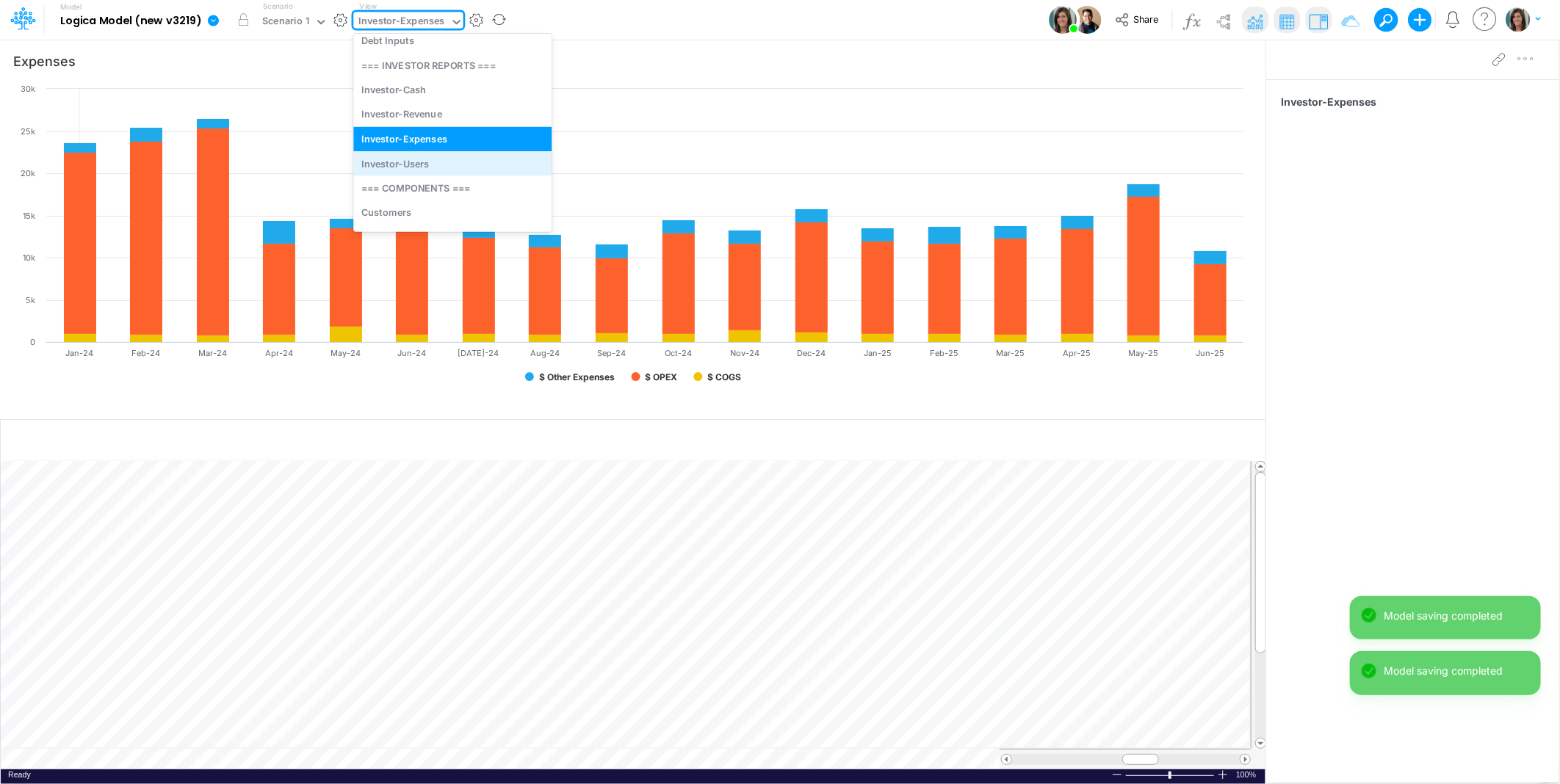
scroll to position [118, 0]
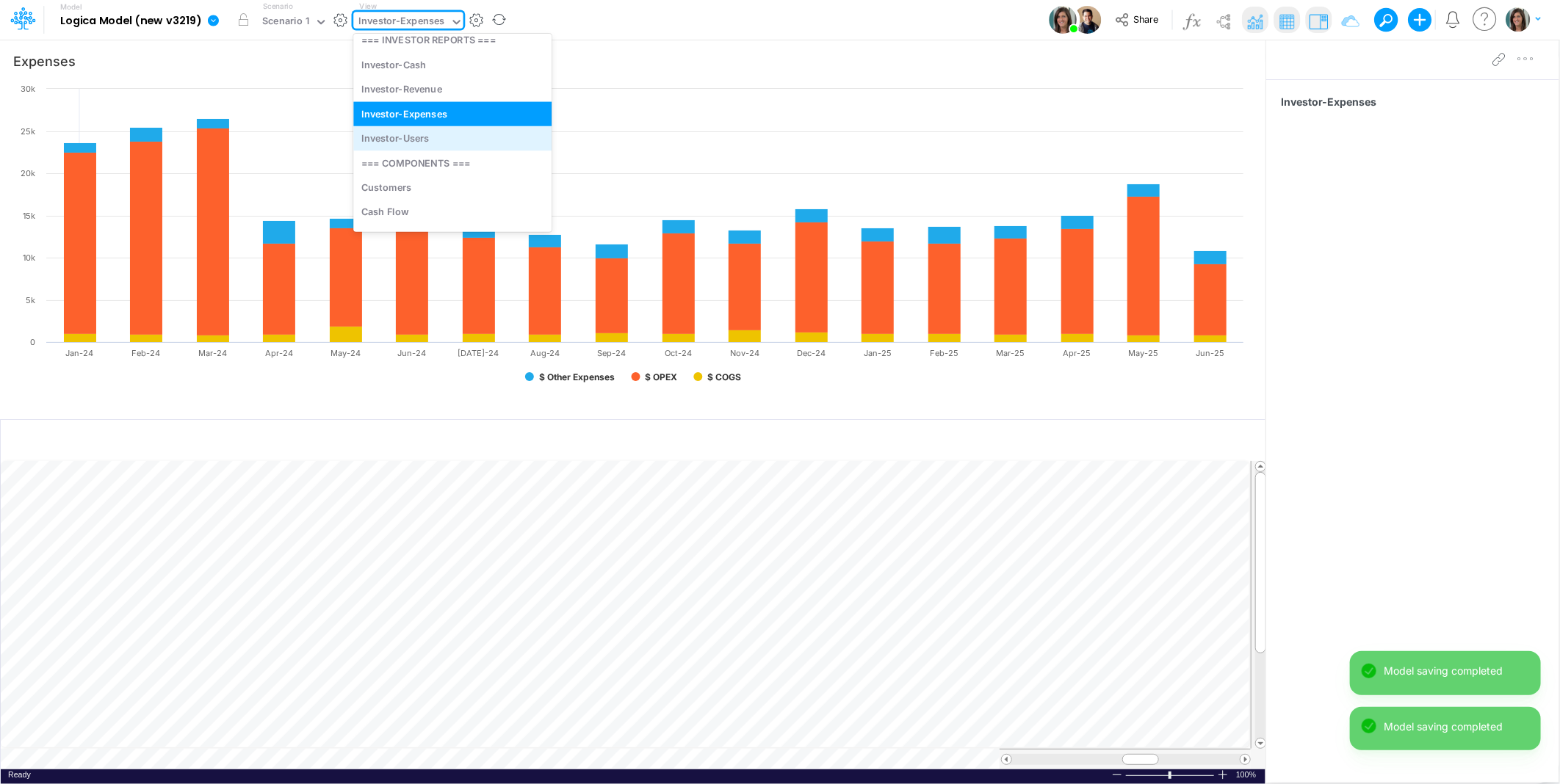
click at [429, 142] on div "Investor-Users" at bounding box center [452, 138] width 198 height 25
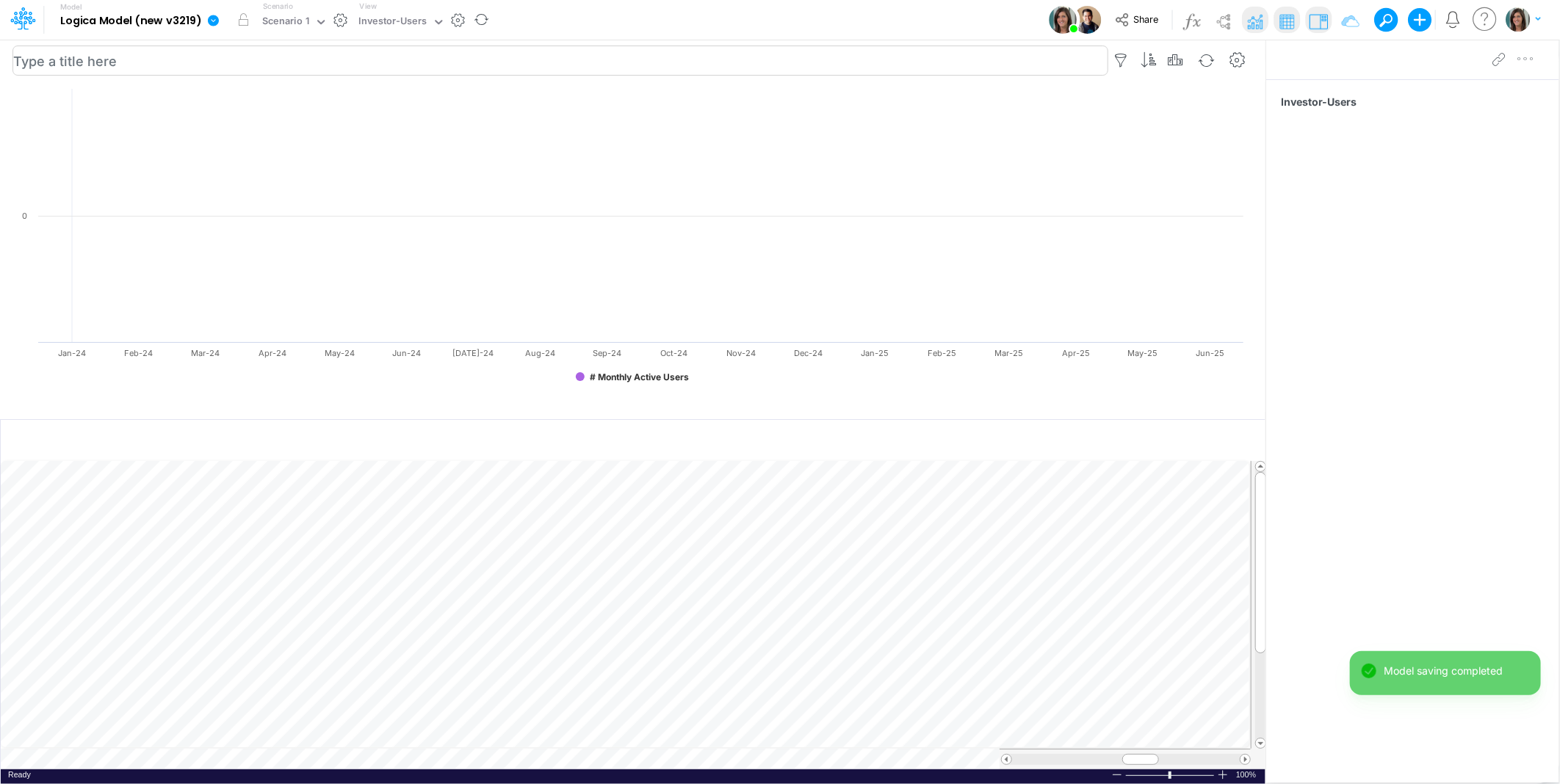
click at [104, 68] on input "text" at bounding box center [561, 60] width 1096 height 31
click at [581, 25] on div "Model Logica Model (new v3219) Edit model settings Duplicate Import QuickBooks …" at bounding box center [780, 20] width 1404 height 39
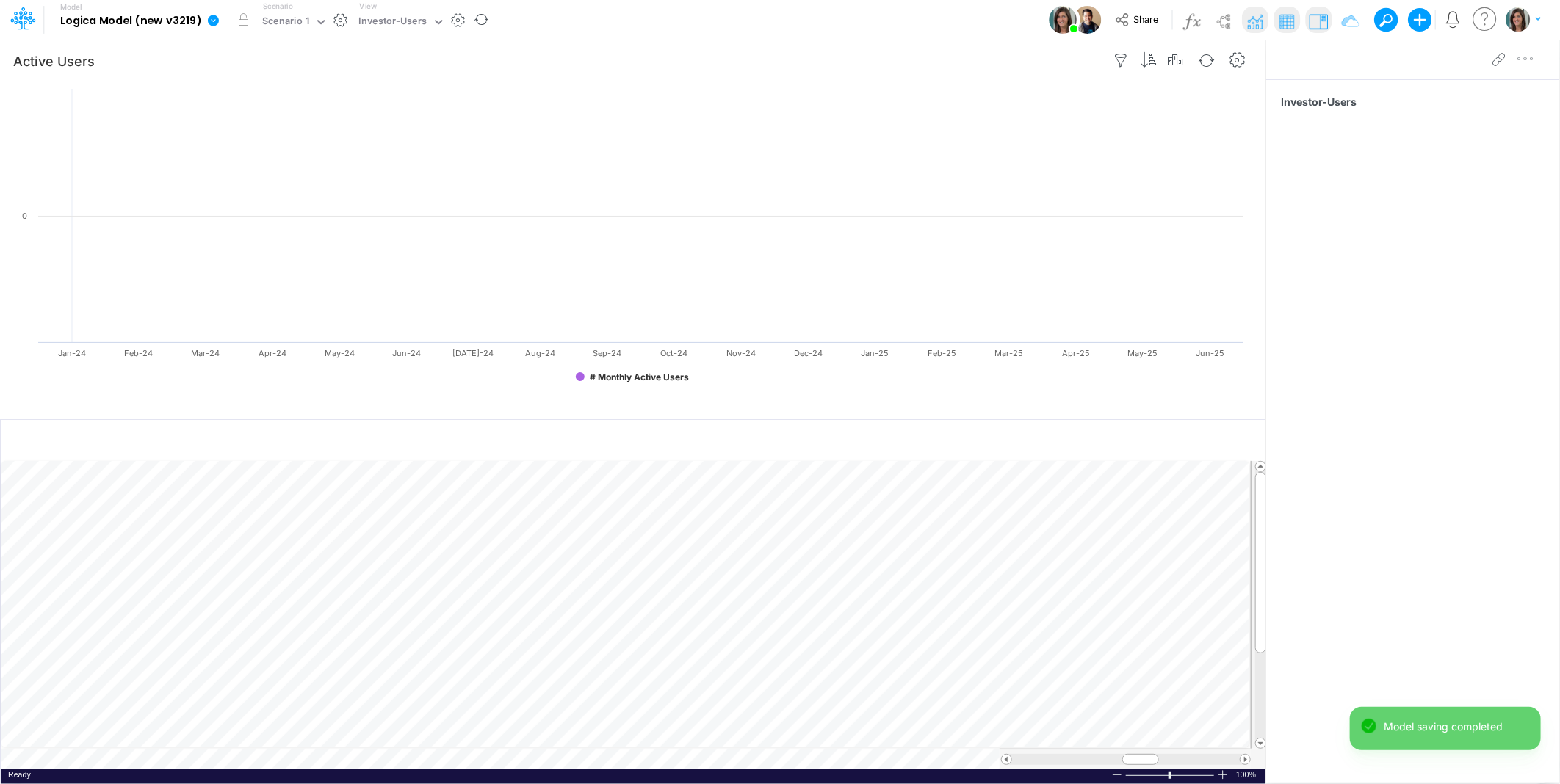
click at [8, 60] on div "Active Users" at bounding box center [633, 61] width 1265 height 41
click at [13, 60] on input "Active Users" at bounding box center [561, 60] width 1096 height 31
type input "Monthly Active Users"
click at [385, 22] on div "Investor-Users" at bounding box center [393, 22] width 68 height 17
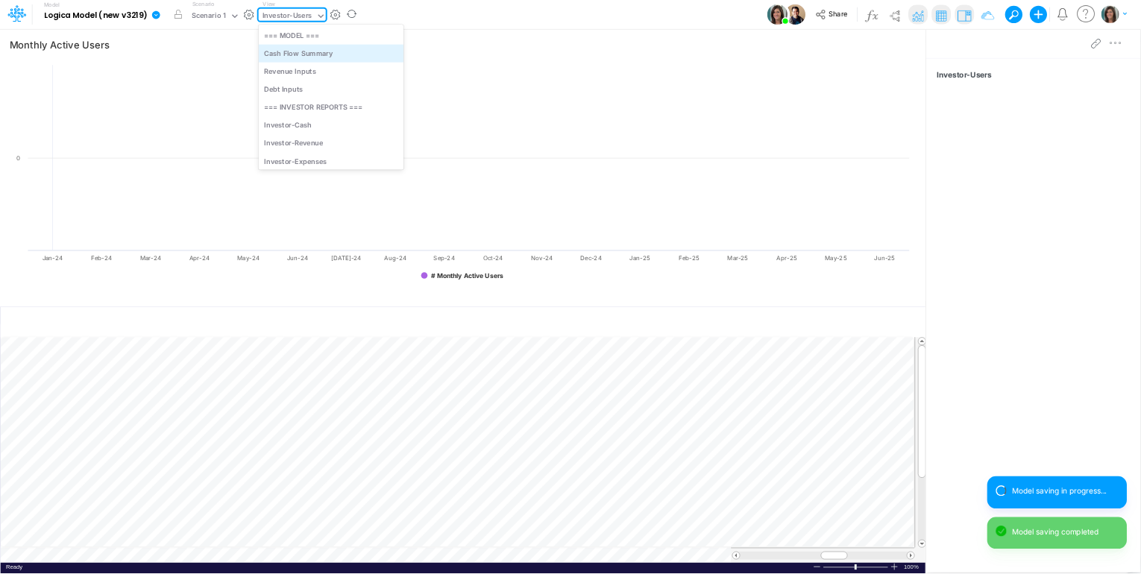
scroll to position [37, 0]
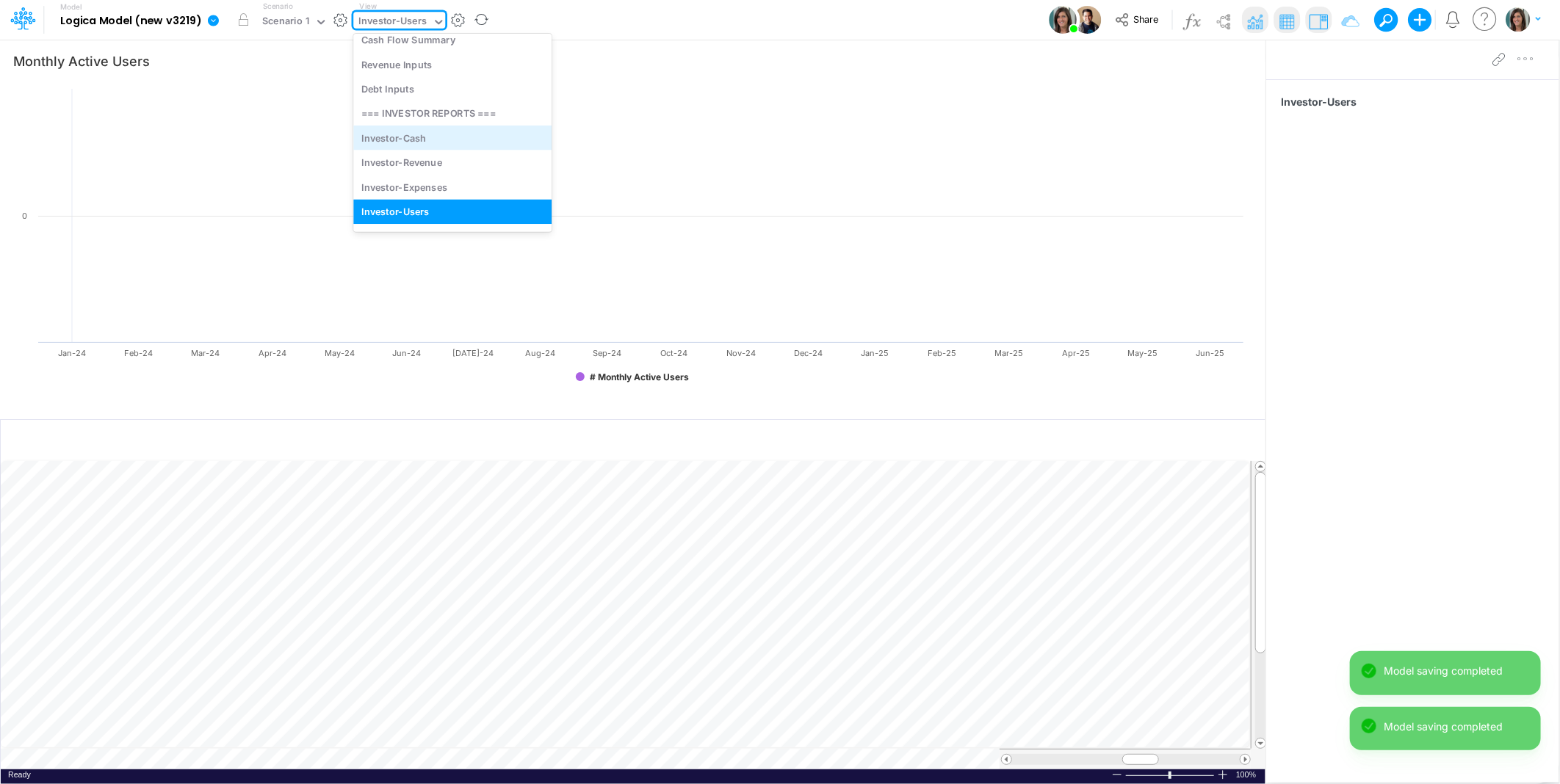
click at [402, 134] on div "Investor-Cash" at bounding box center [452, 137] width 198 height 25
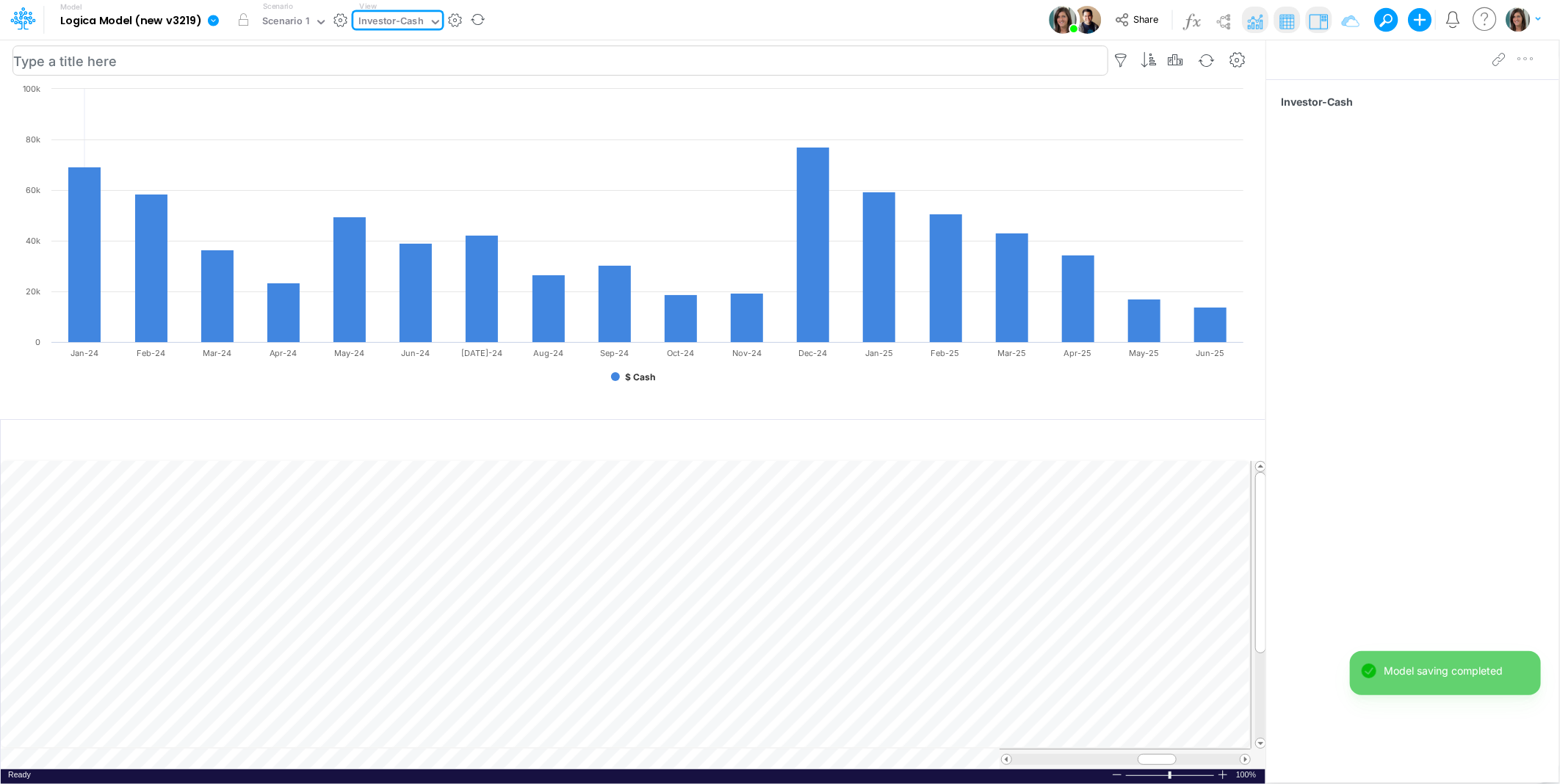
click at [69, 61] on input "text" at bounding box center [561, 60] width 1096 height 31
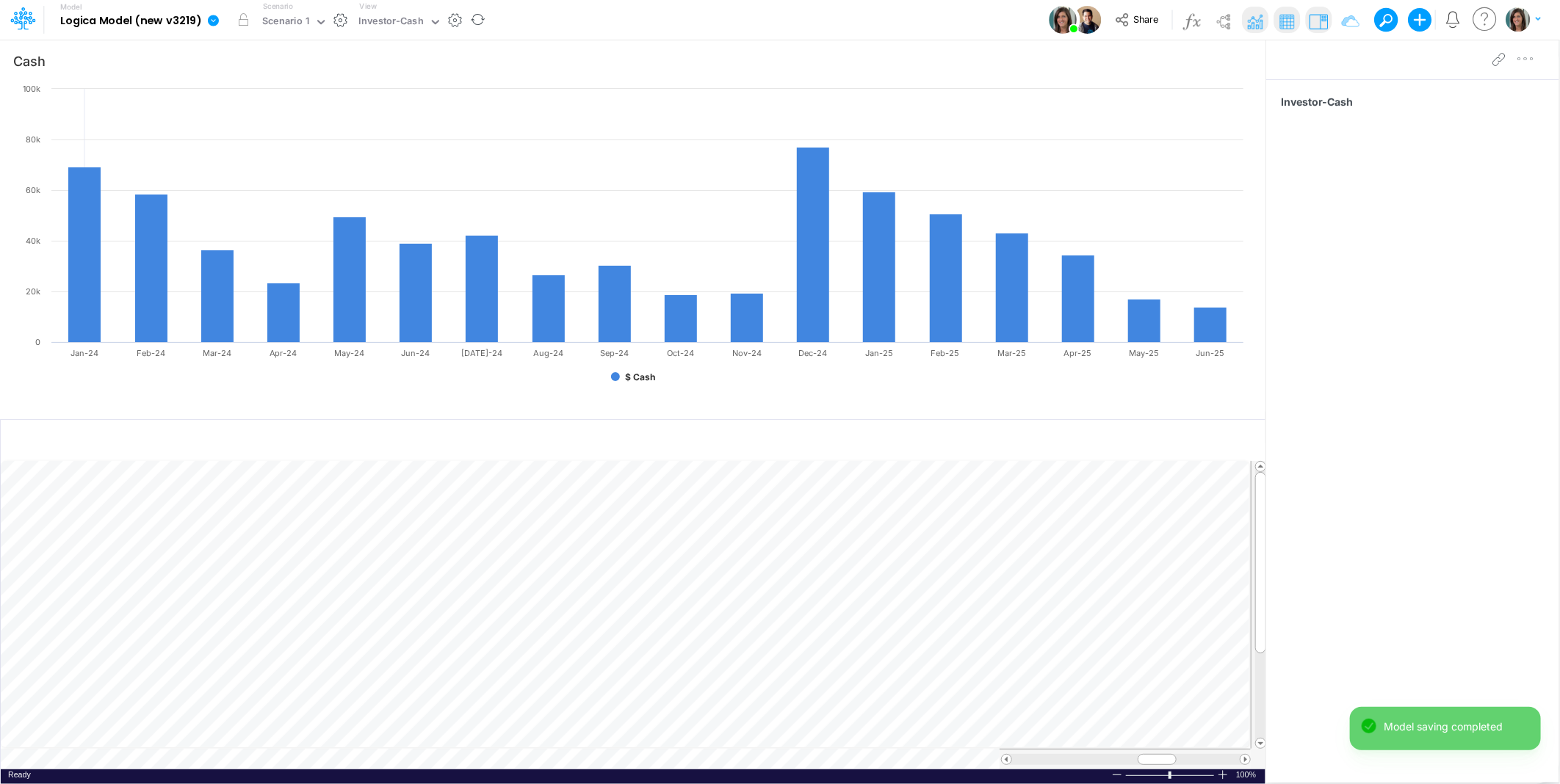
click at [524, 24] on div "Model Logica Model (new v3219) Edit model settings Duplicate Import QuickBooks …" at bounding box center [780, 20] width 1404 height 39
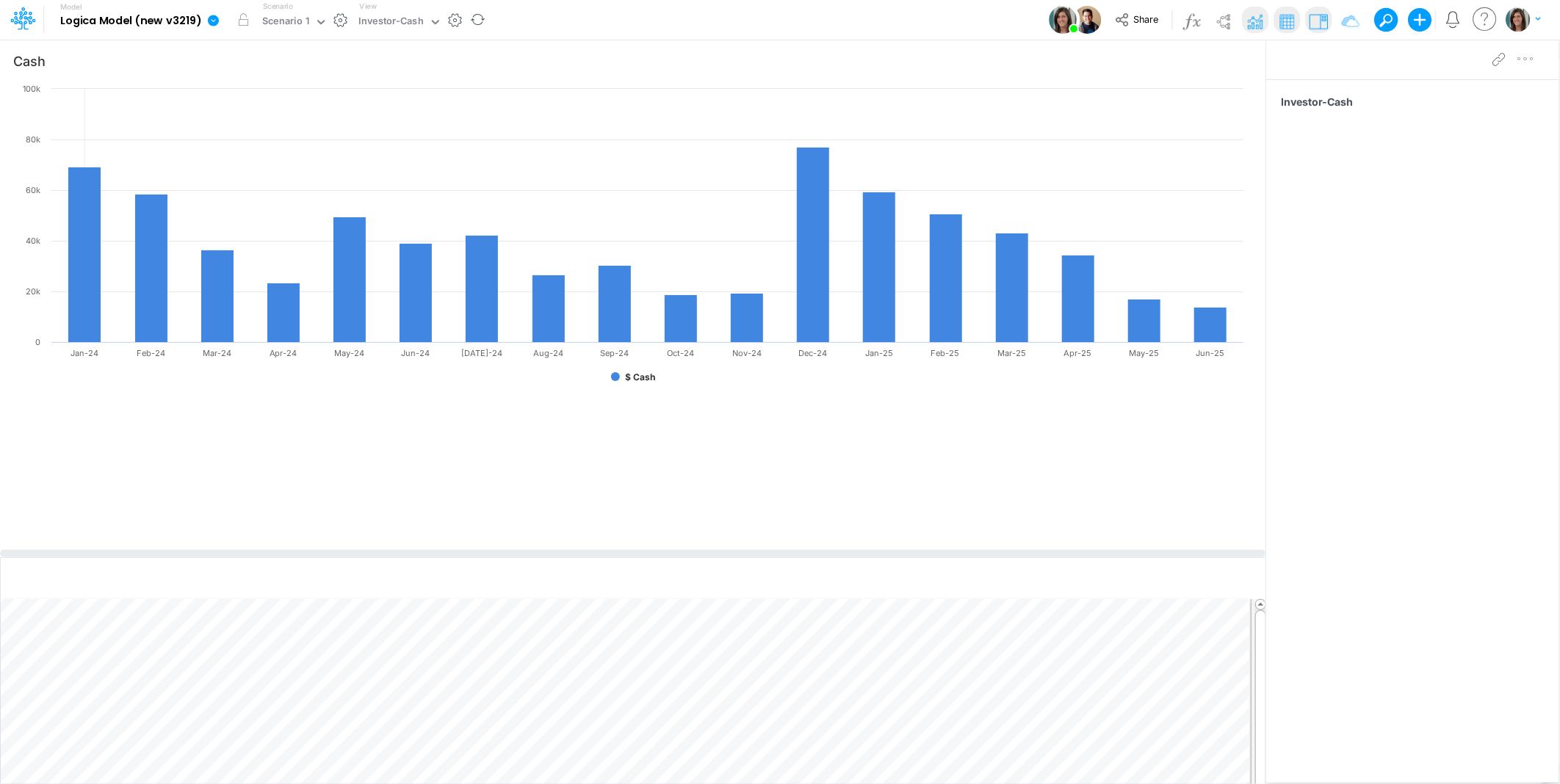
drag, startPoint x: 481, startPoint y: 417, endPoint x: 465, endPoint y: 556, distance: 139.9
click at [465, 556] on div at bounding box center [633, 553] width 1265 height 7
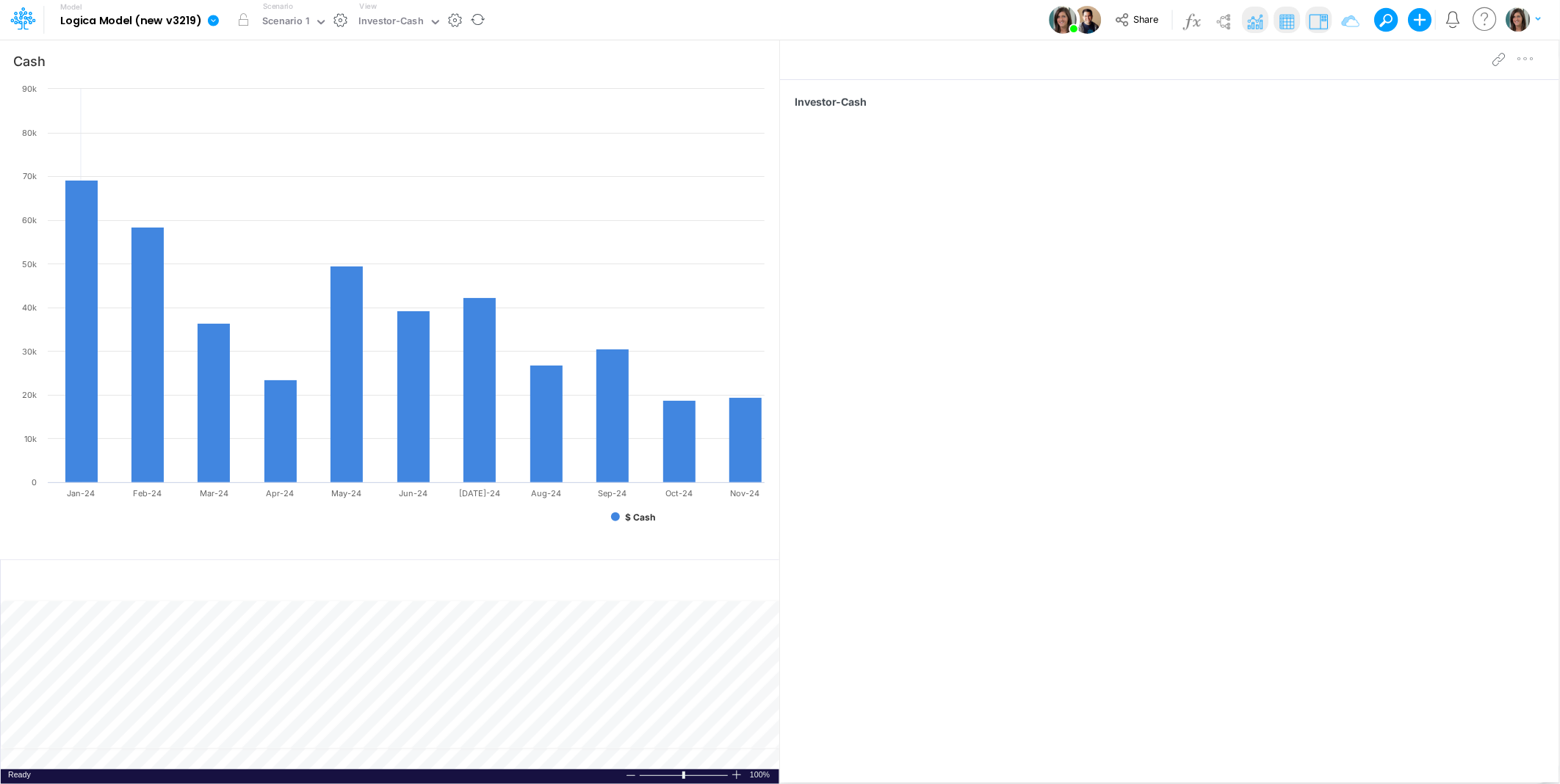
drag, startPoint x: 1266, startPoint y: 515, endPoint x: 772, endPoint y: 512, distance: 494.0
click at [772, 512] on div "Insert node Component Variable Constant Group Addition Subtraction Multiplicati…" at bounding box center [780, 412] width 1560 height 746
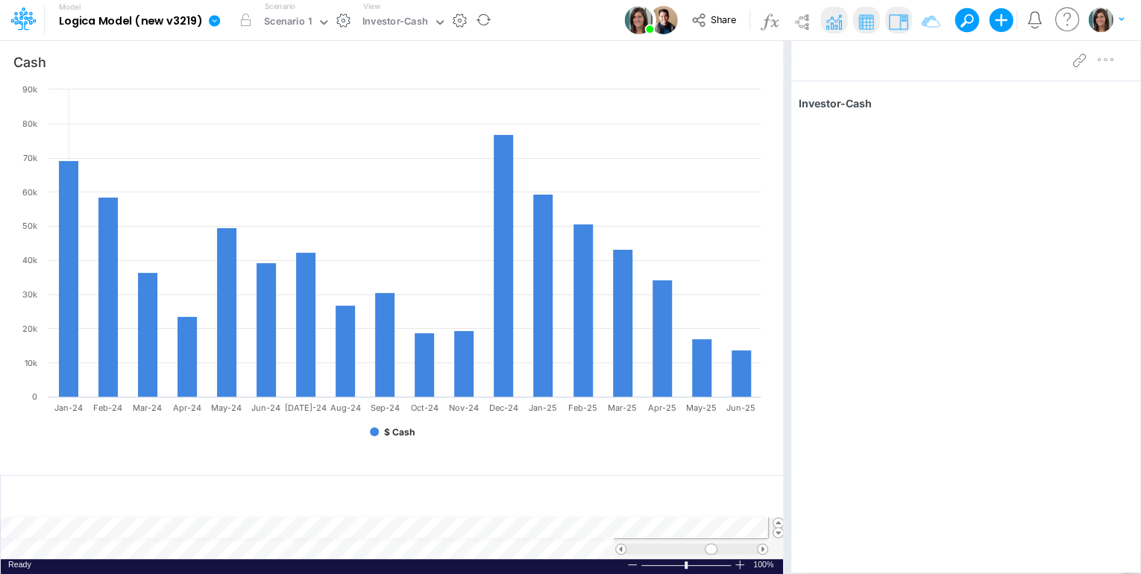
drag, startPoint x: 1510, startPoint y: 1, endPoint x: 785, endPoint y: 344, distance: 802.6
click at [785, 345] on div at bounding box center [786, 307] width 7 height 535
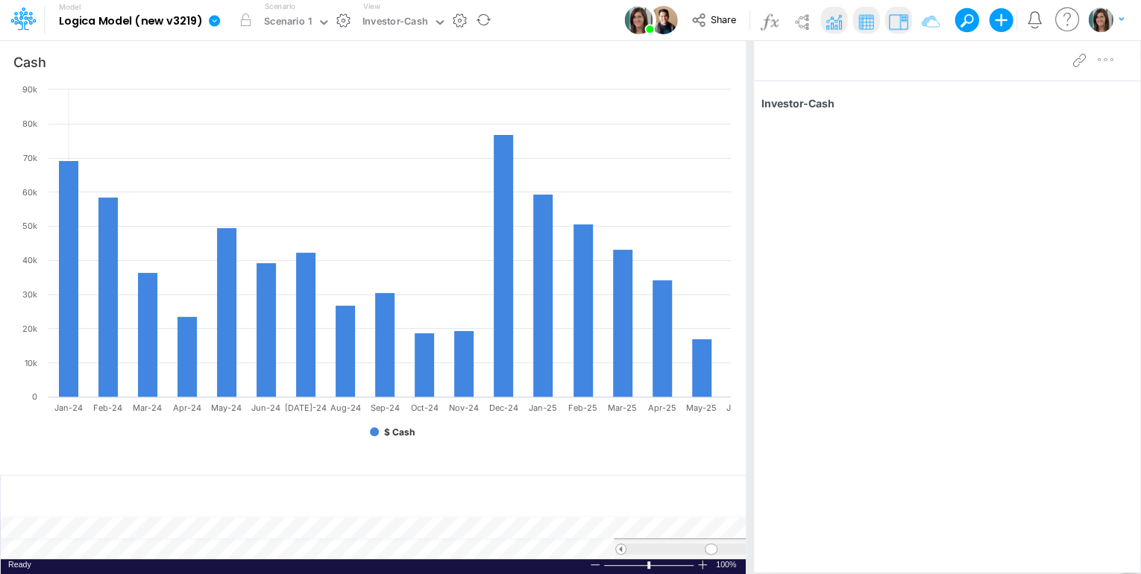
drag, startPoint x: 785, startPoint y: 344, endPoint x: 740, endPoint y: 346, distance: 45.5
click at [746, 346] on div at bounding box center [749, 307] width 7 height 535
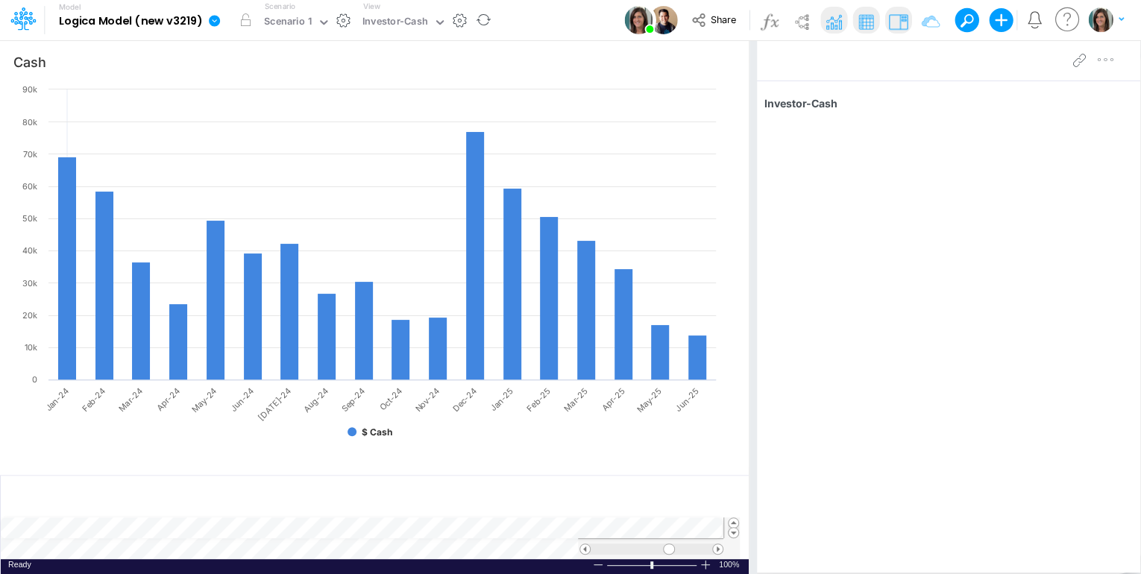
drag, startPoint x: 740, startPoint y: 286, endPoint x: 750, endPoint y: 288, distance: 10.5
click at [750, 288] on div at bounding box center [752, 307] width 7 height 535
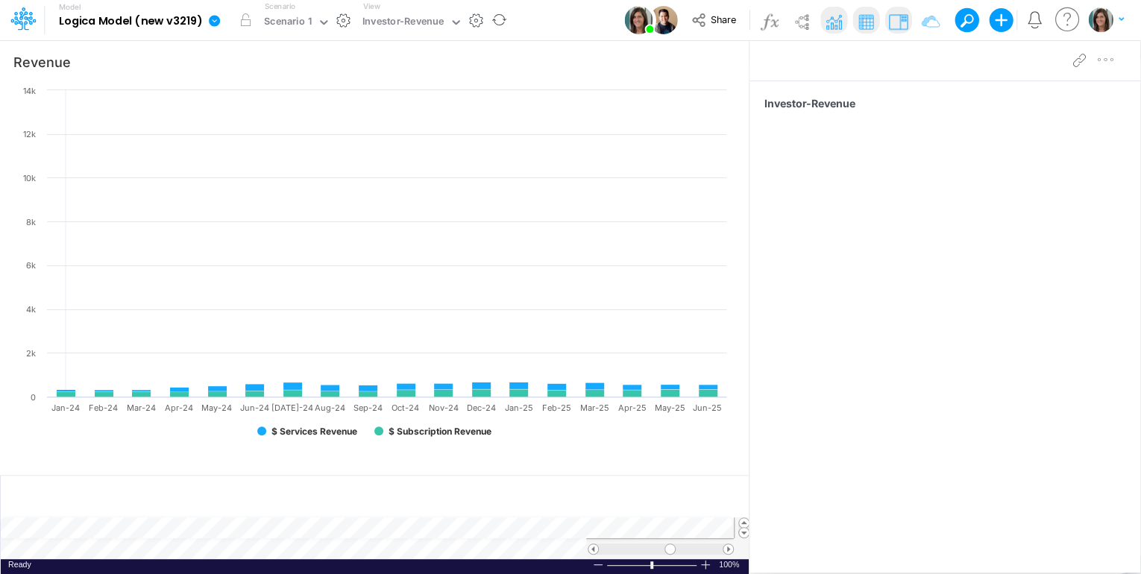
scroll to position [7, 1]
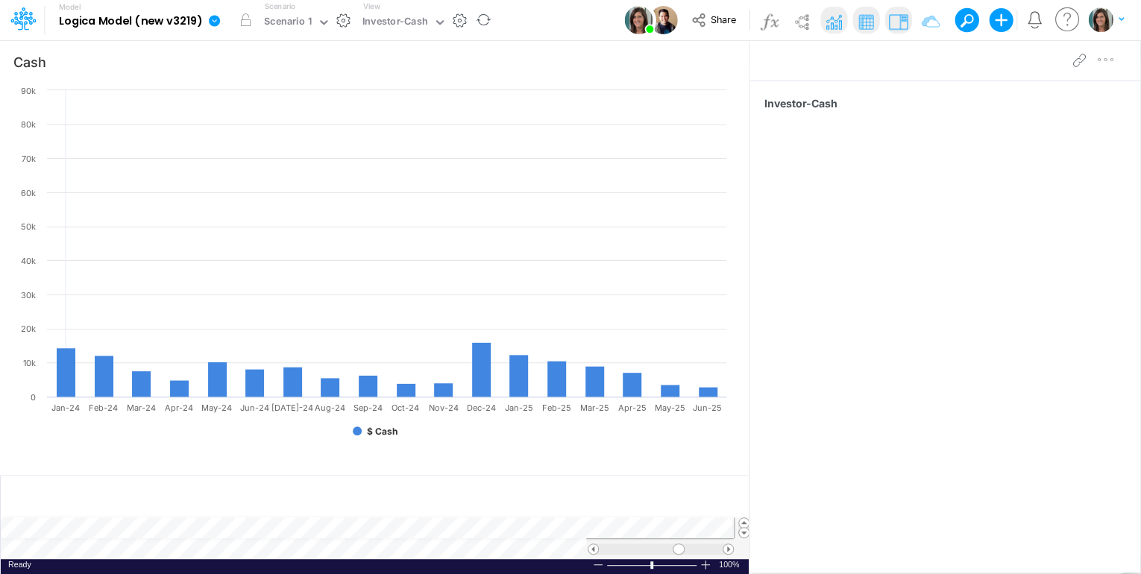
scroll to position [7, 1]
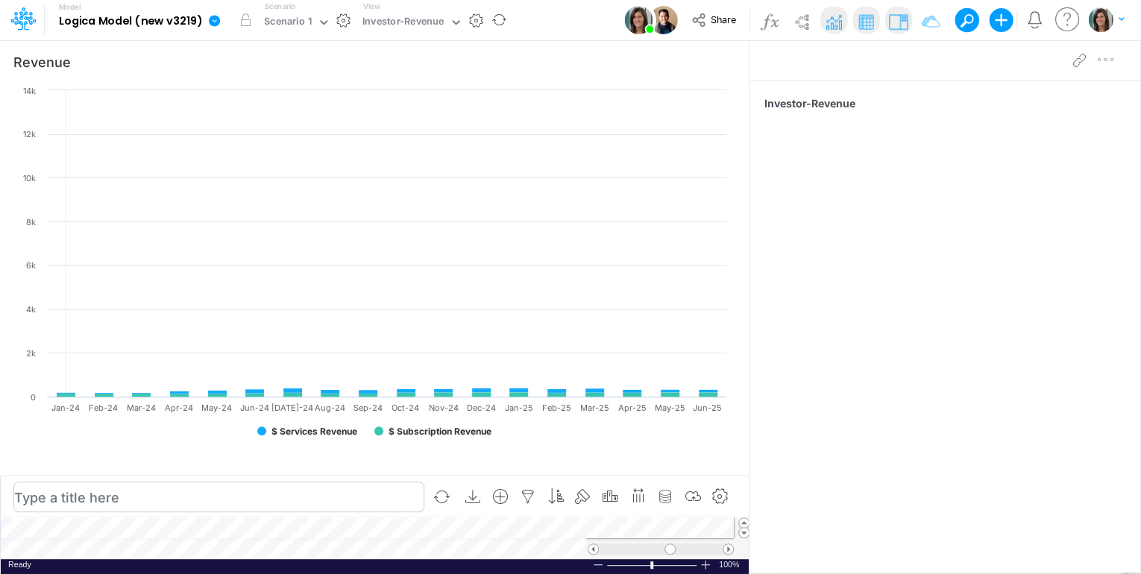
scroll to position [7, 1]
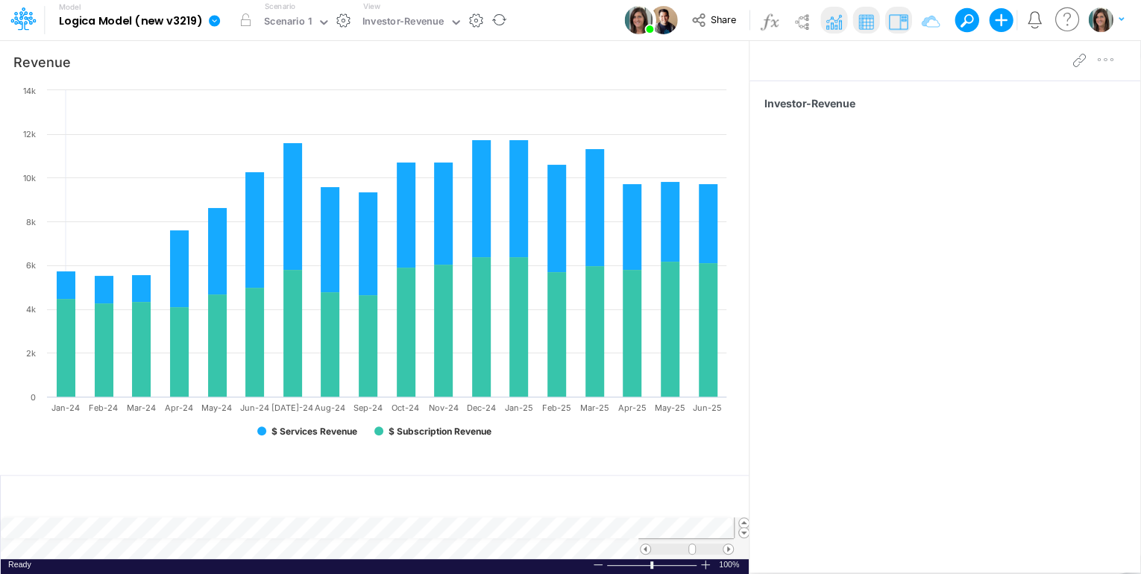
type input "Expenses"
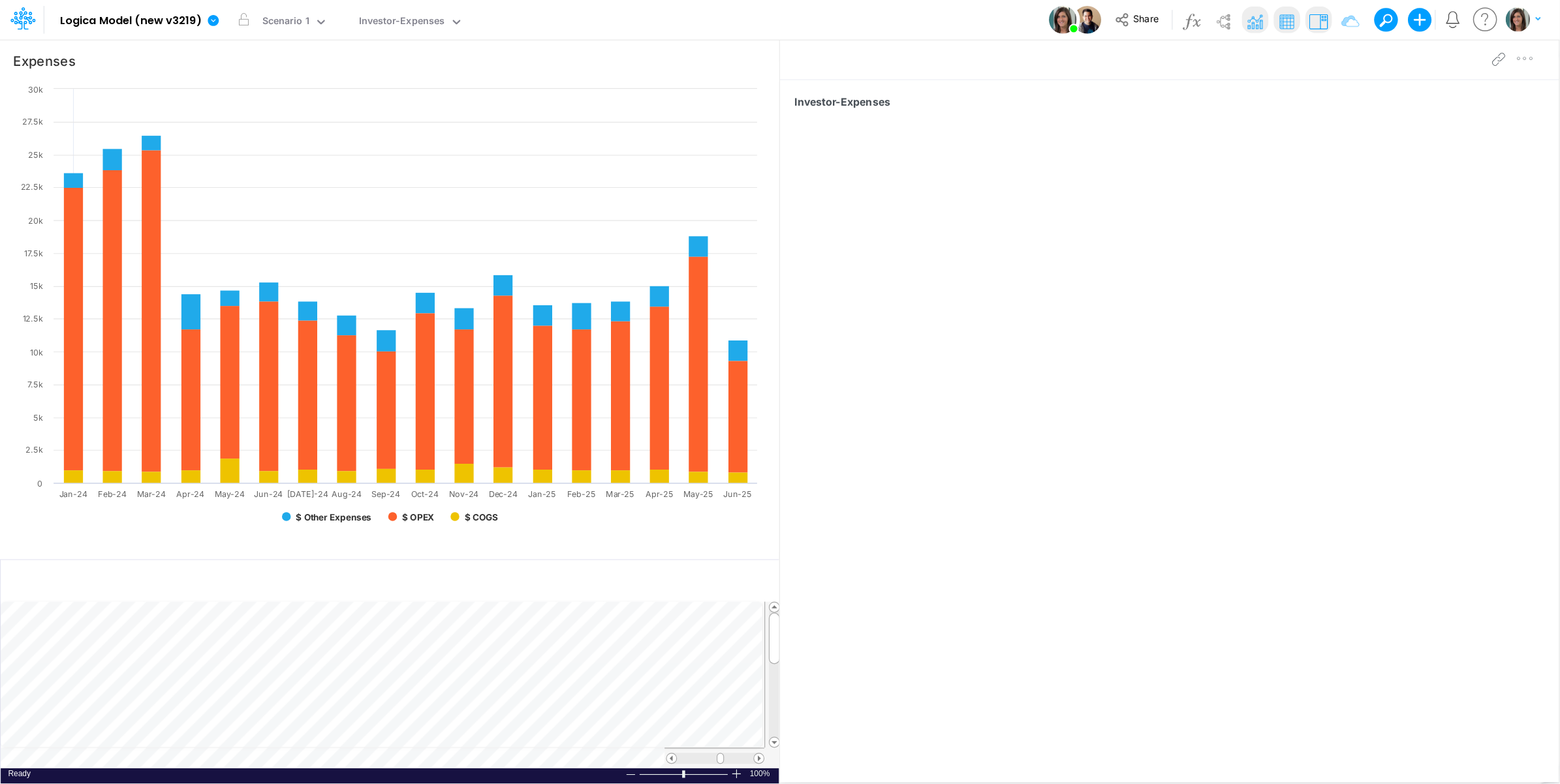
scroll to position [6, 1]
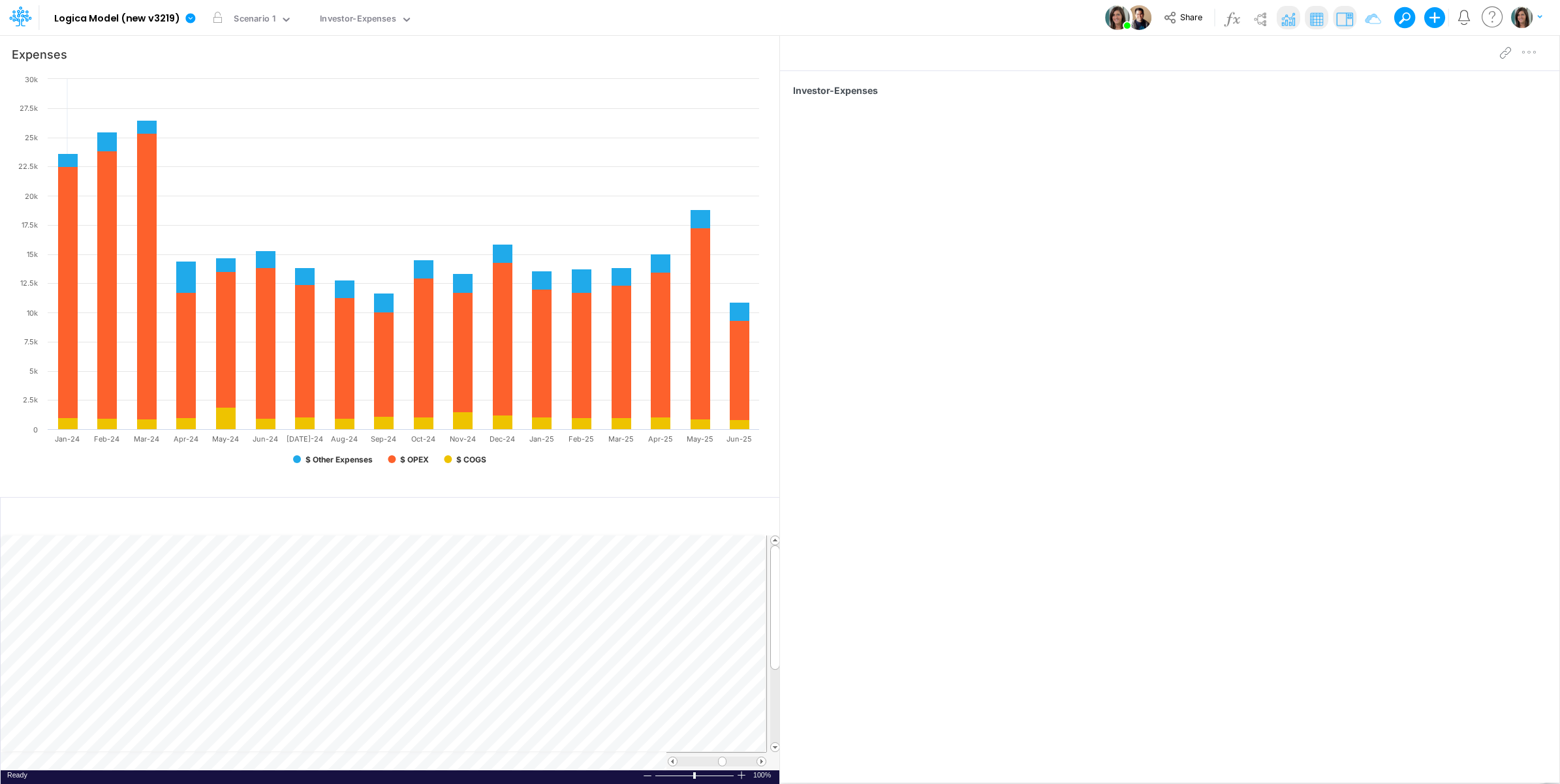
drag, startPoint x: 973, startPoint y: 0, endPoint x: 794, endPoint y: 11, distance: 179.3
click at [794, 11] on div "Model Logica Model (new v3219) Edit model settings Duplicate Import QuickBooks …" at bounding box center [780, 18] width 1404 height 35
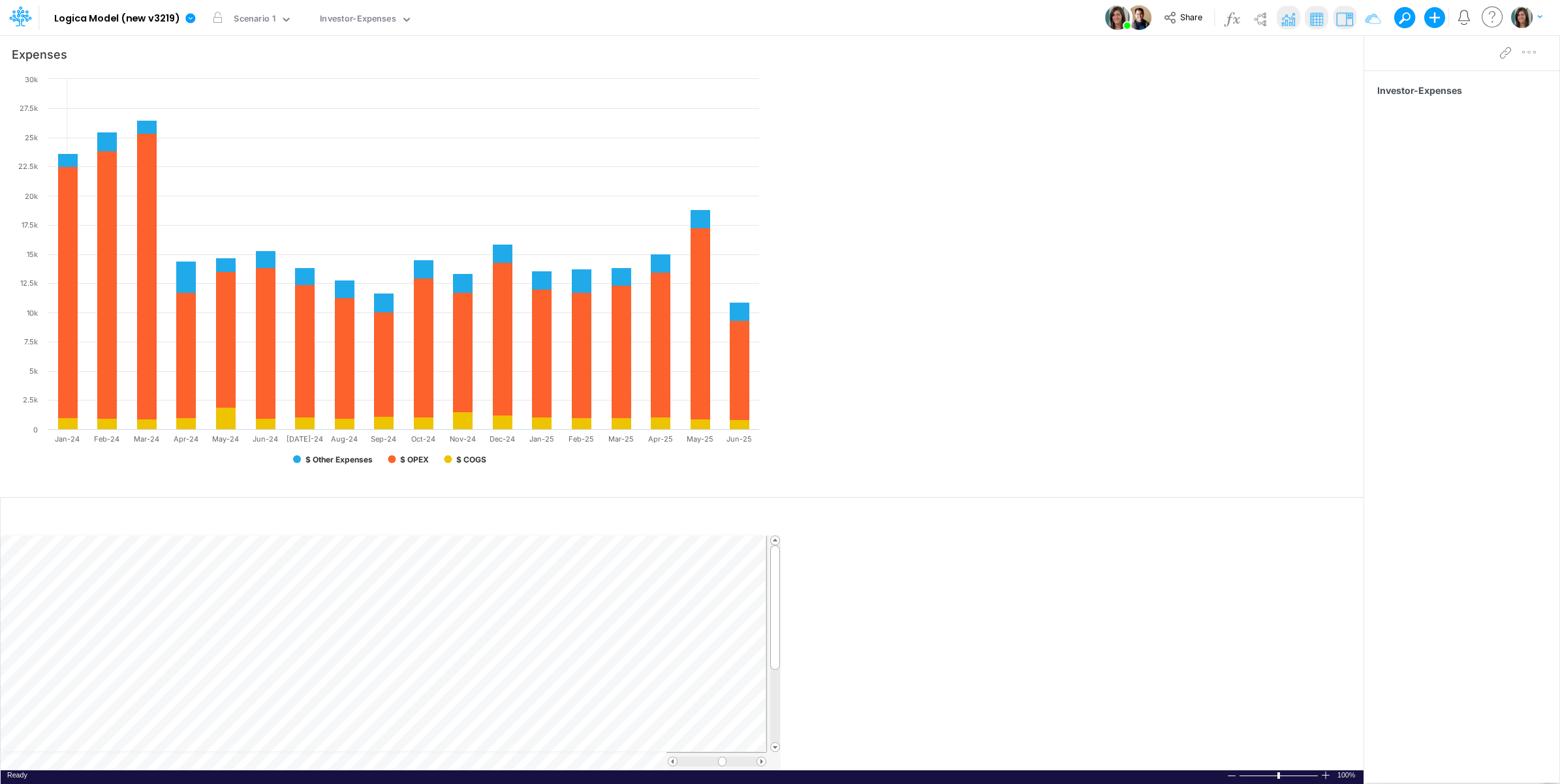
drag, startPoint x: 781, startPoint y: 85, endPoint x: 1416, endPoint y: 102, distance: 635.2
click at [1386, 102] on div "Insert node Component Variable Constant Group Addition Subtraction Multiplicati…" at bounding box center [780, 410] width 1560 height 750
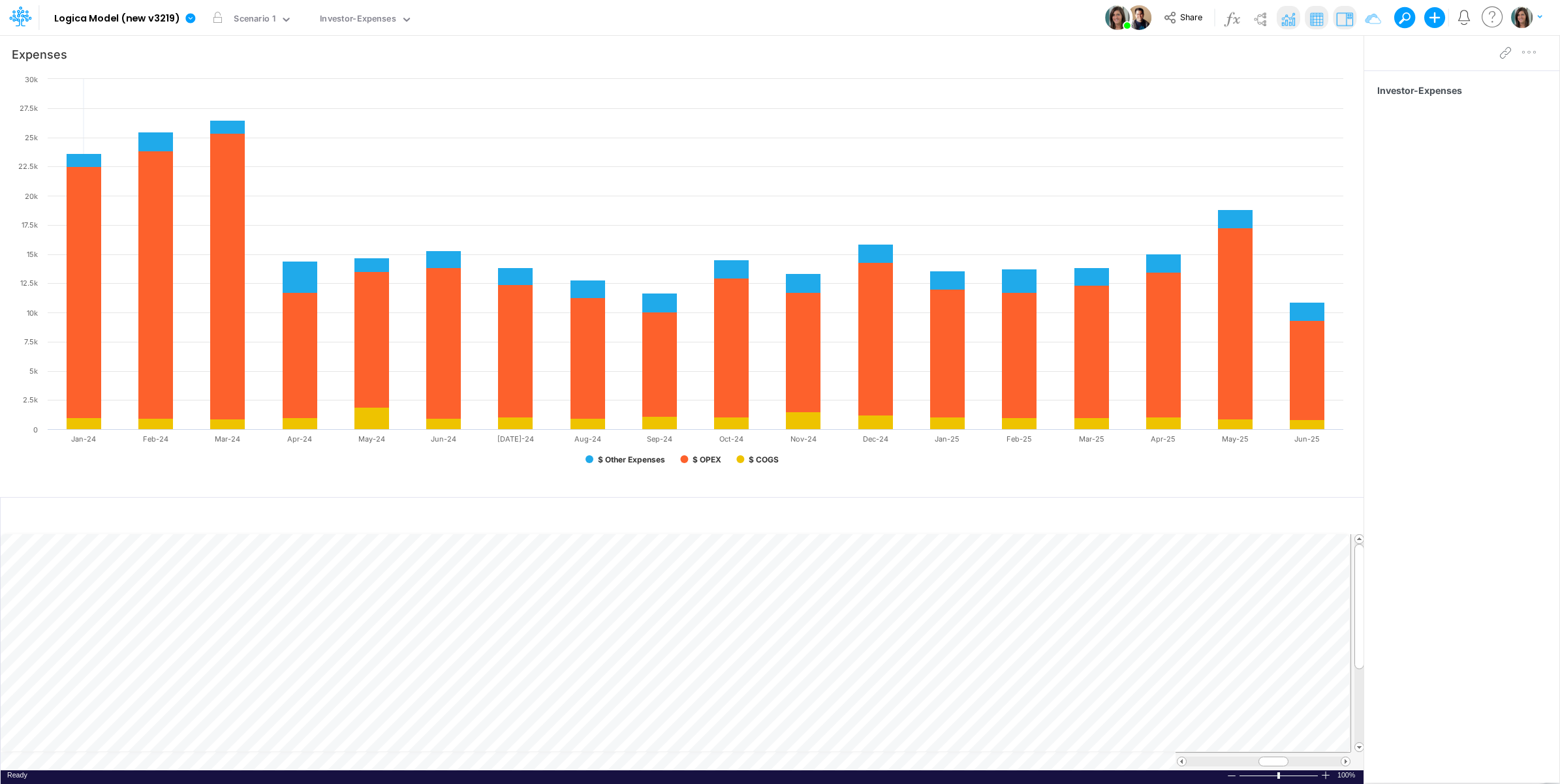
click at [517, 24] on div "Model Logica Model (new v3219) Edit model settings Duplicate Import QuickBooks …" at bounding box center [780, 18] width 1404 height 35
click at [186, 17] on icon at bounding box center [190, 18] width 10 height 10
click at [243, 132] on button "View model info" at bounding box center [256, 135] width 140 height 20
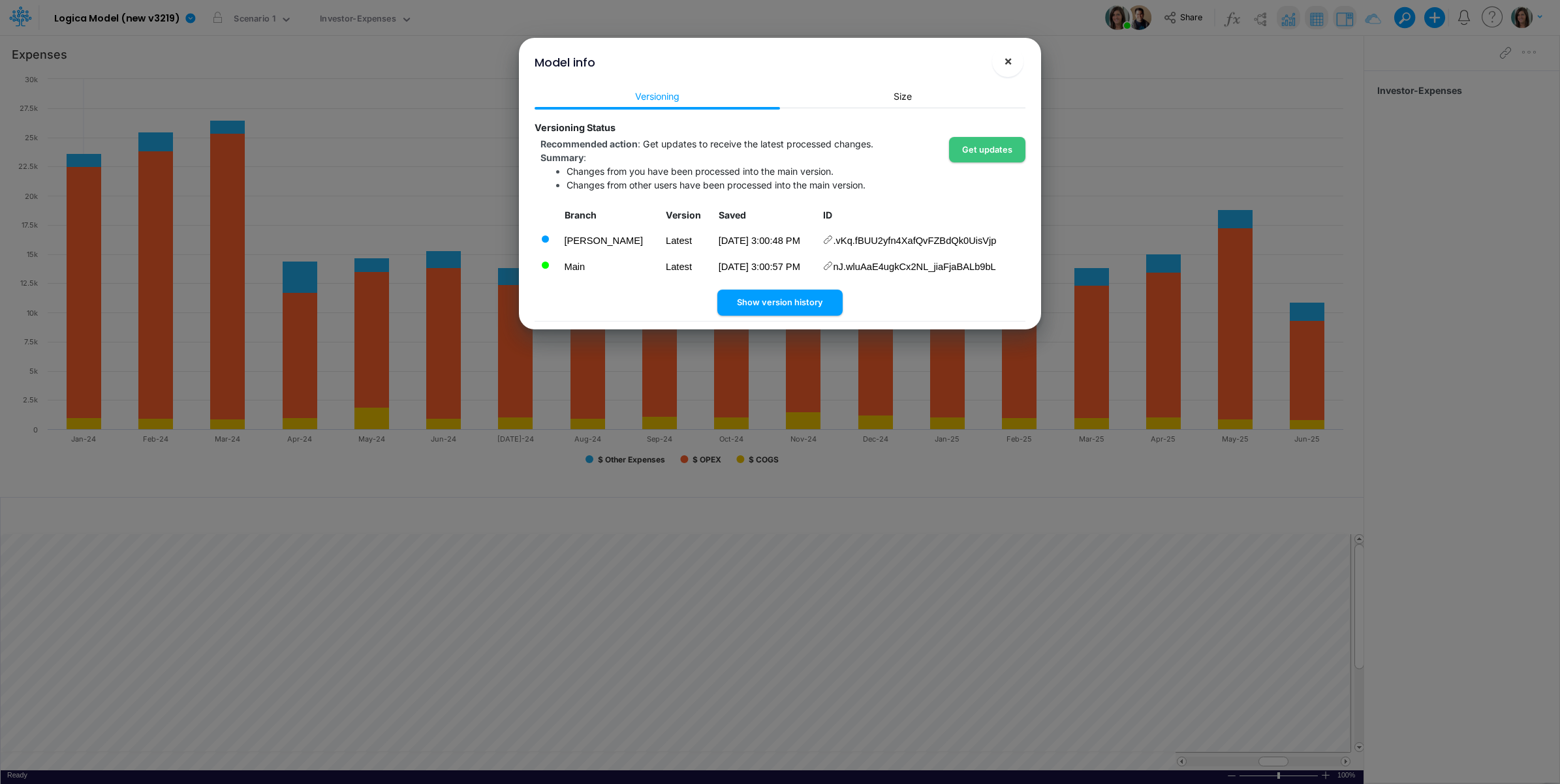
click at [1007, 63] on span "×" at bounding box center [1008, 60] width 9 height 16
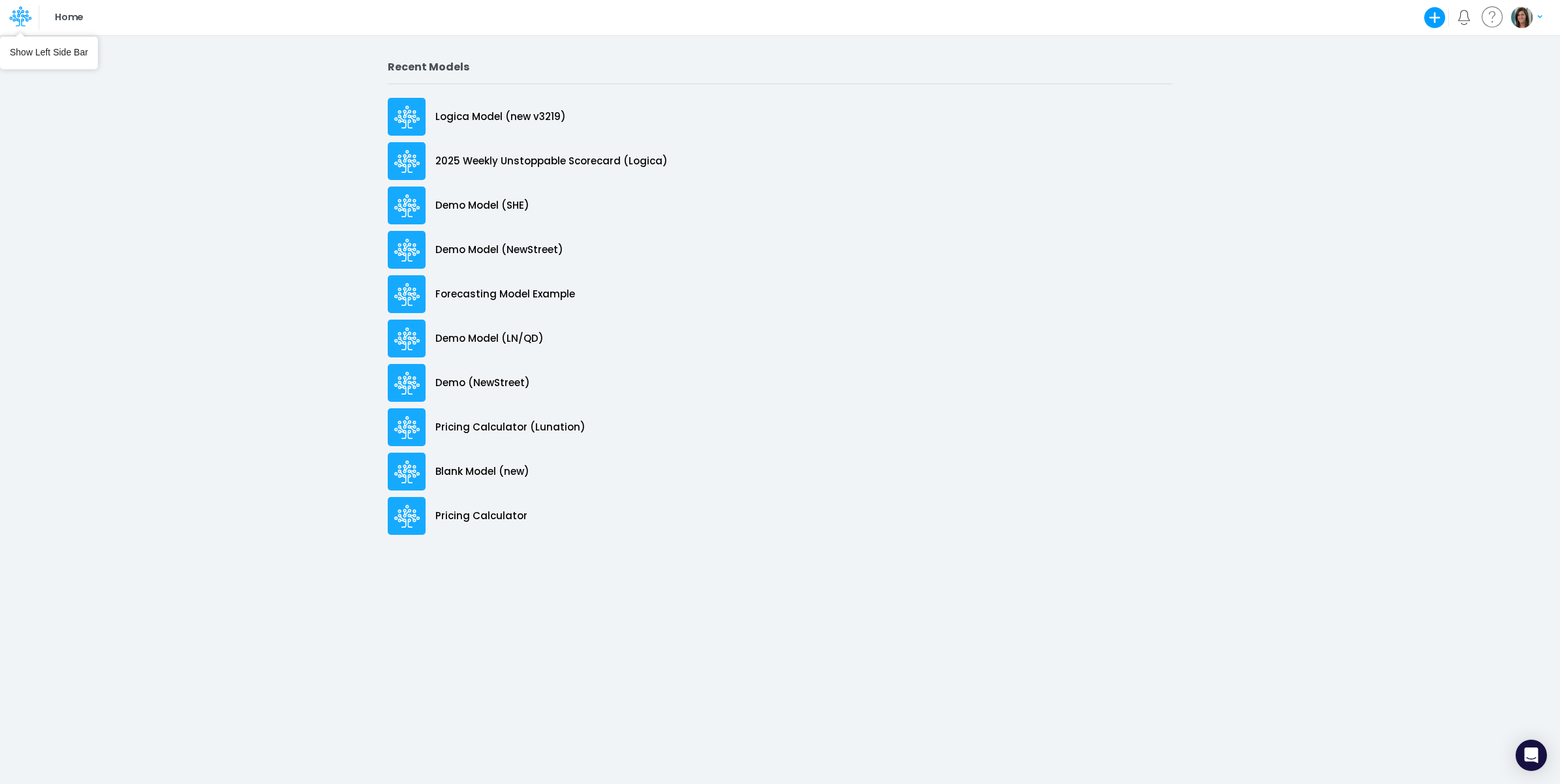
click at [9, 11] on icon at bounding box center [19, 16] width 22 height 22
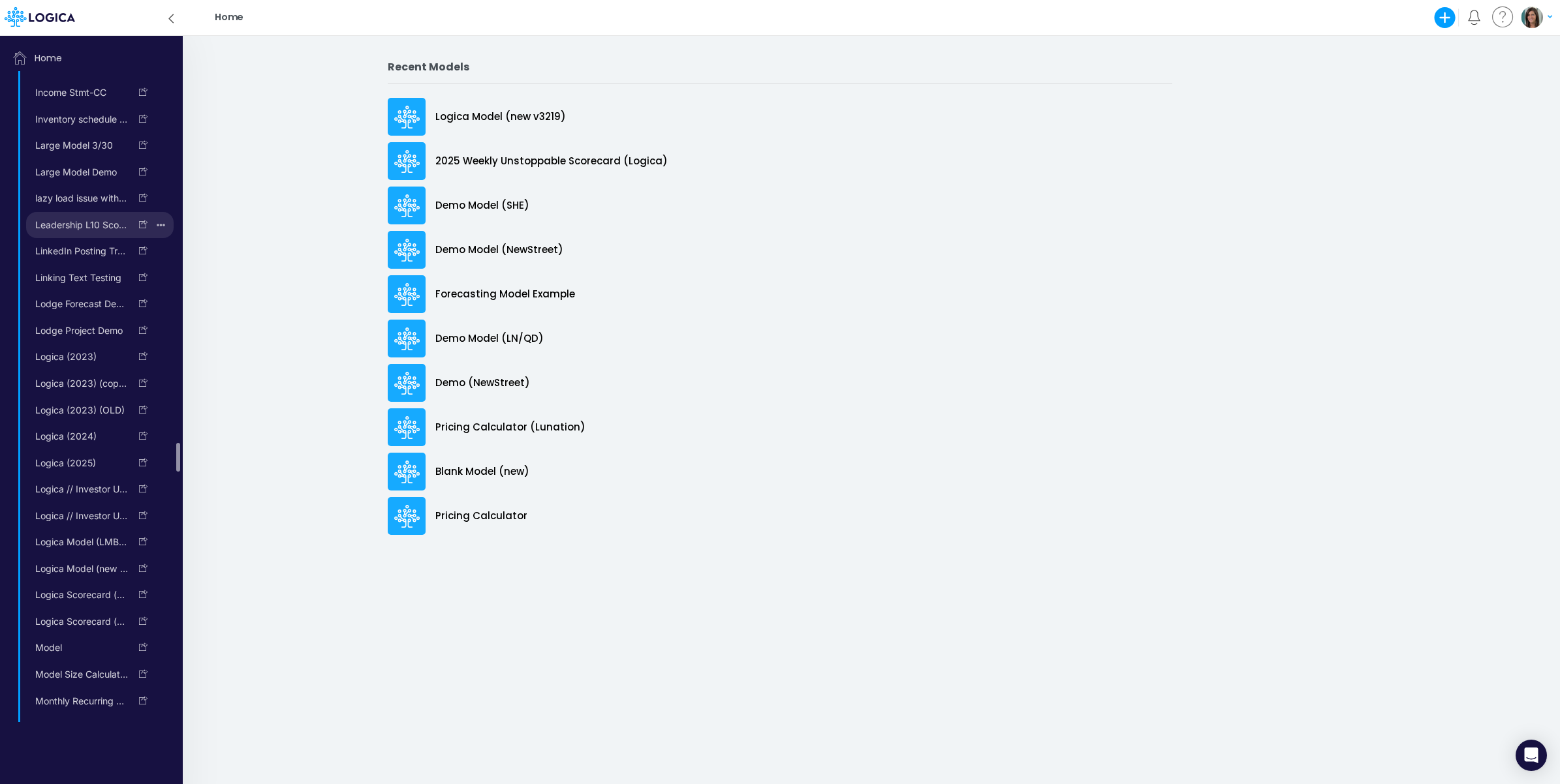
scroll to position [5975, 0]
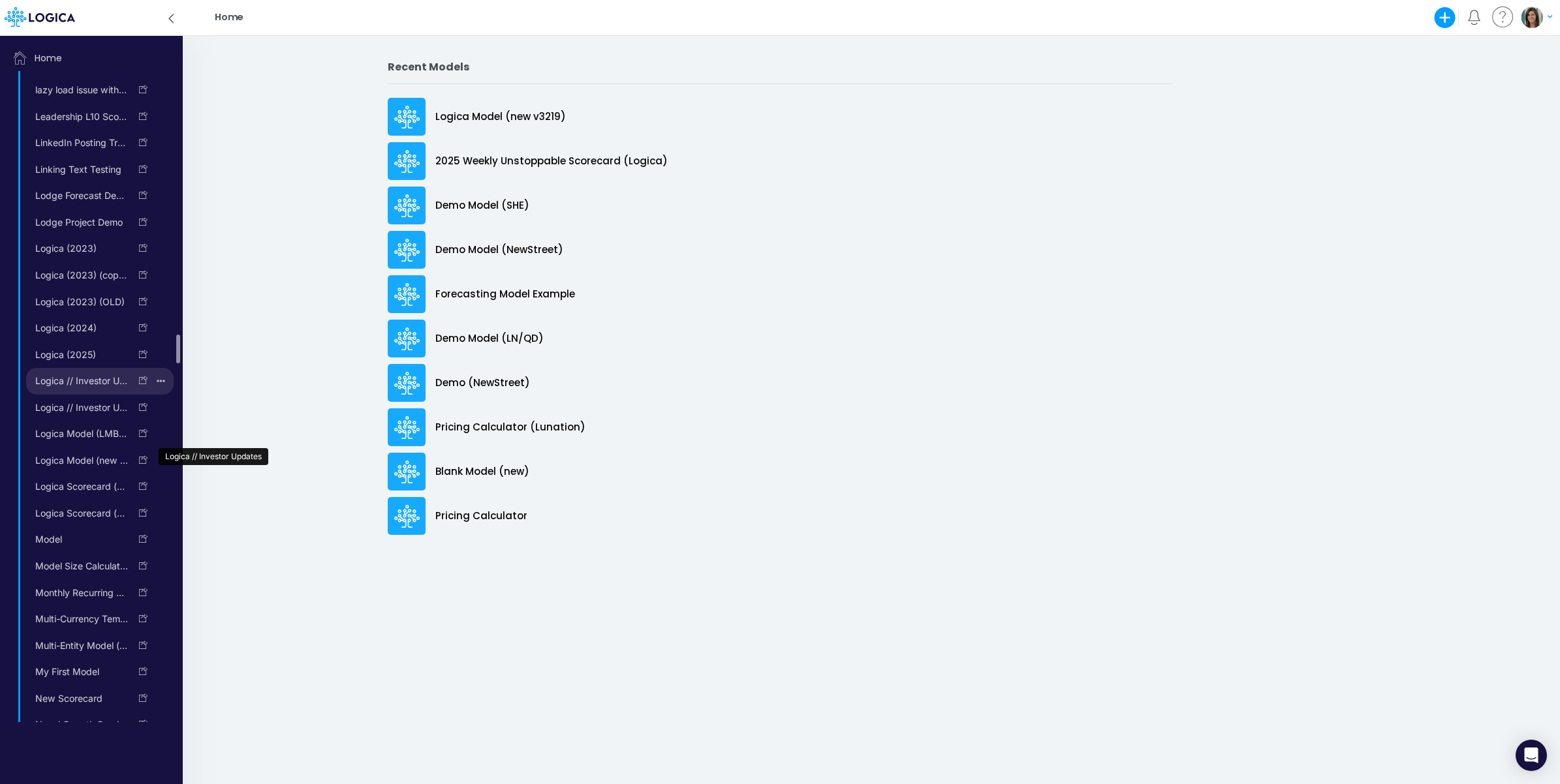
click at [80, 391] on link "Logica // Investor Updates" at bounding box center [78, 381] width 104 height 21
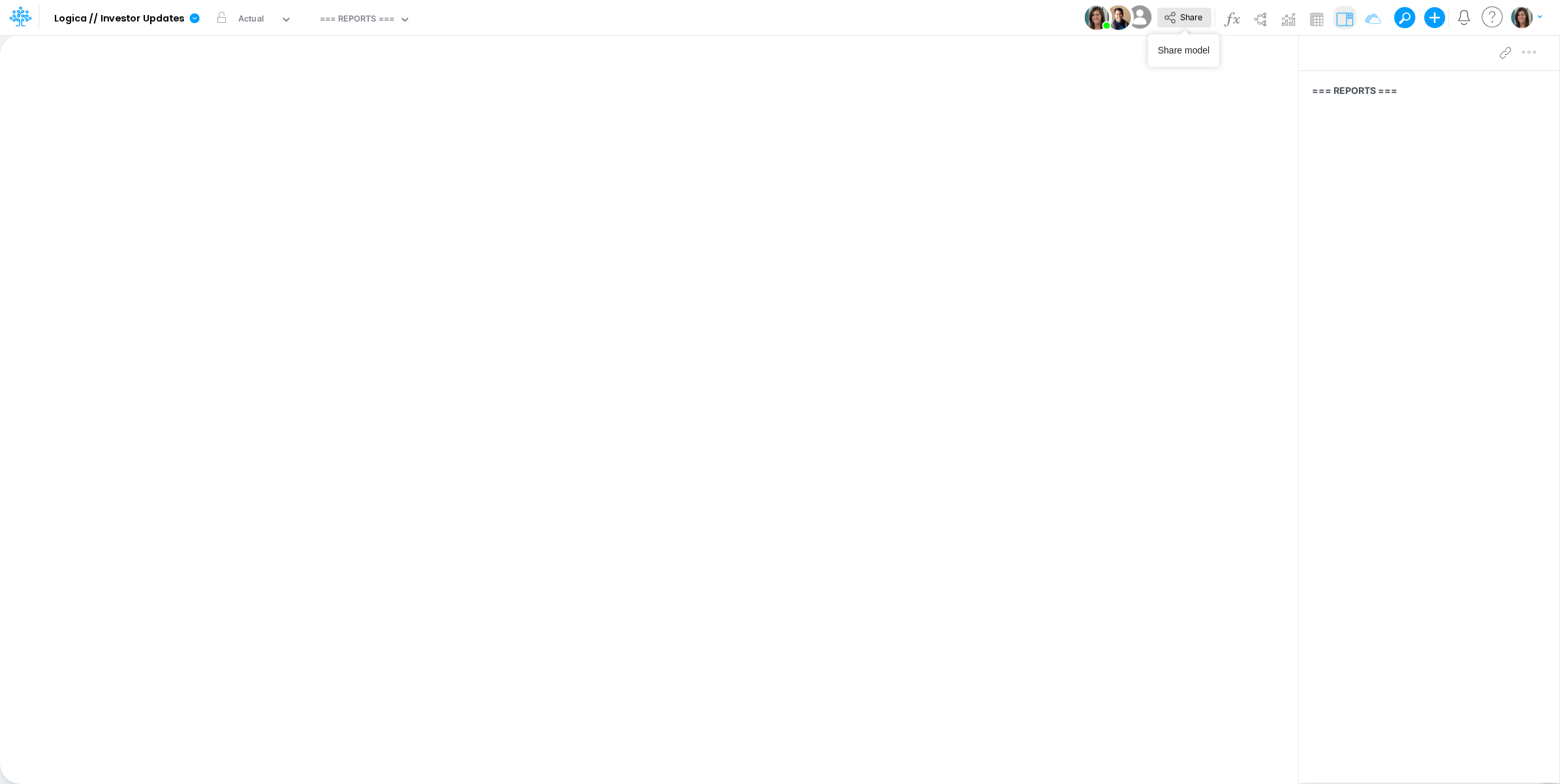
click at [1190, 11] on span "Share" at bounding box center [1191, 16] width 22 height 10
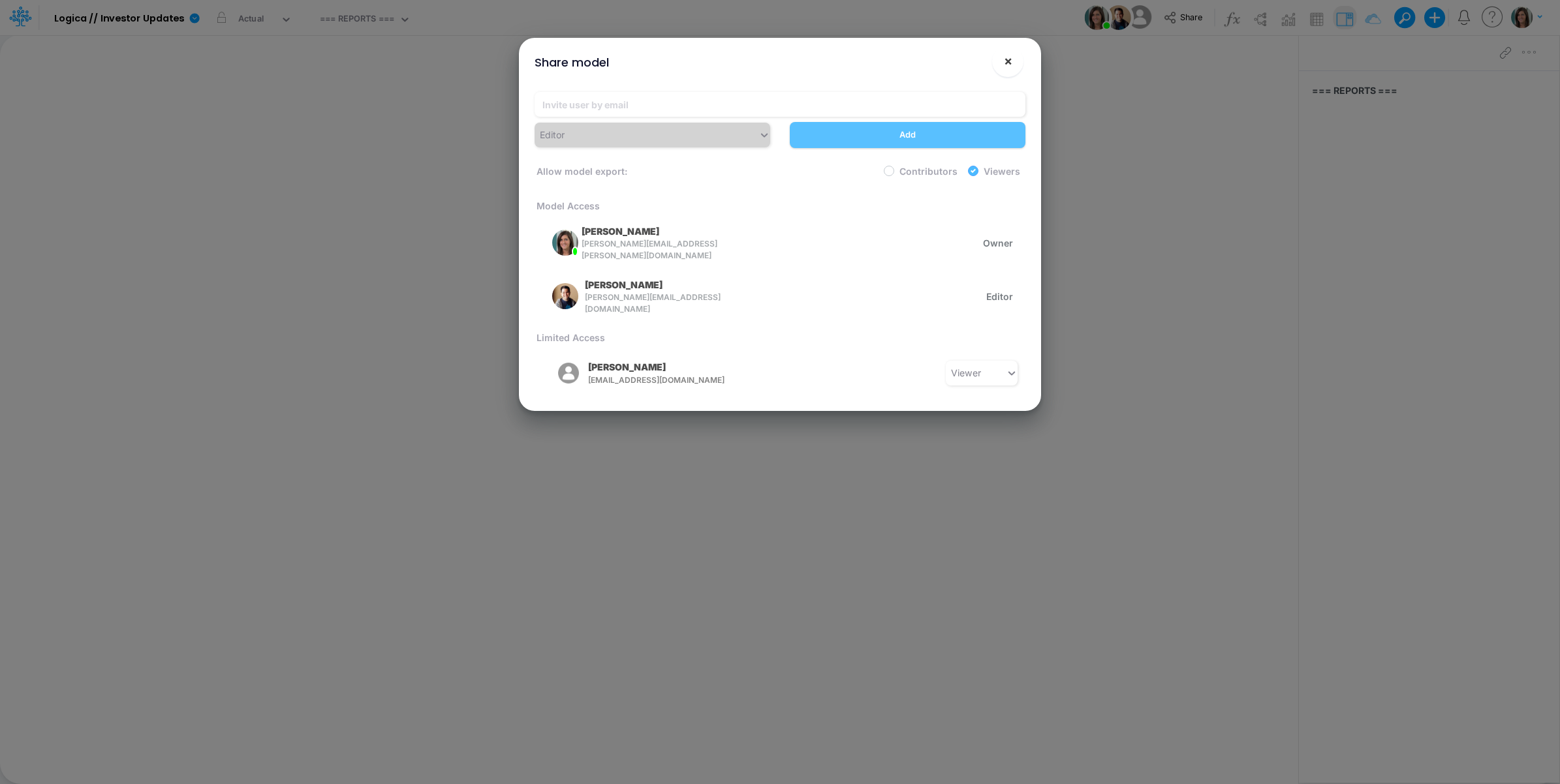
click at [1015, 66] on button "×" at bounding box center [1008, 61] width 32 height 32
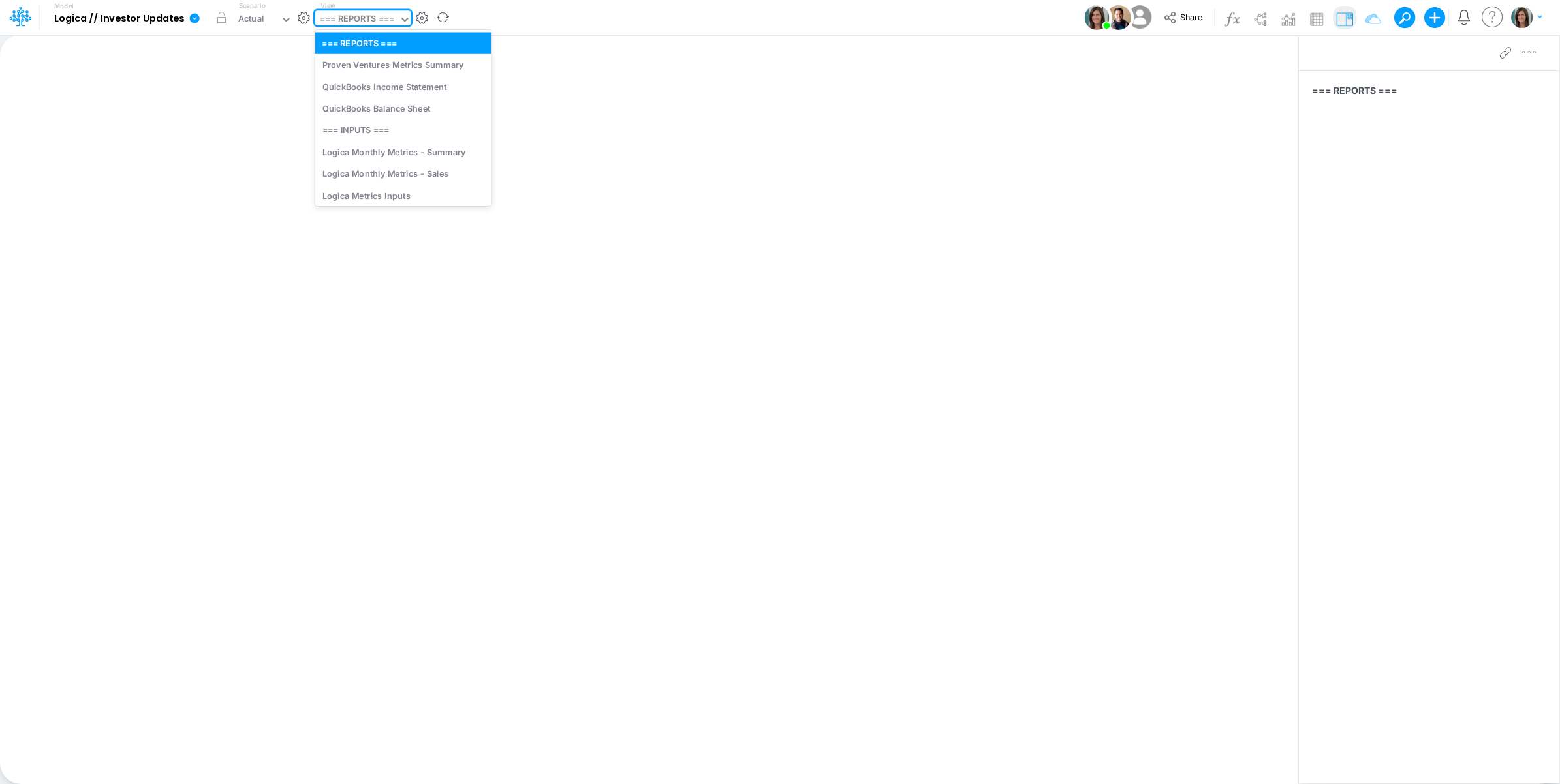
click at [380, 27] on div "=== REPORTS ===" at bounding box center [356, 19] width 74 height 15
click at [1182, 13] on span "Share" at bounding box center [1191, 16] width 22 height 10
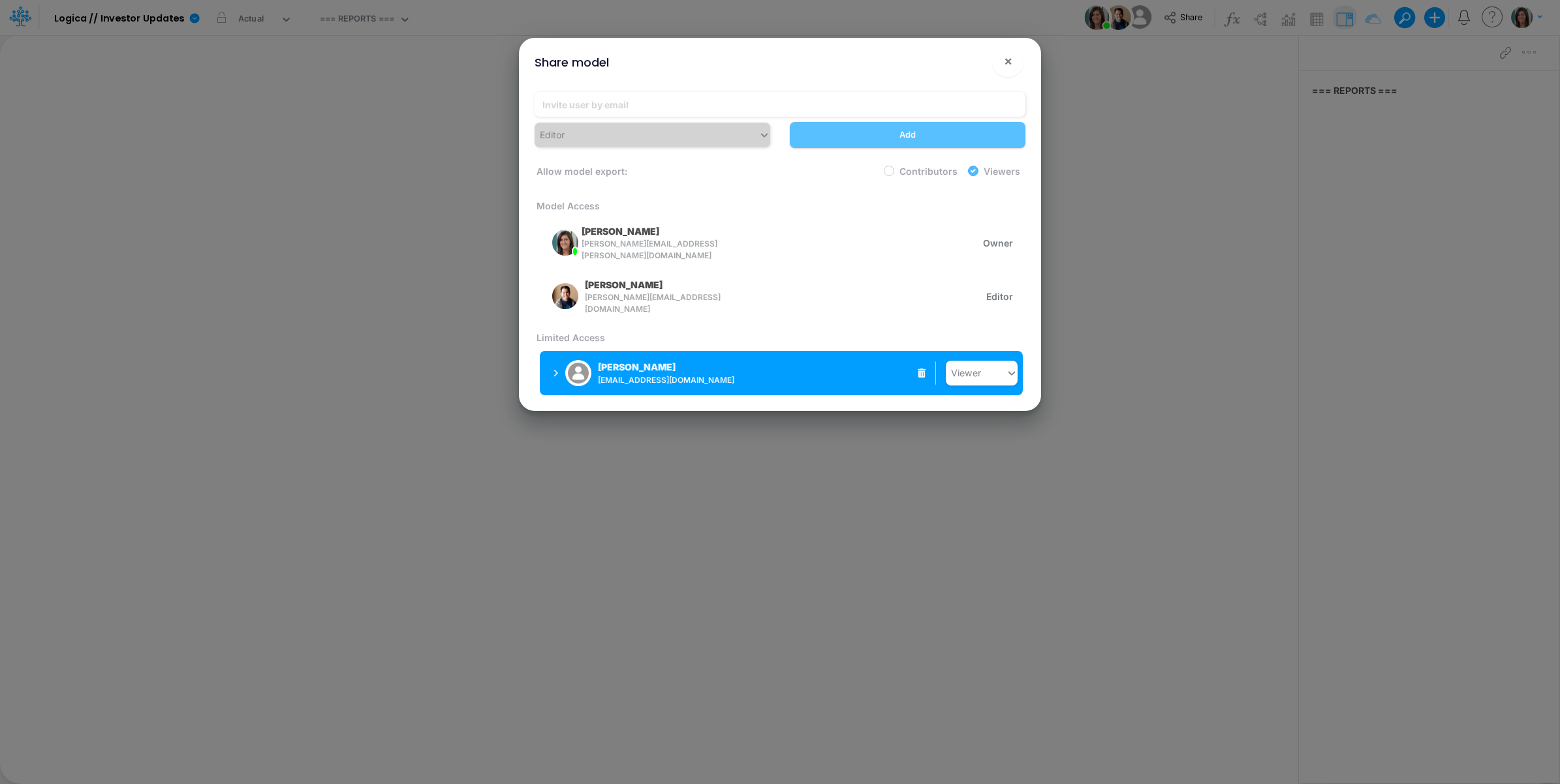
click at [791, 373] on div "Gabrielle Keaton gkeaton@burlingtoncapital.com Viewer" at bounding box center [782, 373] width 483 height 45
click at [651, 374] on span "gkeaton@burlingtoncapital.com" at bounding box center [700, 380] width 205 height 11
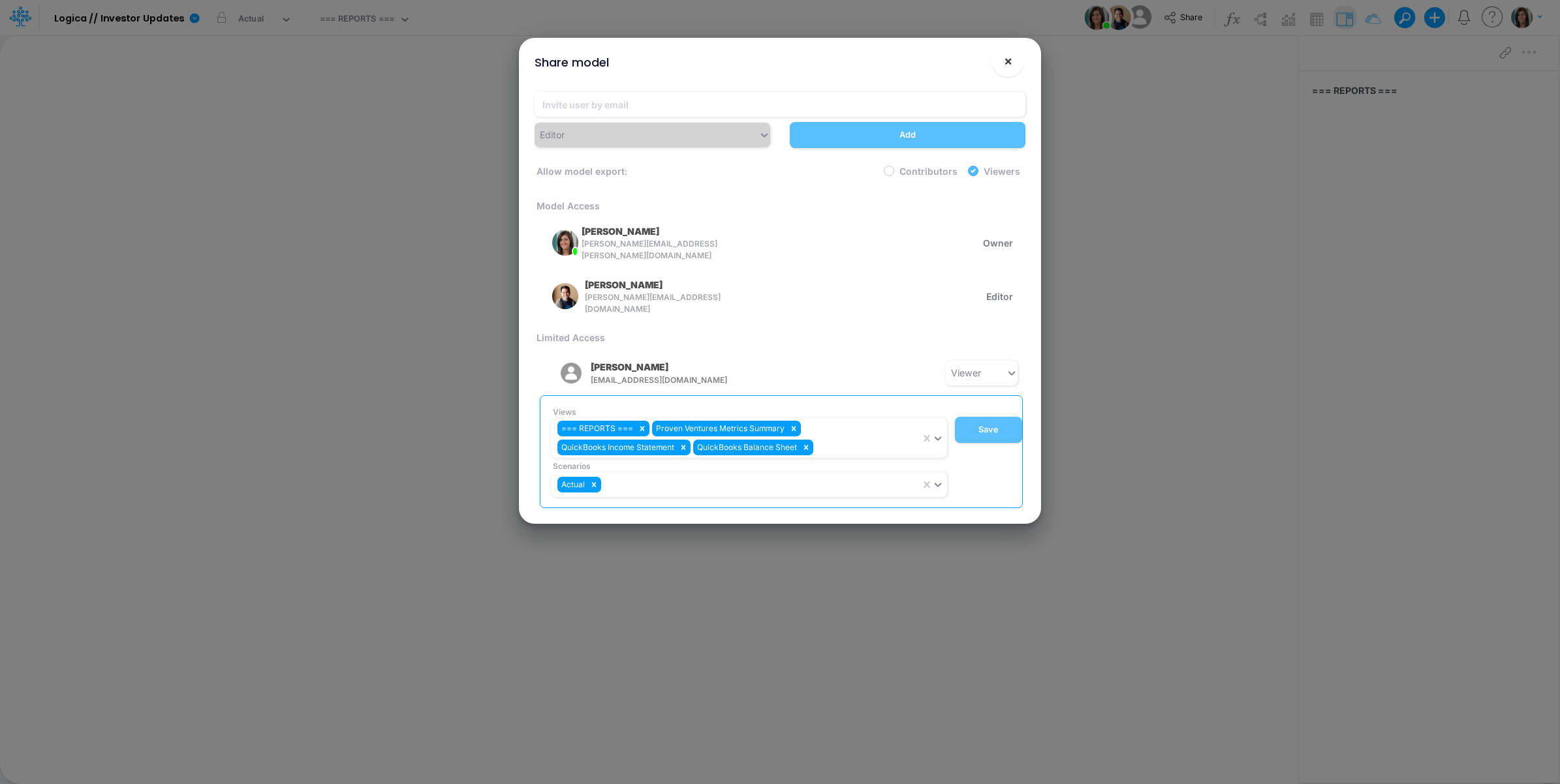
click at [1006, 62] on span "×" at bounding box center [1008, 60] width 9 height 16
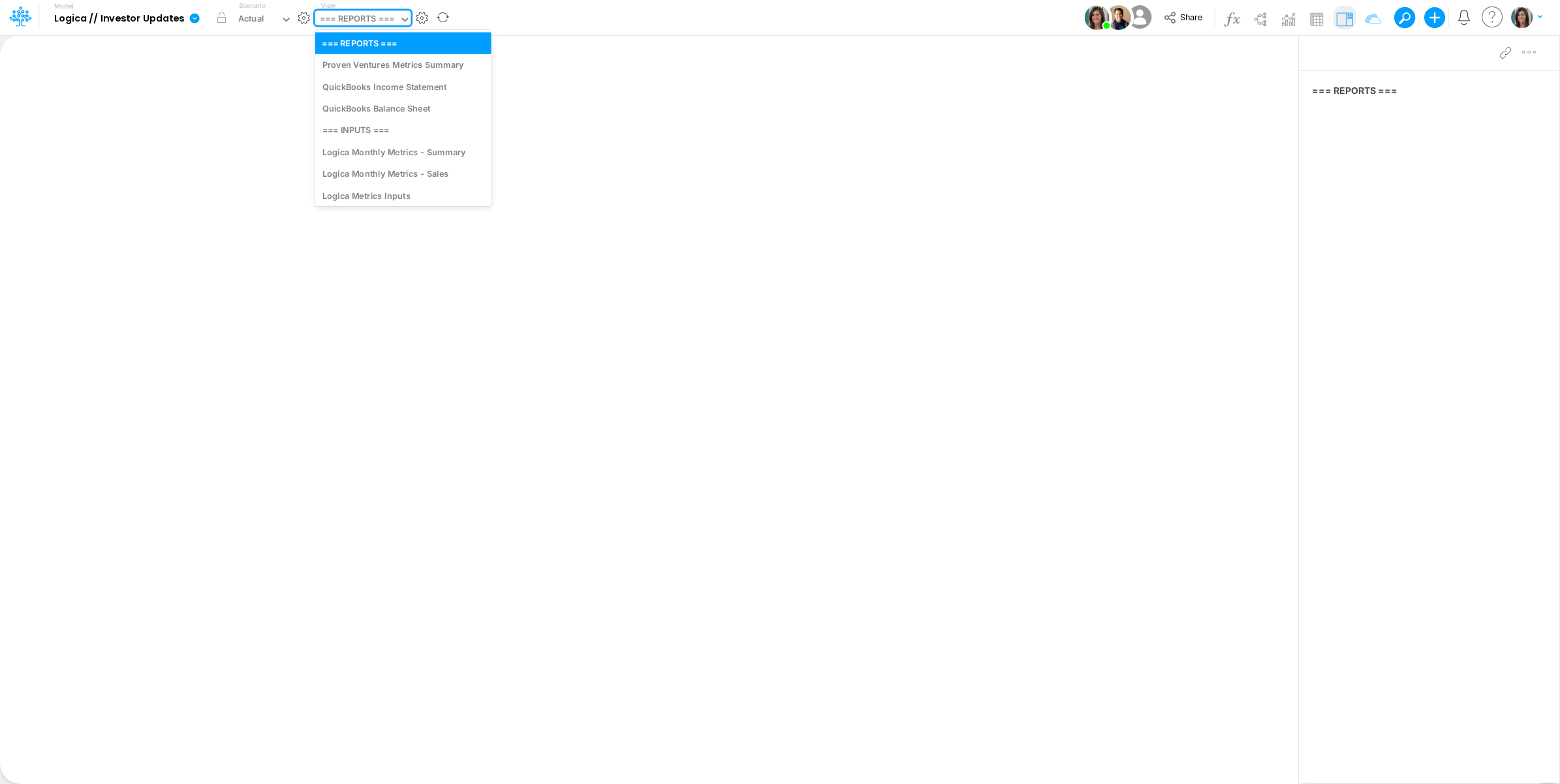
click at [358, 24] on div "=== REPORTS ===" at bounding box center [356, 19] width 74 height 15
click at [399, 60] on div "Proven Ventures Metrics Summary" at bounding box center [403, 65] width 176 height 22
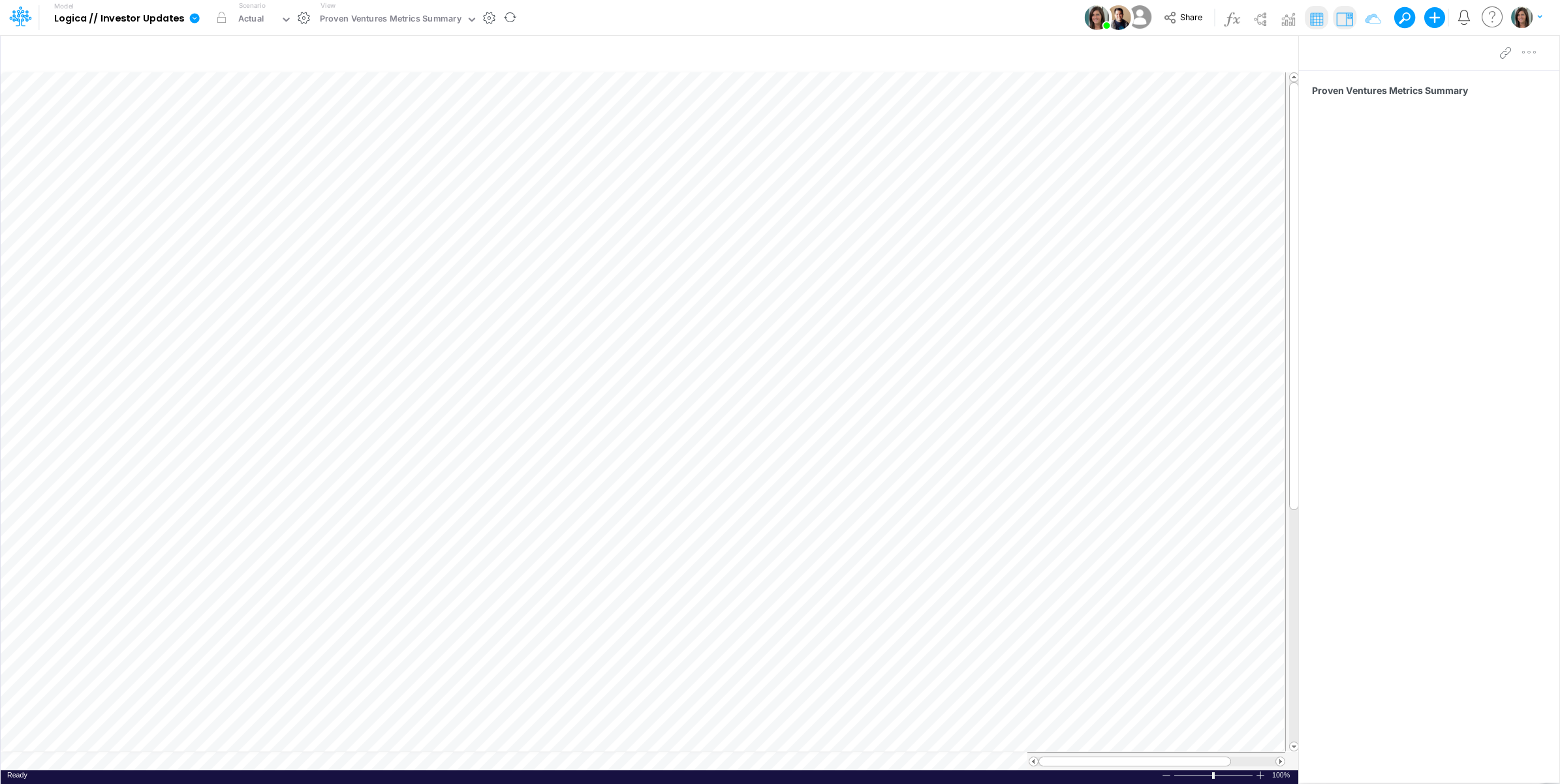
click at [573, 17] on div "Model Logica // Investor Updates Edit model settings Duplicate Import QuickBook…" at bounding box center [780, 18] width 1404 height 35
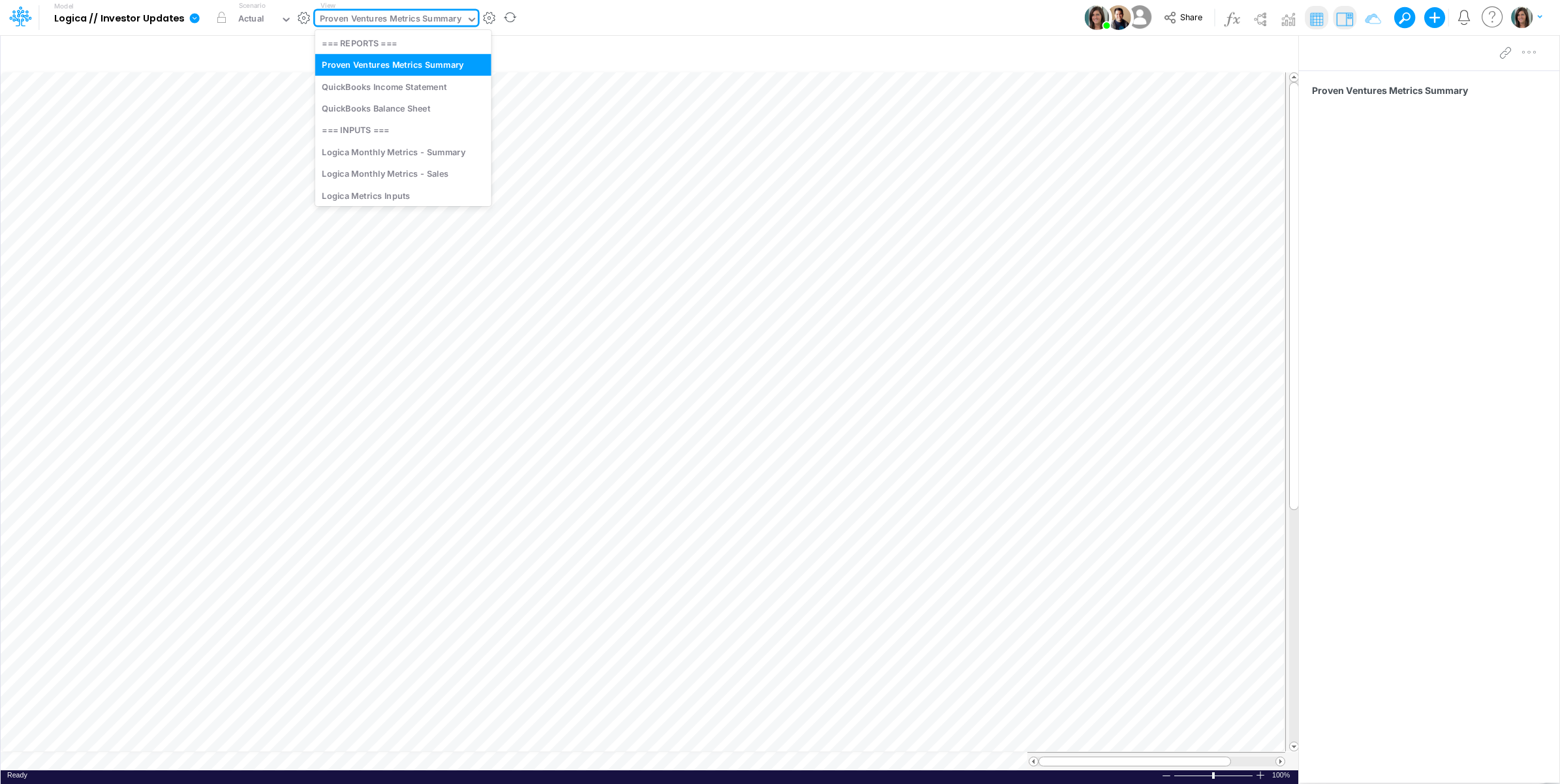
click at [383, 27] on div "Proven Ventures Metrics Summary" at bounding box center [390, 19] width 142 height 15
click at [383, 82] on div "QuickBooks Income Statement" at bounding box center [403, 86] width 176 height 22
click at [376, 20] on div "QuickBooks Income Statement" at bounding box center [382, 19] width 124 height 15
type input "qb"
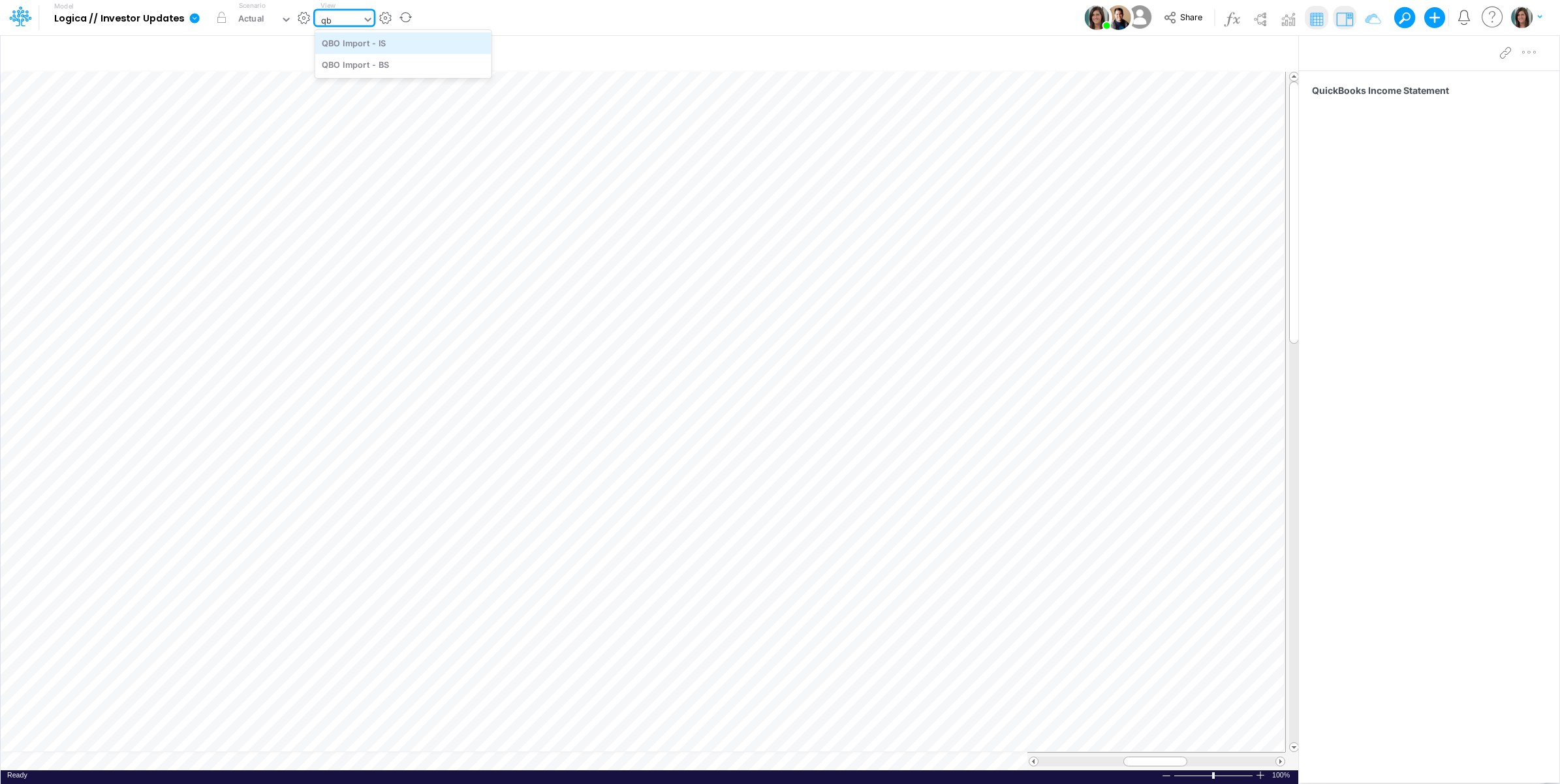
click at [412, 46] on div "QBO Import - IS" at bounding box center [403, 43] width 176 height 22
click at [512, 21] on div "Model Logica // Investor Updates Edit model settings Duplicate Import QuickBook…" at bounding box center [780, 18] width 1404 height 35
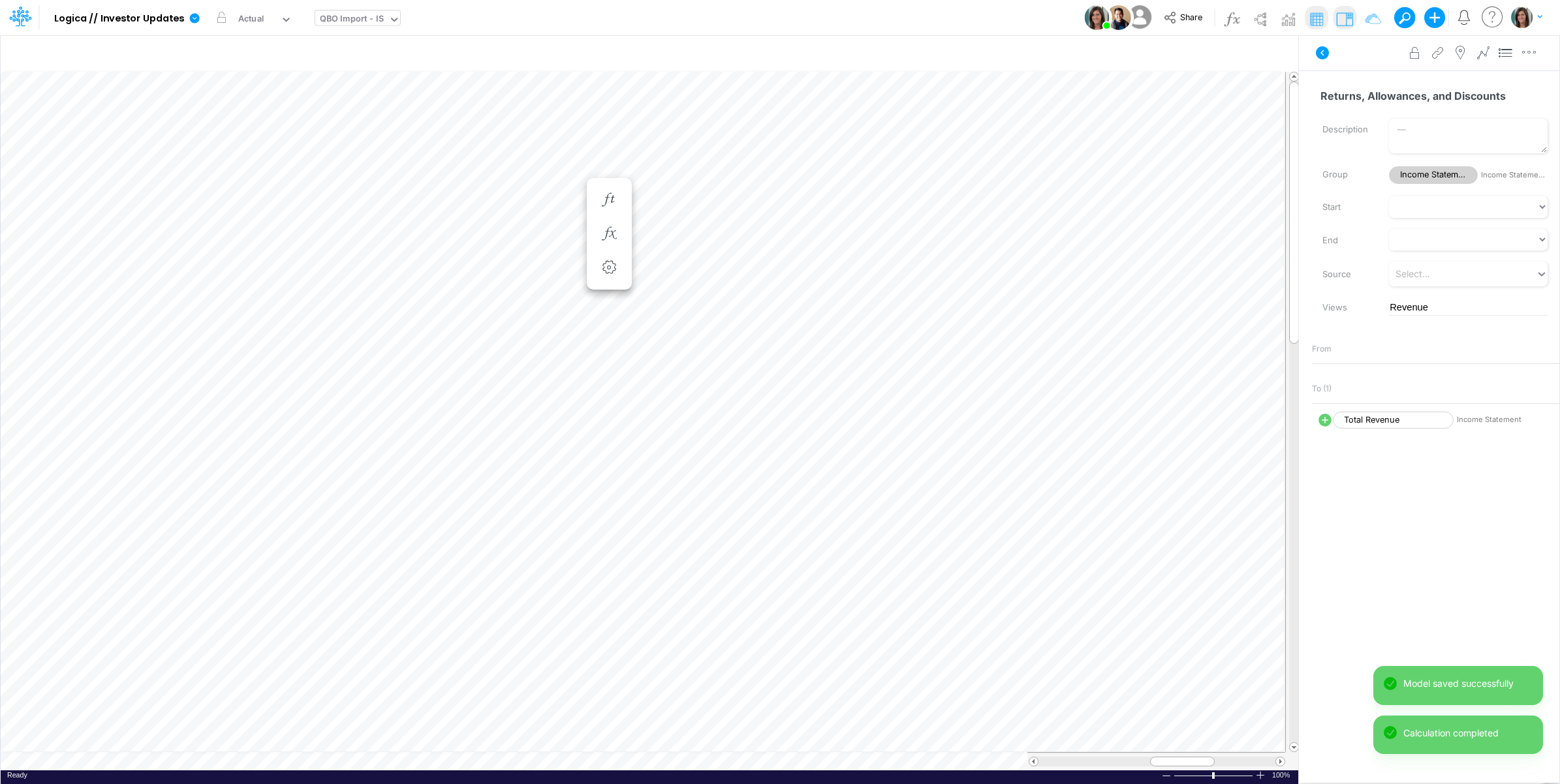
scroll to position [0, 1]
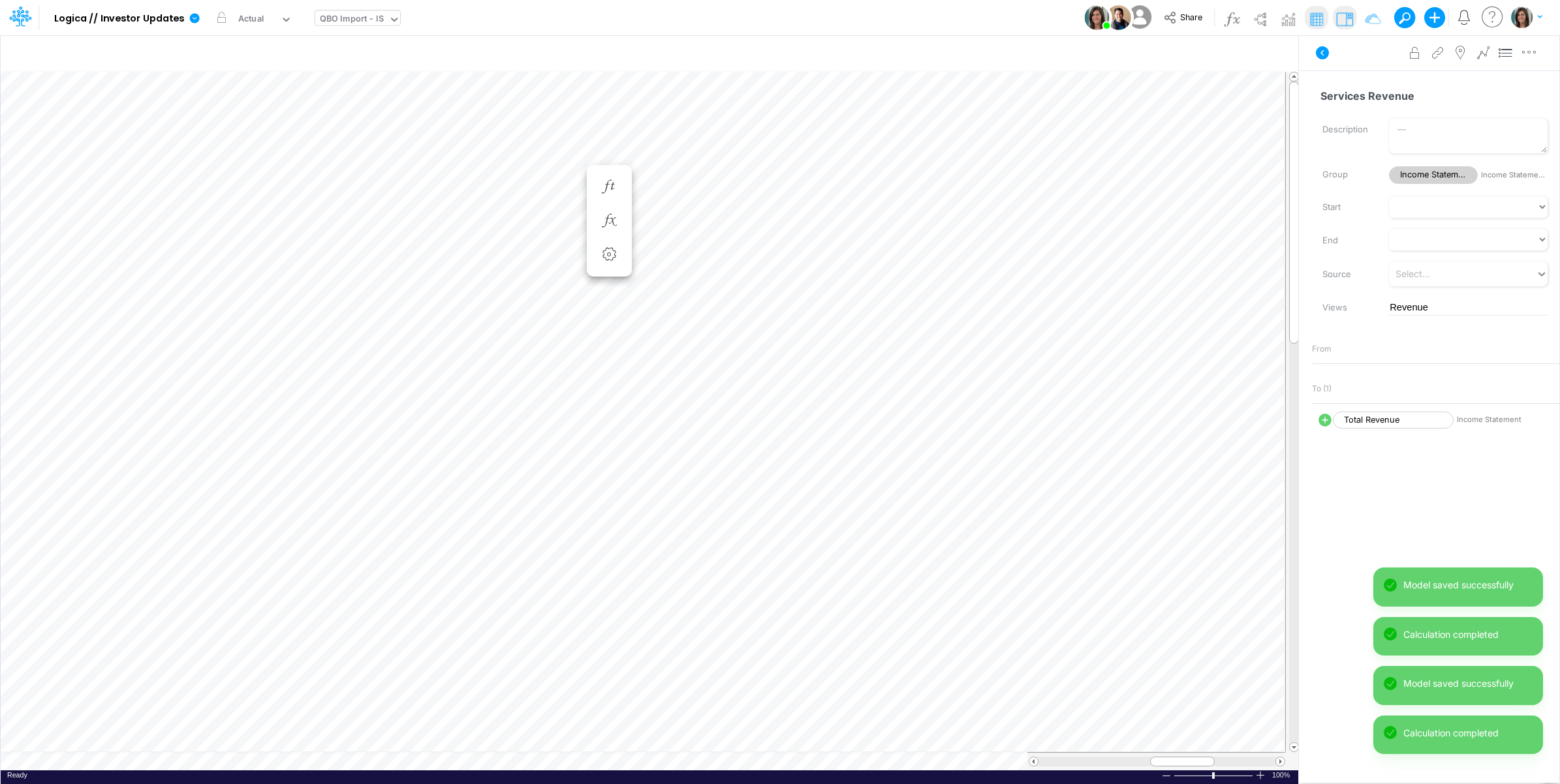
scroll to position [0, 1]
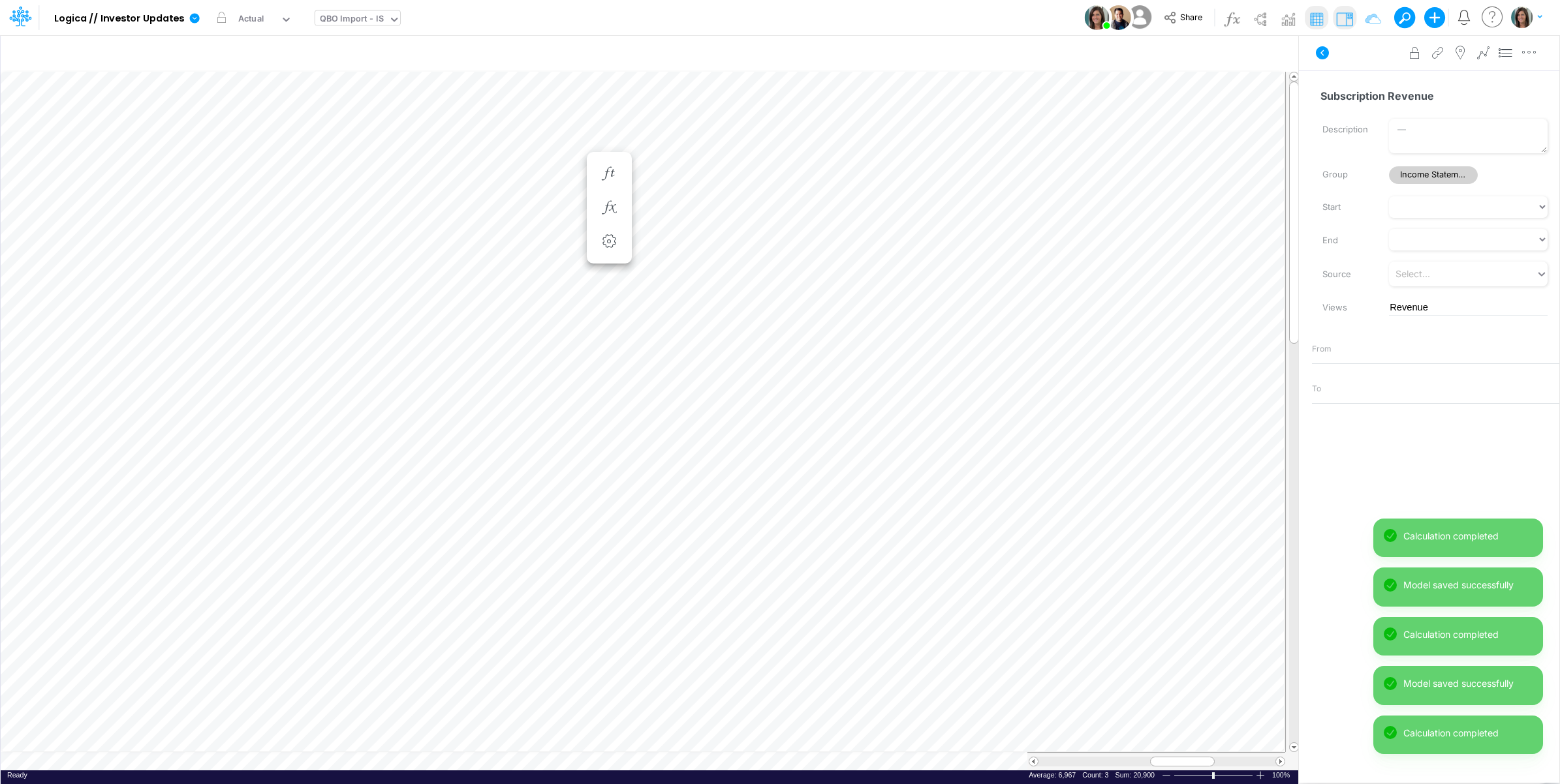
scroll to position [0, 1]
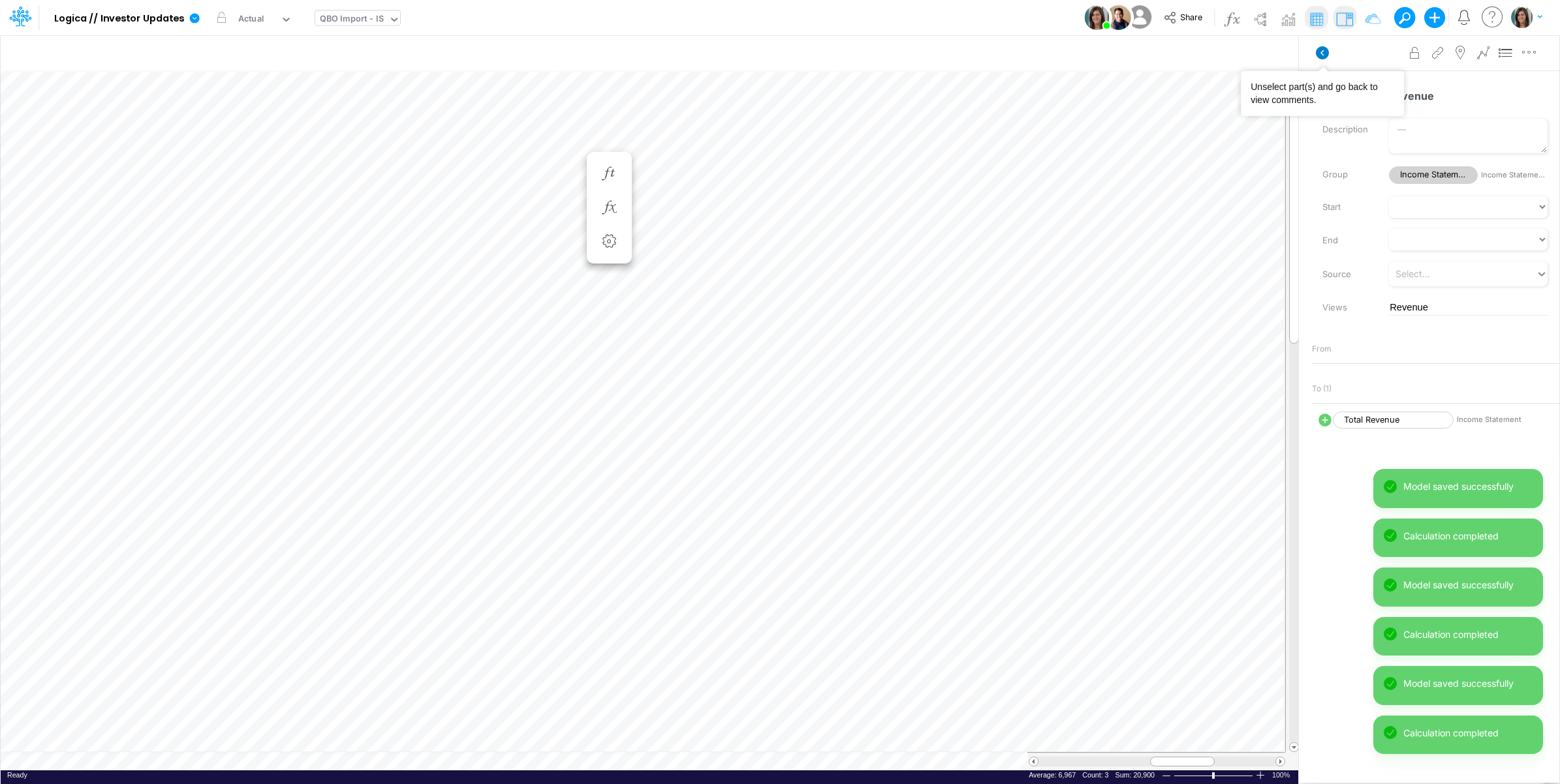
click at [1317, 53] on icon at bounding box center [1322, 52] width 13 height 13
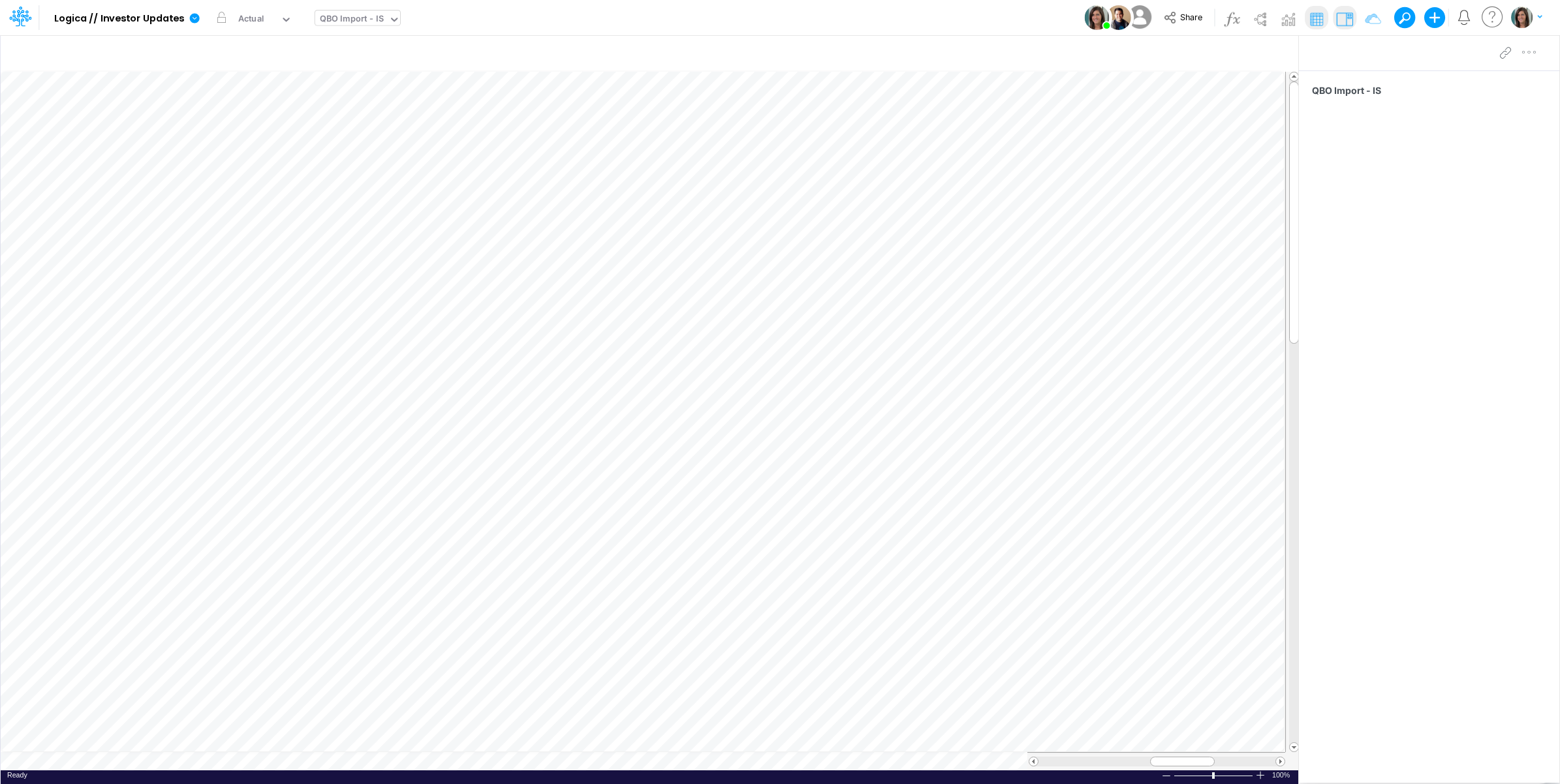
scroll to position [0, 1]
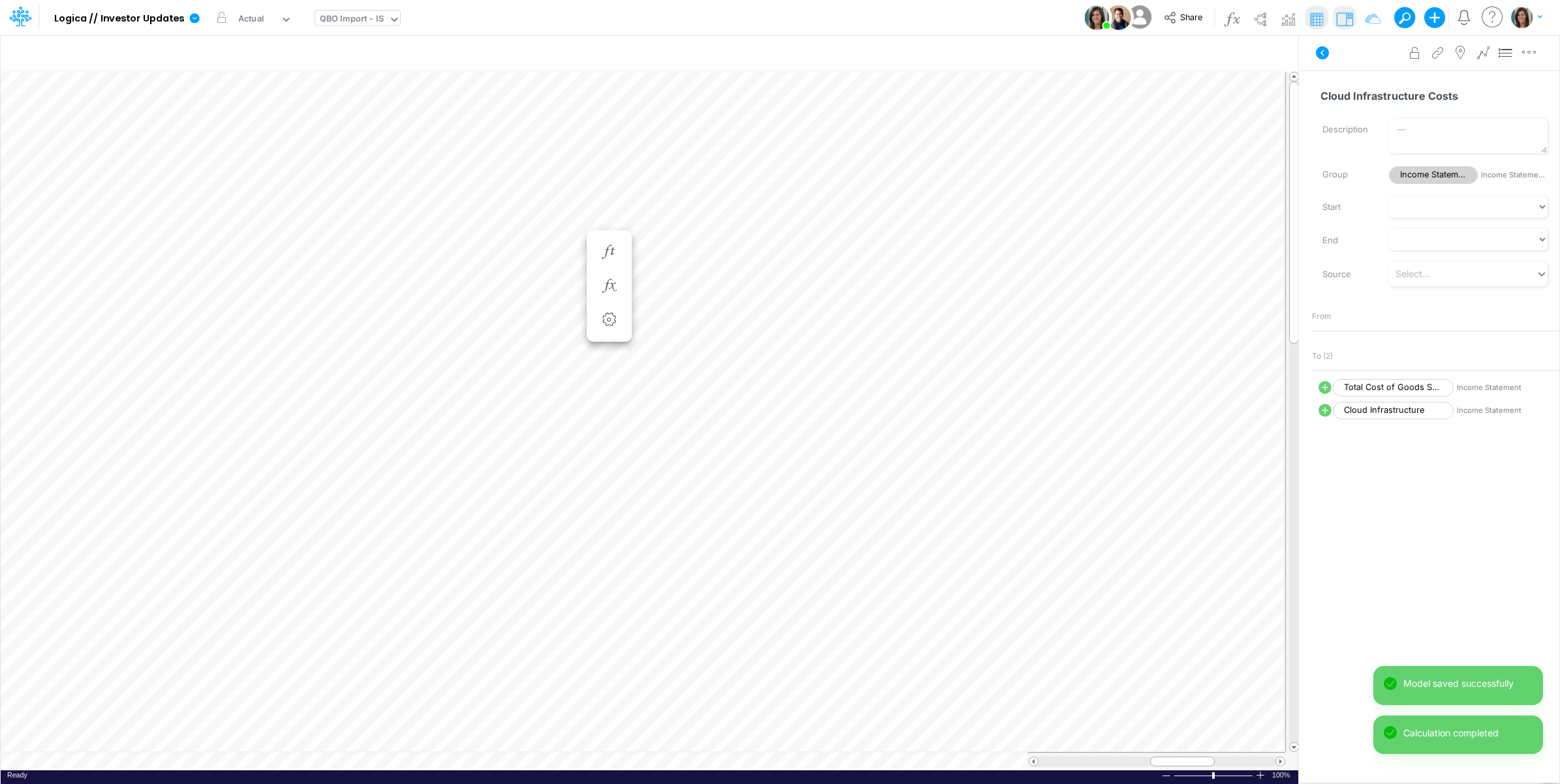
scroll to position [0, 1]
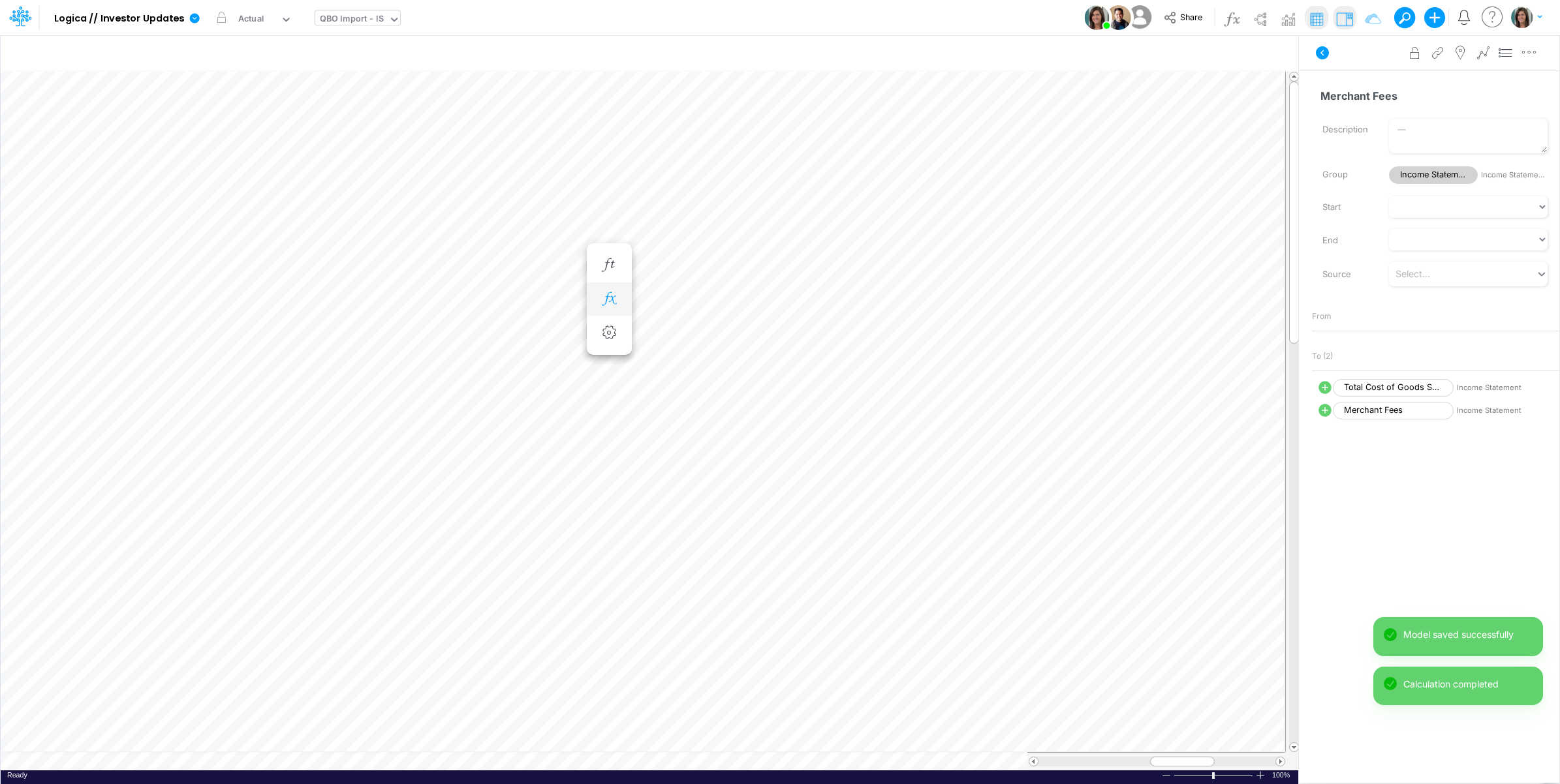
scroll to position [0, 1]
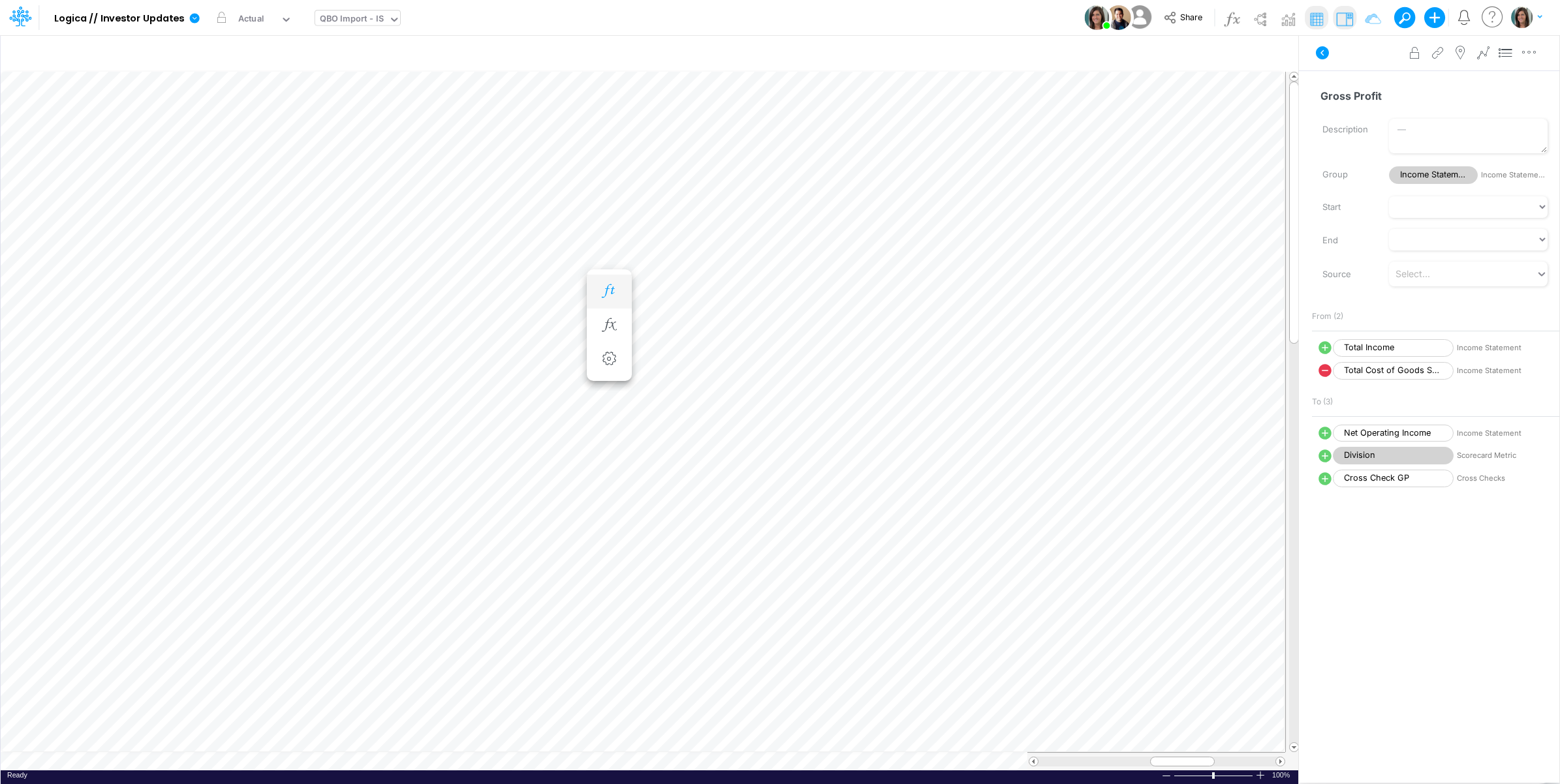
scroll to position [0, 1]
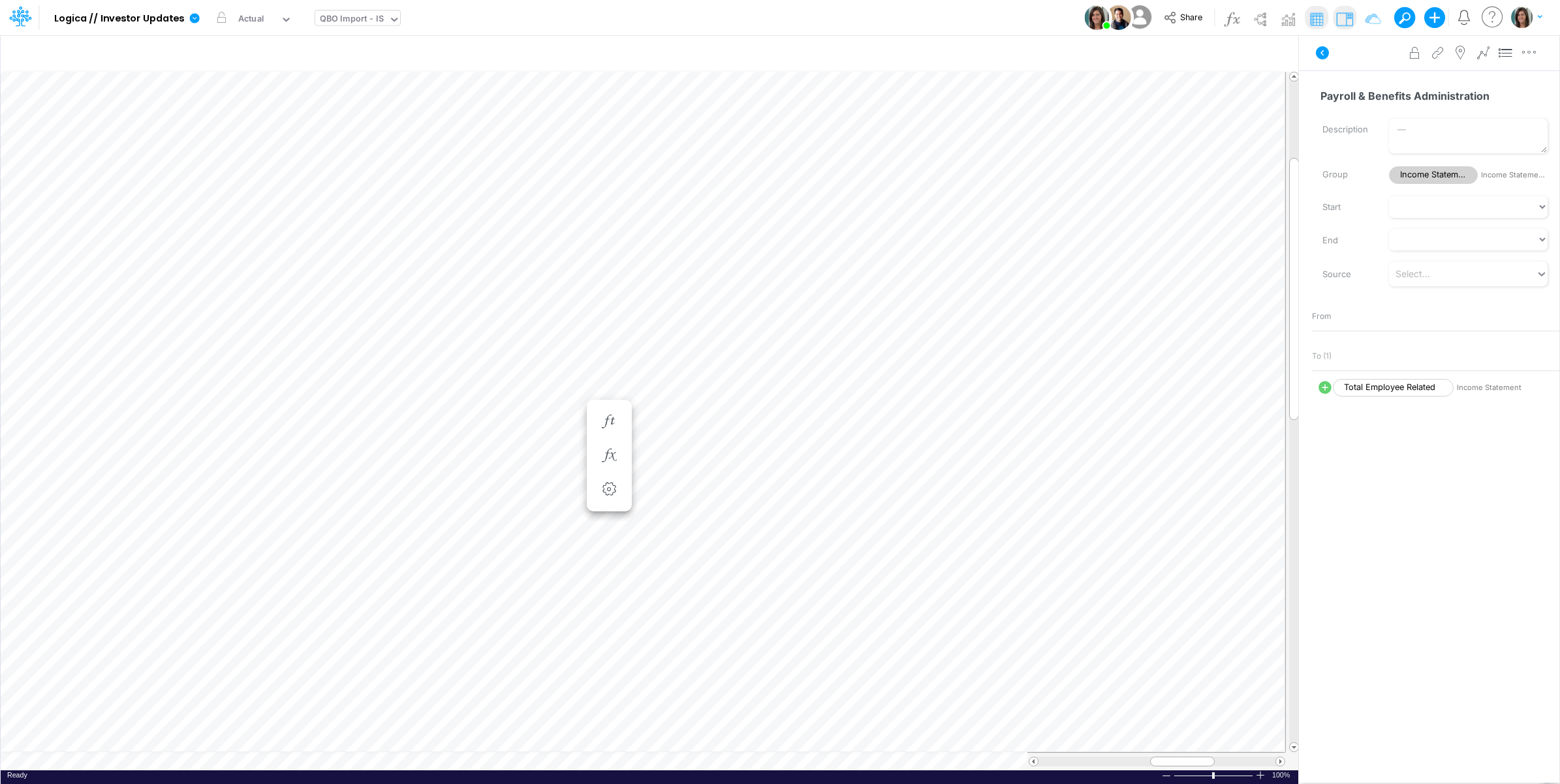
scroll to position [0, 1]
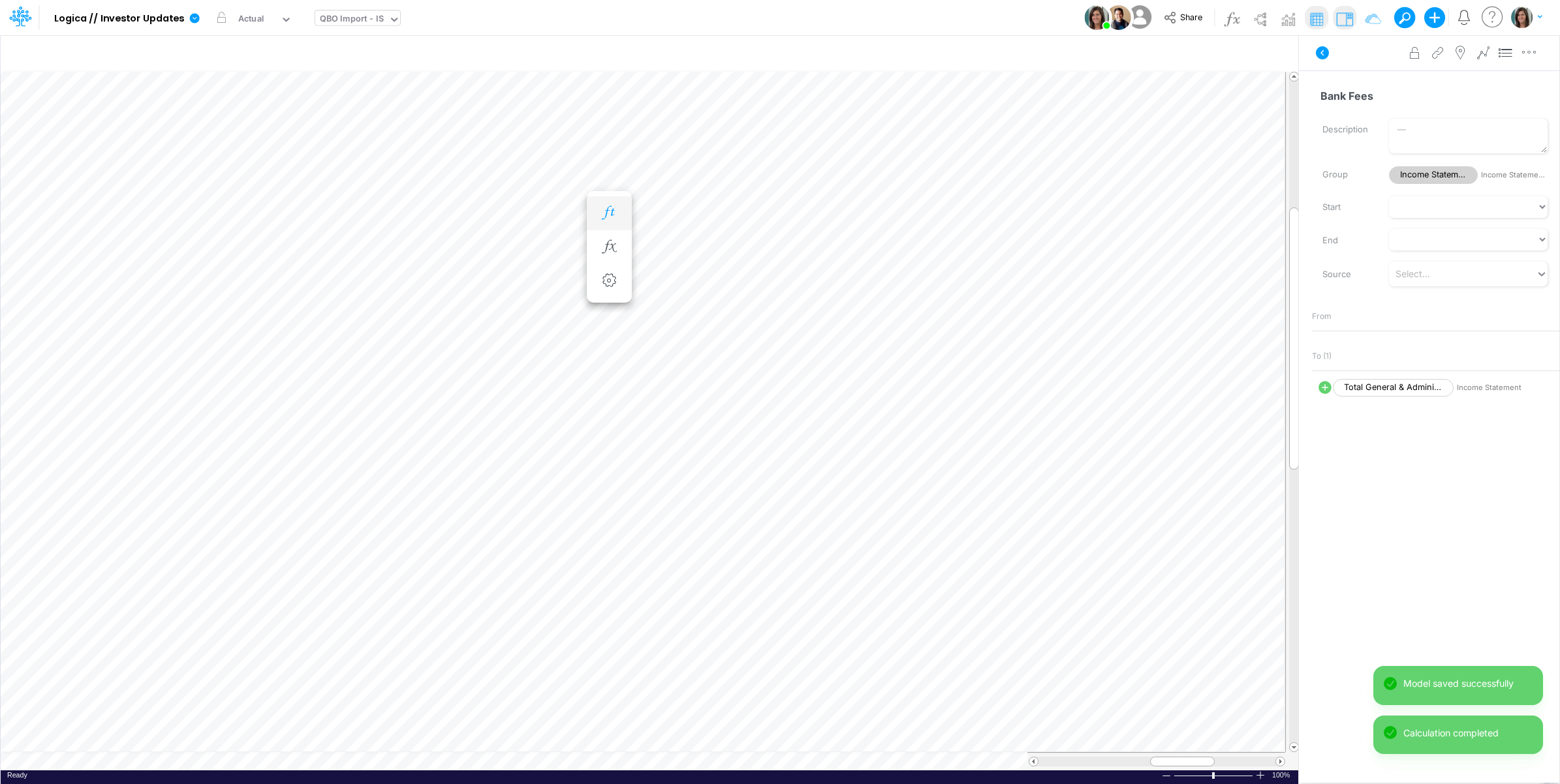
scroll to position [0, 1]
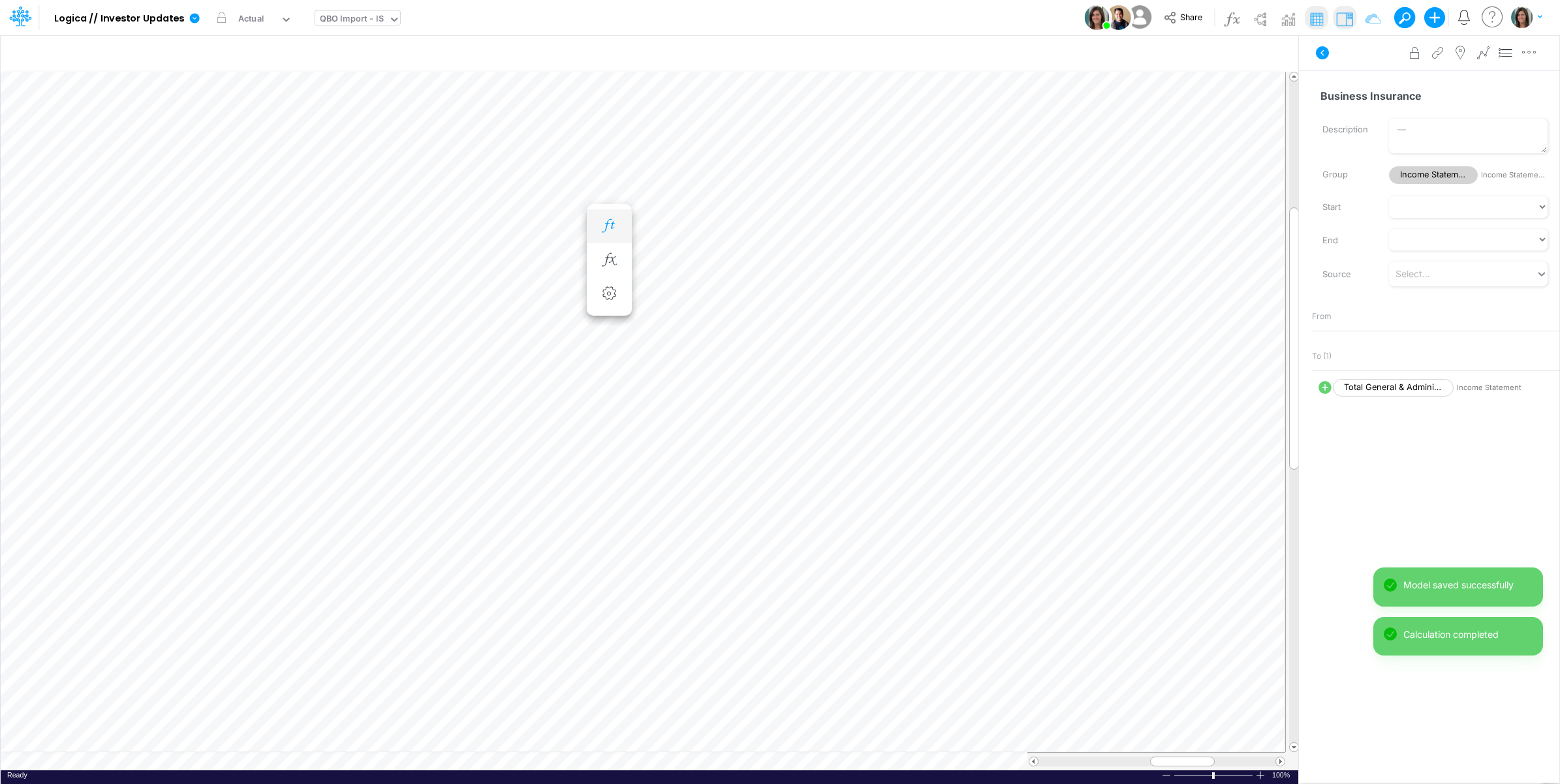
scroll to position [0, 1]
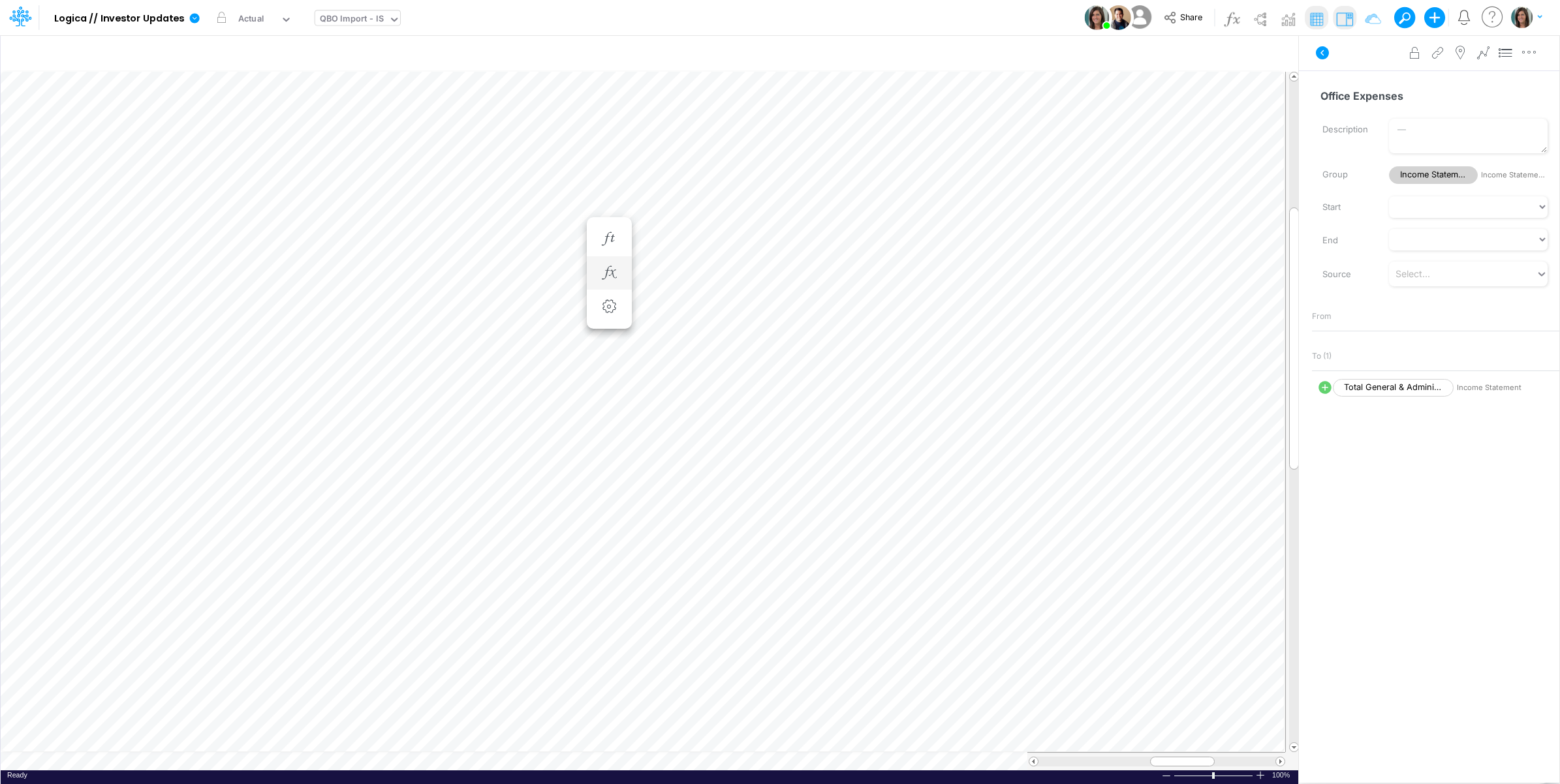
scroll to position [0, 1]
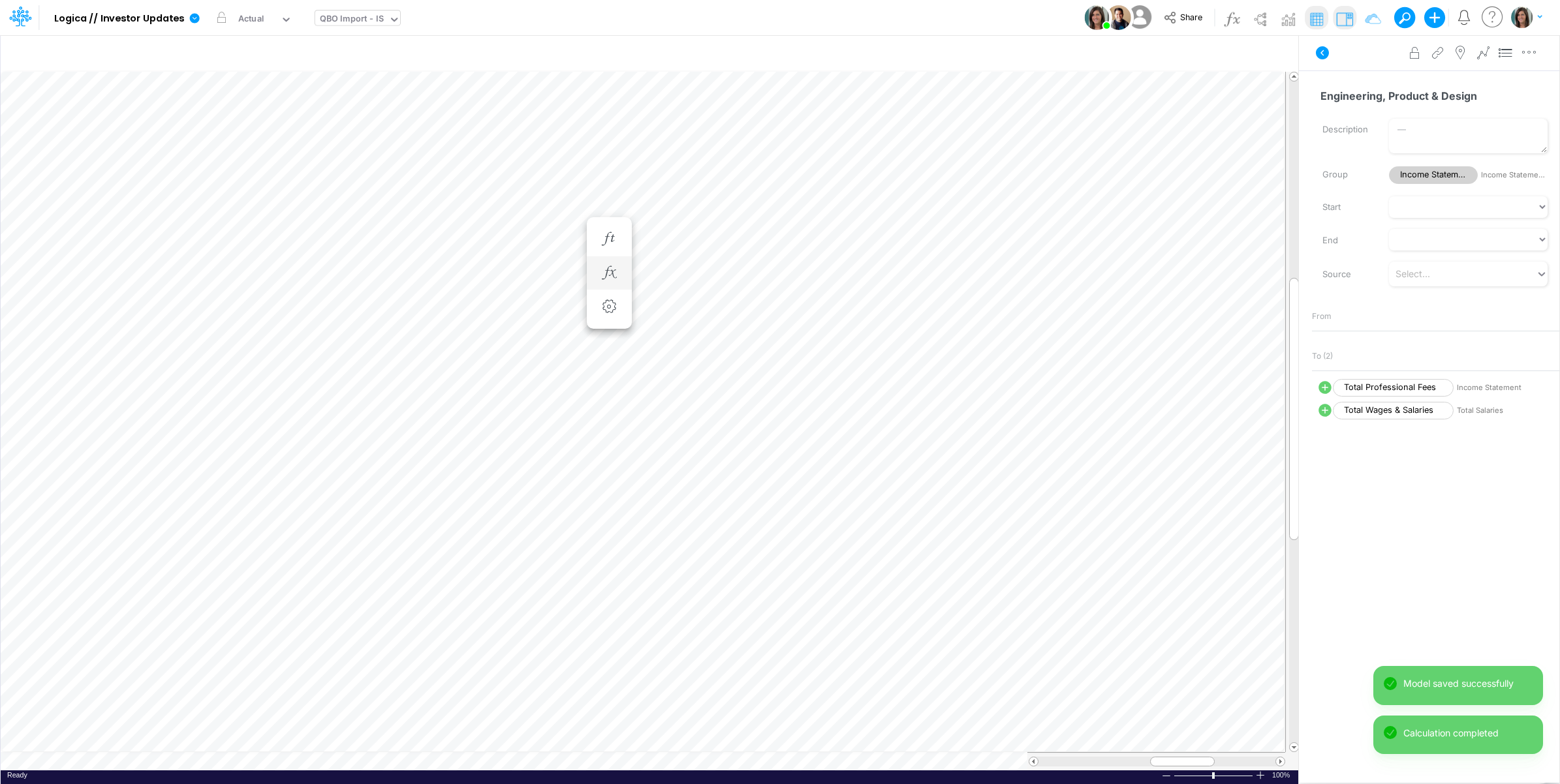
scroll to position [0, 1]
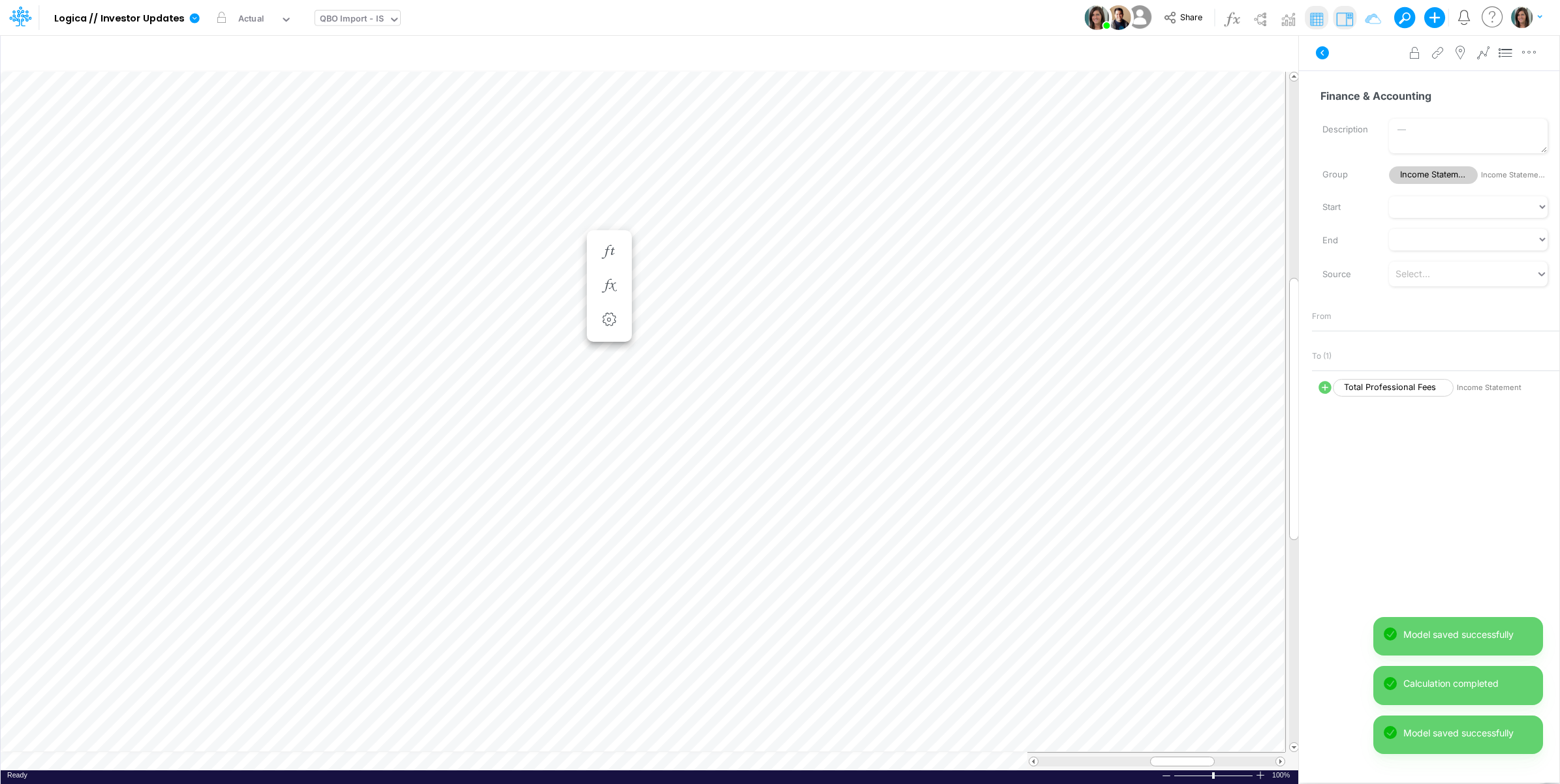
scroll to position [0, 1]
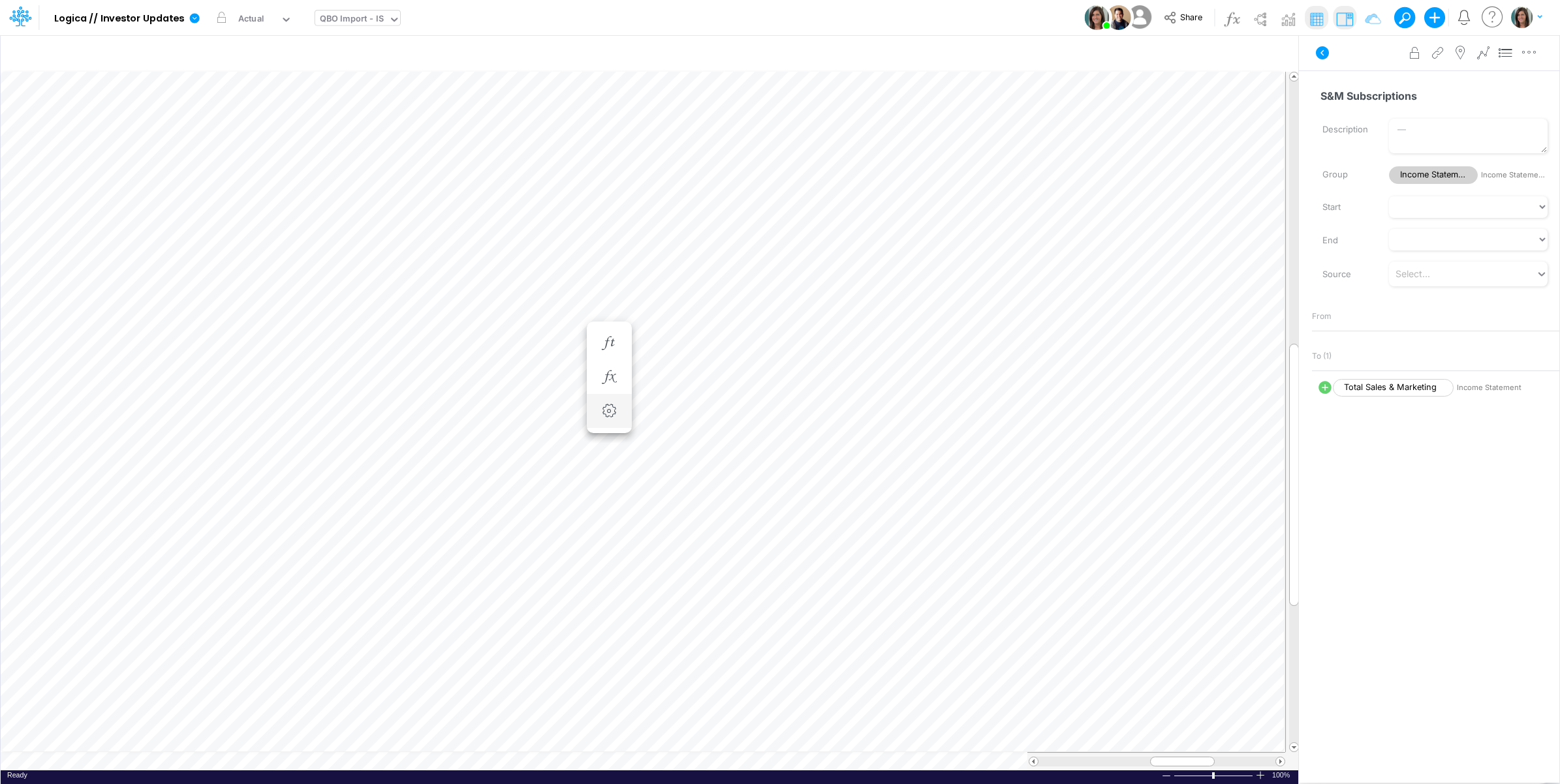
scroll to position [0, 1]
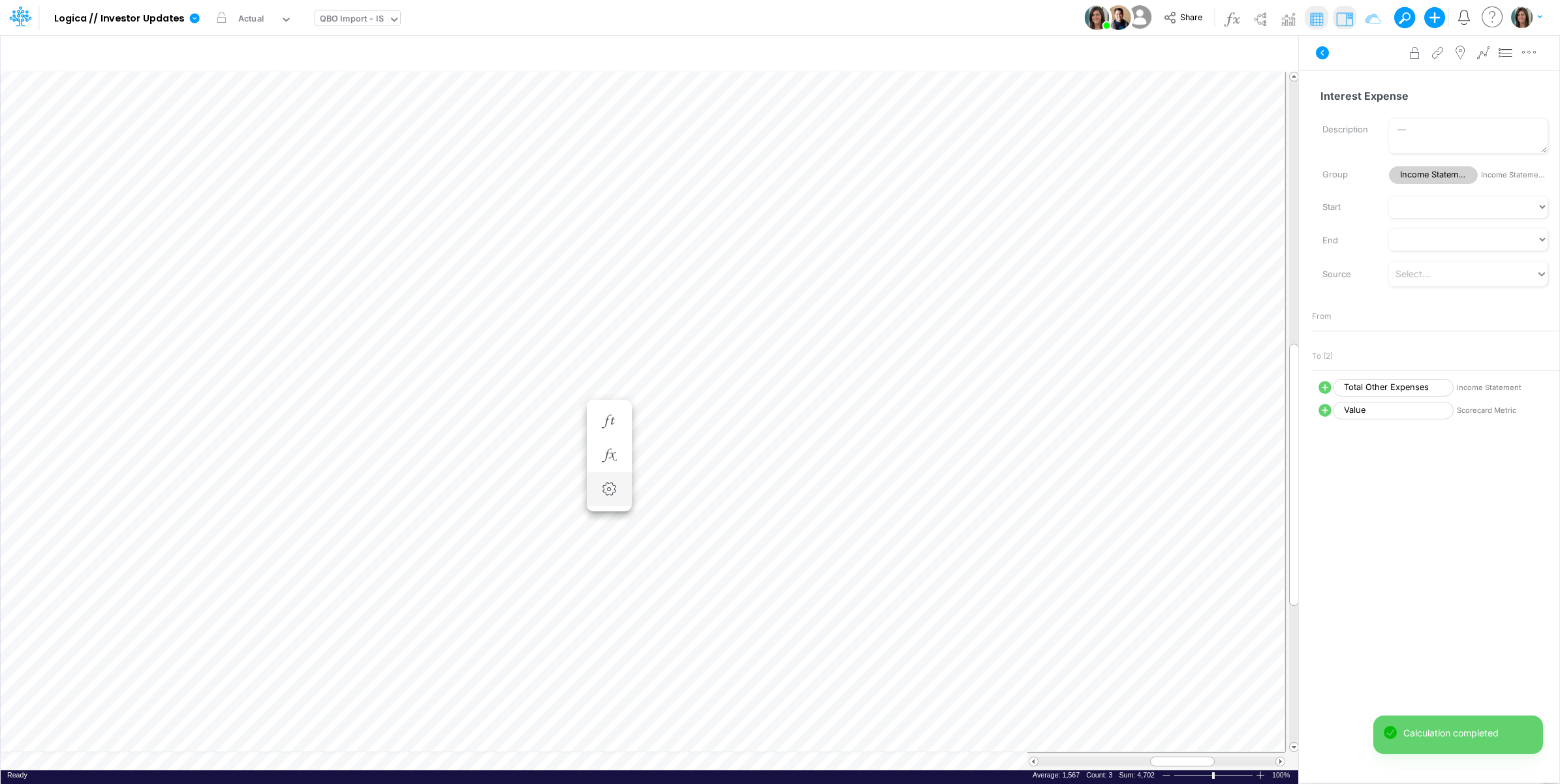
scroll to position [0, 1]
click at [1313, 54] on button at bounding box center [1322, 52] width 32 height 24
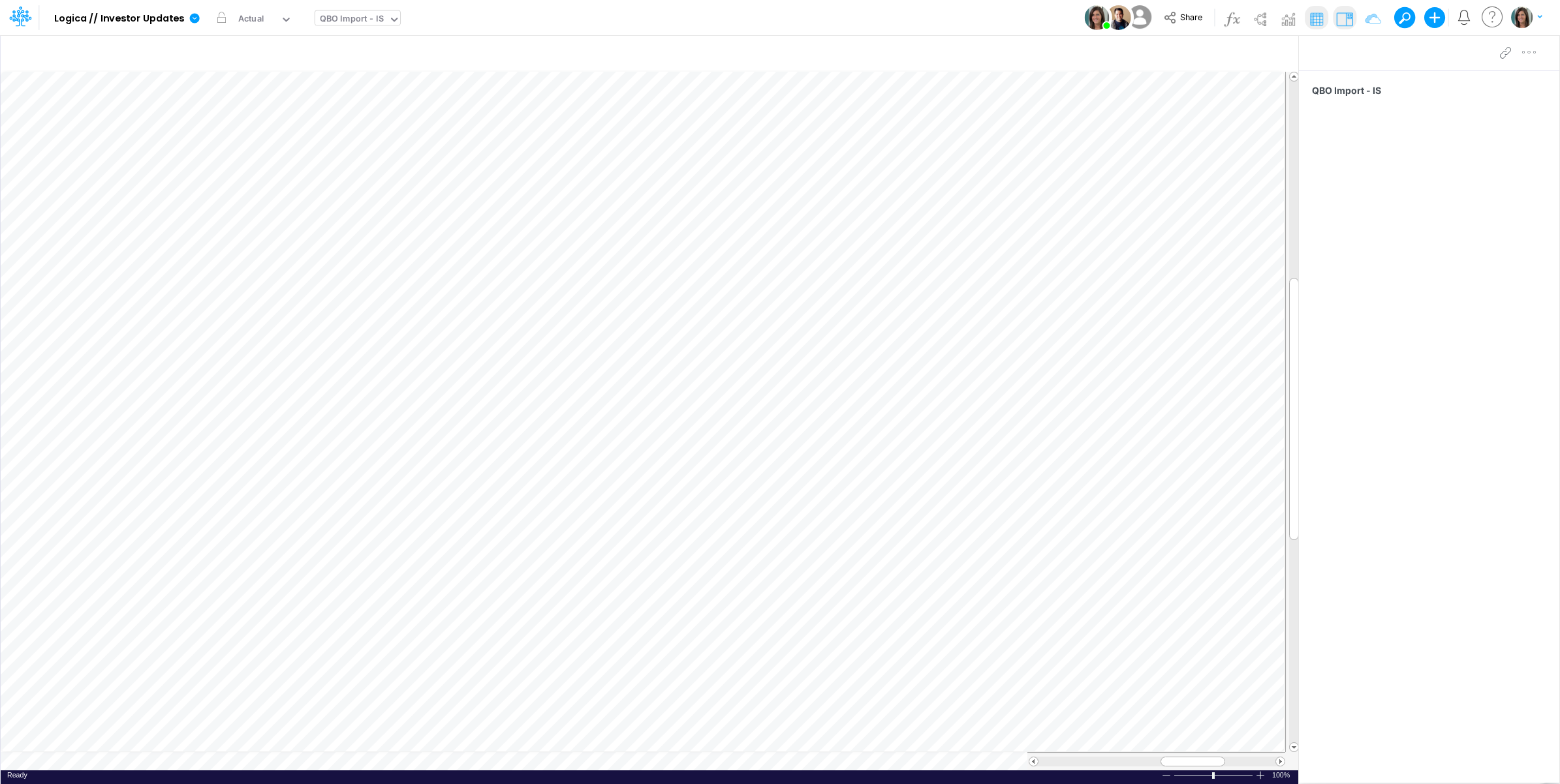
scroll to position [0, 1]
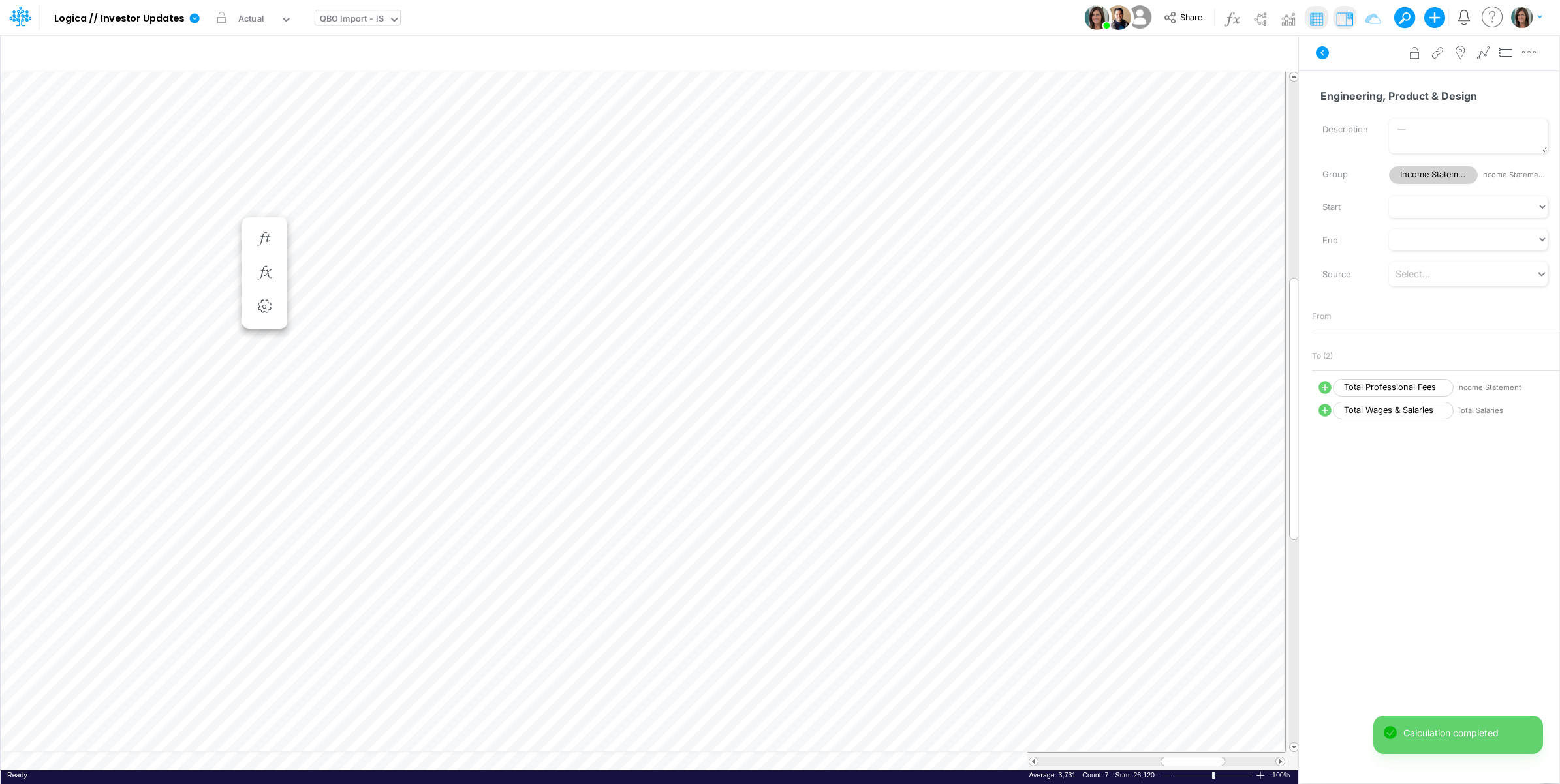
scroll to position [0, 1]
click at [1324, 50] on icon at bounding box center [1322, 52] width 13 height 13
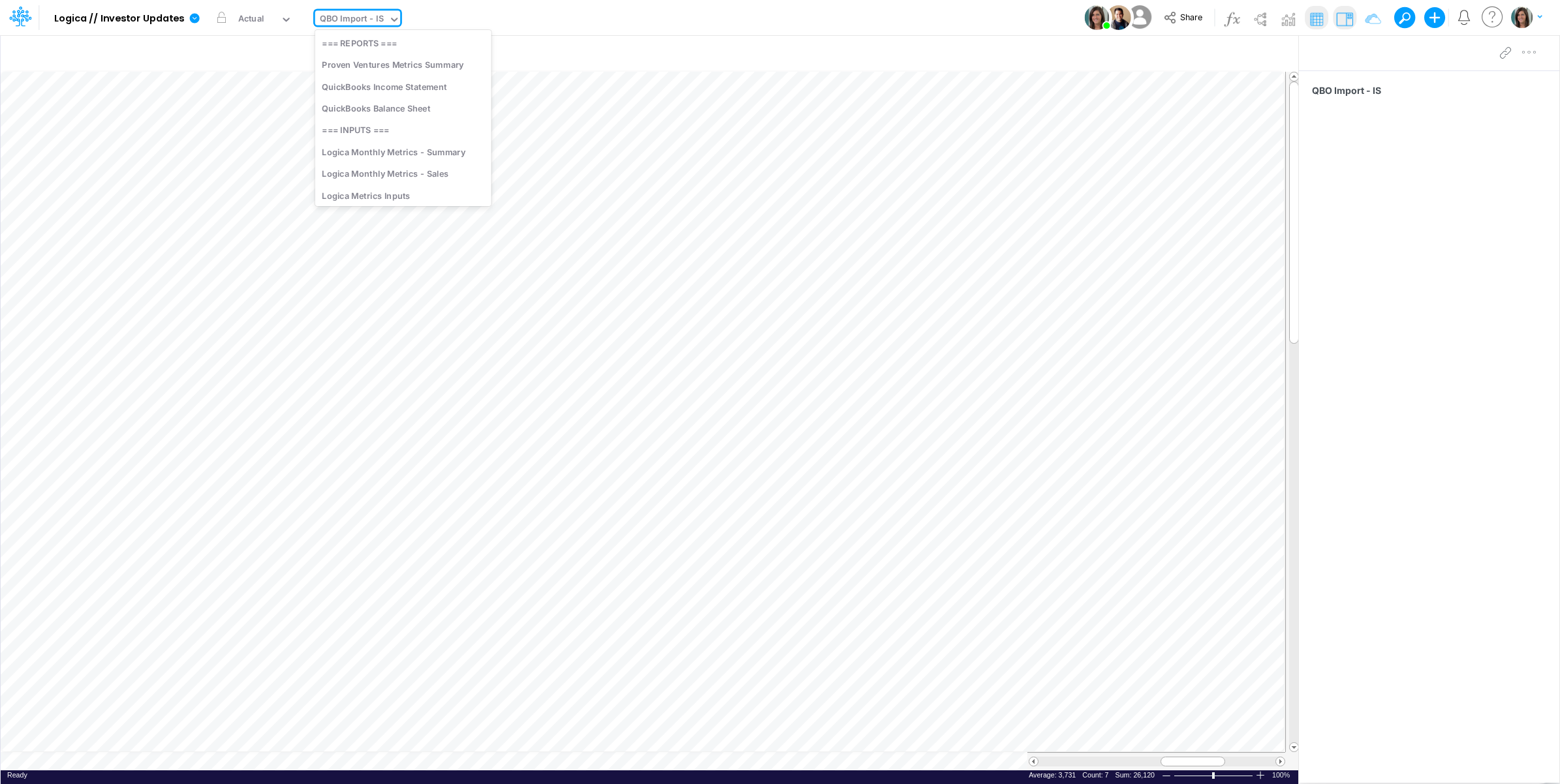
drag, startPoint x: 365, startPoint y: 19, endPoint x: 370, endPoint y: 27, distance: 9.4
click at [365, 20] on div "QBO Import - IS" at bounding box center [351, 19] width 64 height 15
click at [385, 112] on div "QBO Import - BS" at bounding box center [403, 112] width 176 height 22
click at [376, 10] on div "View QBO Import - BS" at bounding box center [359, 18] width 88 height 34
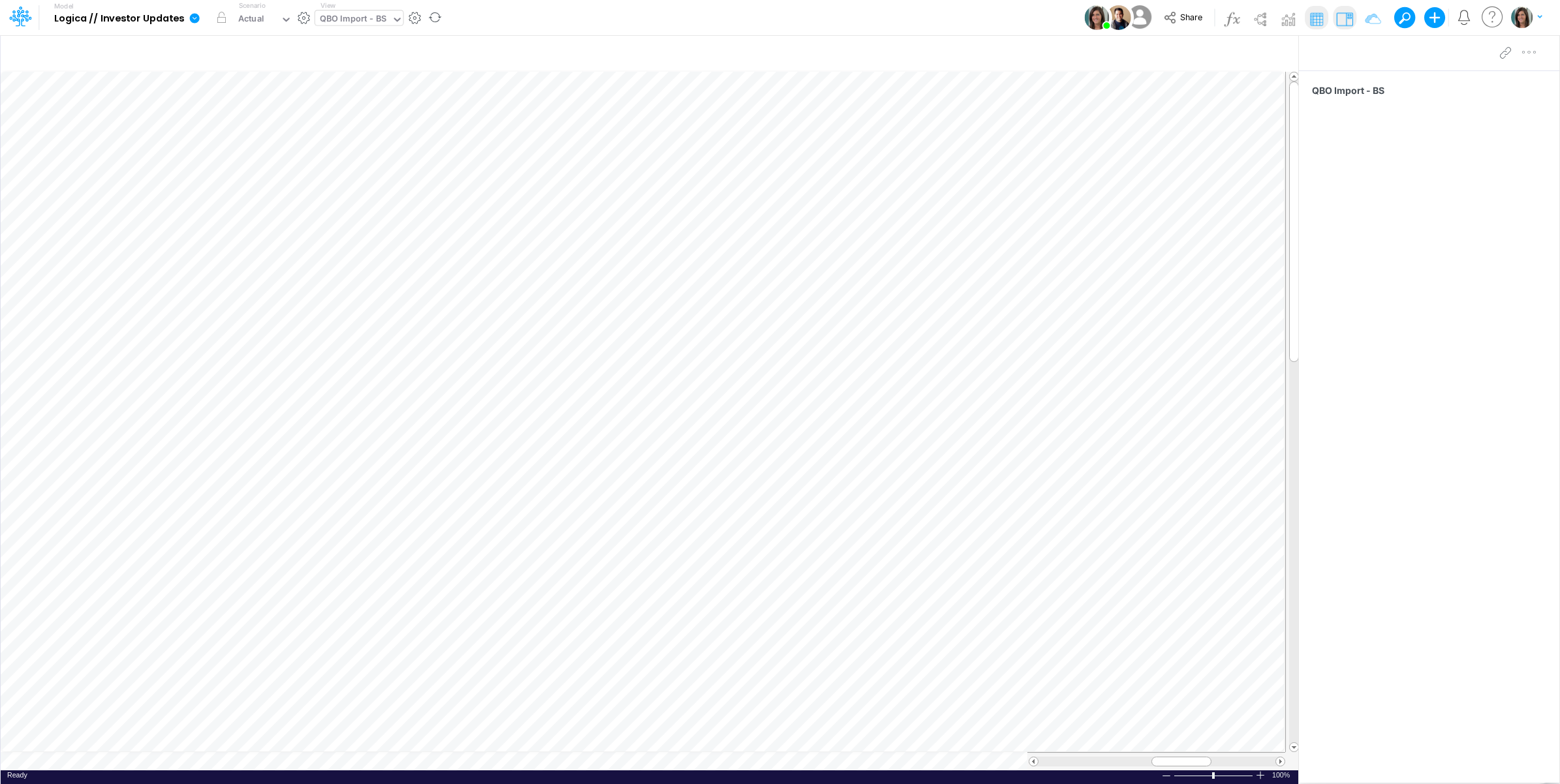
click at [376, 17] on div "QBO Import - BS" at bounding box center [353, 19] width 67 height 15
click at [566, 18] on div "Model Logica // Investor Updates Edit model settings Duplicate Import QuickBook…" at bounding box center [780, 18] width 1404 height 35
click at [1271, 55] on icon "button" at bounding box center [1273, 54] width 19 height 14
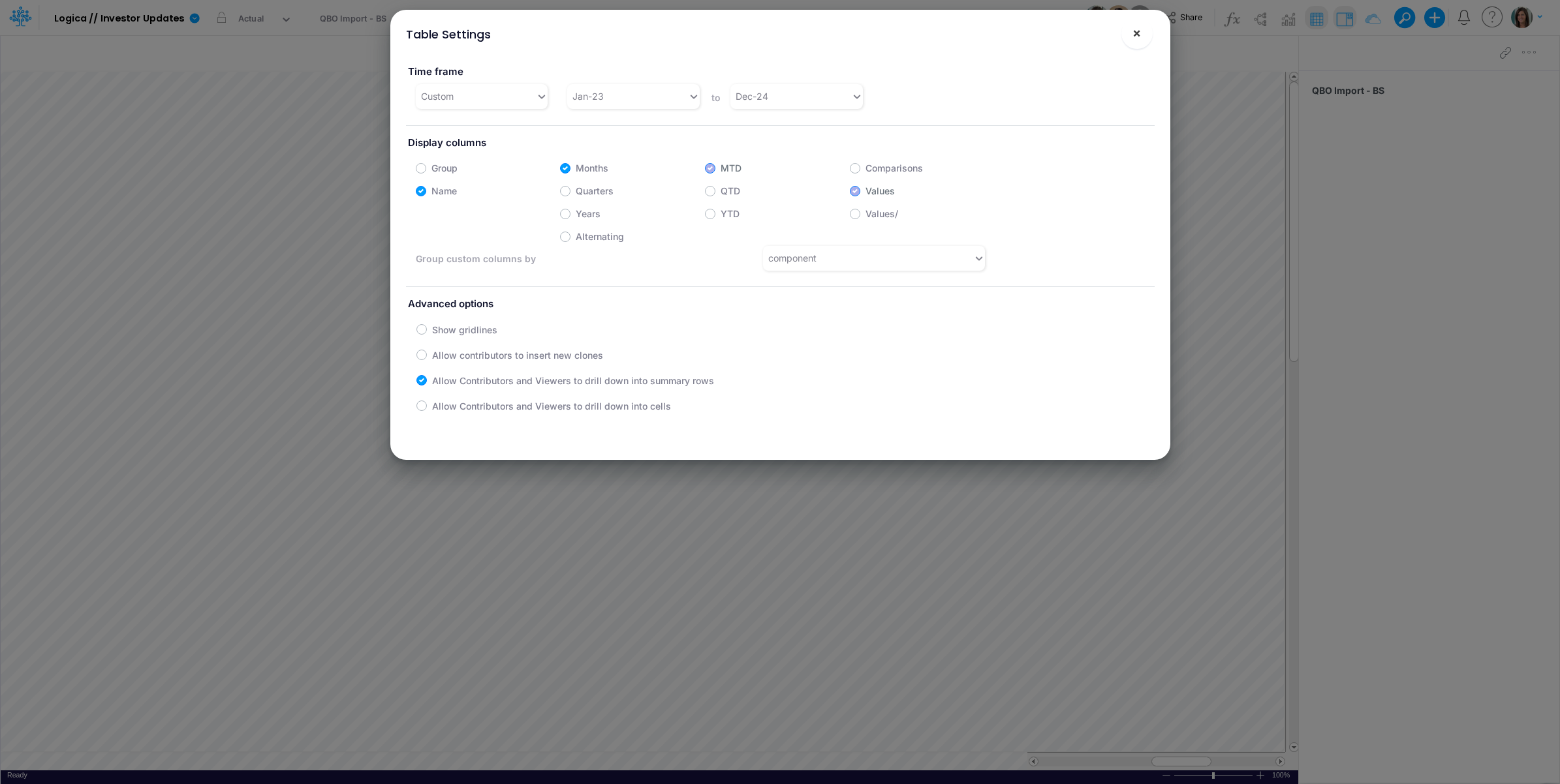
click at [1129, 36] on button "×" at bounding box center [1137, 33] width 32 height 32
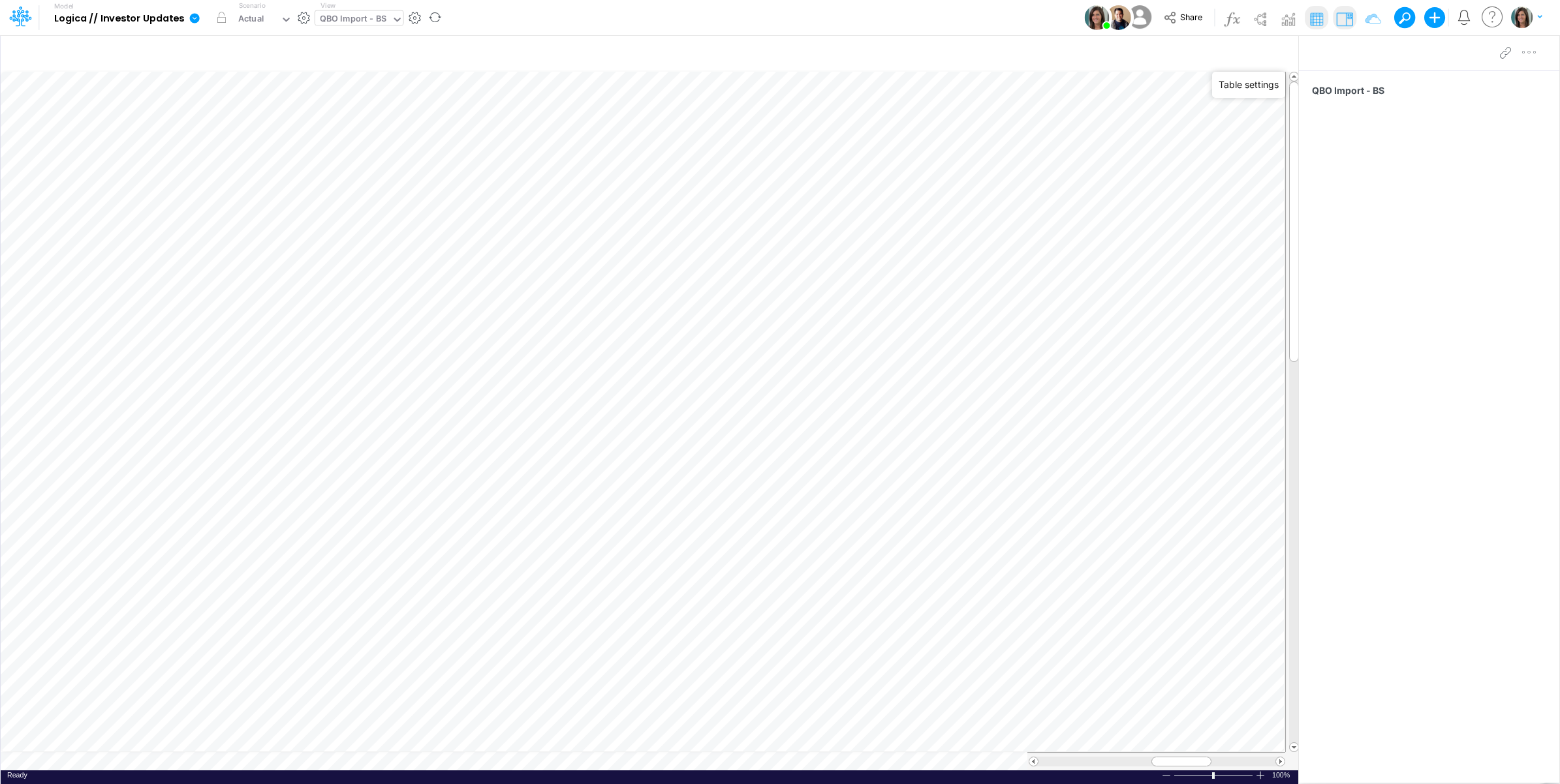
click at [362, 26] on div "QBO Import - BS" at bounding box center [353, 19] width 67 height 15
click at [386, 82] on div "QuickBooks Income Statement" at bounding box center [403, 86] width 176 height 22
click at [386, 24] on div "QuickBooks Income Statement" at bounding box center [382, 19] width 124 height 15
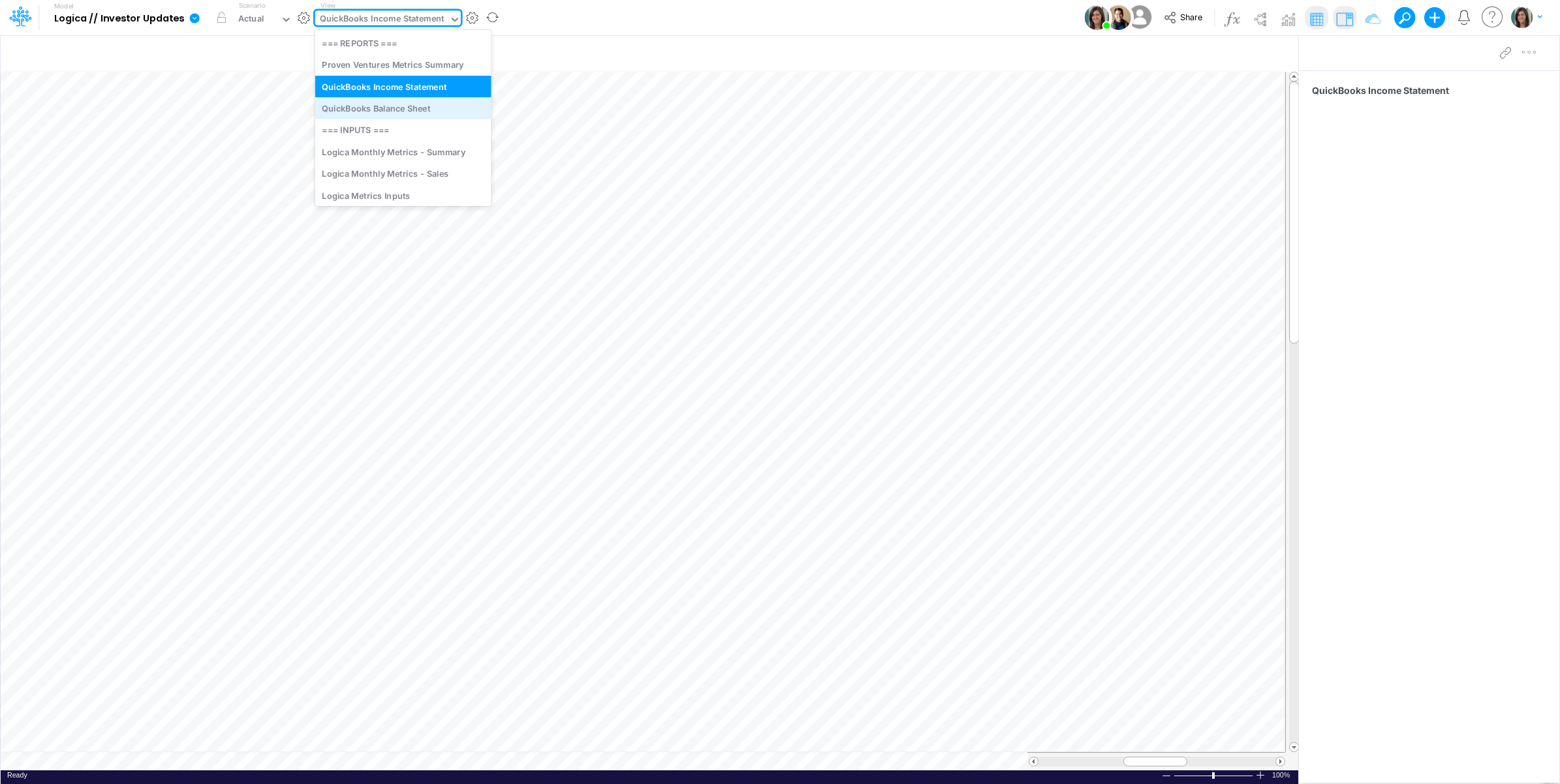
click at [379, 115] on div "QuickBooks Balance Sheet" at bounding box center [403, 108] width 176 height 22
click at [377, 19] on div "QuickBooks Balance Sheet" at bounding box center [374, 19] width 109 height 15
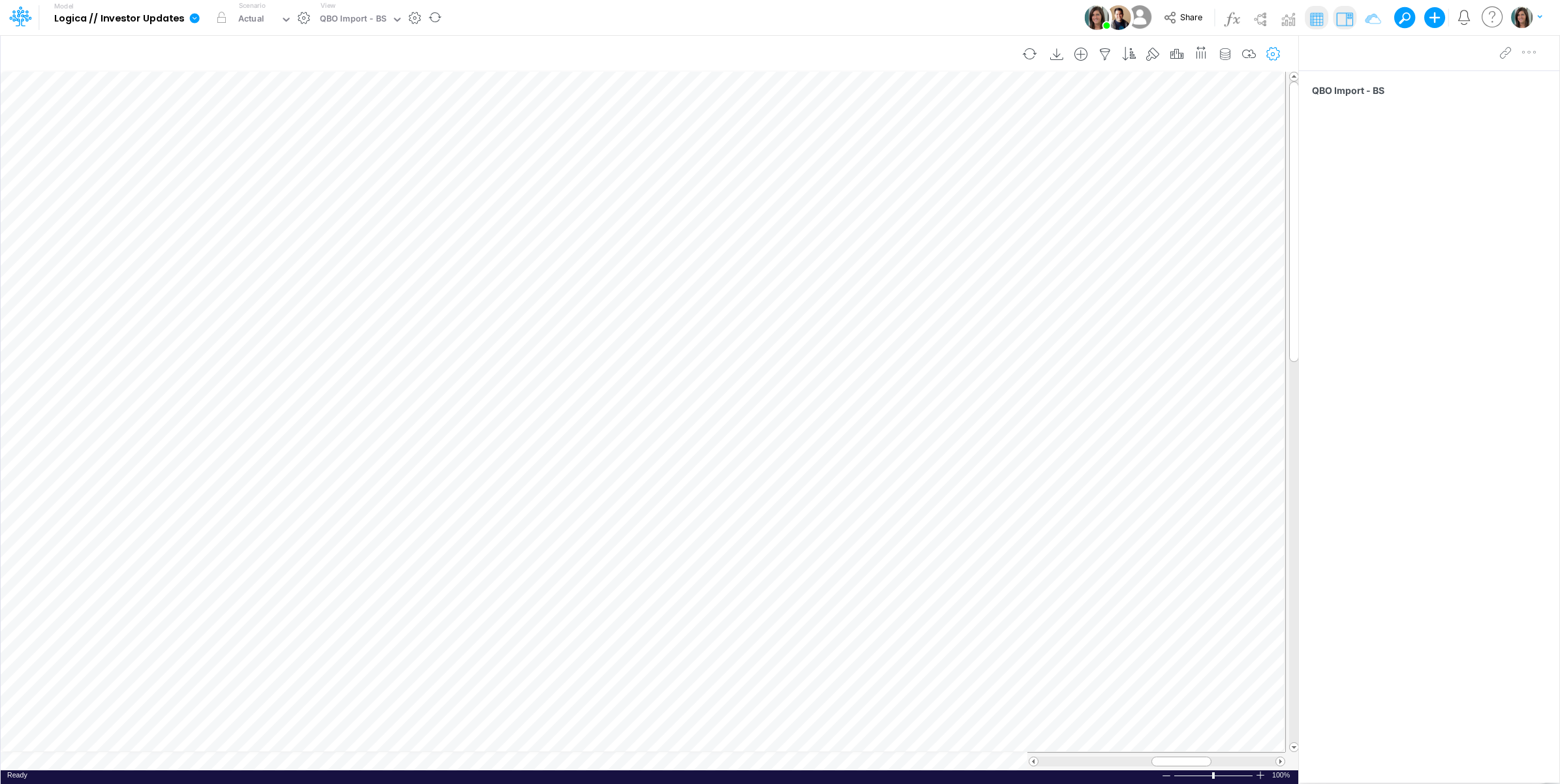
click at [1274, 49] on icon "button" at bounding box center [1273, 54] width 19 height 14
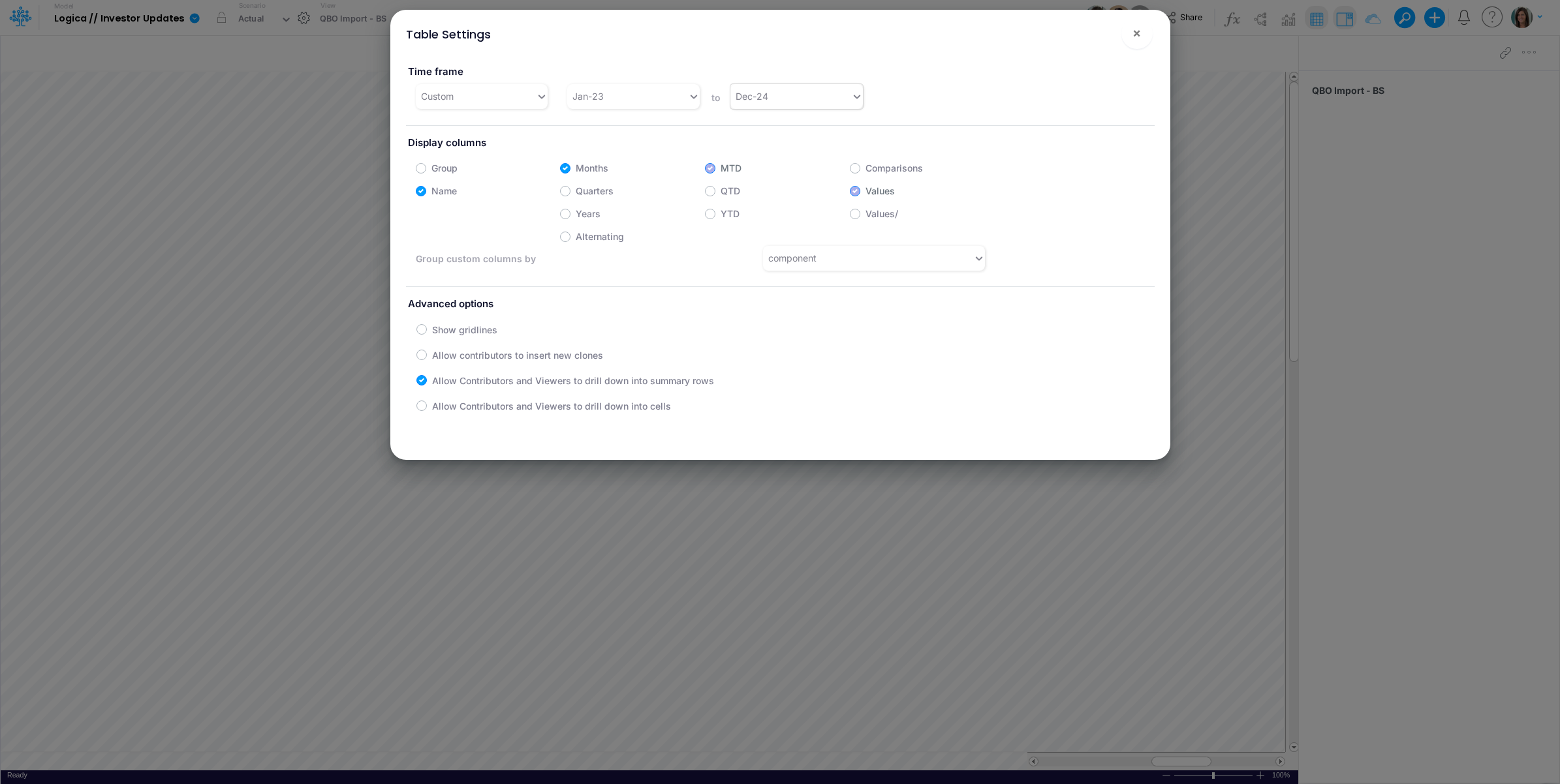
click at [798, 90] on div "Dec-24" at bounding box center [791, 96] width 121 height 22
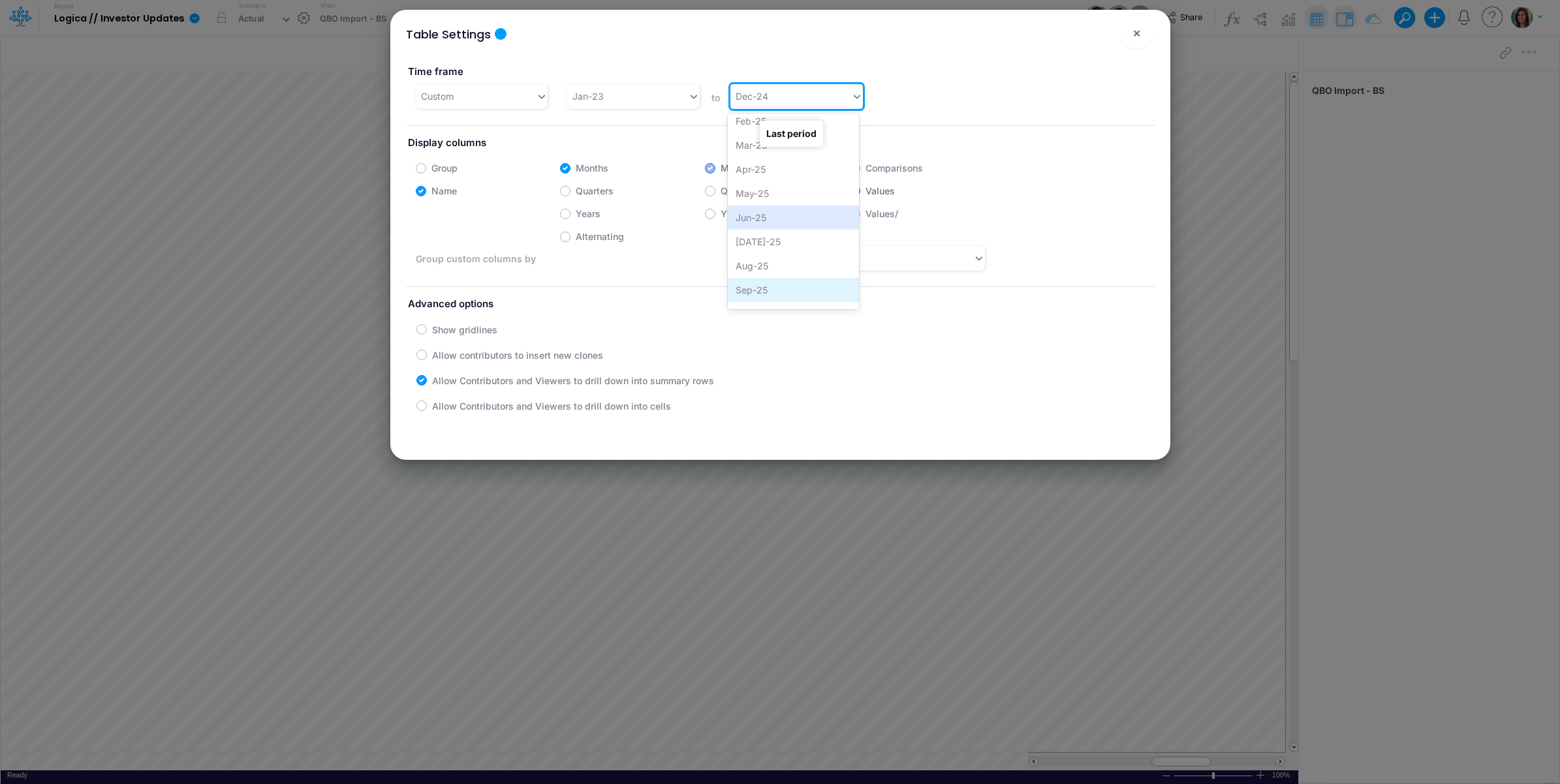
scroll to position [970, 0]
click at [776, 297] on div "Dec-25" at bounding box center [793, 296] width 131 height 24
click at [1132, 37] on span "×" at bounding box center [1136, 32] width 9 height 16
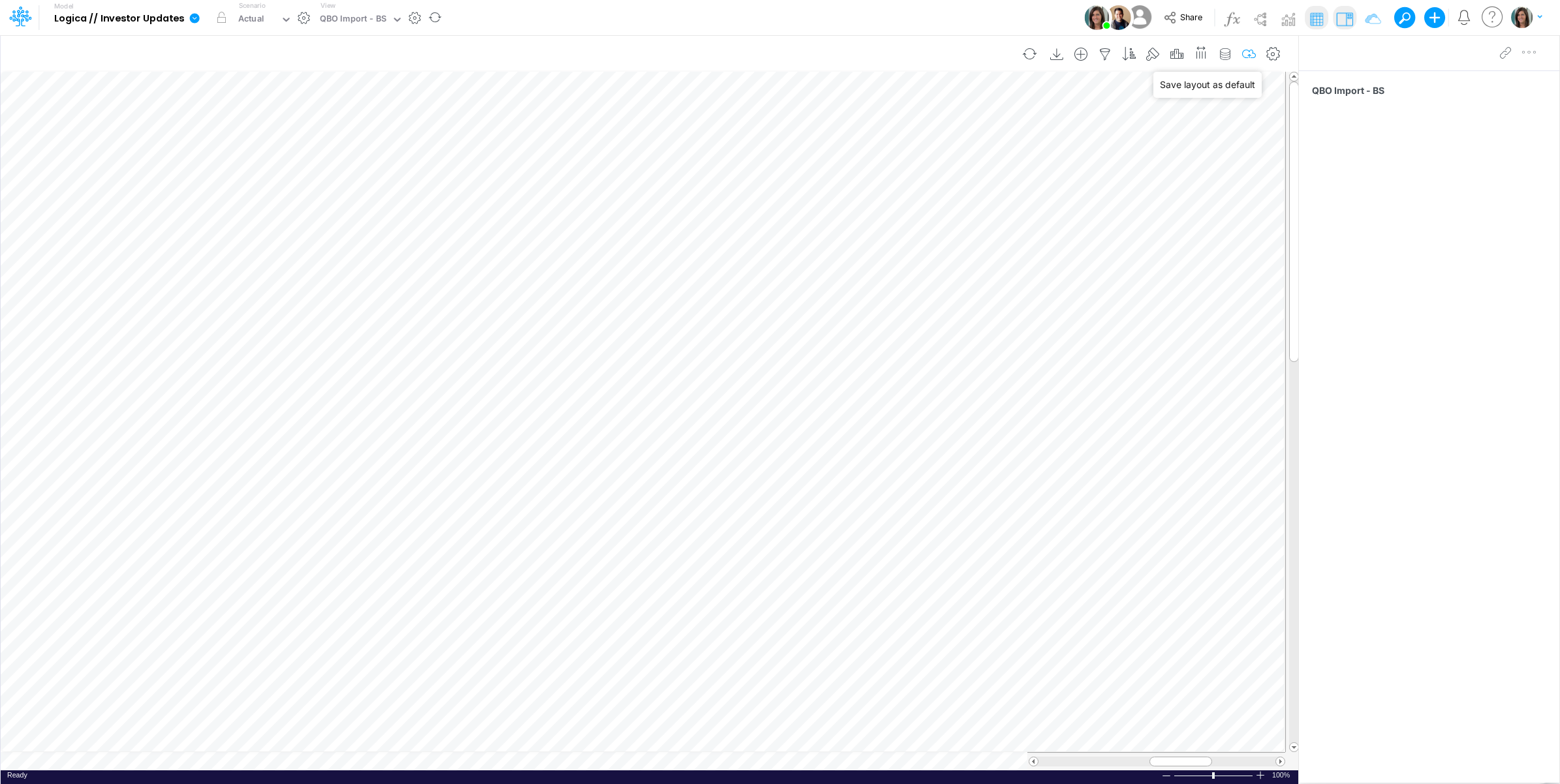
click at [1247, 52] on icon "button" at bounding box center [1249, 54] width 19 height 14
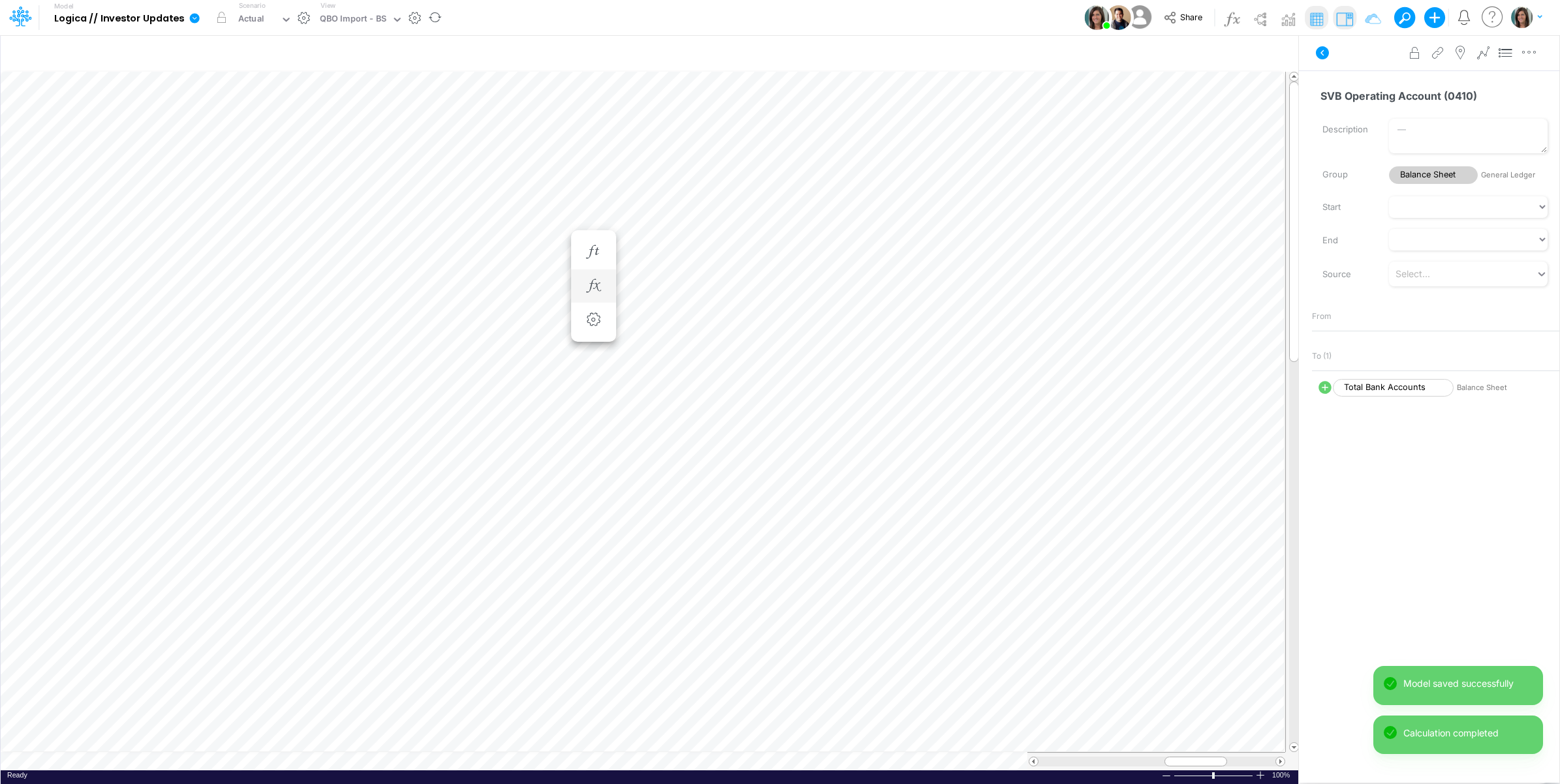
scroll to position [0, 1]
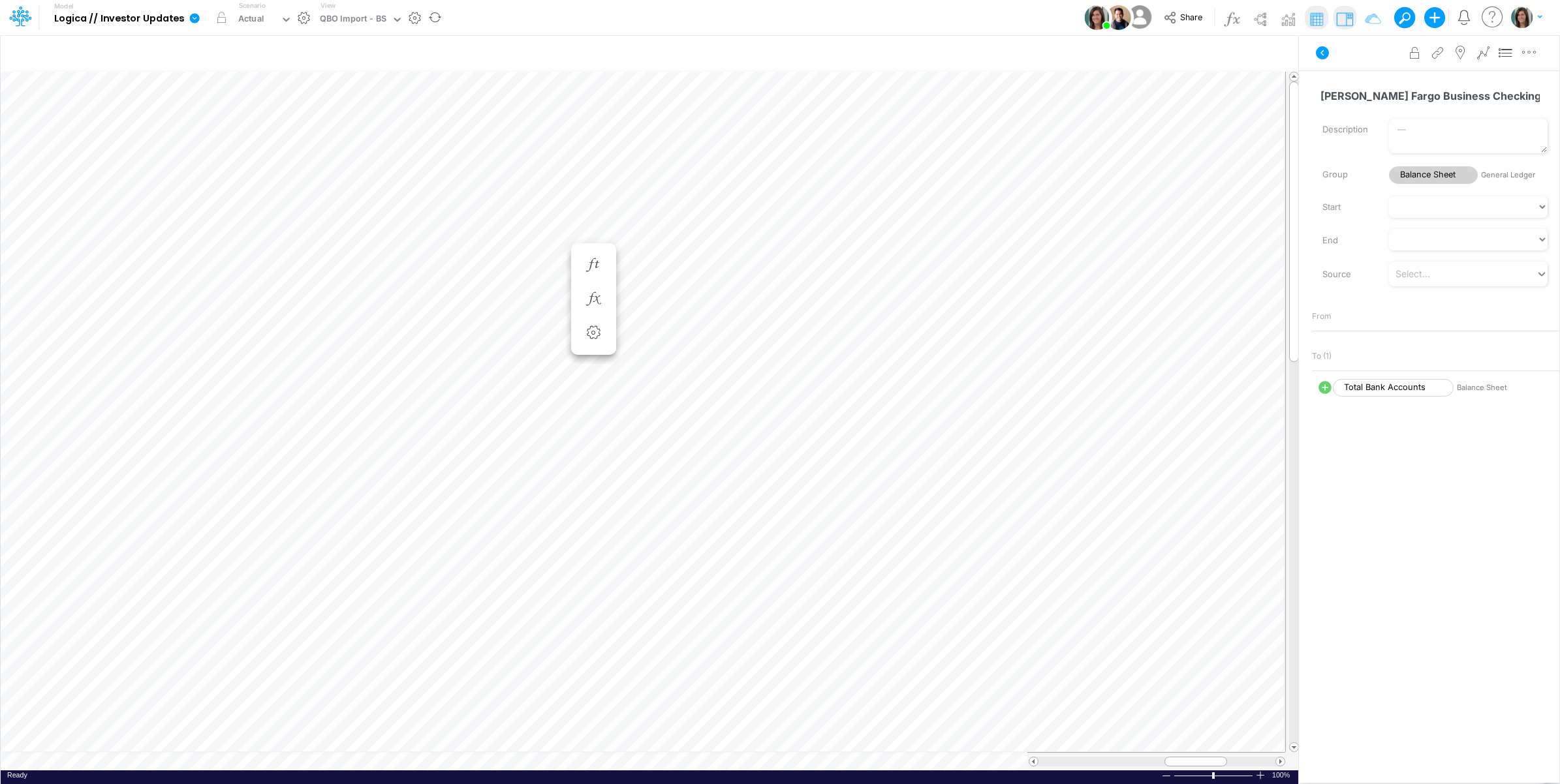
scroll to position [0, 1]
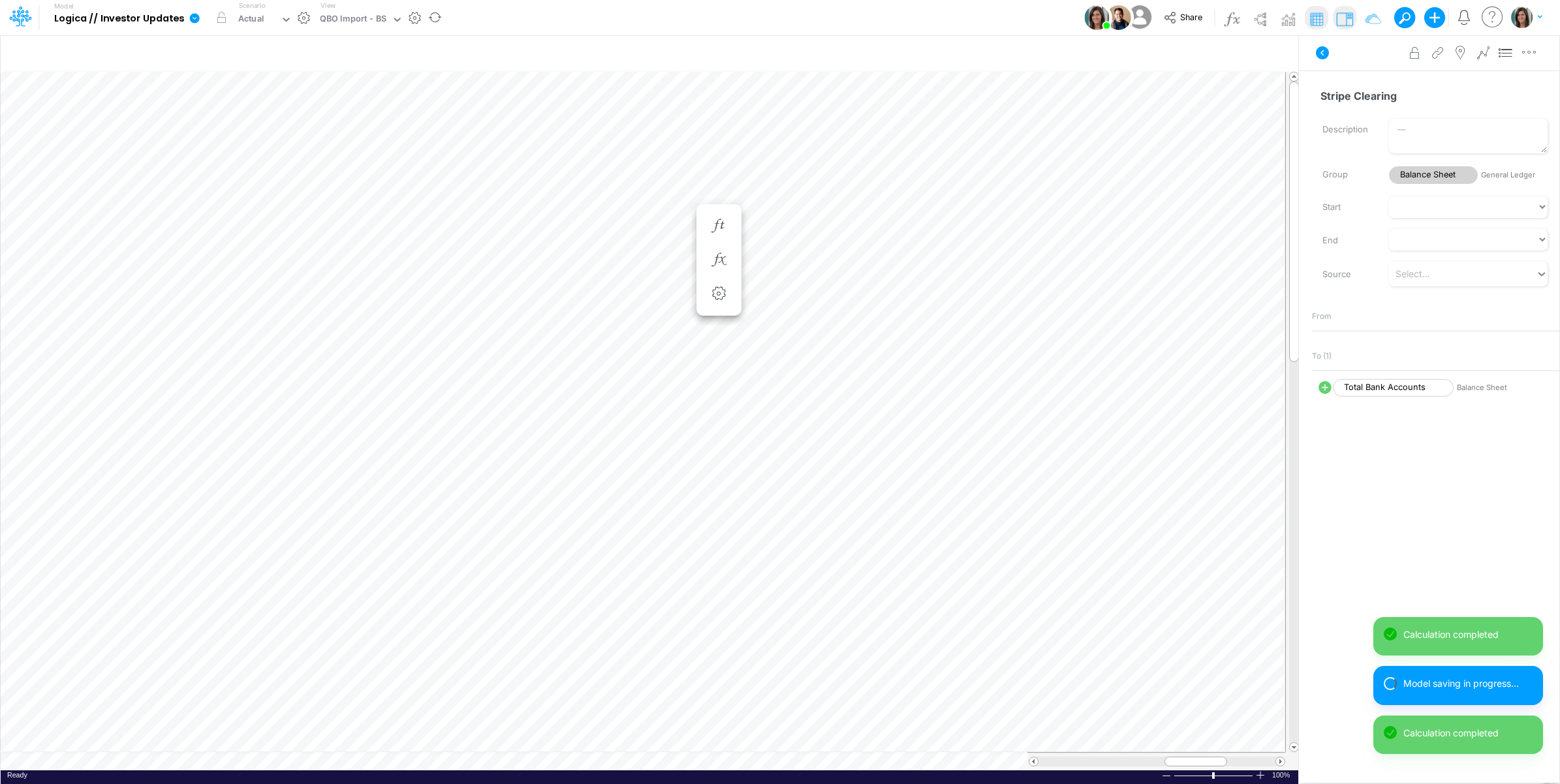
scroll to position [0, 1]
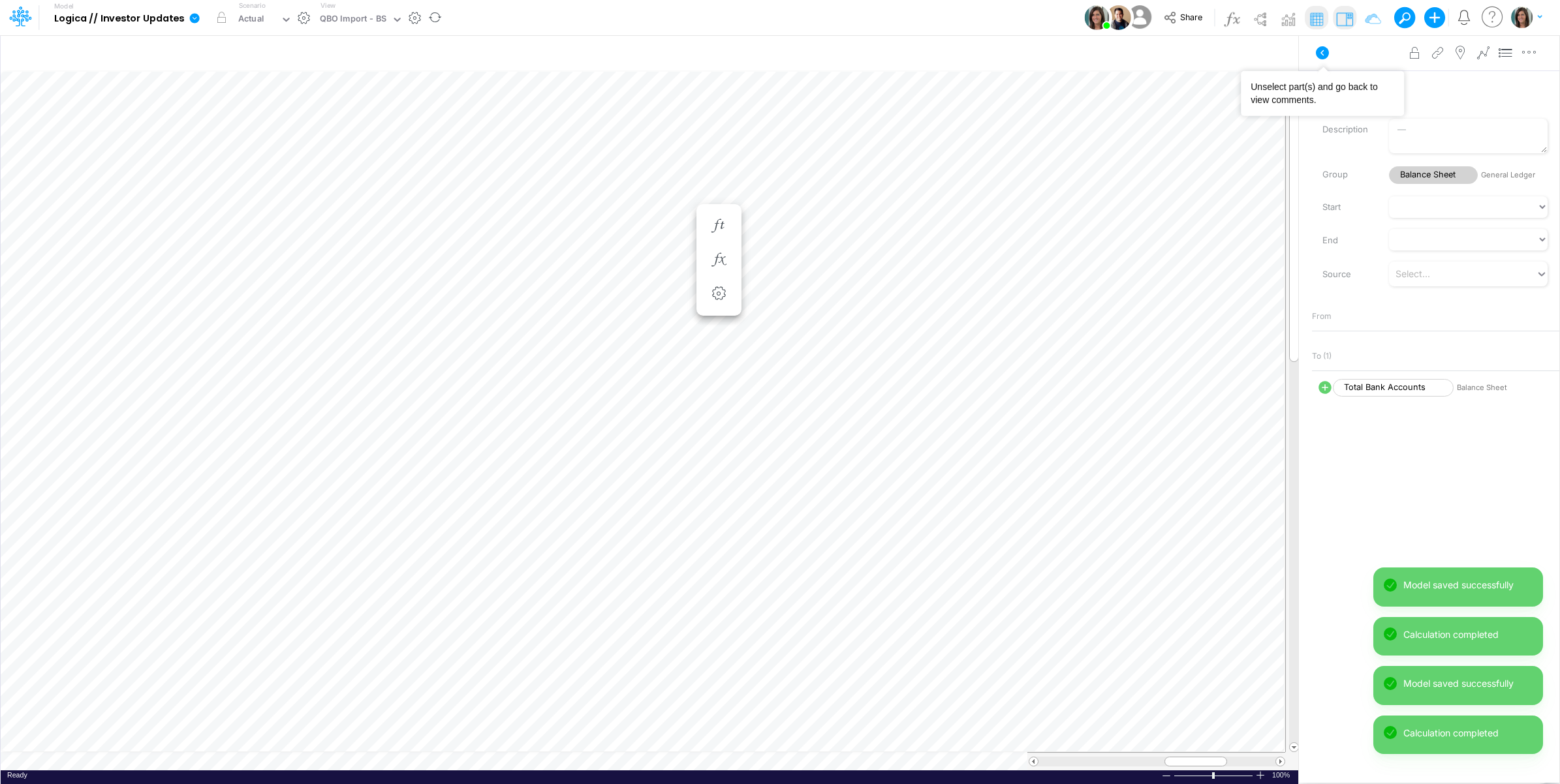
click at [1325, 50] on icon at bounding box center [1322, 52] width 13 height 13
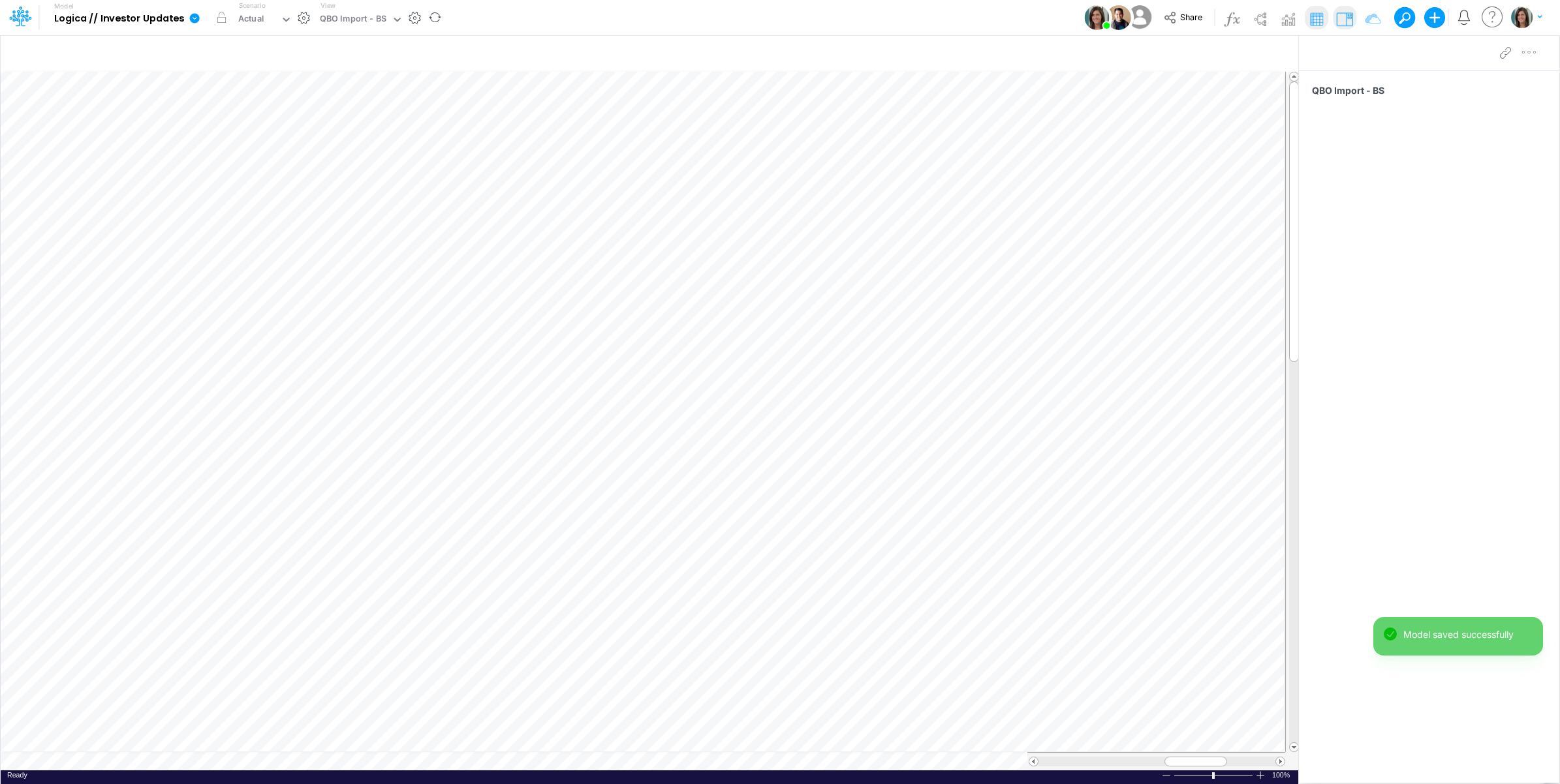
scroll to position [0, 1]
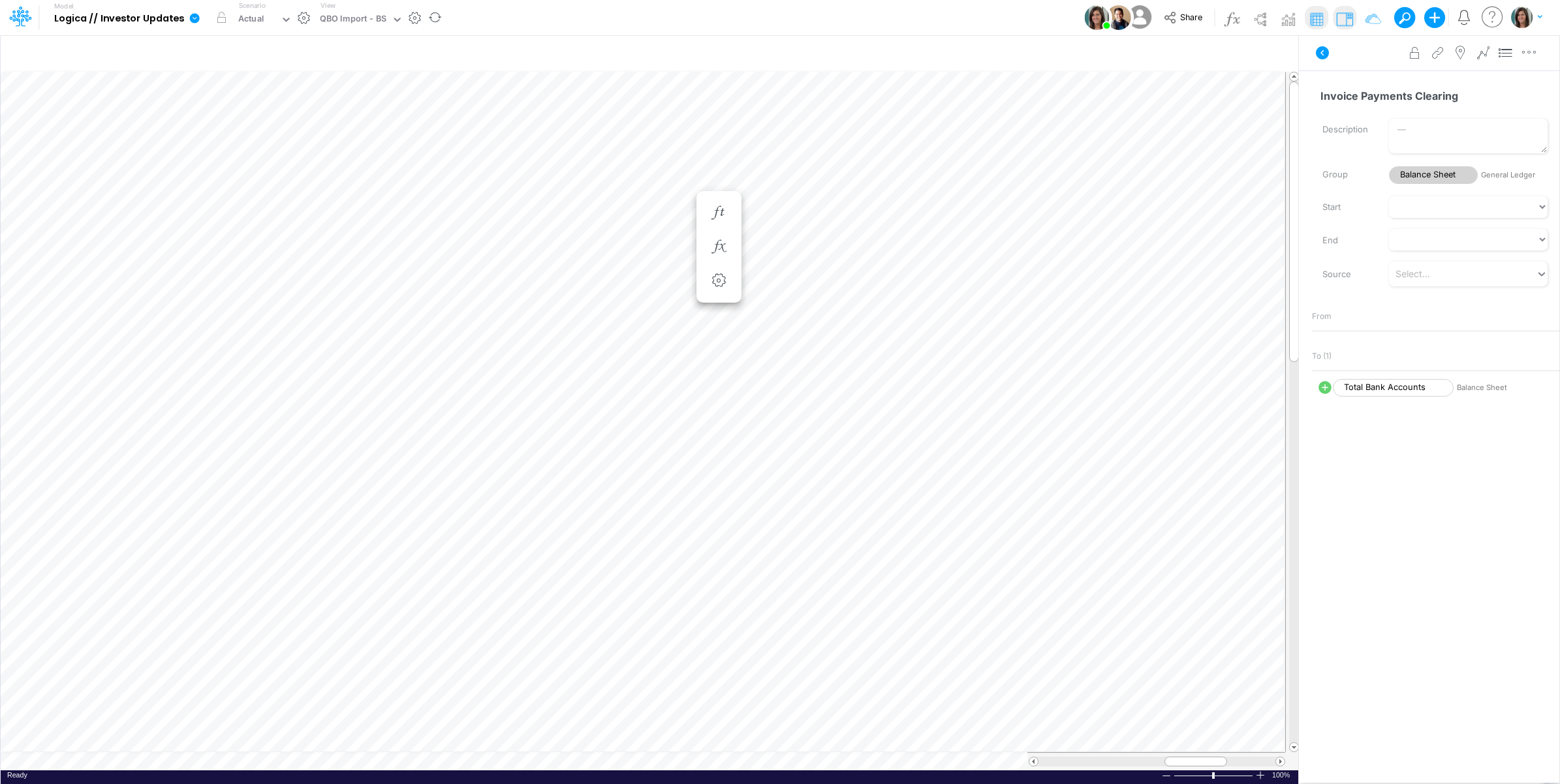
scroll to position [0, 1]
click at [1317, 56] on icon at bounding box center [1322, 52] width 16 height 16
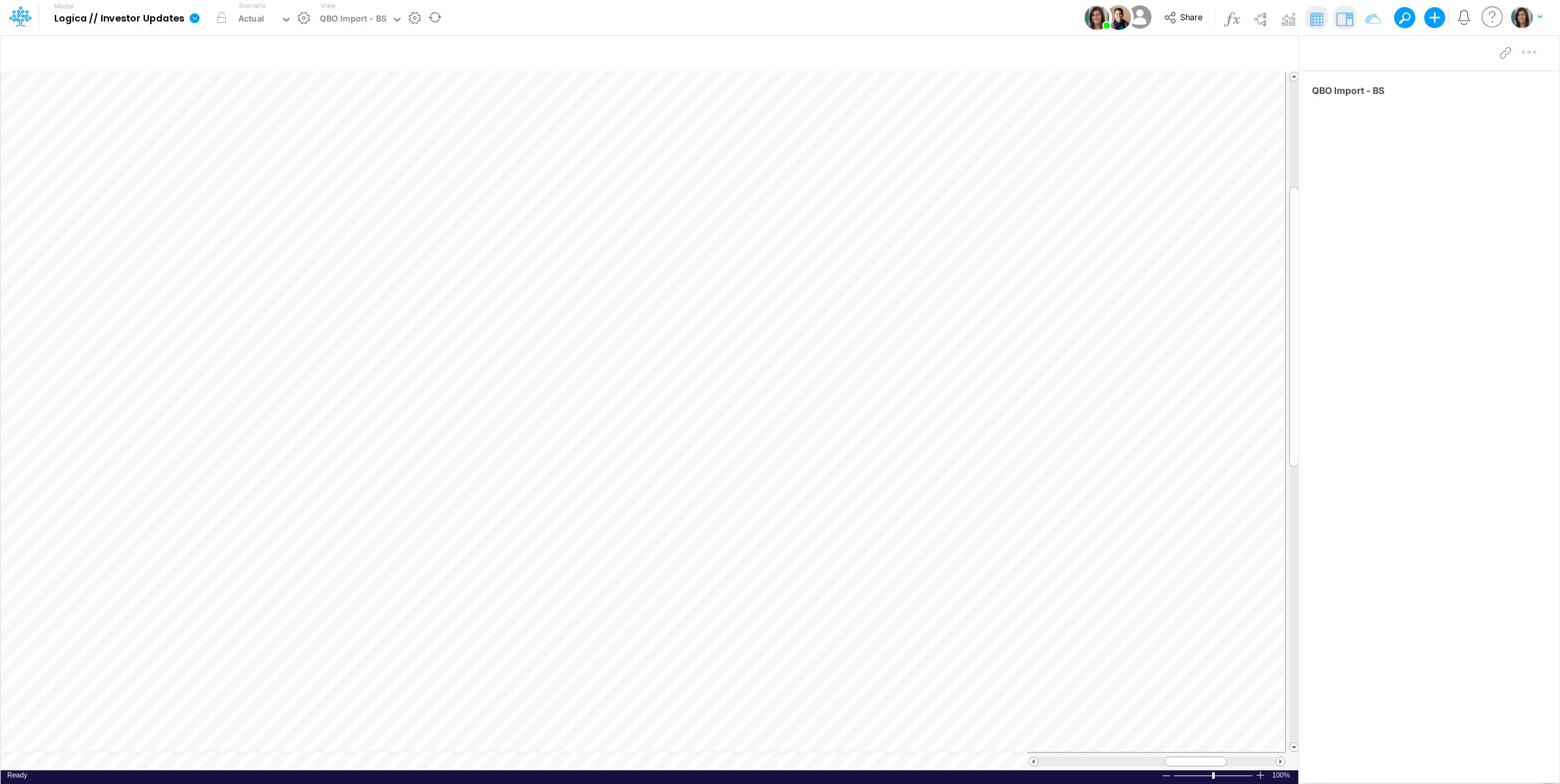
scroll to position [0, 1]
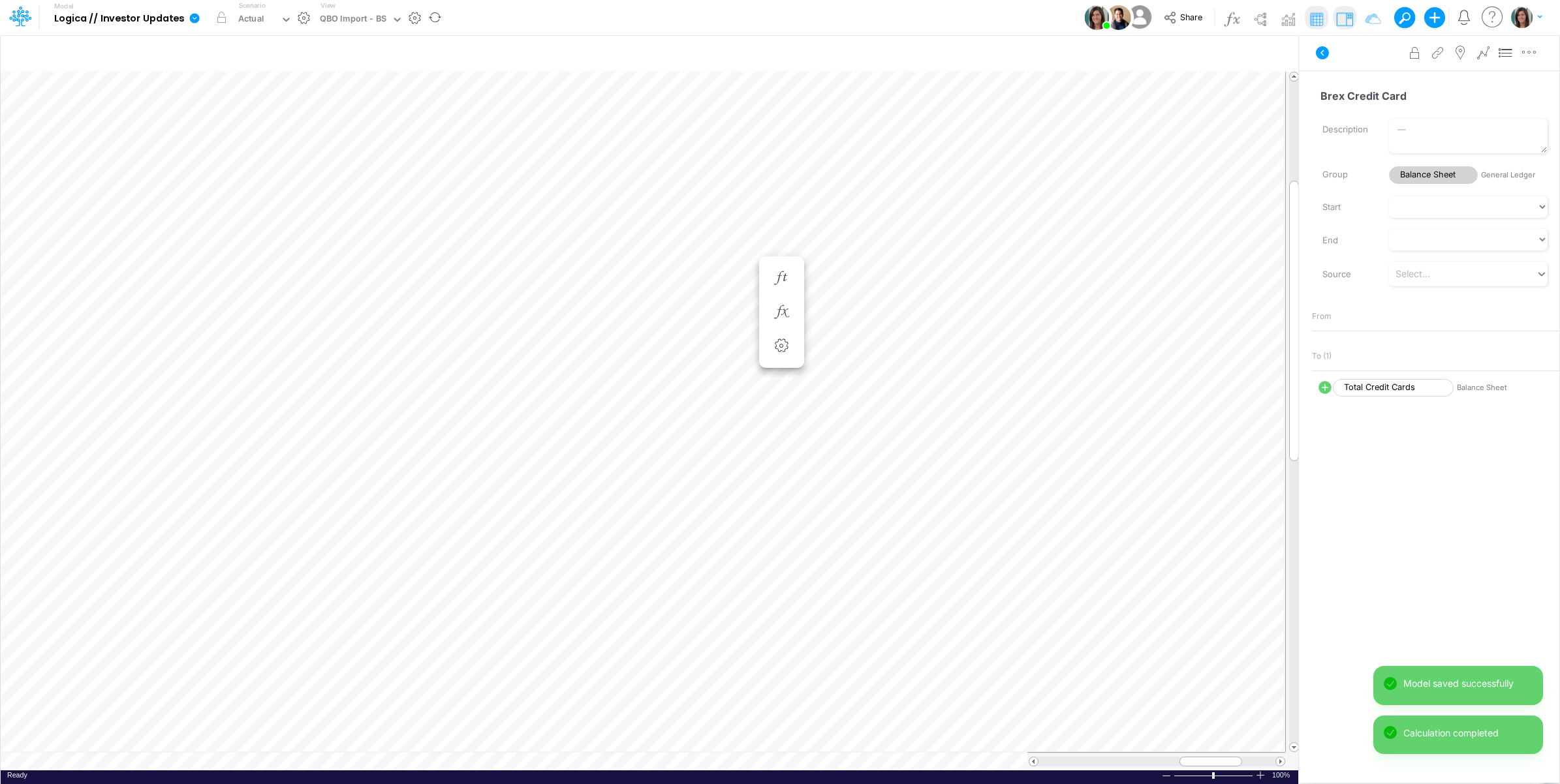
scroll to position [0, 1]
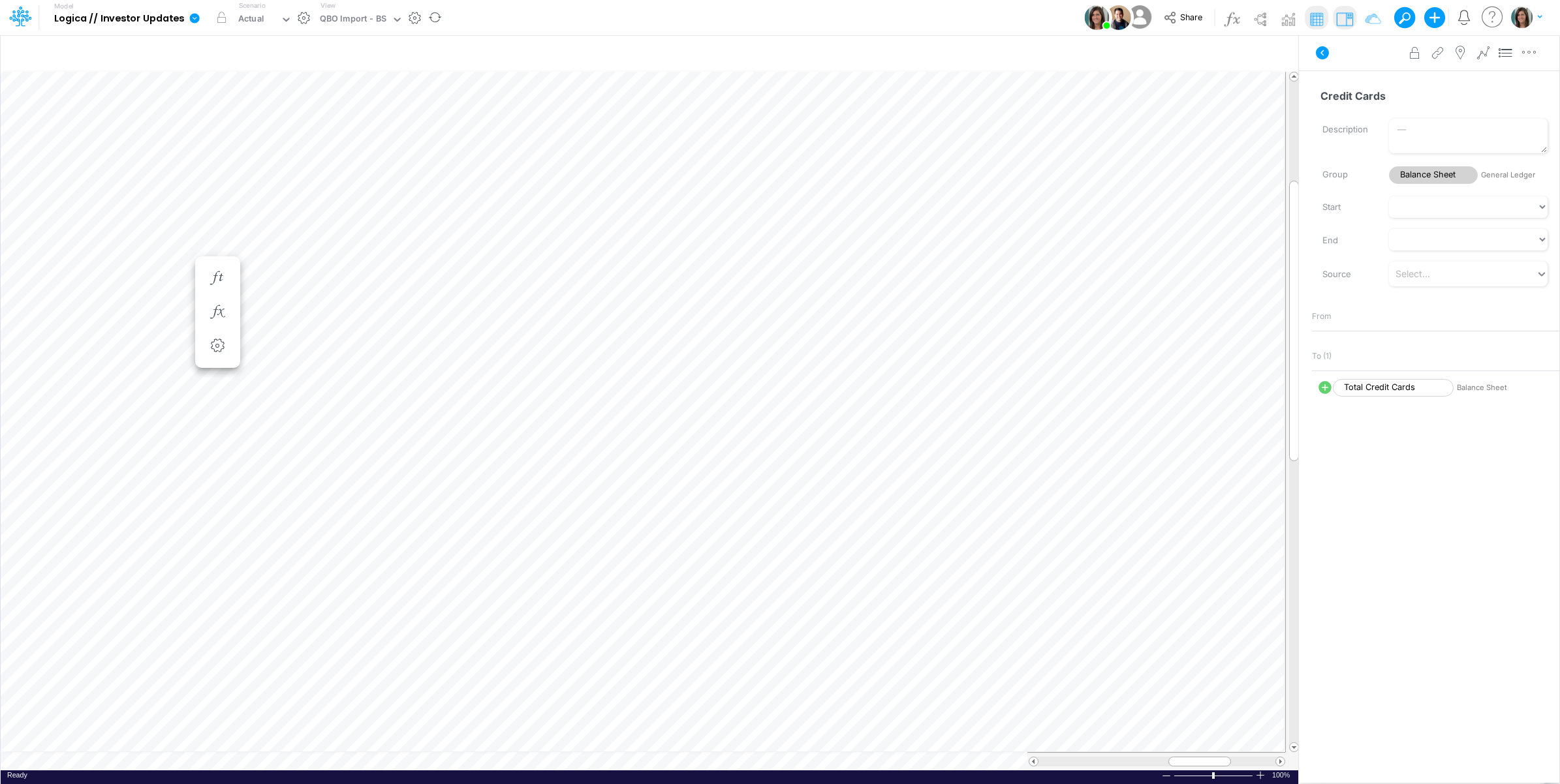
scroll to position [0, 1]
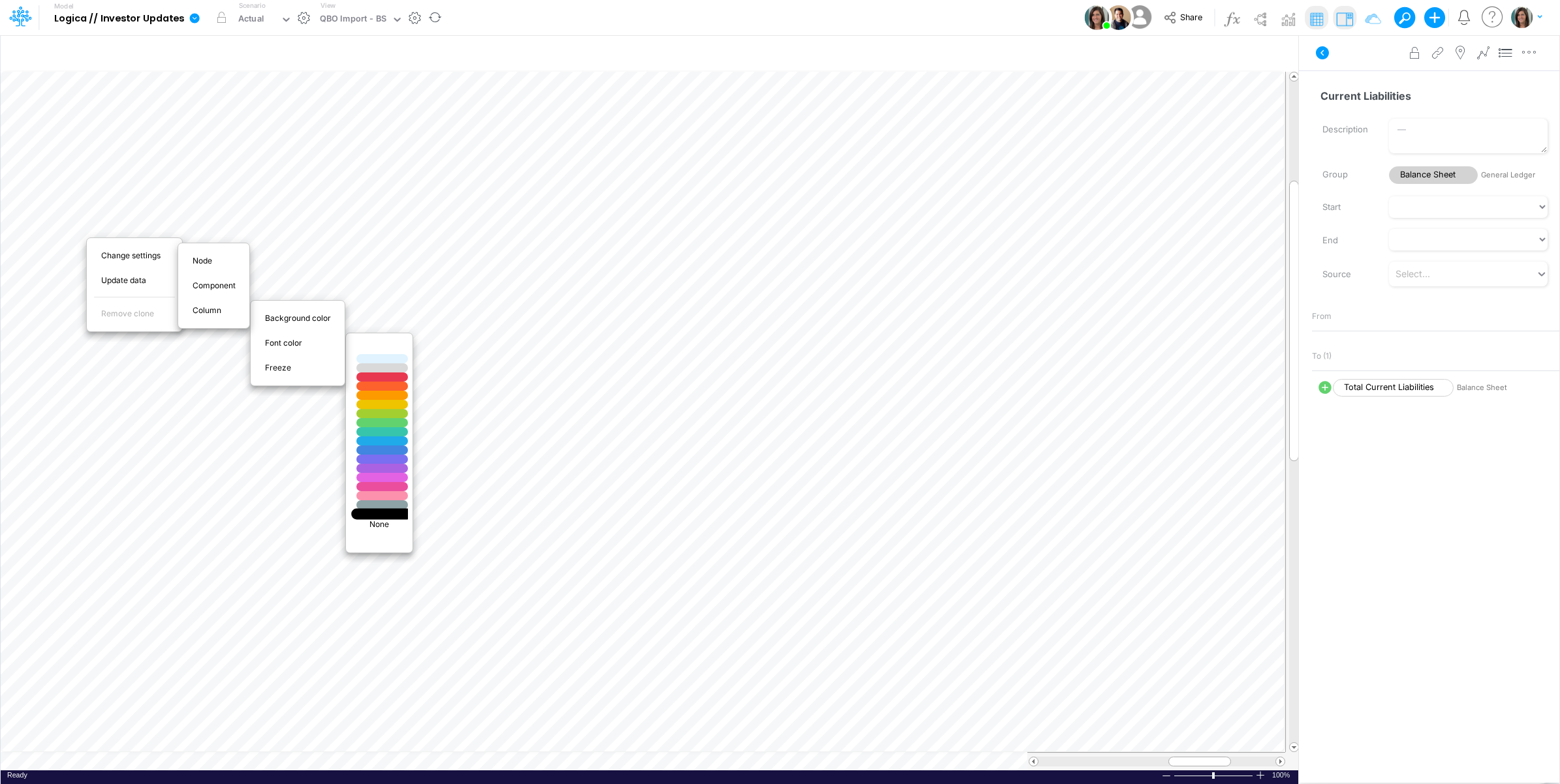
click at [372, 513] on div at bounding box center [383, 514] width 61 height 11
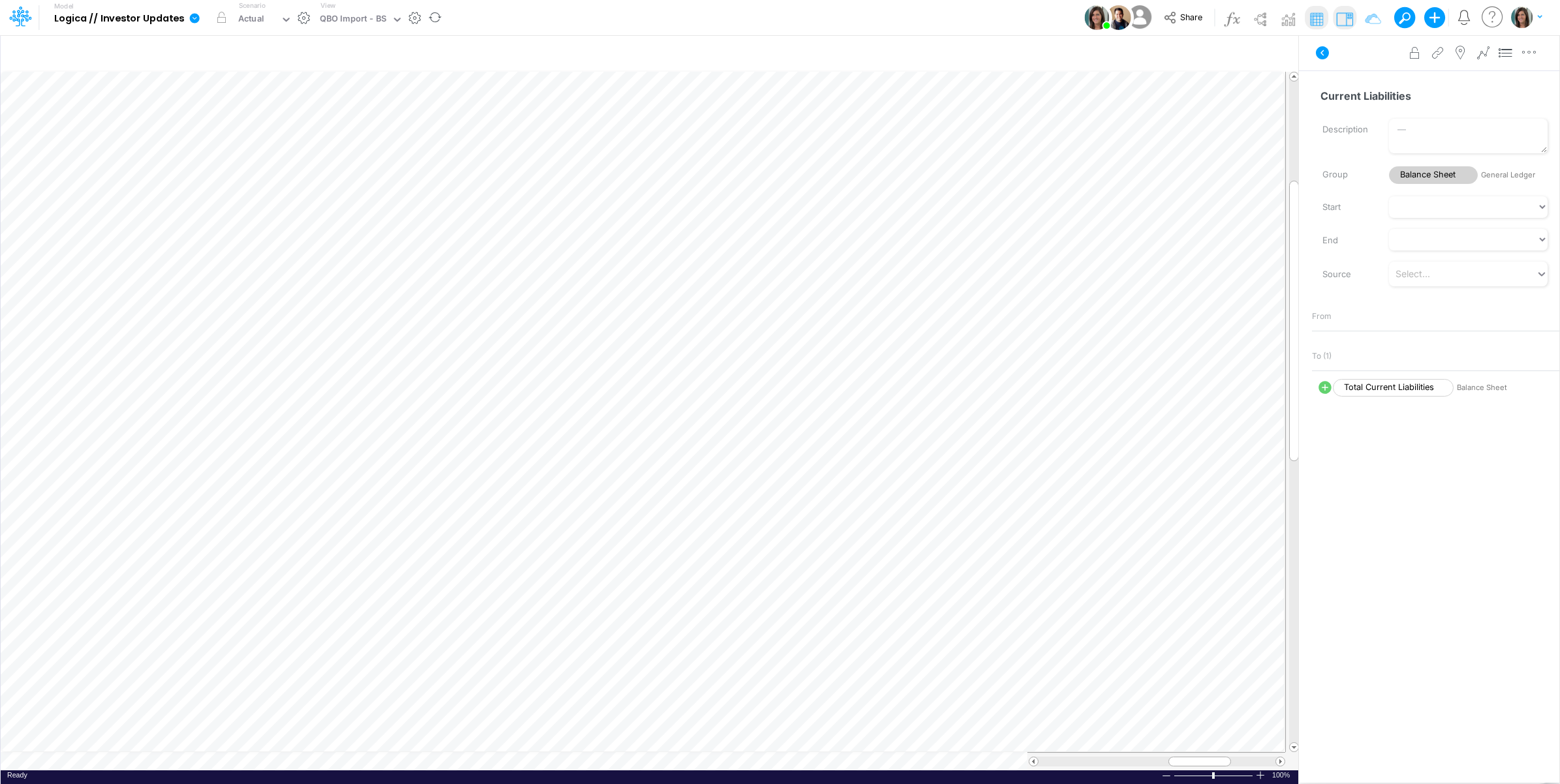
scroll to position [0, 1]
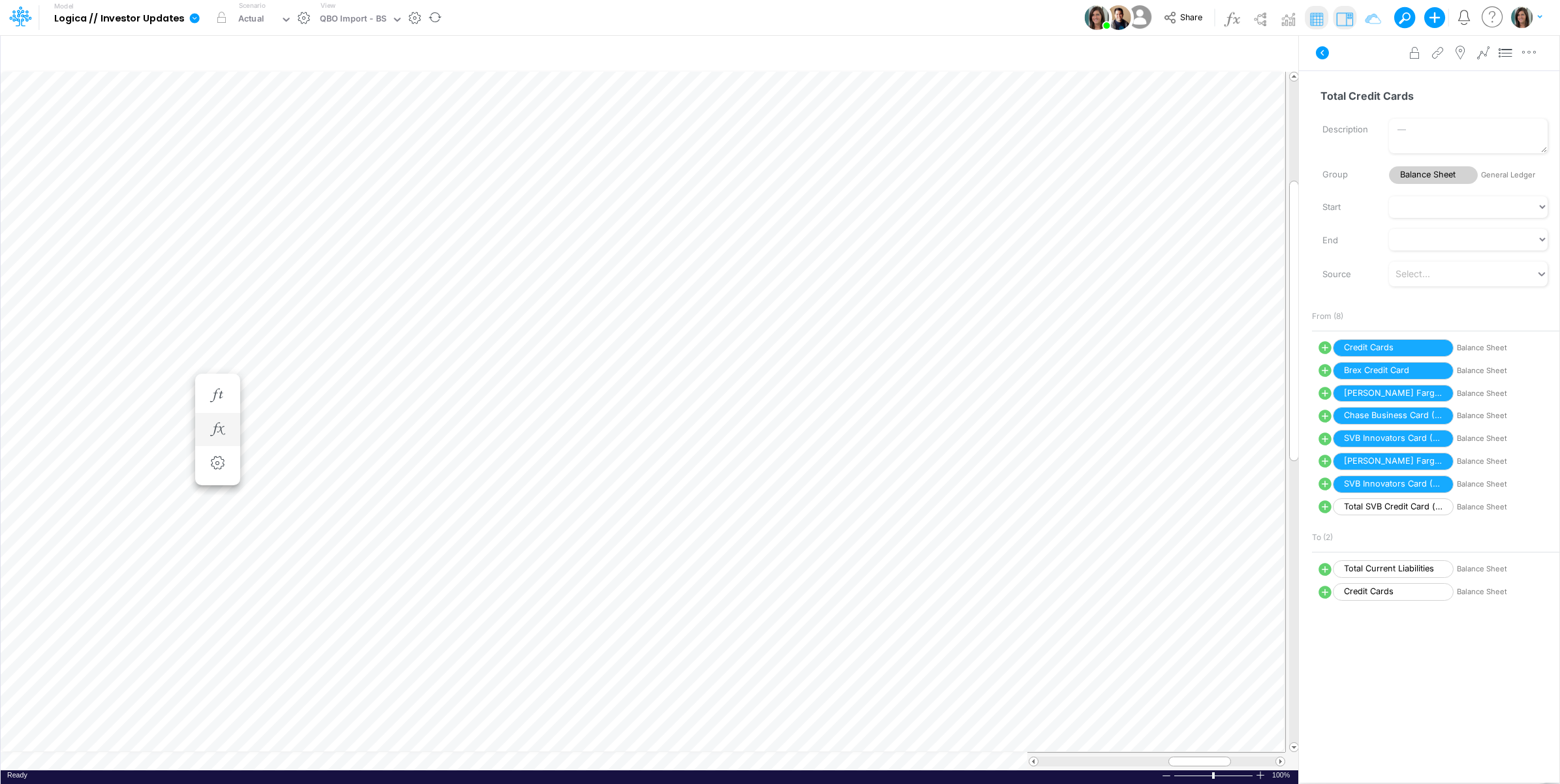
scroll to position [0, 1]
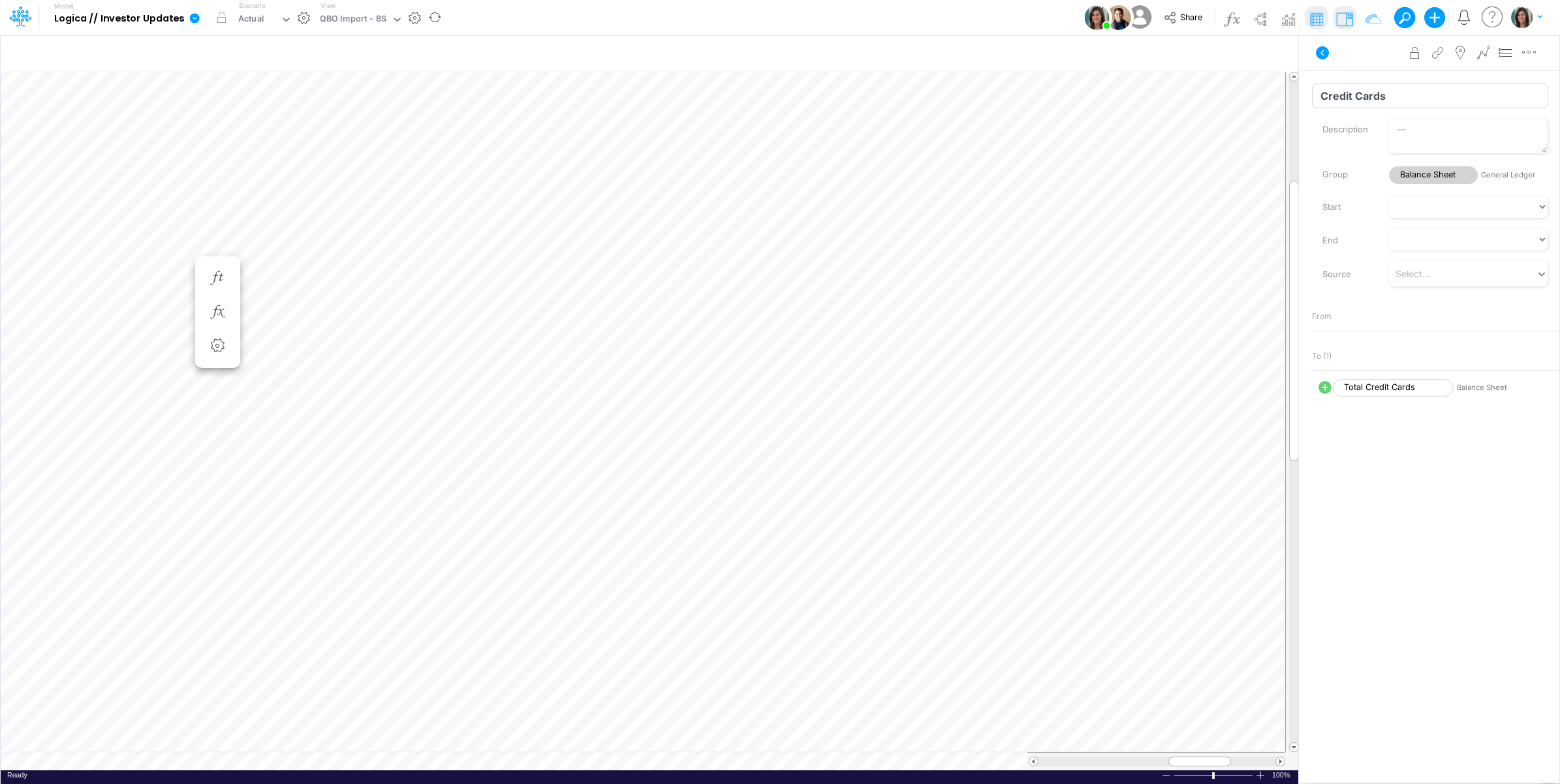
click at [1355, 95] on input "Credit Cards" at bounding box center [1430, 95] width 236 height 24
type input "Capital One Business Card"
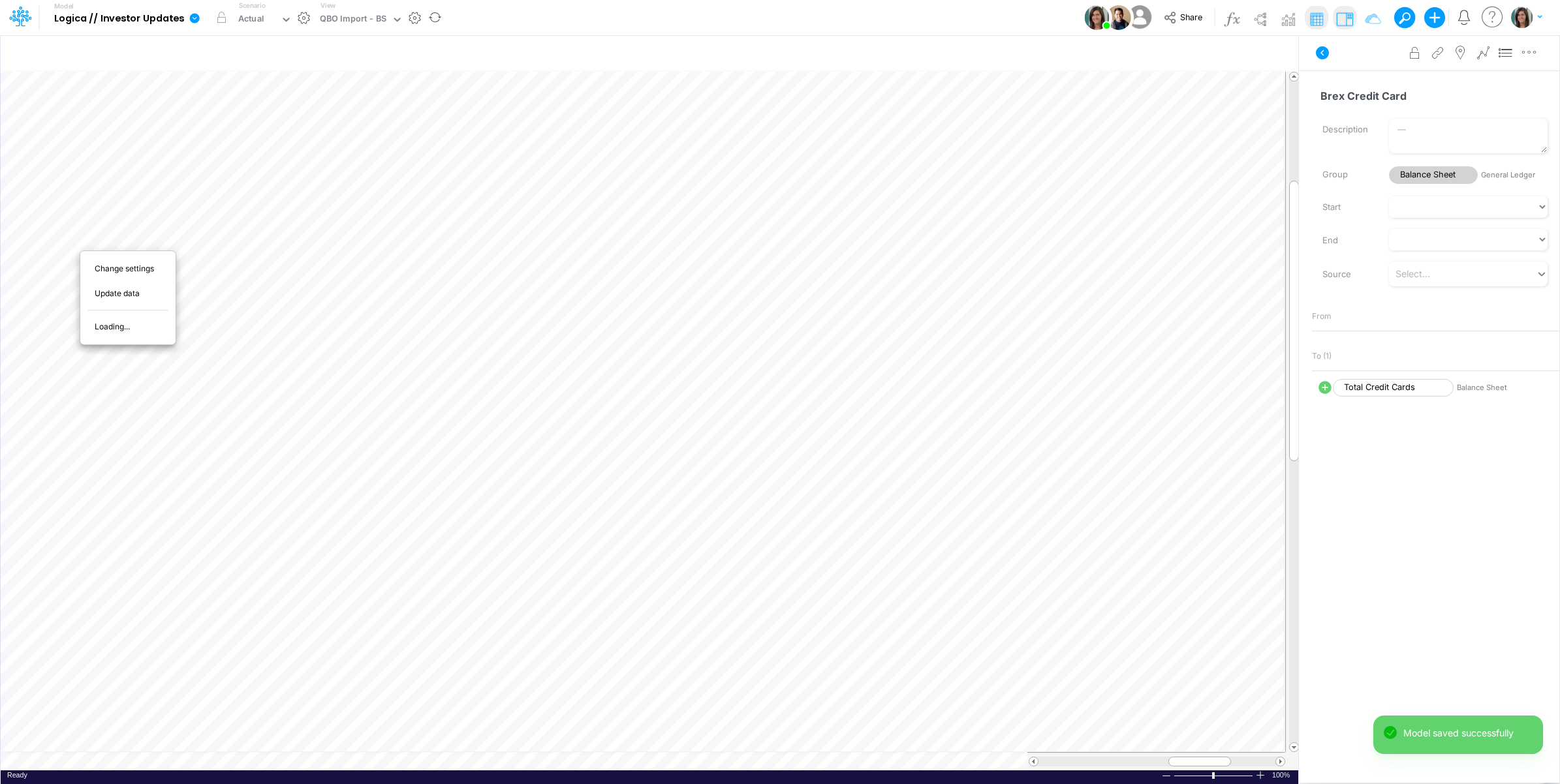
scroll to position [0, 1]
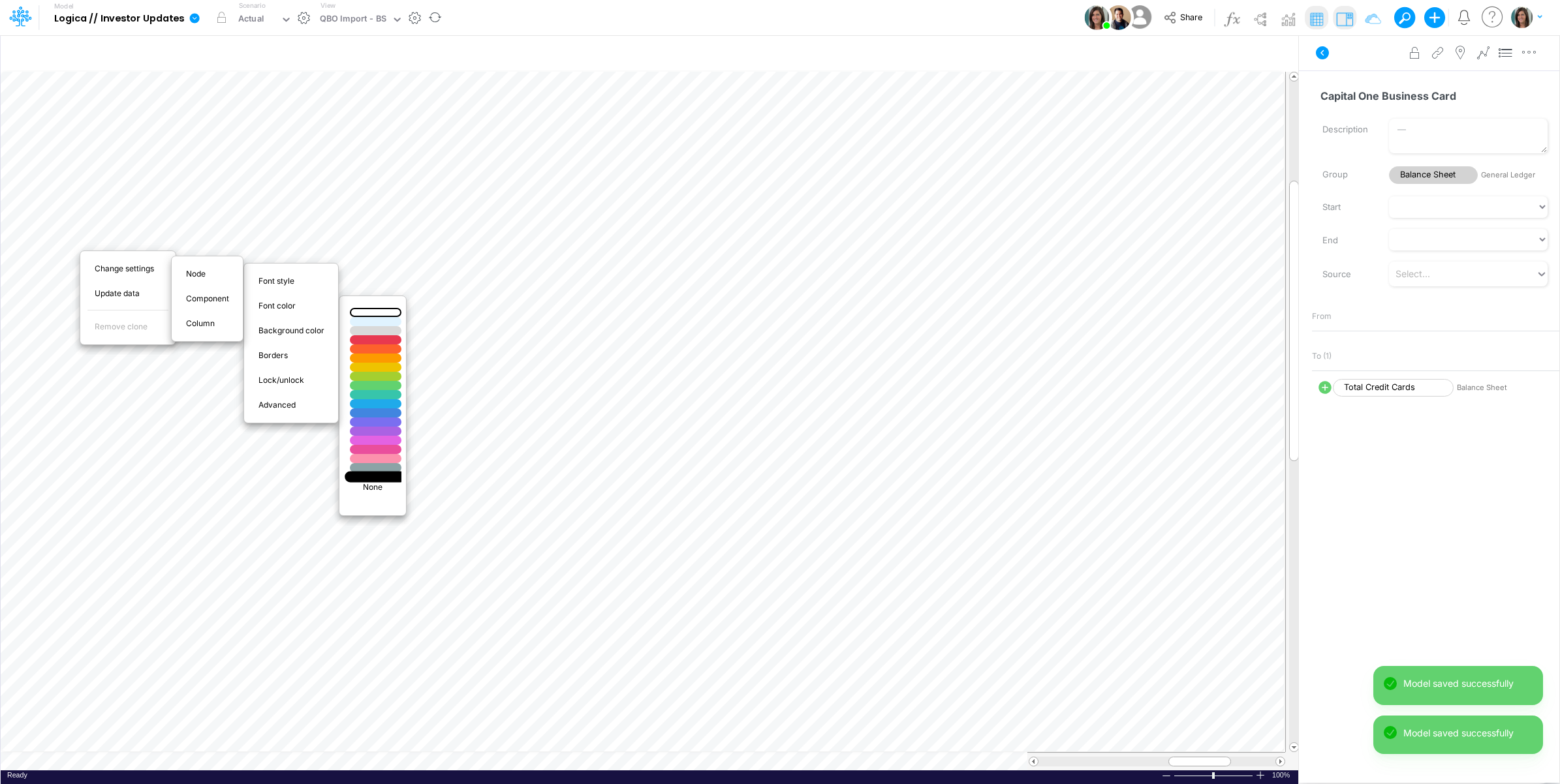
click at [373, 477] on div at bounding box center [376, 477] width 61 height 11
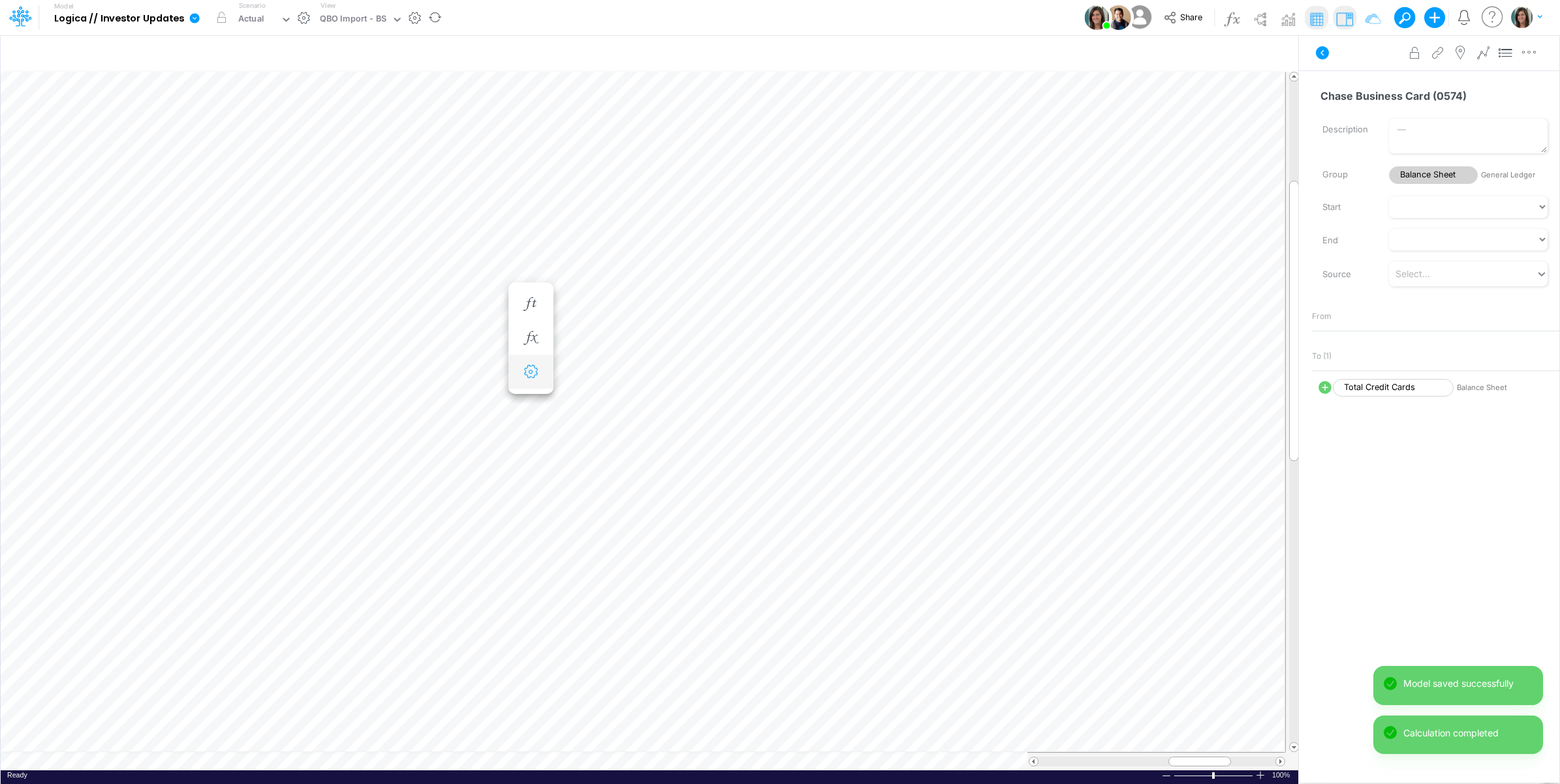
scroll to position [0, 1]
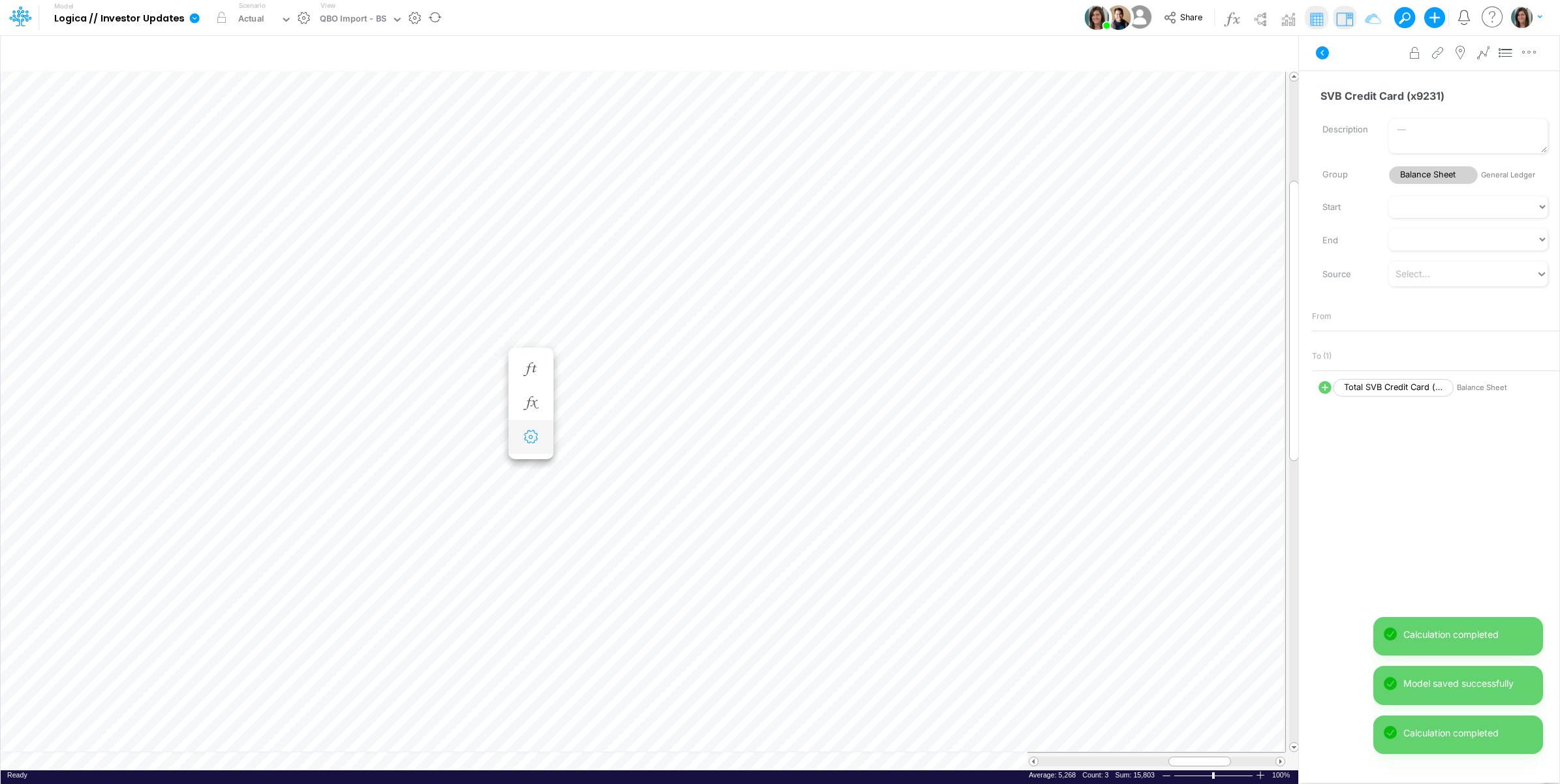
scroll to position [0, 1]
click at [1320, 53] on icon at bounding box center [1322, 52] width 13 height 13
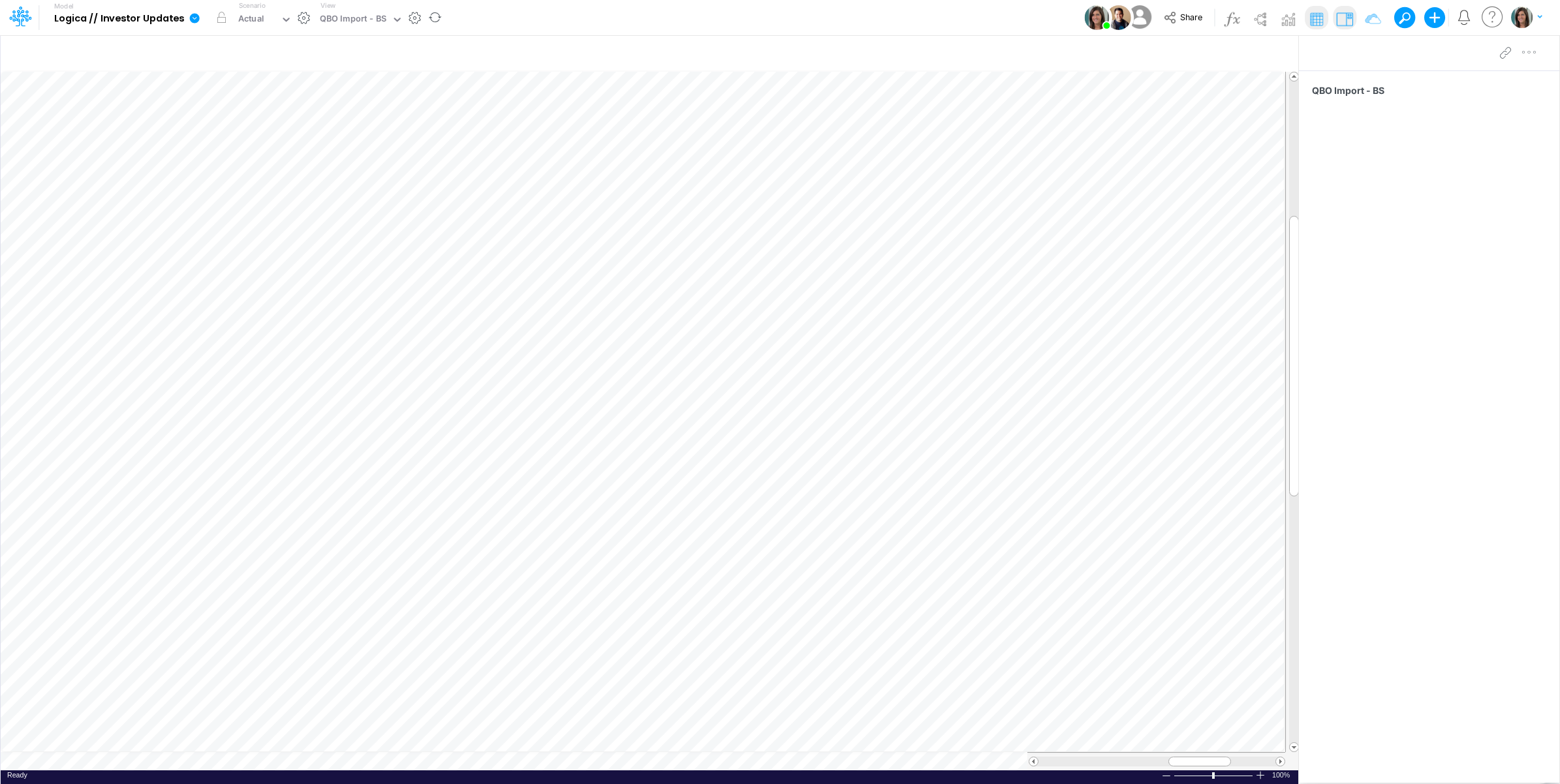
scroll to position [0, 1]
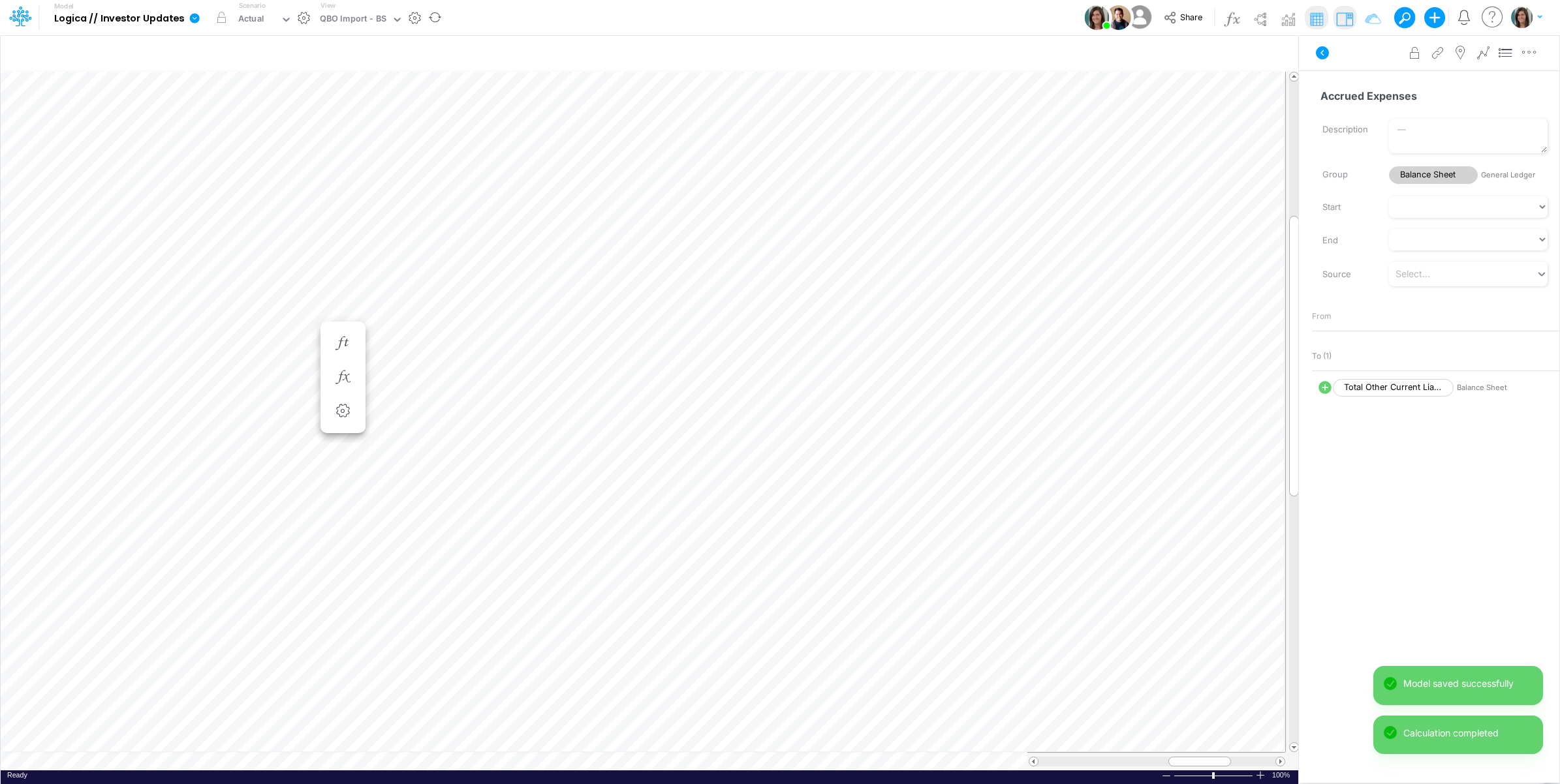
scroll to position [0, 1]
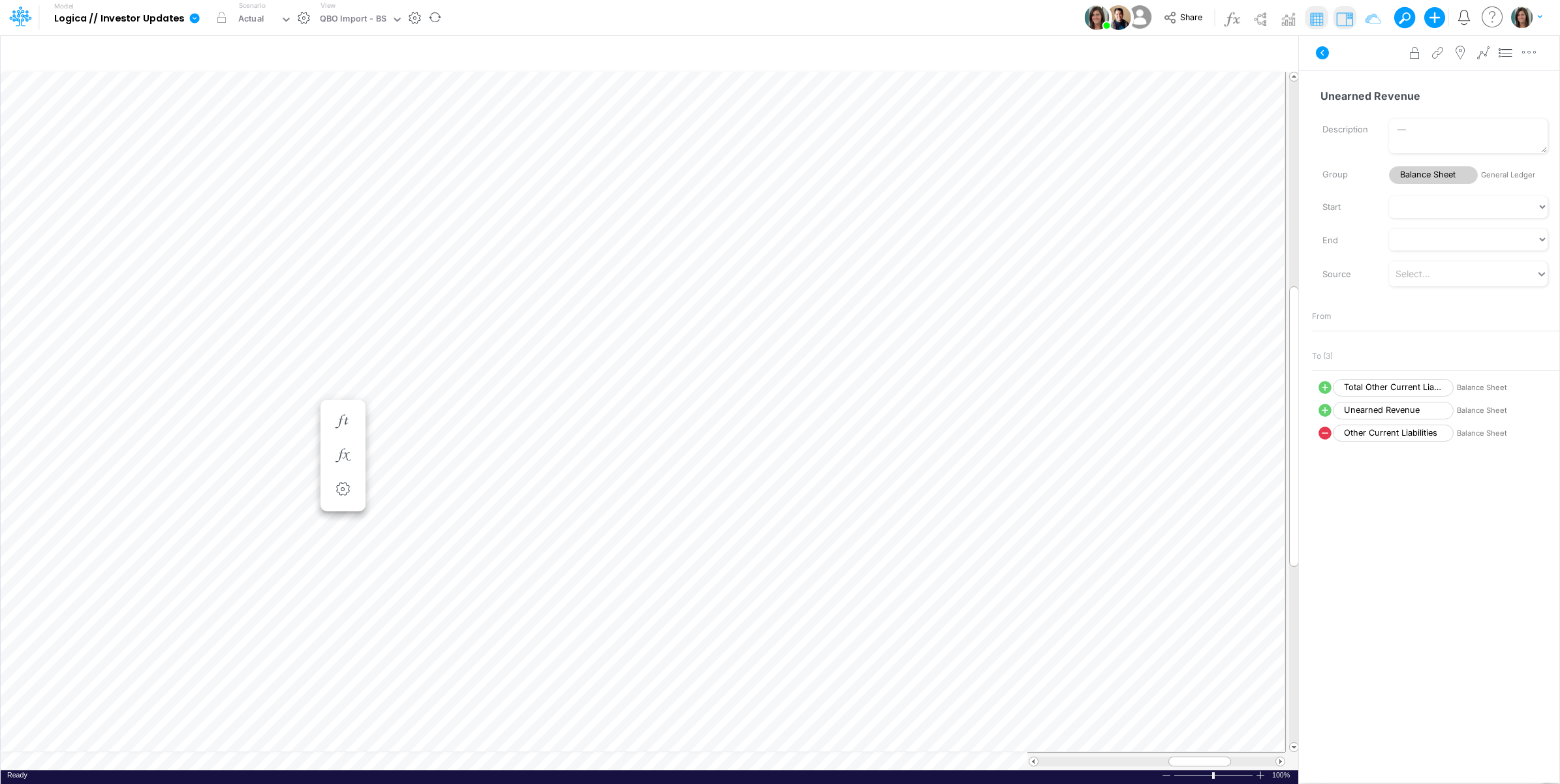
scroll to position [0, 1]
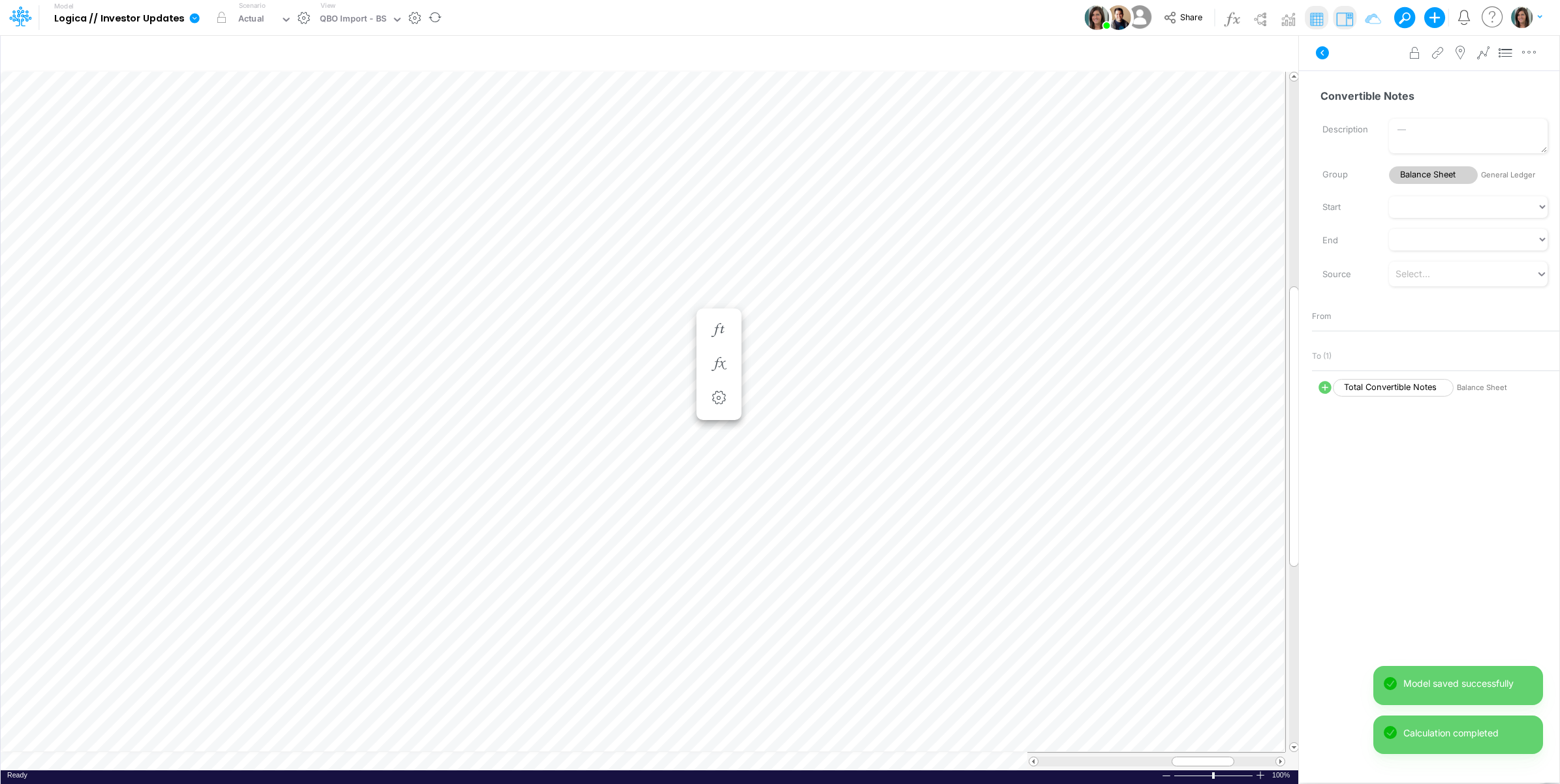
scroll to position [0, 1]
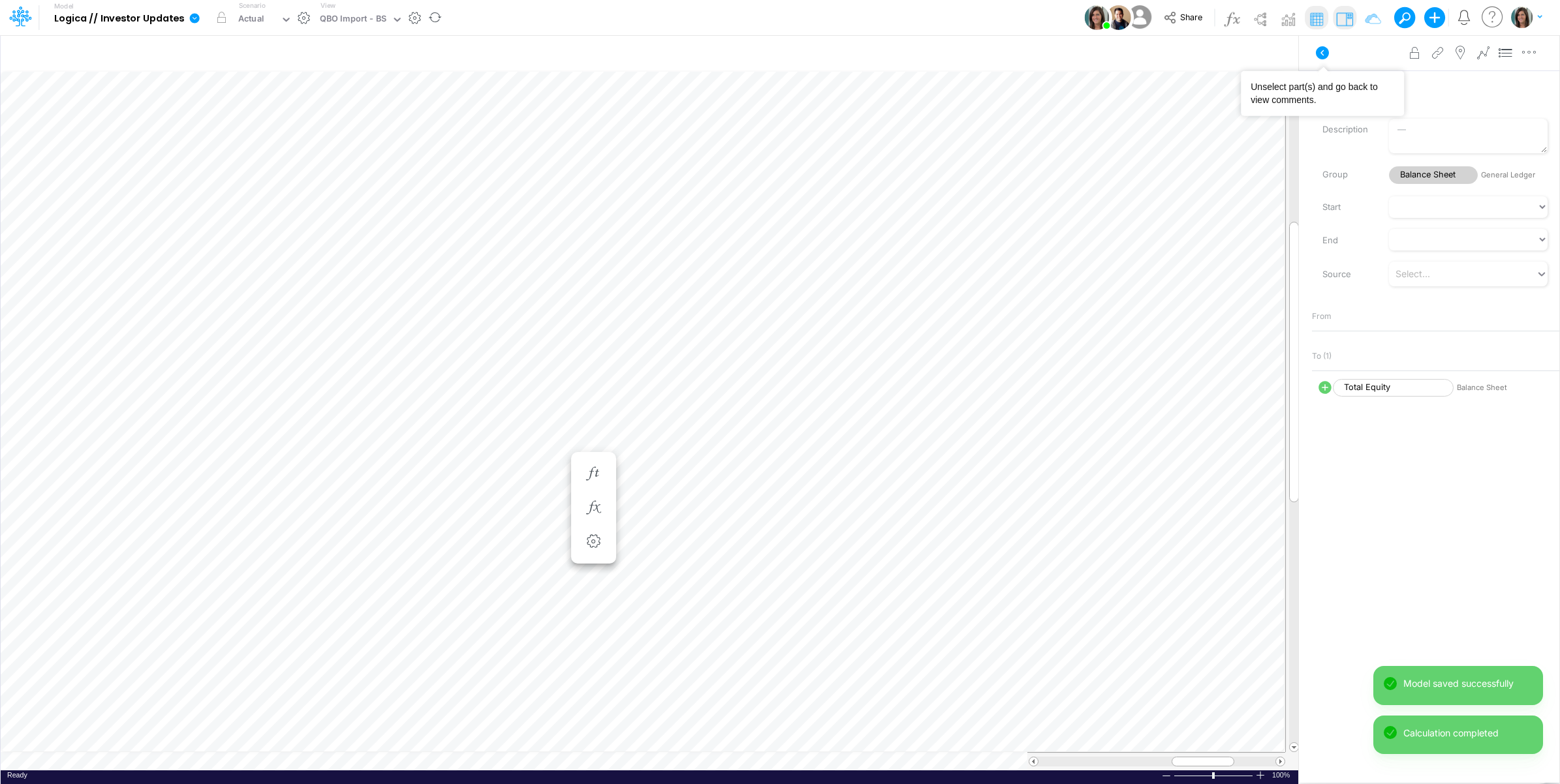
click at [1325, 46] on icon at bounding box center [1322, 52] width 16 height 16
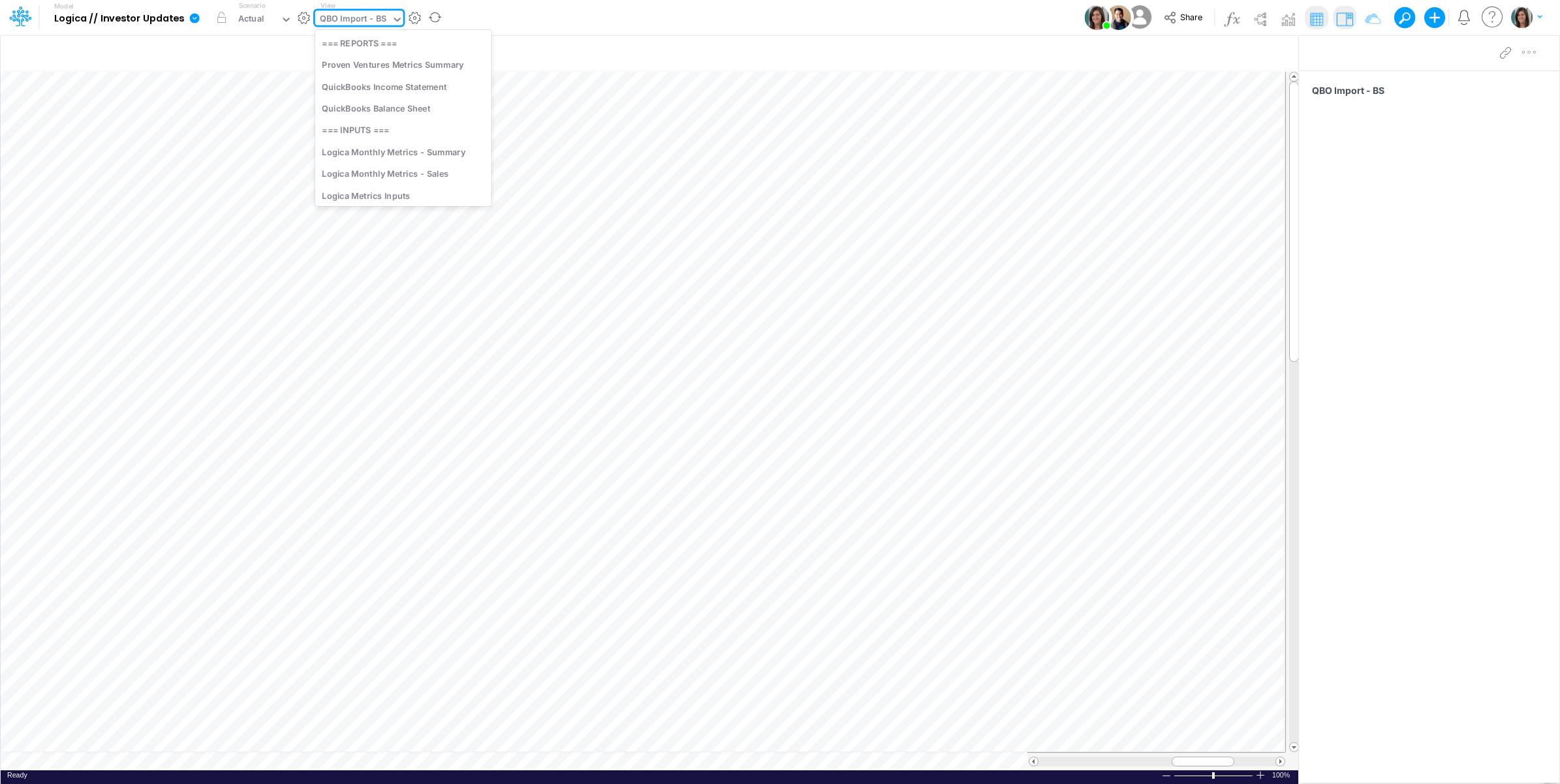
click at [341, 19] on div "QBO Import - BS" at bounding box center [353, 19] width 67 height 15
click at [382, 86] on div "QuickBooks Income Statement" at bounding box center [403, 86] width 176 height 22
click at [550, 17] on div "Model Logica // Investor Updates Edit model settings Duplicate Import QuickBook…" at bounding box center [780, 18] width 1404 height 35
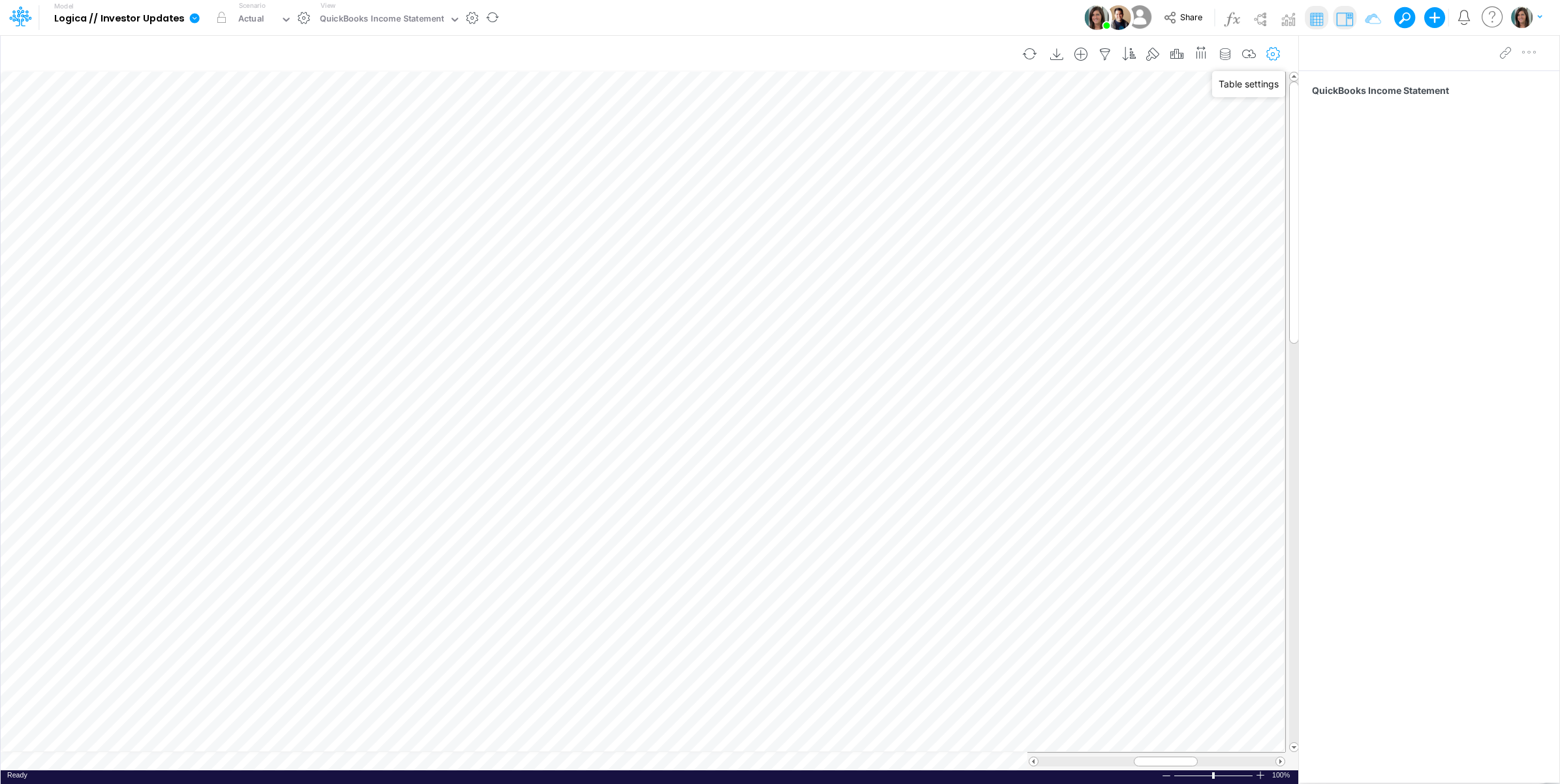
click at [1281, 51] on icon "button" at bounding box center [1273, 54] width 19 height 14
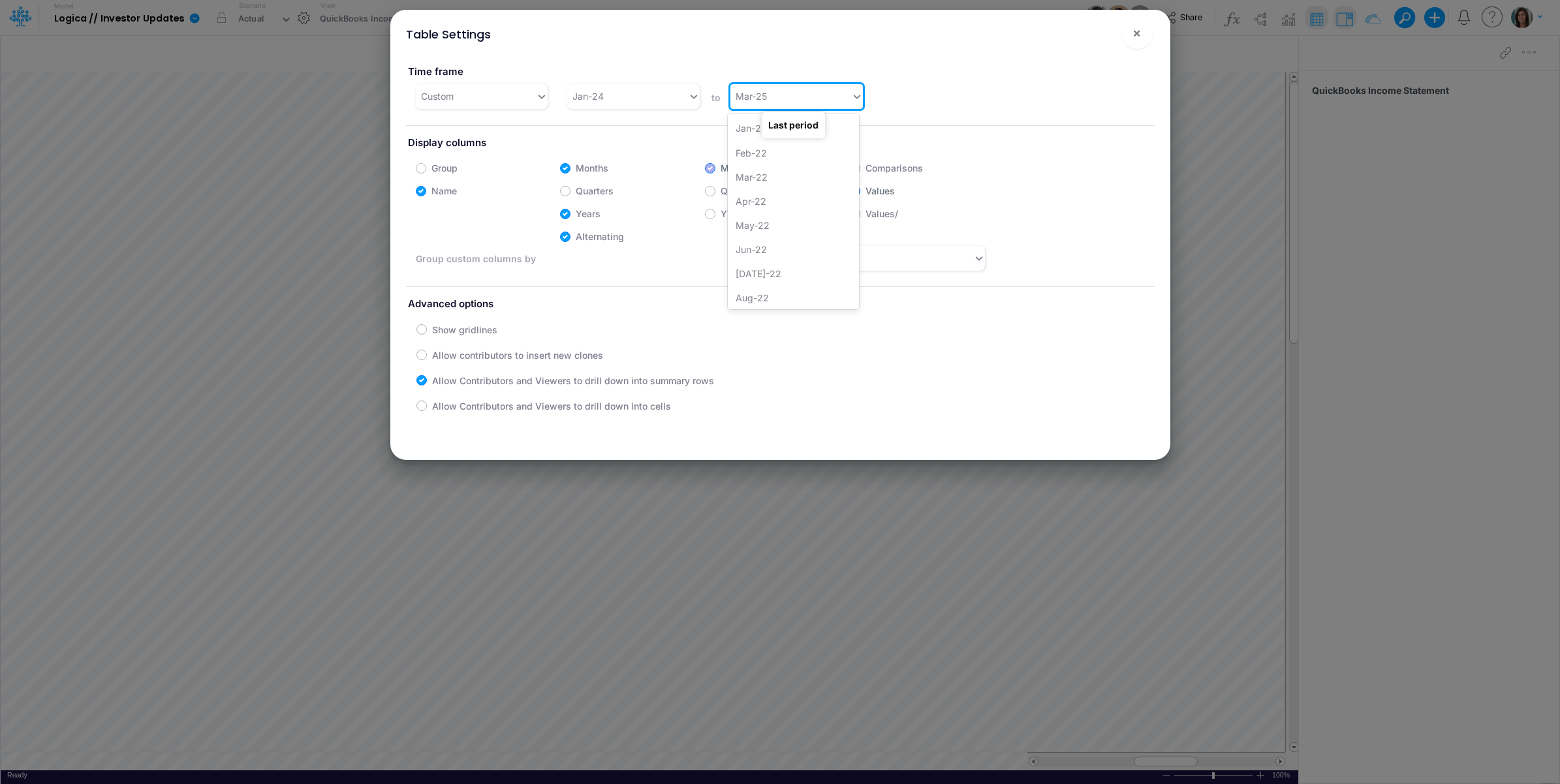
click at [805, 94] on div "Mar-25" at bounding box center [791, 96] width 121 height 22
click at [776, 252] on div "Jun-25" at bounding box center [793, 255] width 131 height 24
click at [1136, 32] on span "×" at bounding box center [1136, 32] width 9 height 16
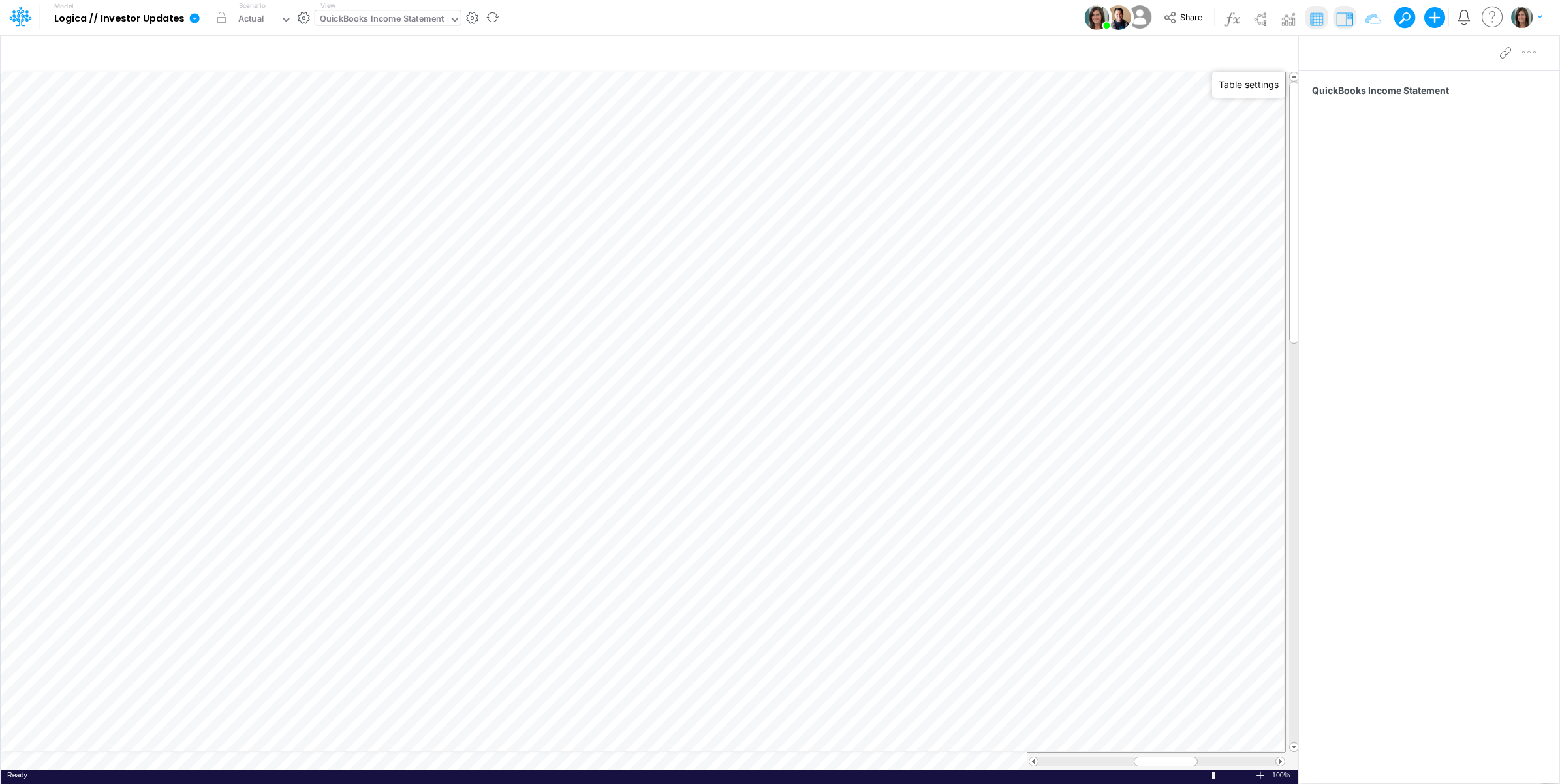
click at [376, 24] on div "QuickBooks Income Statement" at bounding box center [382, 19] width 124 height 15
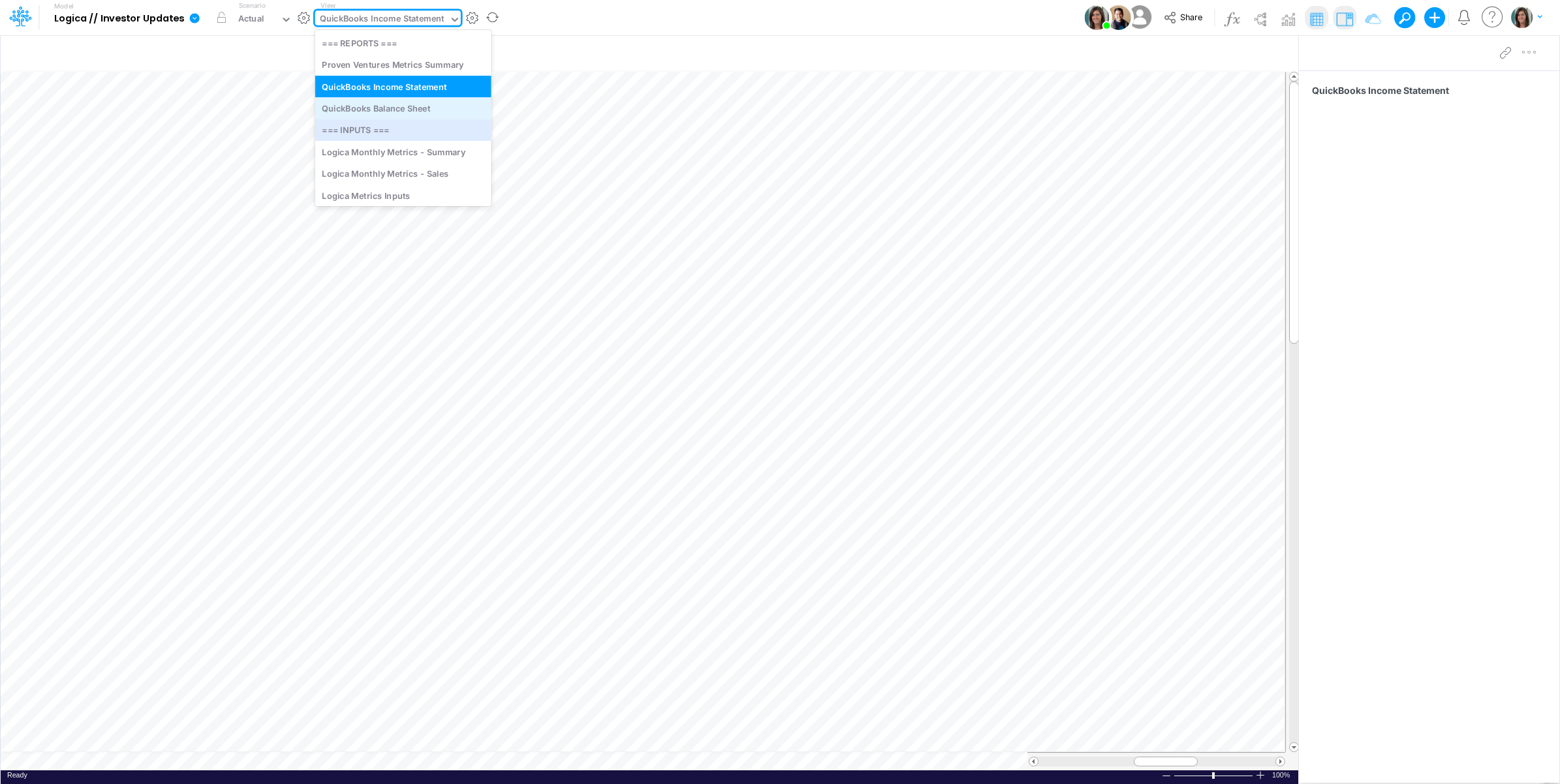
click at [373, 108] on div "QuickBooks Balance Sheet" at bounding box center [403, 108] width 176 height 22
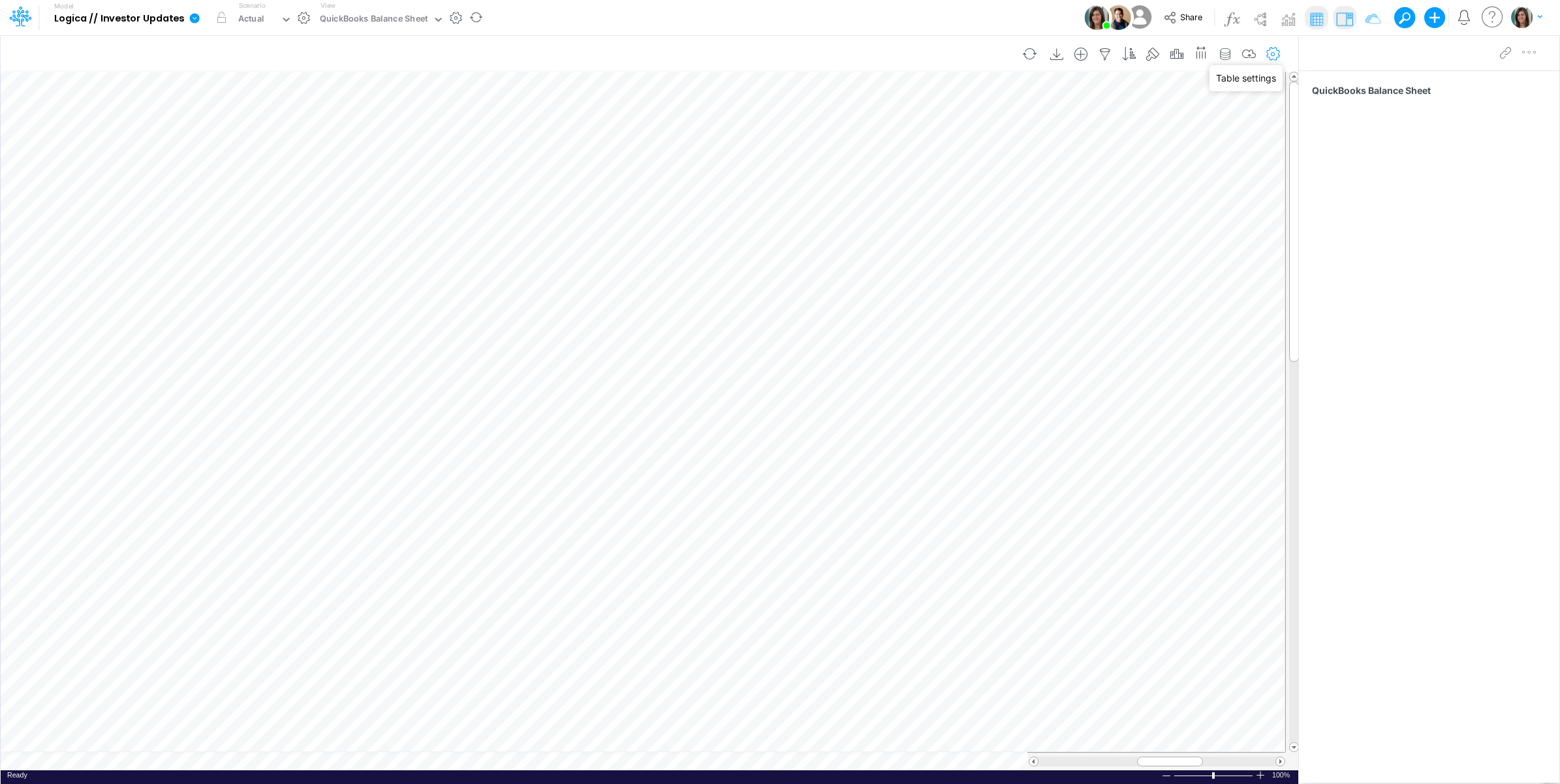
click at [1271, 52] on icon "button" at bounding box center [1273, 54] width 19 height 14
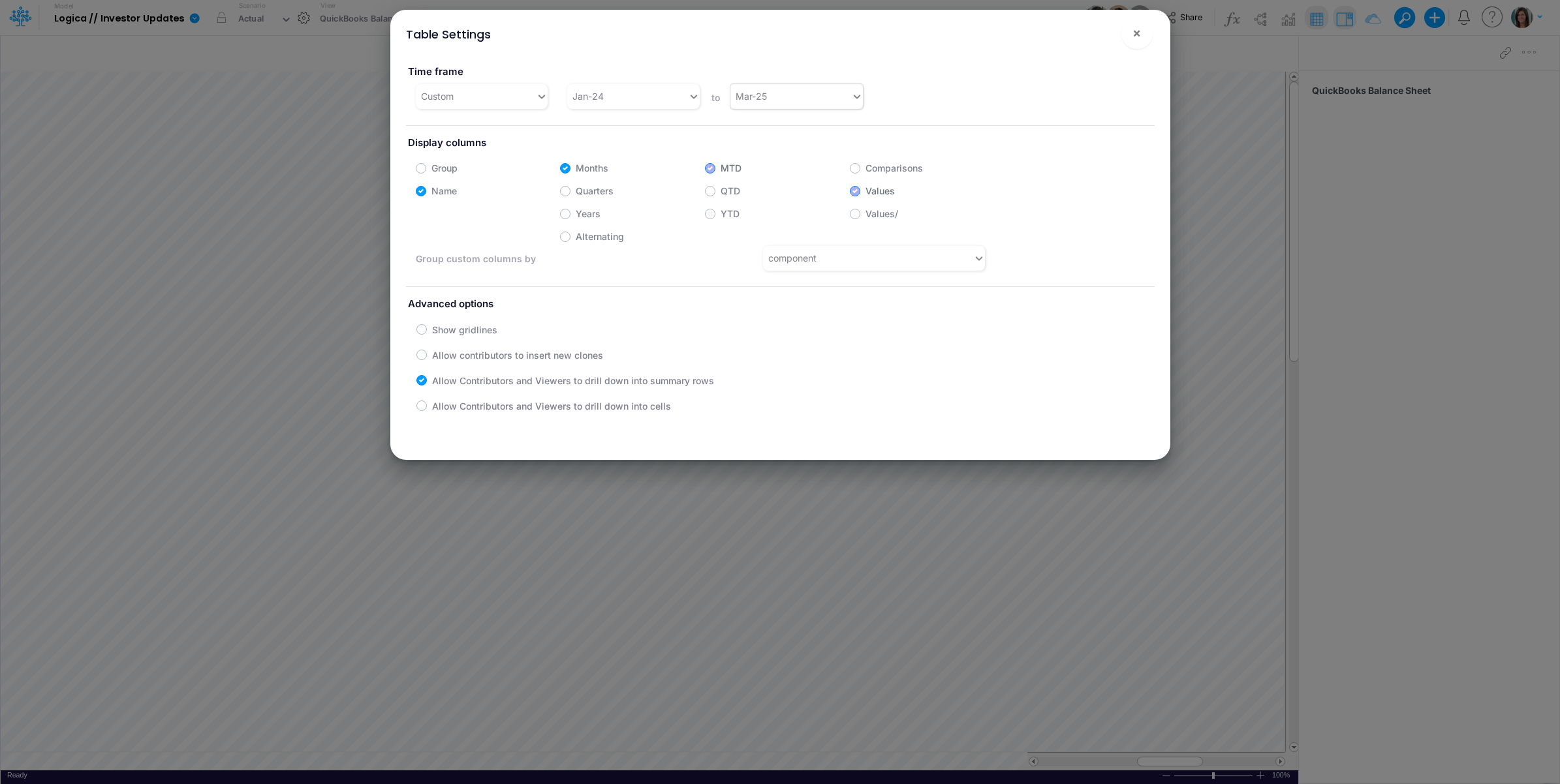
click at [819, 92] on div "Mar-25" at bounding box center [791, 96] width 121 height 22
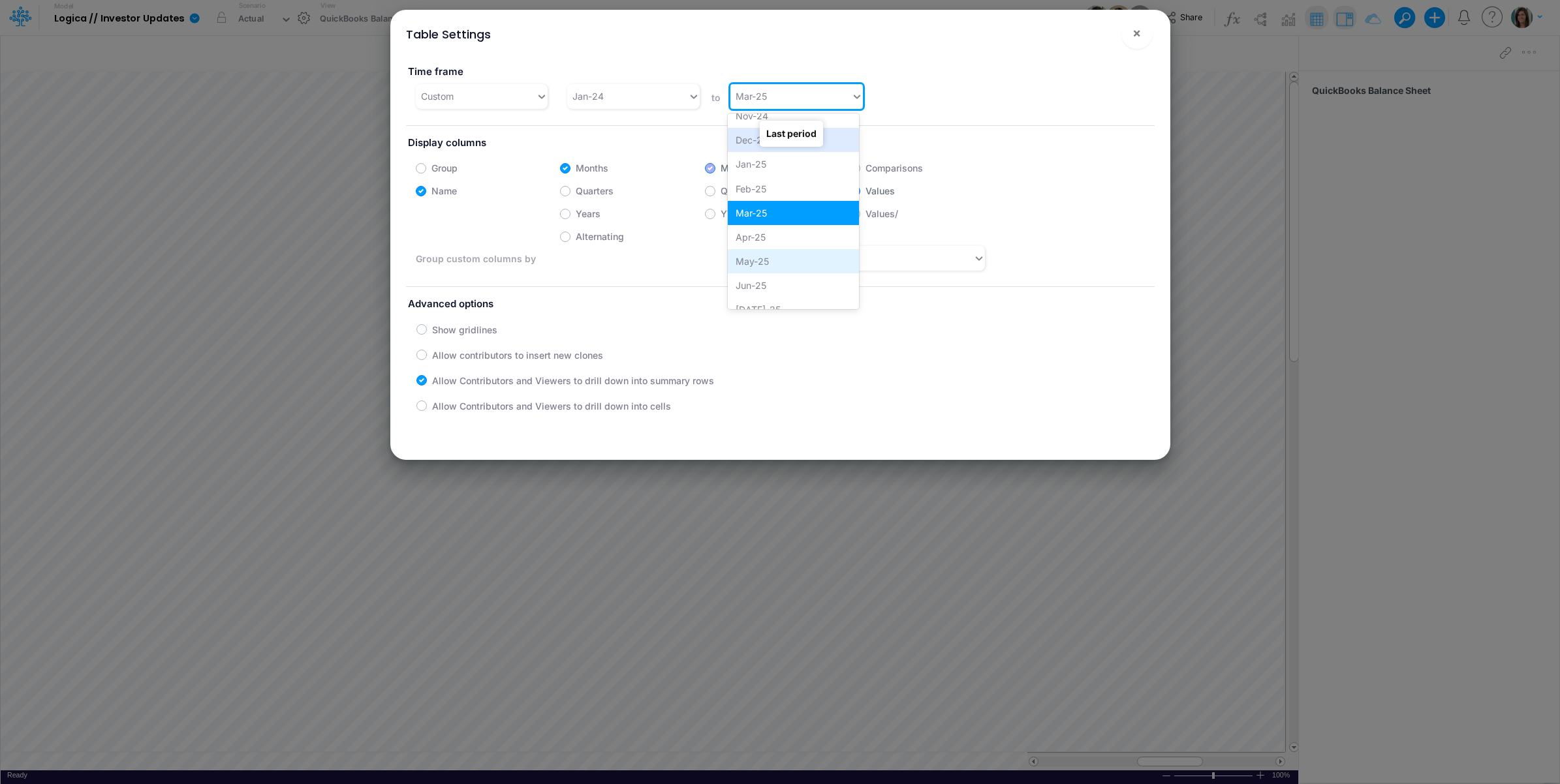
scroll to position [866, 0]
drag, startPoint x: 763, startPoint y: 248, endPoint x: 1087, endPoint y: 60, distance: 374.6
click at [762, 248] on div "Jun-25" at bounding box center [793, 255] width 131 height 24
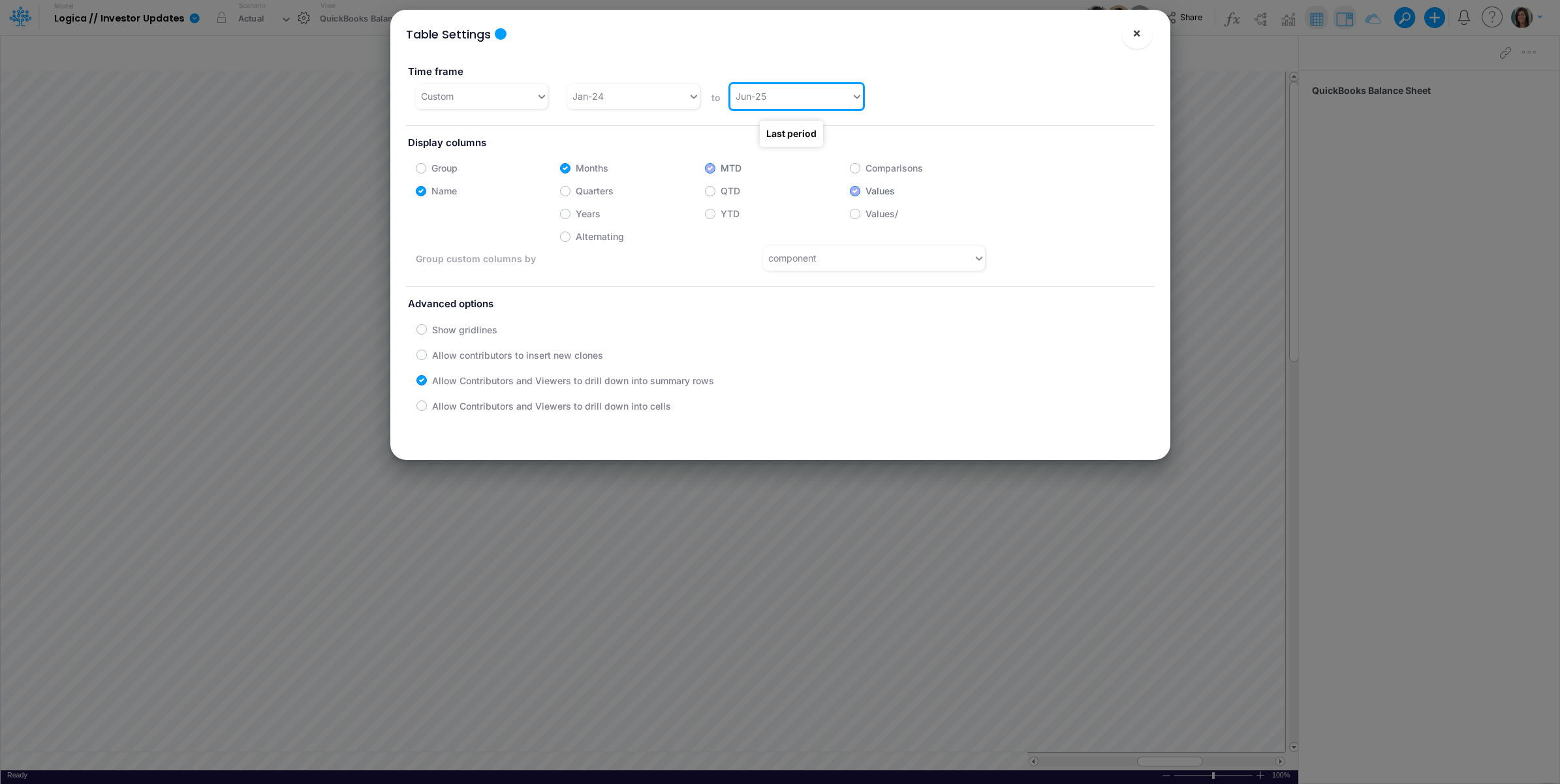
click at [1133, 33] on span "×" at bounding box center [1136, 32] width 9 height 16
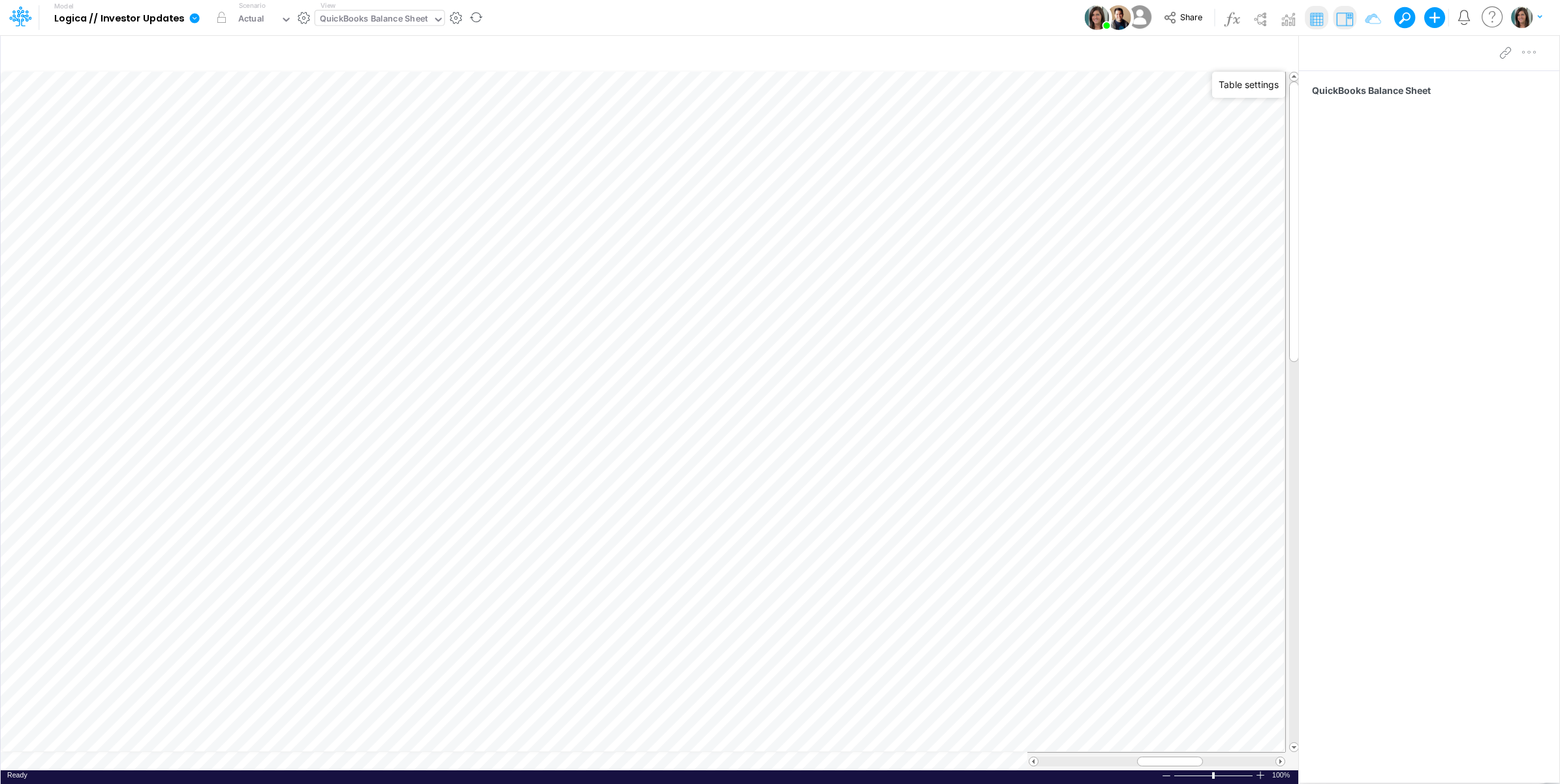
drag, startPoint x: 408, startPoint y: 17, endPoint x: 406, endPoint y: 24, distance: 7.3
click at [408, 18] on div "QuickBooks Balance Sheet" at bounding box center [374, 19] width 109 height 15
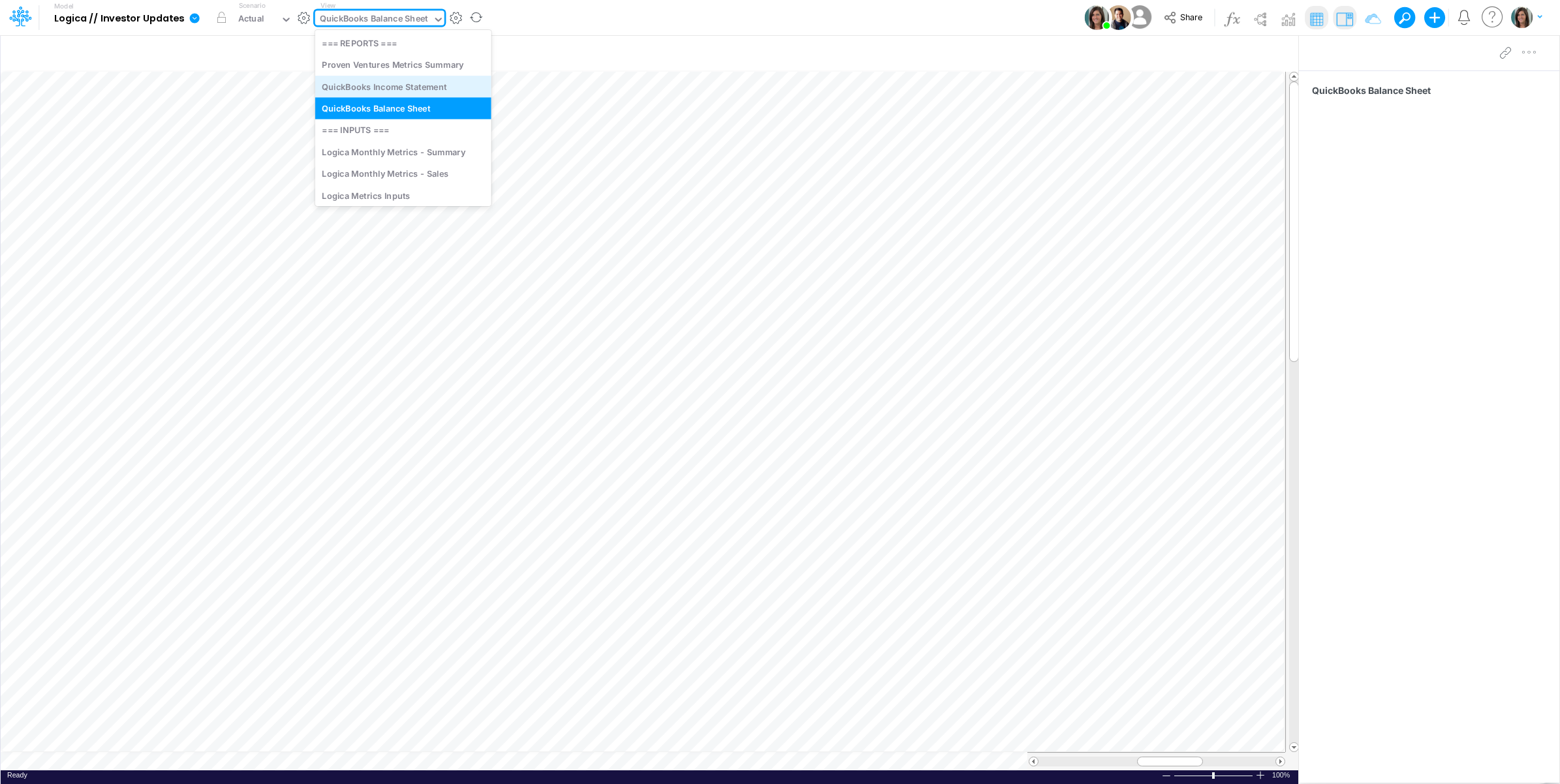
click at [392, 86] on div "QuickBooks Income Statement" at bounding box center [403, 86] width 176 height 22
click at [386, 19] on div "QuickBooks Income Statement" at bounding box center [382, 19] width 124 height 15
click at [383, 60] on div "Proven Ventures Metrics Summary" at bounding box center [403, 65] width 176 height 22
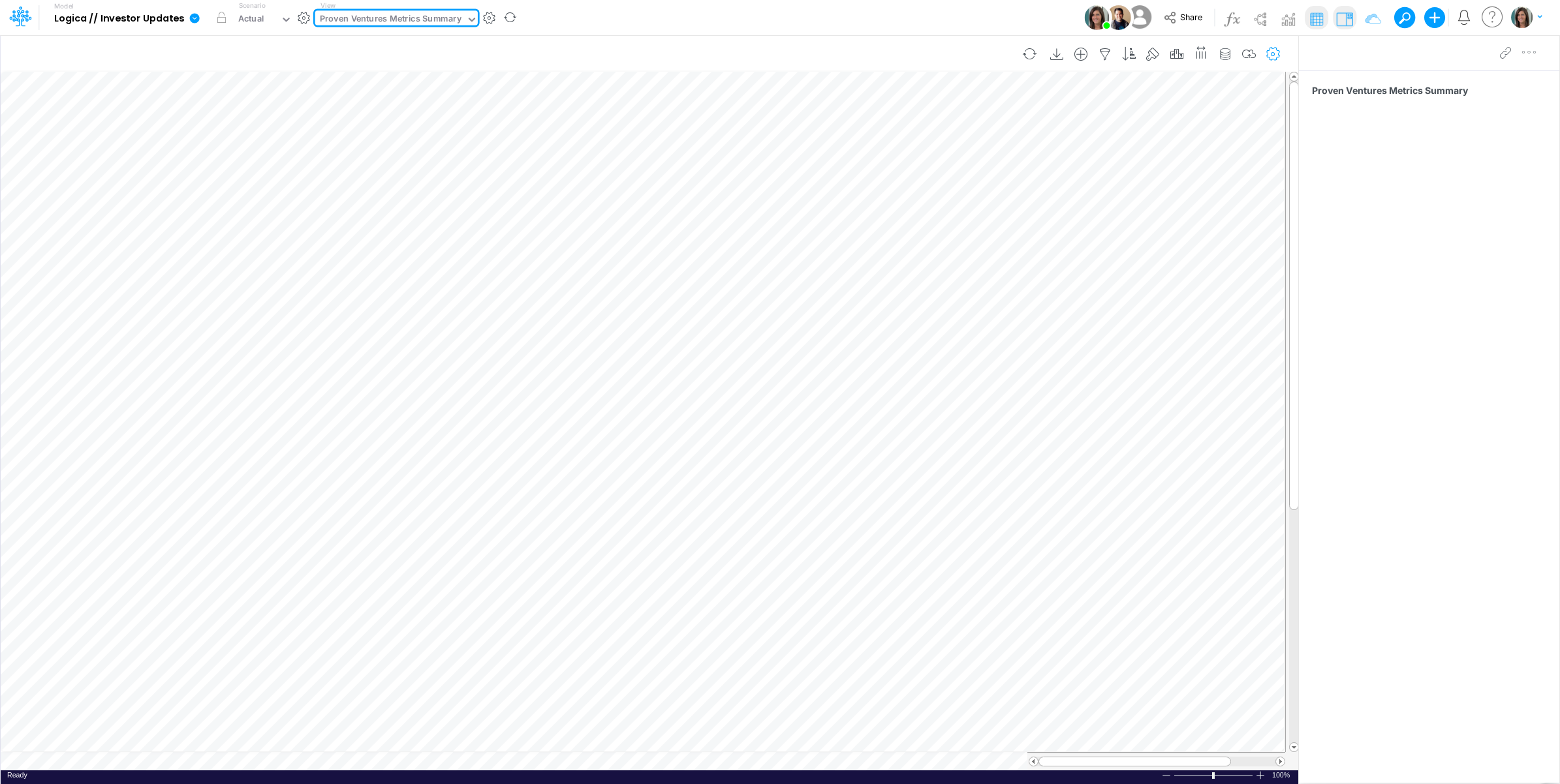
click at [1271, 56] on icon "button" at bounding box center [1273, 54] width 19 height 14
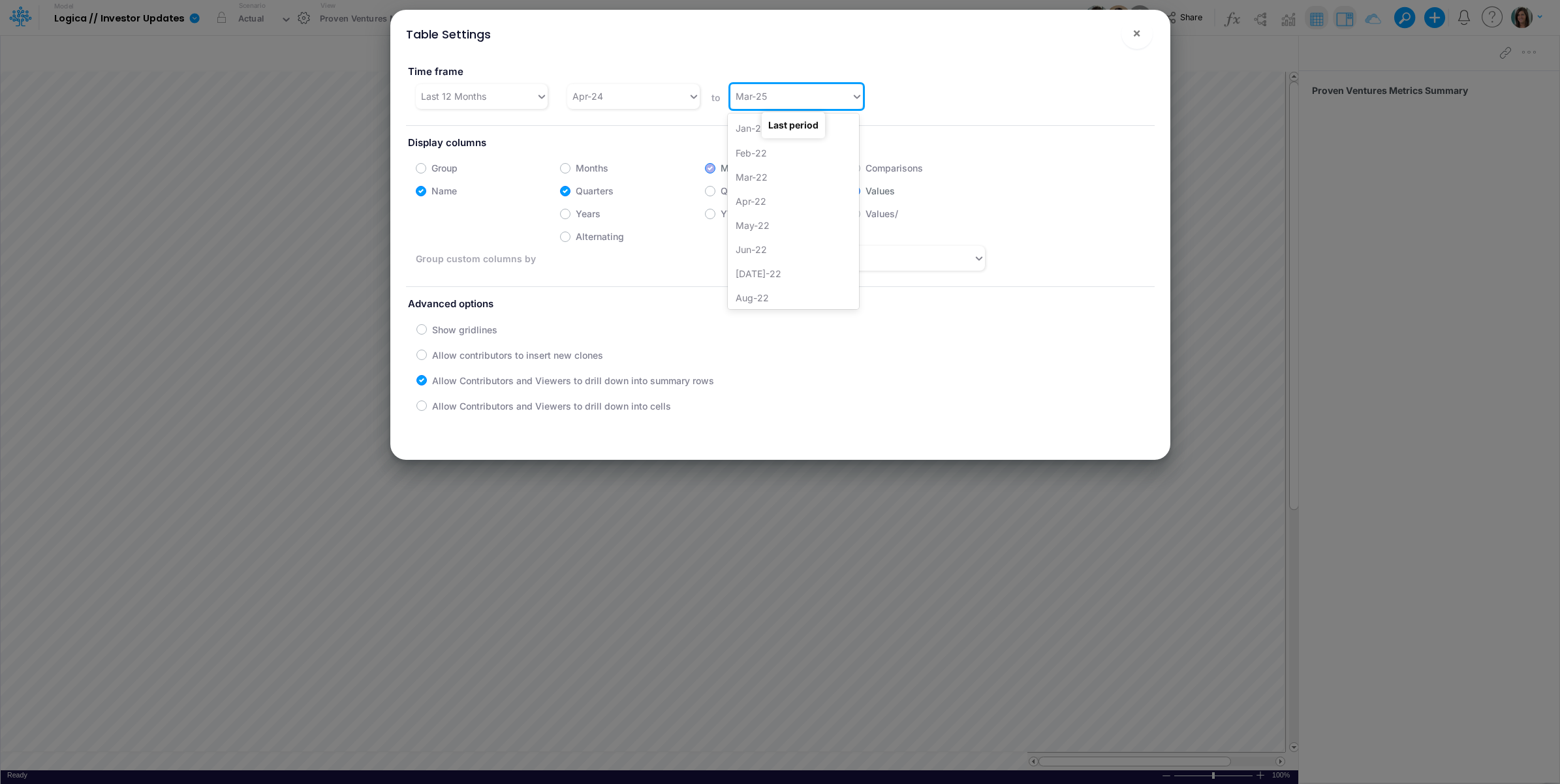
click at [806, 93] on div "Mar-25" at bounding box center [791, 96] width 121 height 22
drag, startPoint x: 755, startPoint y: 245, endPoint x: 914, endPoint y: 92, distance: 220.7
click at [755, 242] on div "Jun-25" at bounding box center [793, 255] width 131 height 24
drag, startPoint x: 1135, startPoint y: 31, endPoint x: 1124, endPoint y: 38, distance: 13.0
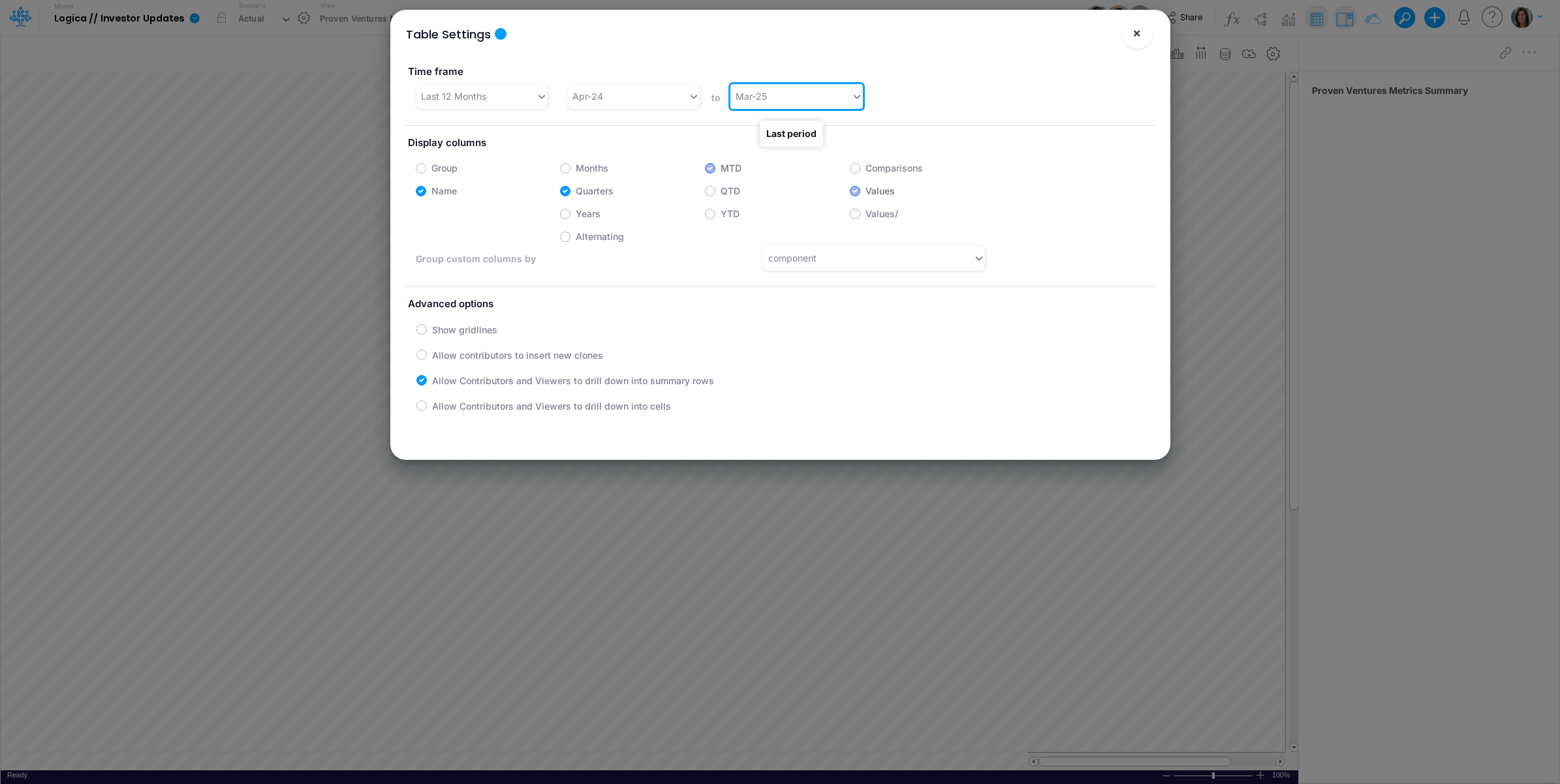
click at [1135, 32] on span "×" at bounding box center [1136, 32] width 9 height 16
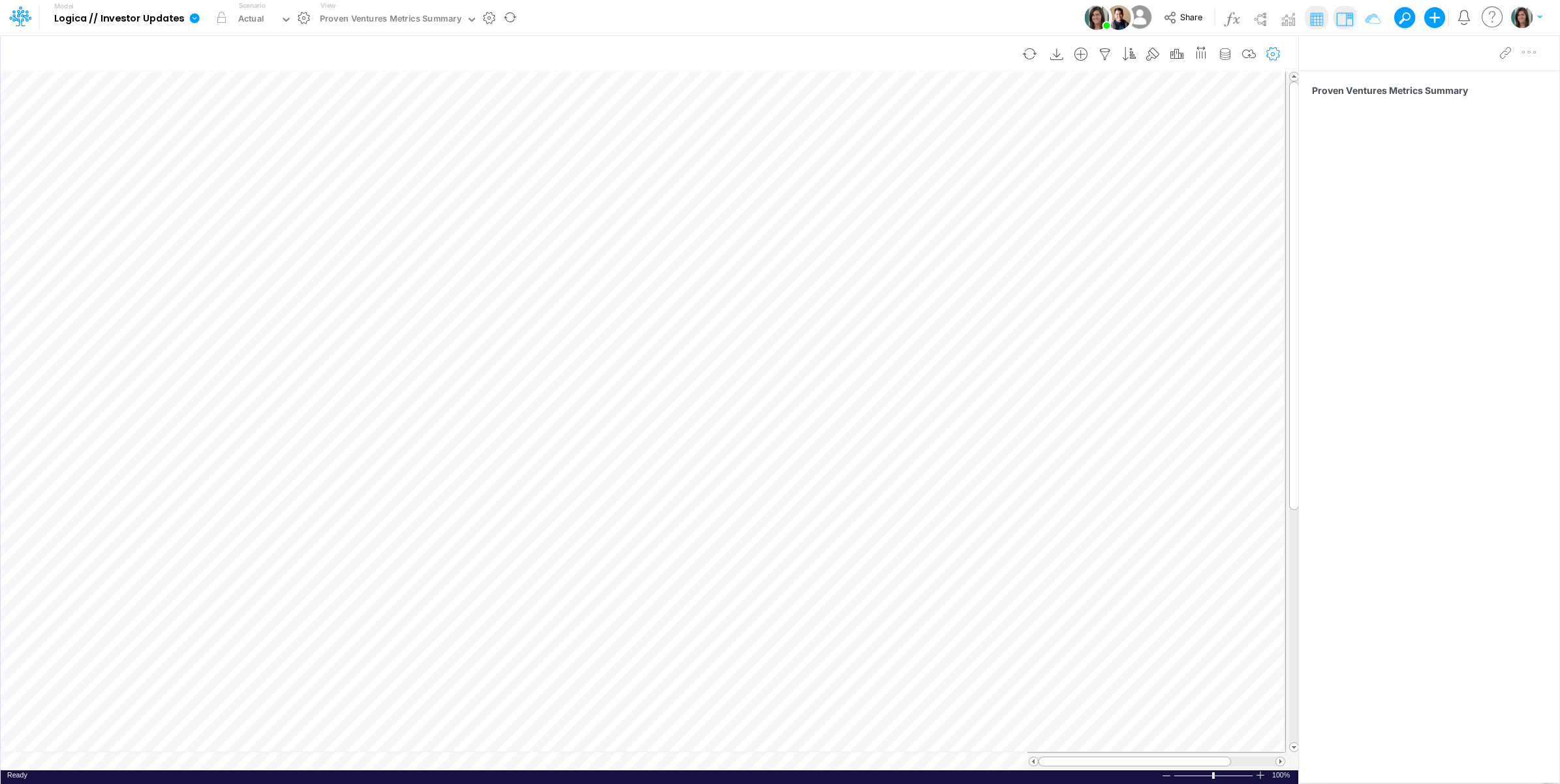
click at [1268, 57] on icon "button" at bounding box center [1273, 54] width 19 height 14
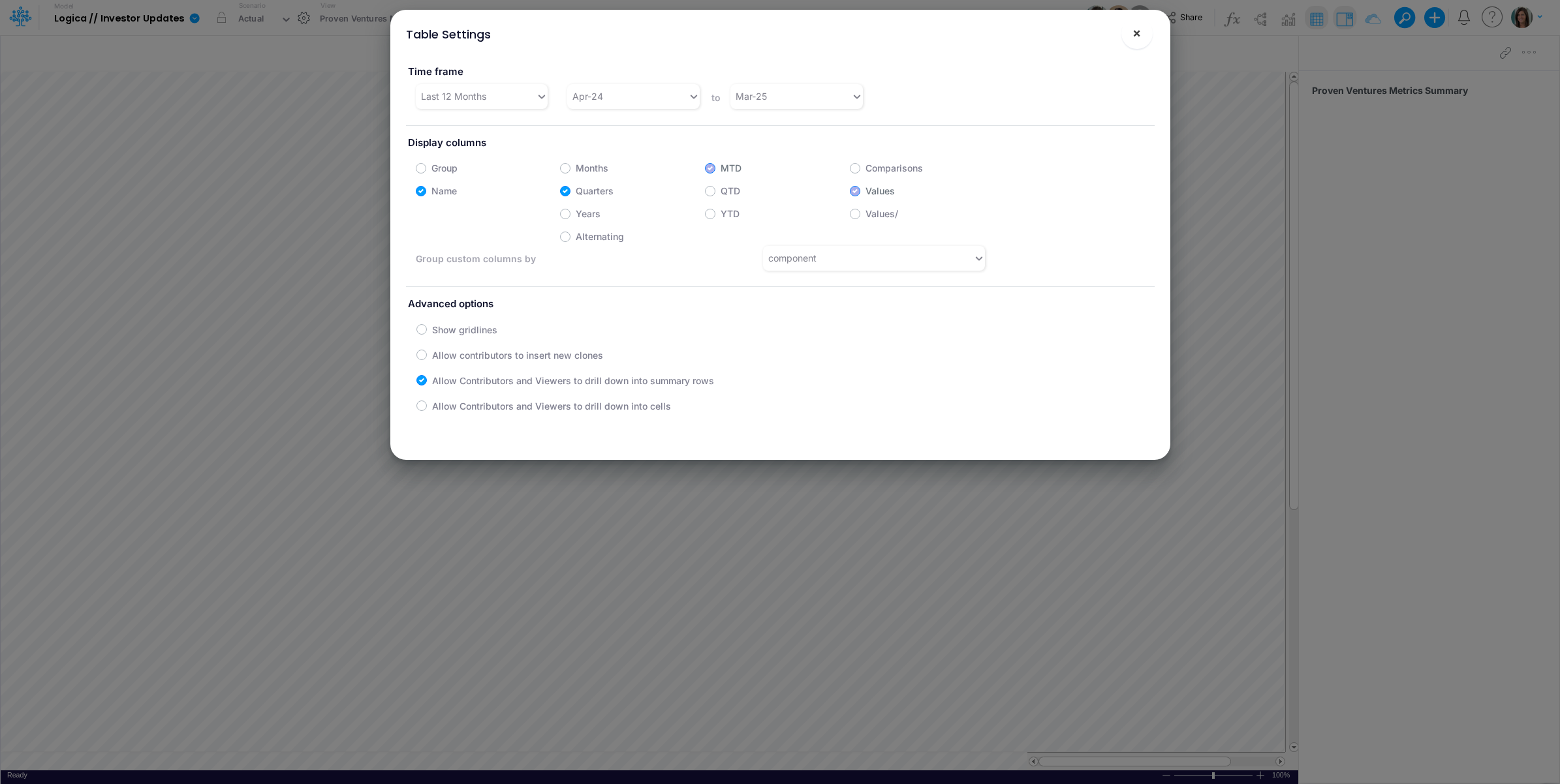
click at [1137, 32] on span "×" at bounding box center [1136, 32] width 9 height 16
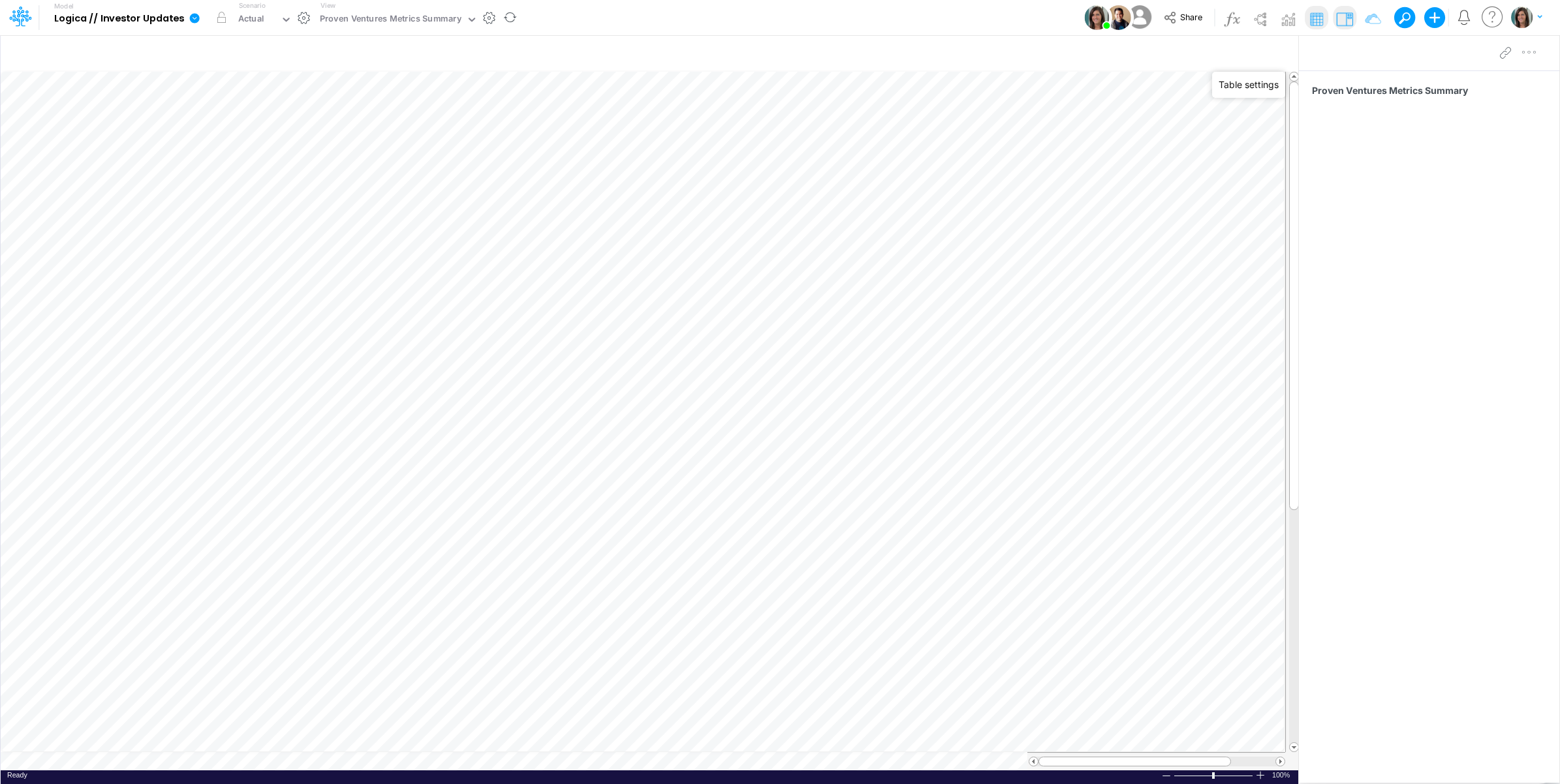
click at [595, 14] on div "Model Logica // Investor Updates Edit model settings Duplicate Import QuickBook…" at bounding box center [780, 18] width 1404 height 35
click at [196, 17] on icon at bounding box center [194, 18] width 10 height 10
click at [237, 132] on button "View model info" at bounding box center [261, 135] width 140 height 20
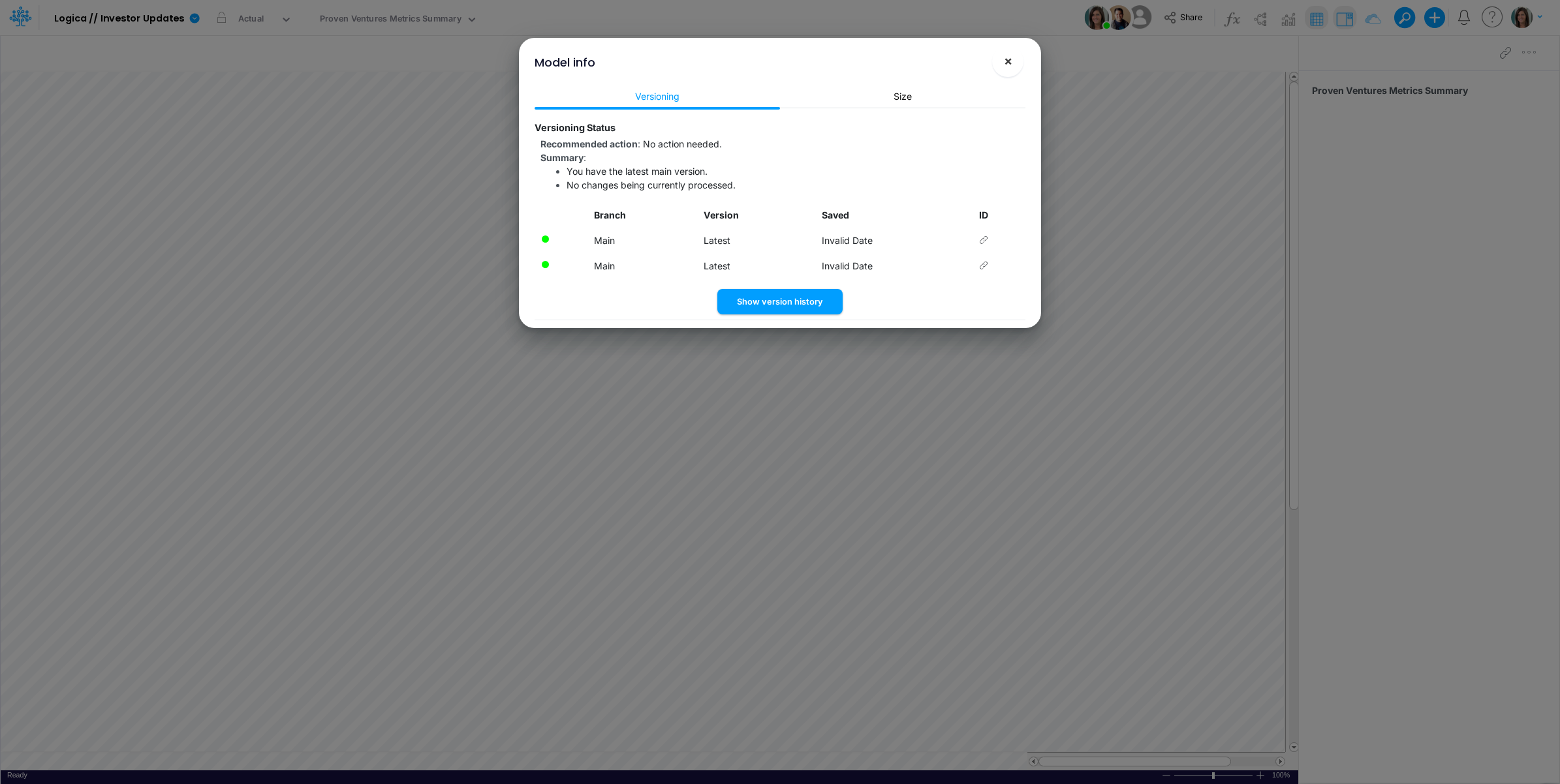
click at [1015, 62] on button "×" at bounding box center [1008, 61] width 32 height 32
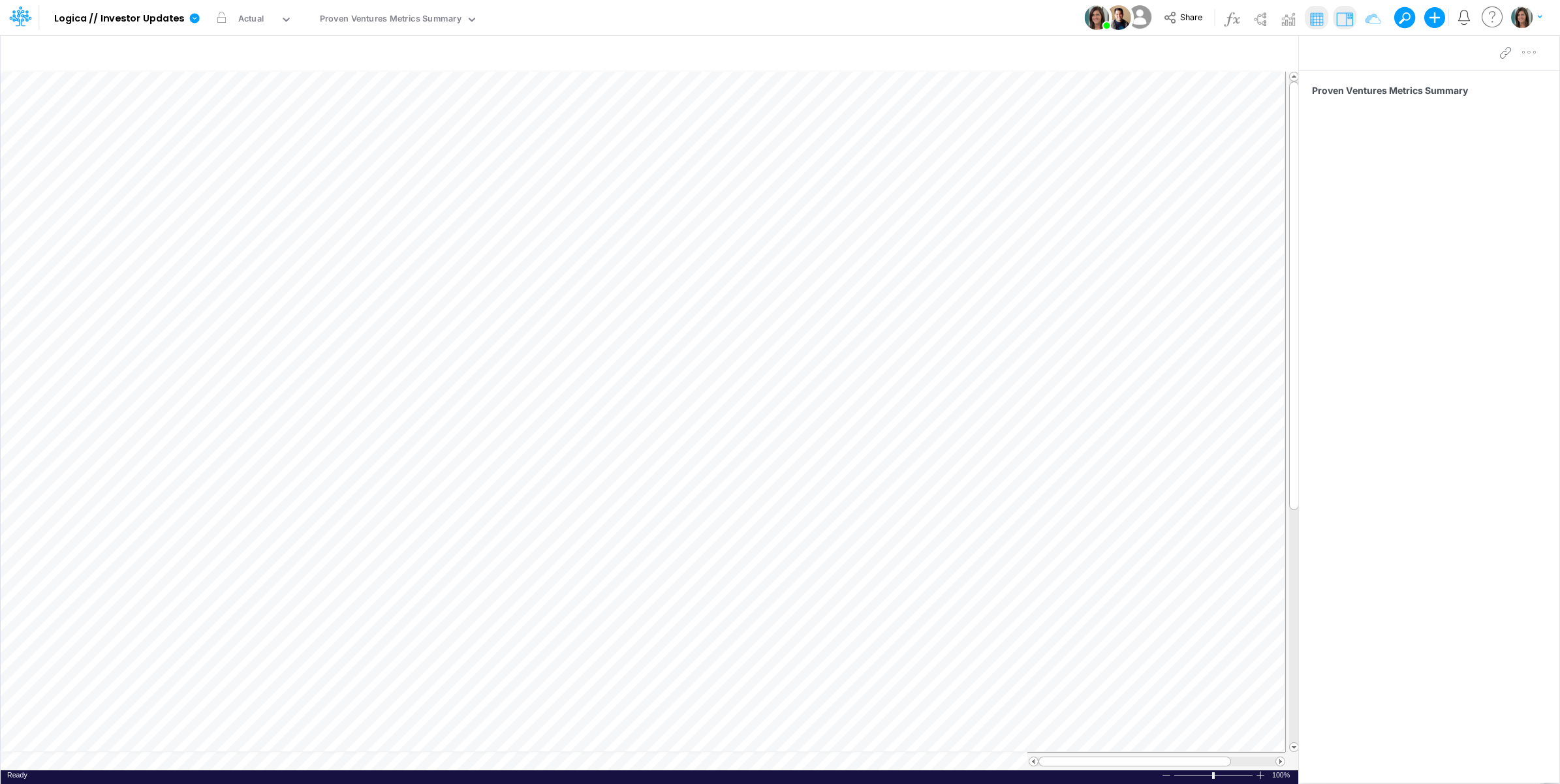
click at [578, 14] on div "Model Logica // Investor Updates Edit model settings Duplicate Import QuickBook…" at bounding box center [780, 18] width 1404 height 35
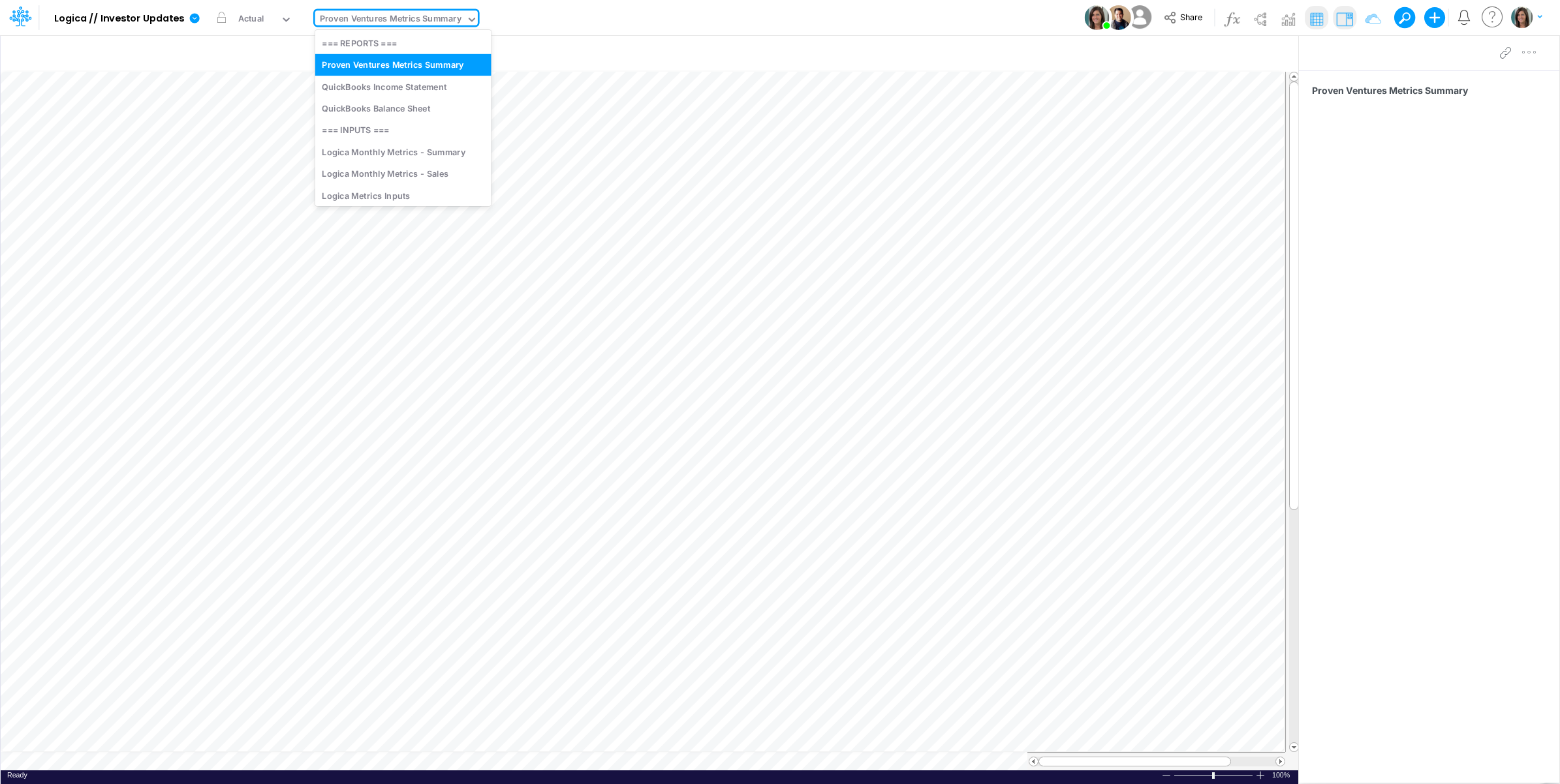
click at [400, 21] on div "Proven Ventures Metrics Summary" at bounding box center [390, 19] width 142 height 15
click at [394, 80] on div "QuickBooks Income Statement" at bounding box center [403, 86] width 176 height 22
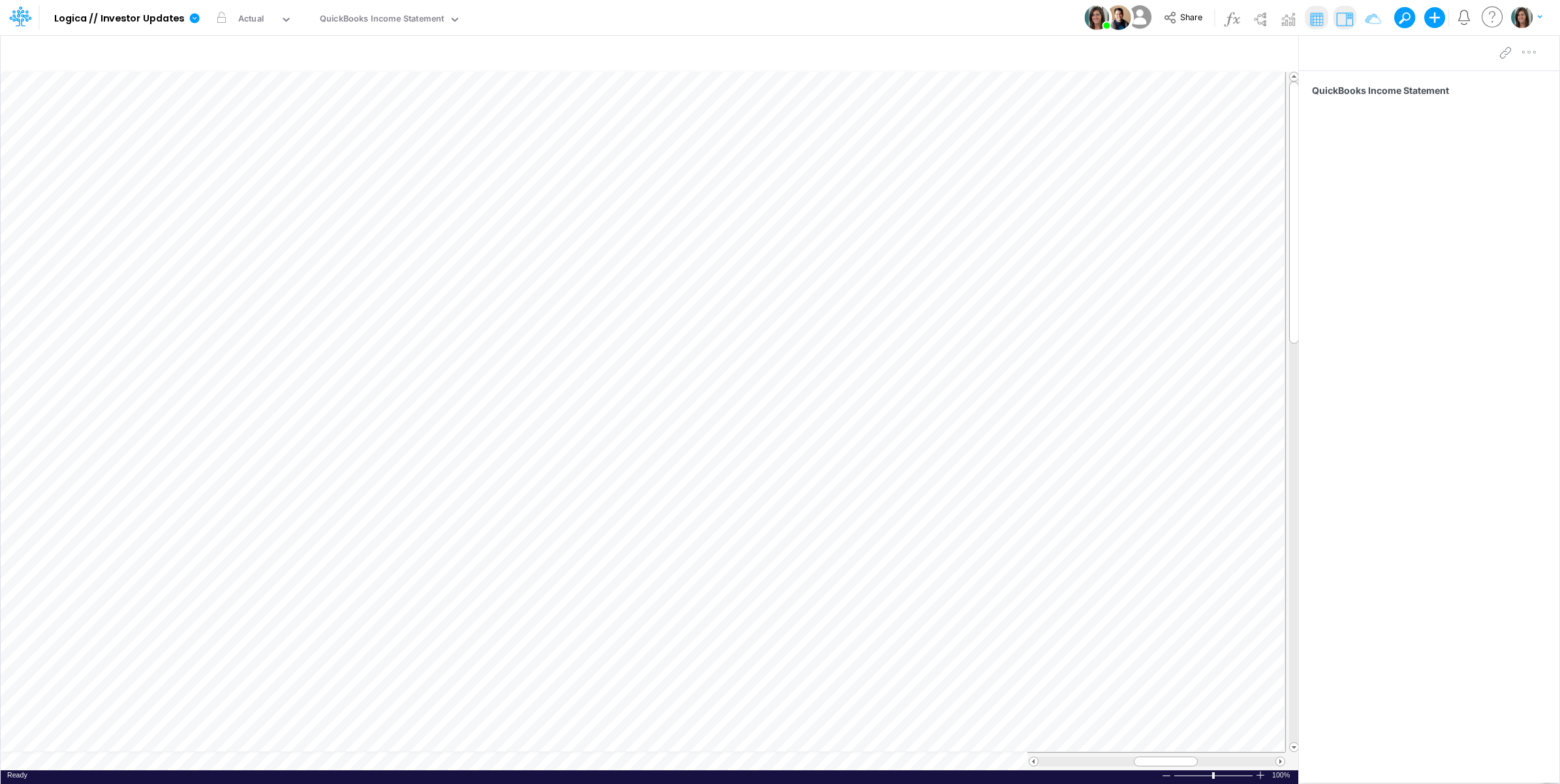
click at [607, 14] on div "Model Logica // Investor Updates Edit model settings Duplicate Import QuickBook…" at bounding box center [780, 18] width 1404 height 35
click at [540, 18] on div "Model Logica // Investor Updates Edit model settings Duplicate Import QuickBook…" at bounding box center [780, 18] width 1404 height 35
click at [377, 13] on div "QuickBooks Income Statement" at bounding box center [382, 19] width 124 height 15
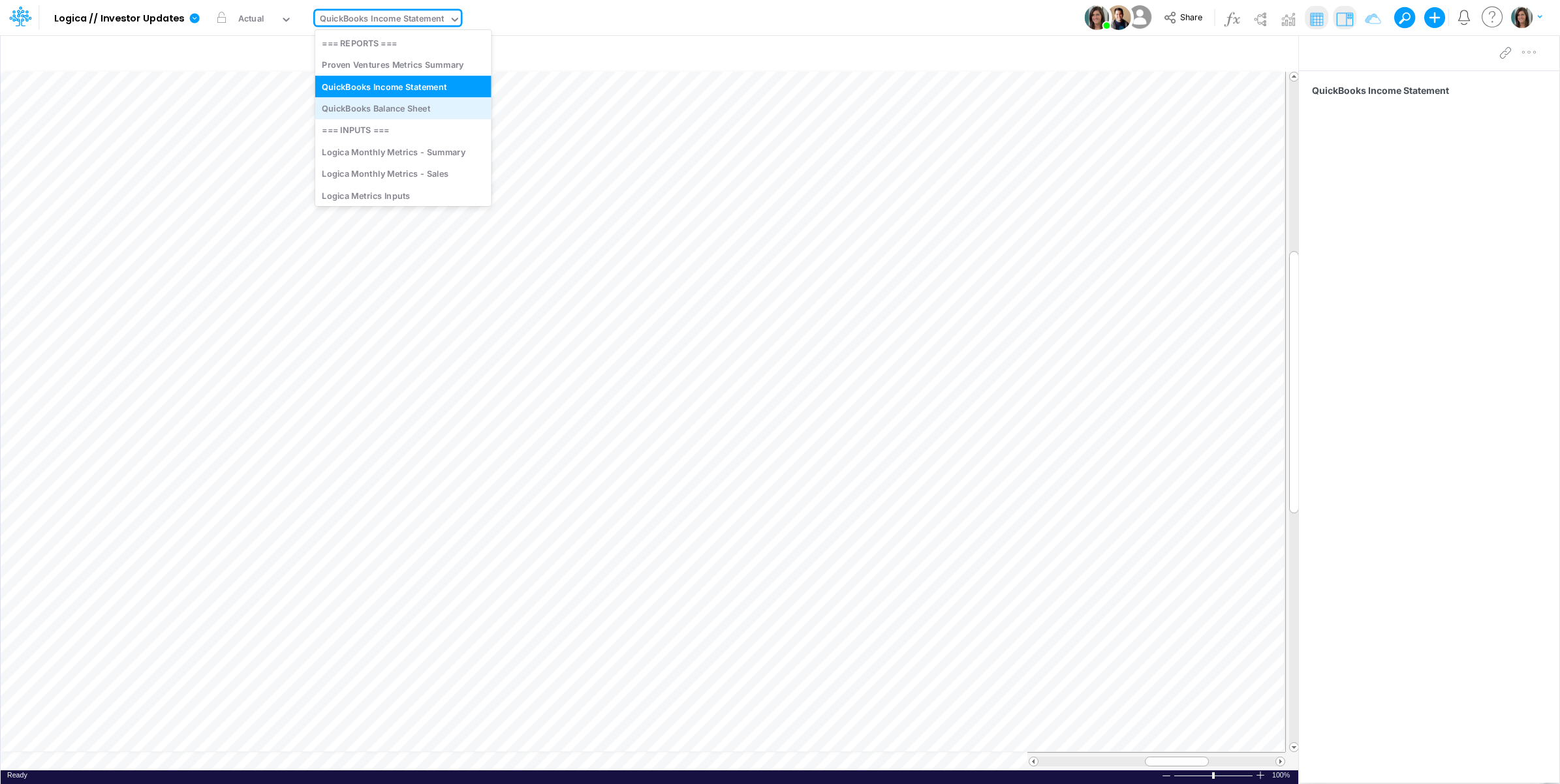
click at [386, 102] on div "QuickBooks Balance Sheet" at bounding box center [403, 108] width 176 height 22
click at [530, 14] on div "Model Logica // Investor Updates Edit model settings Duplicate Import QuickBook…" at bounding box center [780, 18] width 1404 height 35
click at [398, 28] on div "QuickBooks Income Statement" at bounding box center [382, 20] width 134 height 19
click at [391, 103] on div "QuickBooks Balance Sheet" at bounding box center [403, 108] width 176 height 22
click at [191, 17] on icon at bounding box center [194, 18] width 10 height 10
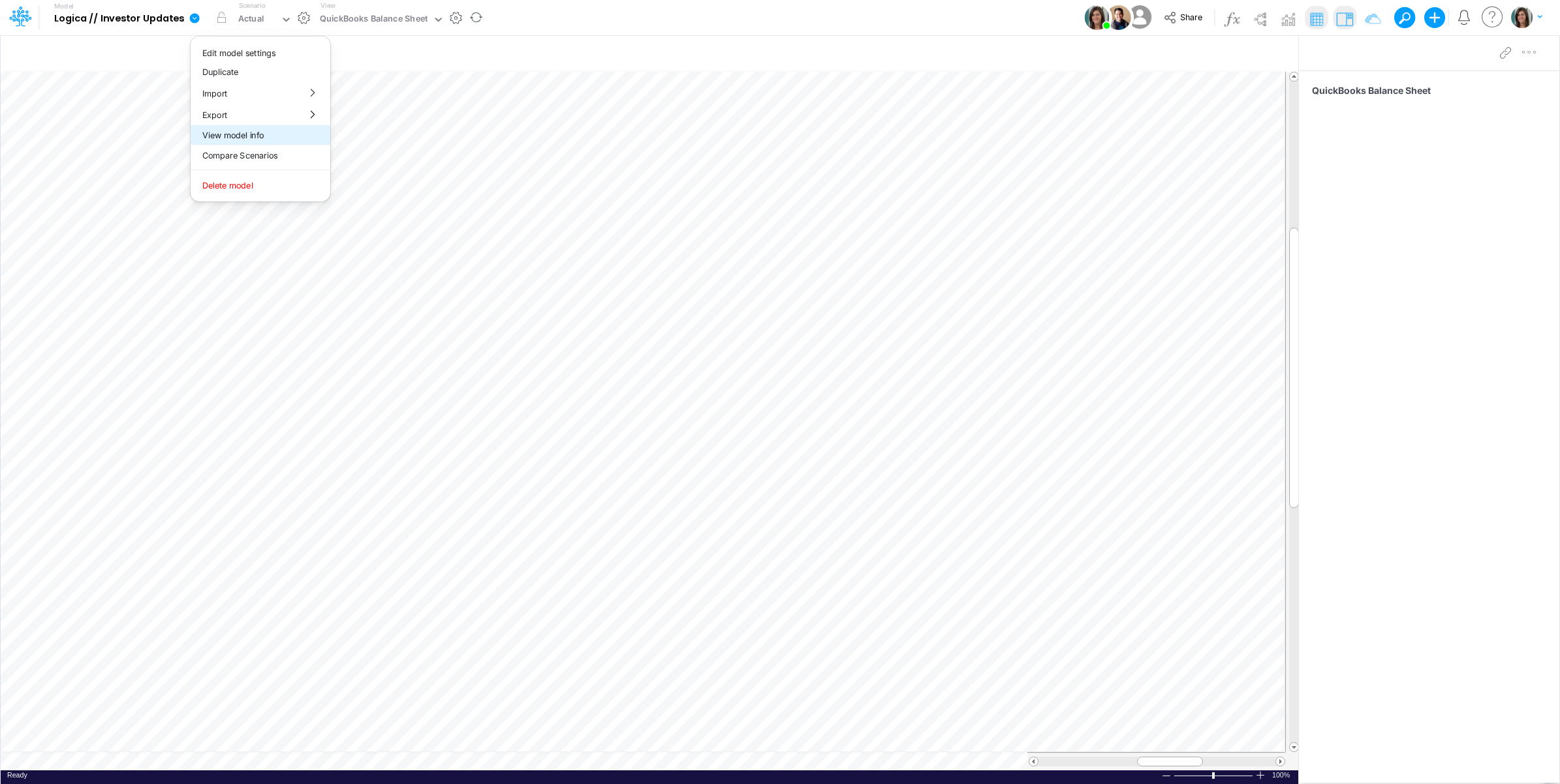
click at [227, 132] on button "View model info" at bounding box center [261, 135] width 140 height 20
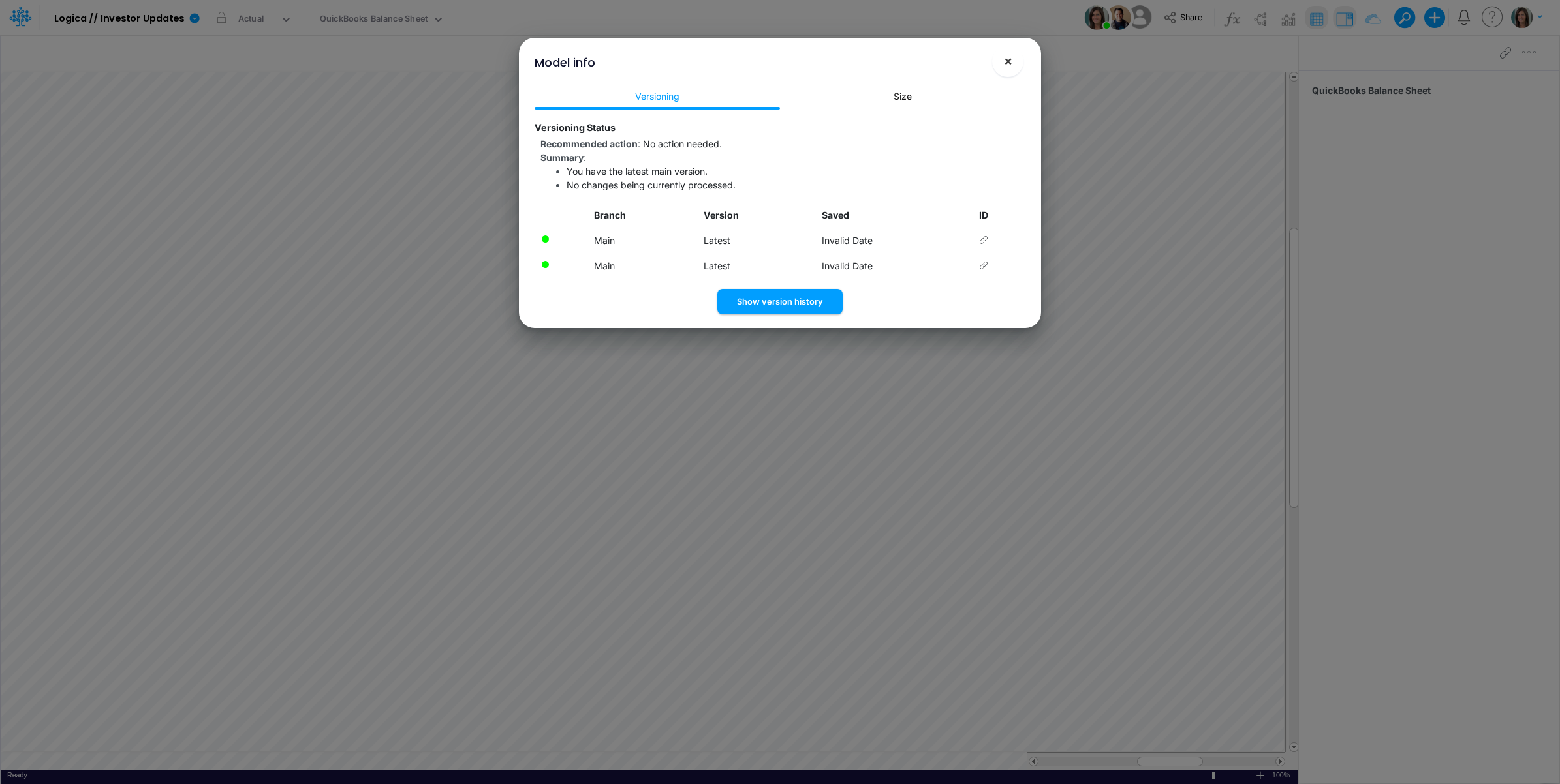
click at [1008, 59] on span "×" at bounding box center [1008, 60] width 9 height 16
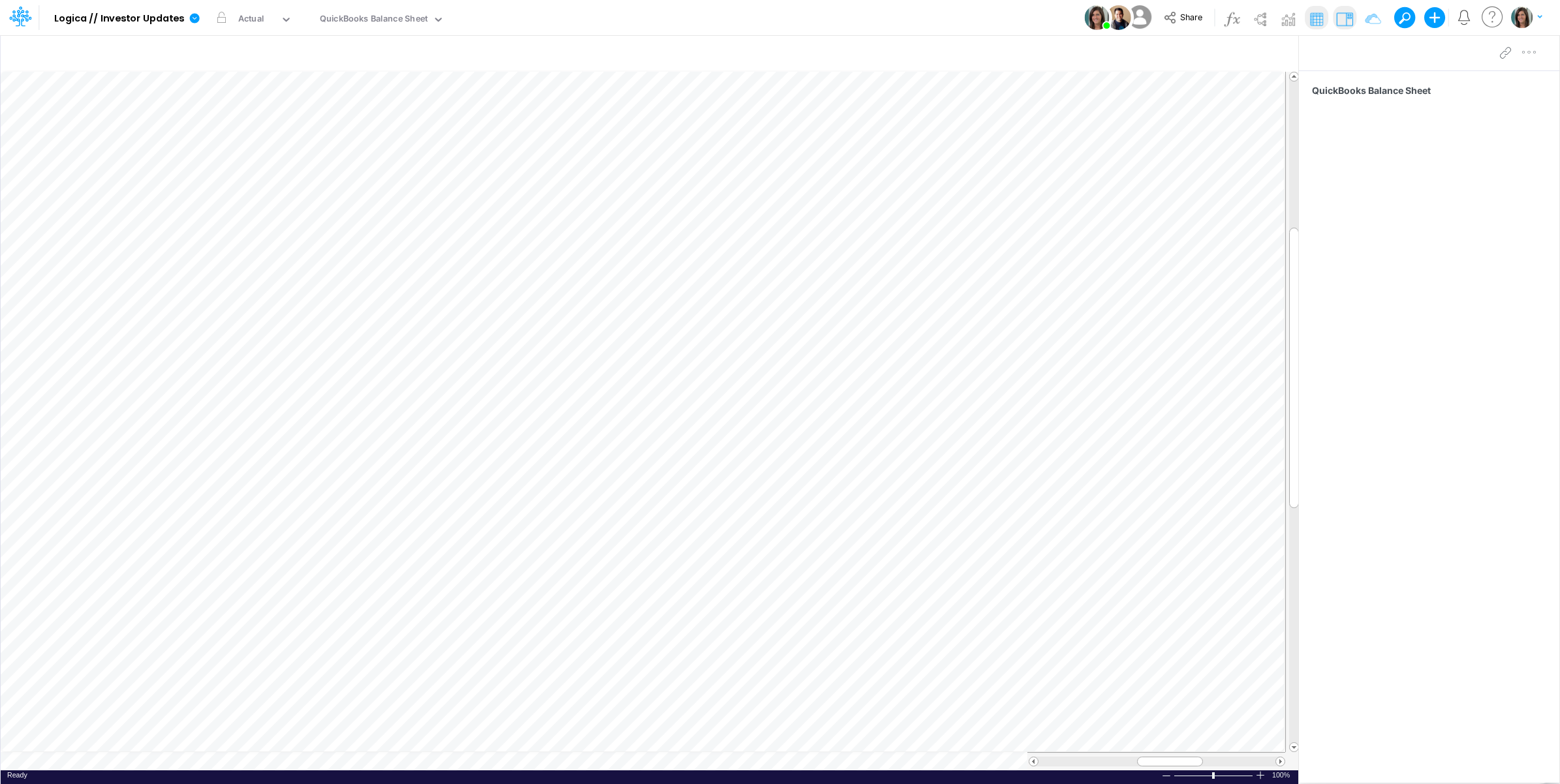
click at [513, 18] on div "Model Logica // Investor Updates Edit model settings Duplicate Import QuickBook…" at bounding box center [780, 18] width 1404 height 35
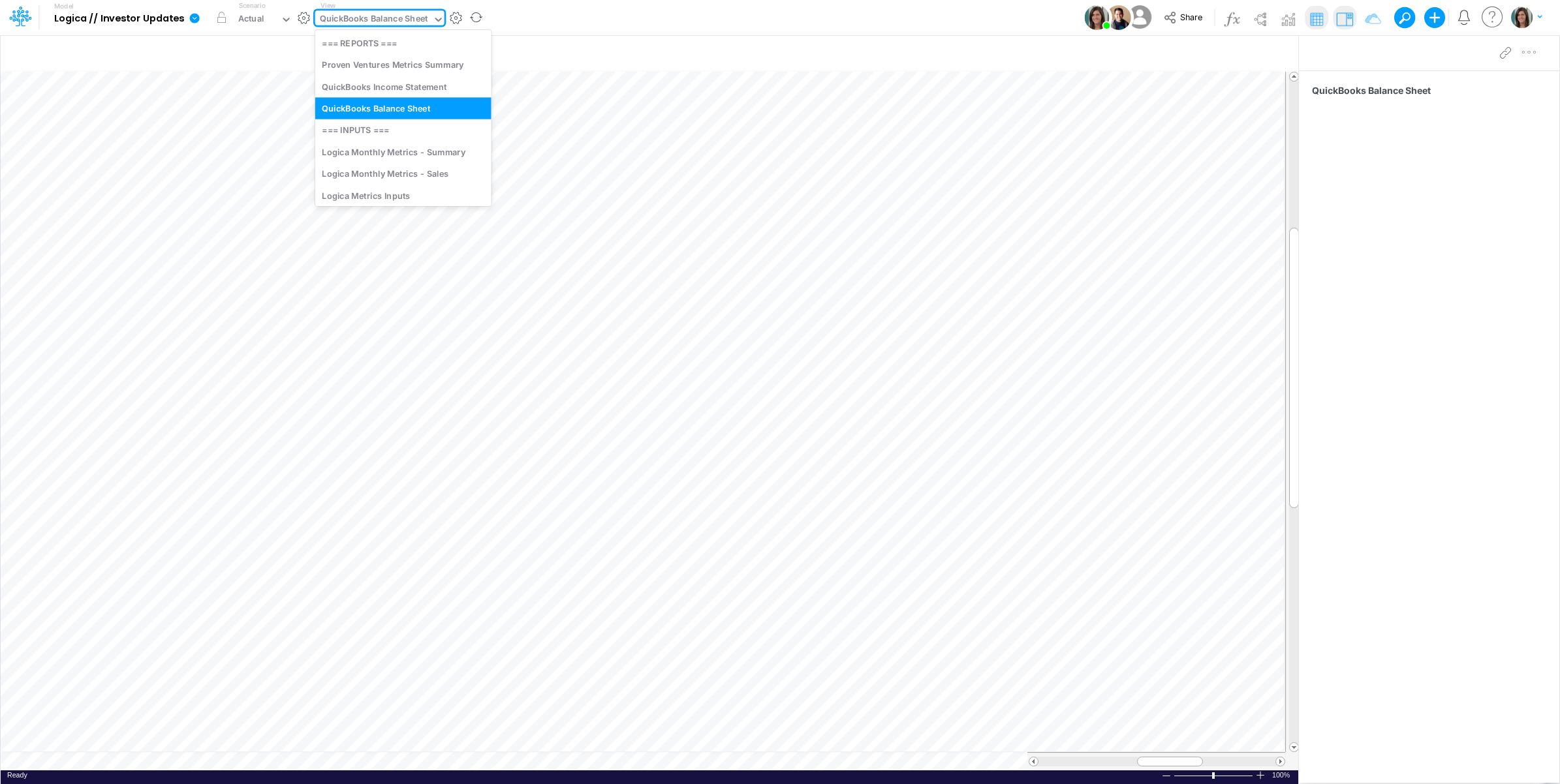
click at [379, 24] on div "QuickBooks Balance Sheet" at bounding box center [374, 19] width 109 height 15
click at [379, 83] on div "QuickBooks Income Statement" at bounding box center [403, 86] width 176 height 22
click at [559, 24] on div "Model Logica // Investor Updates Edit model settings Duplicate Import QuickBook…" at bounding box center [780, 18] width 1404 height 35
